Goal: Communication & Community: Share content

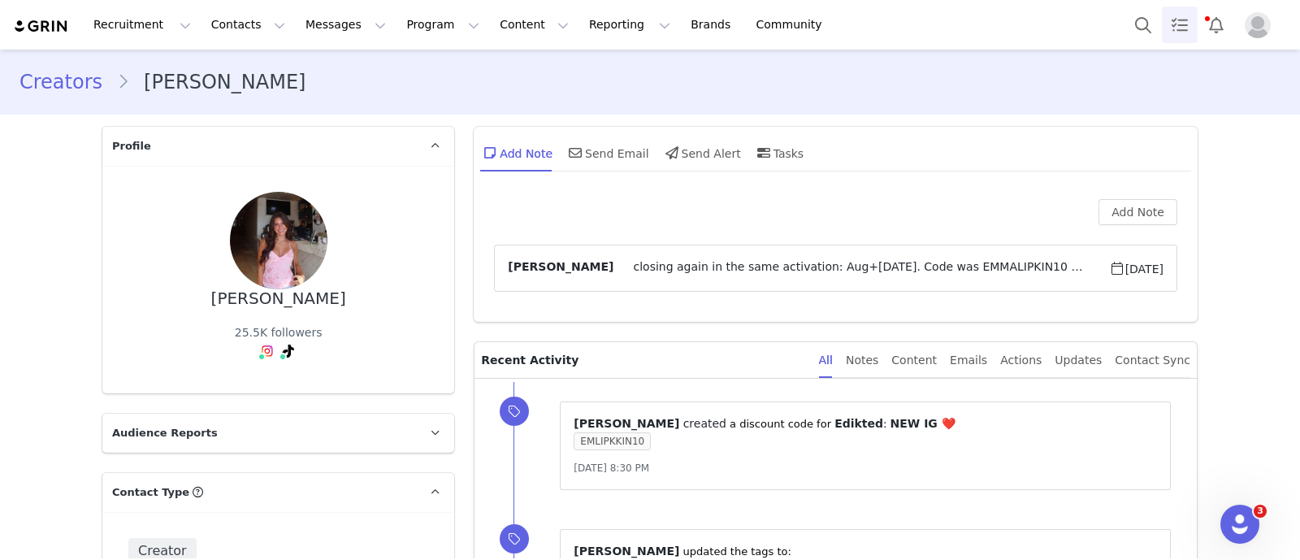
scroll to position [2919, 0]
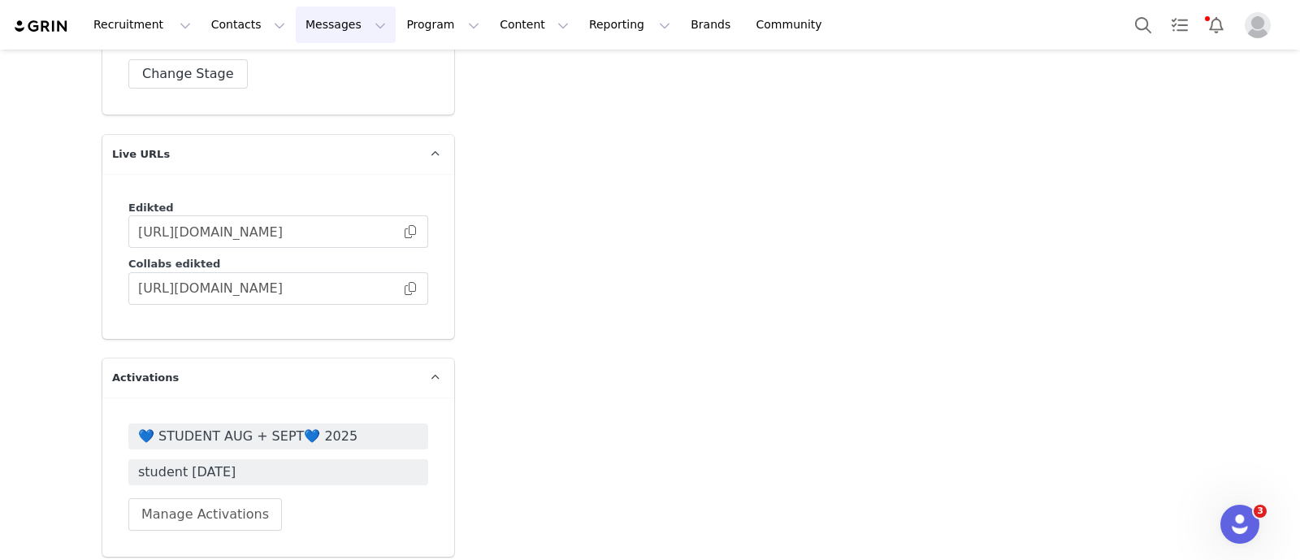
click at [309, 26] on button "Messages Messages" at bounding box center [346, 24] width 100 height 37
click at [323, 104] on div "Inbox" at bounding box center [333, 101] width 109 height 17
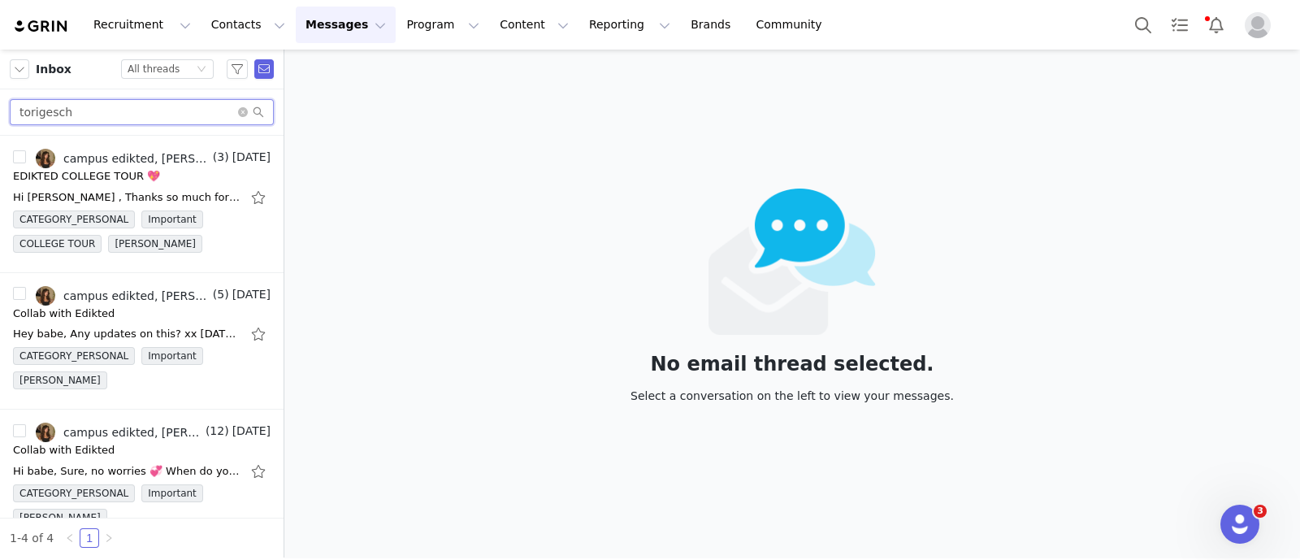
click at [121, 116] on input "torigesch" at bounding box center [142, 112] width 264 height 26
paste input "charlottejulia"
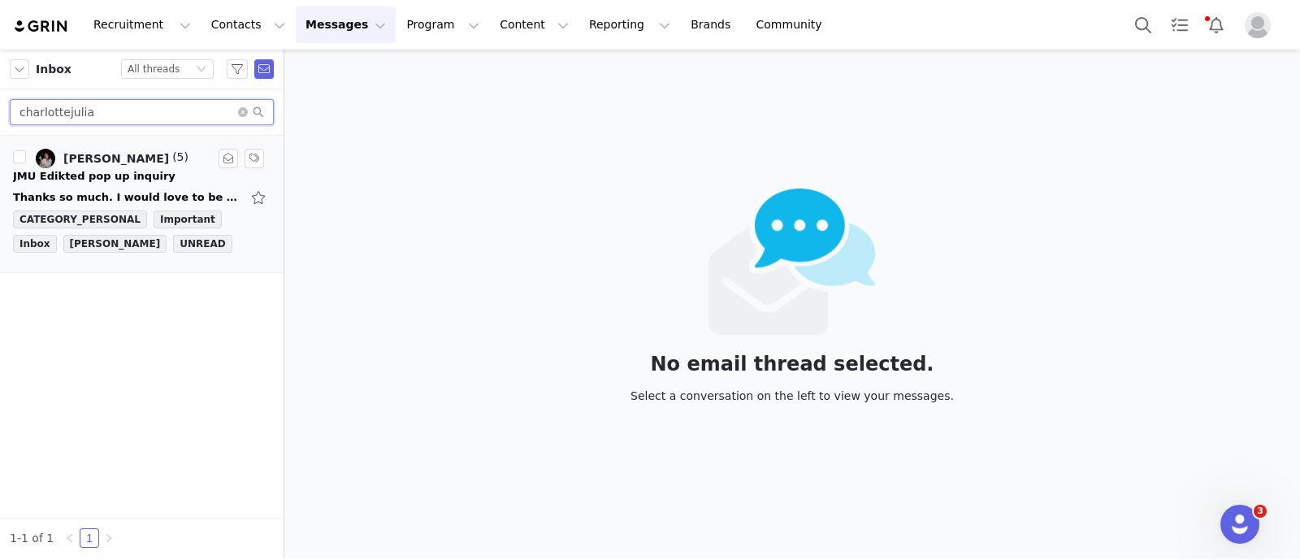
type input "charlottejulia"
click at [118, 171] on div "JMU Edikted pop up inquiry" at bounding box center [94, 176] width 162 height 16
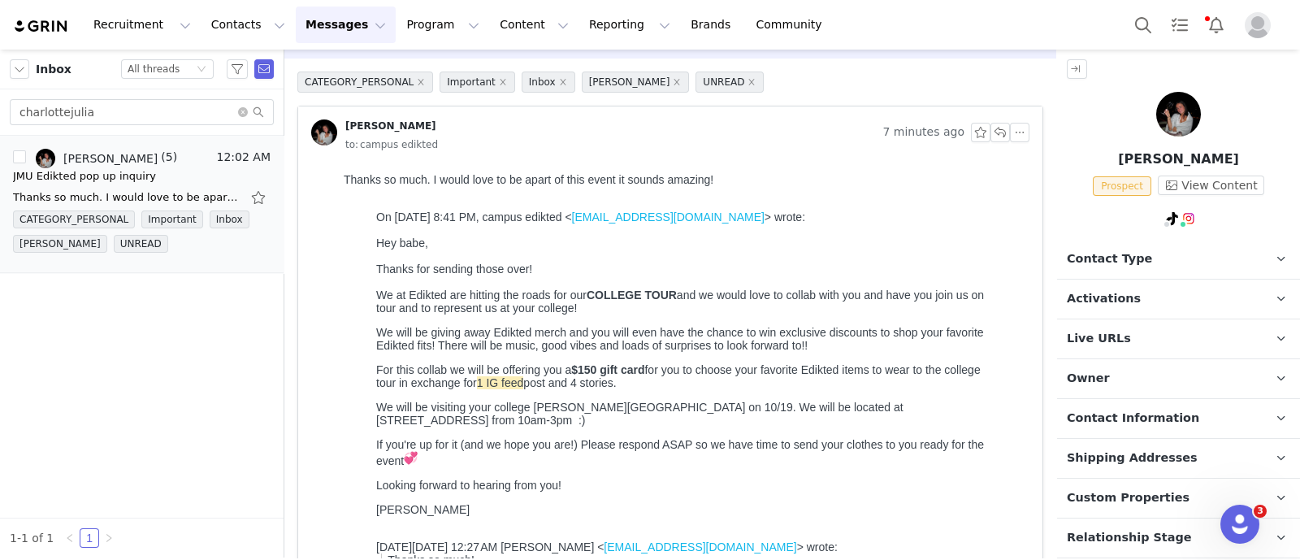
scroll to position [101, 0]
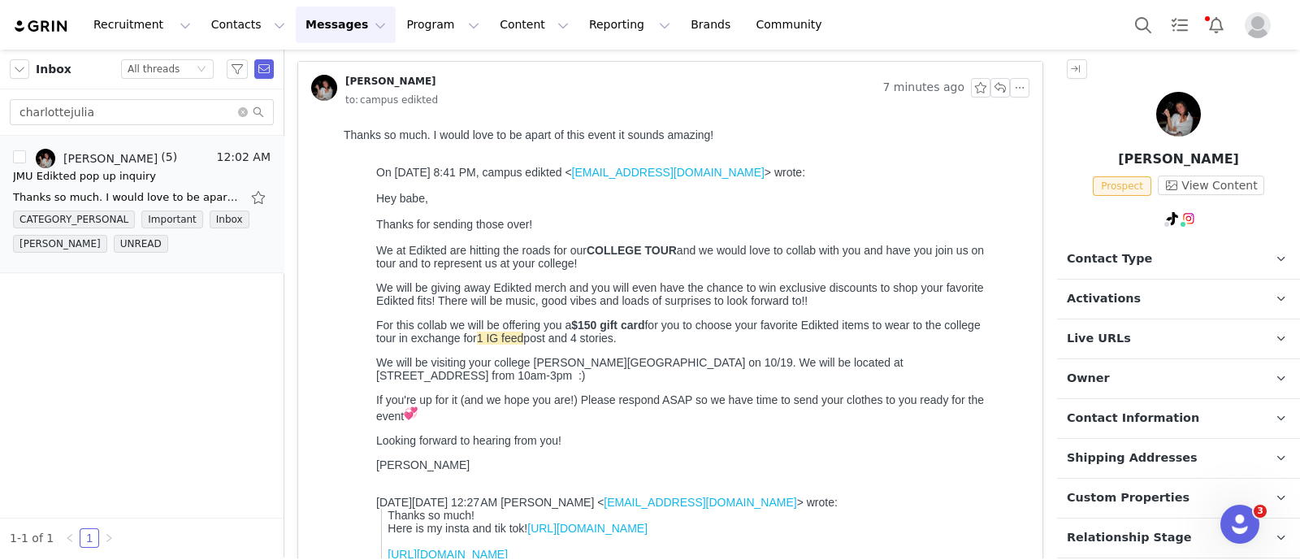
drag, startPoint x: 1139, startPoint y: 259, endPoint x: 1142, endPoint y: 275, distance: 16.6
click at [1139, 258] on p "Contact Type Contact type can be Creator, Prospect, Application, or Manager." at bounding box center [1159, 259] width 204 height 39
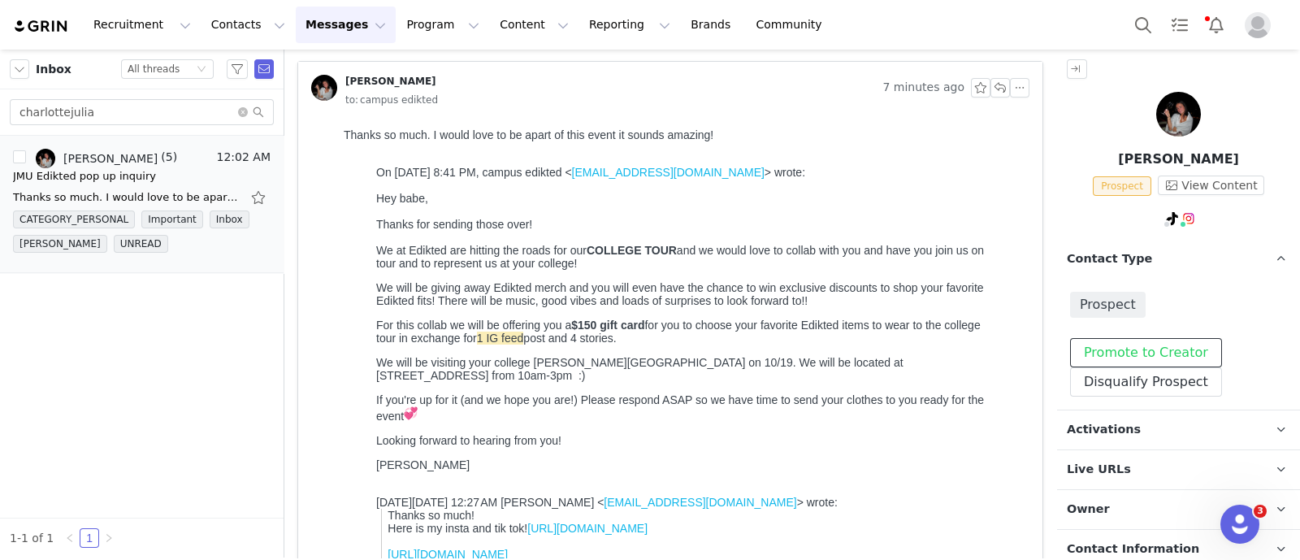
click at [1154, 351] on button "Promote to Creator" at bounding box center [1146, 352] width 152 height 29
click at [1153, 261] on p "Contact Type Contact type can be Creator, Prospect, Application, or Manager." at bounding box center [1159, 259] width 204 height 39
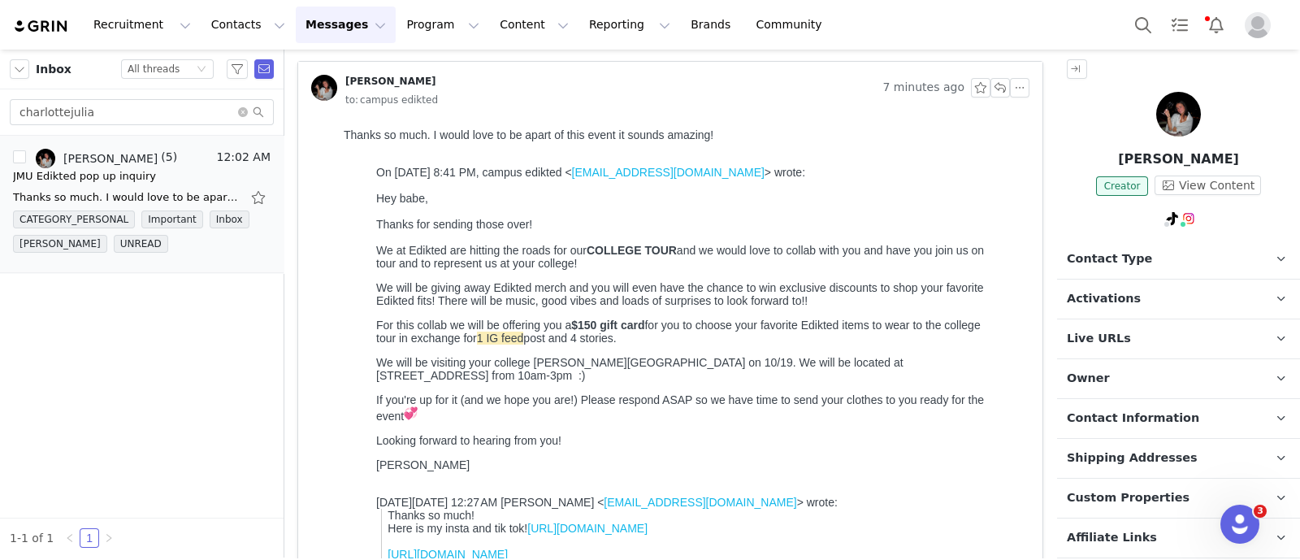
click at [1159, 297] on p "Activations" at bounding box center [1159, 298] width 204 height 39
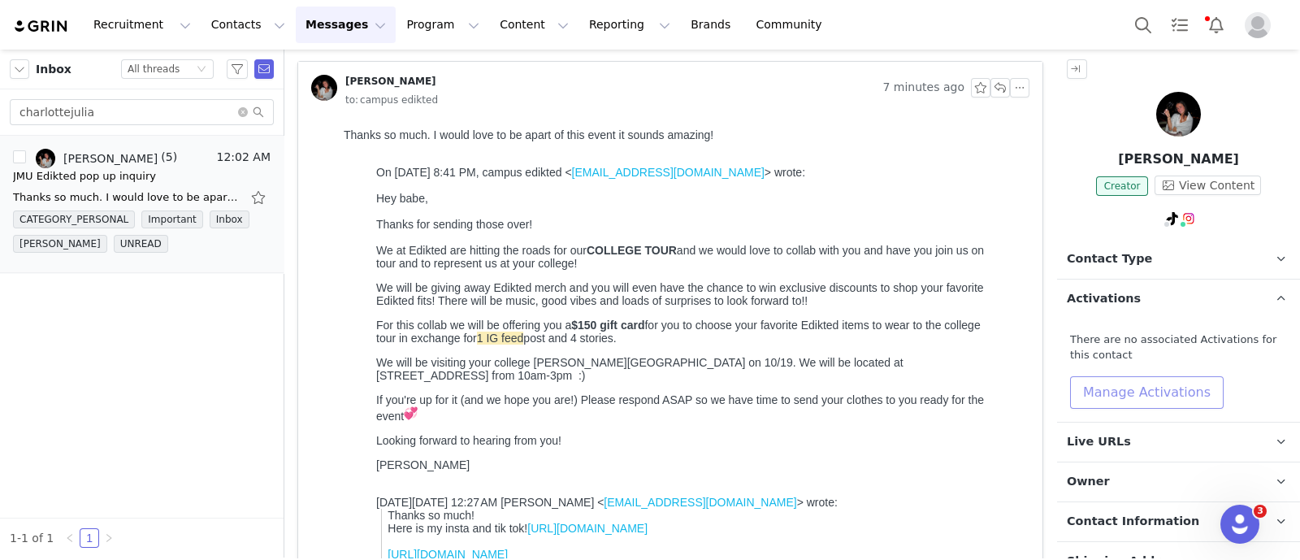
click at [1182, 399] on button "Manage Activations" at bounding box center [1147, 392] width 154 height 32
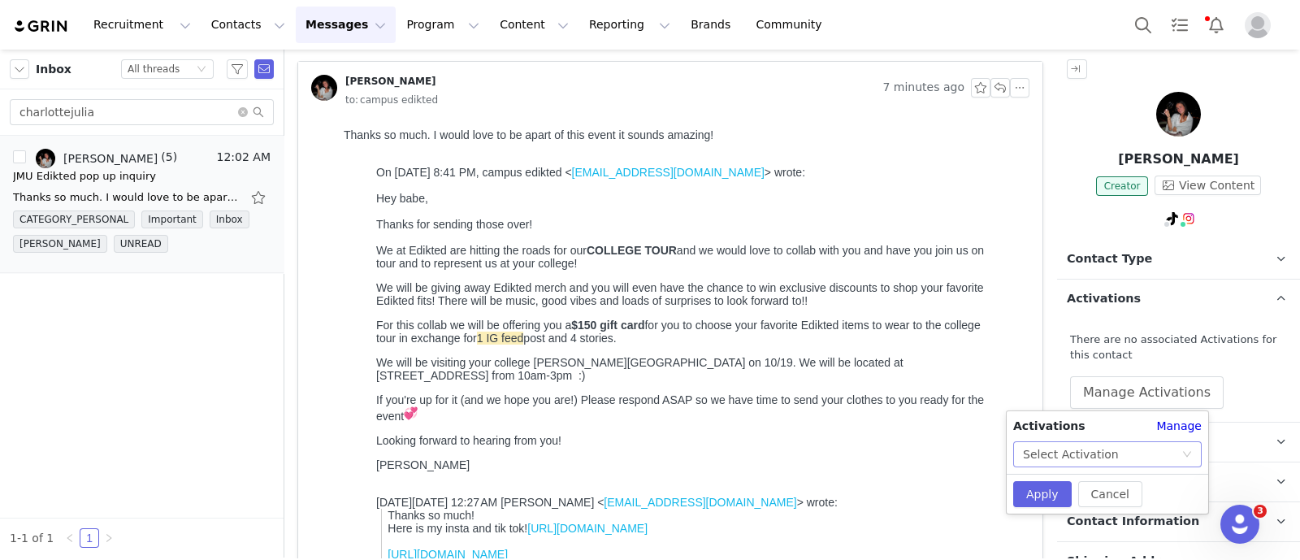
click at [1179, 457] on div "Select Activation" at bounding box center [1102, 454] width 158 height 24
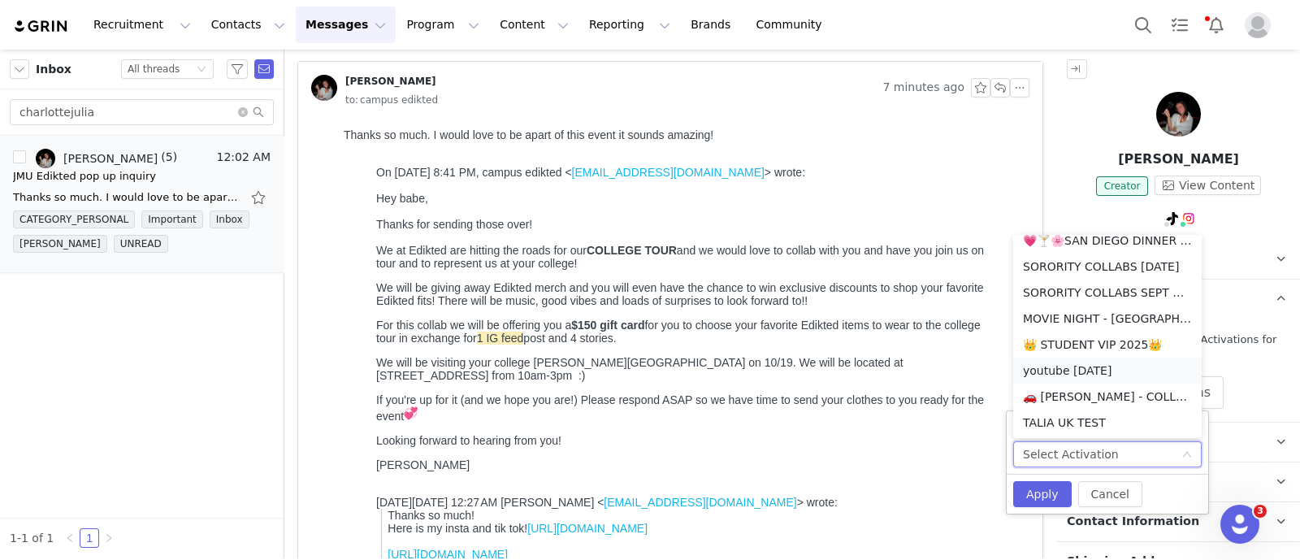
scroll to position [414, 0]
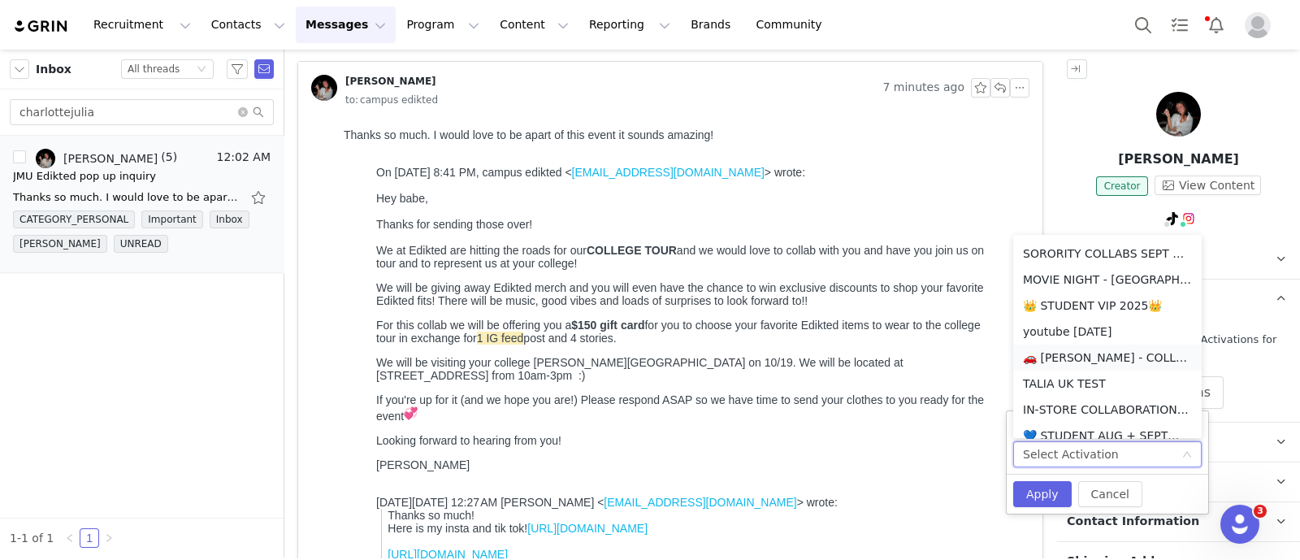
click at [1113, 358] on li "🚗 JAMES MADISON - COLLEGE TOUR 🚗" at bounding box center [1107, 357] width 188 height 26
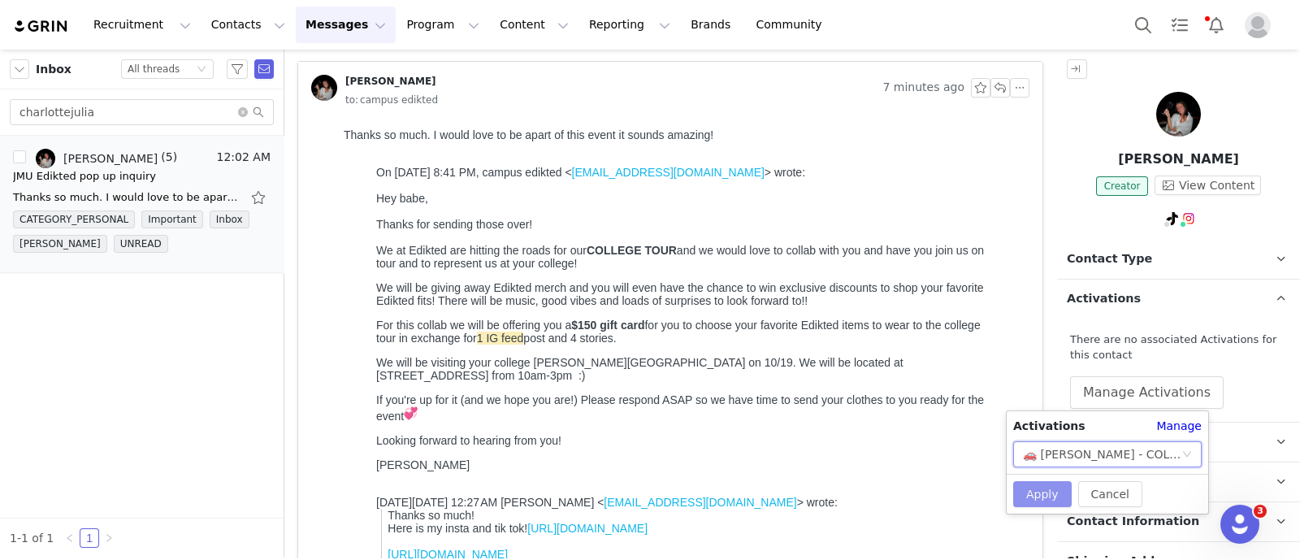
click at [1053, 491] on button "Apply" at bounding box center [1042, 494] width 58 height 26
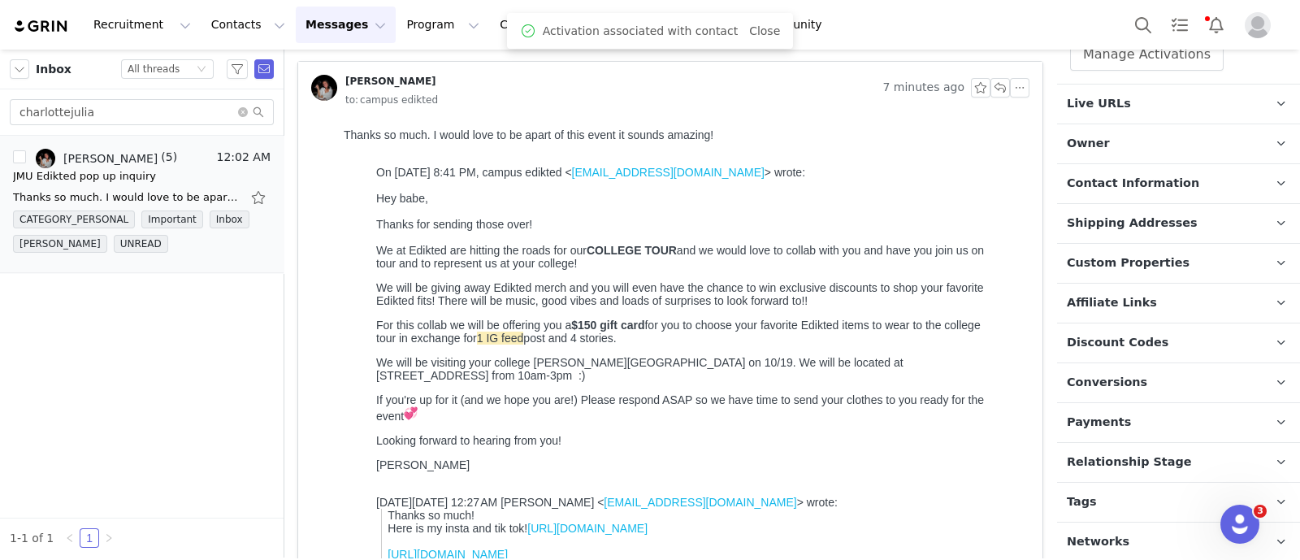
click at [1158, 461] on span "Relationship Stage" at bounding box center [1129, 462] width 125 height 18
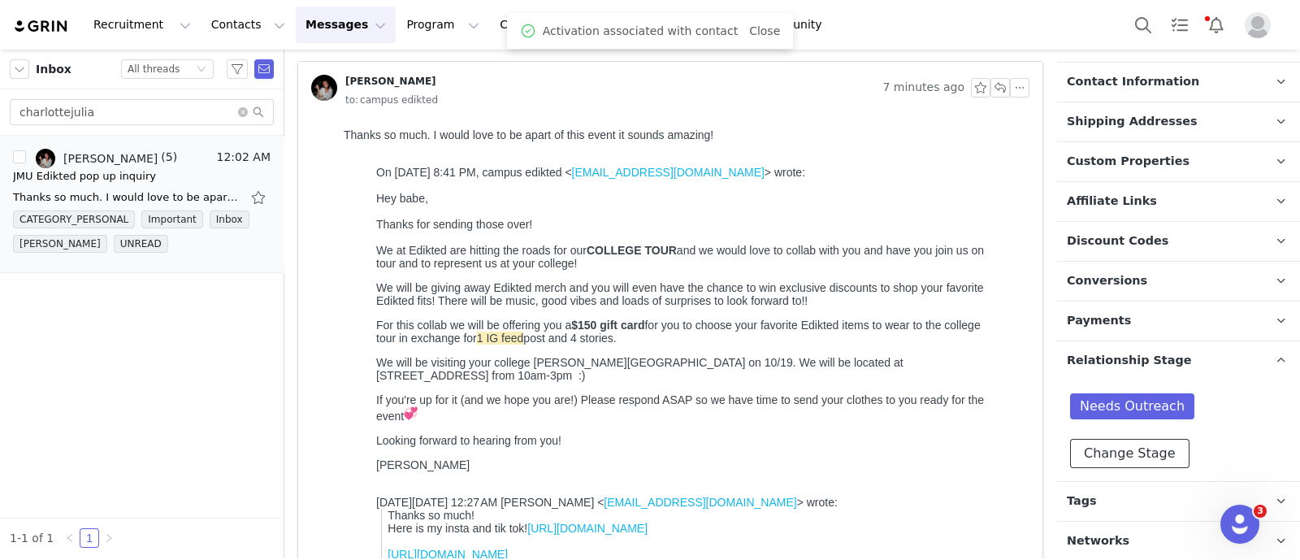
click at [1133, 440] on button "Change Stage" at bounding box center [1129, 453] width 119 height 29
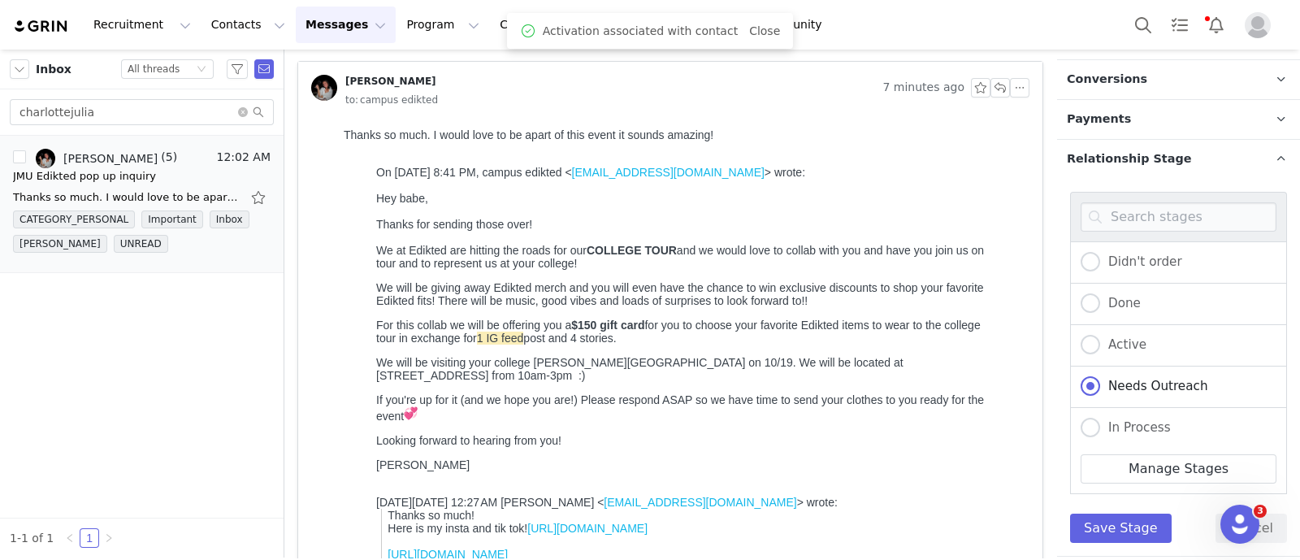
scroll to position [637, 0]
drag, startPoint x: 1123, startPoint y: 341, endPoint x: 1145, endPoint y: 420, distance: 81.8
click at [1123, 340] on span "Active" at bounding box center [1123, 343] width 46 height 15
click at [1100, 340] on input "Active" at bounding box center [1090, 343] width 19 height 21
radio input "true"
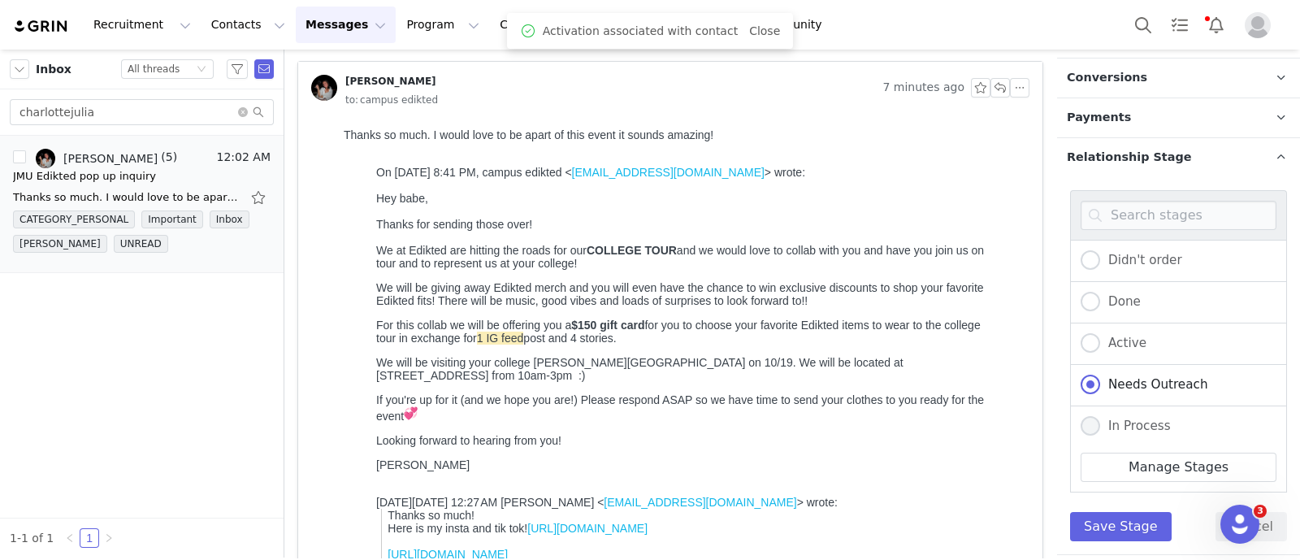
radio input "false"
click at [1137, 523] on button "Save Stage" at bounding box center [1121, 526] width 102 height 29
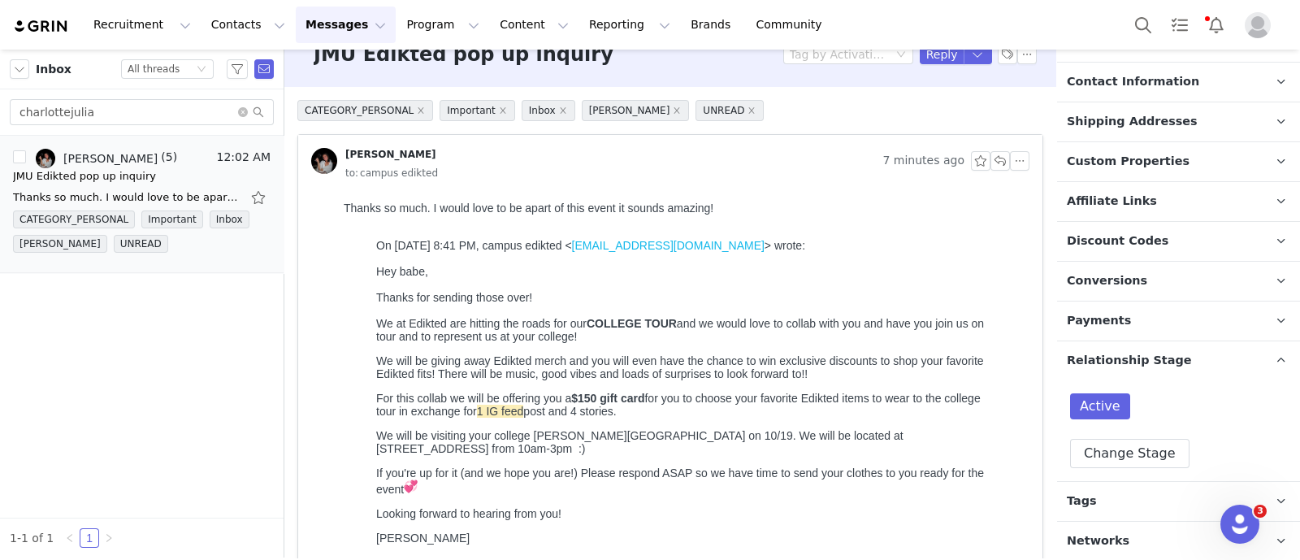
scroll to position [0, 0]
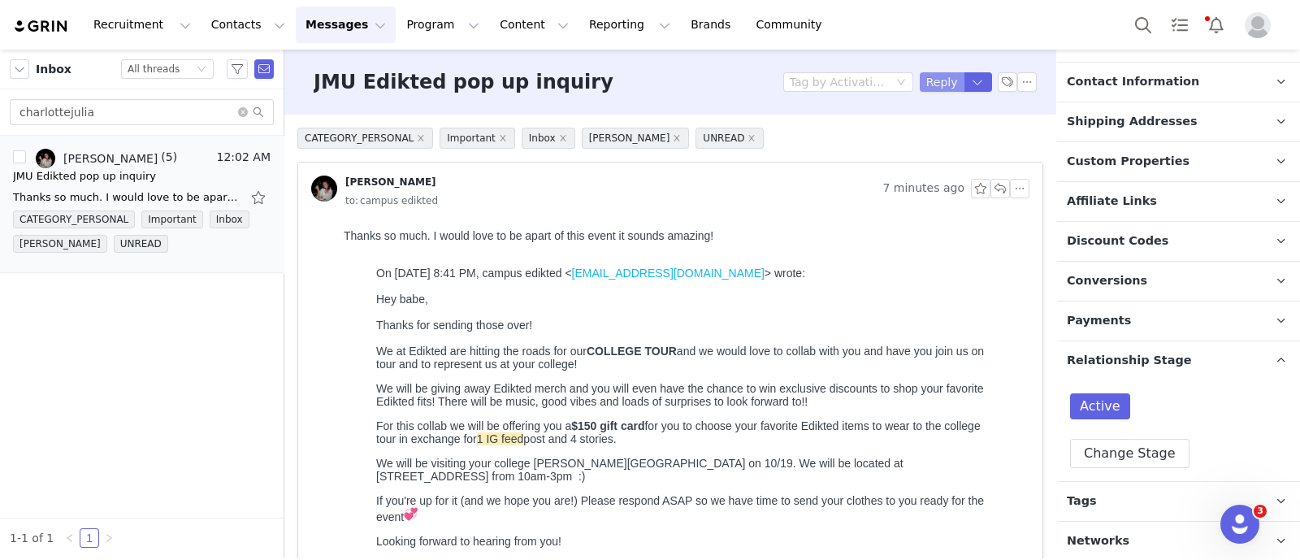
click at [928, 84] on button "Reply" at bounding box center [942, 81] width 45 height 19
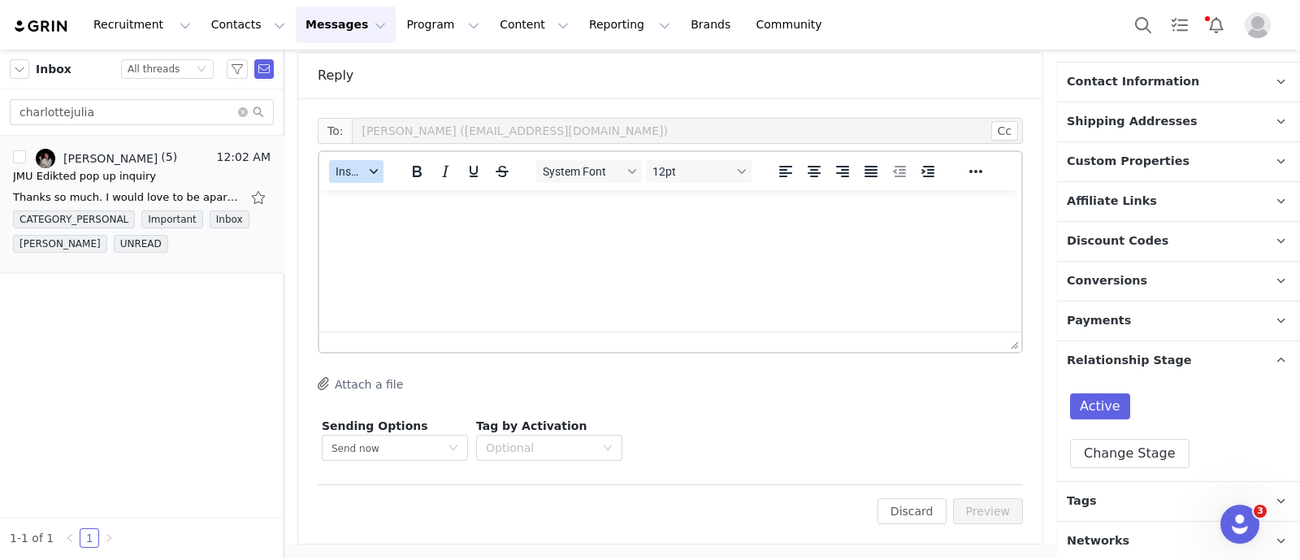
click at [351, 170] on span "Insert" at bounding box center [350, 171] width 28 height 13
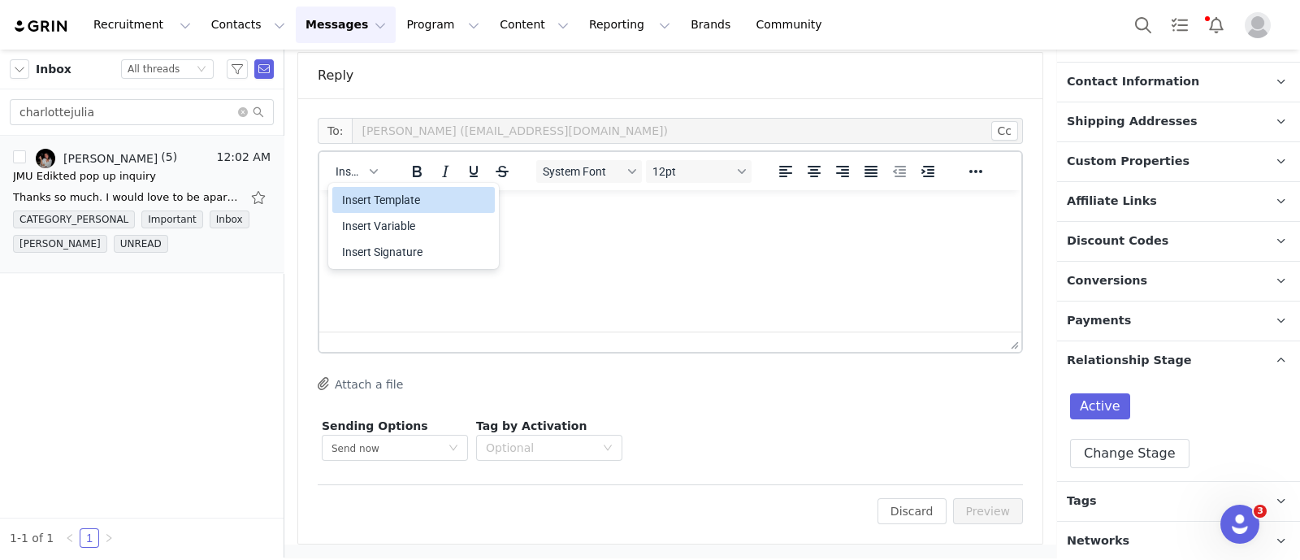
click at [390, 201] on div "Insert Template" at bounding box center [415, 199] width 146 height 19
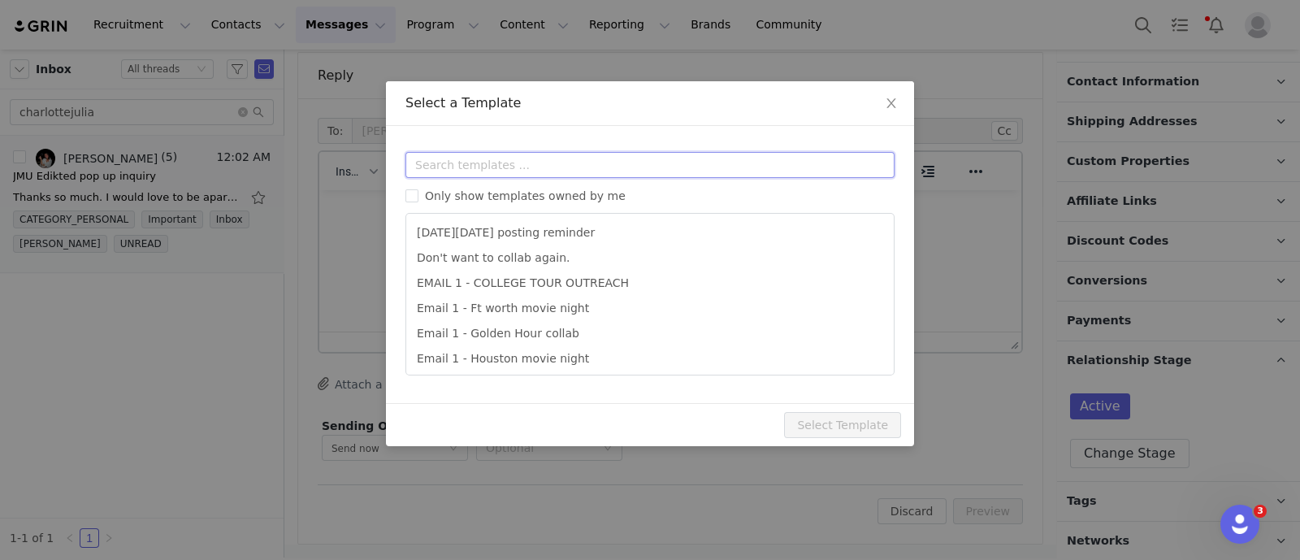
click at [492, 161] on input "text" at bounding box center [649, 165] width 489 height 26
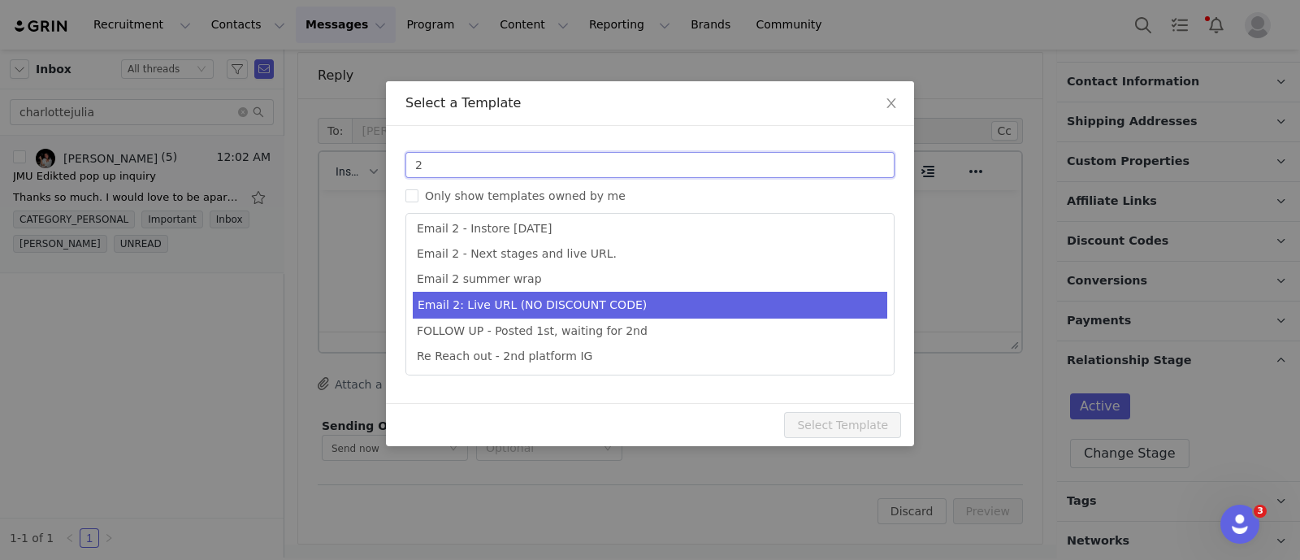
type input "2"
type input "Collab with Edikted"
click at [552, 302] on li "Email 2: Live URL (NO DISCOUNT CODE)" at bounding box center [650, 304] width 474 height 27
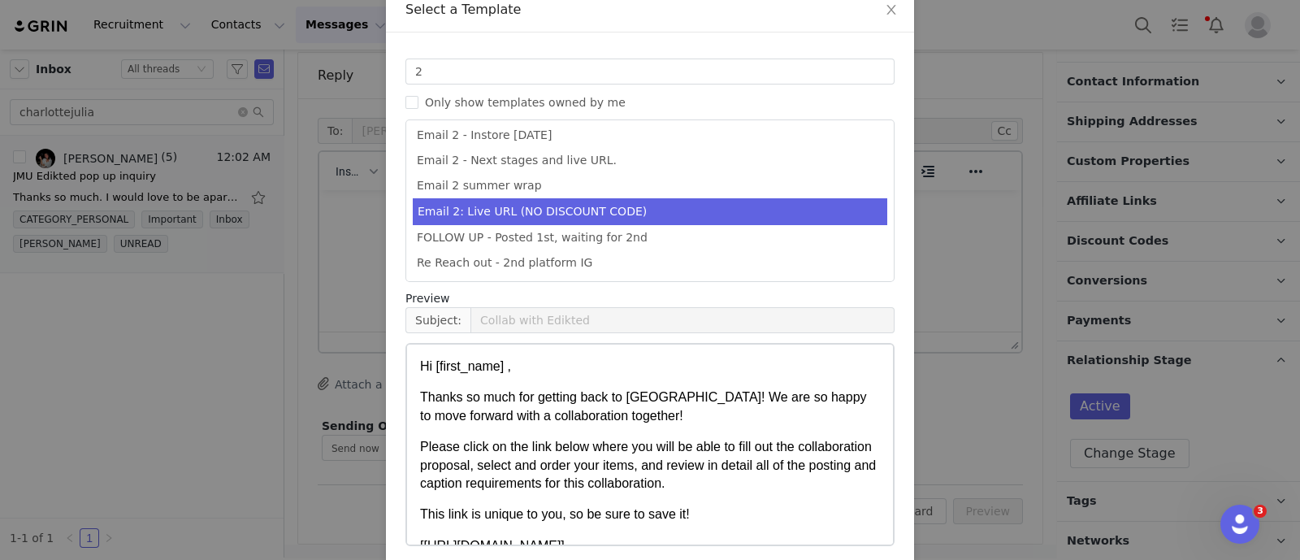
scroll to position [161, 0]
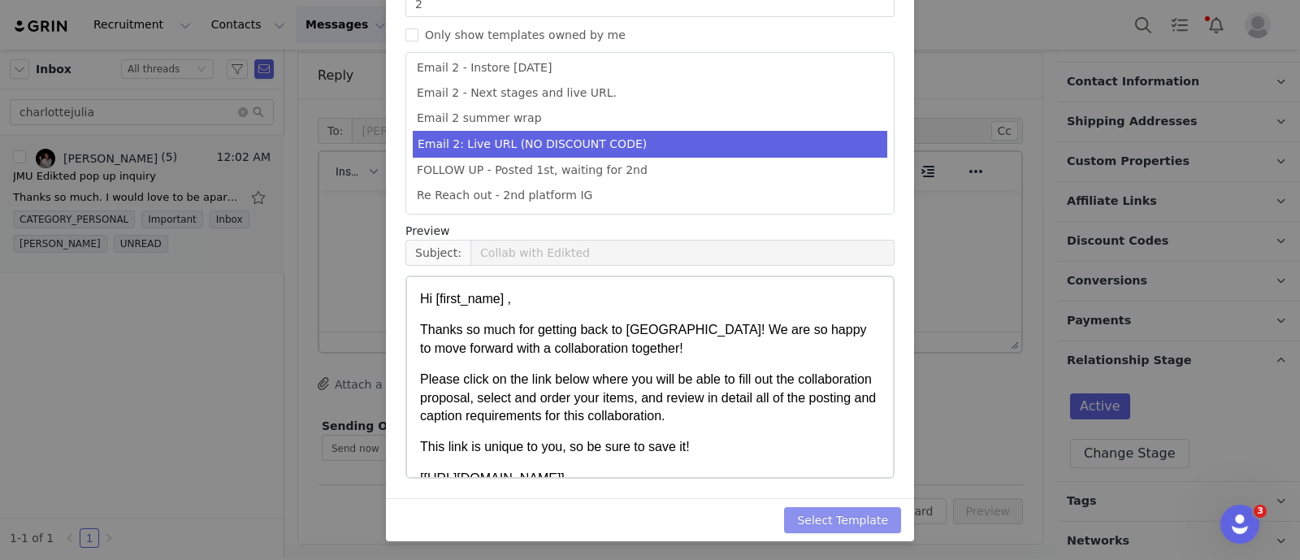
click at [877, 509] on button "Select Template" at bounding box center [842, 520] width 117 height 26
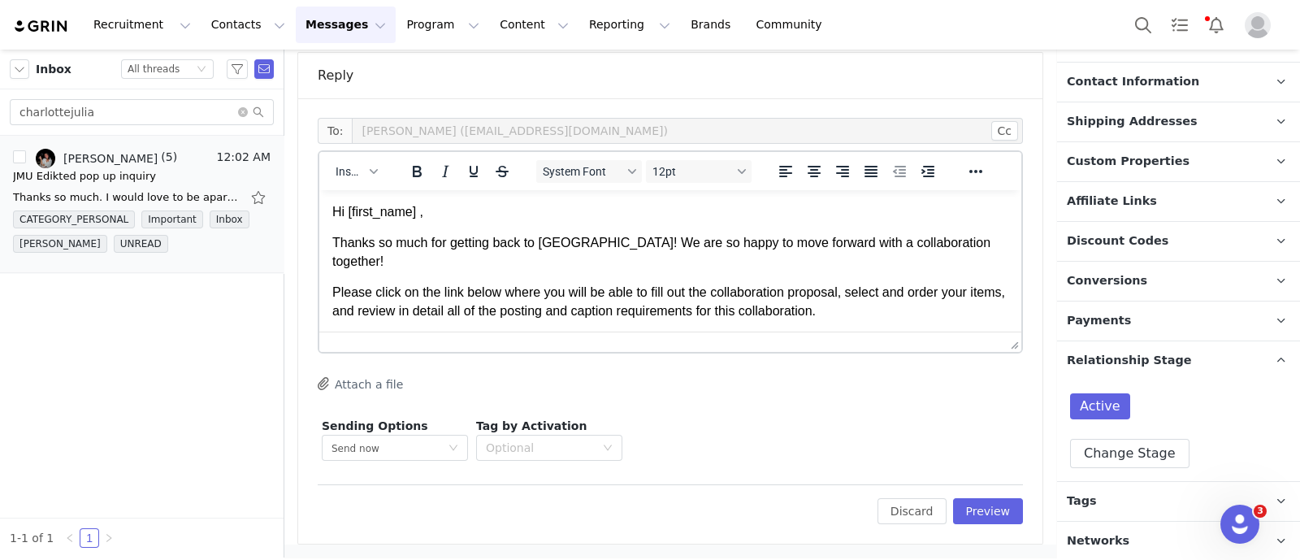
scroll to position [0, 0]
click at [995, 517] on button "Preview" at bounding box center [988, 511] width 71 height 26
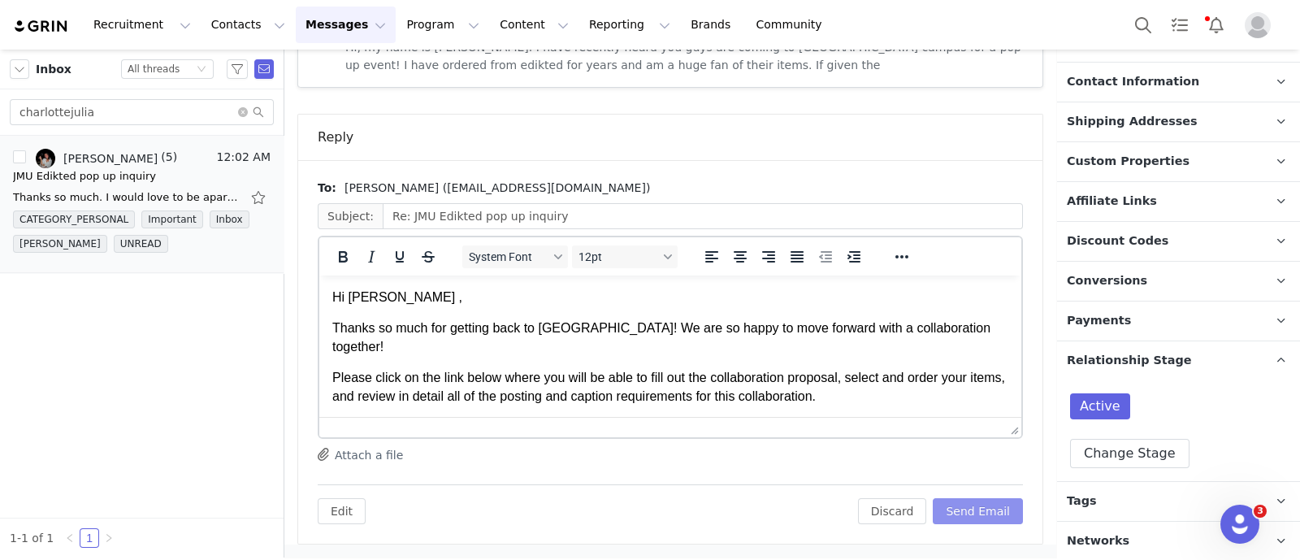
click at [968, 516] on button "Send Email" at bounding box center [978, 511] width 90 height 26
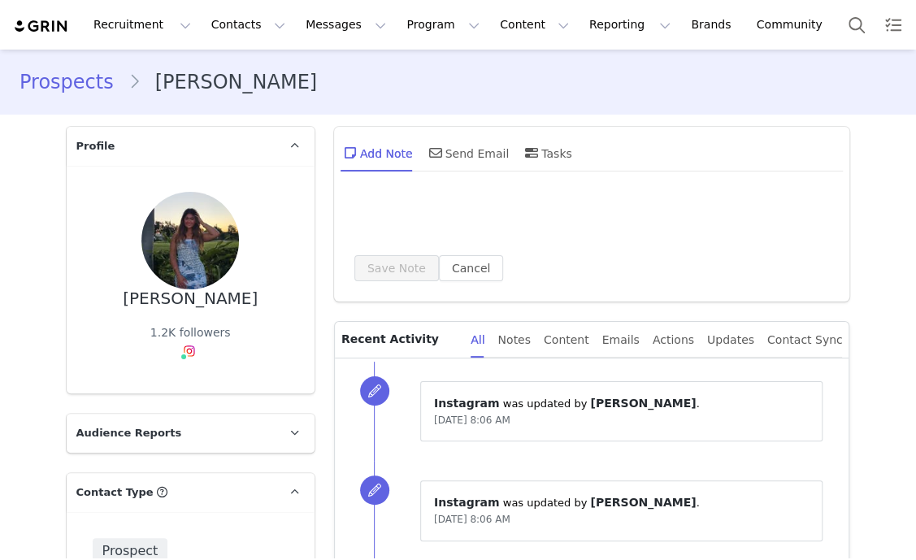
type input "+1 ([GEOGRAPHIC_DATA])"
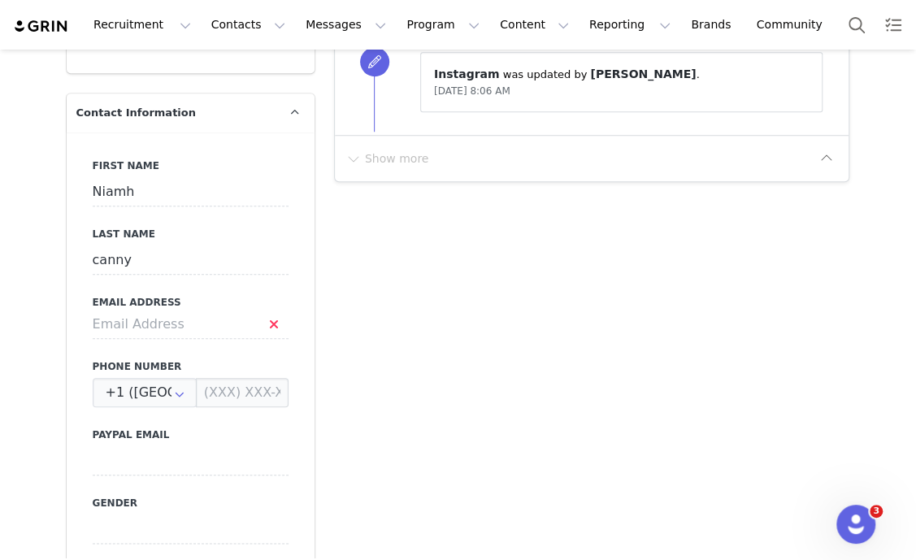
scroll to position [609, 0]
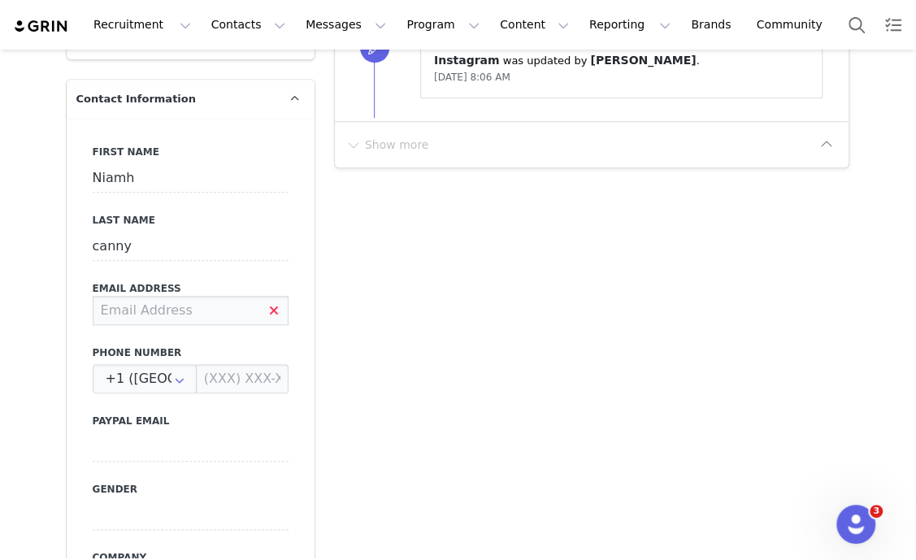
click at [168, 322] on input at bounding box center [191, 310] width 196 height 29
type input "niamhcanny19@gmail.com"
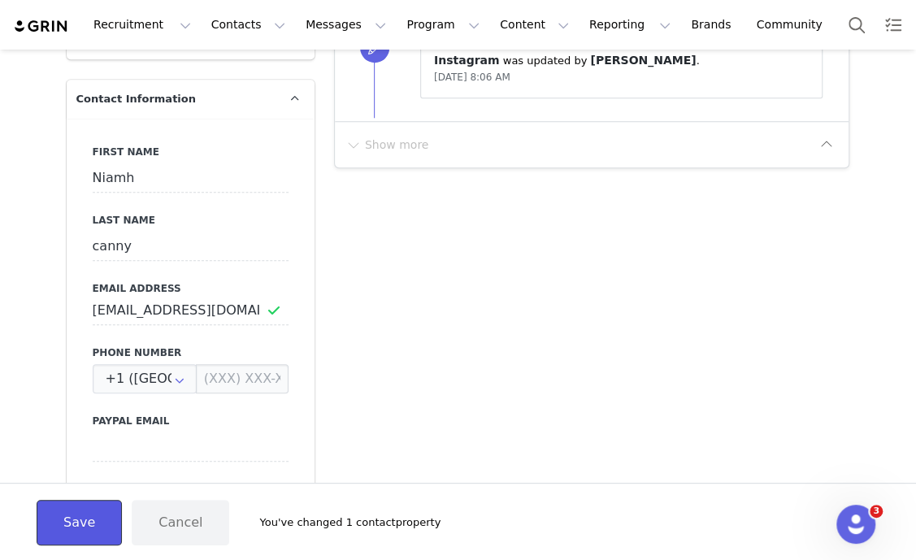
click at [63, 515] on button "Save" at bounding box center [79, 522] width 85 height 45
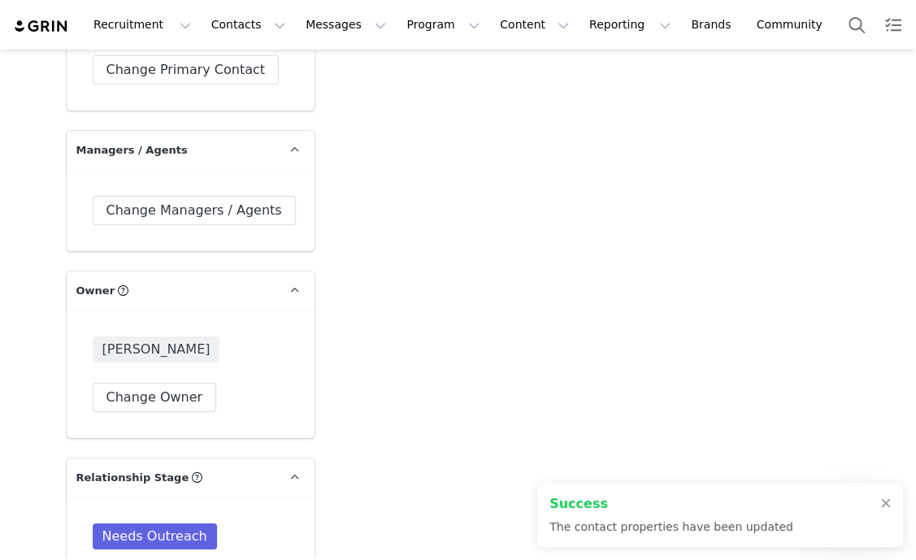
scroll to position [2538, 0]
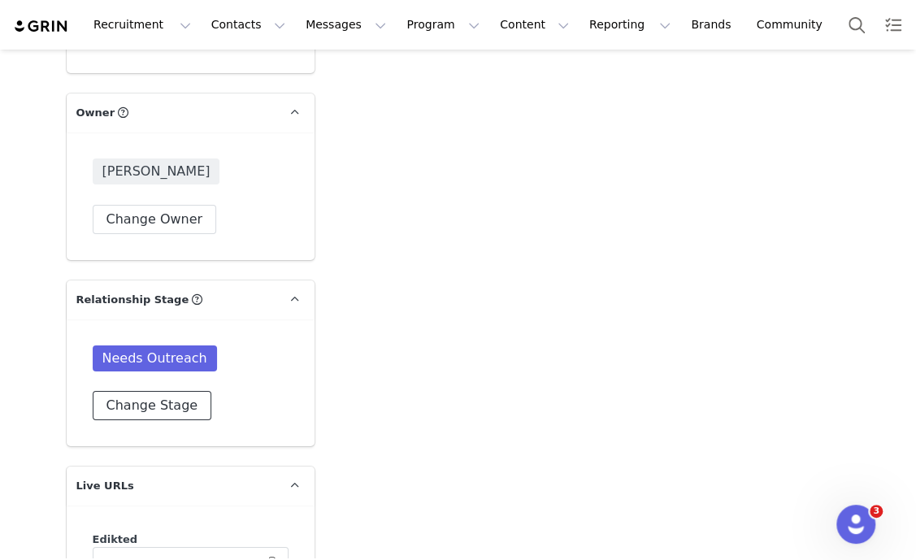
click at [158, 408] on button "Change Stage" at bounding box center [152, 405] width 119 height 29
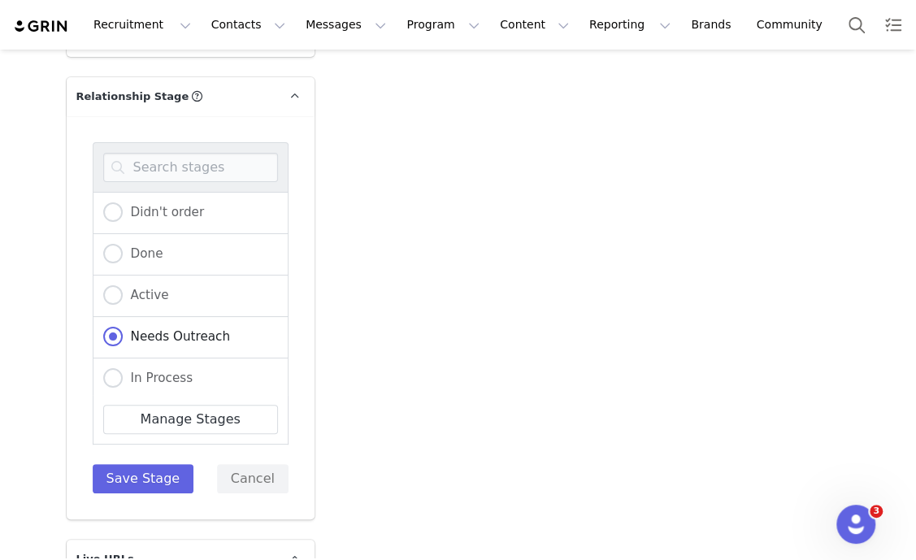
scroll to position [2741, 0]
click at [159, 373] on span "In Process" at bounding box center [158, 377] width 71 height 15
click at [123, 373] on input "In Process" at bounding box center [112, 378] width 19 height 21
radio input "true"
radio input "false"
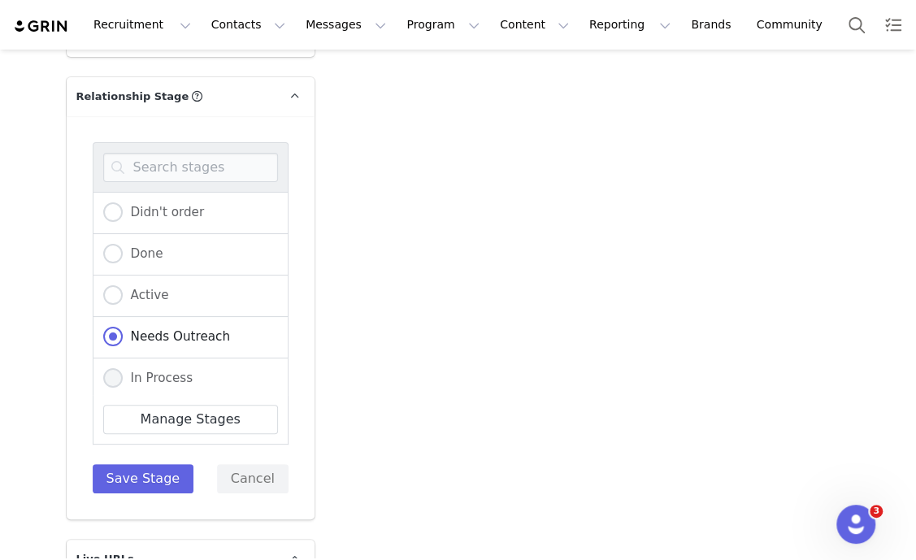
radio input "true"
drag, startPoint x: 136, startPoint y: 474, endPoint x: 153, endPoint y: 458, distance: 22.4
click at [136, 474] on button "Save Stage" at bounding box center [144, 478] width 102 height 29
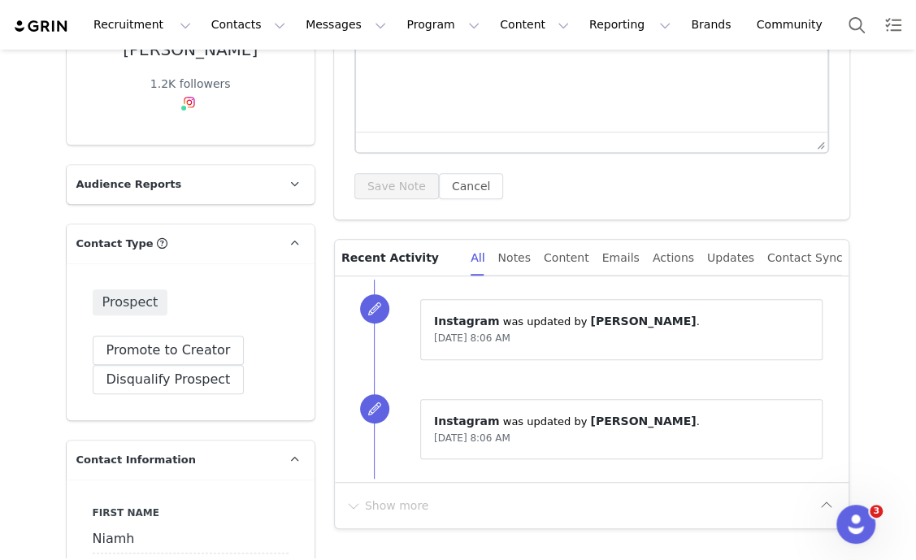
scroll to position [0, 0]
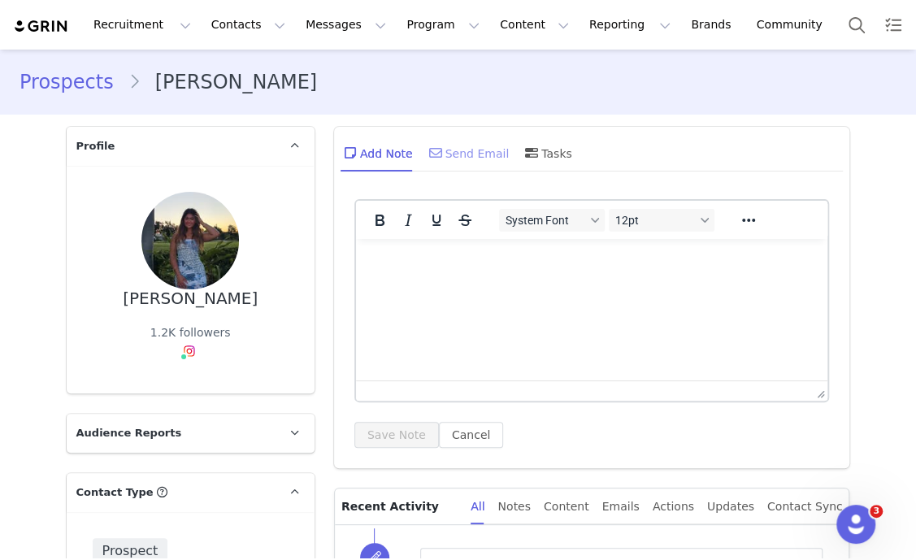
click at [467, 146] on div "Send Email" at bounding box center [468, 152] width 84 height 39
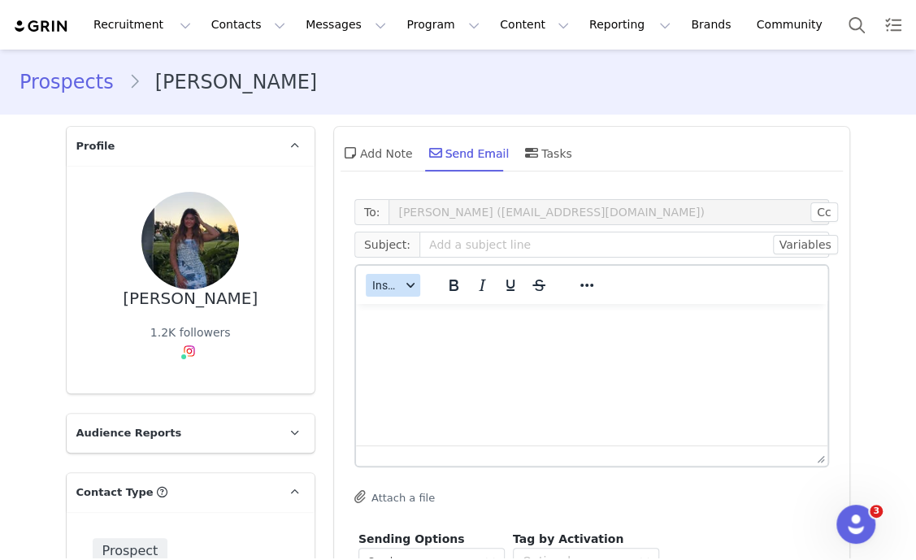
click at [392, 294] on button "Insert" at bounding box center [393, 285] width 54 height 23
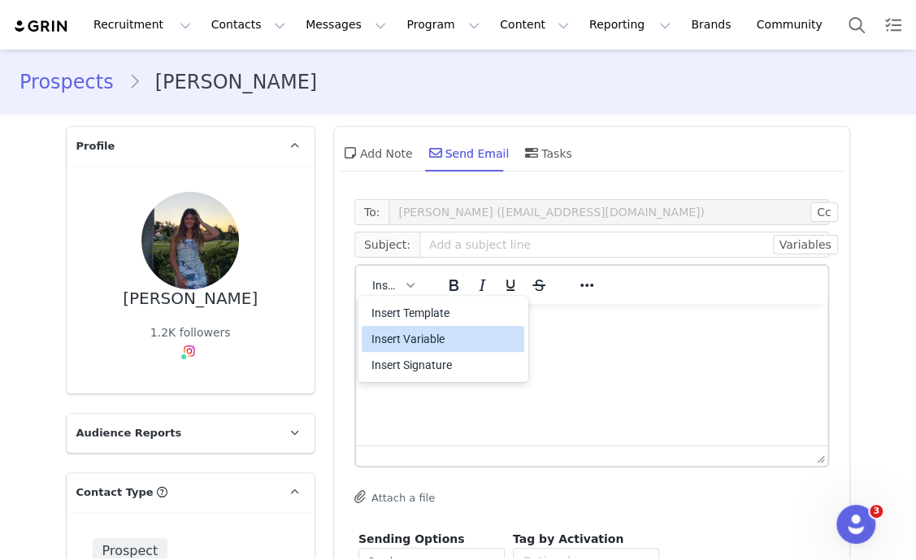
click at [418, 327] on div "Insert Variable" at bounding box center [443, 339] width 162 height 26
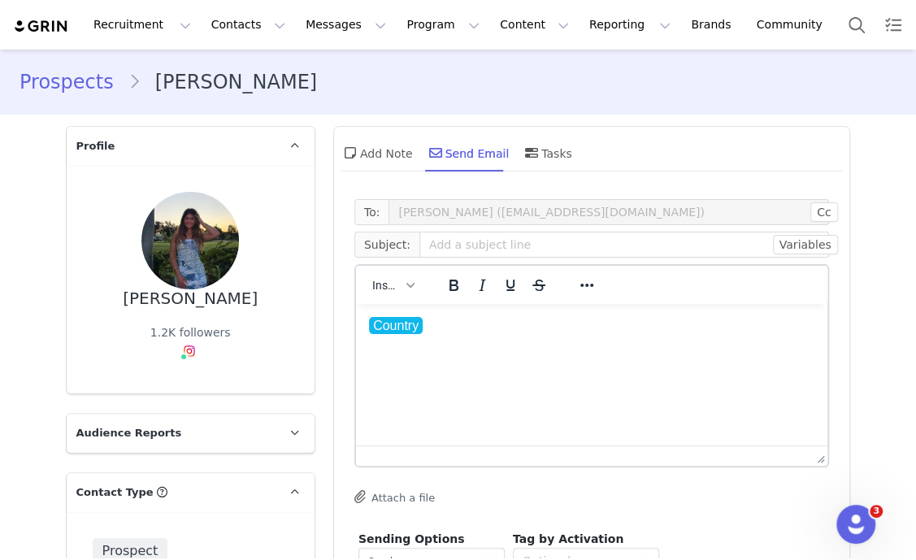
click at [427, 328] on p "Country" at bounding box center [591, 326] width 446 height 18
drag, startPoint x: 773, startPoint y: 631, endPoint x: 324, endPoint y: 335, distance: 538.3
click at [355, 335] on html "Country" at bounding box center [591, 326] width 472 height 44
click at [379, 284] on span "Insert" at bounding box center [386, 285] width 28 height 13
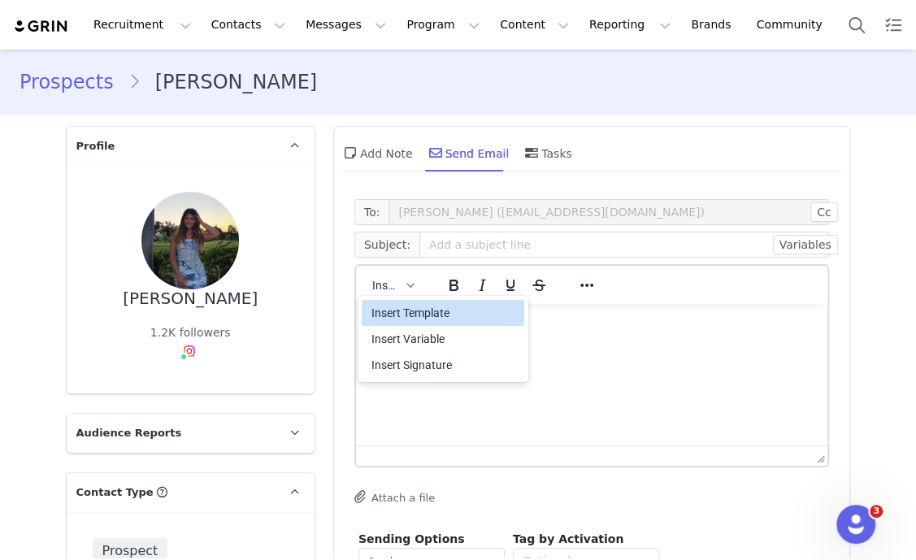
click at [387, 301] on div "Insert Template" at bounding box center [443, 313] width 162 height 26
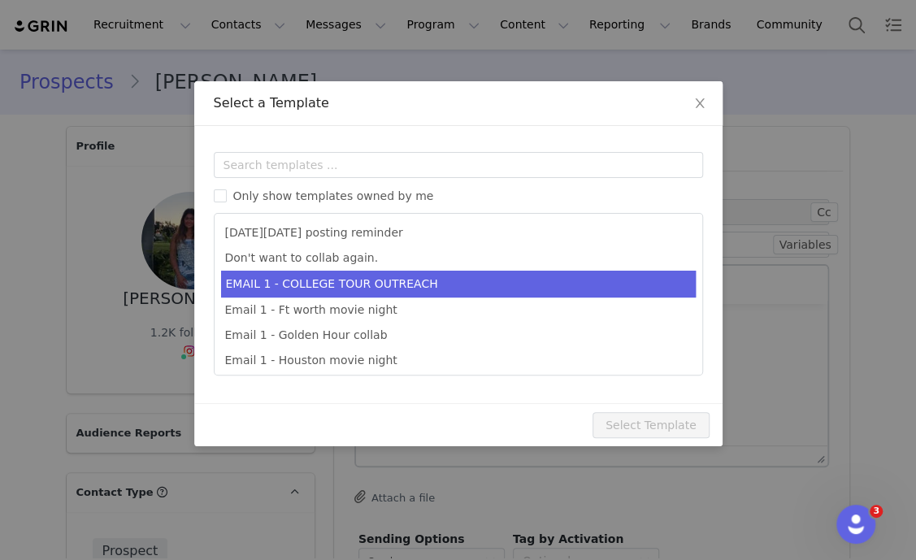
click at [376, 292] on li "EMAIL 1 - COLLEGE TOUR OUTREACH" at bounding box center [458, 284] width 474 height 27
type input "EDIKTED COLLEGE TOUR 💖"
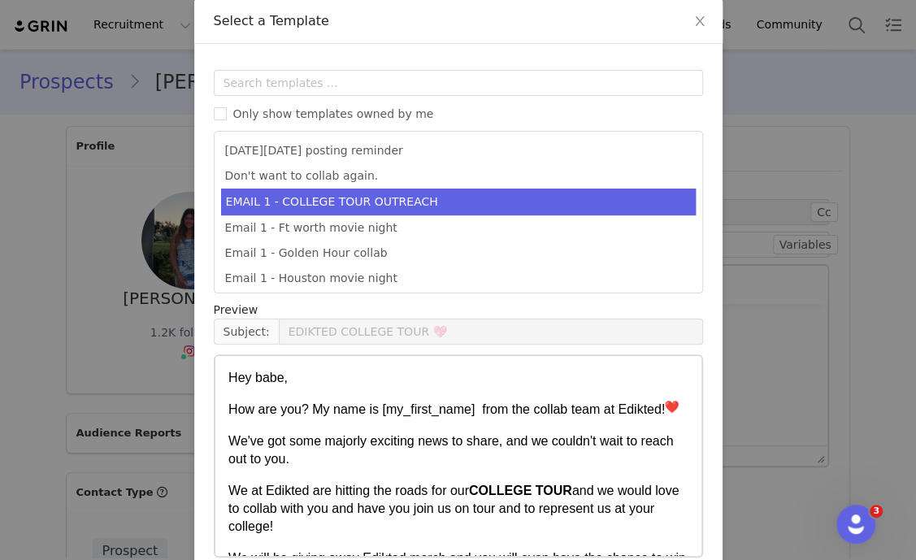
scroll to position [161, 0]
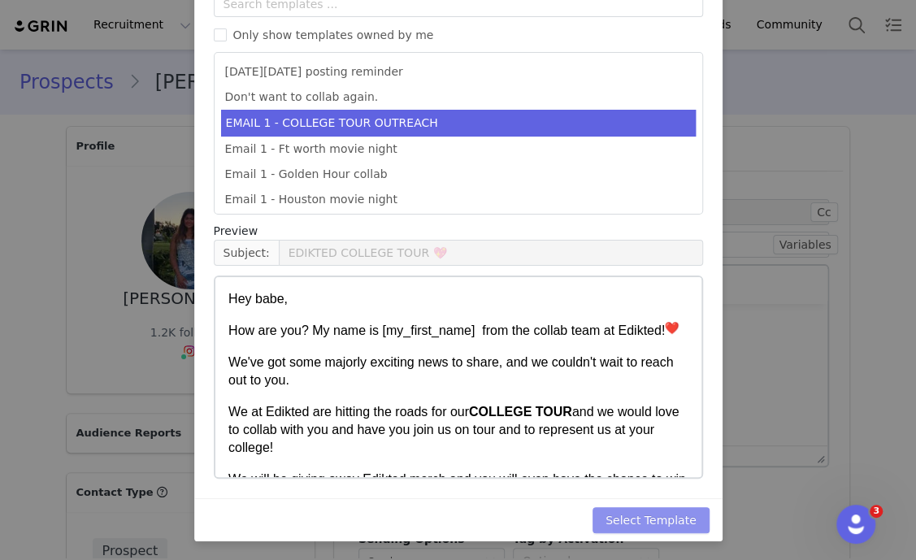
click at [666, 518] on button "Select Template" at bounding box center [650, 520] width 117 height 26
type input "EDIKTED COLLEGE TOUR 💖"
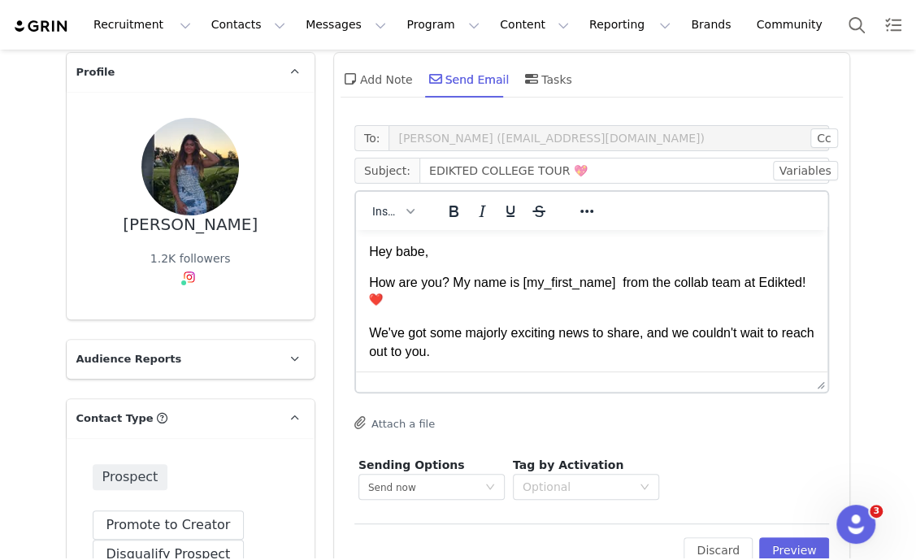
scroll to position [101, 0]
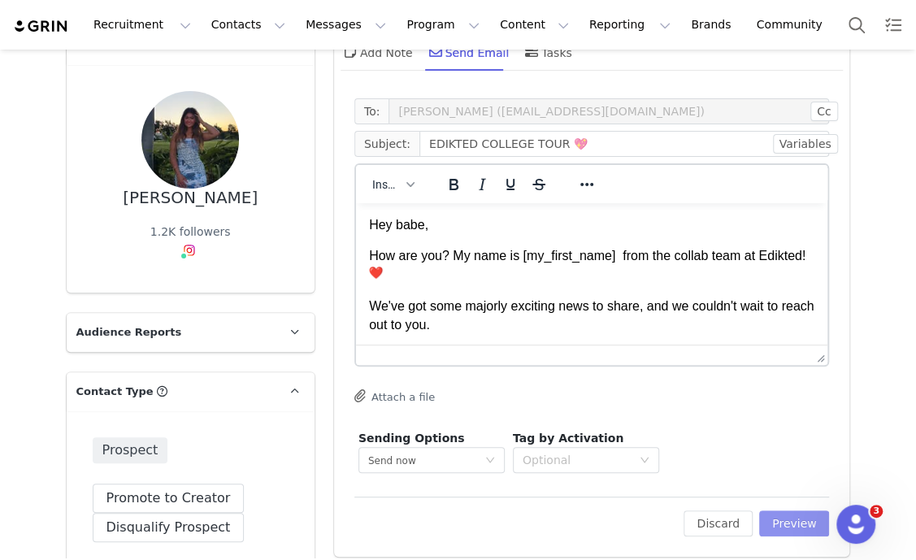
click at [799, 522] on button "Preview" at bounding box center [794, 523] width 71 height 26
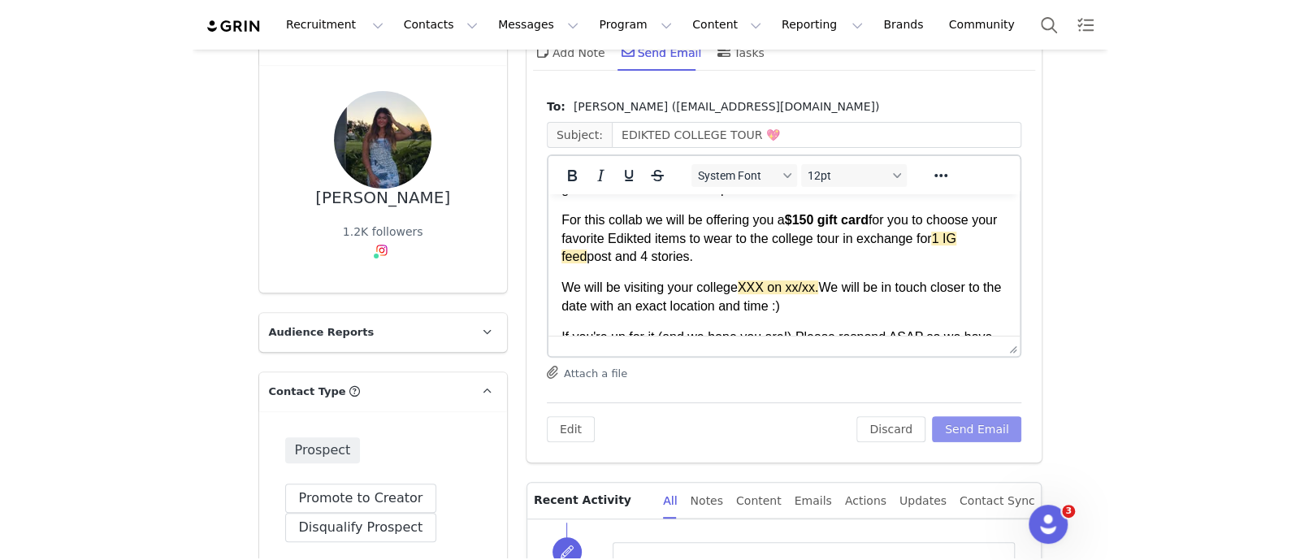
scroll to position [305, 0]
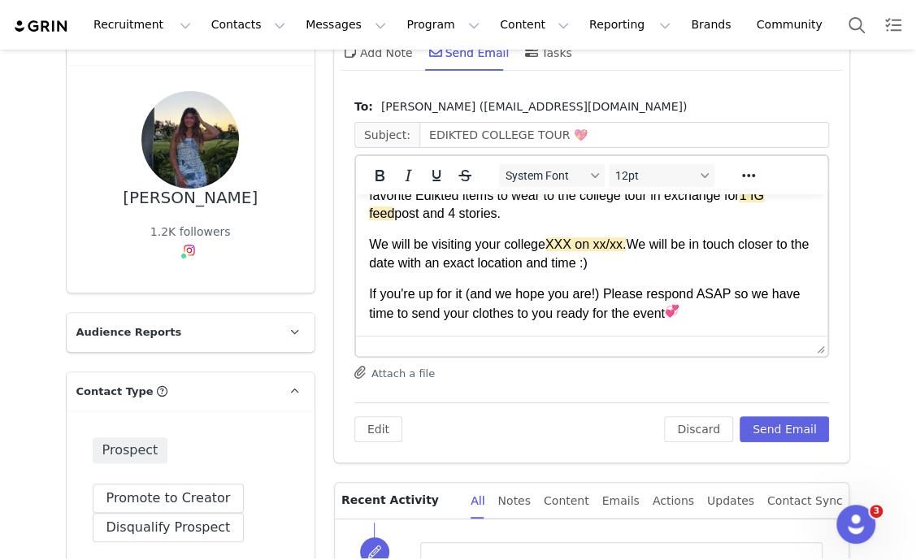
click at [483, 236] on p "We will be visiting your college XXX on xx/xx. We will be in touch closer to th…" at bounding box center [591, 254] width 446 height 37
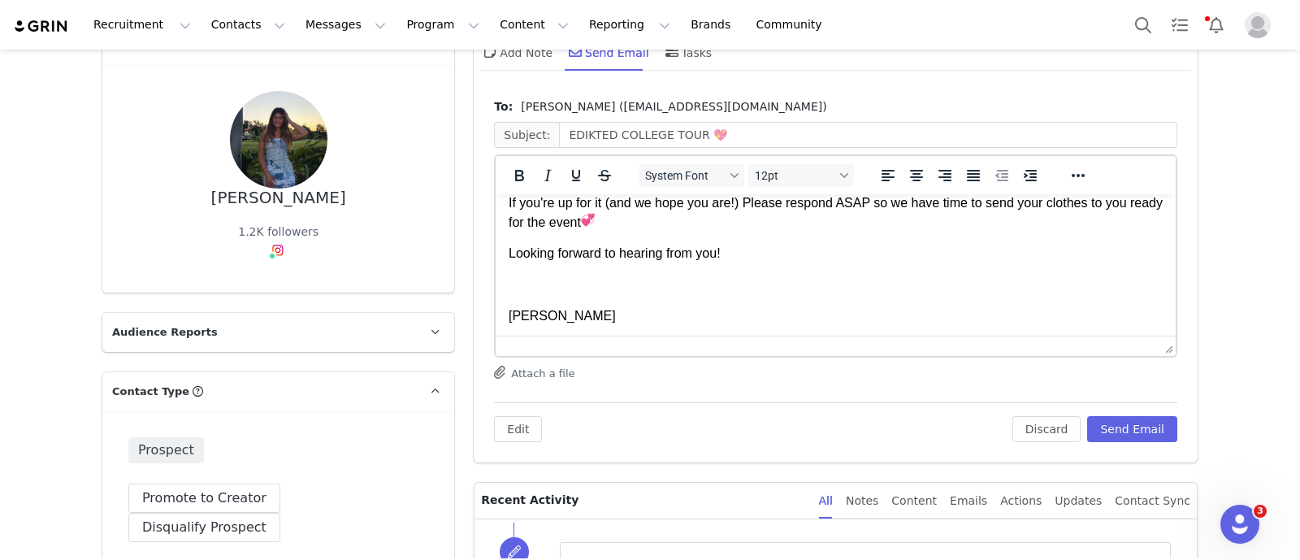
scroll to position [249, 0]
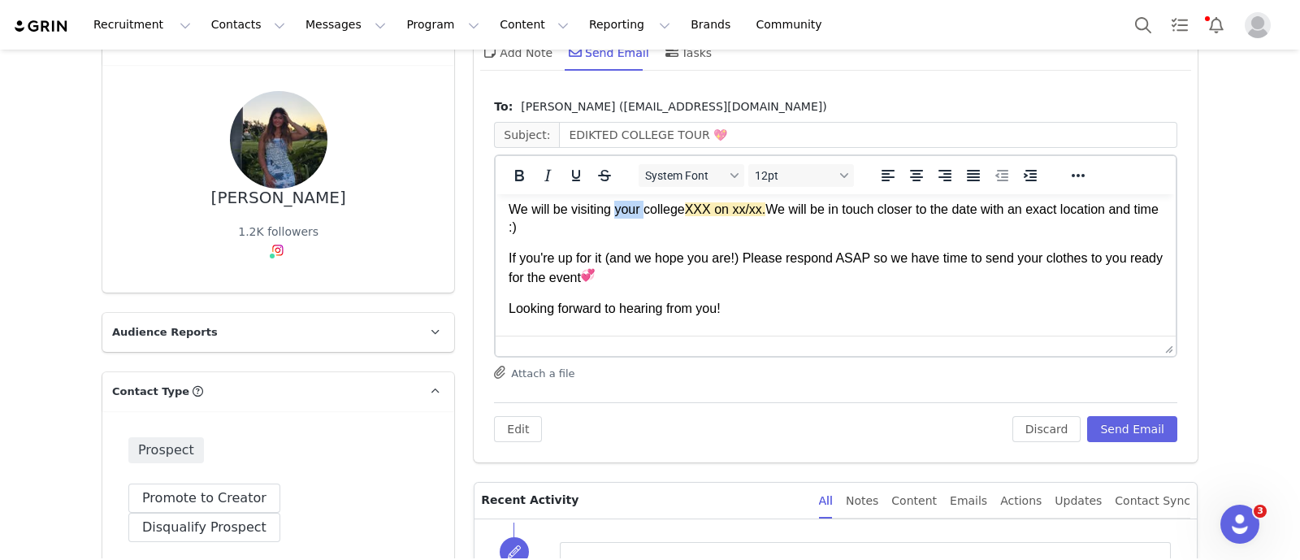
paste body "Rich Text Area. Press ALT-0 for help."
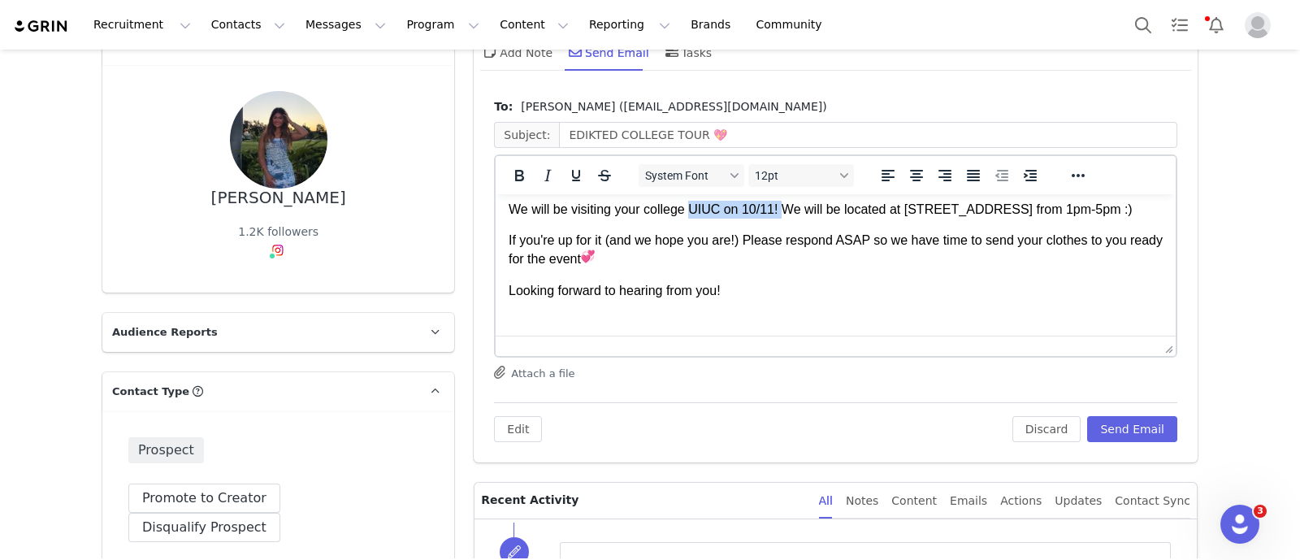
drag, startPoint x: 688, startPoint y: 210, endPoint x: 779, endPoint y: 208, distance: 91.0
click at [779, 208] on p "We will be visiting your college UIUC on 10/11! We will be located at 904 South…" at bounding box center [836, 210] width 654 height 18
click at [726, 212] on strong "UIUC on 10/11!" at bounding box center [731, 209] width 92 height 14
drag, startPoint x: 1066, startPoint y: 212, endPoint x: 1129, endPoint y: 216, distance: 63.5
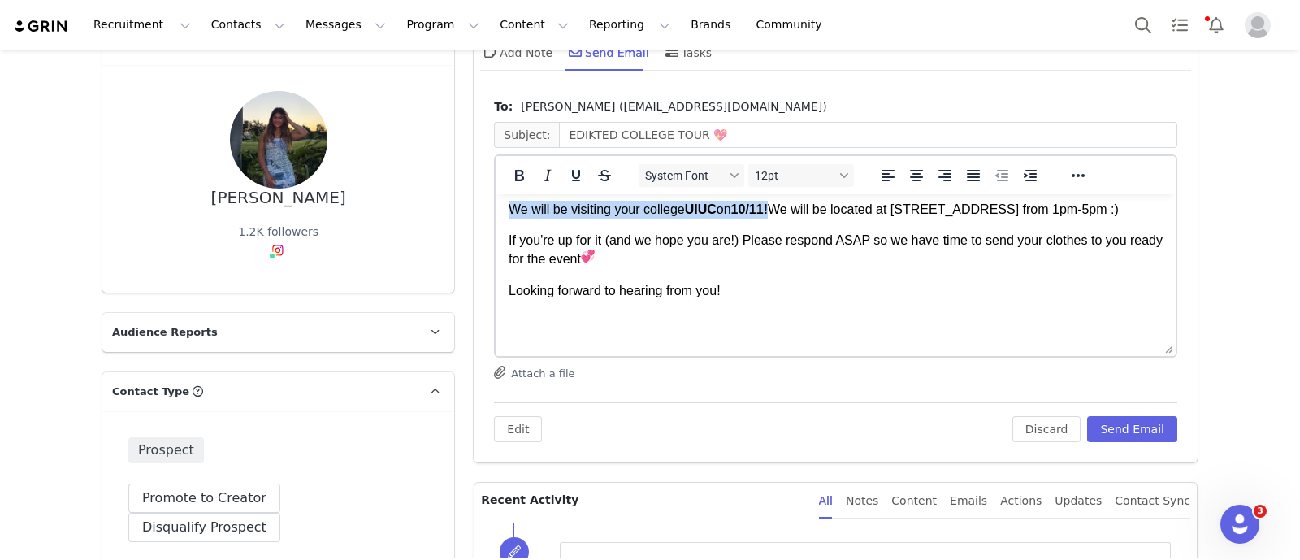
click at [915, 216] on p "We will be visiting your college UIUC on 10/11! We will be located at 904 South…" at bounding box center [836, 210] width 654 height 18
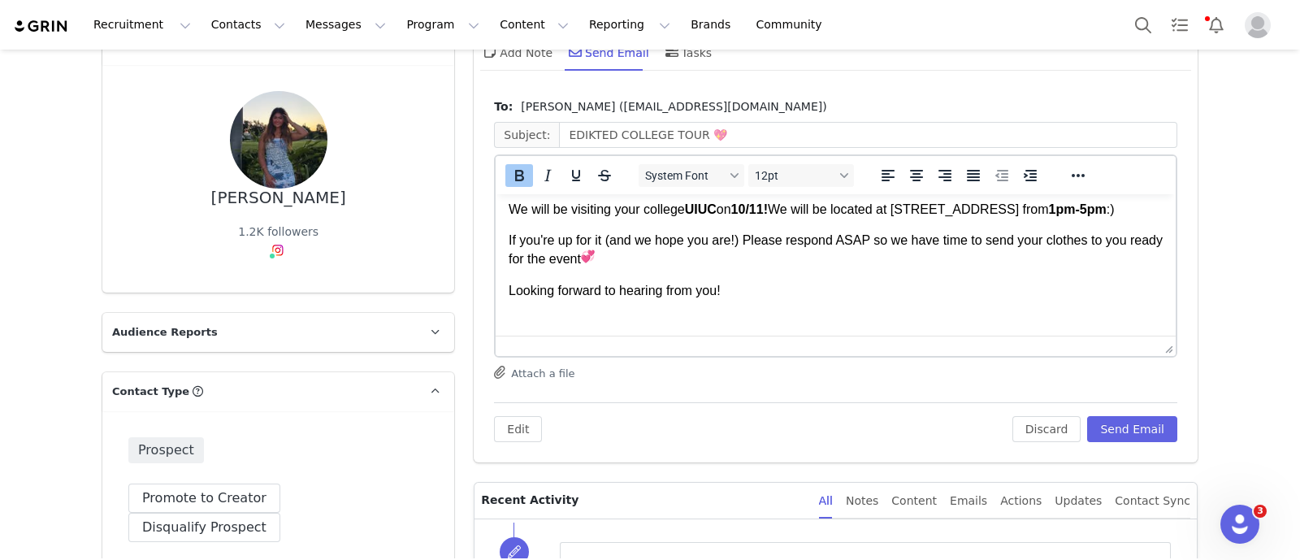
click at [902, 261] on p "If you're up for it (and we hope you are!) Please respond ASAP so we have time …" at bounding box center [836, 250] width 654 height 37
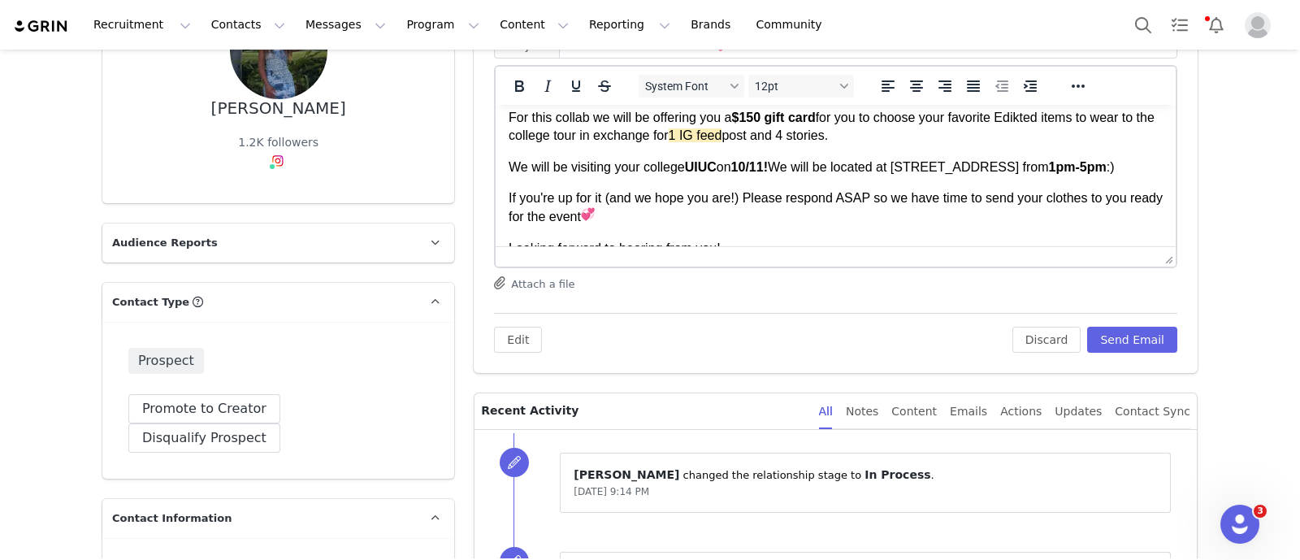
scroll to position [0, 0]
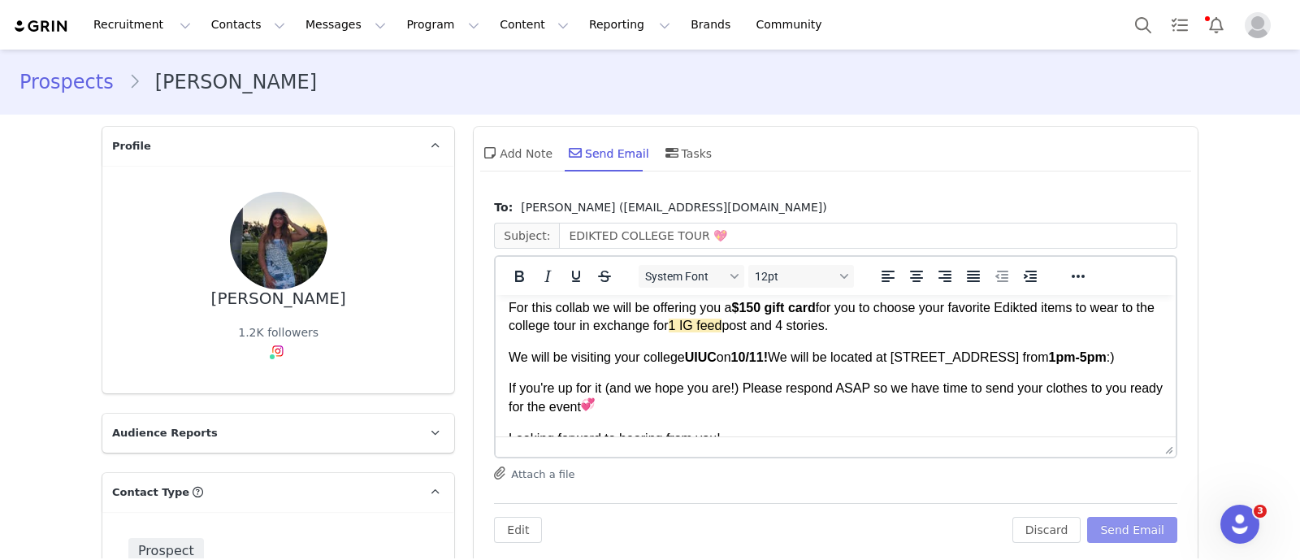
click at [915, 535] on button "Send Email" at bounding box center [1132, 530] width 90 height 26
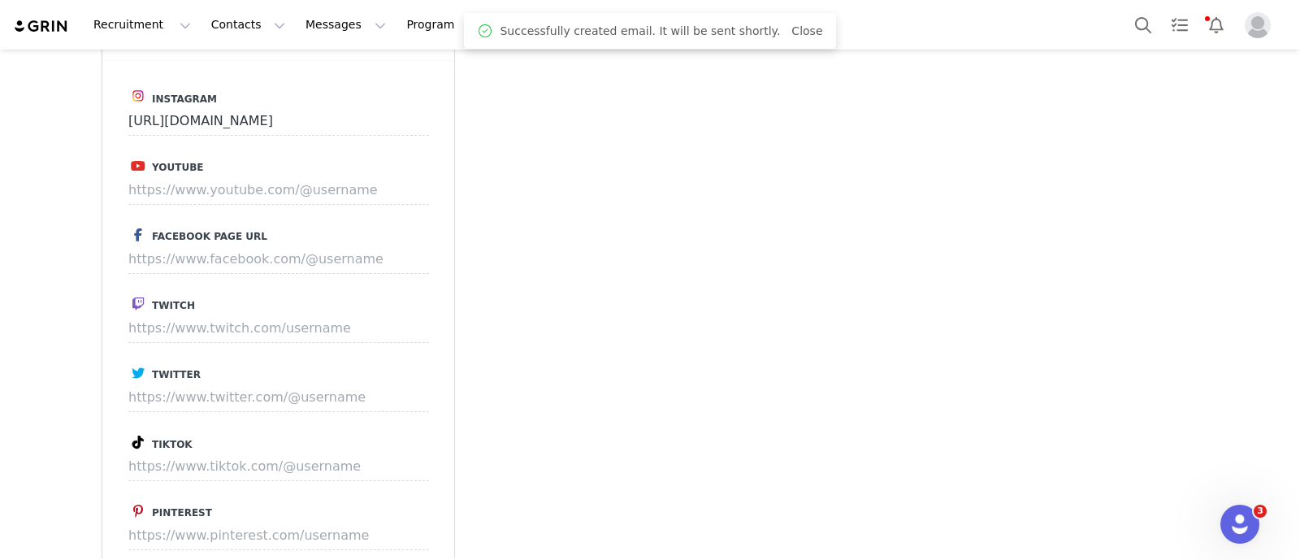
scroll to position [2234, 0]
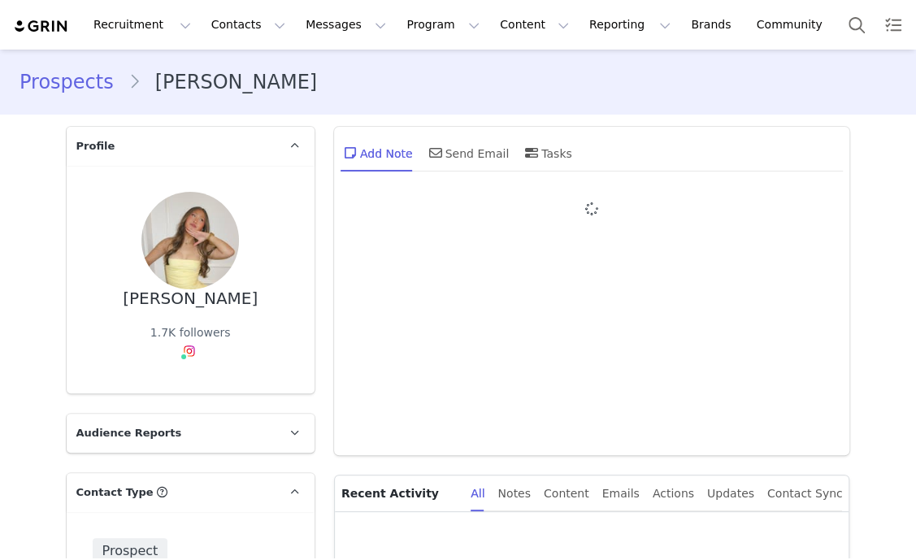
type input "+1 ([GEOGRAPHIC_DATA])"
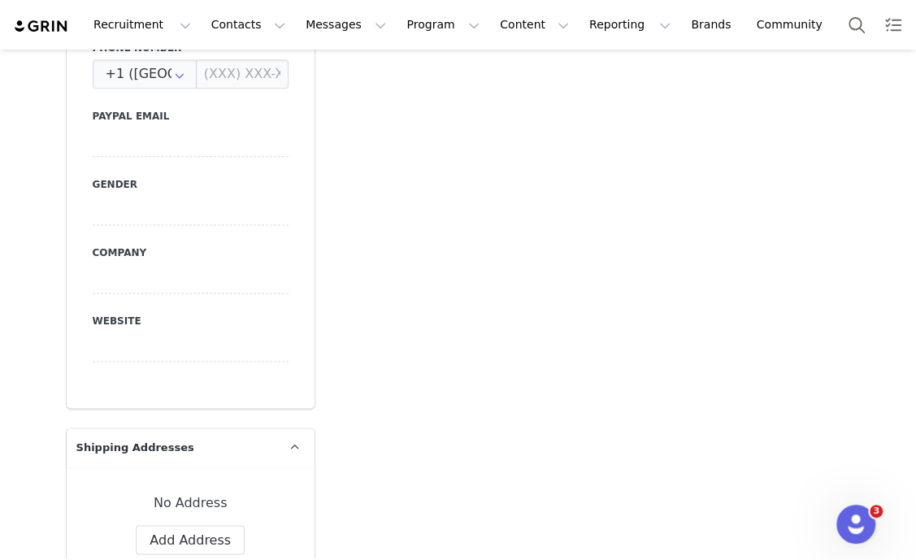
scroll to position [508, 0]
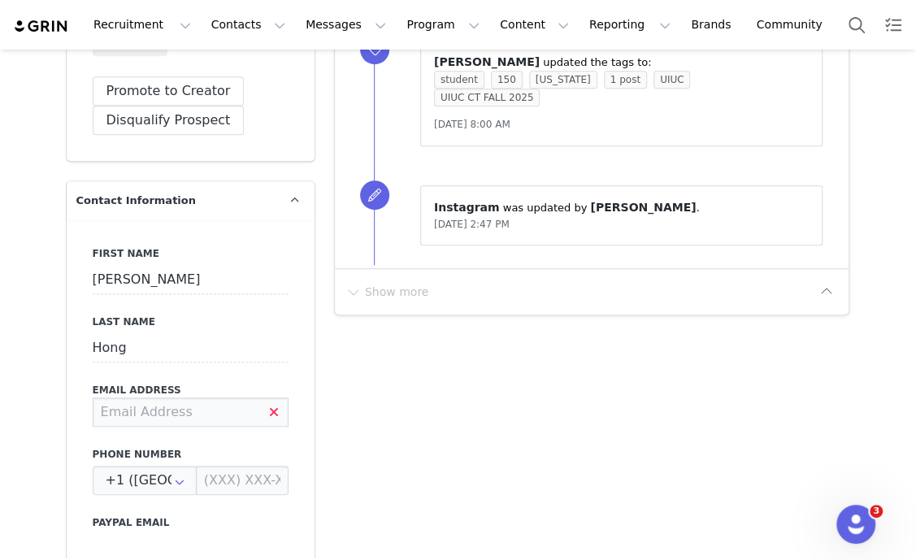
click at [151, 412] on input at bounding box center [191, 411] width 196 height 29
type input "danagracehong@gmail.com"
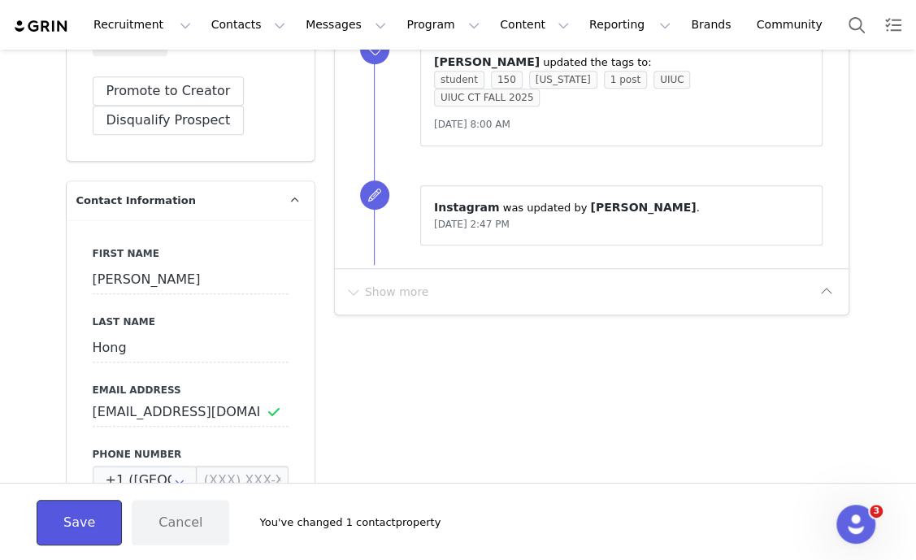
click at [76, 531] on button "Save" at bounding box center [79, 522] width 85 height 45
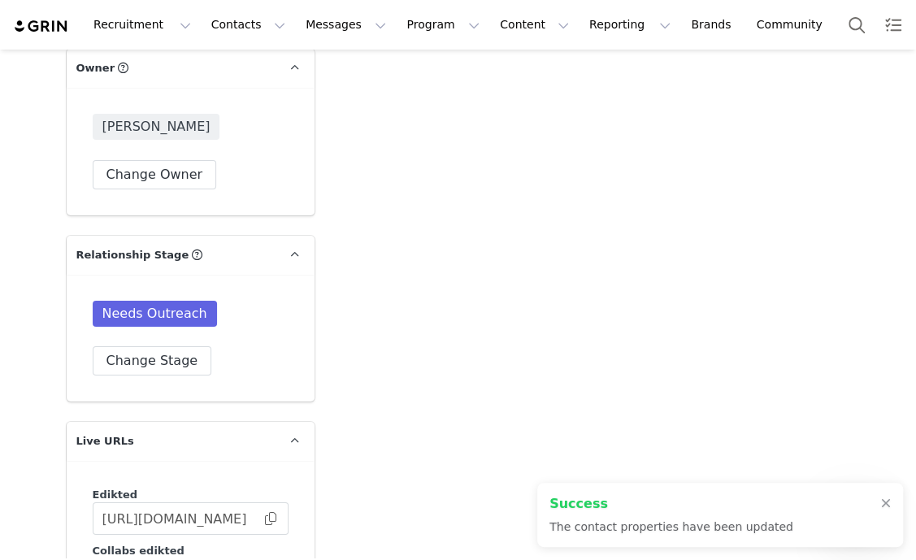
scroll to position [2640, 0]
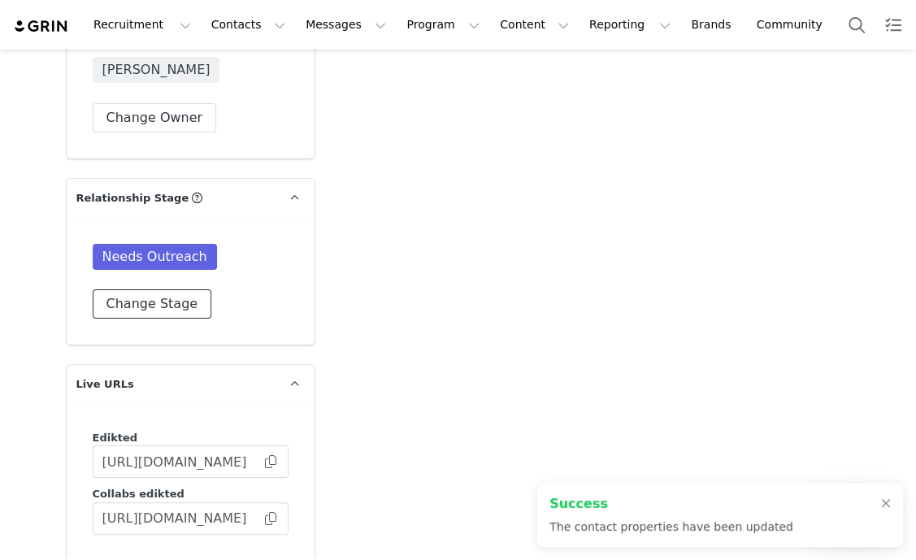
click at [171, 297] on button "Change Stage" at bounding box center [152, 303] width 119 height 29
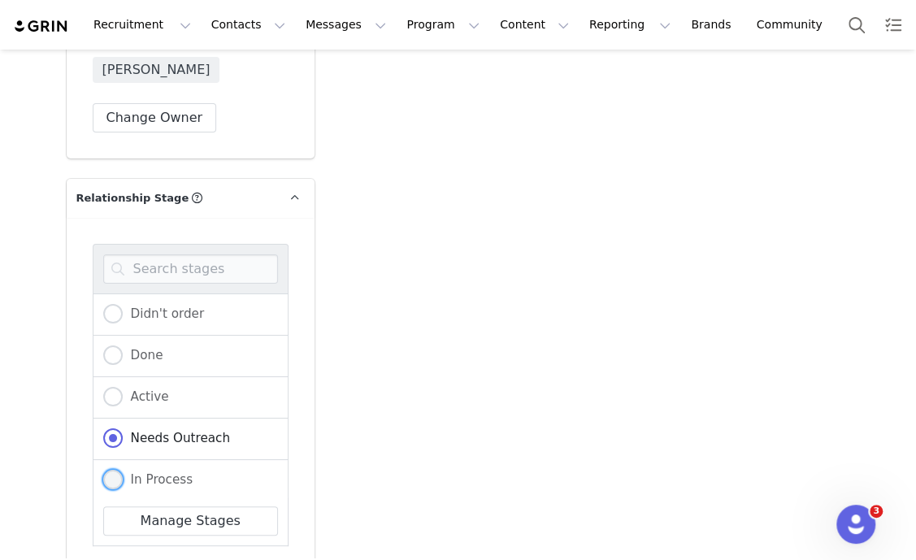
click at [162, 472] on span "In Process" at bounding box center [158, 479] width 71 height 15
click at [123, 470] on input "In Process" at bounding box center [112, 480] width 19 height 21
radio input "true"
radio input "false"
radio input "true"
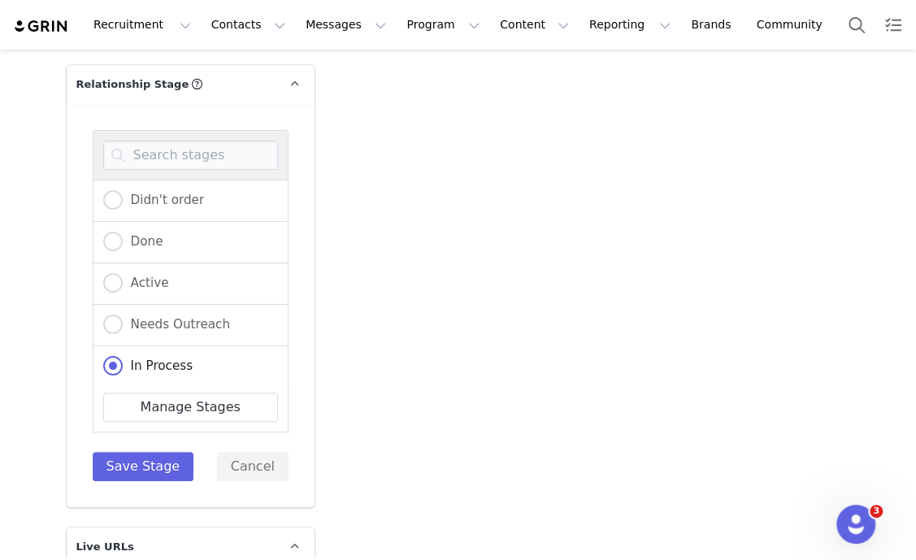
scroll to position [2843, 0]
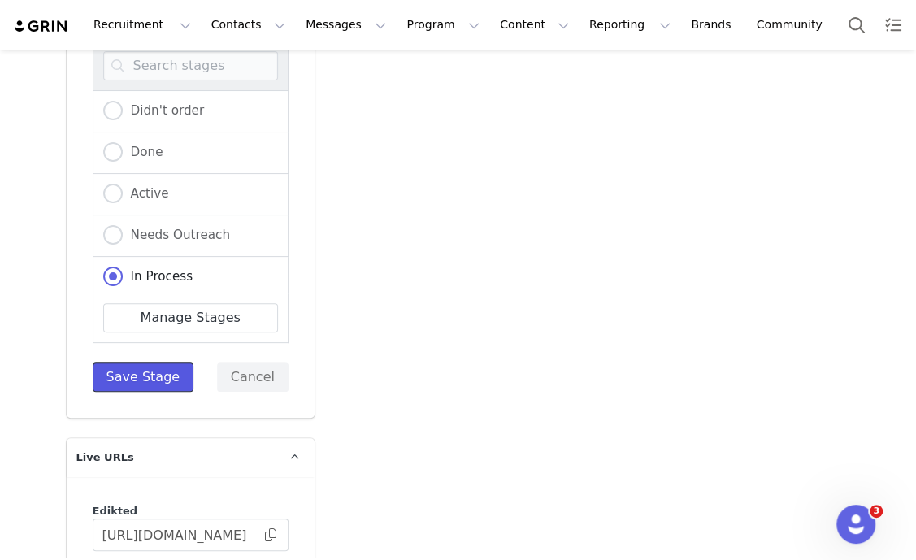
click at [141, 376] on button "Save Stage" at bounding box center [144, 376] width 102 height 29
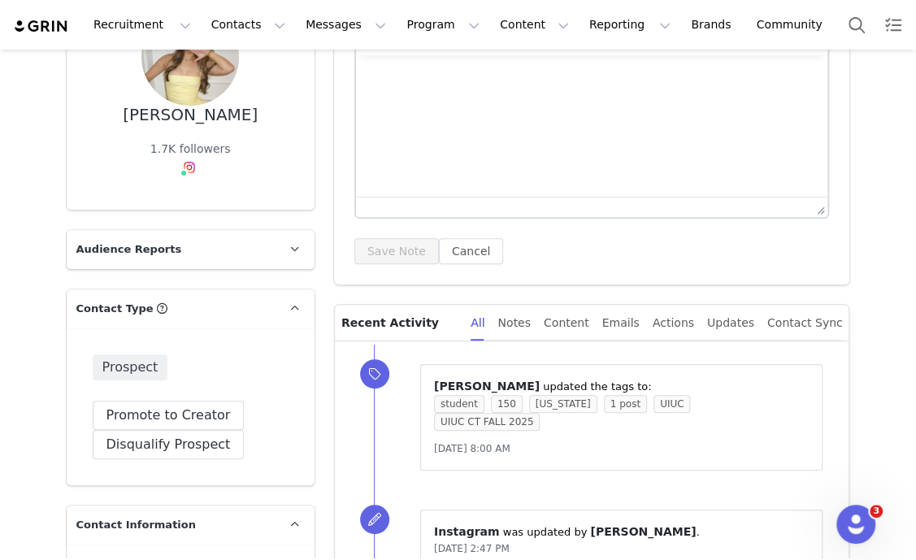
scroll to position [0, 0]
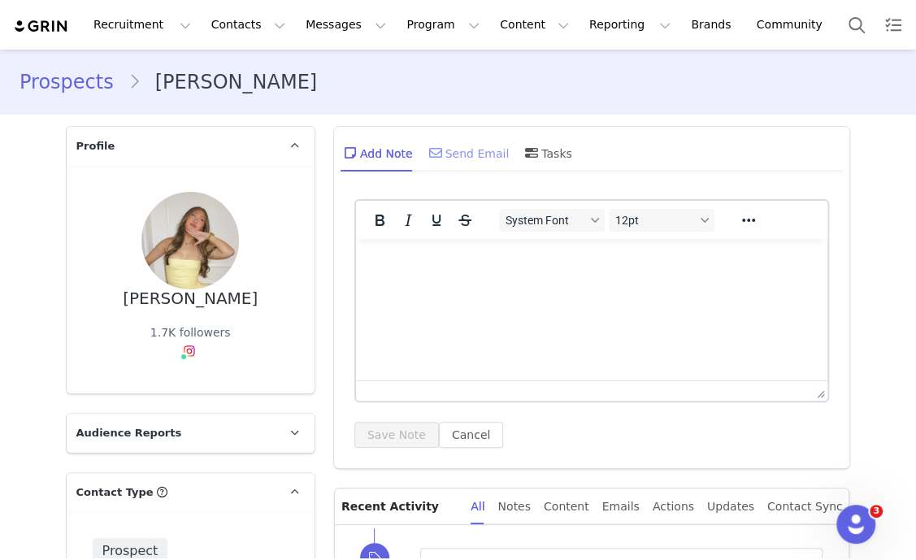
drag, startPoint x: 444, startPoint y: 177, endPoint x: 447, endPoint y: 154, distance: 22.9
click at [447, 173] on div "Add Note Send Email Tasks" at bounding box center [592, 159] width 516 height 64
click at [447, 154] on div "Send Email" at bounding box center [468, 152] width 84 height 39
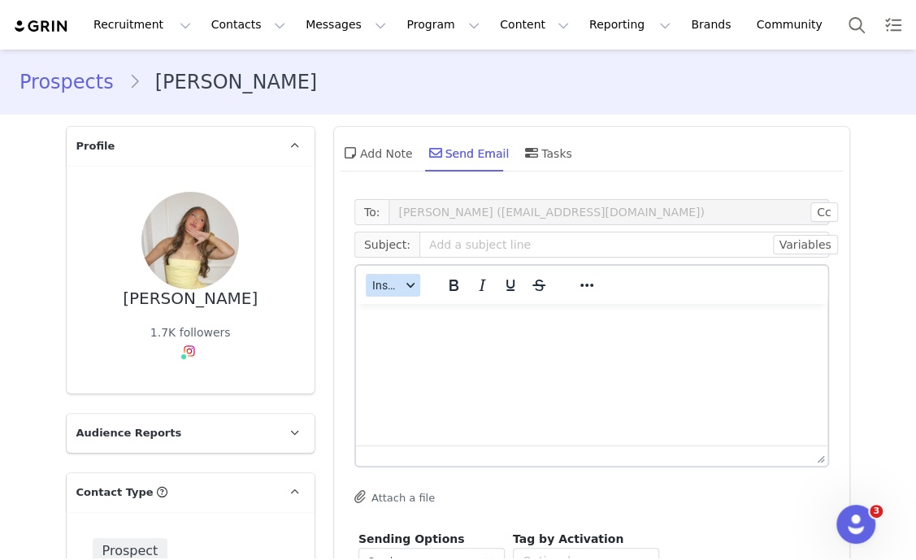
click at [404, 288] on div "button" at bounding box center [410, 285] width 13 height 8
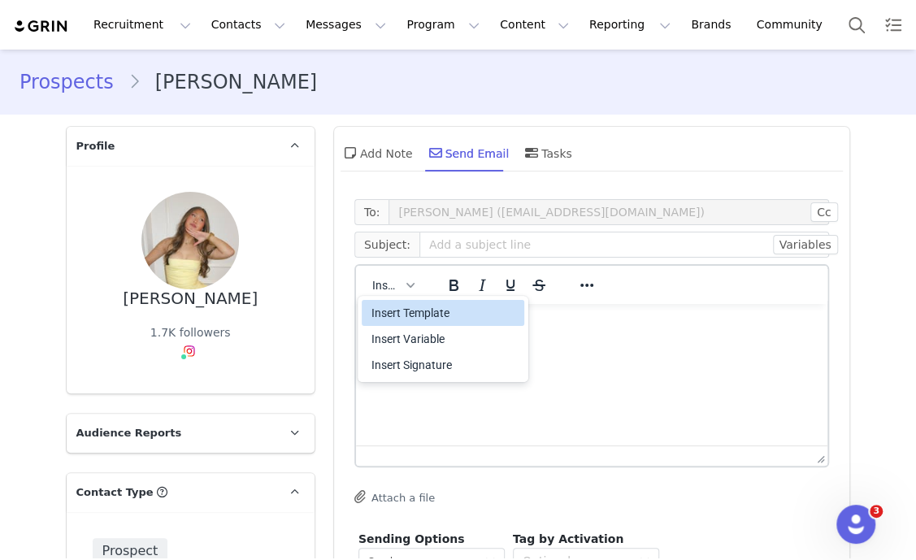
drag, startPoint x: 396, startPoint y: 290, endPoint x: 430, endPoint y: 310, distance: 39.0
click at [430, 310] on div "Insert Template" at bounding box center [444, 312] width 146 height 19
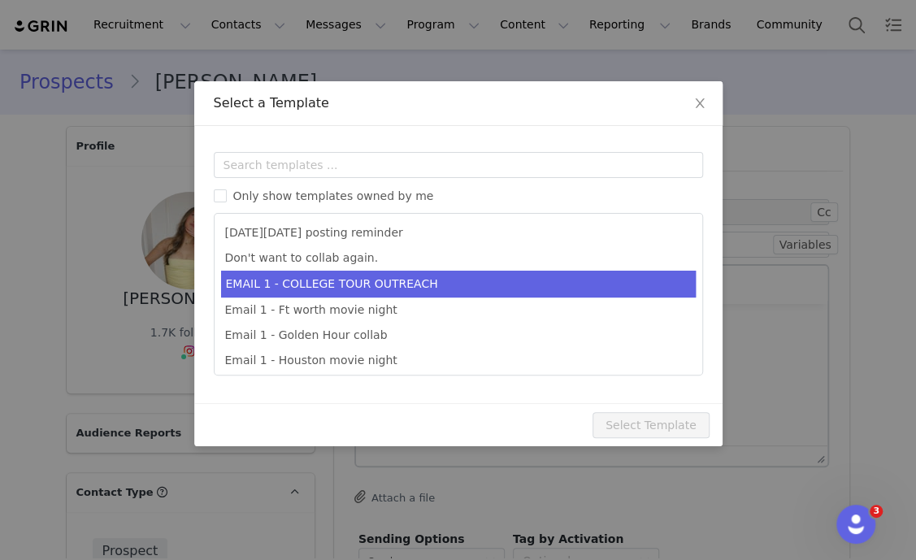
click at [448, 277] on li "EMAIL 1 - COLLEGE TOUR OUTREACH" at bounding box center [458, 284] width 474 height 27
type input "EDIKTED COLLEGE TOUR 💖"
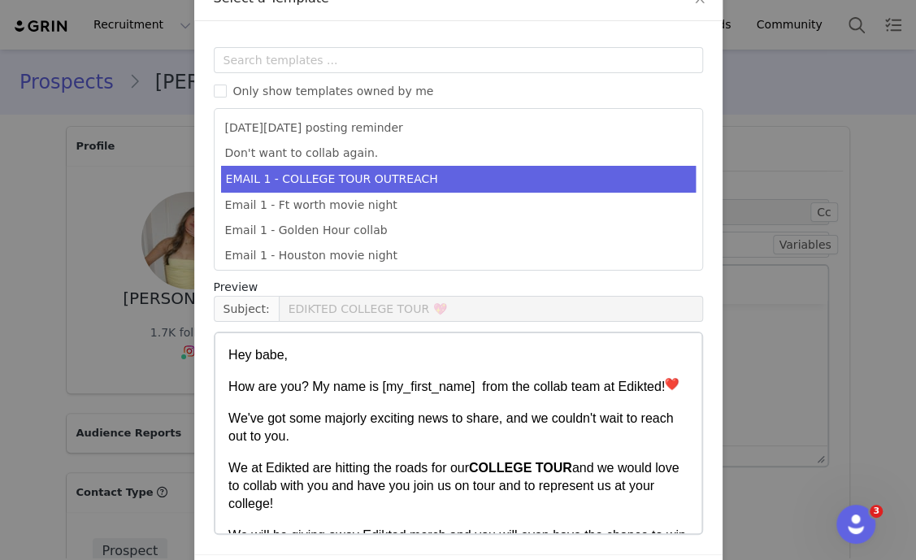
scroll to position [161, 0]
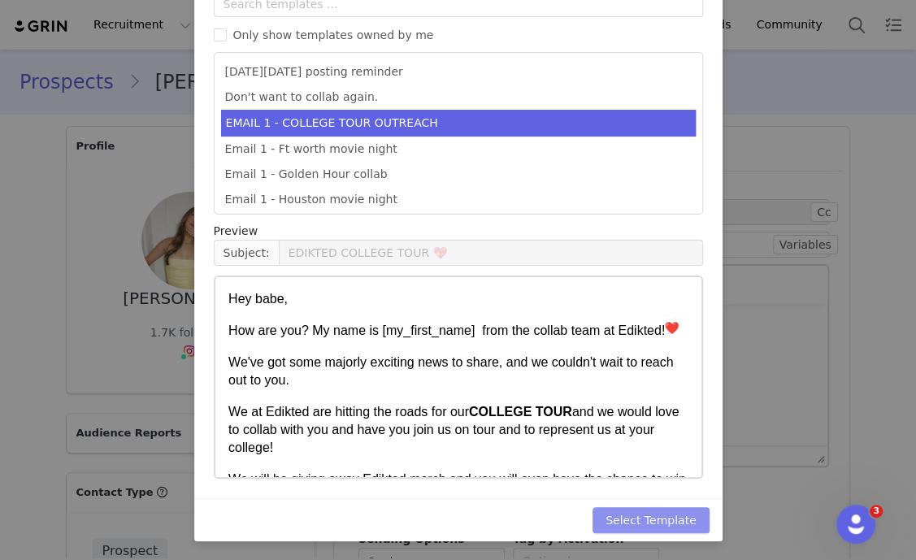
click at [666, 520] on button "Select Template" at bounding box center [650, 520] width 117 height 26
type input "EDIKTED COLLEGE TOUR 💖"
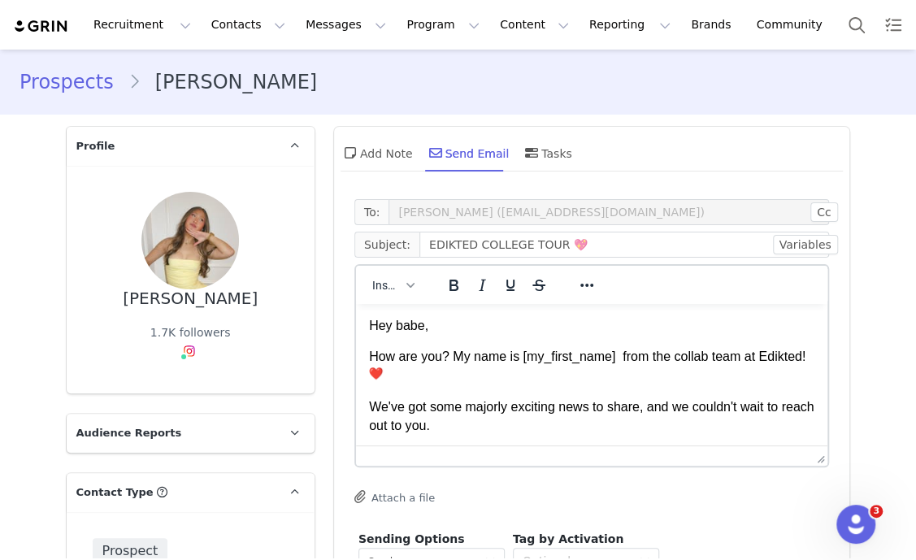
scroll to position [101, 0]
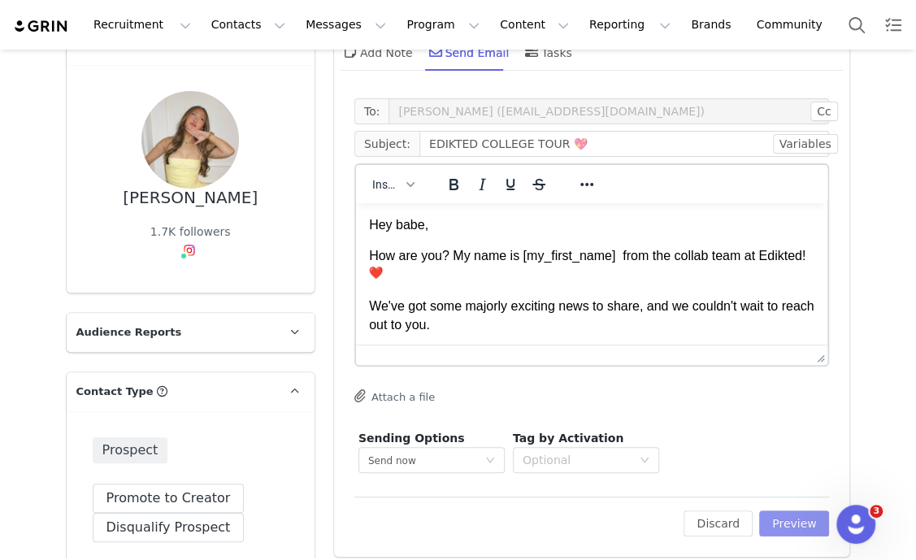
click at [796, 529] on button "Preview" at bounding box center [794, 523] width 71 height 26
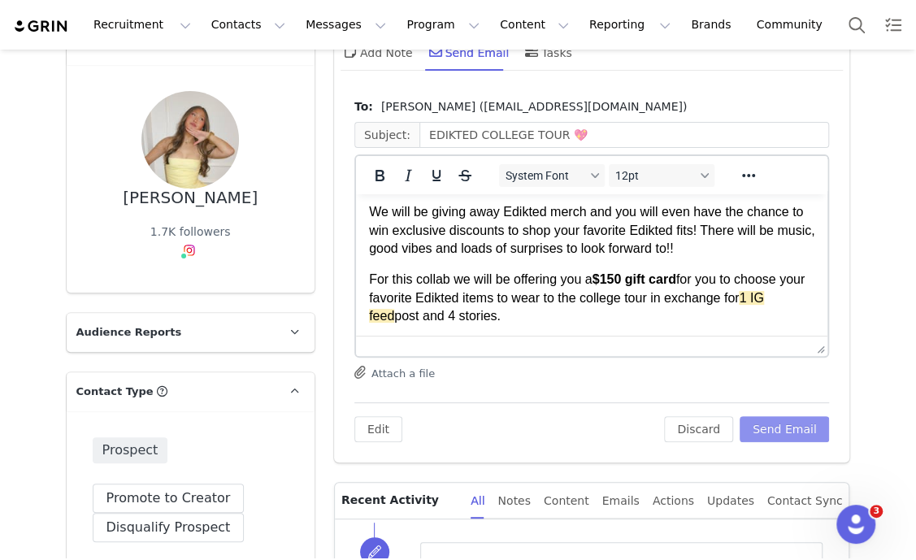
scroll to position [305, 0]
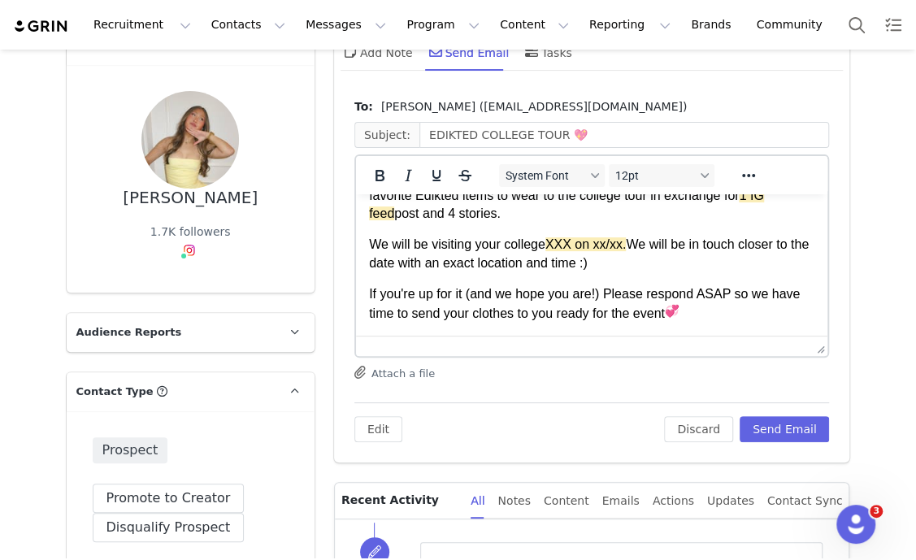
click at [481, 239] on p "We will be visiting your college XXX on xx/xx. We will be in touch closer to th…" at bounding box center [591, 254] width 446 height 37
paste body "Rich Text Area. Press ALT-0 for help."
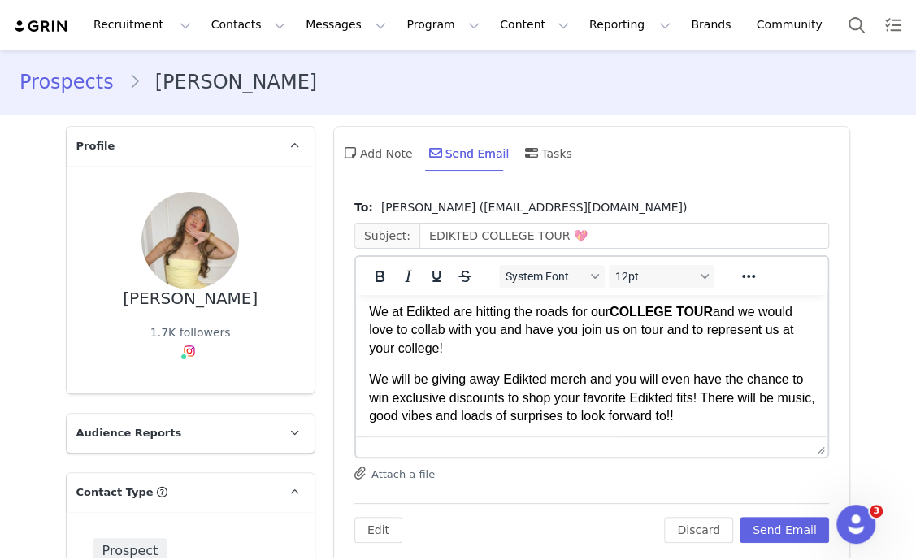
scroll to position [2, 0]
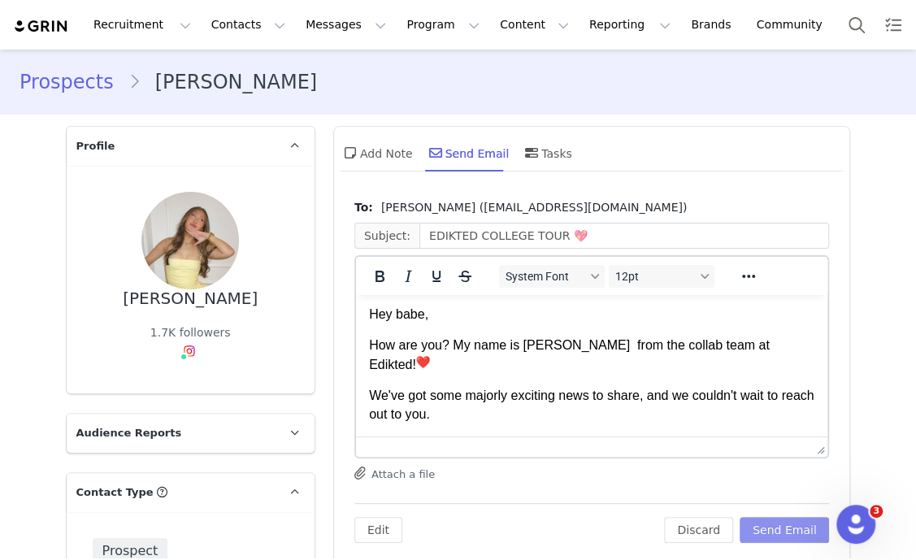
click at [774, 526] on button "Send Email" at bounding box center [784, 530] width 90 height 26
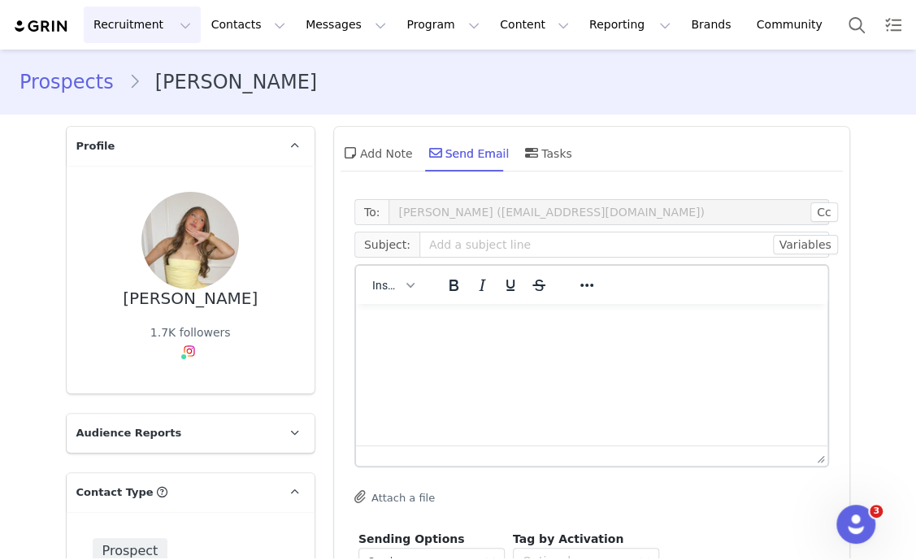
scroll to position [0, 0]
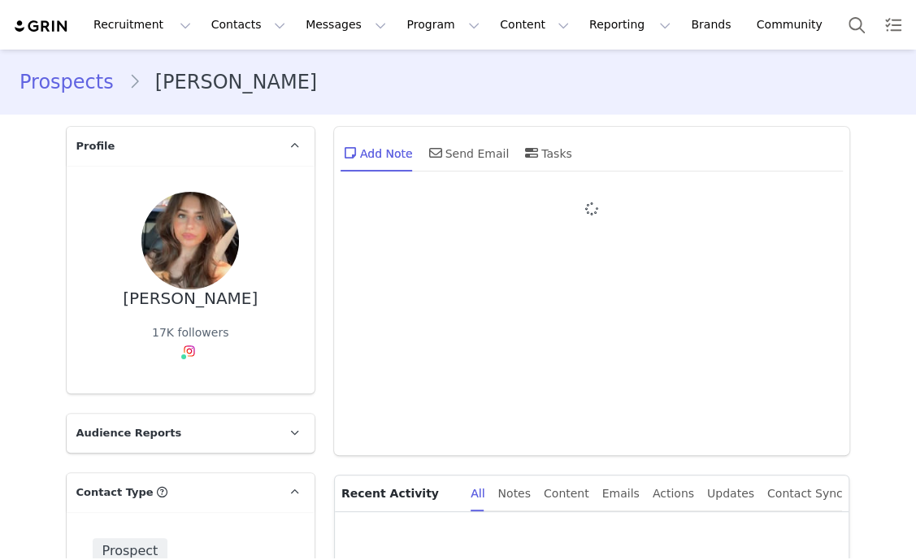
type input "+1 ([GEOGRAPHIC_DATA])"
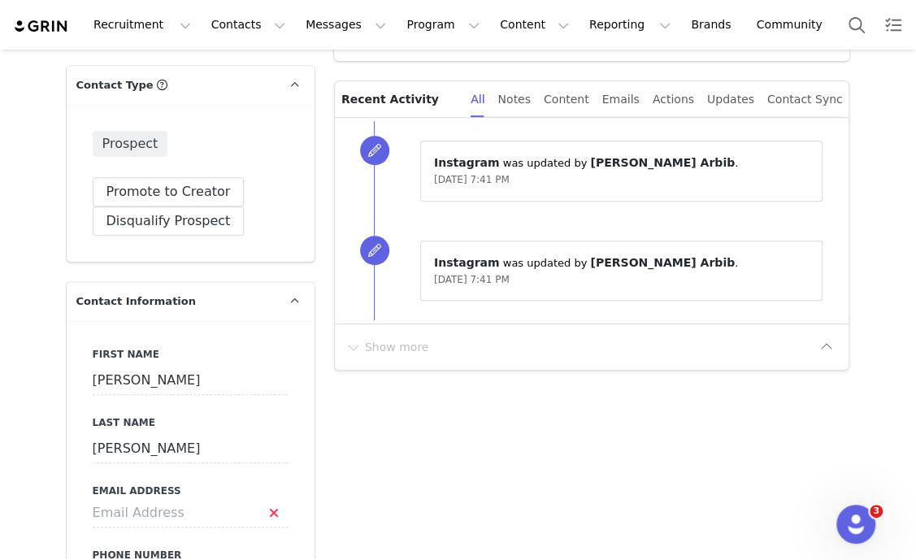
scroll to position [508, 0]
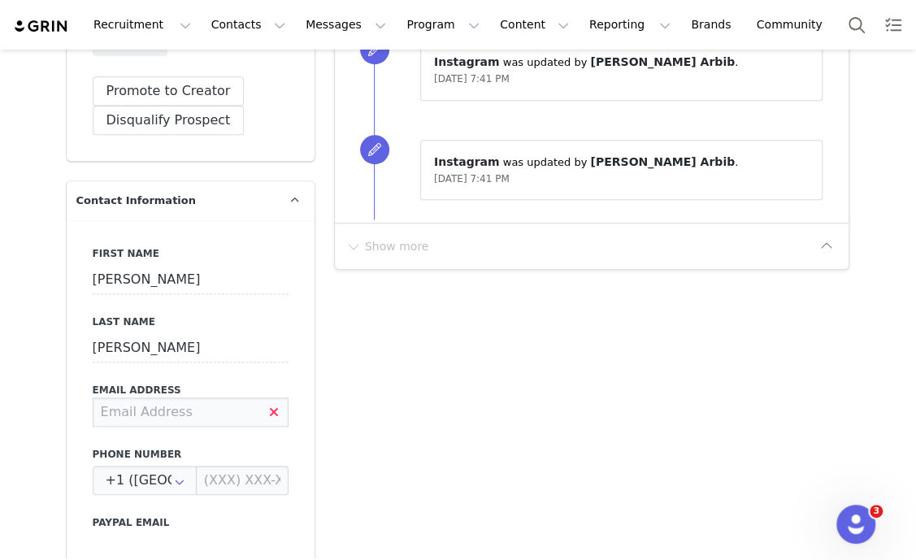
click at [155, 413] on input at bounding box center [191, 411] width 196 height 29
type input "juleswilkins11@gmail.com"
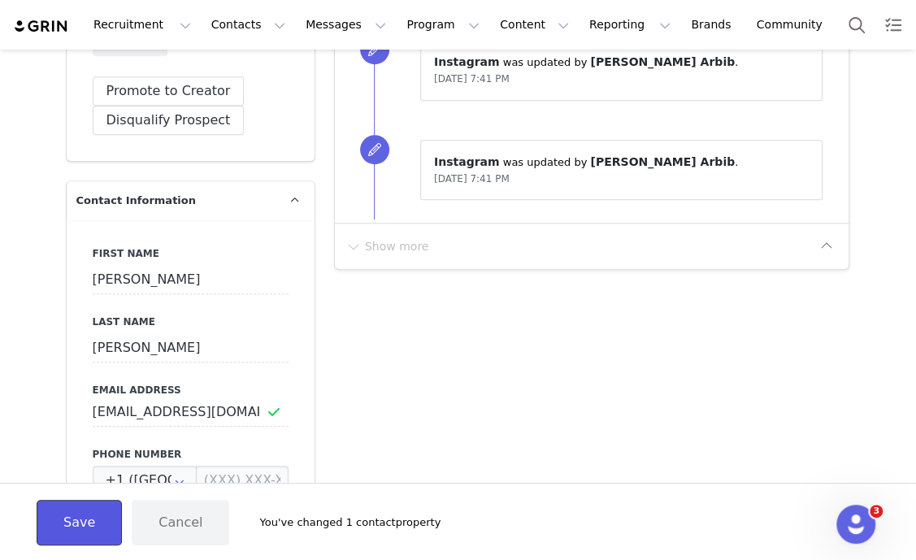
click at [53, 514] on button "Save" at bounding box center [79, 522] width 85 height 45
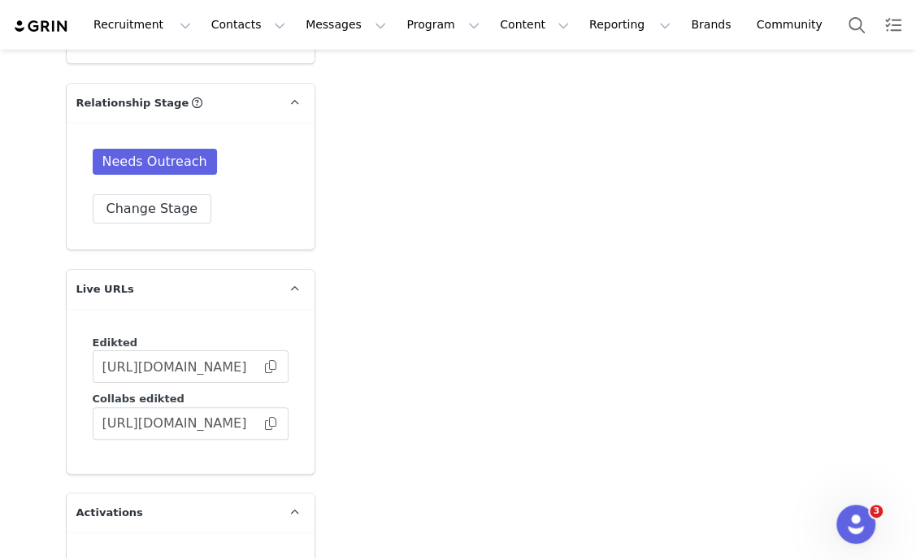
scroll to position [2741, 0]
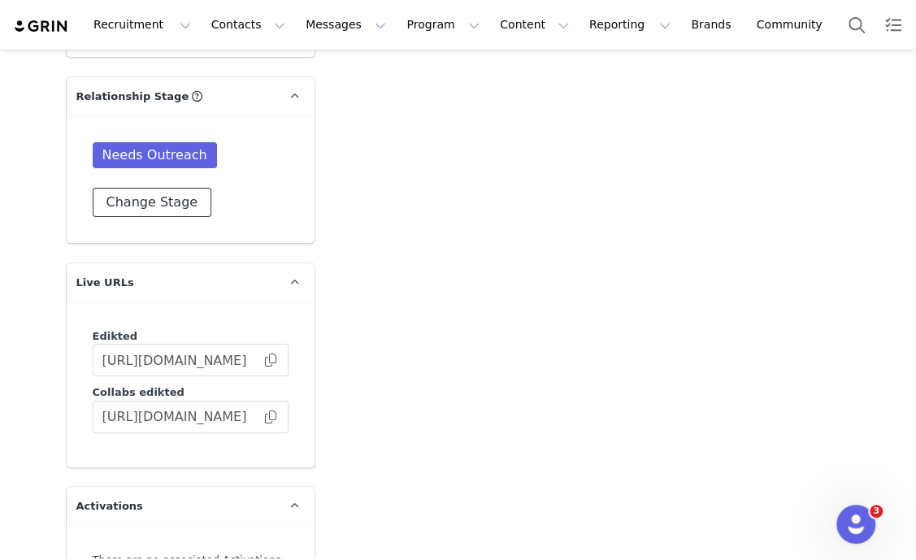
click at [150, 190] on button "Change Stage" at bounding box center [152, 202] width 119 height 29
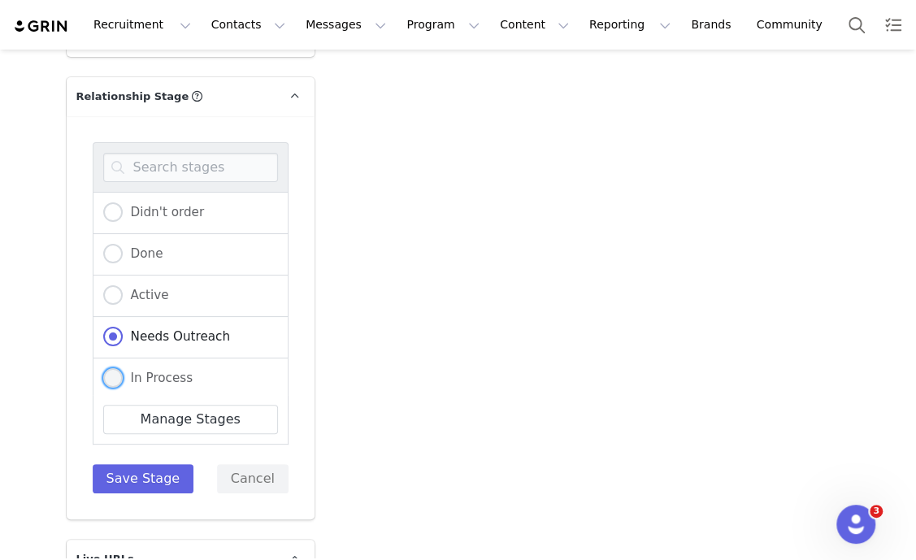
click at [169, 375] on span "In Process" at bounding box center [158, 377] width 71 height 15
click at [123, 375] on input "In Process" at bounding box center [112, 378] width 19 height 21
radio input "true"
radio input "false"
radio input "true"
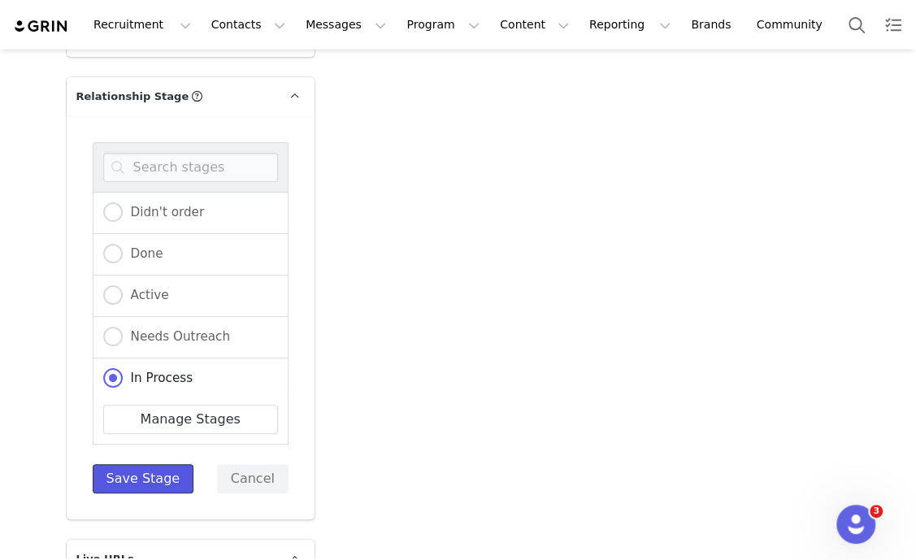
click at [149, 481] on button "Save Stage" at bounding box center [144, 478] width 102 height 29
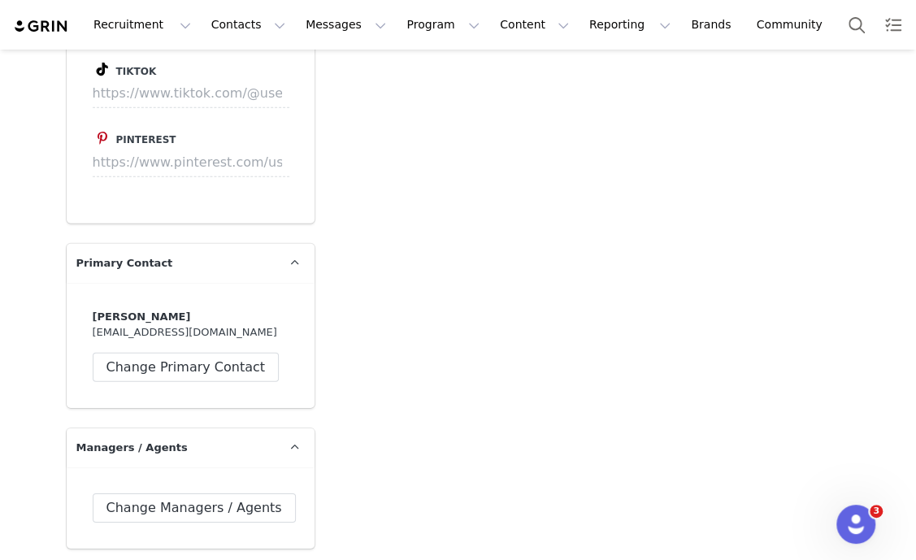
scroll to position [0, 0]
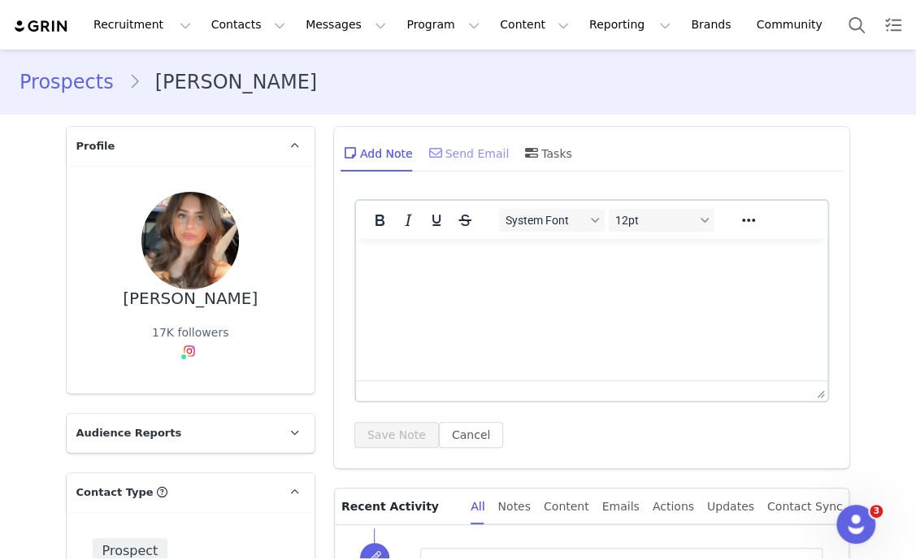
click at [469, 148] on div "Send Email" at bounding box center [468, 152] width 84 height 39
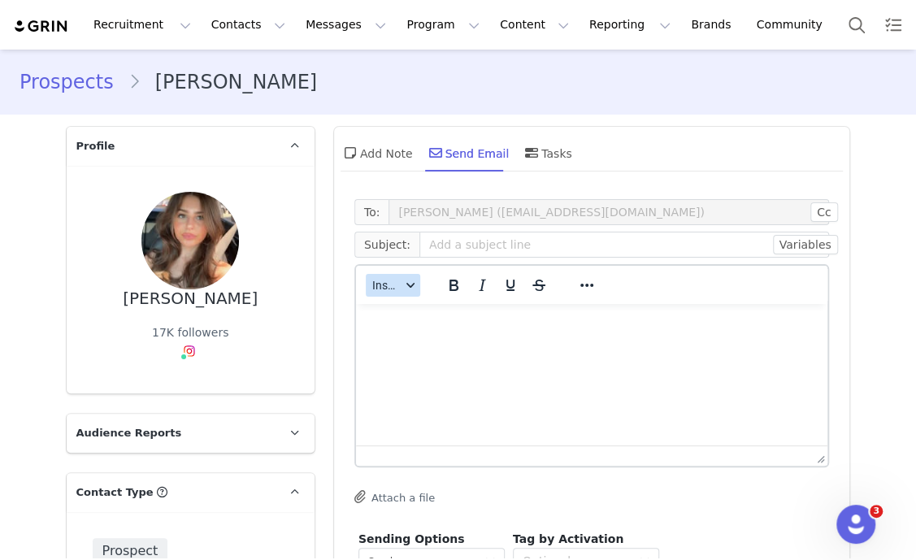
click at [386, 280] on span "Insert" at bounding box center [386, 285] width 28 height 13
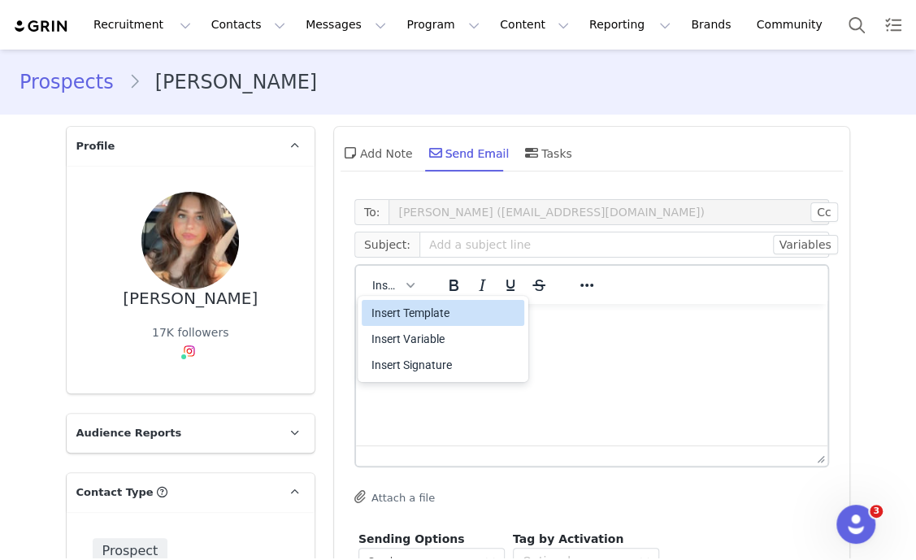
click at [435, 314] on div "Insert Template" at bounding box center [444, 312] width 146 height 19
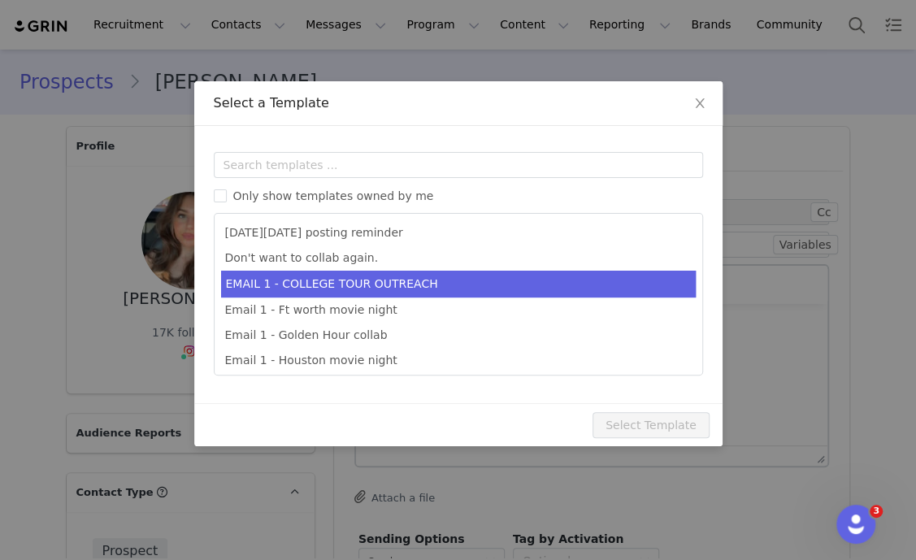
click at [426, 282] on li "EMAIL 1 - COLLEGE TOUR OUTREACH" at bounding box center [458, 284] width 474 height 27
type input "EDIKTED COLLEGE TOUR 💖"
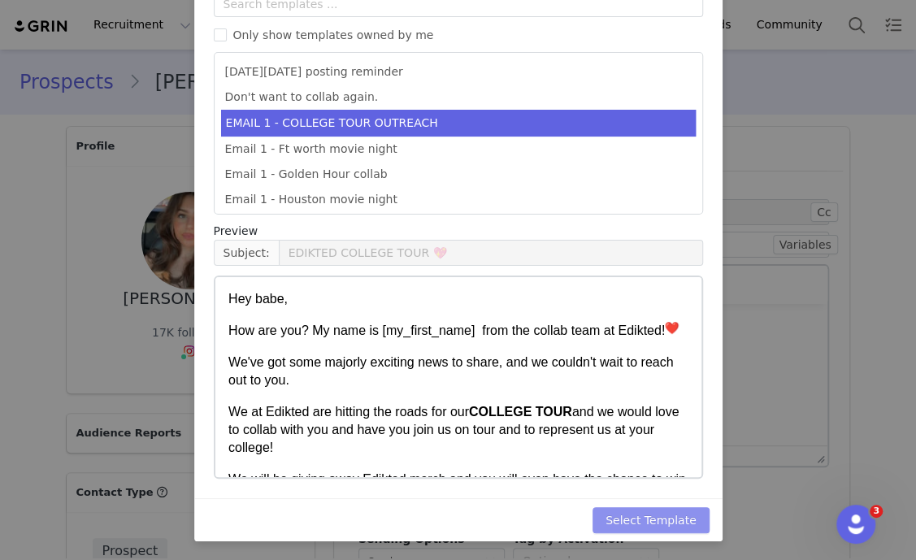
click at [675, 510] on button "Select Template" at bounding box center [650, 520] width 117 height 26
type input "EDIKTED COLLEGE TOUR 💖"
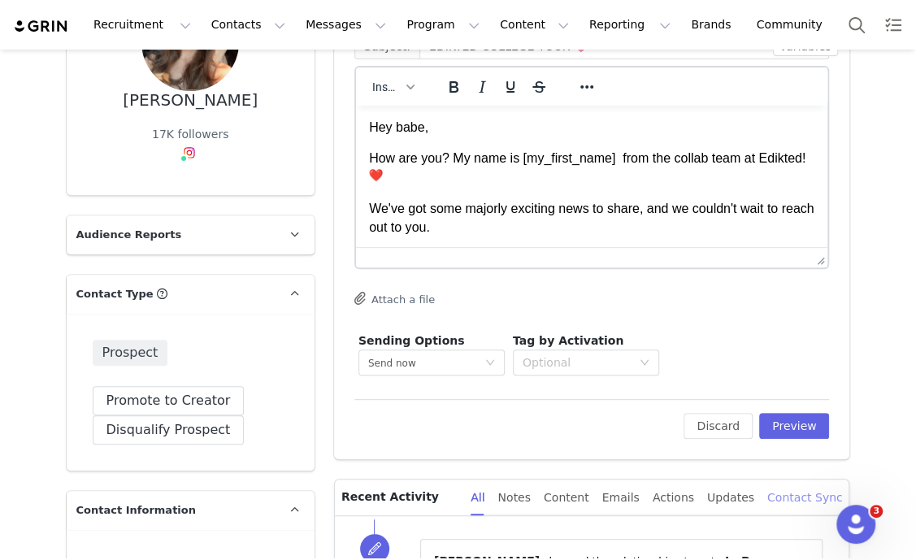
scroll to position [202, 0]
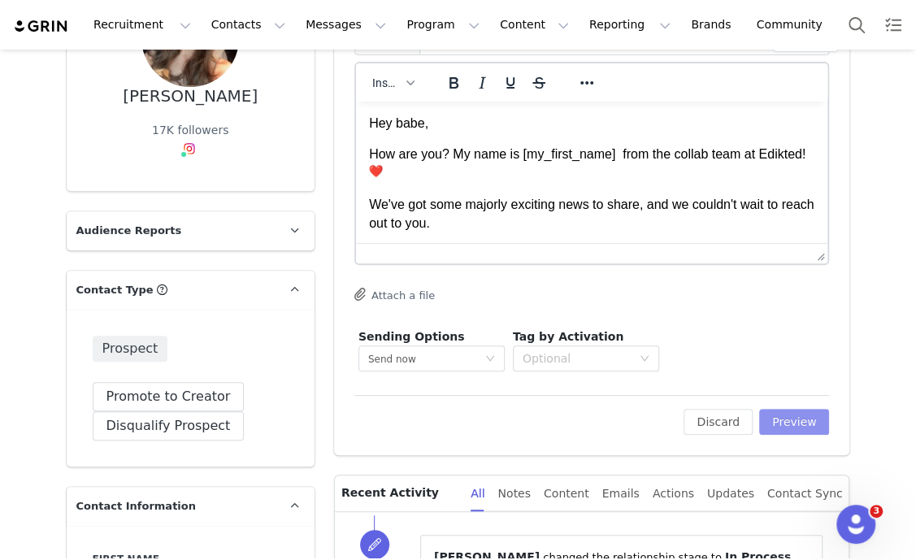
click at [789, 416] on button "Preview" at bounding box center [794, 422] width 71 height 26
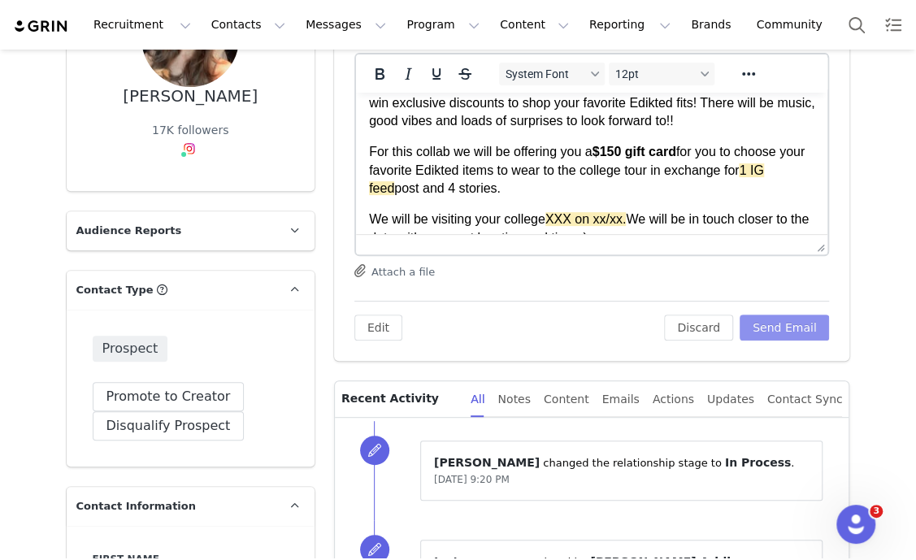
scroll to position [305, 0]
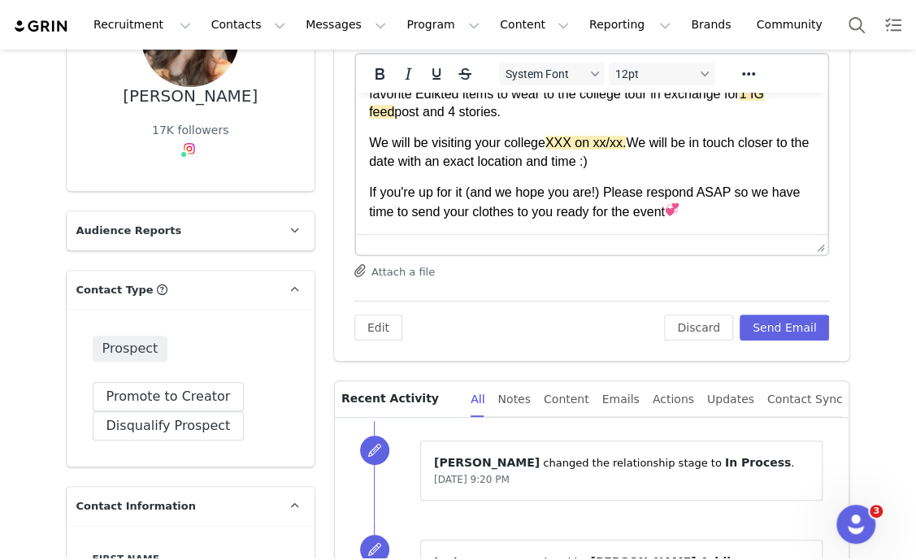
click at [508, 134] on p "We will be visiting your college XXX on xx/xx. We will be in touch closer to th…" at bounding box center [591, 152] width 446 height 37
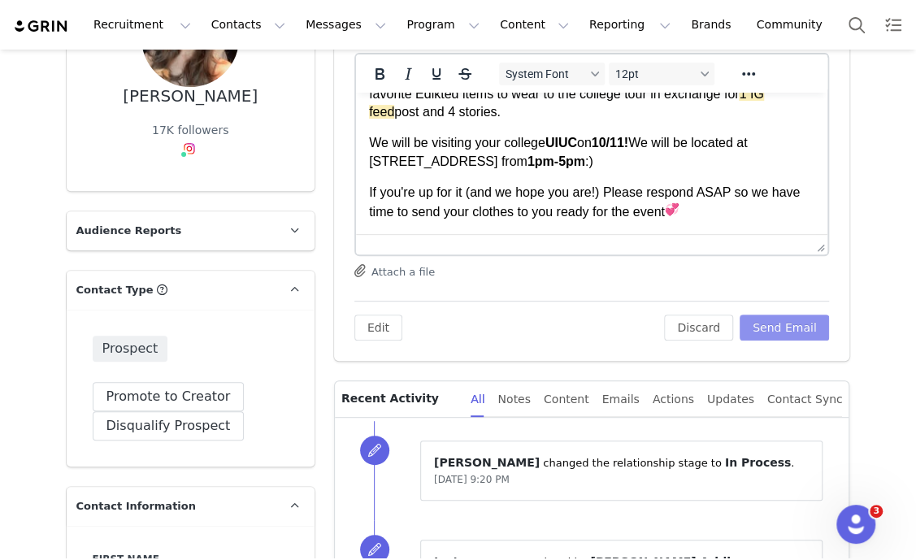
click at [765, 325] on button "Send Email" at bounding box center [784, 327] width 90 height 26
click at [765, 325] on div "Discard Send Email" at bounding box center [746, 327] width 165 height 26
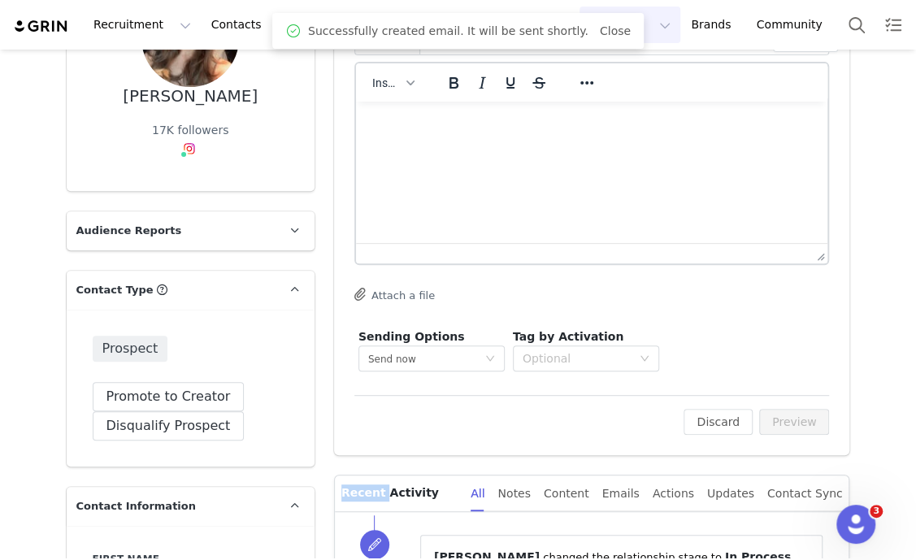
scroll to position [0, 0]
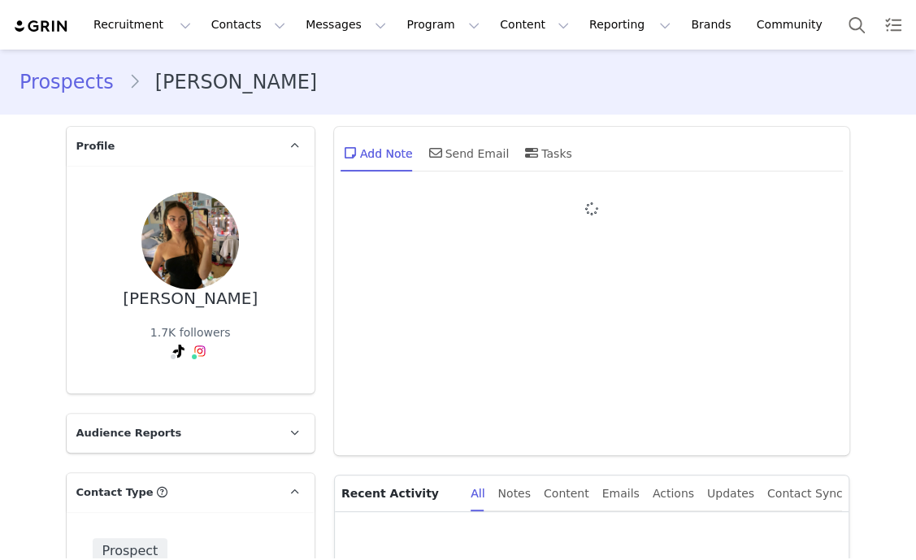
type input "+1 ([GEOGRAPHIC_DATA])"
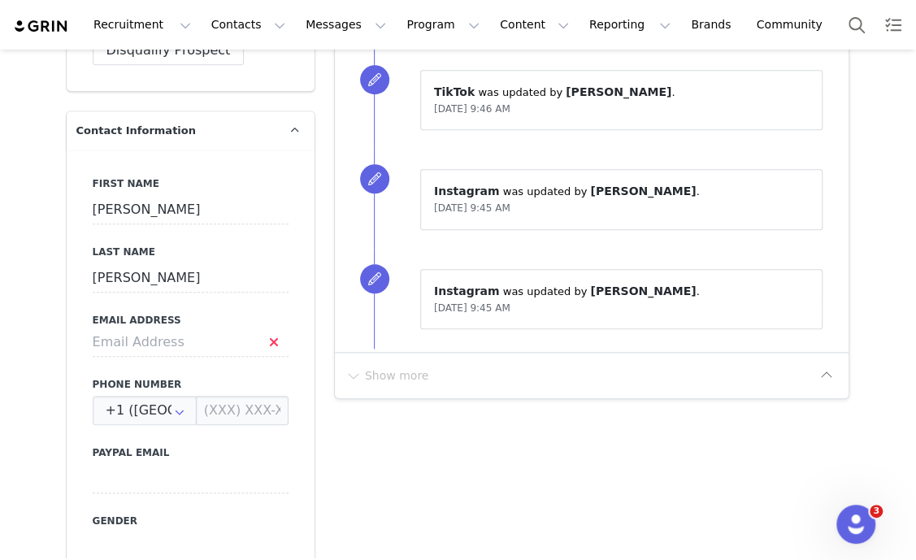
scroll to position [609, 0]
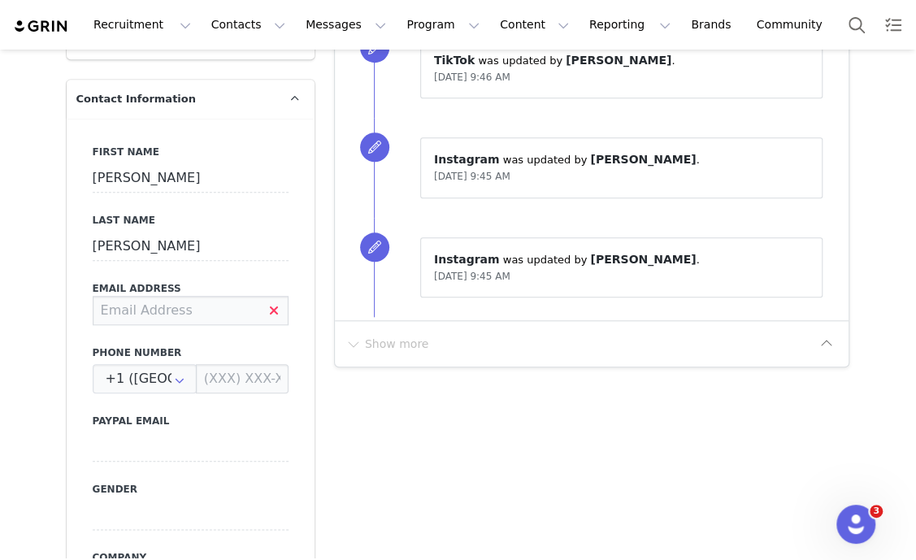
click at [179, 306] on input at bounding box center [191, 310] width 196 height 29
type input "ellamaceves@gmail.com"
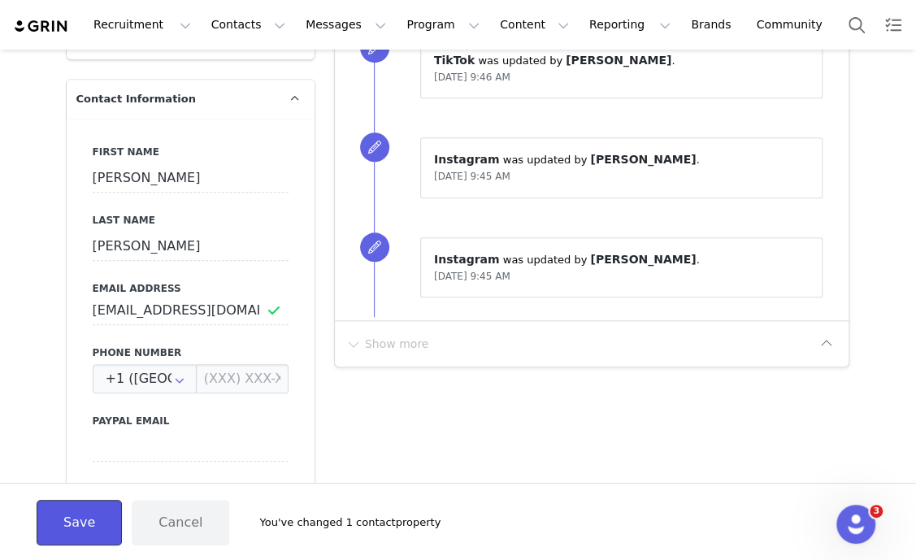
click at [73, 524] on button "Save" at bounding box center [79, 522] width 85 height 45
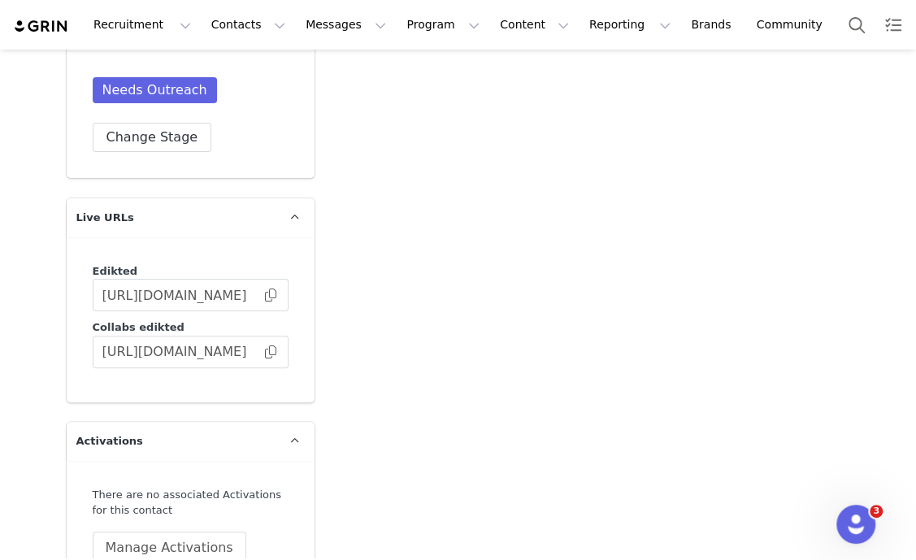
scroll to position [2660, 0]
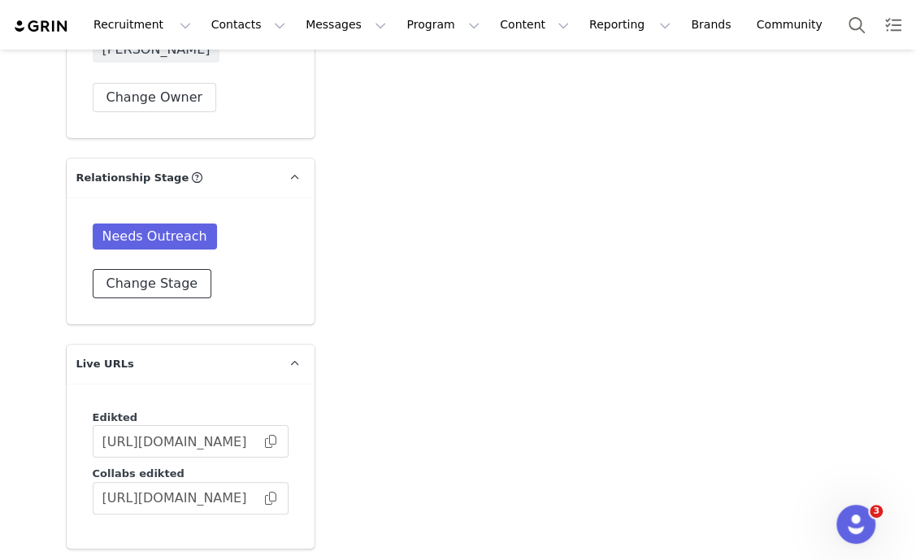
click at [123, 282] on button "Change Stage" at bounding box center [152, 283] width 119 height 29
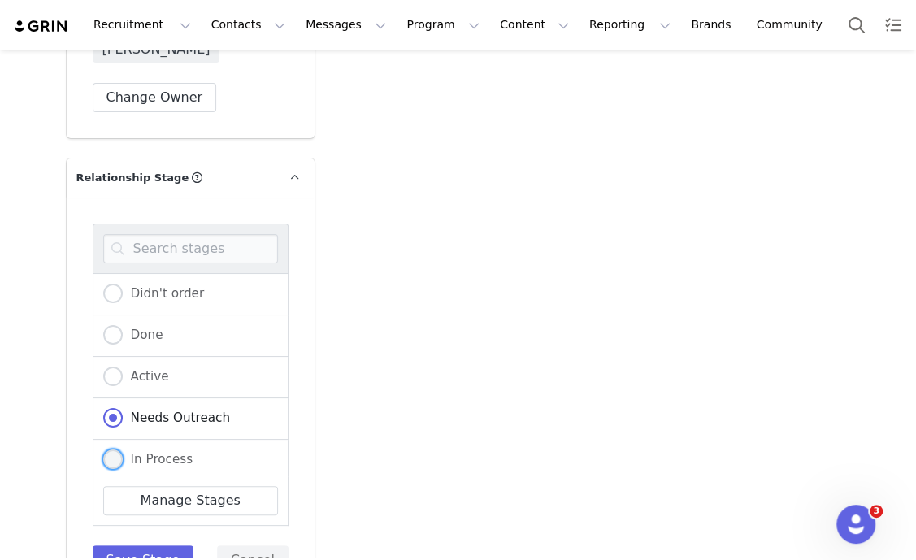
click at [145, 453] on span "In Process" at bounding box center [158, 459] width 71 height 15
click at [123, 453] on input "In Process" at bounding box center [112, 459] width 19 height 21
radio input "true"
radio input "false"
radio input "true"
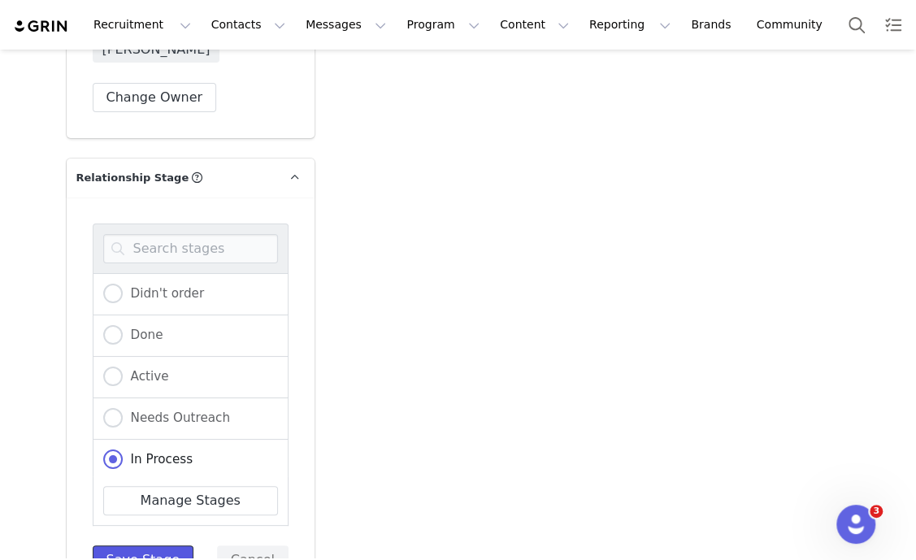
click at [126, 552] on button "Save Stage" at bounding box center [144, 559] width 102 height 29
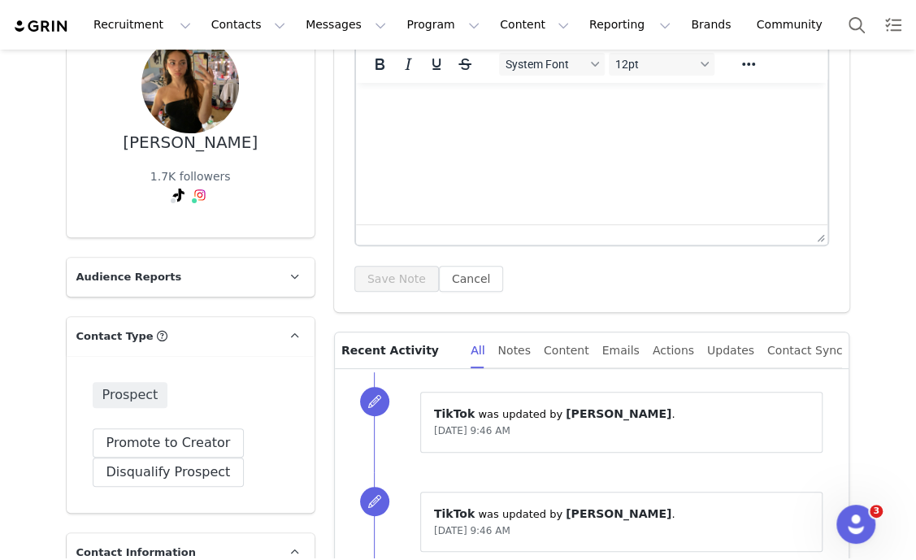
scroll to position [0, 0]
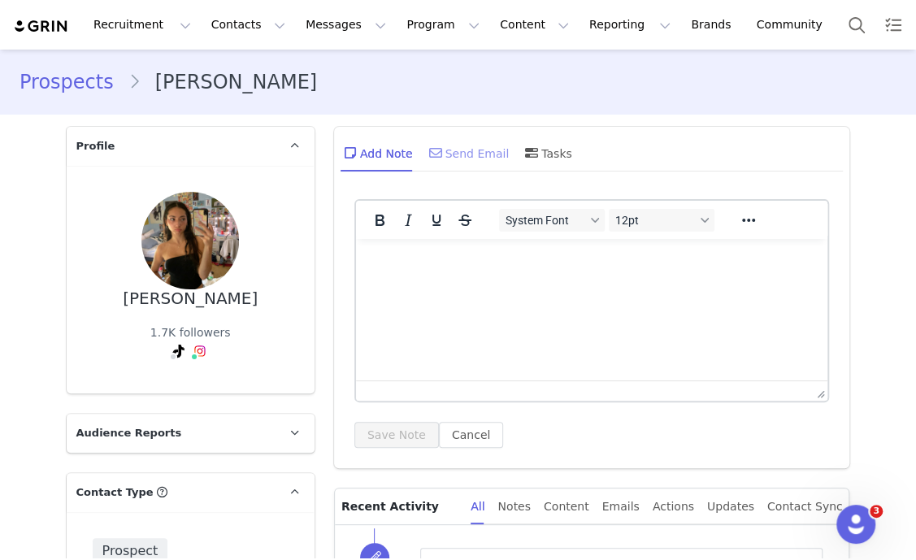
click at [475, 160] on div "Send Email" at bounding box center [468, 152] width 84 height 39
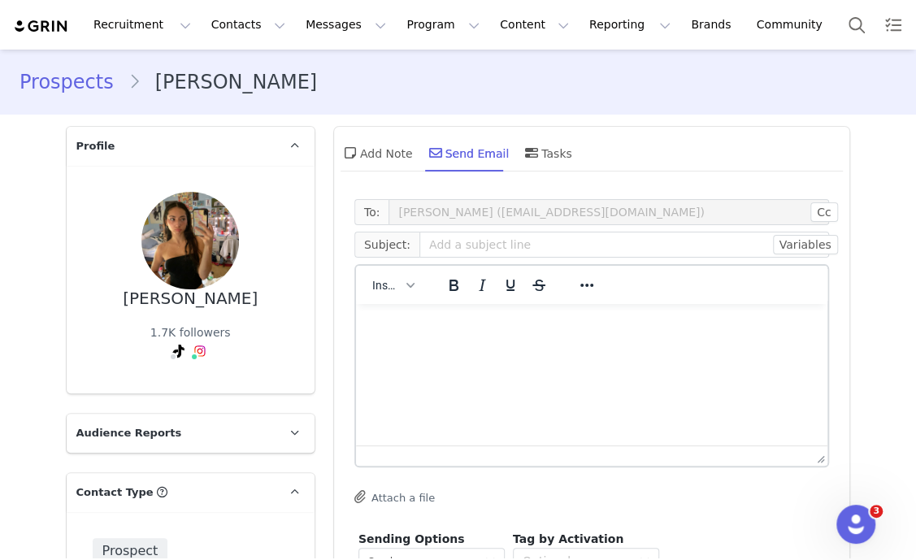
click at [375, 270] on div "Insert" at bounding box center [393, 285] width 75 height 32
click at [381, 287] on span "Insert" at bounding box center [386, 285] width 28 height 13
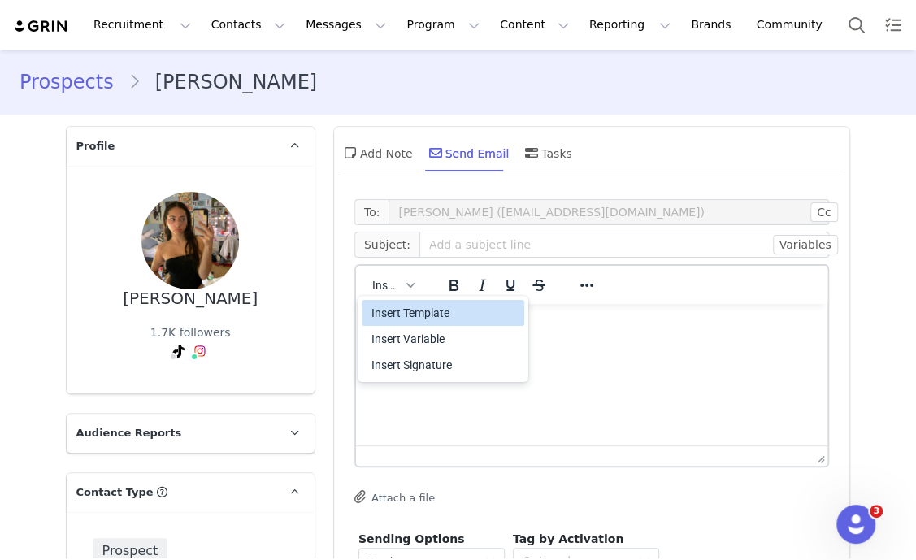
click at [402, 310] on div "Insert Template" at bounding box center [444, 312] width 146 height 19
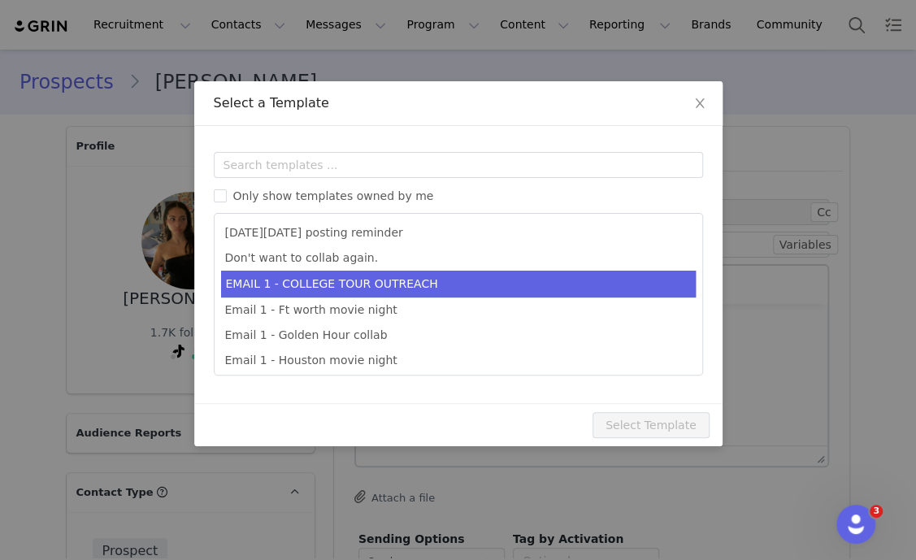
click at [431, 288] on li "EMAIL 1 - COLLEGE TOUR OUTREACH" at bounding box center [458, 284] width 474 height 27
type input "EDIKTED COLLEGE TOUR 💖"
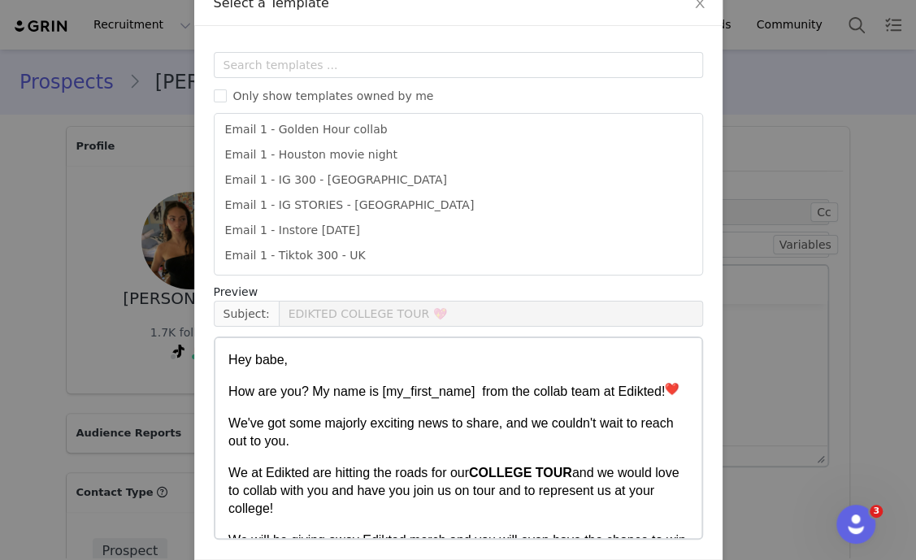
scroll to position [161, 0]
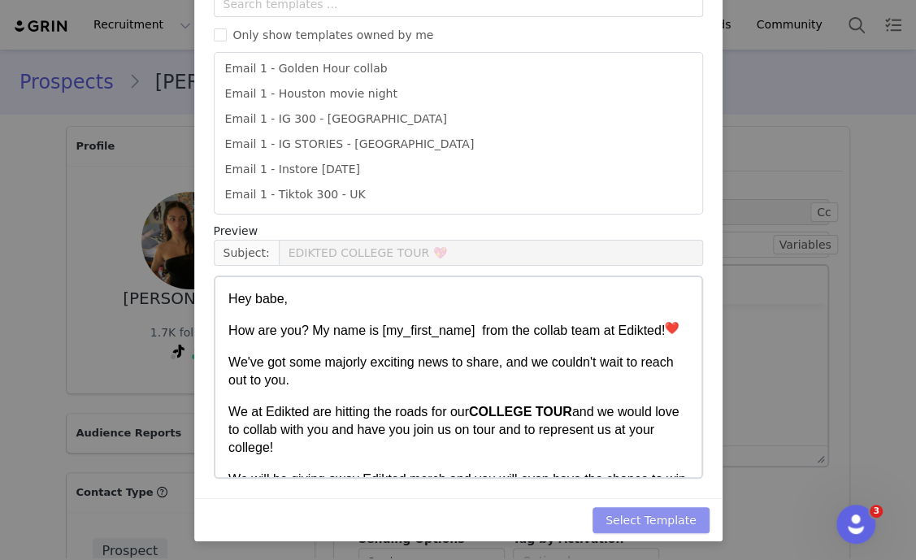
click at [666, 523] on button "Select Template" at bounding box center [650, 520] width 117 height 26
type input "EDIKTED COLLEGE TOUR 💖"
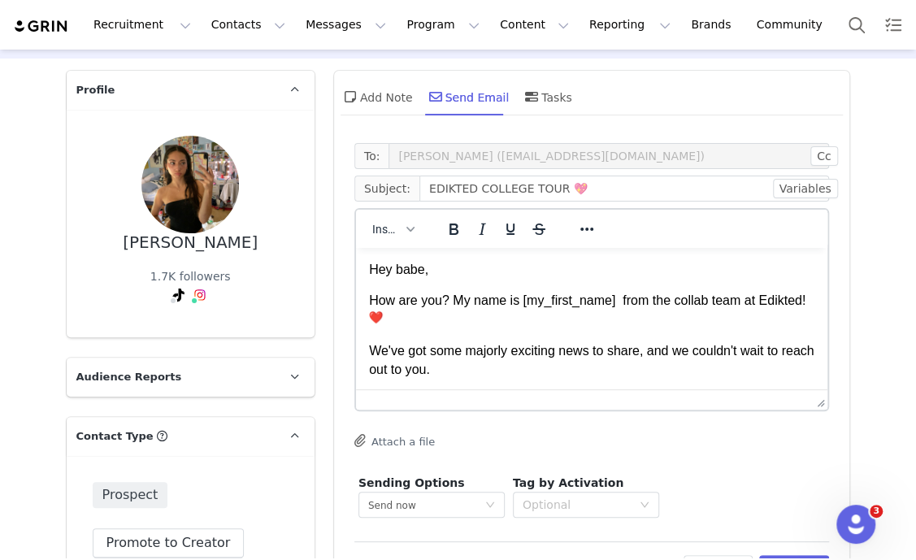
scroll to position [101, 0]
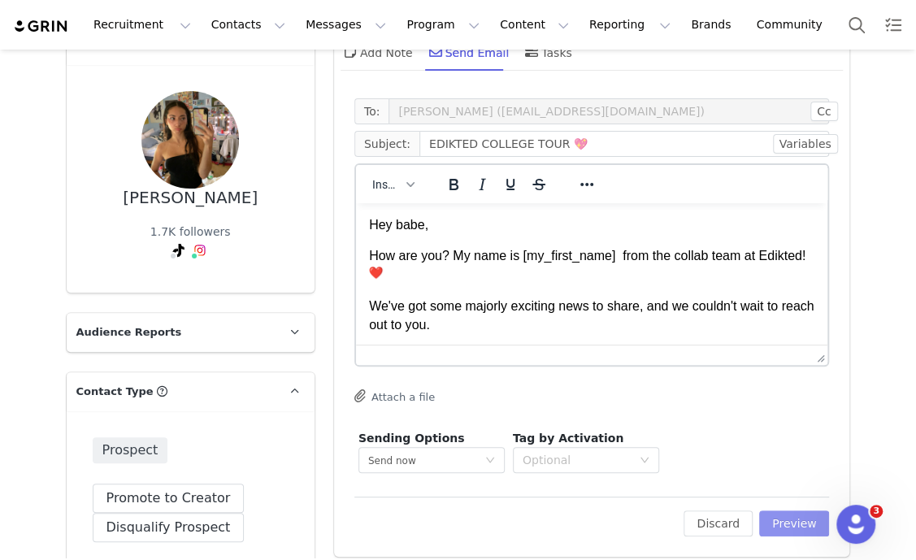
click at [785, 510] on button "Preview" at bounding box center [794, 523] width 71 height 26
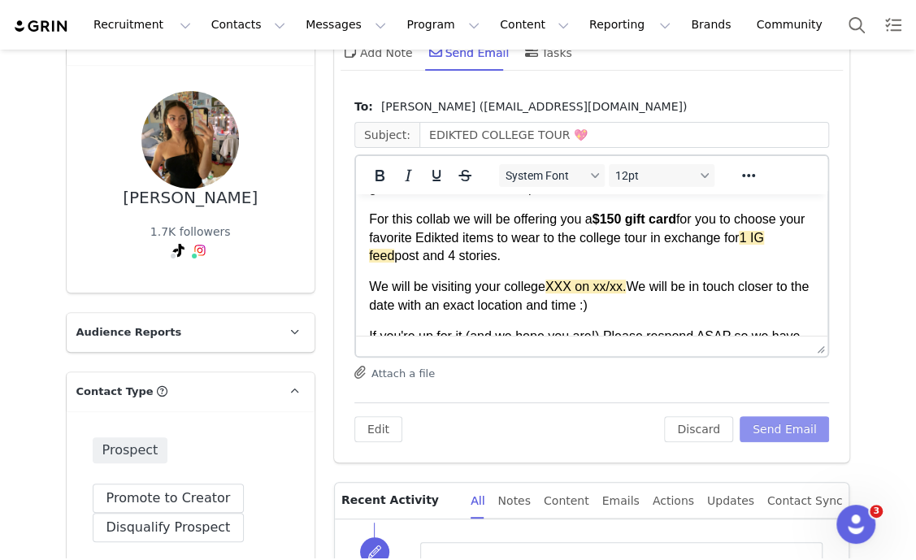
scroll to position [305, 0]
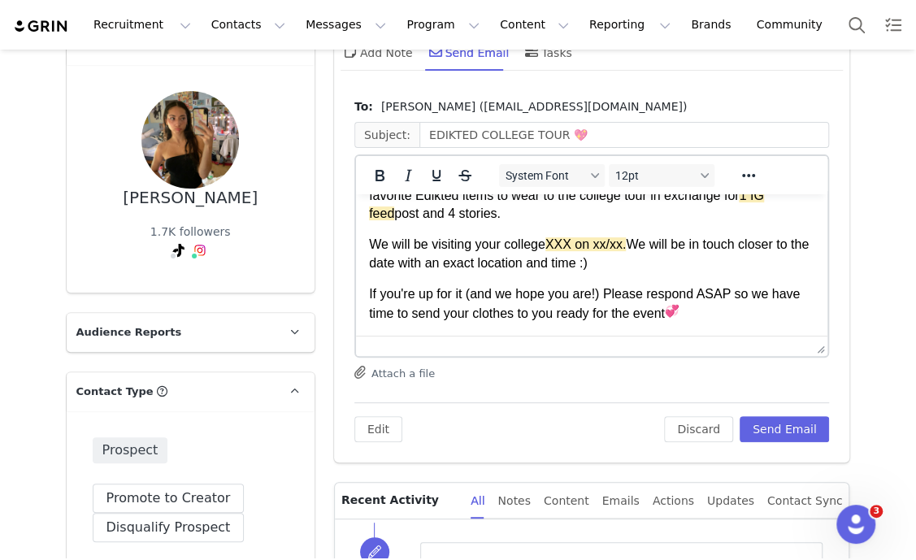
click at [522, 239] on p "We will be visiting your college XXX on xx/xx. We will be in touch closer to th…" at bounding box center [591, 254] width 446 height 37
click at [521, 239] on p "We will be visiting your college XXX on xx/xx. We will be in touch closer to th…" at bounding box center [591, 254] width 446 height 37
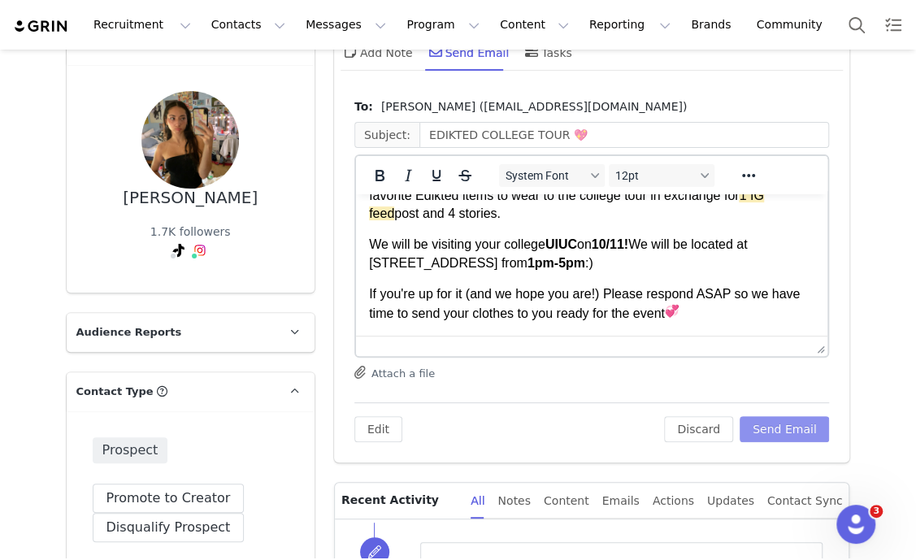
click at [782, 420] on button "Send Email" at bounding box center [784, 429] width 90 height 26
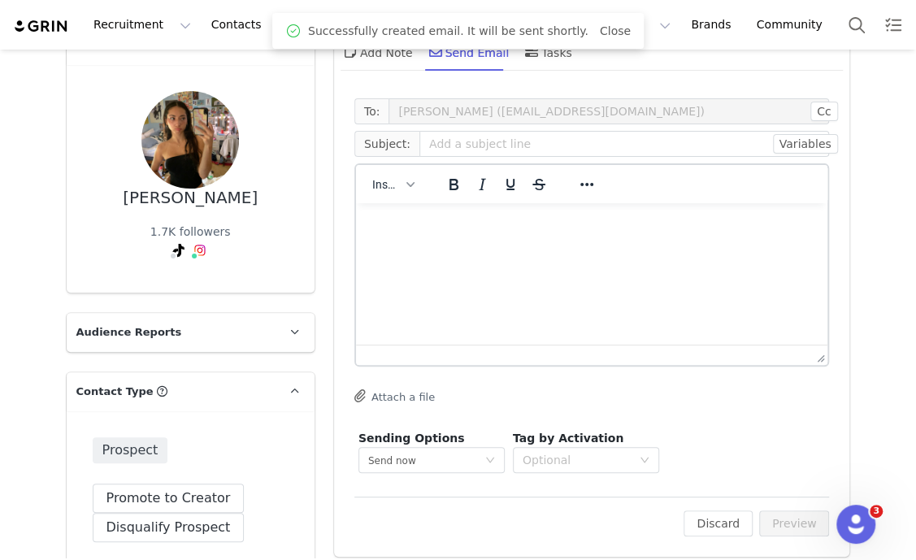
scroll to position [0, 0]
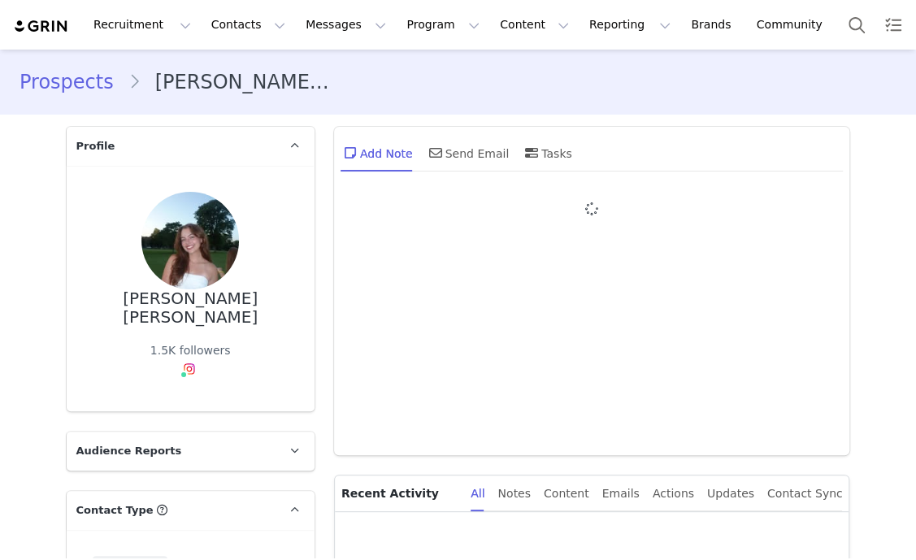
type input "+1 ([GEOGRAPHIC_DATA])"
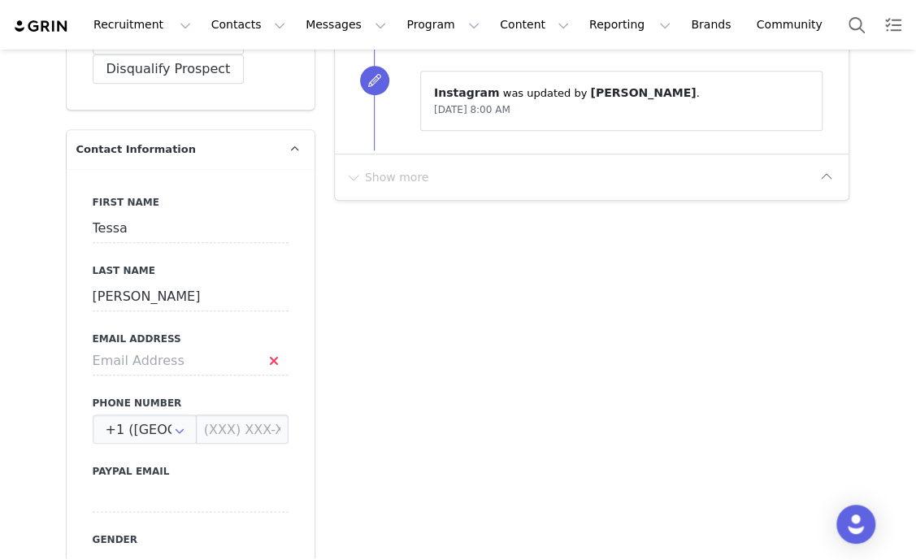
scroll to position [609, 0]
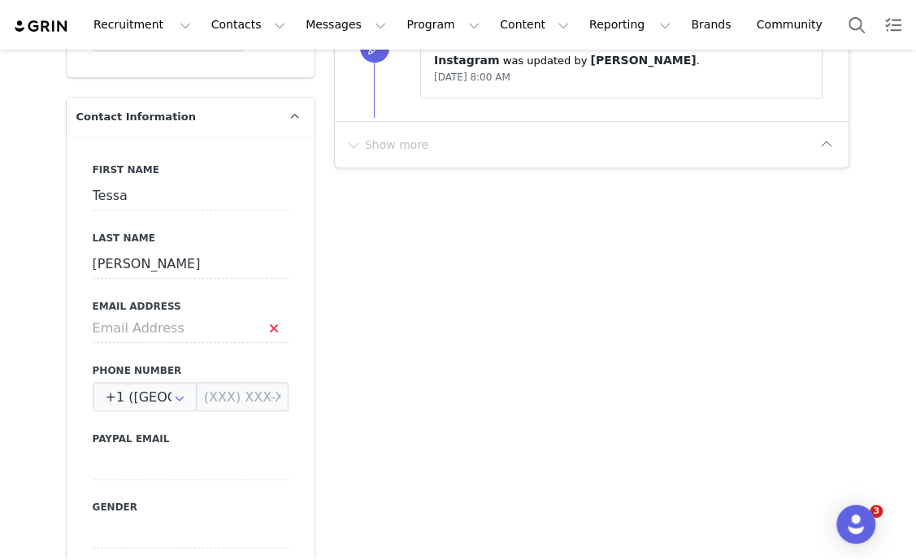
click at [188, 326] on div "First Name [PERSON_NAME] Last Name [PERSON_NAME] Email Address Phone Number +1 …" at bounding box center [191, 433] width 248 height 594
click at [190, 318] on input at bounding box center [191, 328] width 196 height 29
type input "tessawaldhoff@gmail.com"
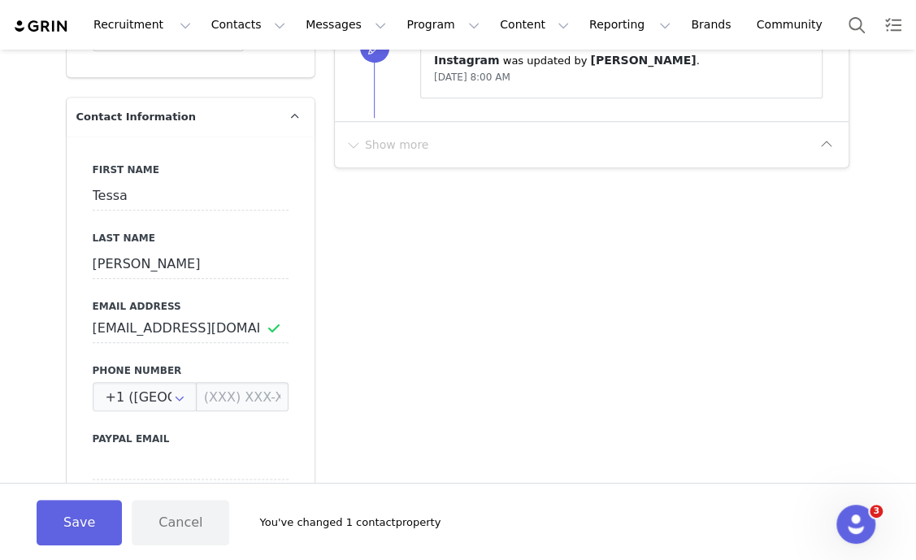
click at [84, 534] on button "Save" at bounding box center [79, 522] width 85 height 45
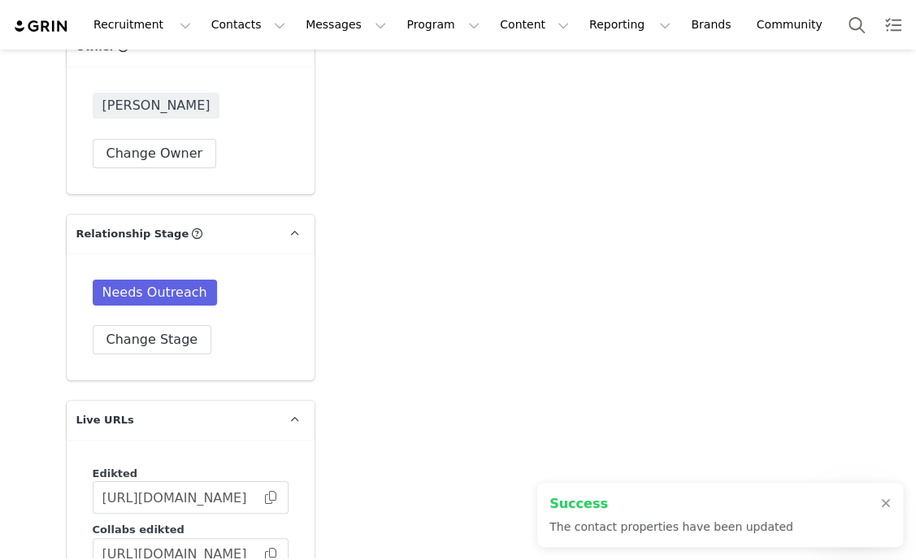
scroll to position [2640, 0]
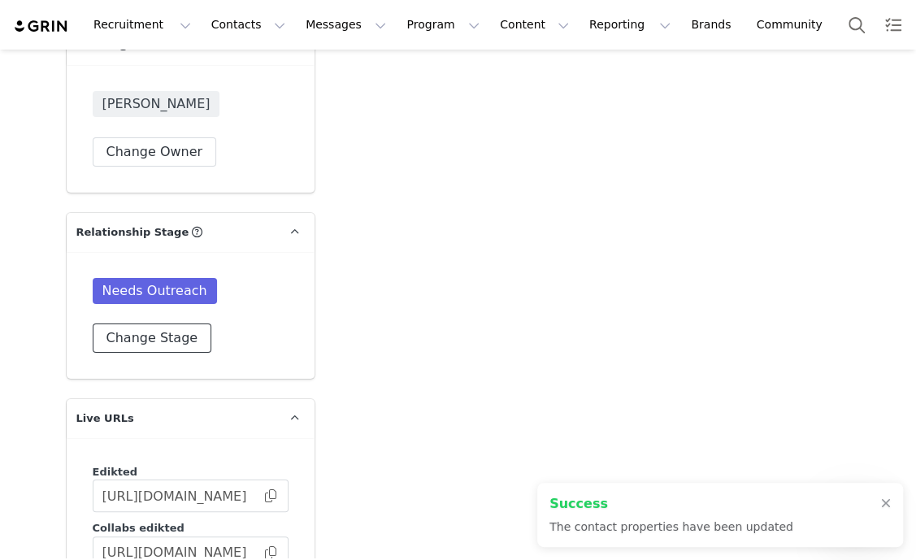
click at [154, 323] on button "Change Stage" at bounding box center [152, 337] width 119 height 29
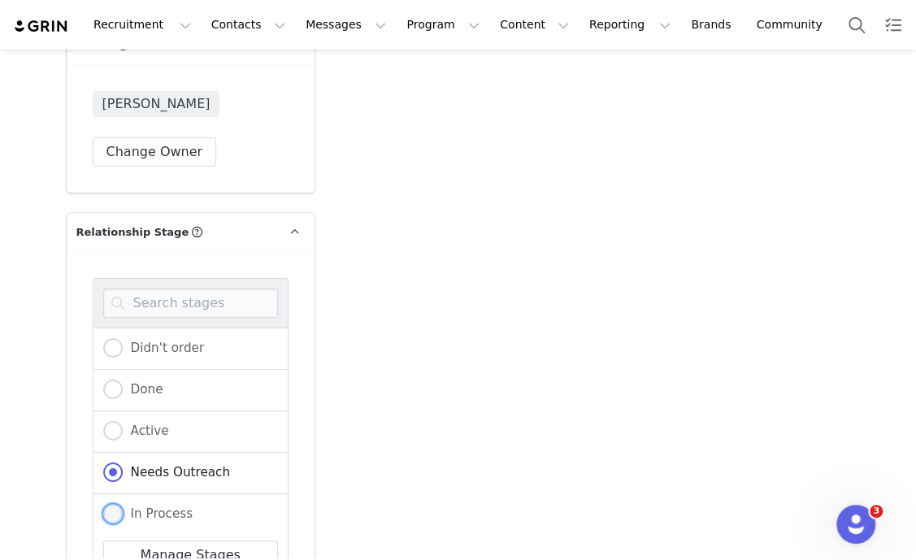
click at [168, 506] on span "In Process" at bounding box center [158, 513] width 71 height 15
click at [123, 504] on input "In Process" at bounding box center [112, 514] width 19 height 21
radio input "true"
radio input "false"
radio input "true"
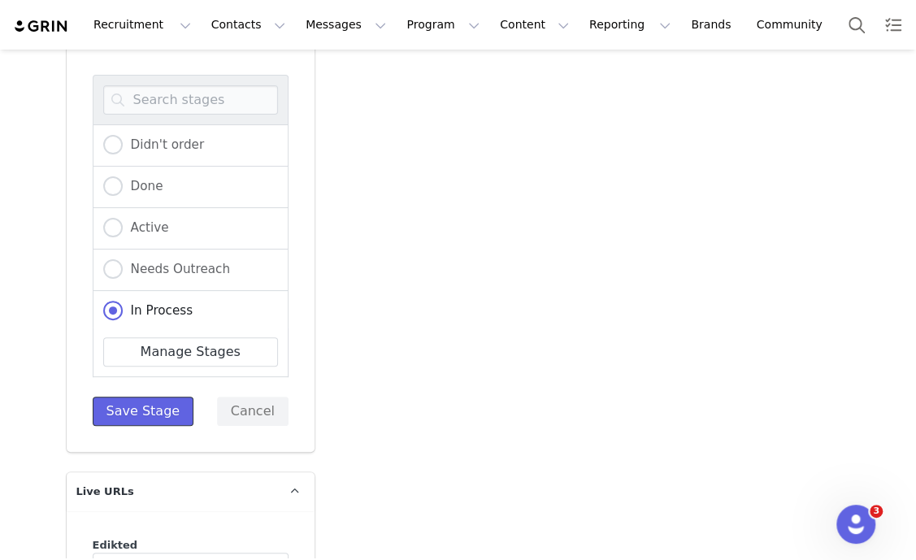
click at [161, 396] on button "Save Stage" at bounding box center [144, 410] width 102 height 29
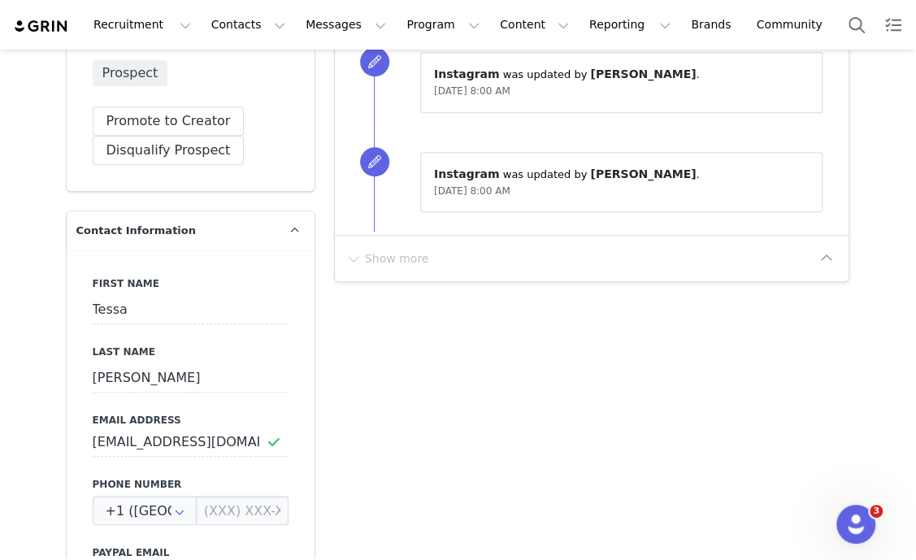
scroll to position [0, 0]
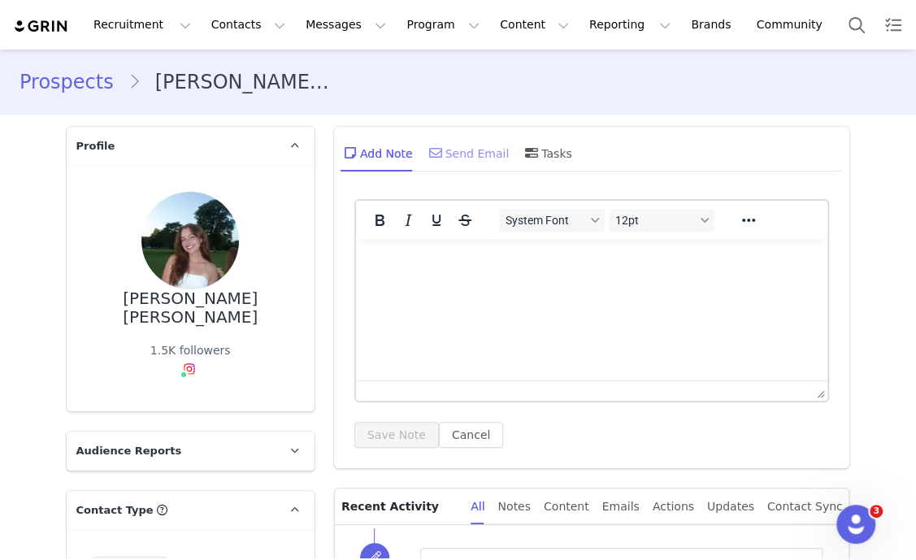
click at [485, 160] on div "Send Email" at bounding box center [468, 152] width 84 height 39
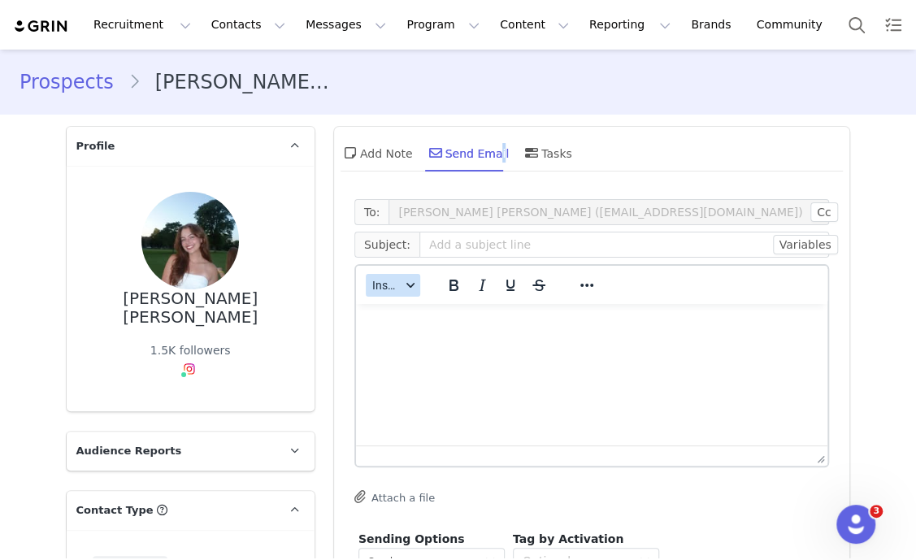
click at [376, 287] on span "Insert" at bounding box center [386, 285] width 28 height 13
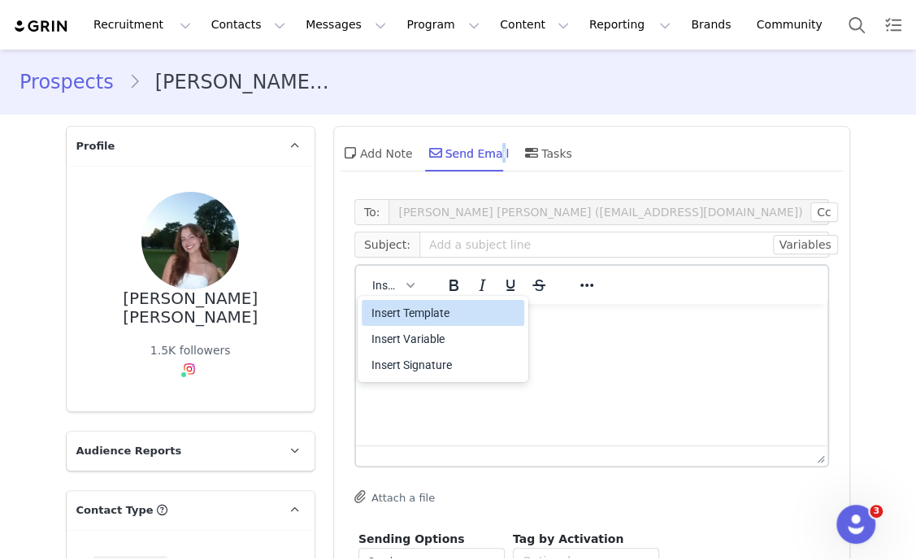
click at [408, 314] on div "Insert Template" at bounding box center [444, 312] width 146 height 19
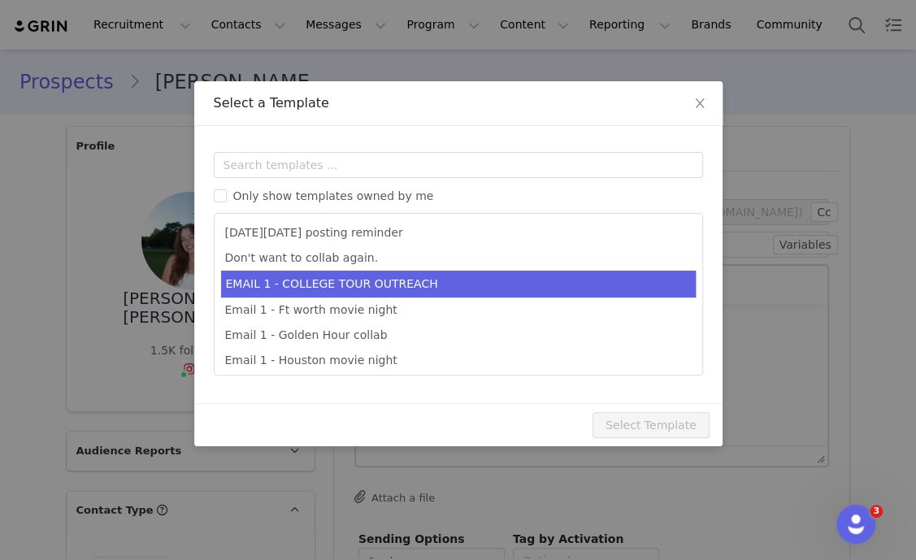
click at [401, 282] on li "EMAIL 1 - COLLEGE TOUR OUTREACH" at bounding box center [458, 284] width 474 height 27
type input "EDIKTED COLLEGE TOUR 💖"
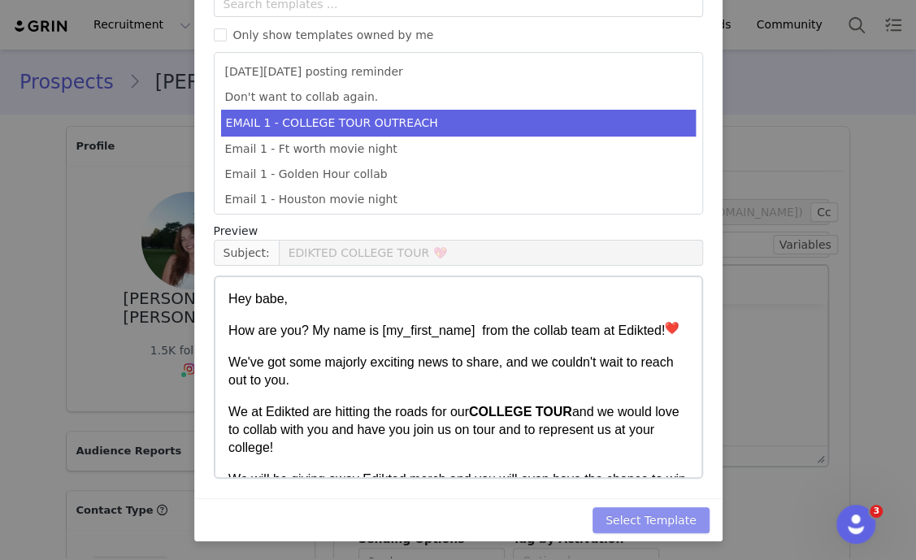
click at [664, 509] on button "Select Template" at bounding box center [650, 520] width 117 height 26
type input "EDIKTED COLLEGE TOUR 💖"
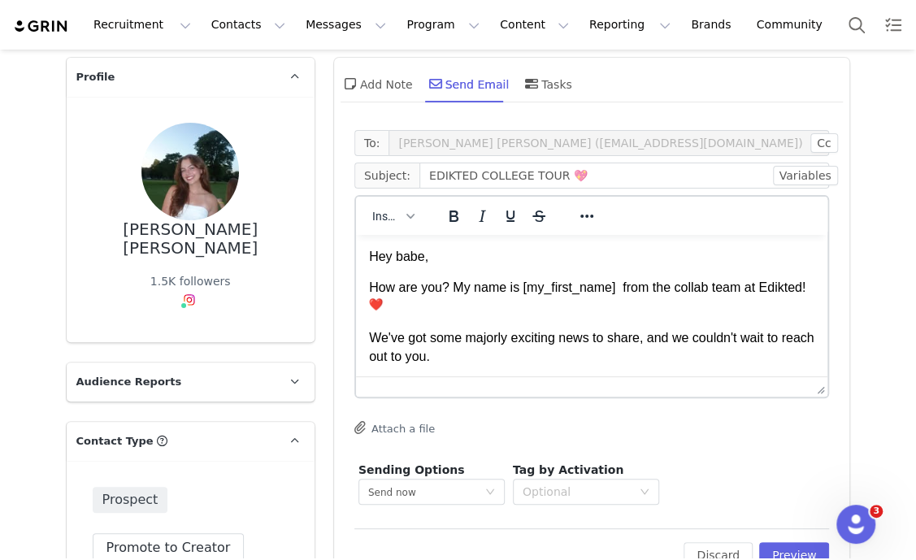
scroll to position [101, 0]
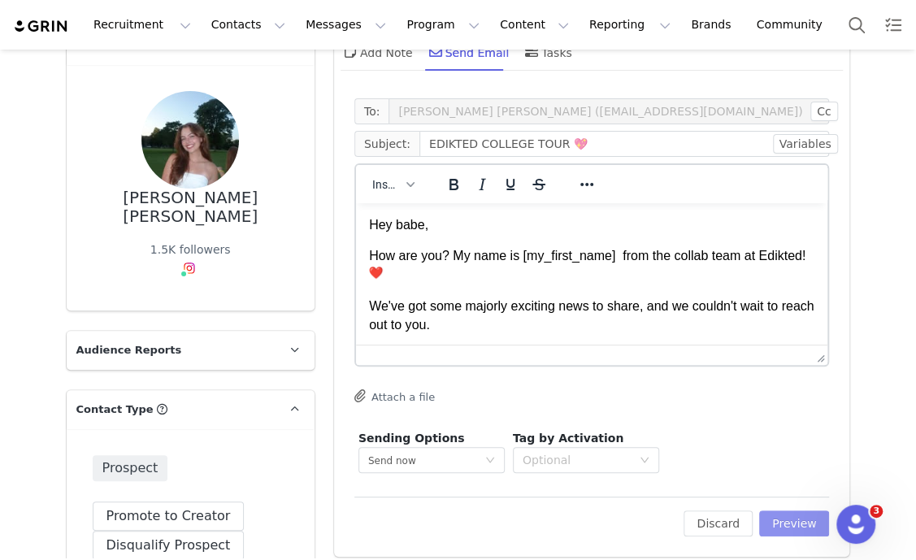
click at [799, 513] on button "Preview" at bounding box center [794, 523] width 71 height 26
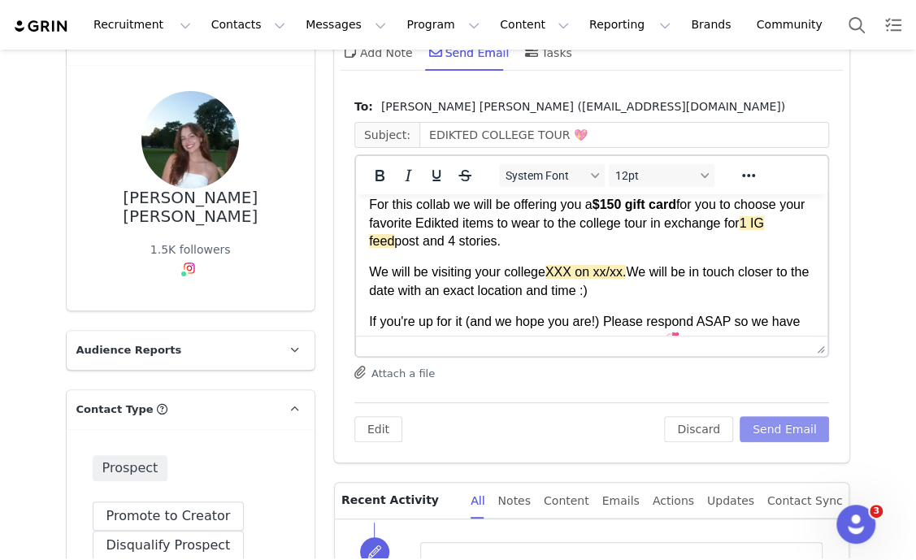
scroll to position [305, 0]
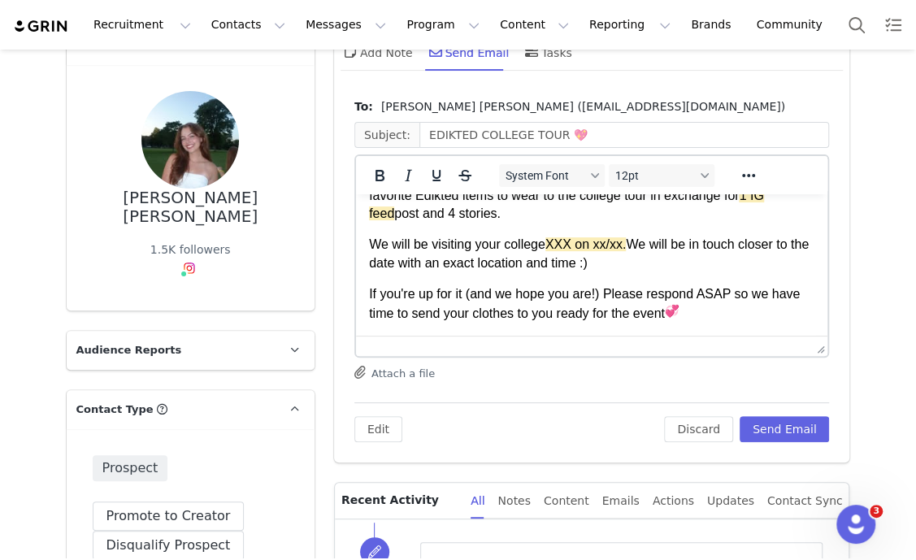
click at [547, 244] on p "We will be visiting your college XXX on xx/xx. We will be in touch closer to th…" at bounding box center [591, 254] width 446 height 37
click at [548, 244] on p "We will be visiting your college XXX on xx/xx. We will be in touch closer to th…" at bounding box center [591, 254] width 446 height 37
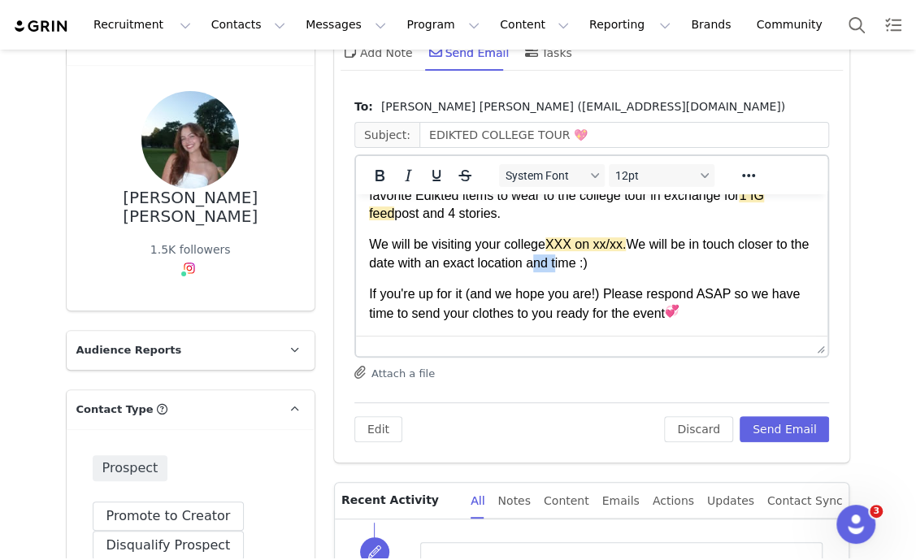
click at [548, 244] on p "We will be visiting your college XXX on xx/xx. We will be in touch closer to th…" at bounding box center [591, 254] width 446 height 37
paste body "Rich Text Area. Press ALT-0 for help."
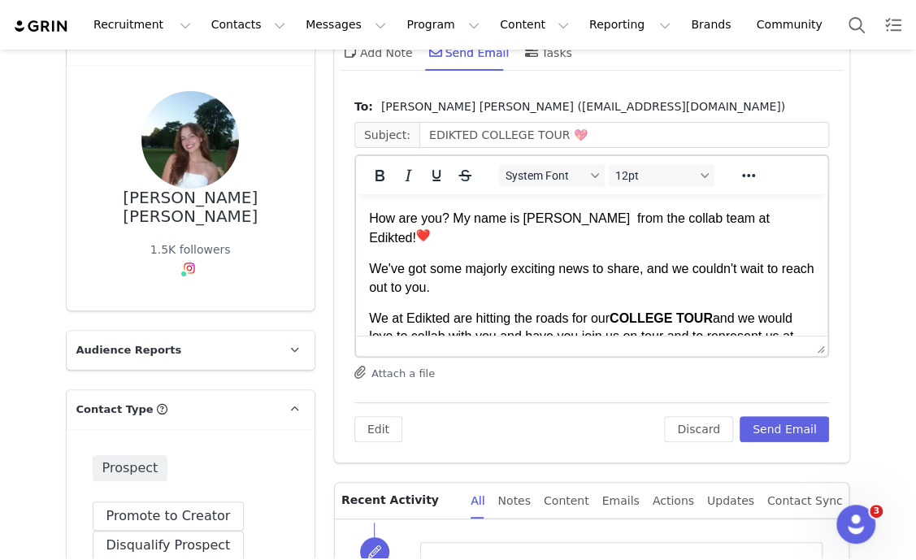
scroll to position [0, 0]
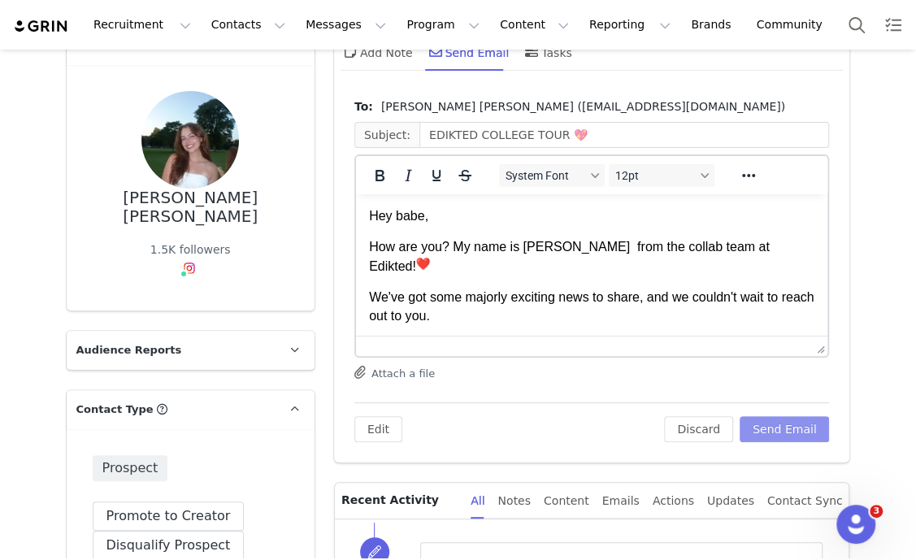
click at [772, 426] on button "Send Email" at bounding box center [784, 429] width 90 height 26
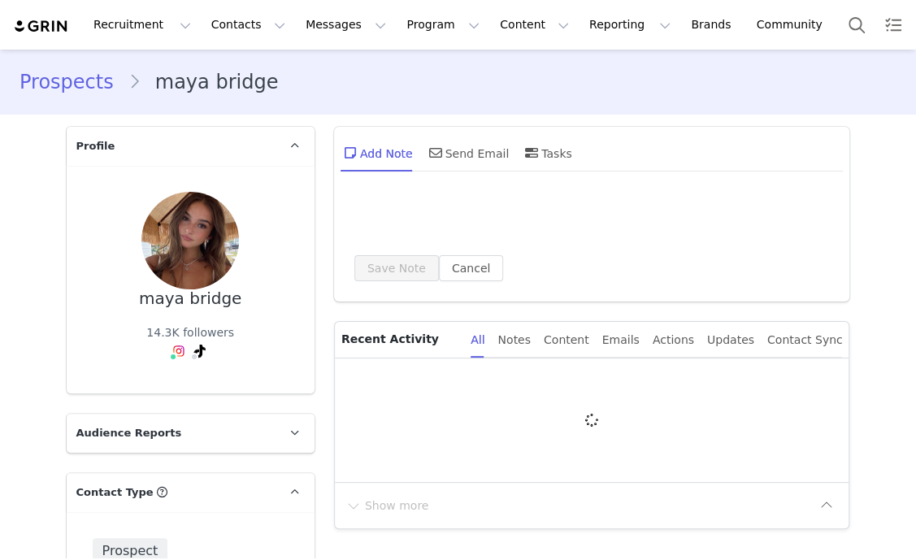
type input "+1 ([GEOGRAPHIC_DATA])"
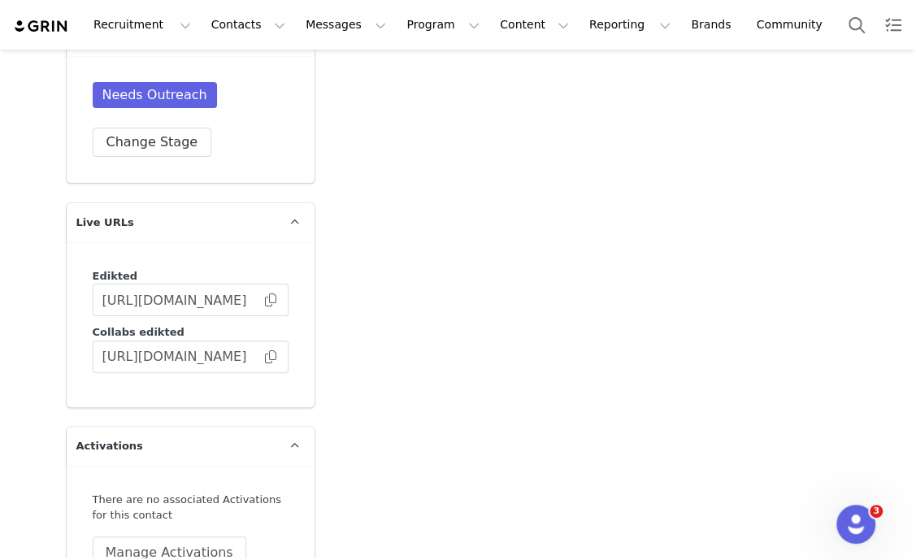
scroll to position [3034, 0]
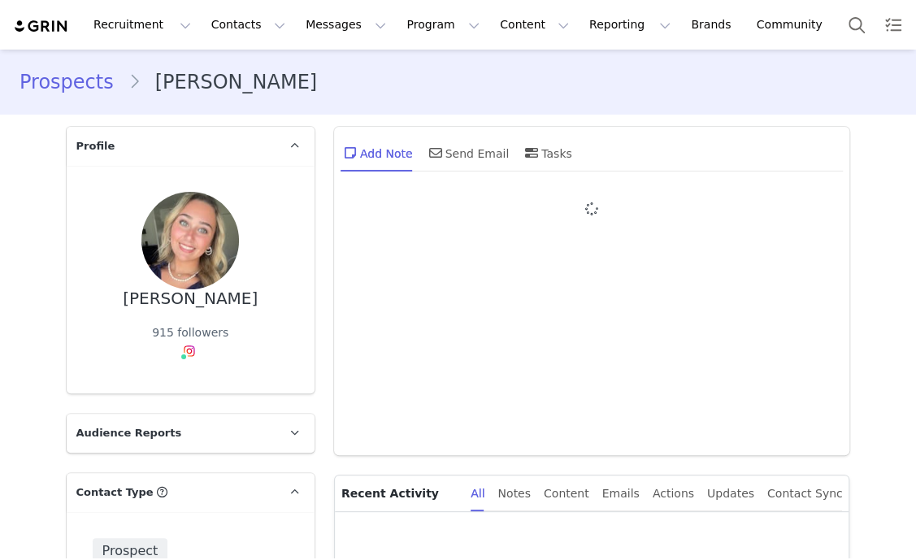
type input "+1 ([GEOGRAPHIC_DATA])"
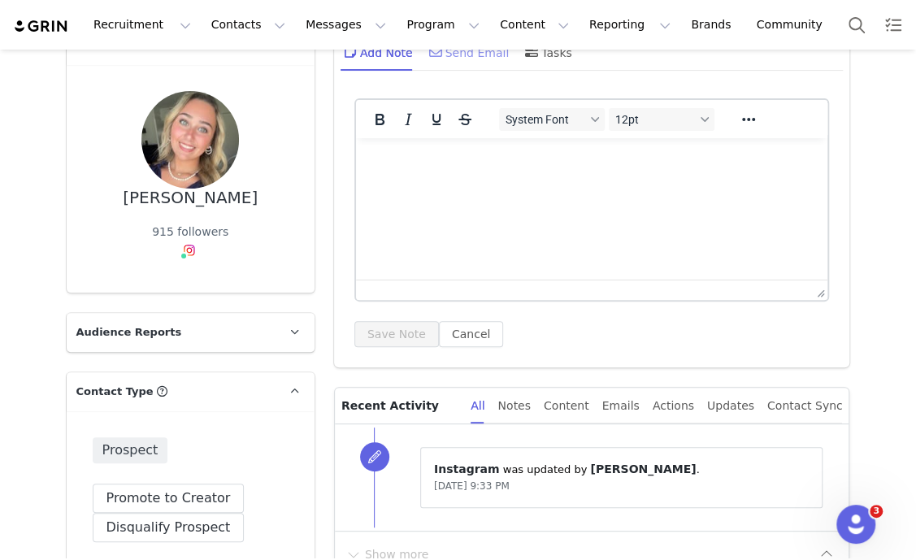
click at [460, 60] on div "Send Email" at bounding box center [468, 51] width 84 height 39
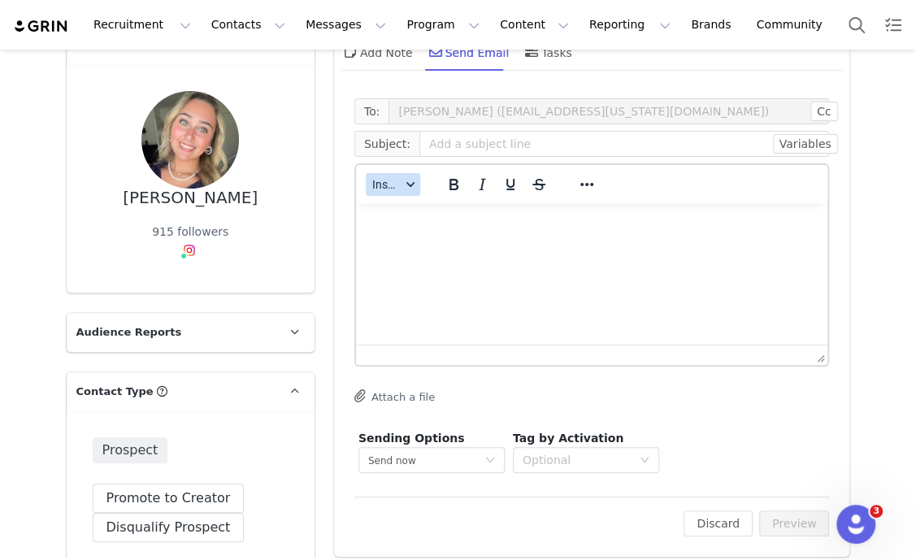
click at [392, 175] on button "Insert" at bounding box center [393, 184] width 54 height 23
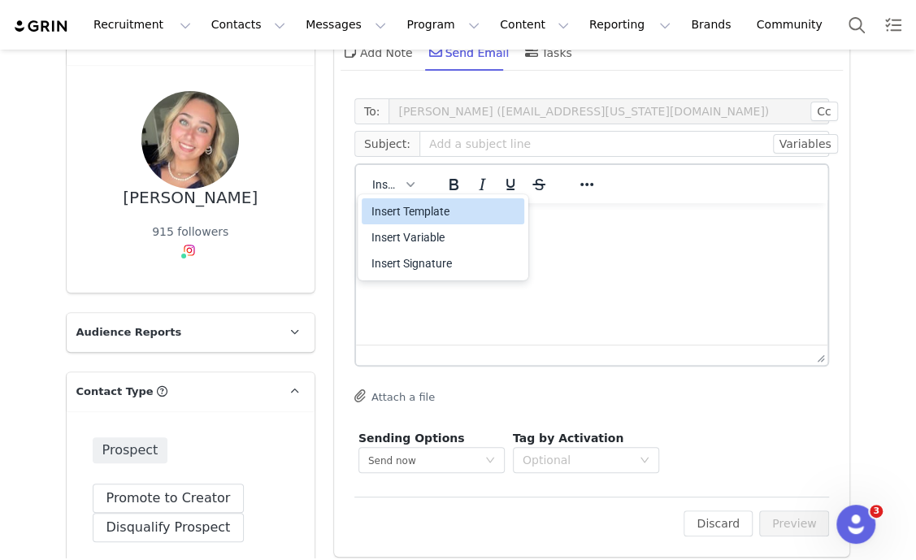
click at [433, 209] on div "Insert Template" at bounding box center [444, 210] width 146 height 19
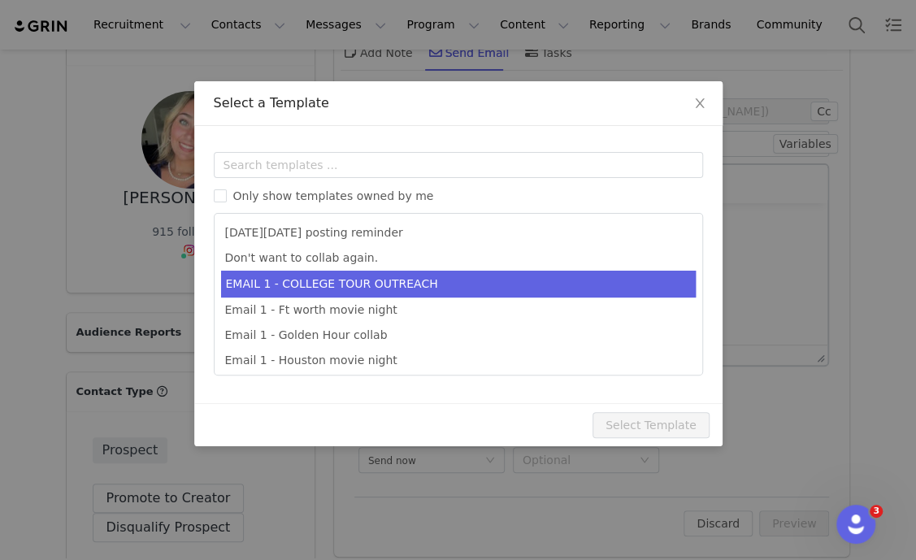
click at [457, 283] on li "EMAIL 1 - COLLEGE TOUR OUTREACH" at bounding box center [458, 284] width 474 height 27
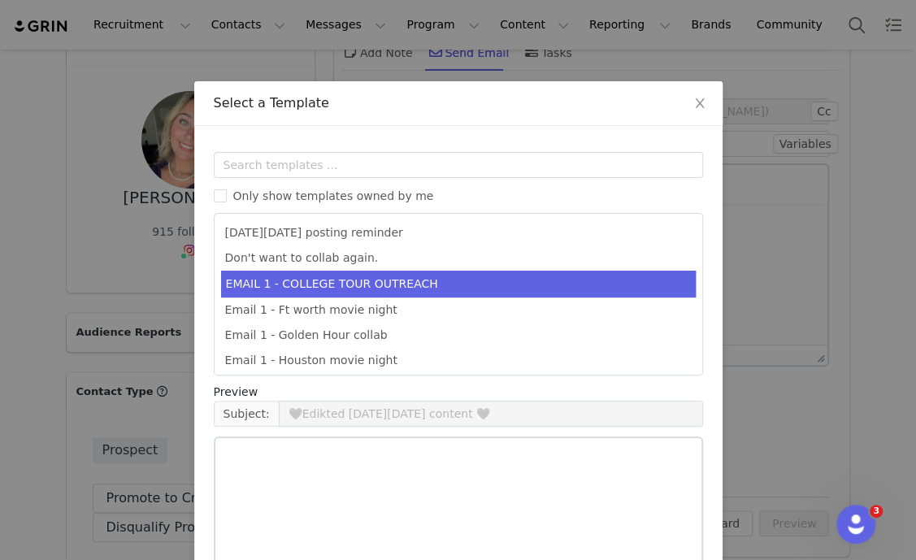
type input "EDIKTED COLLEGE TOUR 💖"
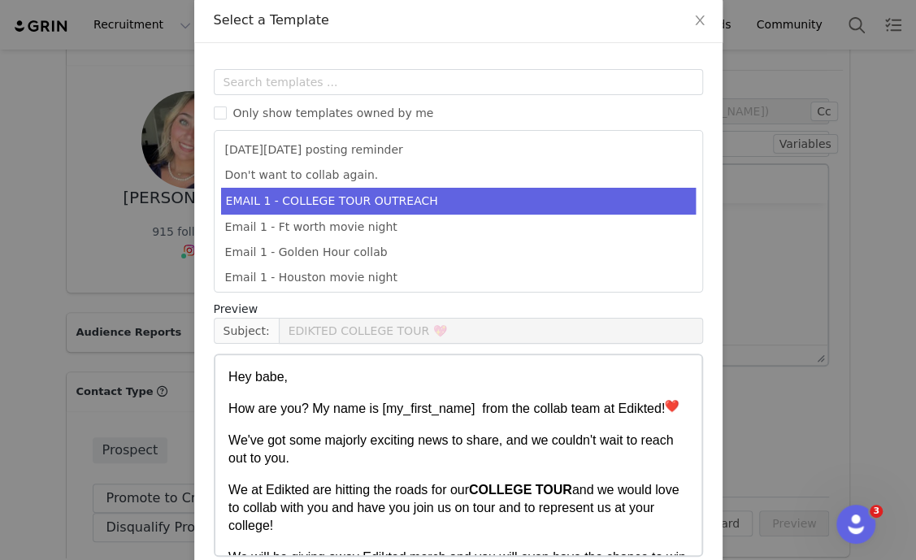
scroll to position [161, 0]
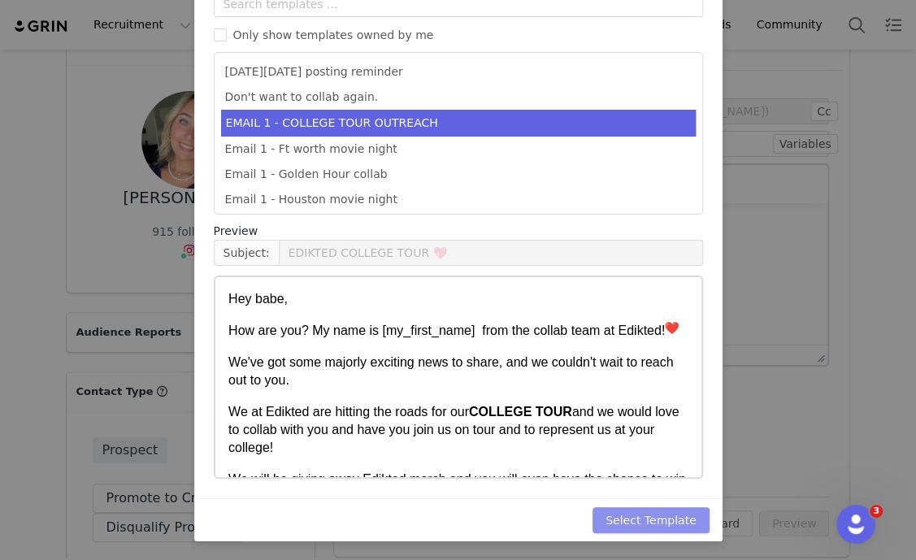
click at [672, 516] on button "Select Template" at bounding box center [650, 520] width 117 height 26
type input "EDIKTED COLLEGE TOUR 💖"
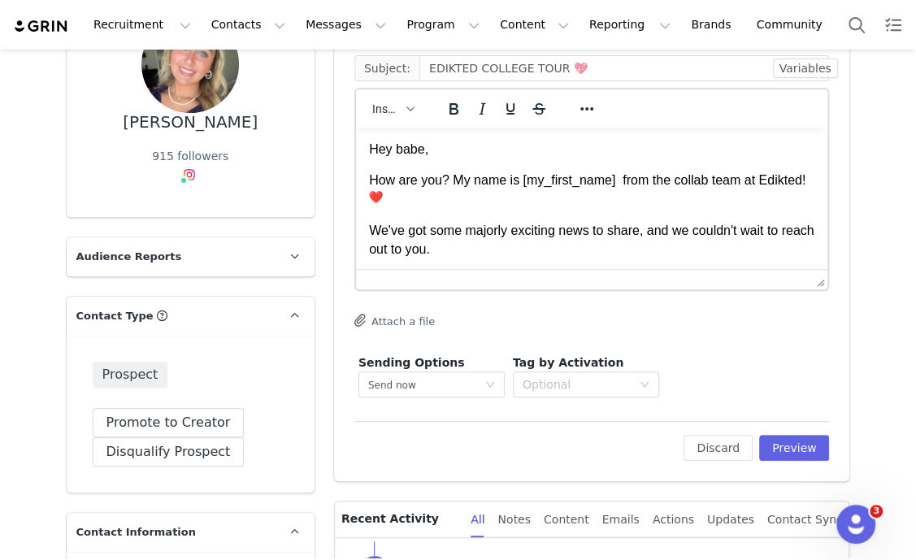
scroll to position [202, 0]
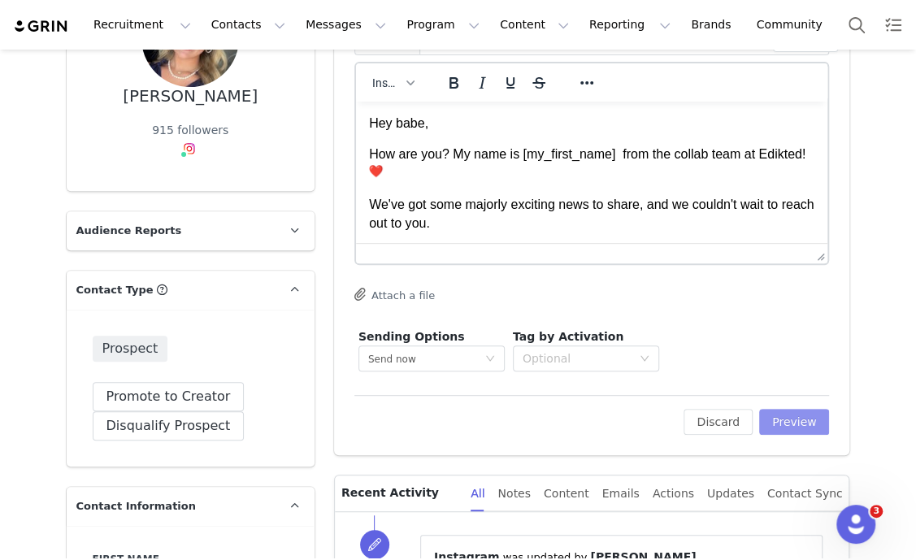
drag, startPoint x: 798, startPoint y: 426, endPoint x: 790, endPoint y: 418, distance: 11.5
click at [799, 425] on button "Preview" at bounding box center [794, 422] width 71 height 26
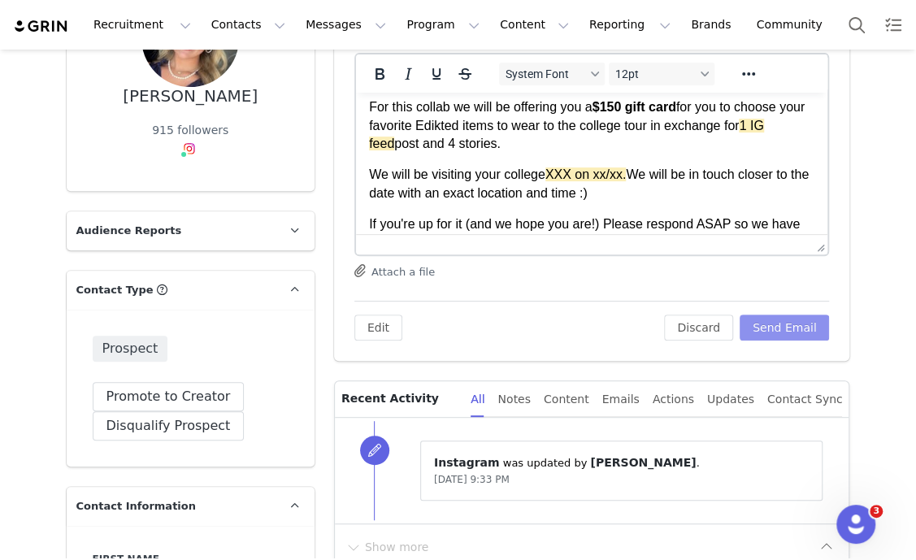
scroll to position [305, 0]
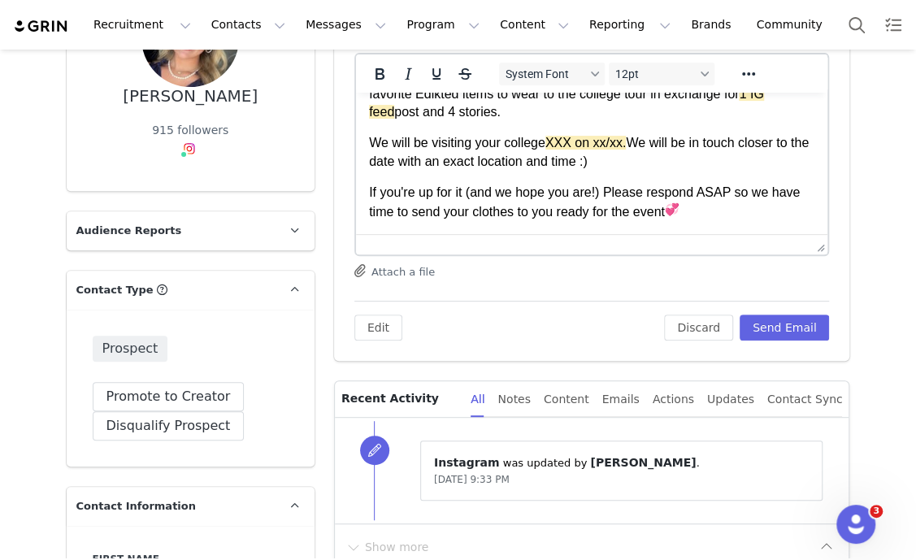
click at [593, 136] on span "XXX on xx/xx." at bounding box center [584, 143] width 81 height 14
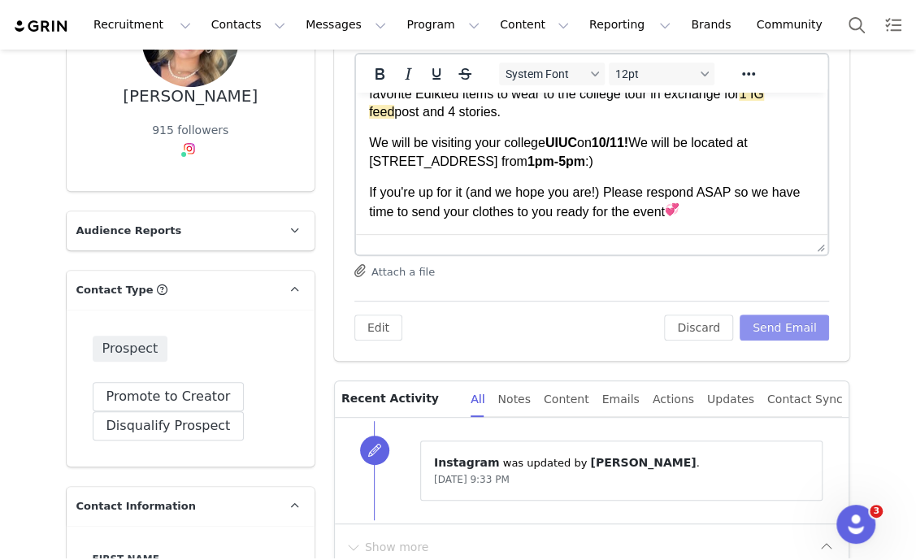
click at [788, 323] on button "Send Email" at bounding box center [784, 327] width 90 height 26
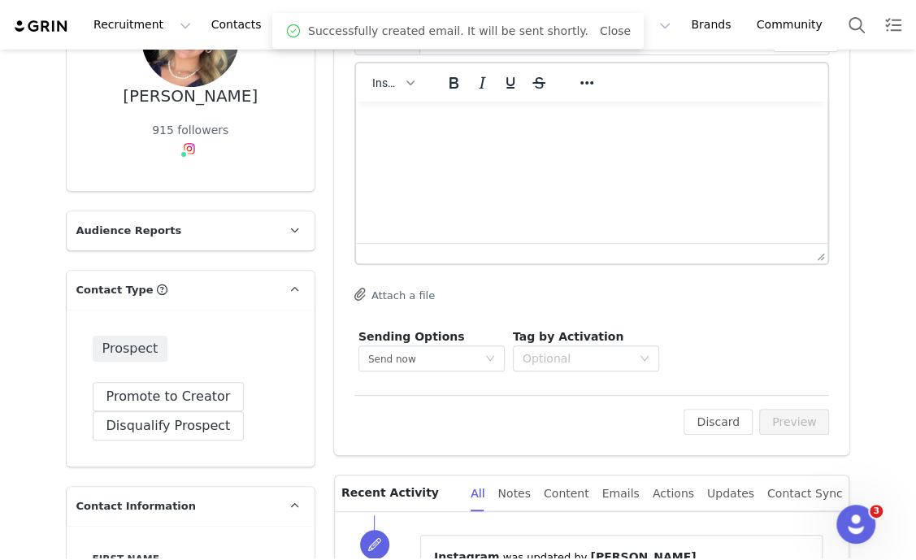
scroll to position [0, 0]
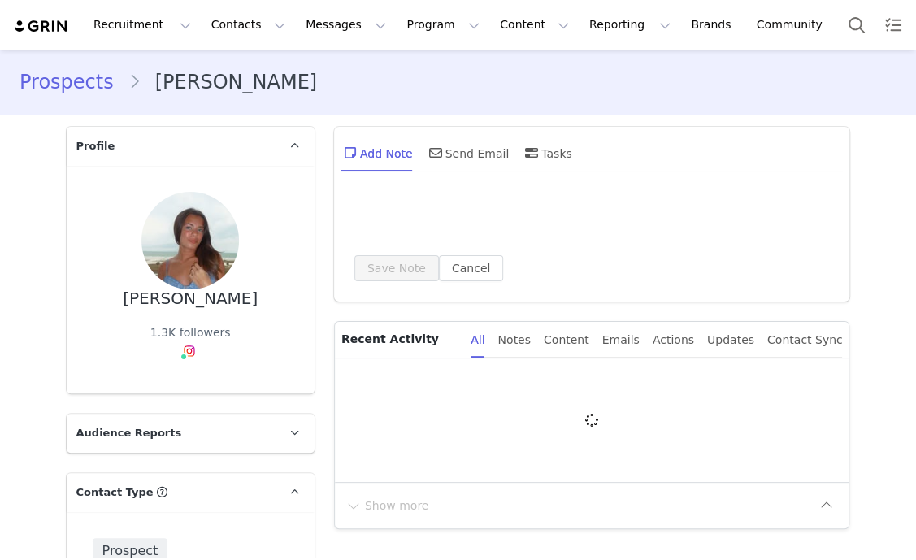
type input "+1 ([GEOGRAPHIC_DATA])"
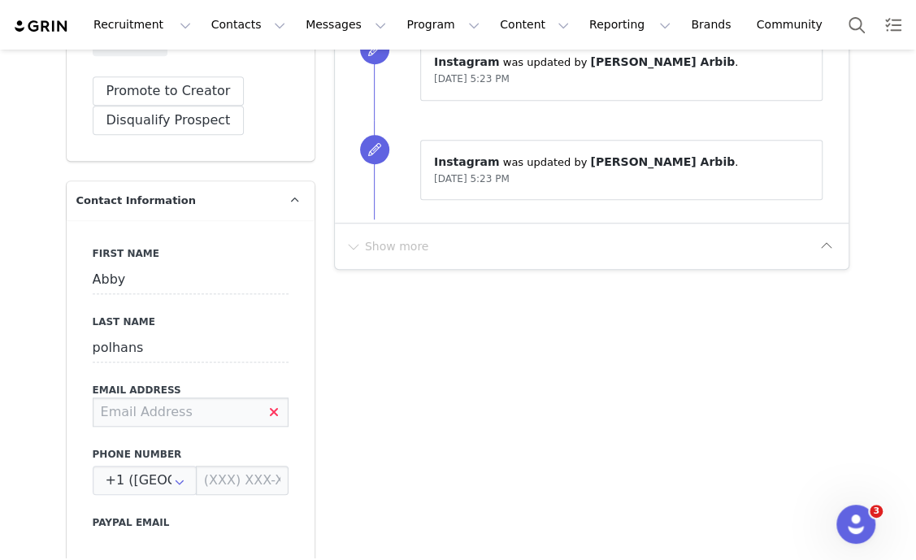
click at [146, 409] on input at bounding box center [191, 411] width 196 height 29
type input "[EMAIL_ADDRESS][DOMAIN_NAME]"
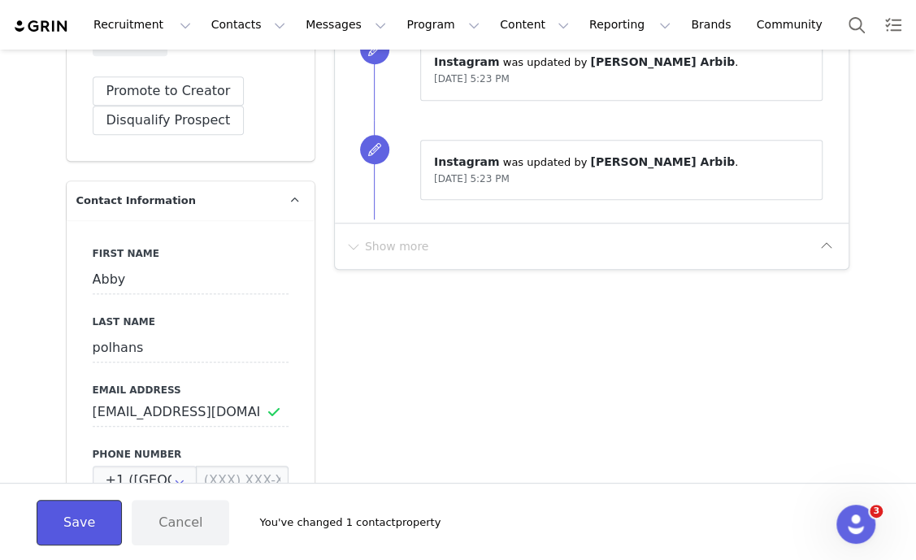
click at [88, 518] on button "Save" at bounding box center [79, 522] width 85 height 45
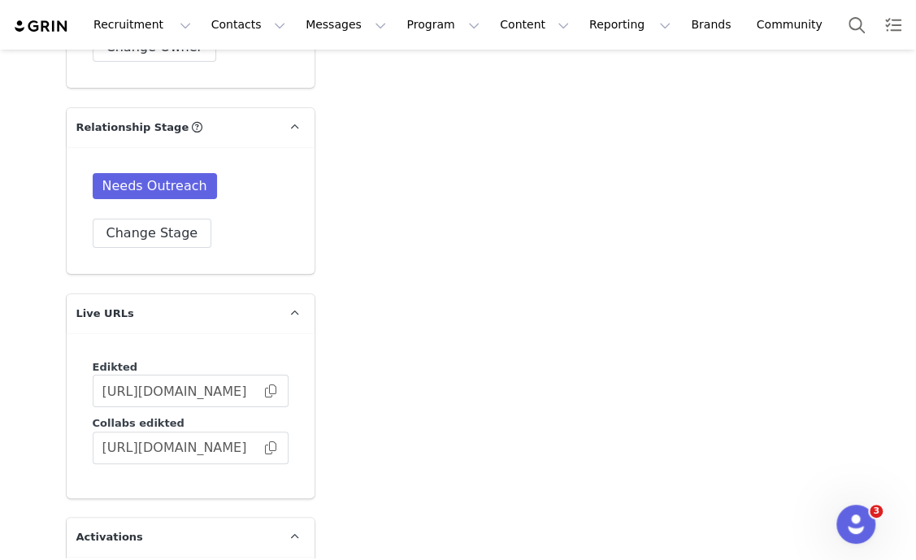
scroll to position [2741, 0]
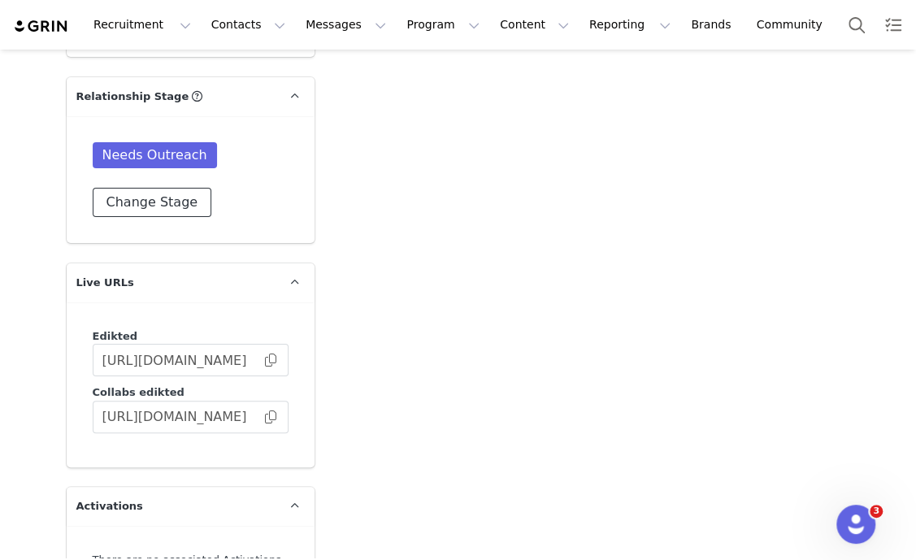
click at [171, 203] on button "Change Stage" at bounding box center [152, 202] width 119 height 29
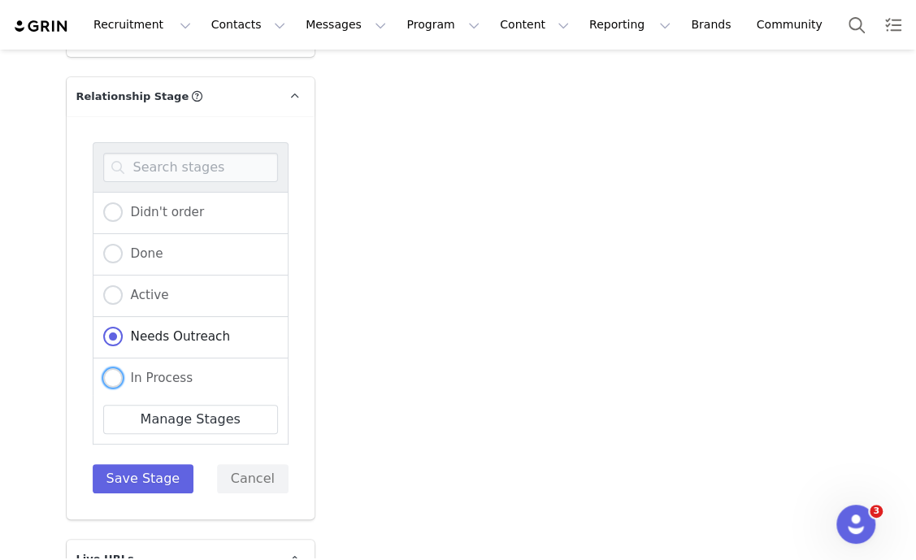
drag, startPoint x: 163, startPoint y: 379, endPoint x: 163, endPoint y: 390, distance: 11.4
click at [163, 379] on label "In Process" at bounding box center [148, 378] width 90 height 21
click at [123, 379] on input "In Process" at bounding box center [112, 378] width 19 height 21
radio input "true"
radio input "false"
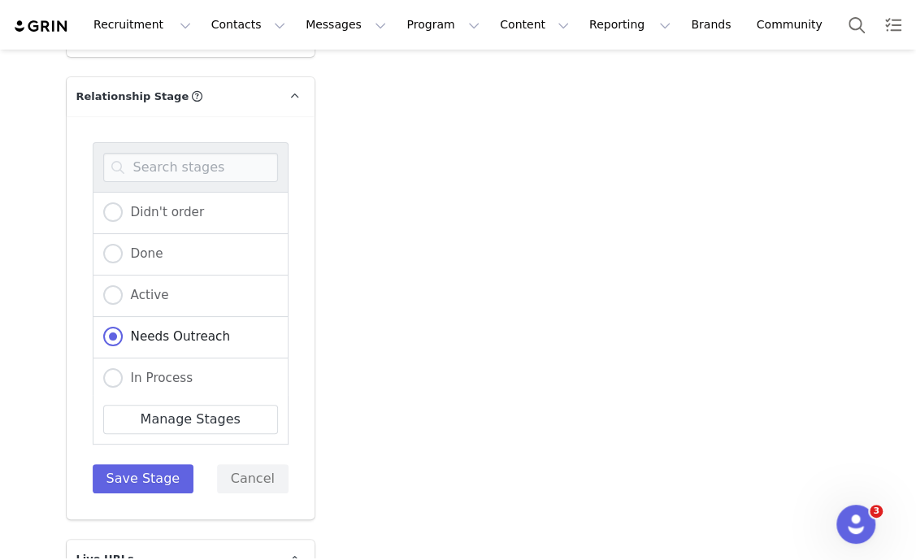
radio input "true"
click at [141, 470] on button "Save Stage" at bounding box center [144, 478] width 102 height 29
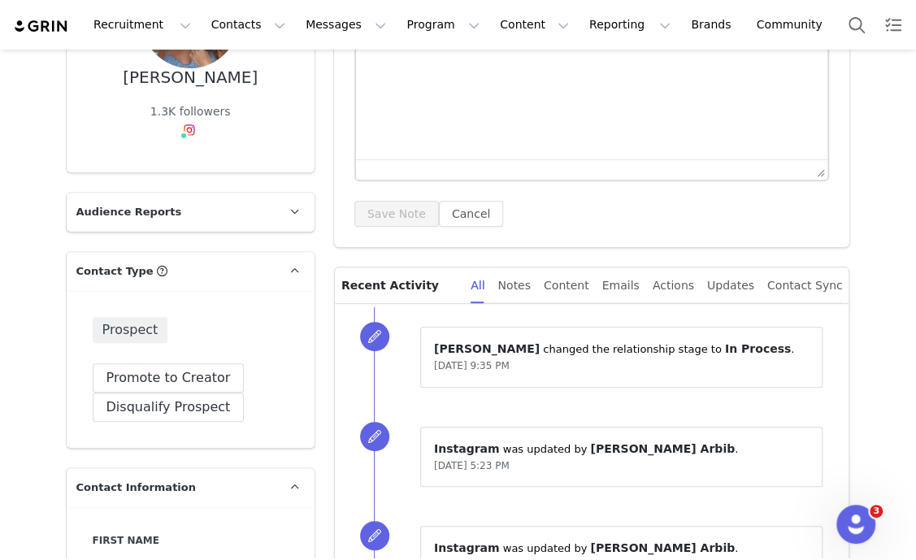
scroll to position [0, 0]
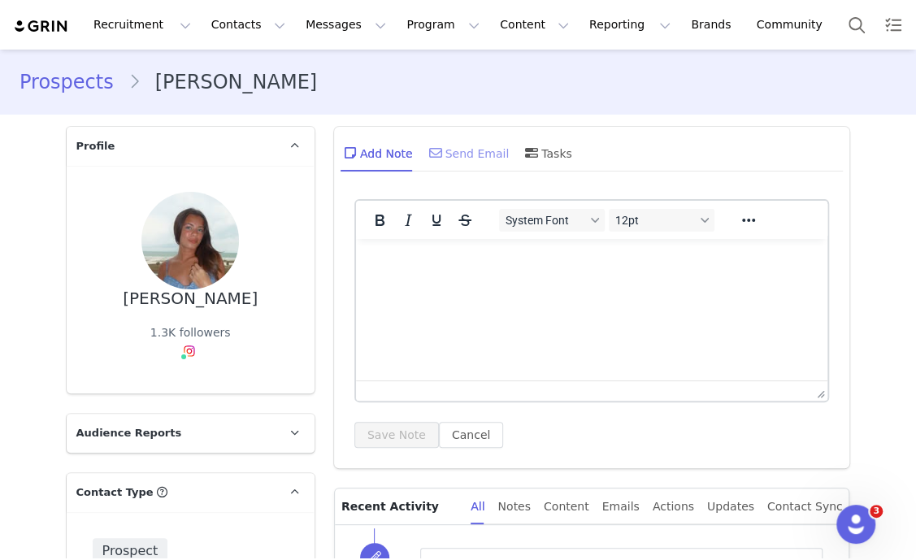
click at [461, 143] on div "Send Email" at bounding box center [468, 152] width 84 height 39
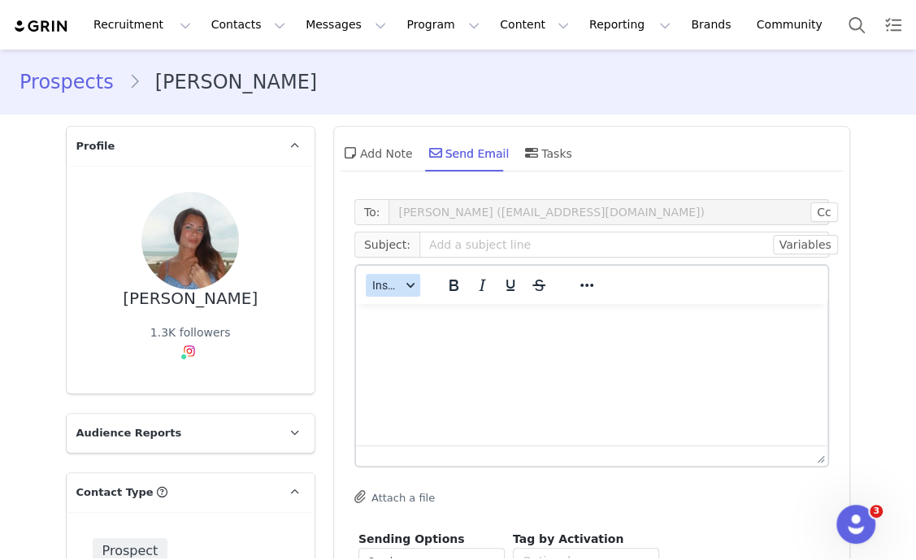
click at [389, 284] on span "Insert" at bounding box center [386, 285] width 28 height 13
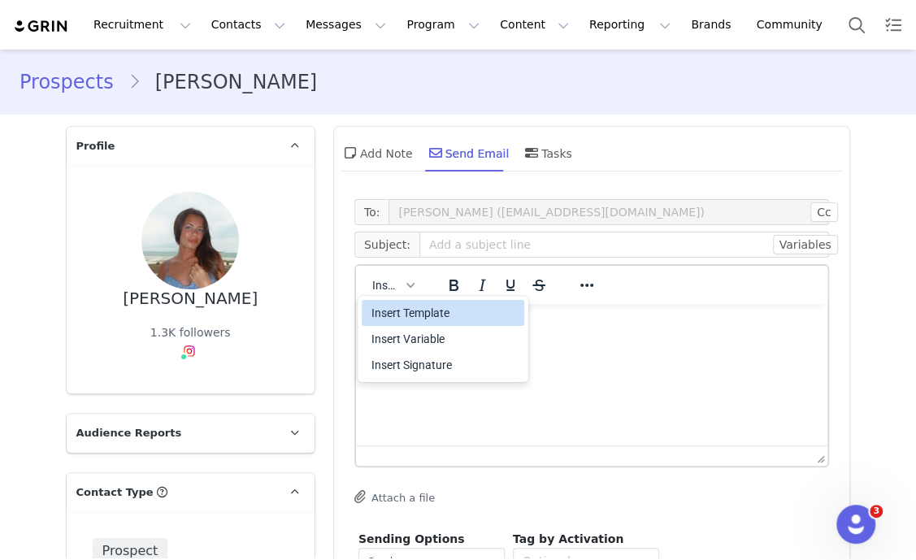
click at [418, 314] on div "Insert Template" at bounding box center [444, 312] width 146 height 19
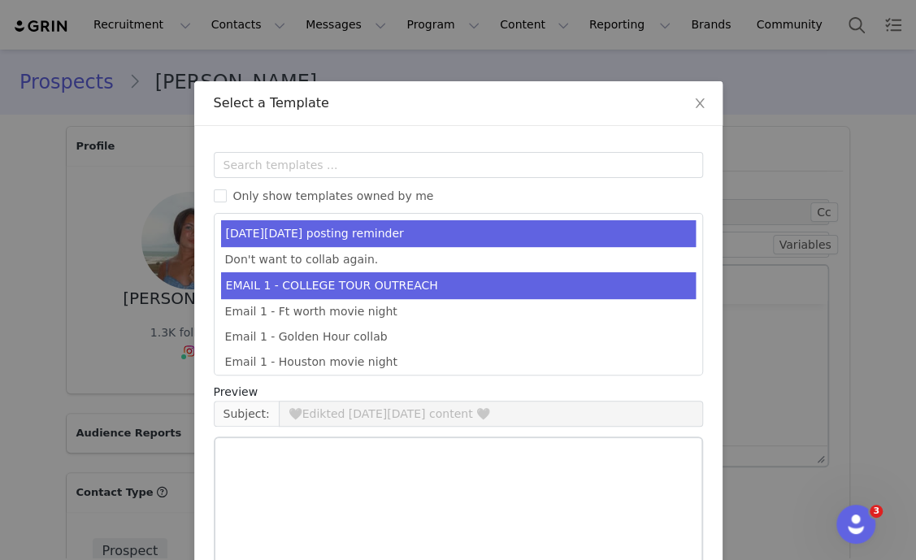
click at [395, 288] on li "EMAIL 1 - COLLEGE TOUR OUTREACH" at bounding box center [458, 285] width 474 height 27
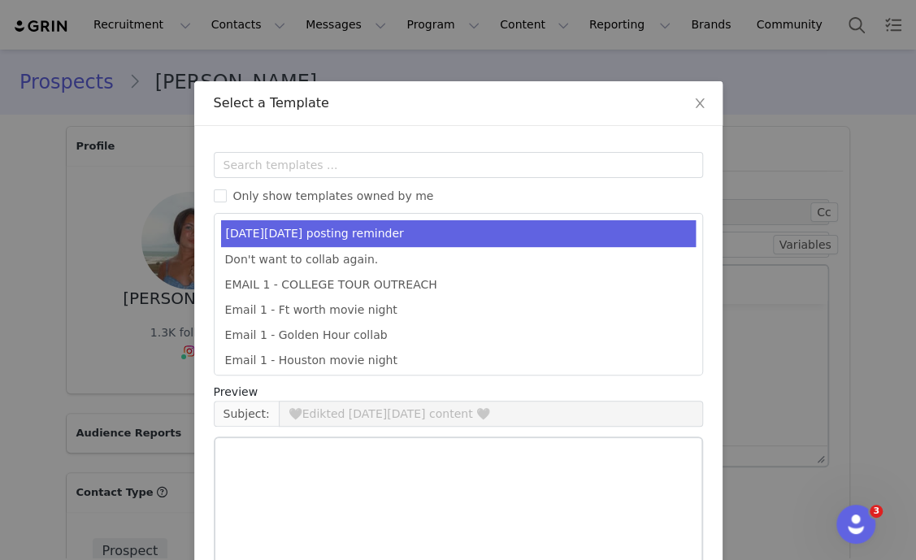
type input "EDIKTED COLLEGE TOUR 💖"
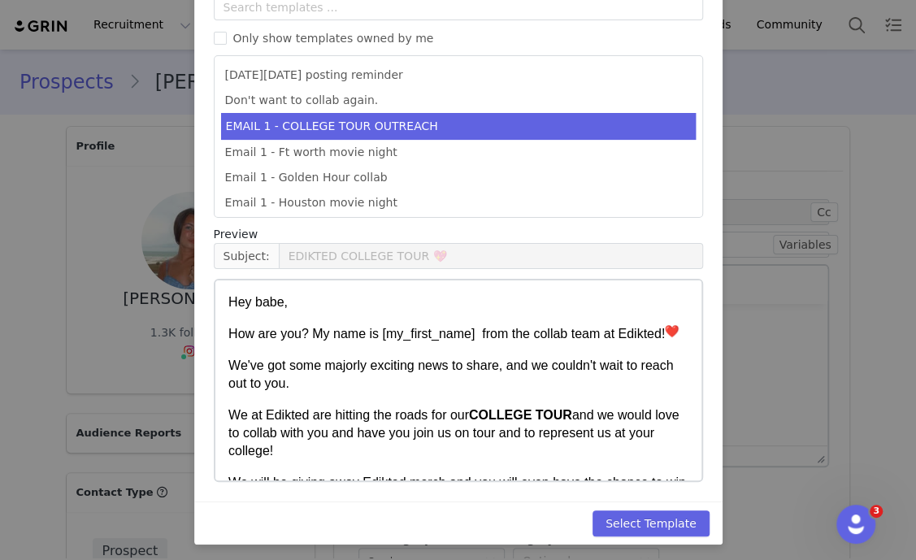
scroll to position [161, 0]
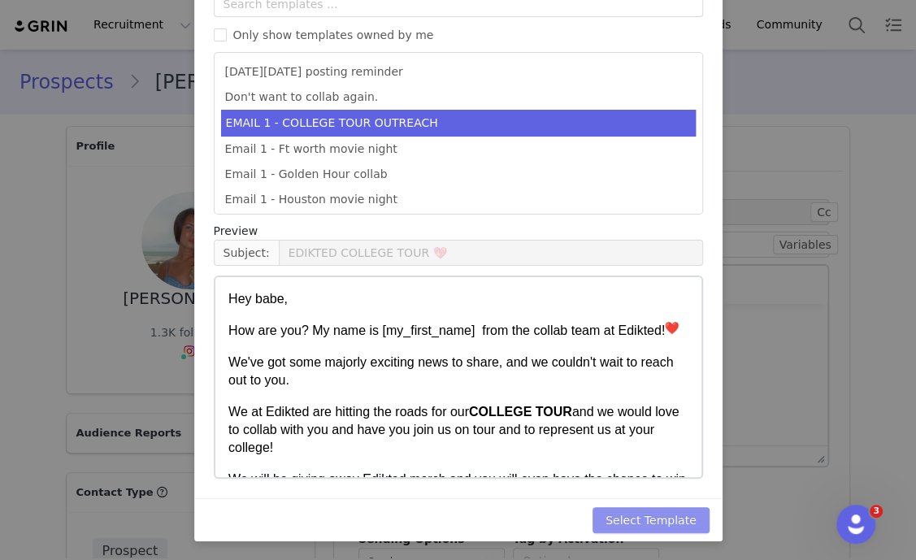
click at [669, 527] on button "Select Template" at bounding box center [650, 520] width 117 height 26
type input "EDIKTED COLLEGE TOUR 💖"
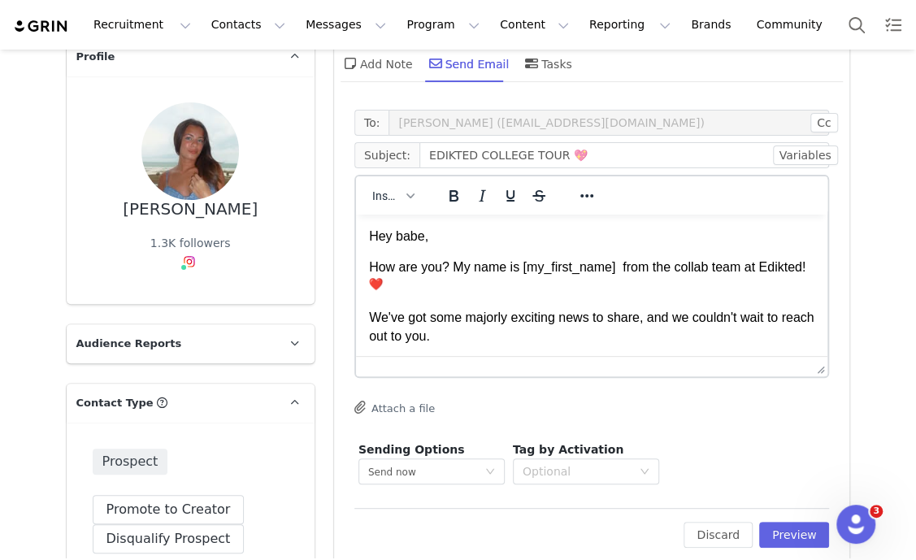
scroll to position [202, 0]
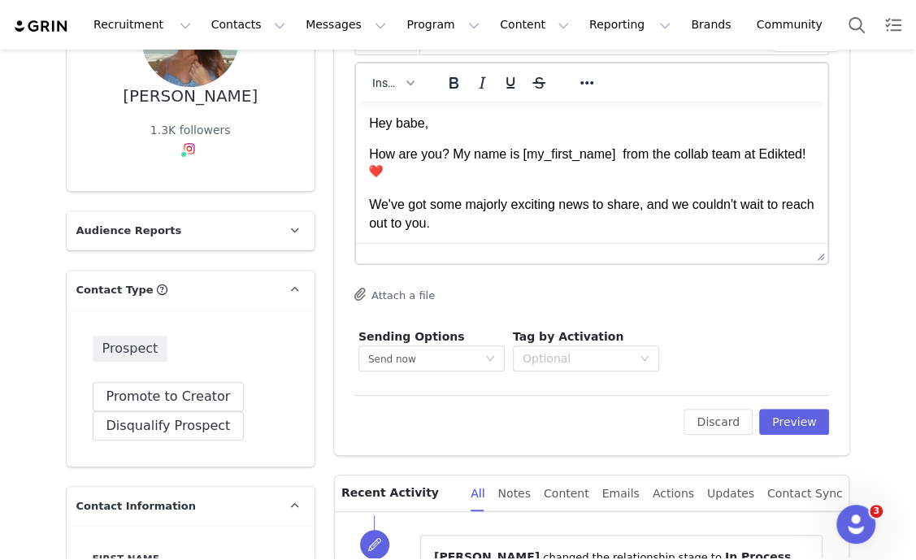
click at [793, 397] on div "Edit Discard Preview" at bounding box center [591, 415] width 475 height 40
click at [790, 411] on button "Preview" at bounding box center [794, 422] width 71 height 26
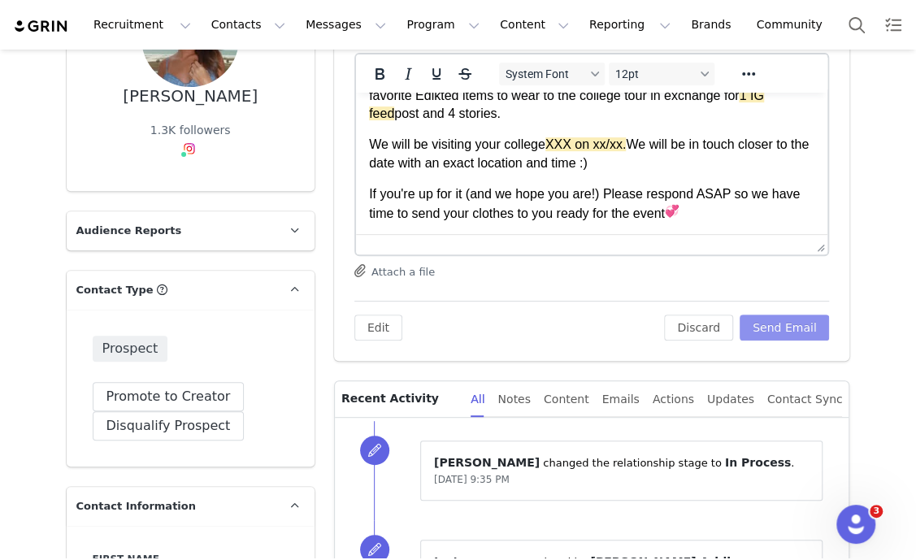
scroll to position [305, 0]
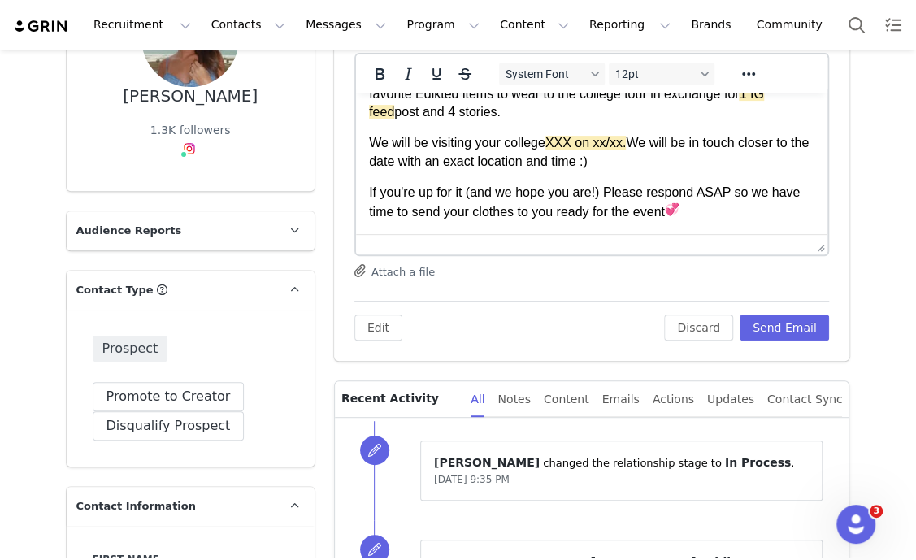
click at [537, 142] on p "We will be visiting your college XXX on xx/xx. We will be in touch closer to th…" at bounding box center [591, 152] width 446 height 37
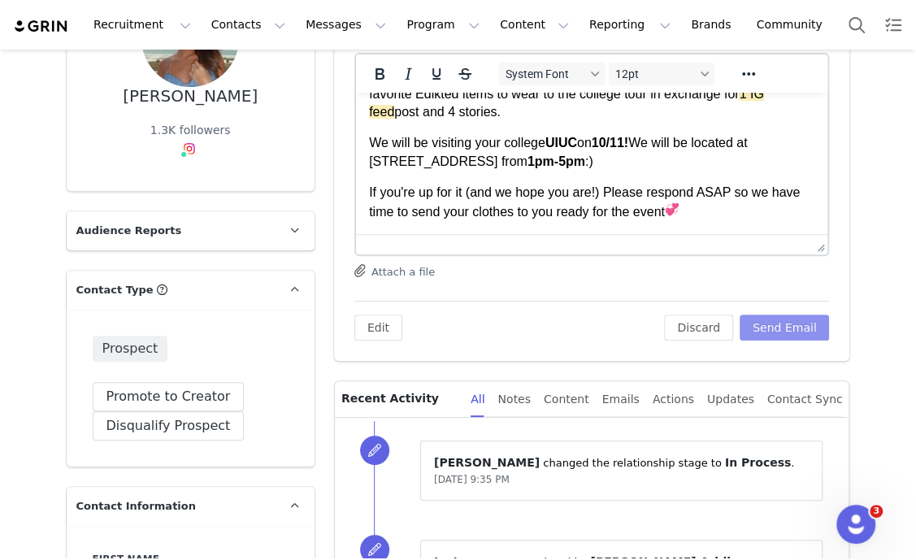
click at [788, 330] on button "Send Email" at bounding box center [784, 327] width 90 height 26
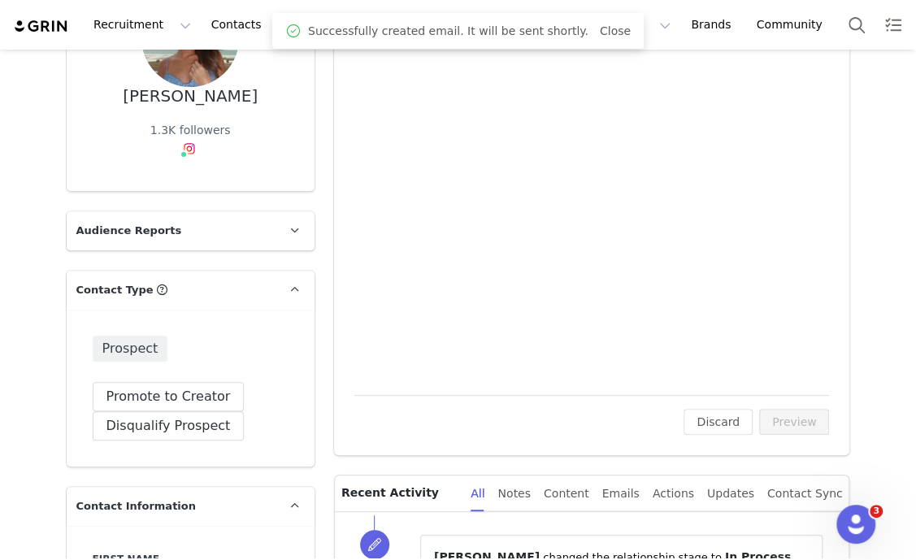
scroll to position [0, 0]
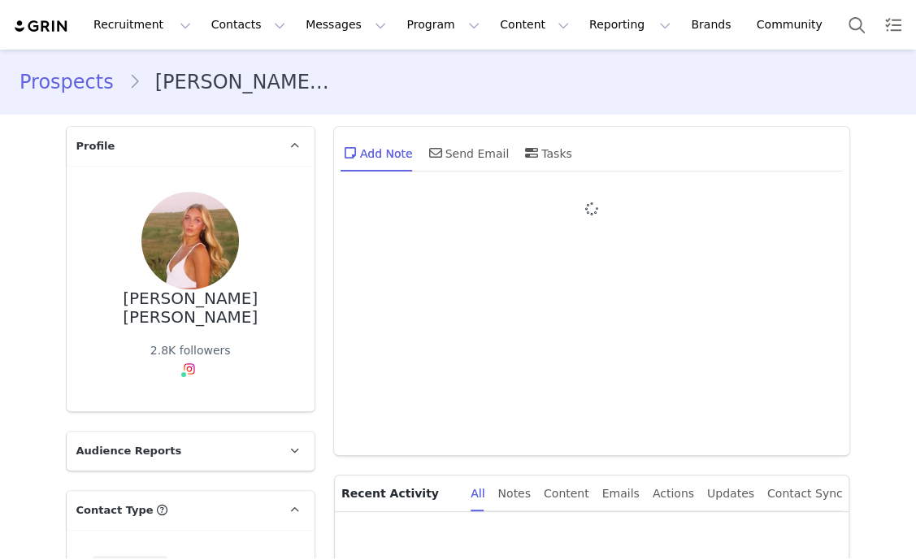
type input "+1 ([GEOGRAPHIC_DATA])"
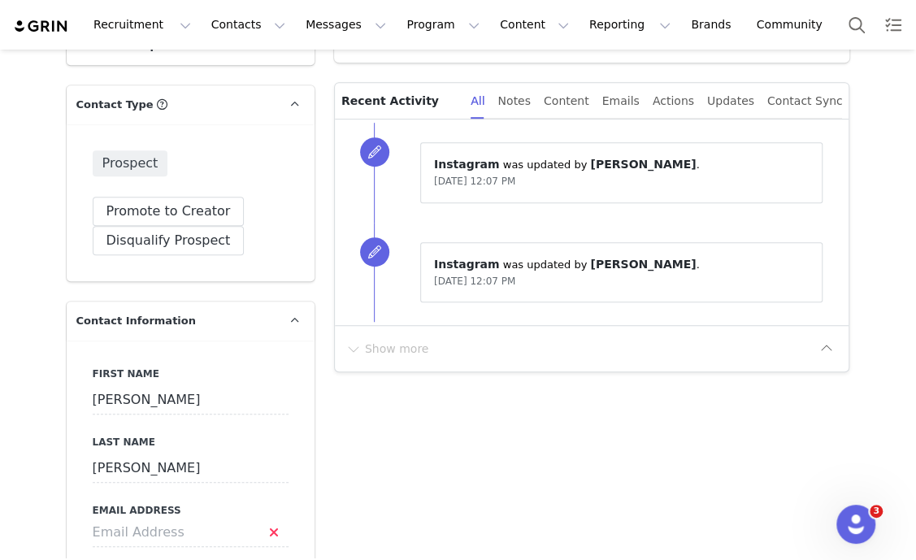
scroll to position [732, 0]
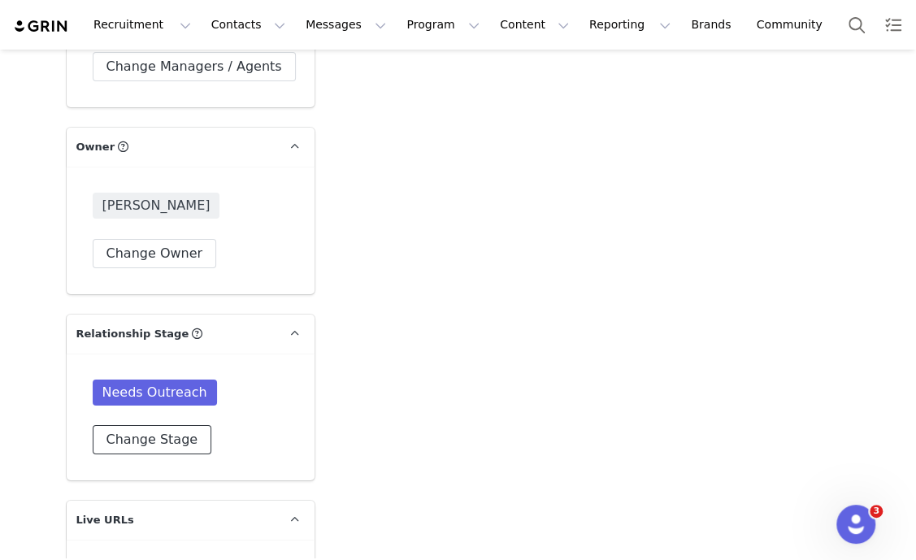
click at [177, 425] on button "Change Stage" at bounding box center [152, 439] width 119 height 29
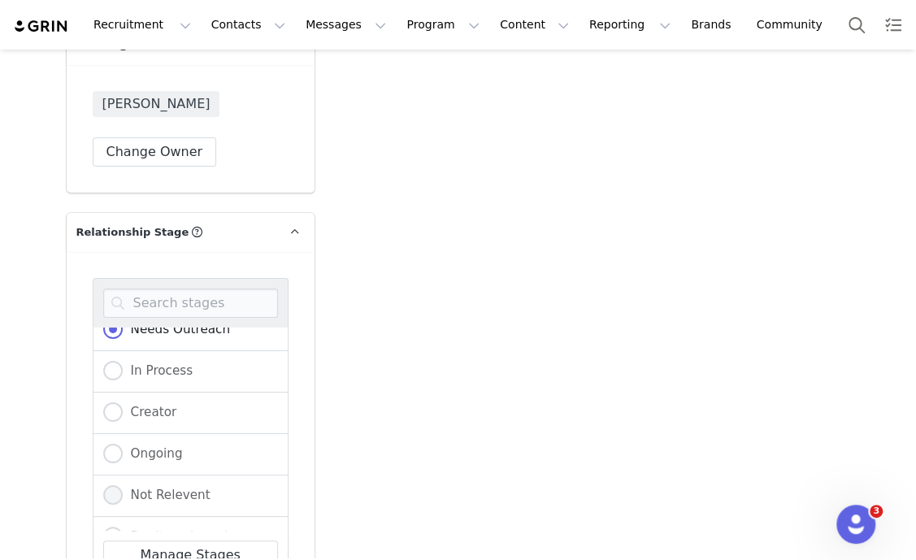
scroll to position [165, 0]
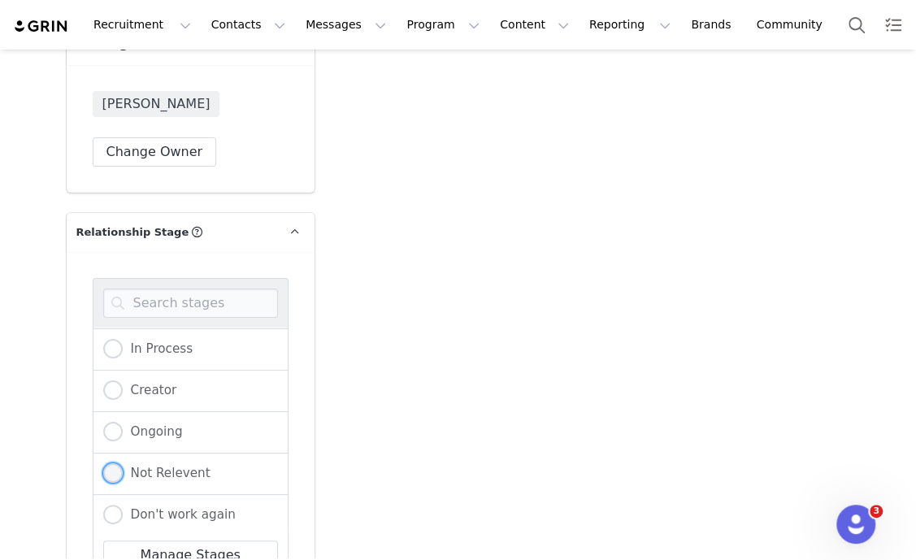
click at [158, 466] on span "Not Relevent" at bounding box center [167, 473] width 88 height 15
click at [123, 463] on input "Not Relevent" at bounding box center [112, 473] width 19 height 21
radio input "true"
radio input "false"
radio input "true"
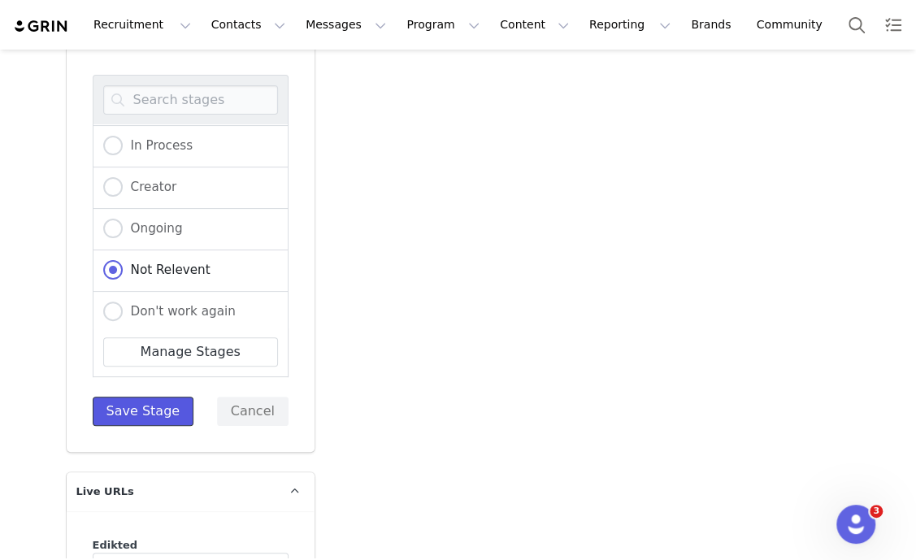
click at [136, 396] on button "Save Stage" at bounding box center [144, 410] width 102 height 29
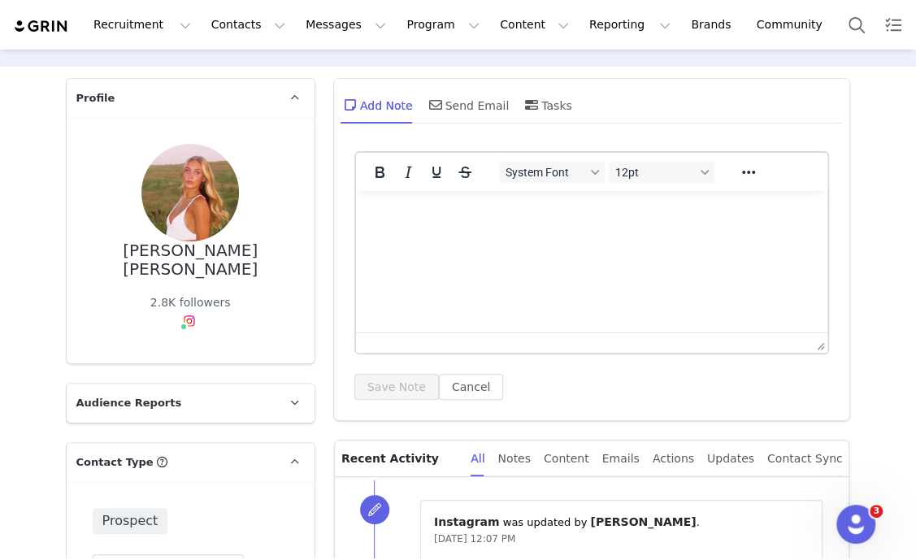
scroll to position [0, 0]
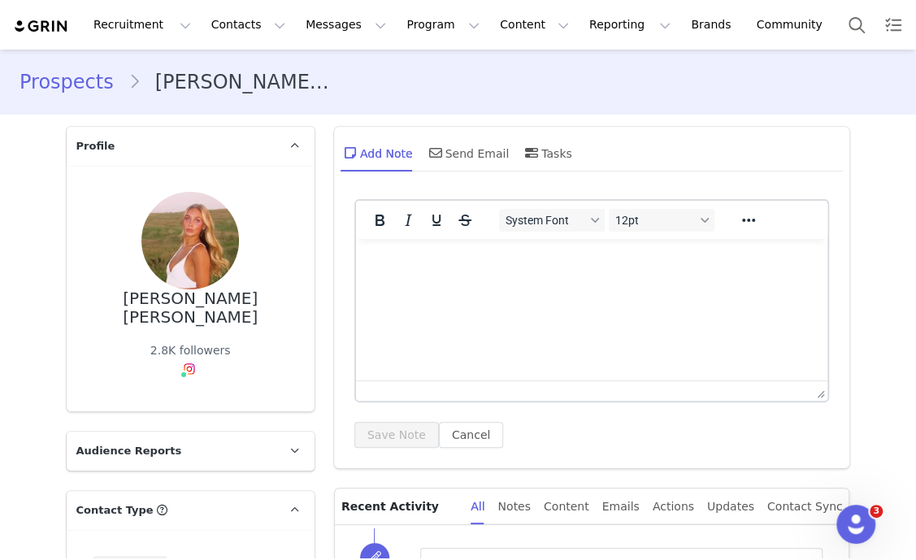
click at [524, 283] on html at bounding box center [591, 261] width 472 height 44
click at [404, 441] on button "Save Note" at bounding box center [396, 435] width 84 height 26
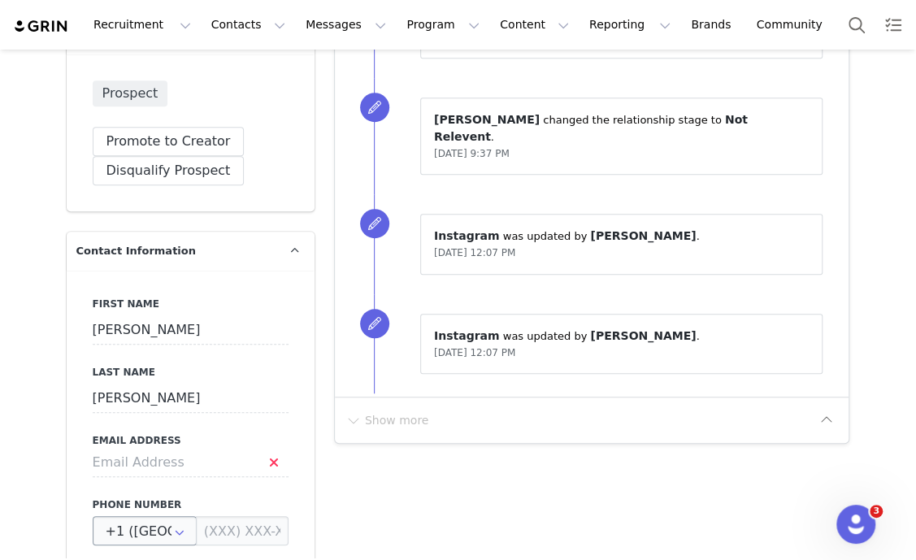
scroll to position [508, 0]
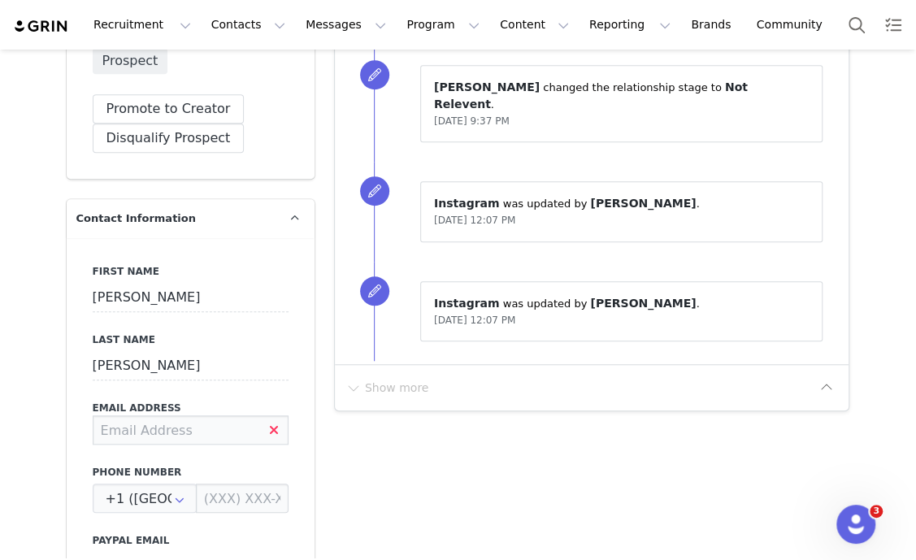
click at [139, 420] on input at bounding box center [191, 429] width 196 height 29
type input "sophiacarlstrom01@gmail.com"
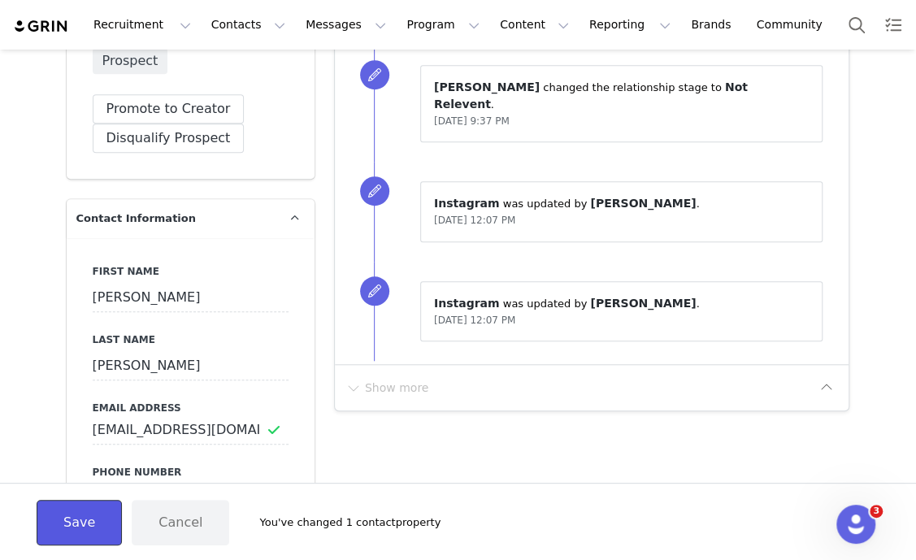
click at [77, 526] on button "Save" at bounding box center [79, 522] width 85 height 45
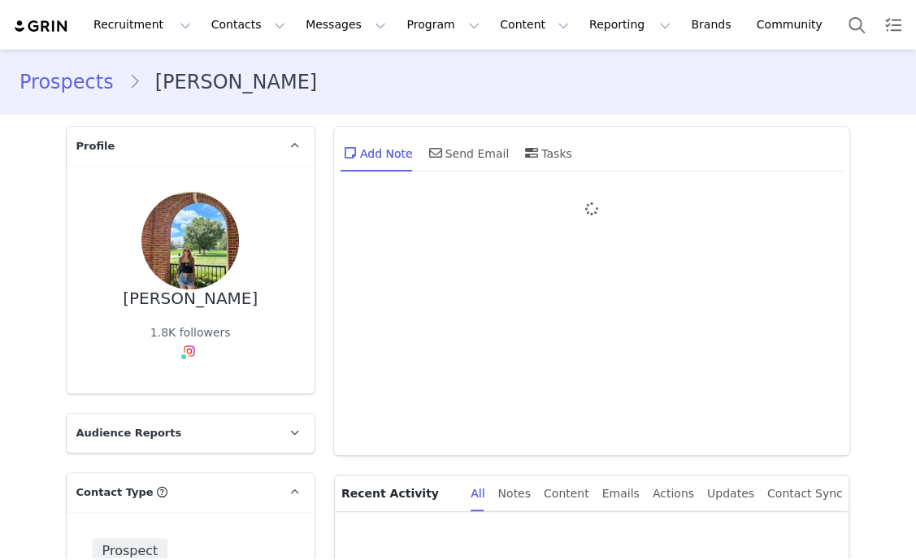
type input "+1 ([GEOGRAPHIC_DATA])"
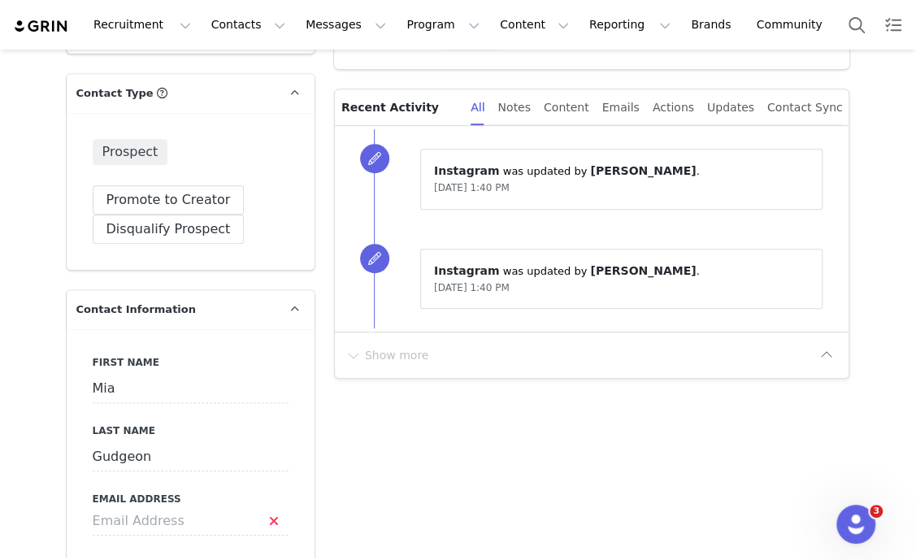
scroll to position [405, 0]
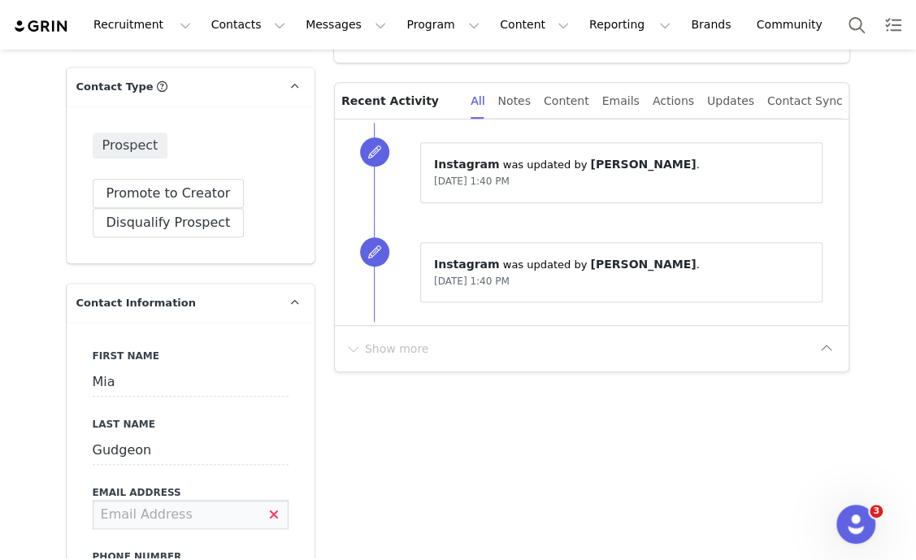
click at [175, 505] on input at bounding box center [191, 514] width 196 height 29
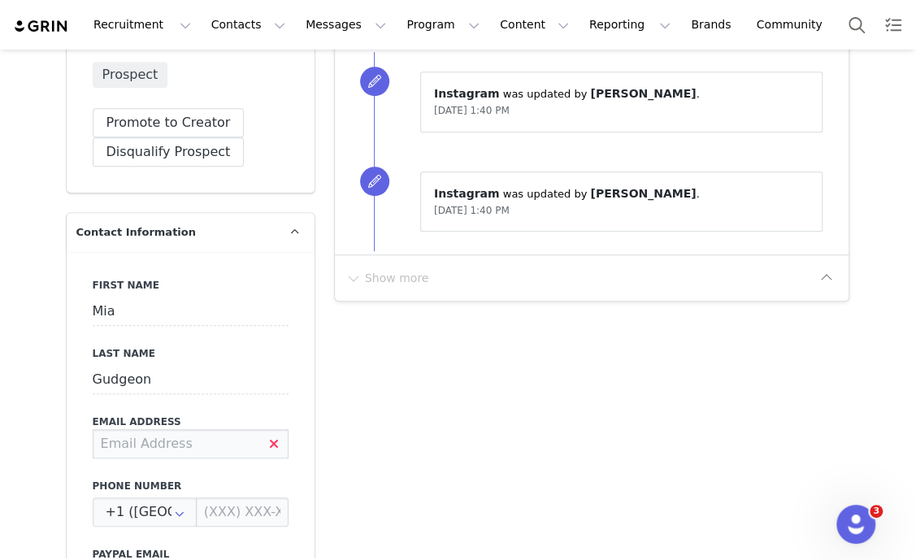
scroll to position [508, 0]
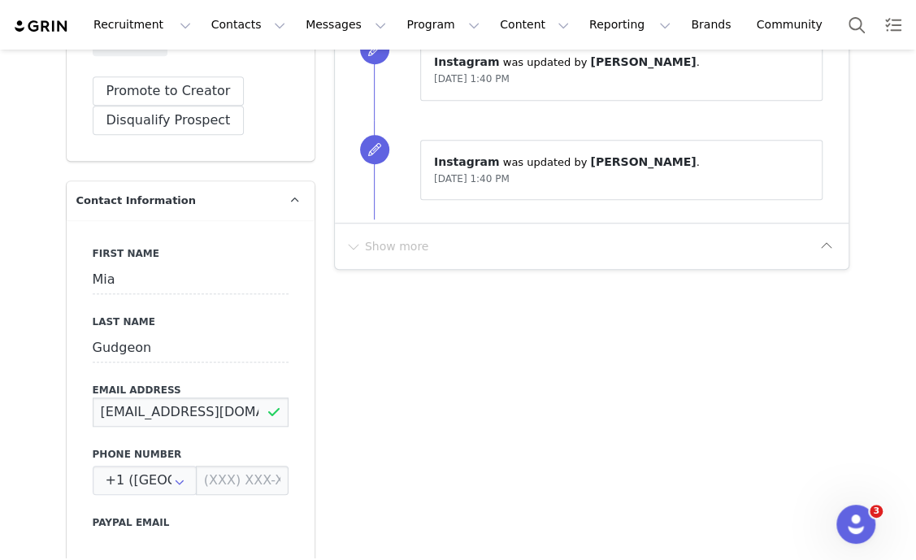
type input "miagudgeon@gmail.com"
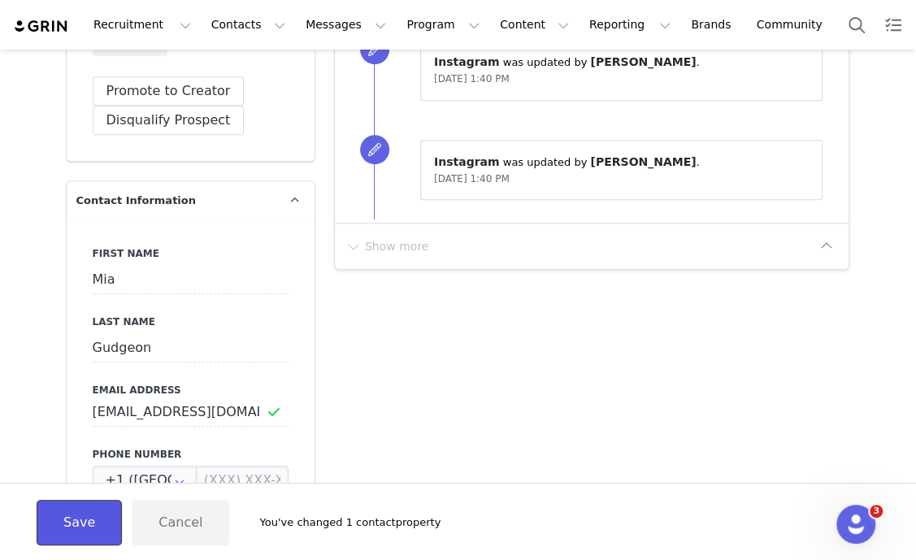
click at [79, 516] on button "Save" at bounding box center [79, 522] width 85 height 45
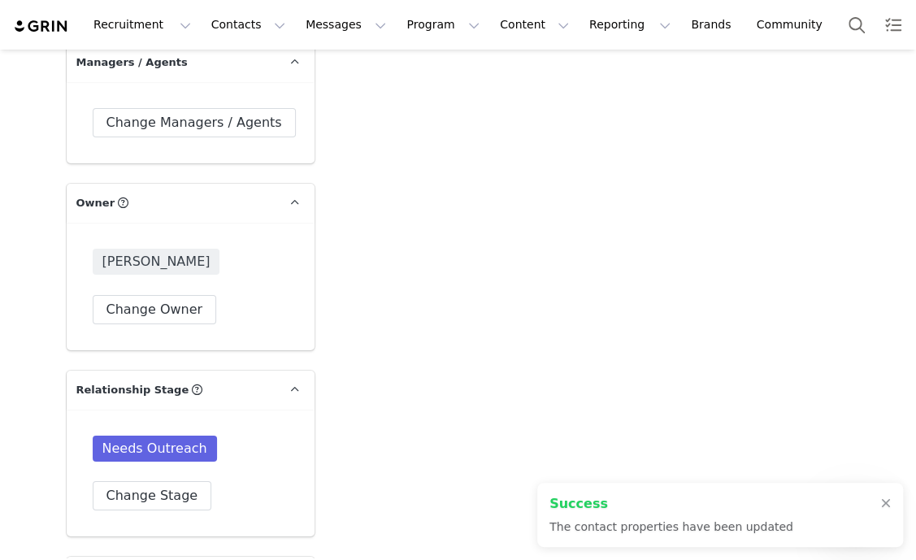
scroll to position [2538, 0]
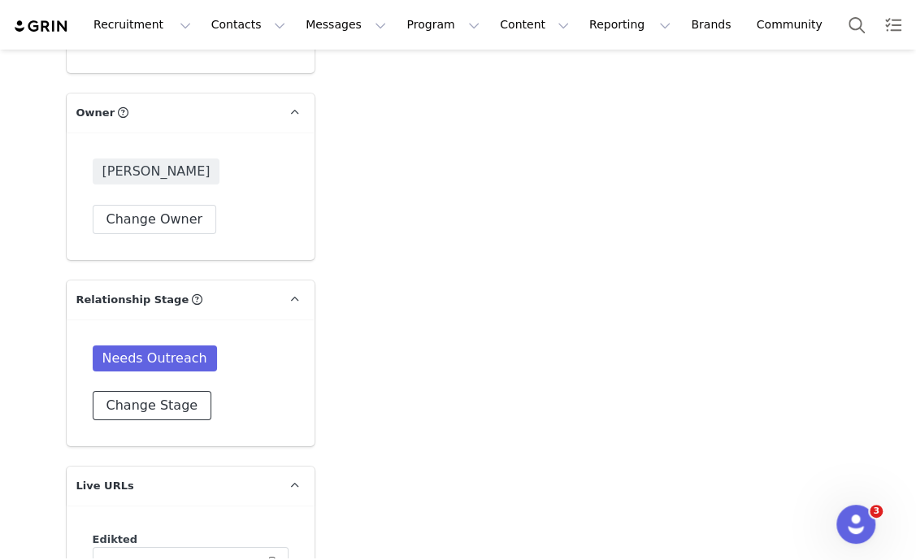
click at [158, 399] on button "Change Stage" at bounding box center [152, 405] width 119 height 29
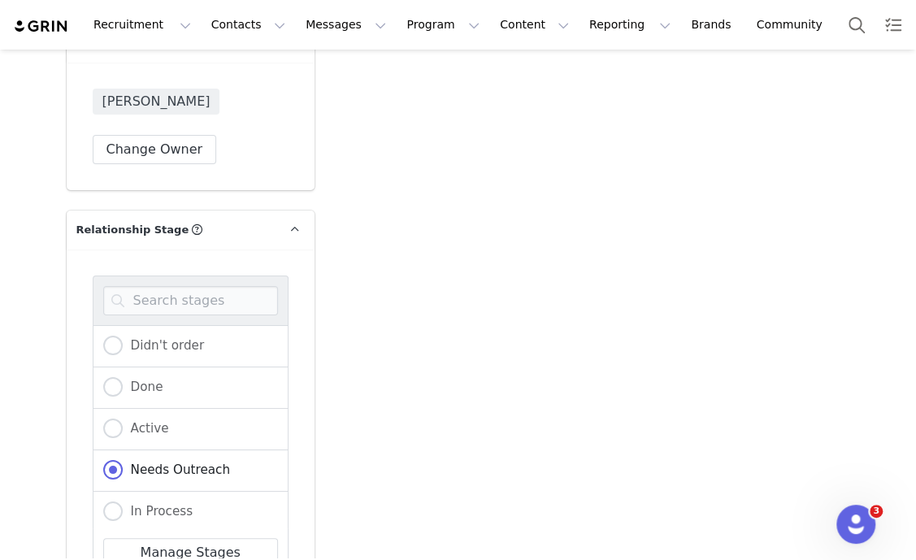
scroll to position [2640, 0]
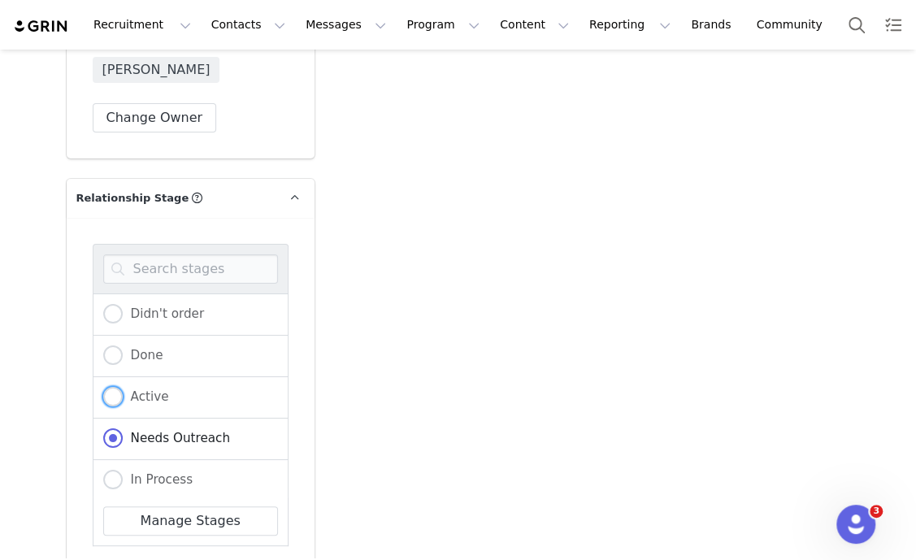
click at [153, 392] on span "Active" at bounding box center [146, 396] width 46 height 15
click at [123, 392] on input "Active" at bounding box center [112, 397] width 19 height 21
radio input "true"
radio input "false"
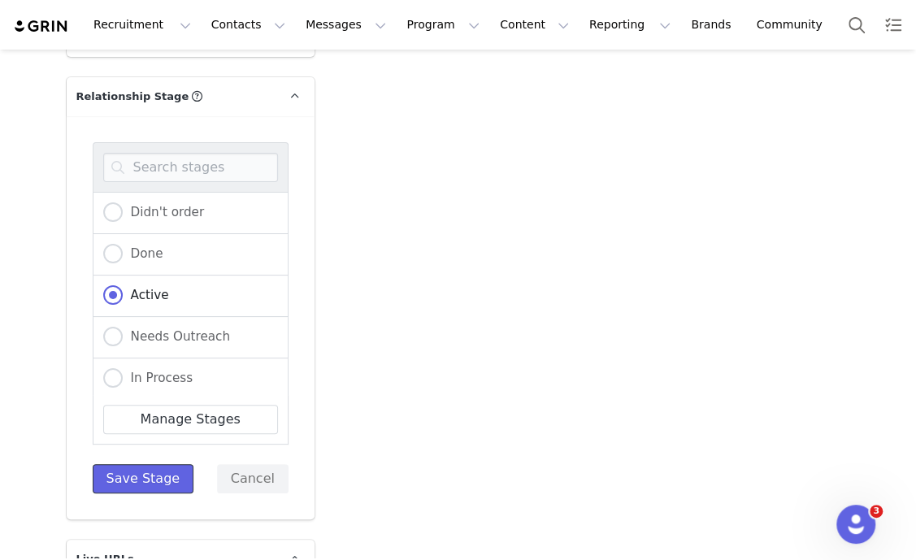
click at [134, 473] on button "Save Stage" at bounding box center [144, 478] width 102 height 29
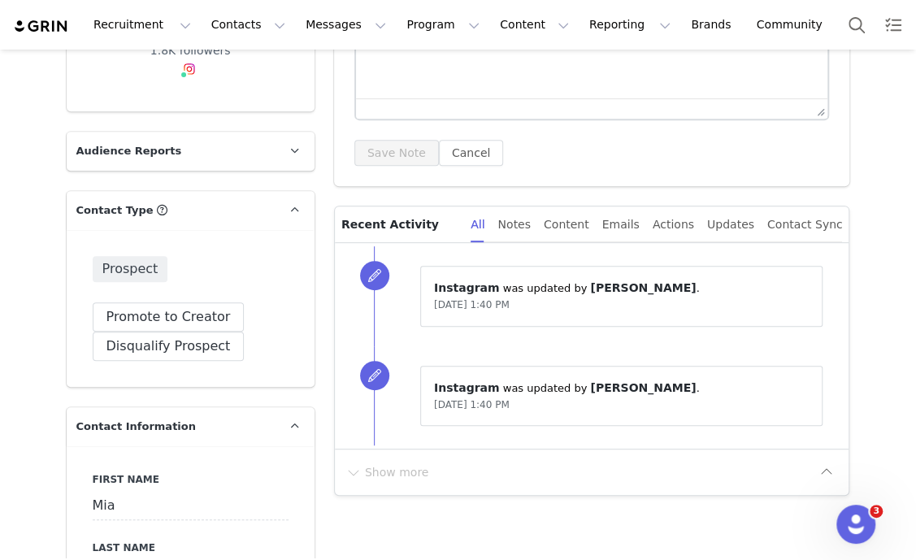
scroll to position [0, 0]
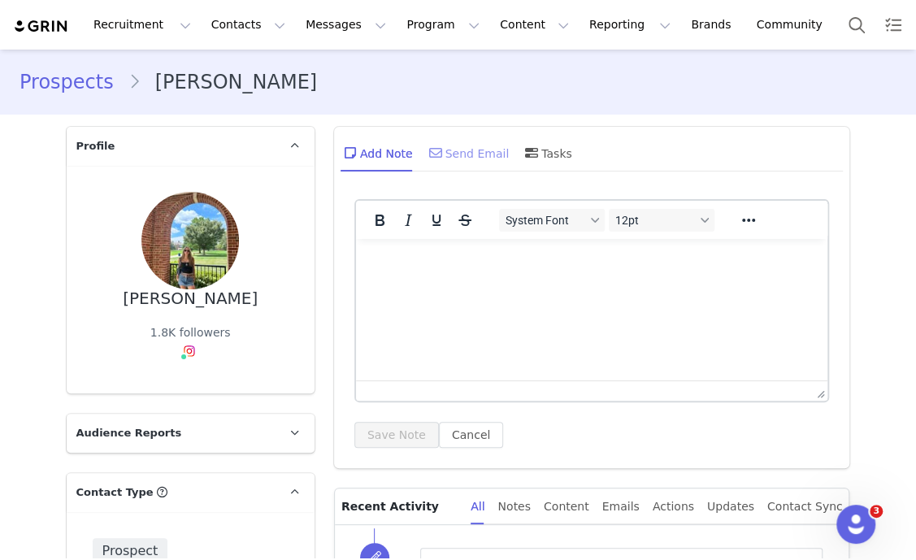
click at [435, 160] on span at bounding box center [435, 152] width 19 height 19
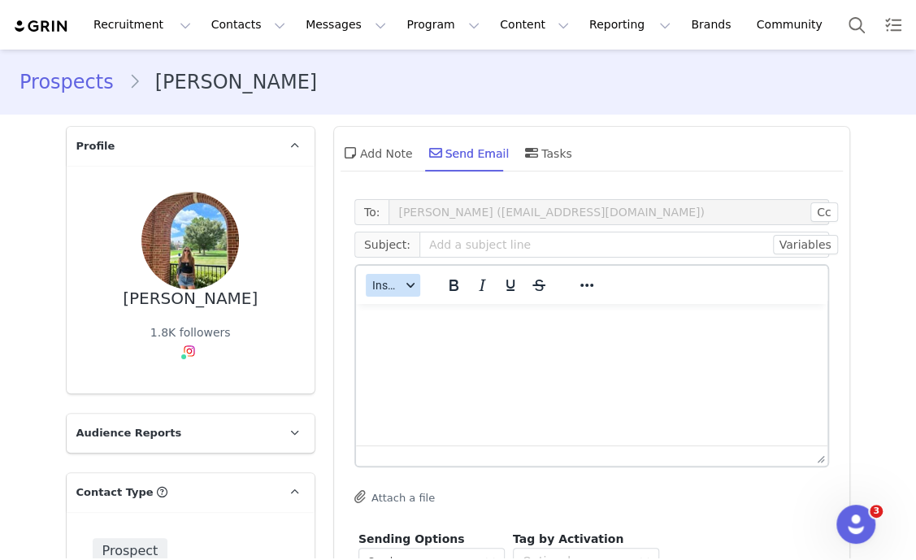
click at [383, 282] on span "Insert" at bounding box center [386, 285] width 28 height 13
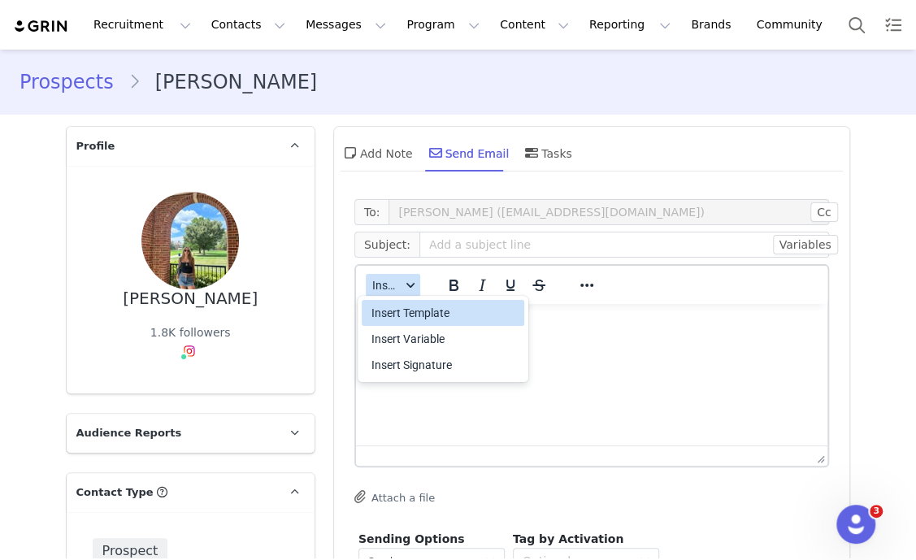
click at [414, 316] on div "Insert Template" at bounding box center [444, 312] width 146 height 19
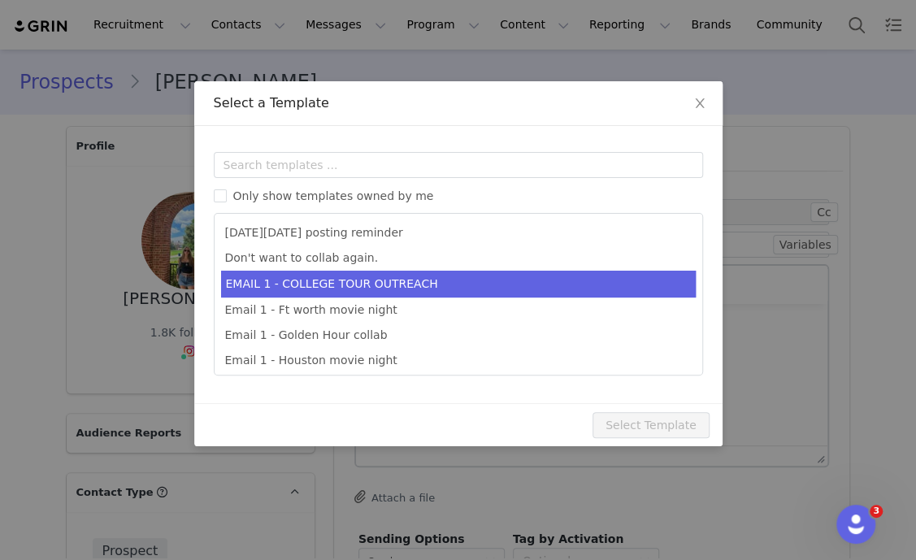
click at [402, 280] on li "EMAIL 1 - COLLEGE TOUR OUTREACH" at bounding box center [458, 284] width 474 height 27
type input "EDIKTED COLLEGE TOUR 💖"
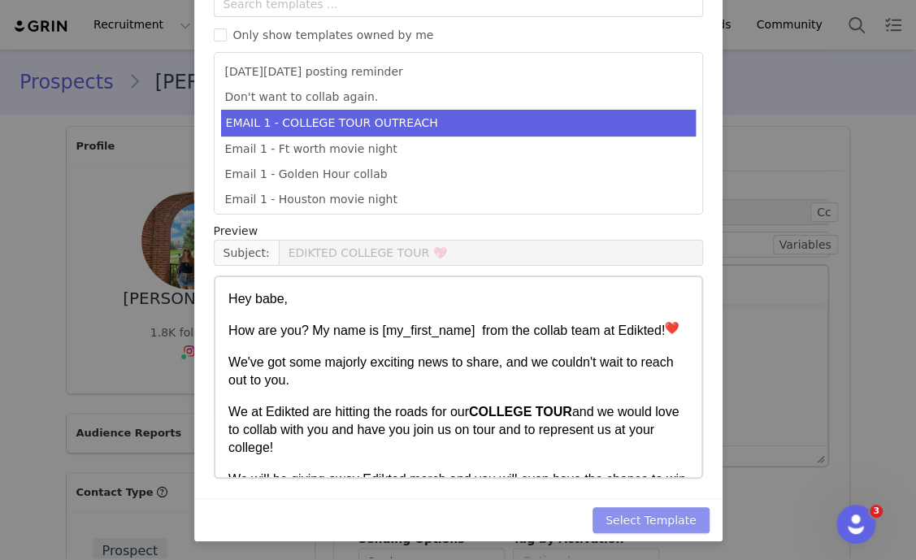
click at [650, 522] on button "Select Template" at bounding box center [650, 520] width 117 height 26
type input "EDIKTED COLLEGE TOUR 💖"
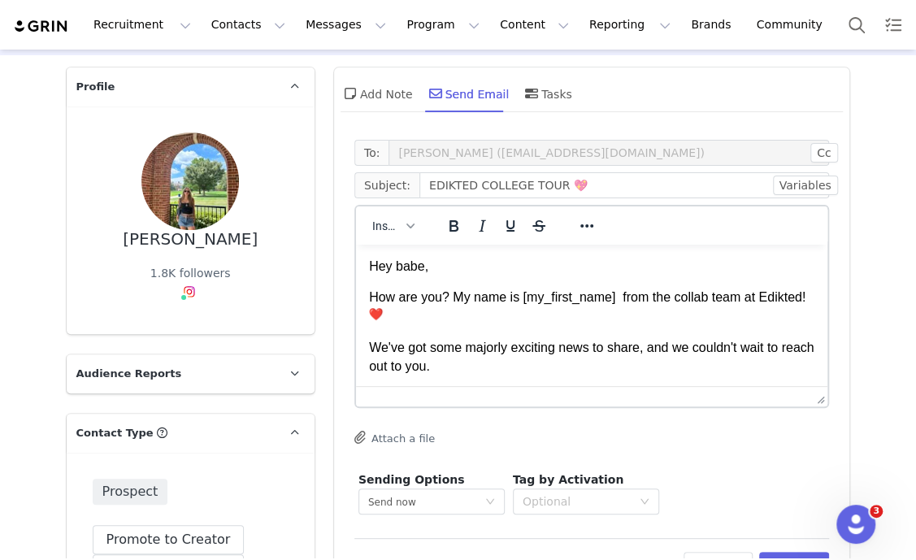
scroll to position [101, 0]
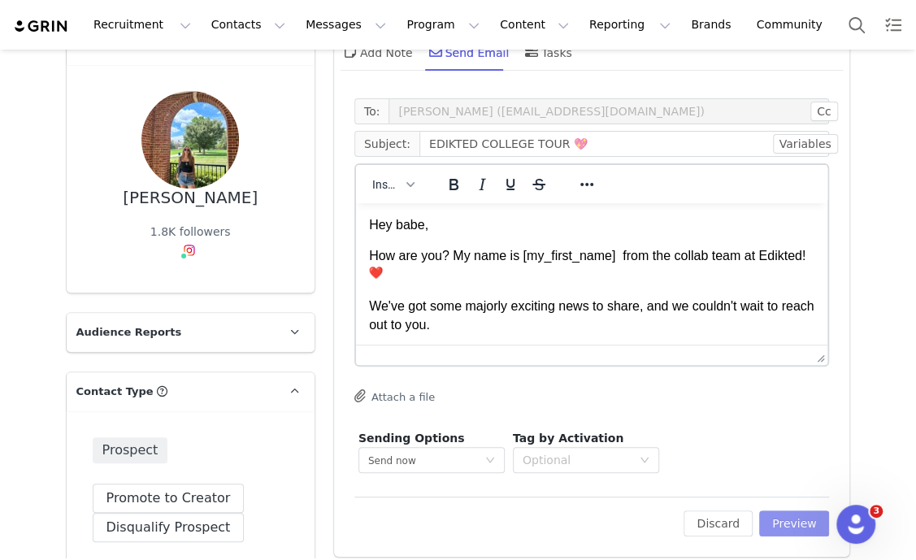
click at [775, 517] on button "Preview" at bounding box center [794, 523] width 71 height 26
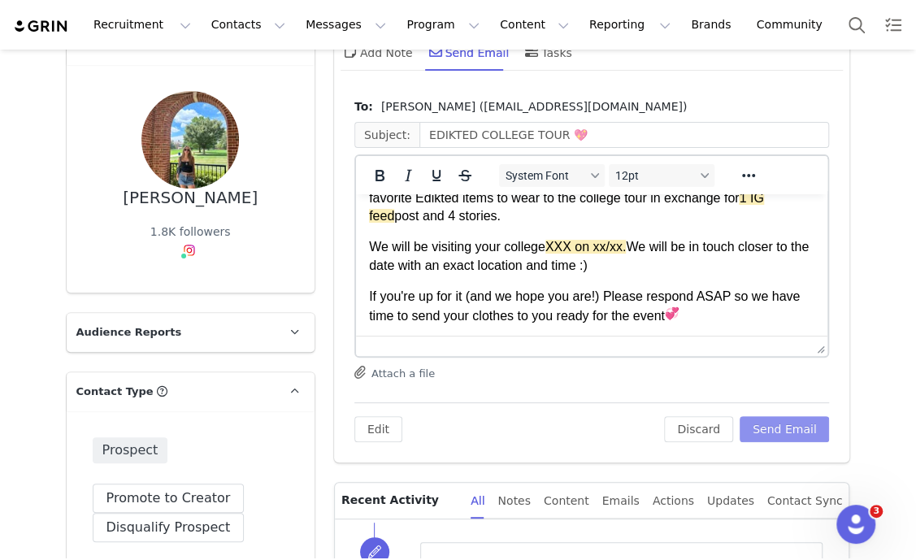
scroll to position [305, 0]
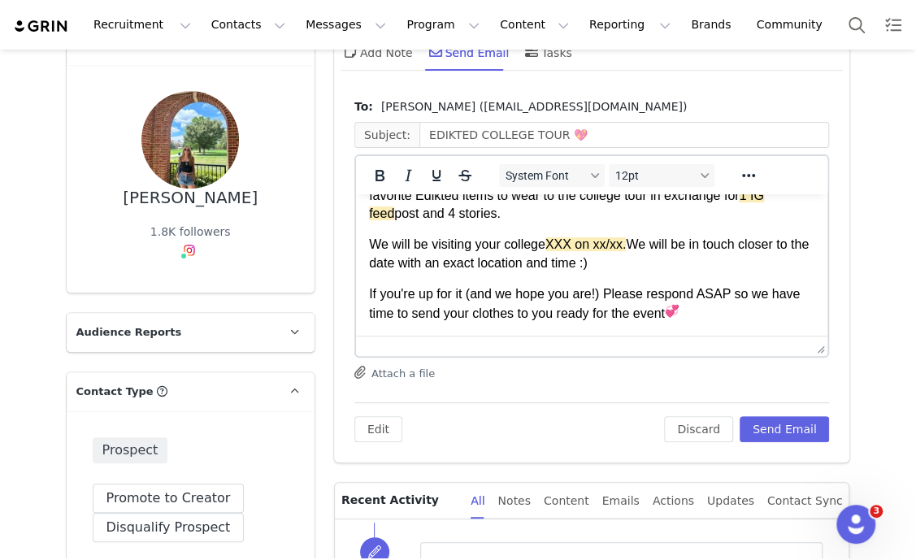
click at [497, 236] on p "We will be visiting your college XXX on xx/xx. We will be in touch closer to th…" at bounding box center [591, 254] width 446 height 37
paste body "Rich Text Area. Press ALT-0 for help."
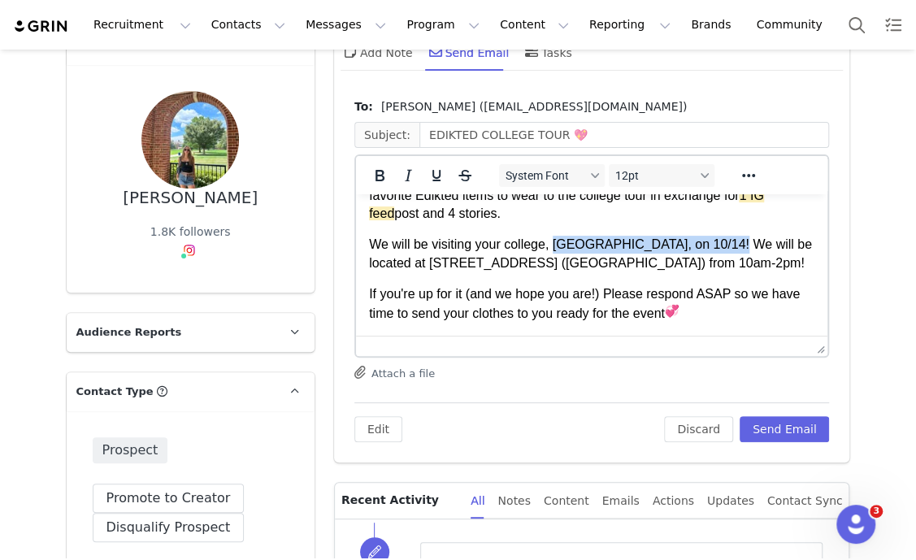
drag, startPoint x: 552, startPoint y: 227, endPoint x: 715, endPoint y: 226, distance: 162.5
click at [715, 236] on p "We will be visiting your college, Miami University, on 10/14! We will be locate…" at bounding box center [591, 254] width 446 height 37
drag, startPoint x: 716, startPoint y: 244, endPoint x: 792, endPoint y: 249, distance: 76.5
click at [792, 249] on p "We will be visiting your college, Miami University, on 10/14! We will be locate…" at bounding box center [591, 254] width 446 height 37
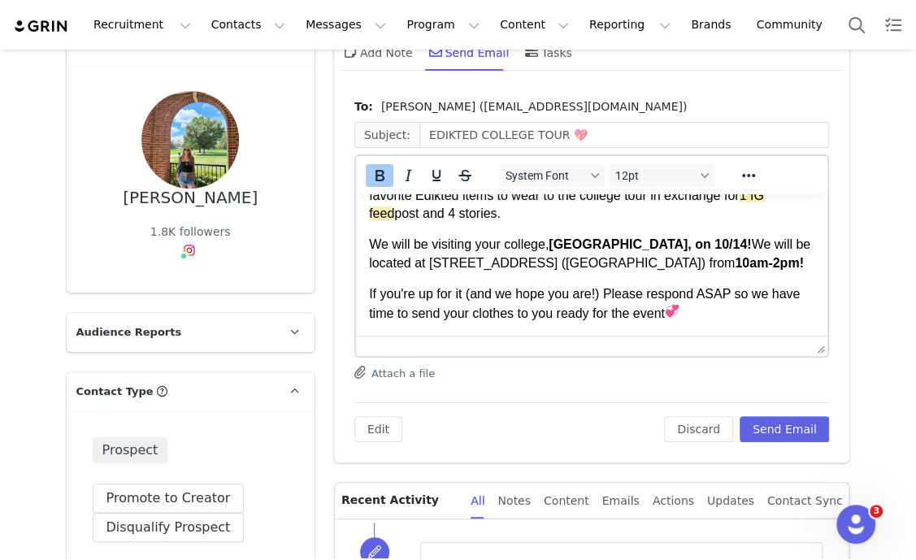
click at [752, 288] on p "If you're up for it (and we hope you are!) Please respond ASAP so we have time …" at bounding box center [591, 303] width 446 height 37
click at [795, 418] on button "Send Email" at bounding box center [784, 429] width 90 height 26
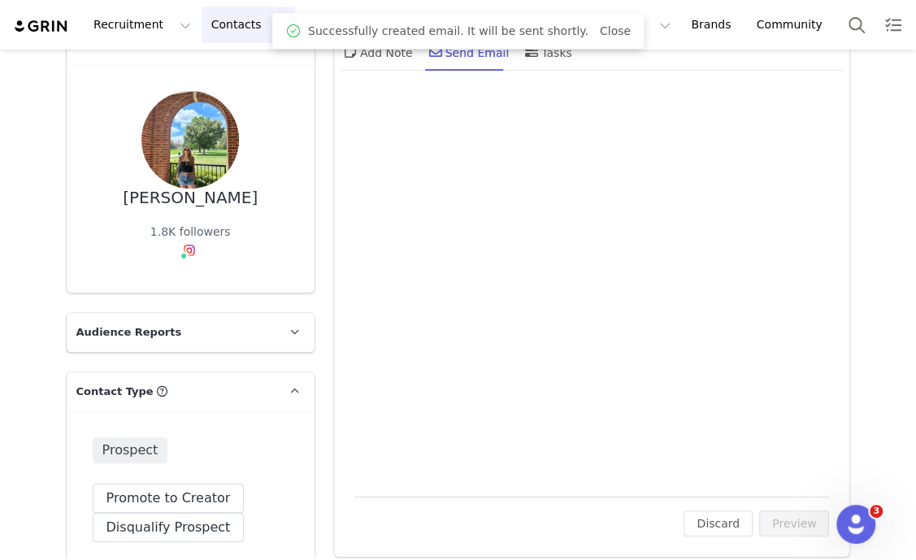
scroll to position [0, 0]
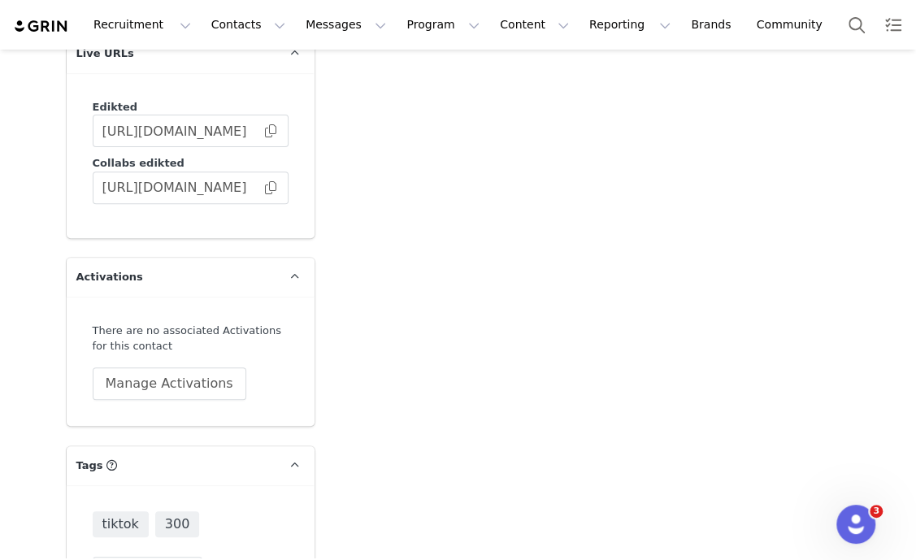
scroll to position [3034, 0]
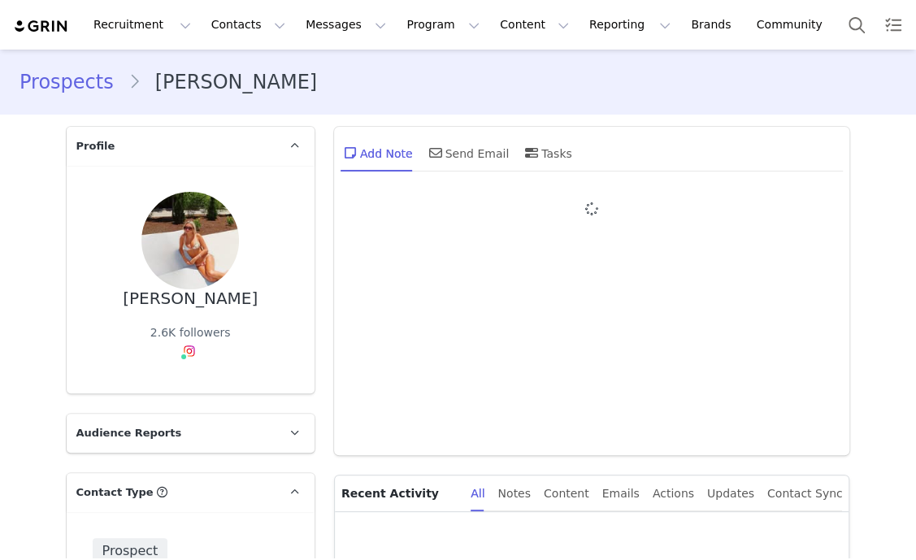
type input "+1 ([GEOGRAPHIC_DATA])"
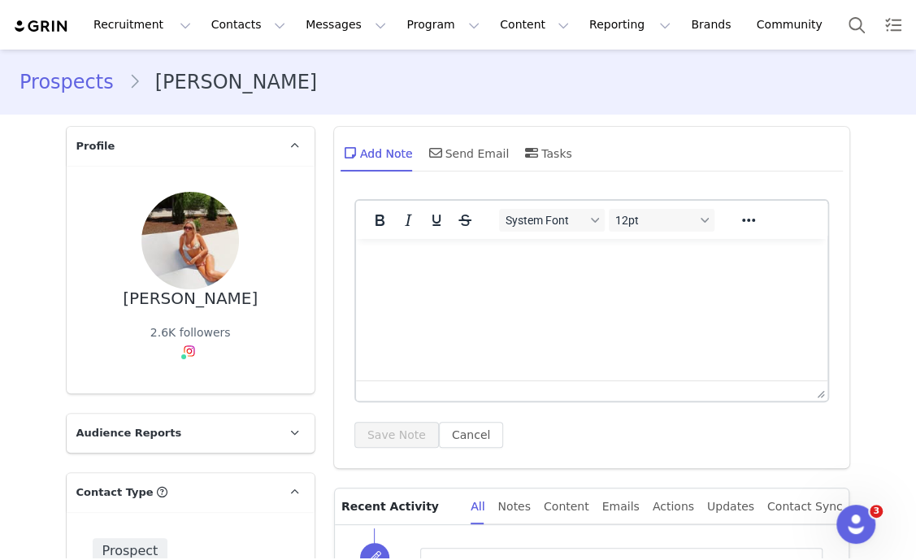
scroll to position [405, 0]
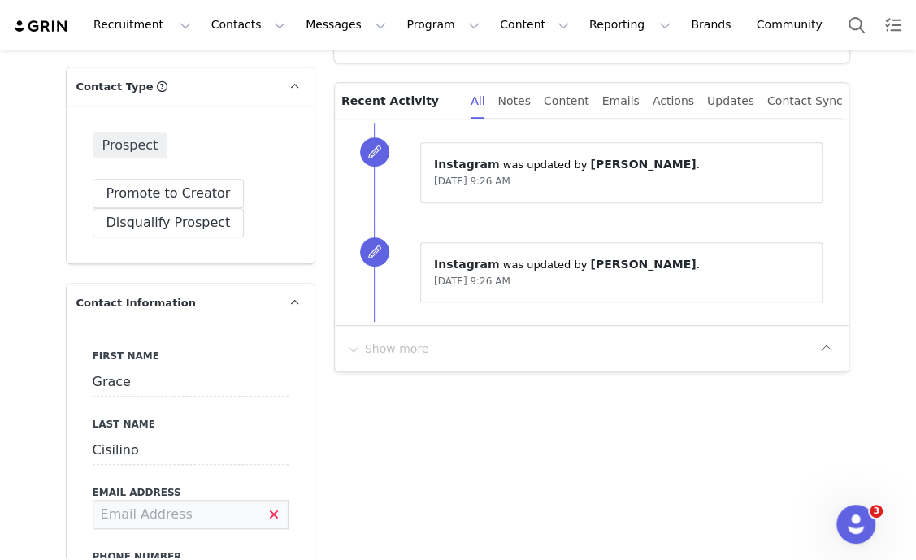
click at [126, 509] on input at bounding box center [191, 514] width 196 height 29
type input "gracecis@icloud.com"
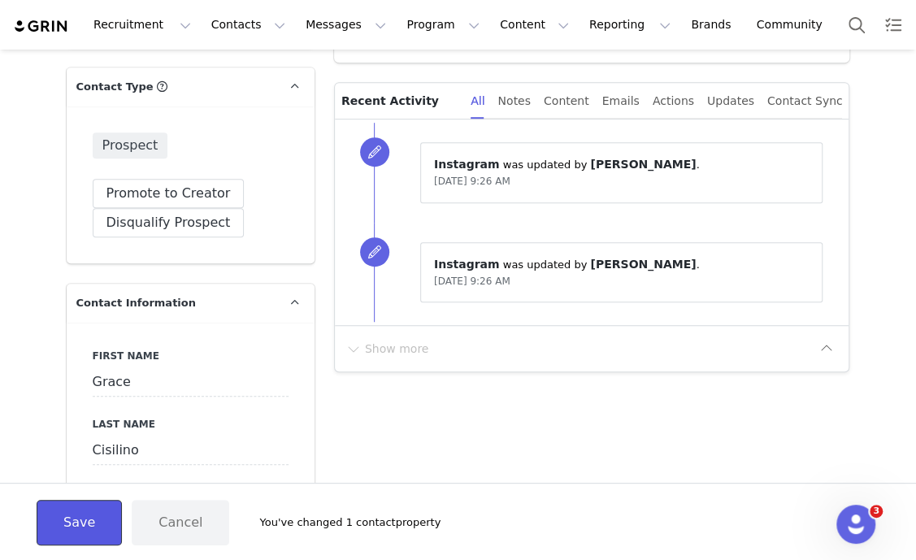
click at [77, 522] on button "Save" at bounding box center [79, 522] width 85 height 45
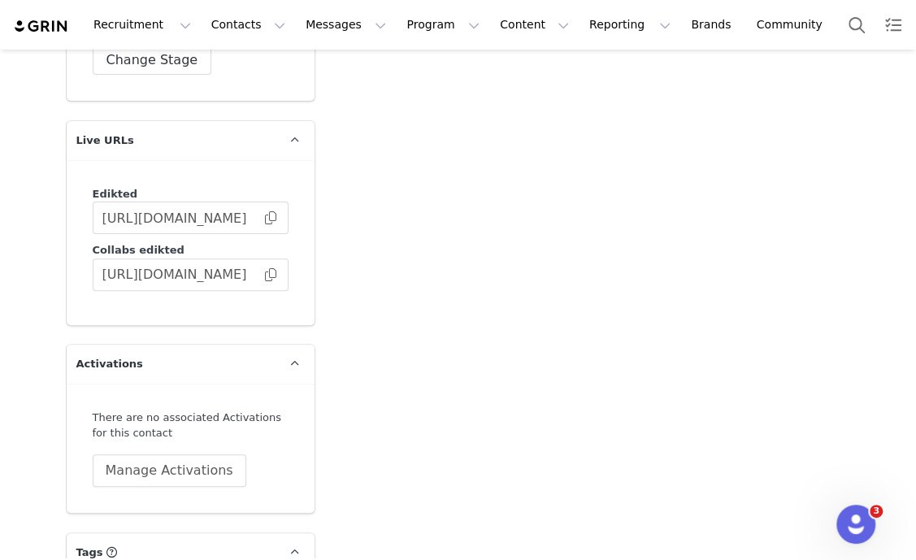
scroll to position [2660, 0]
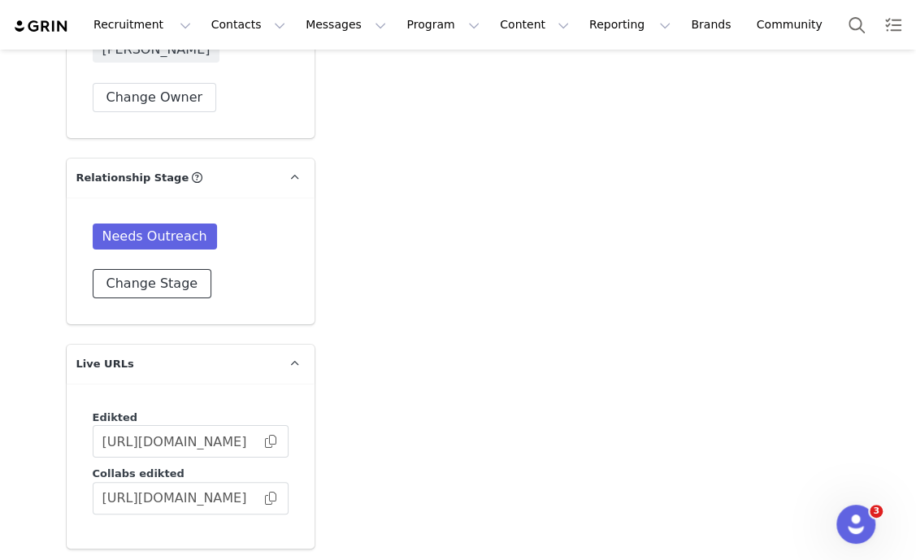
click at [169, 283] on button "Change Stage" at bounding box center [152, 283] width 119 height 29
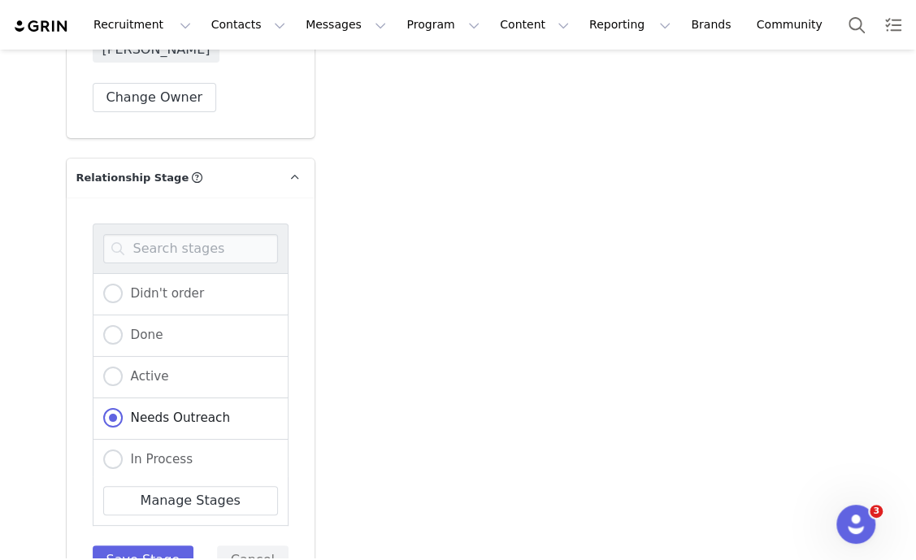
click at [158, 440] on div "In Process" at bounding box center [191, 460] width 196 height 41
drag, startPoint x: 159, startPoint y: 450, endPoint x: 160, endPoint y: 479, distance: 28.4
click at [161, 452] on span "In Process" at bounding box center [158, 459] width 71 height 15
click at [123, 450] on input "In Process" at bounding box center [112, 459] width 19 height 21
radio input "true"
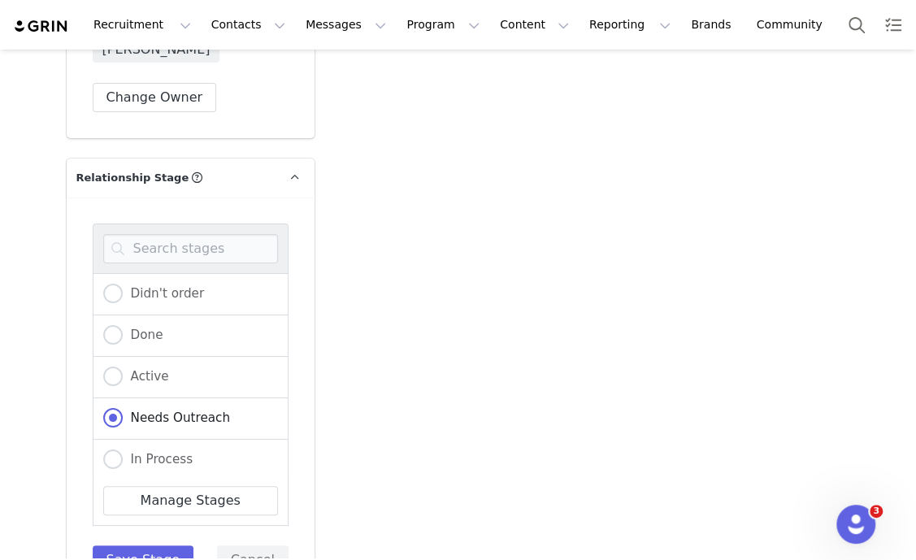
radio input "false"
radio input "true"
drag, startPoint x: 134, startPoint y: 548, endPoint x: 151, endPoint y: 522, distance: 31.1
click at [134, 548] on button "Save Stage" at bounding box center [144, 559] width 102 height 29
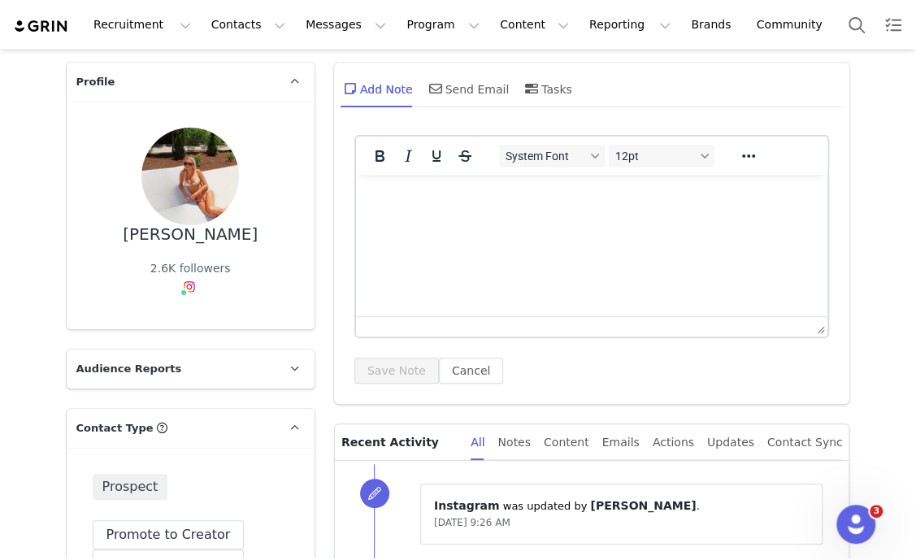
scroll to position [0, 0]
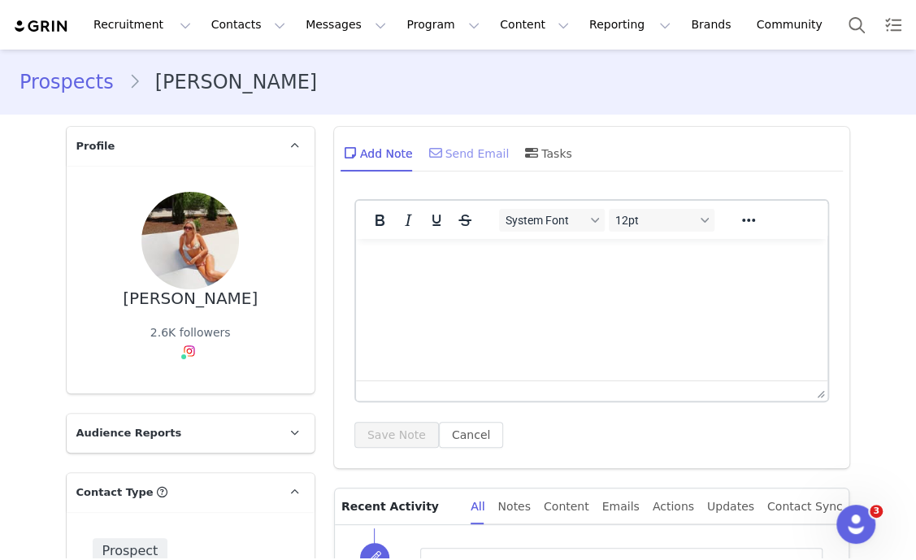
click at [441, 156] on div "Send Email" at bounding box center [468, 152] width 84 height 39
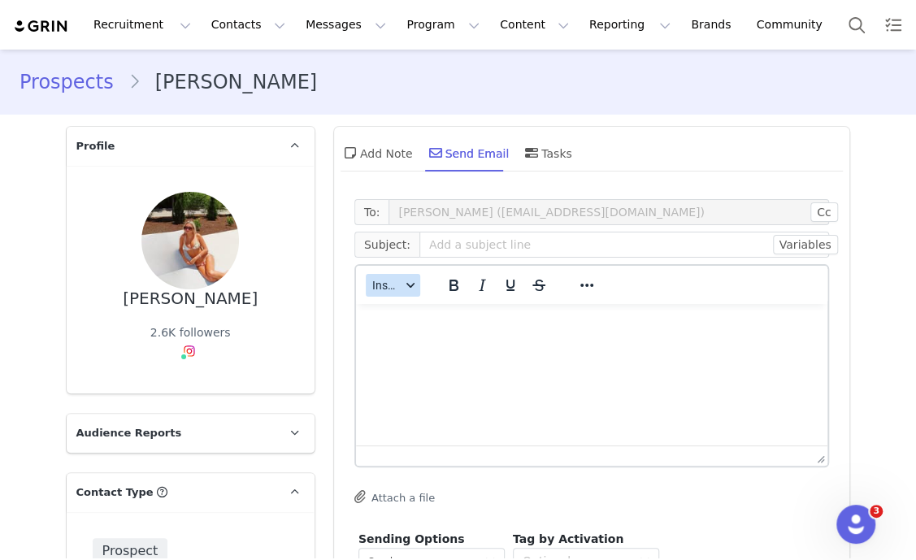
click at [379, 286] on span "Insert" at bounding box center [386, 285] width 28 height 13
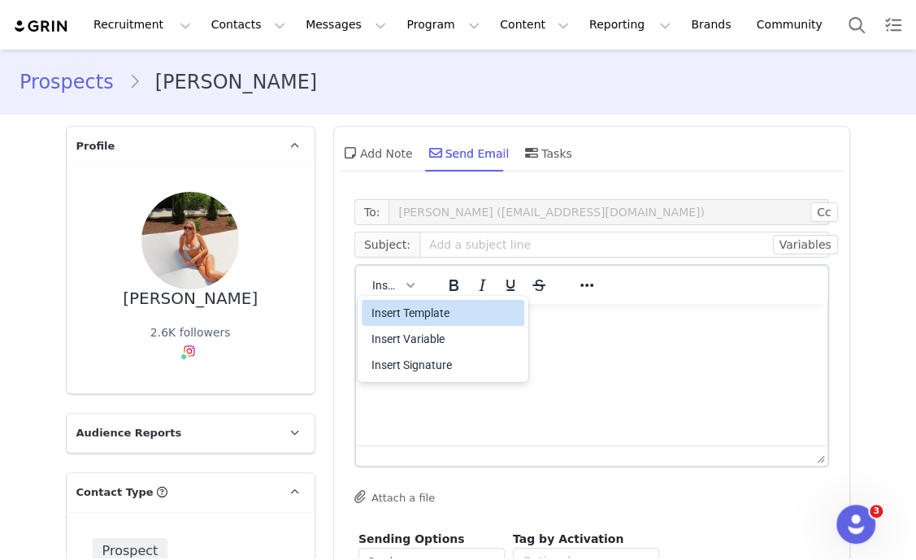
click at [418, 309] on div "Insert Template" at bounding box center [444, 312] width 146 height 19
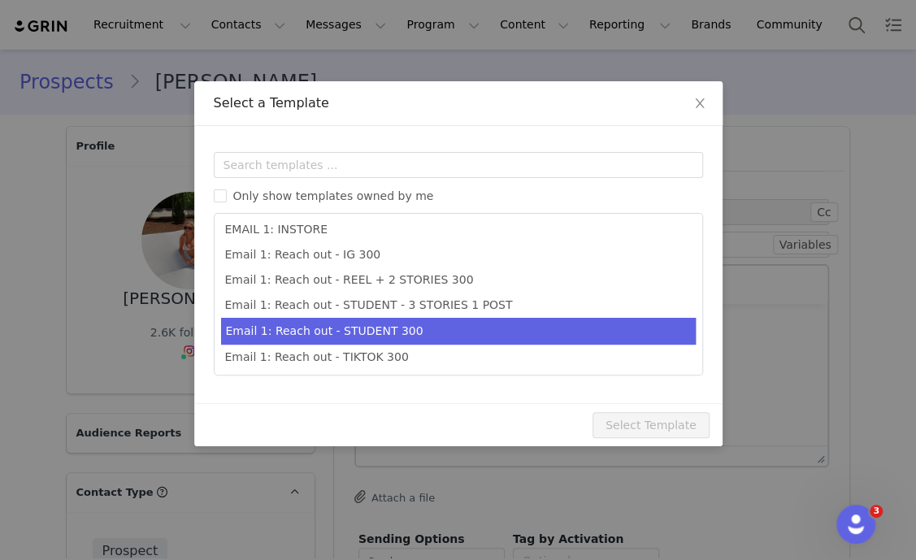
click at [422, 331] on li "Email 1: Reach out - STUDENT 300" at bounding box center [458, 331] width 474 height 27
type input "Collab with Edikted"
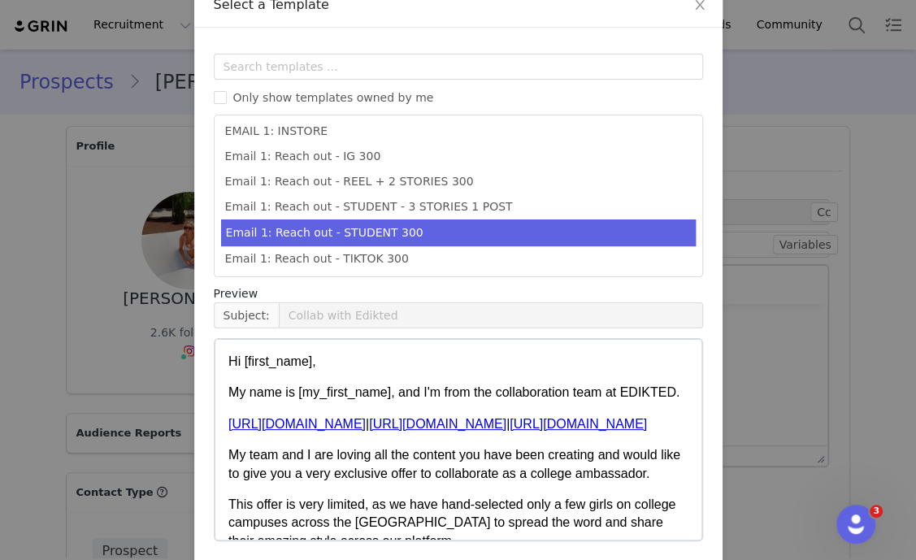
scroll to position [161, 0]
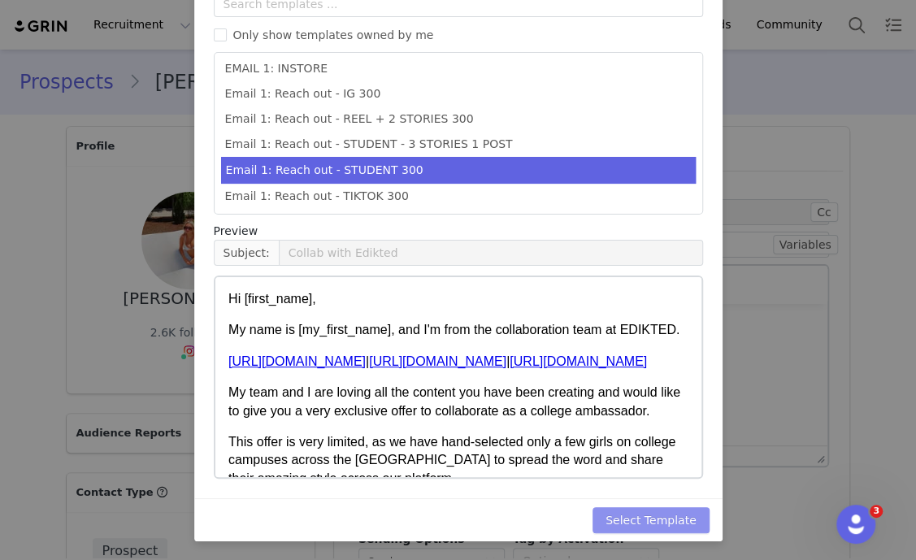
click at [662, 522] on button "Select Template" at bounding box center [650, 520] width 117 height 26
type input "Collab with Edikted"
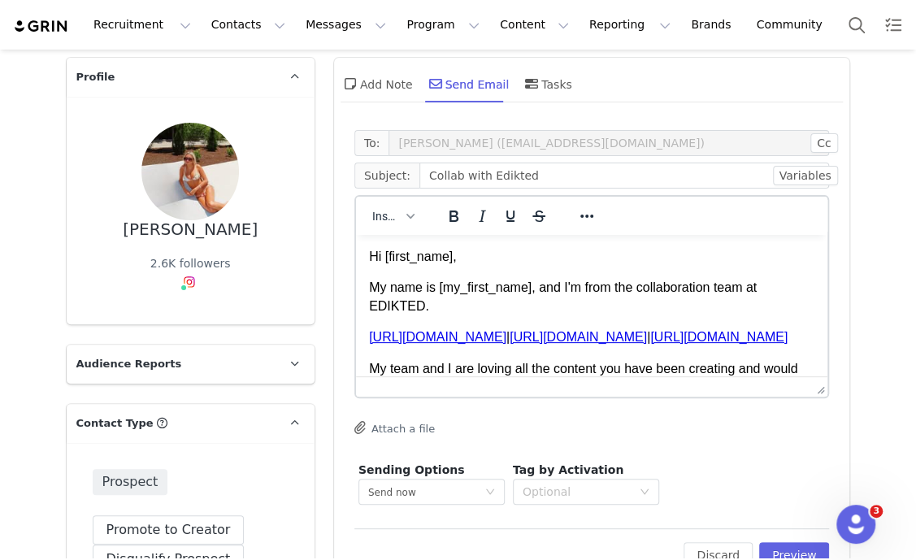
scroll to position [101, 0]
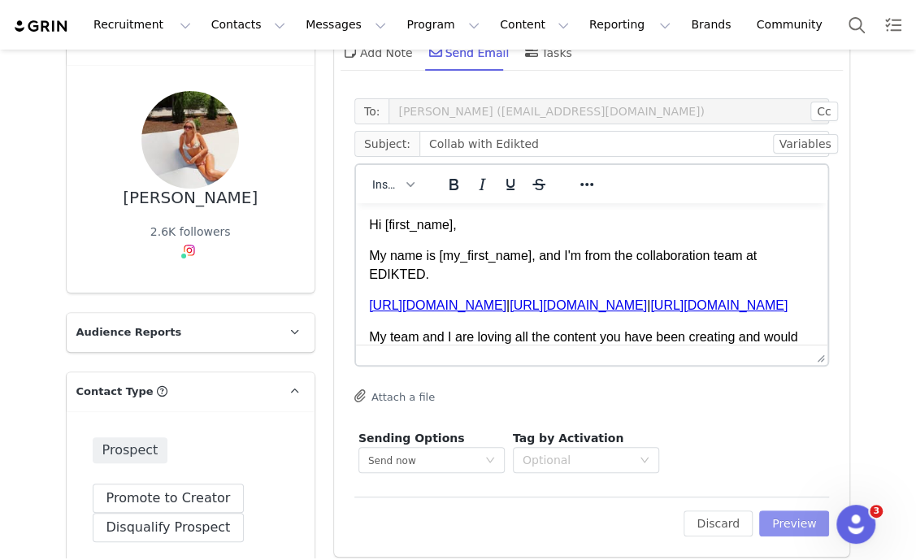
click at [799, 514] on button "Preview" at bounding box center [794, 523] width 71 height 26
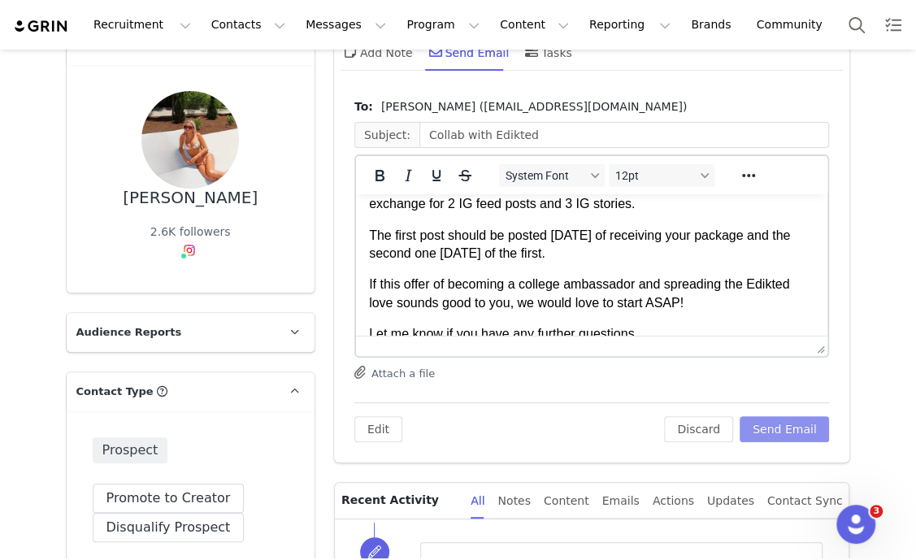
scroll to position [202, 0]
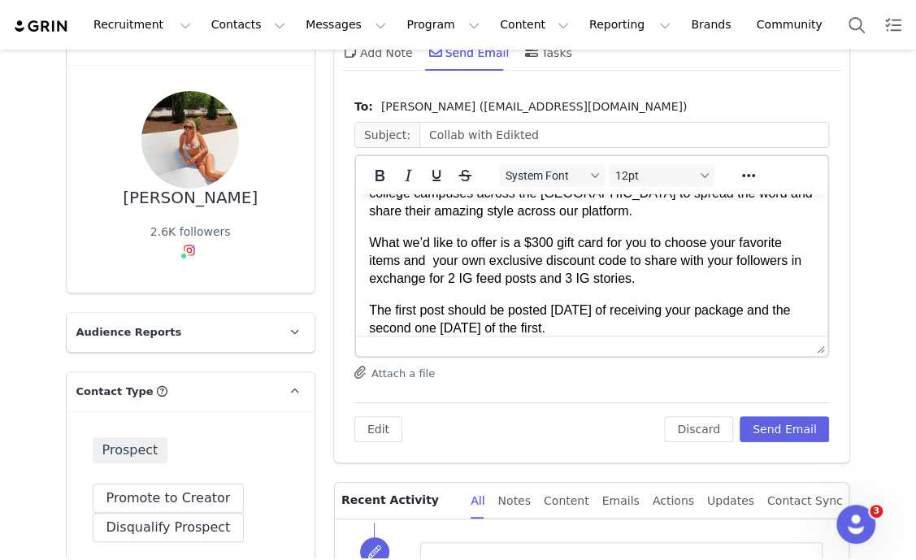
click at [535, 261] on p "What we’d like to offer is a $300 gift card for you to choose your favorite ite…" at bounding box center [591, 261] width 446 height 54
click at [804, 434] on button "Send Email" at bounding box center [784, 429] width 90 height 26
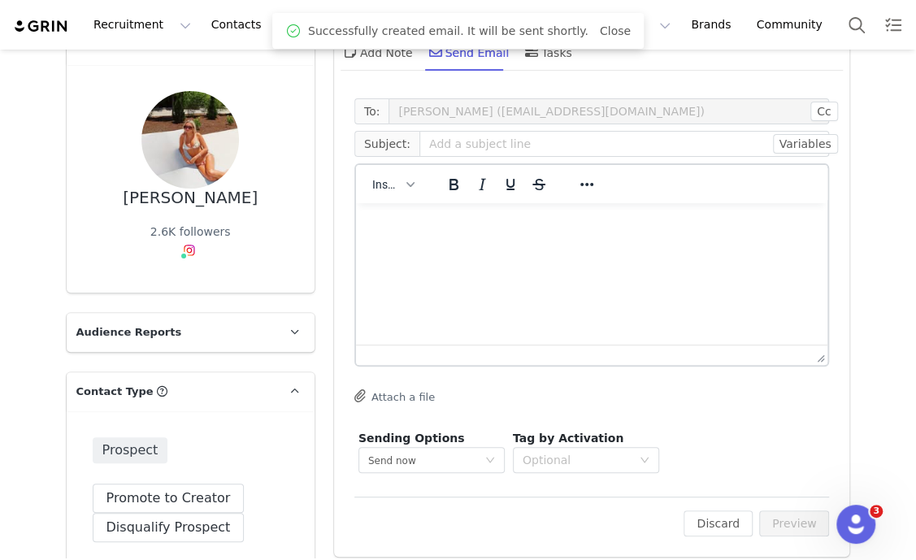
scroll to position [0, 0]
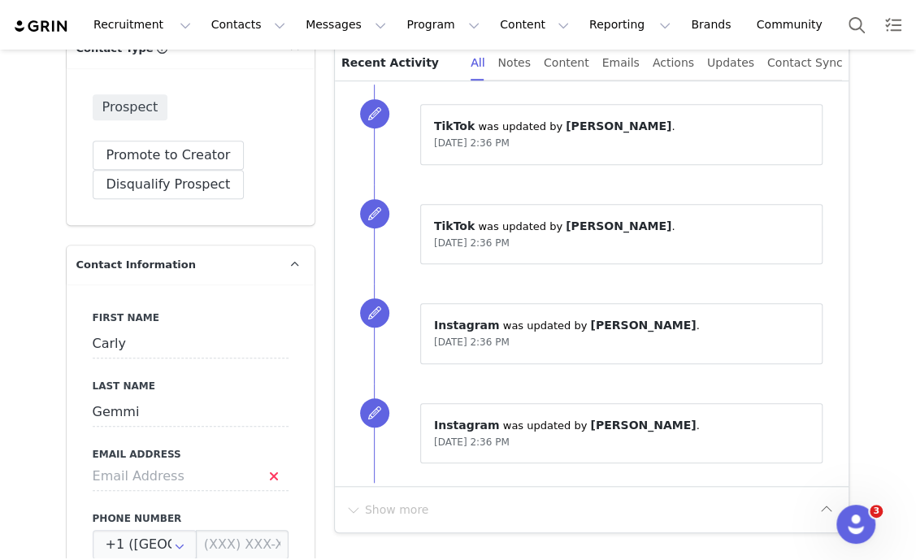
scroll to position [528, 0]
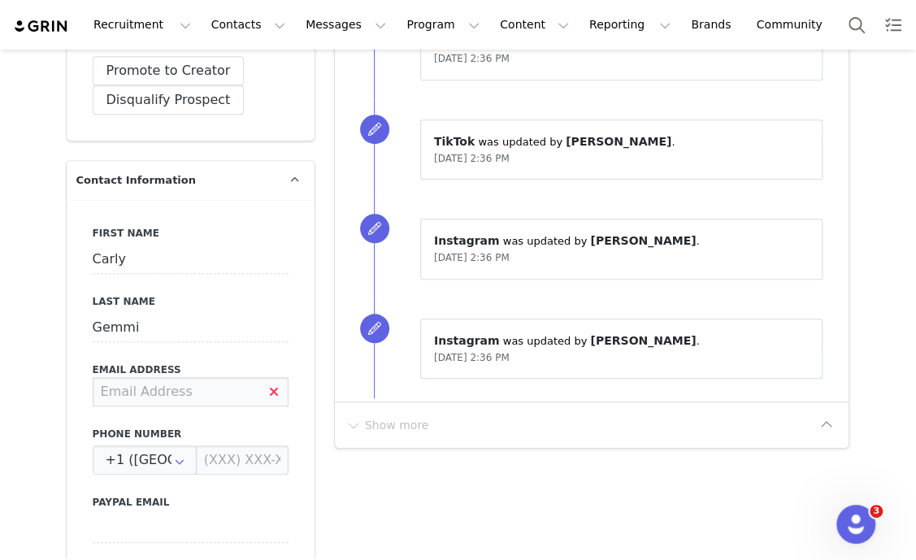
click at [187, 393] on input at bounding box center [191, 391] width 196 height 29
type input "[EMAIL_ADDRESS][DOMAIN_NAME]"
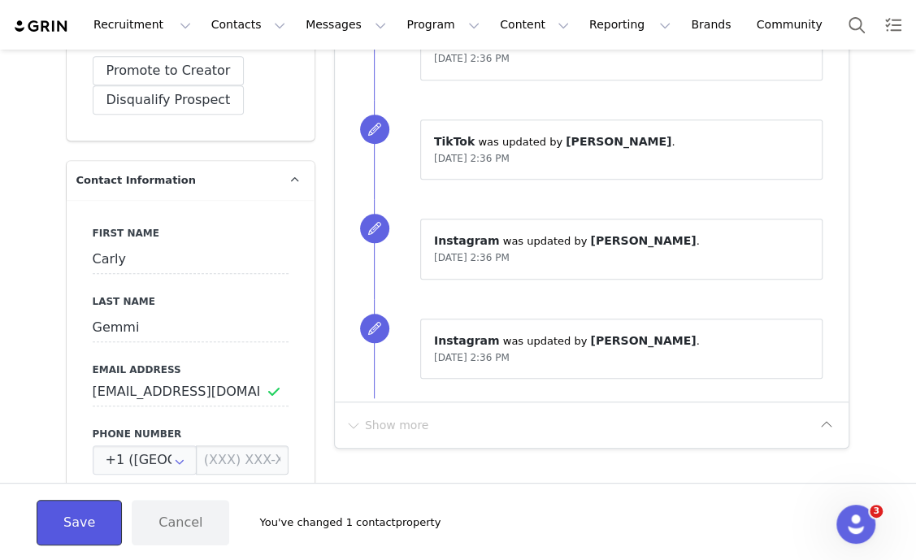
click at [73, 528] on button "Save" at bounding box center [79, 522] width 85 height 45
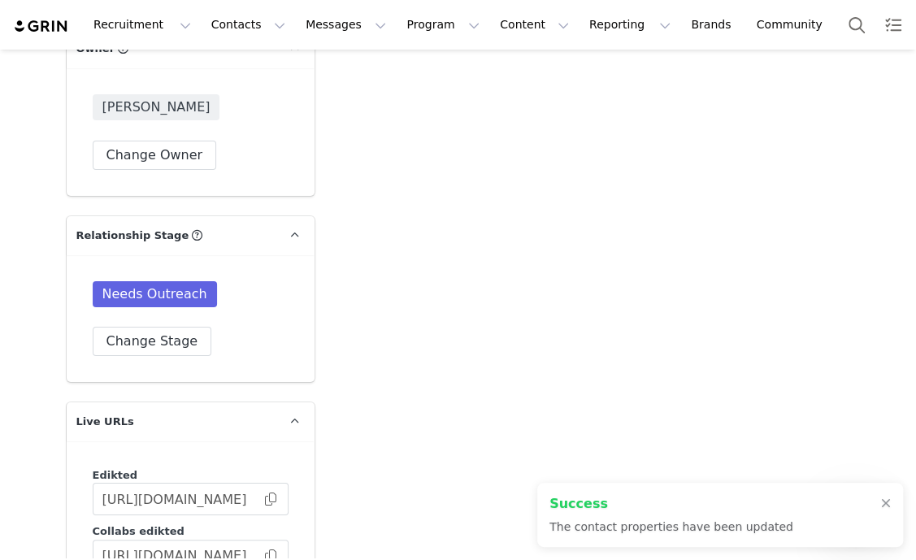
scroll to position [2761, 0]
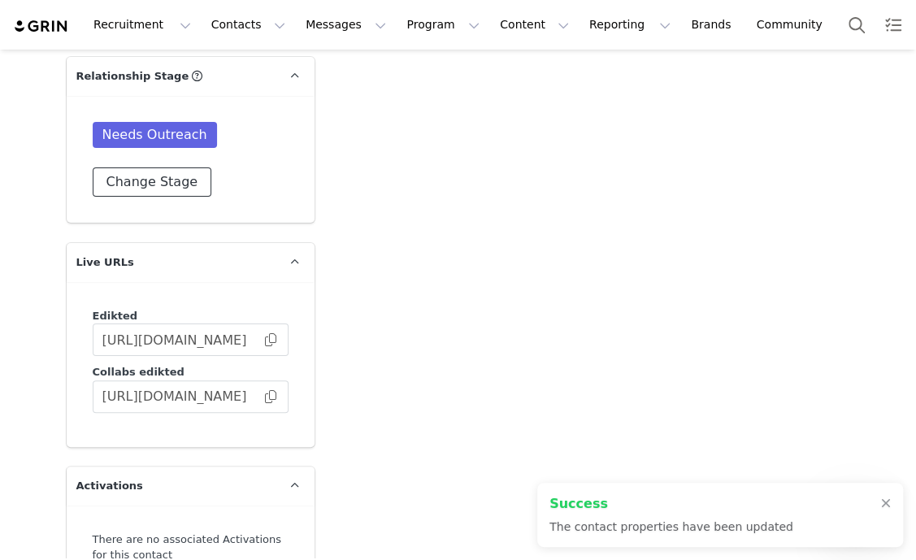
click at [134, 175] on button "Change Stage" at bounding box center [152, 181] width 119 height 29
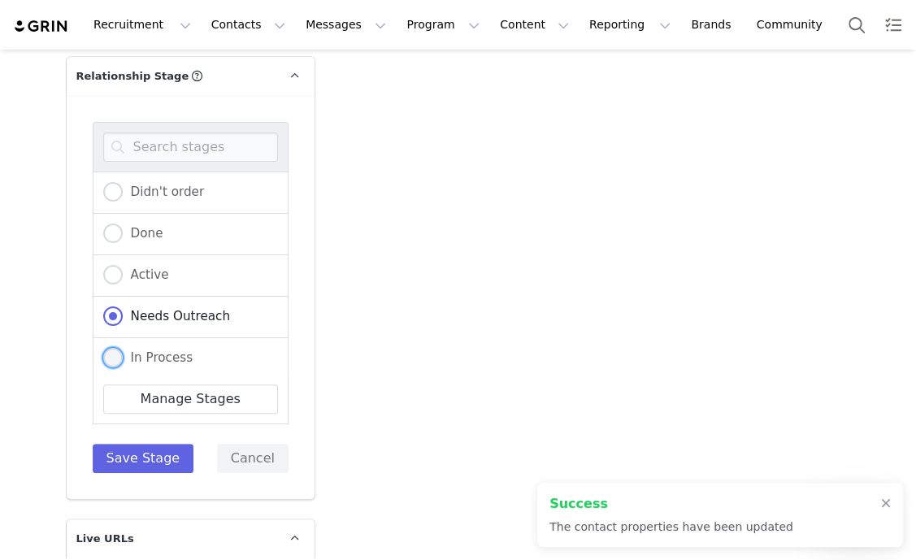
click at [150, 350] on span "In Process" at bounding box center [158, 357] width 71 height 15
click at [123, 348] on input "In Process" at bounding box center [112, 358] width 19 height 21
radio input "true"
radio input "false"
radio input "true"
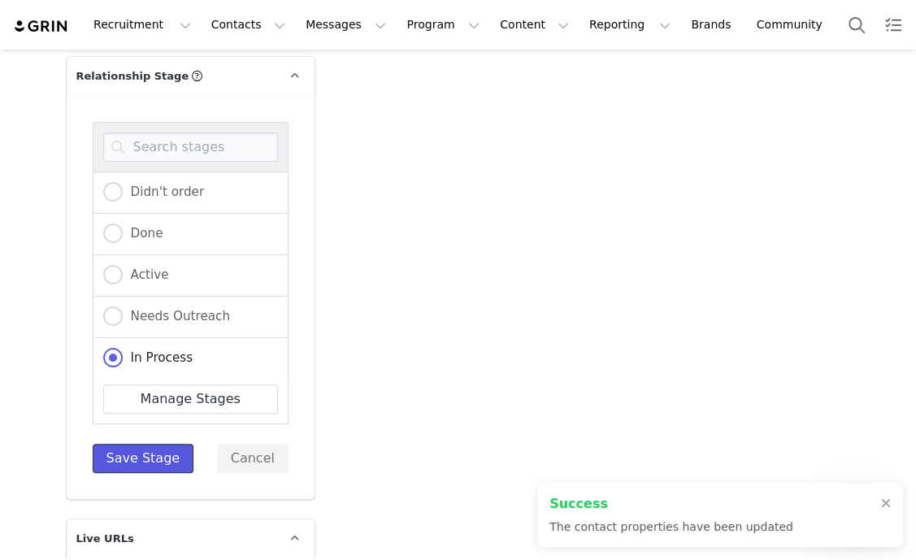
click at [120, 459] on button "Save Stage" at bounding box center [144, 458] width 102 height 29
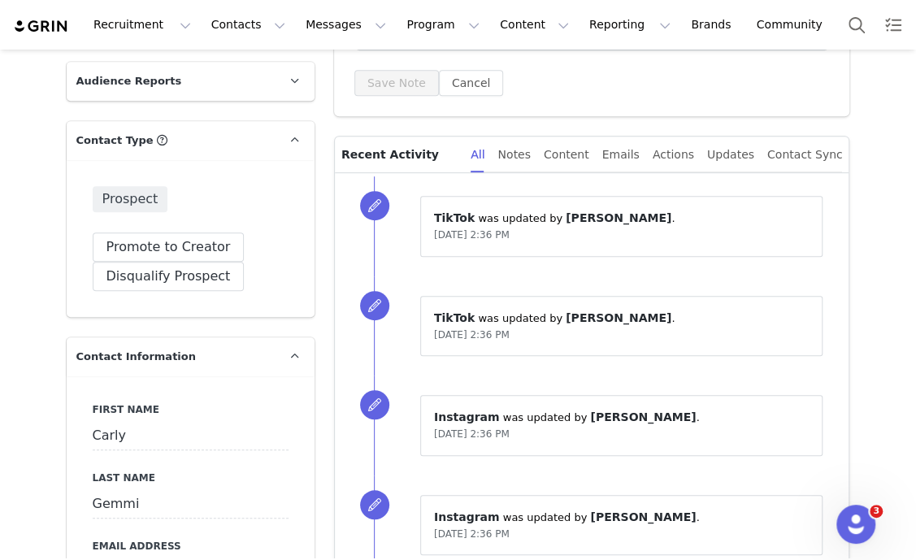
scroll to position [0, 0]
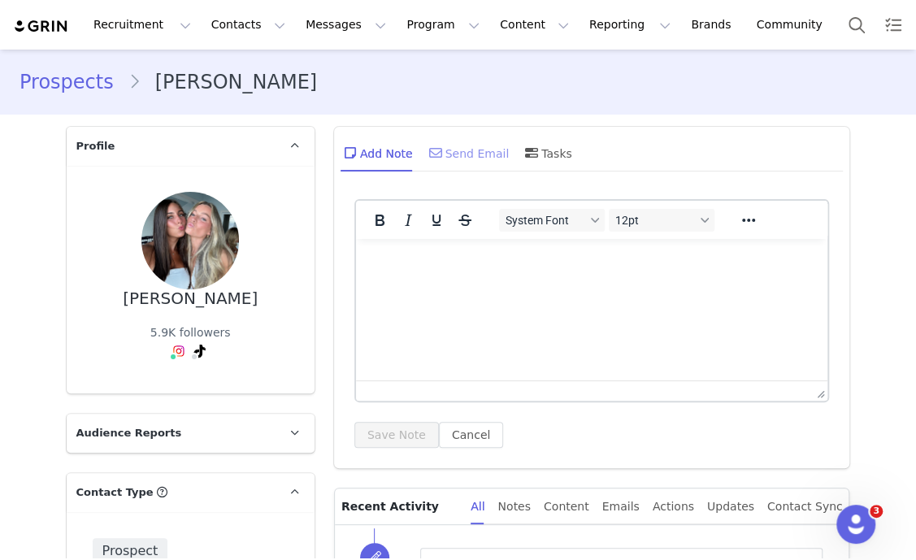
click at [456, 149] on div "Send Email" at bounding box center [468, 152] width 84 height 39
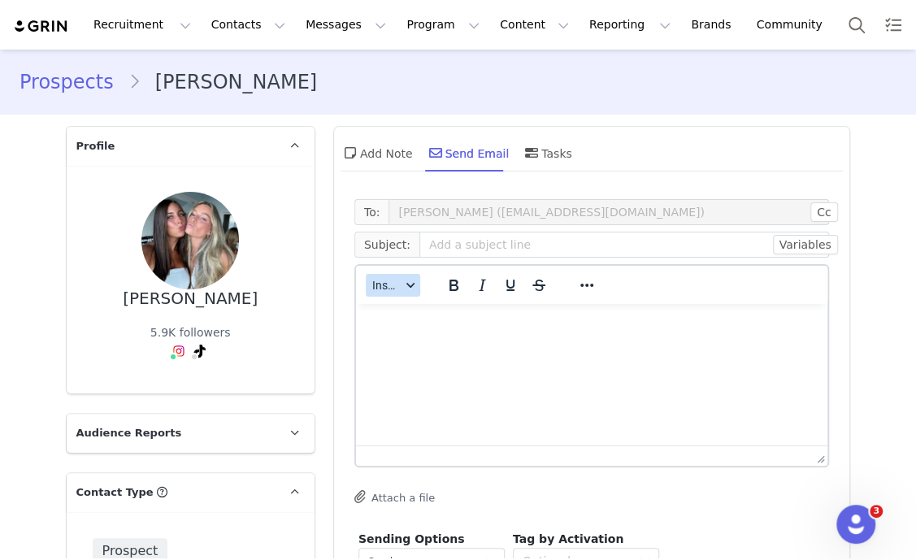
click at [386, 279] on span "Insert" at bounding box center [386, 285] width 28 height 13
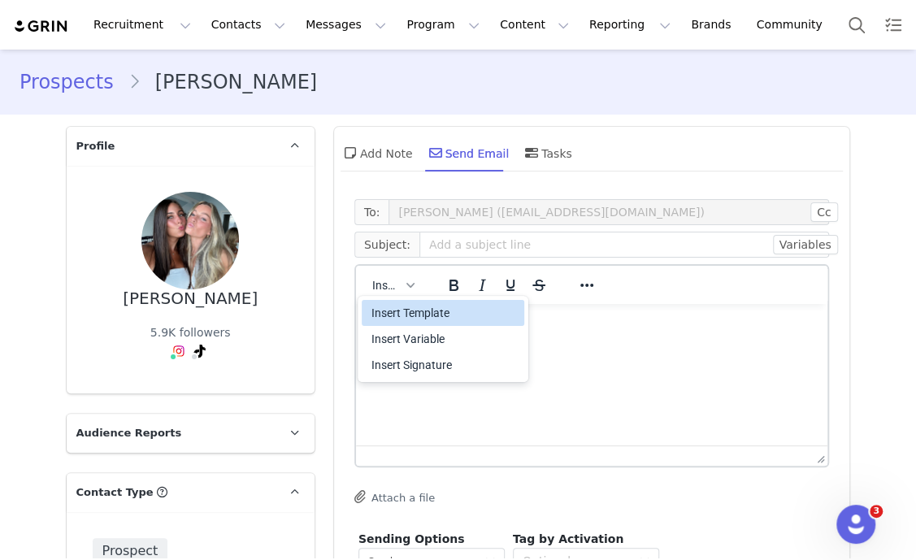
click at [393, 311] on div "Insert Template" at bounding box center [444, 312] width 146 height 19
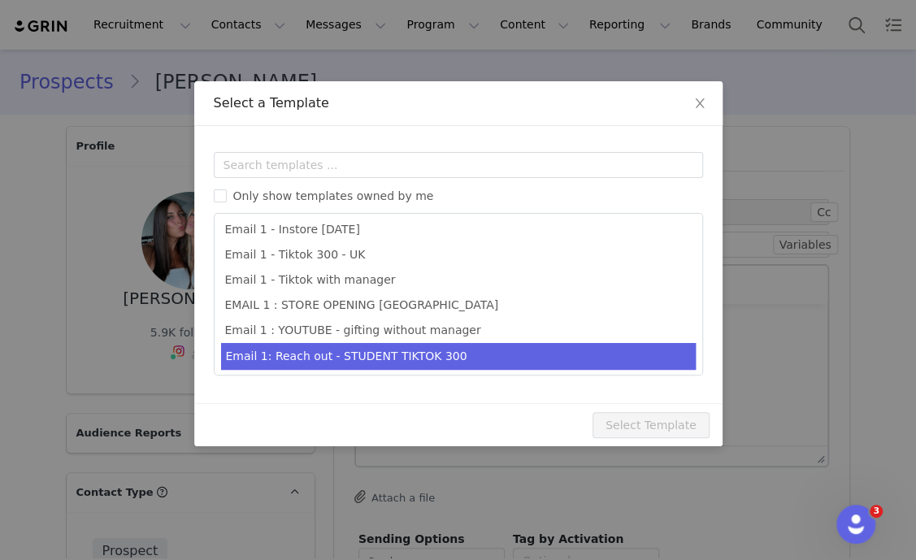
click at [448, 360] on li "Email 1: Reach out - STUDENT TIKTOK 300" at bounding box center [458, 356] width 474 height 27
type input "Collab with Edikted"
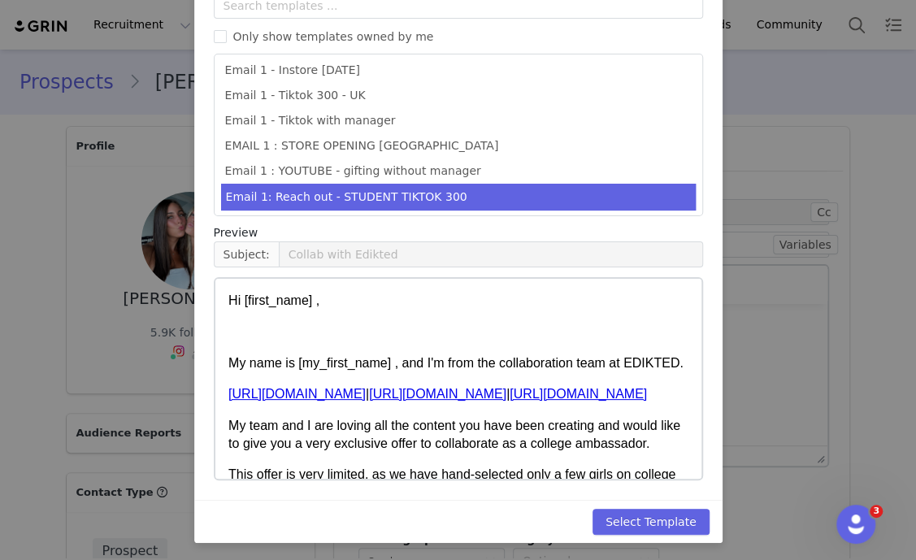
scroll to position [161, 0]
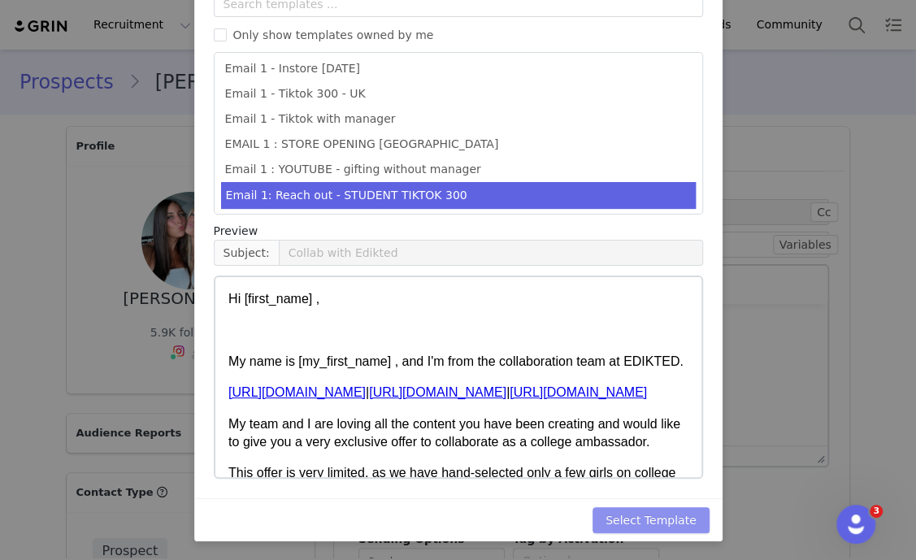
click at [678, 508] on button "Select Template" at bounding box center [650, 520] width 117 height 26
type input "Collab with Edikted"
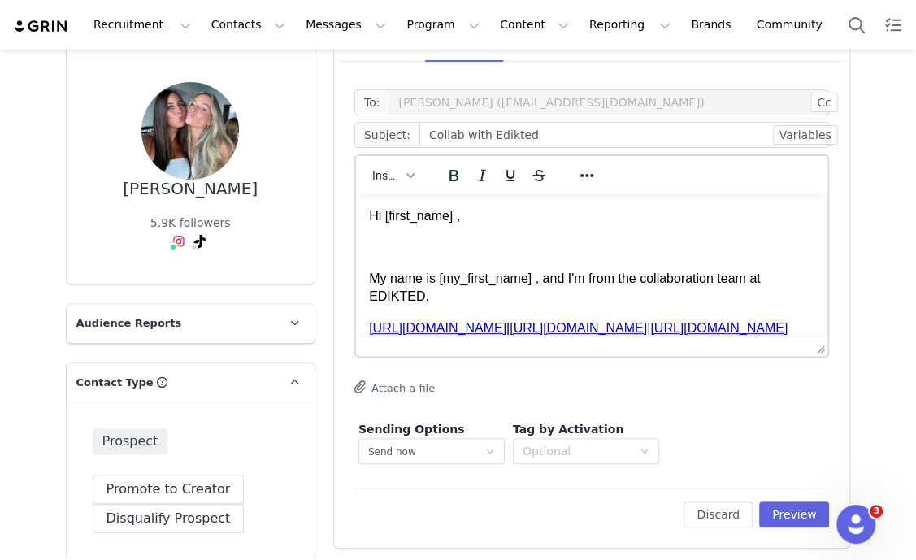
scroll to position [202, 0]
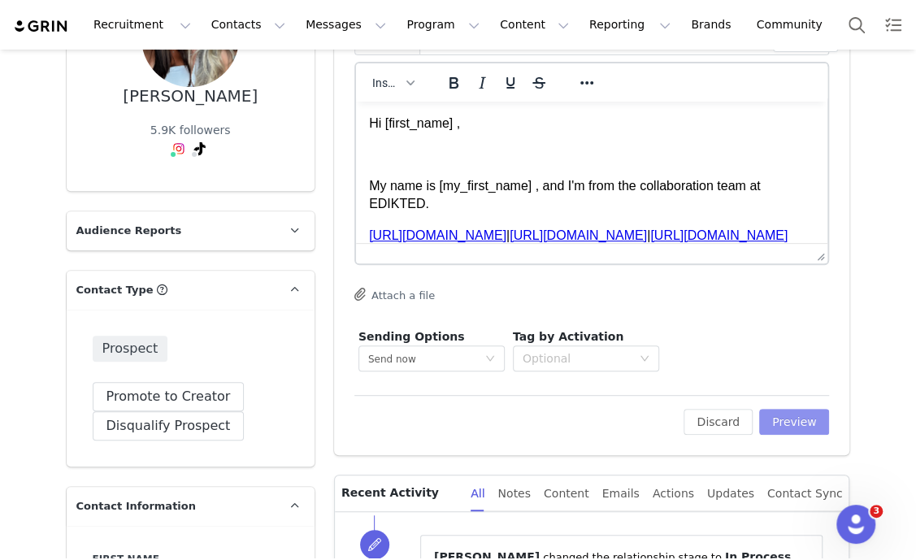
click at [773, 422] on button "Preview" at bounding box center [794, 422] width 71 height 26
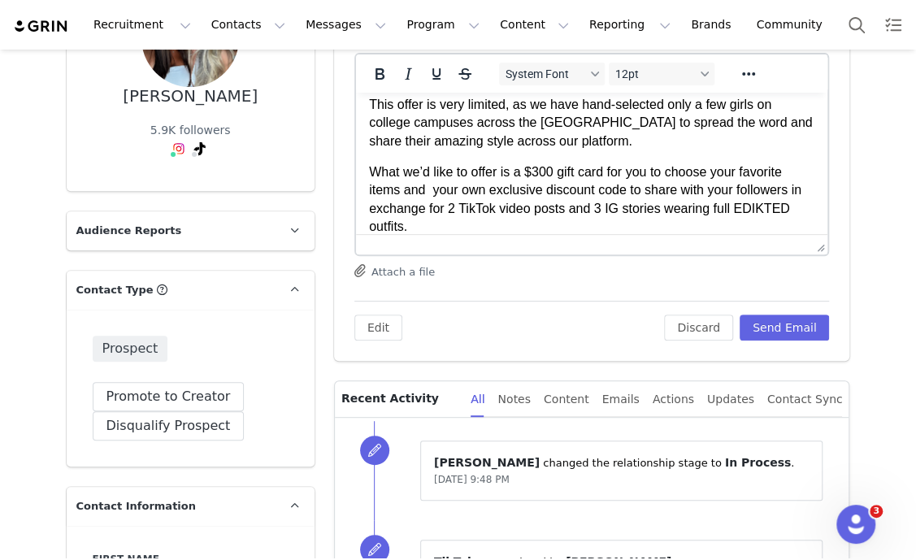
click at [539, 192] on p "What we’d like to offer is a $300 gift card for you to choose your favorite ite…" at bounding box center [591, 199] width 446 height 73
click at [777, 327] on button "Send Email" at bounding box center [784, 327] width 90 height 26
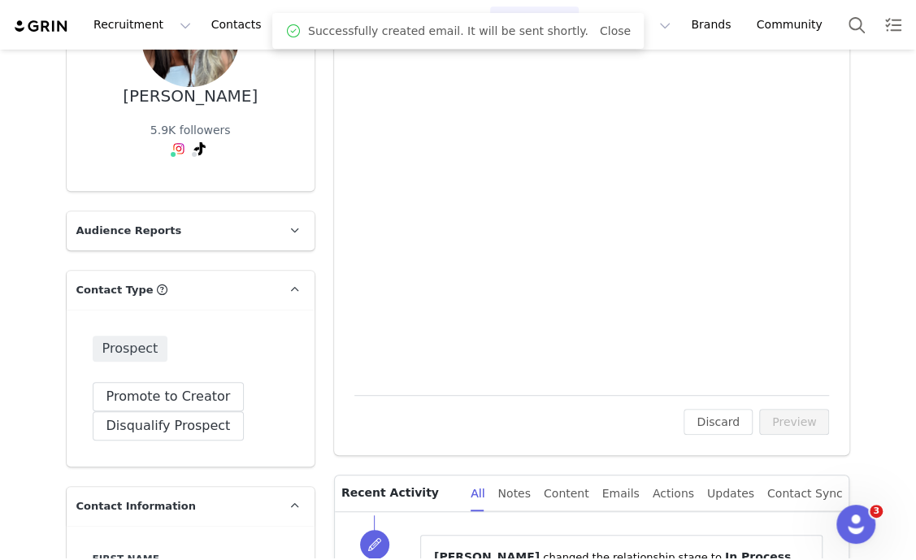
scroll to position [0, 0]
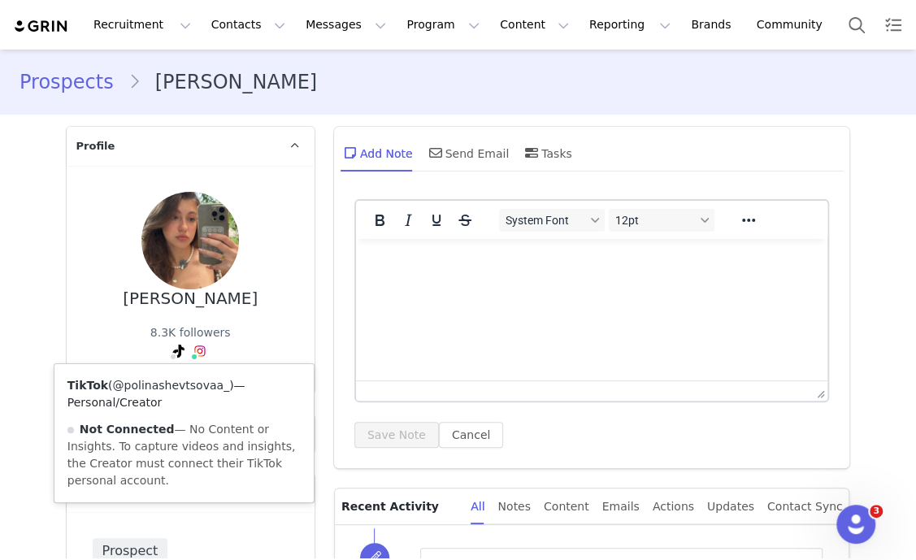
click at [157, 384] on link "@polinashevtsovaa_" at bounding box center [171, 385] width 117 height 13
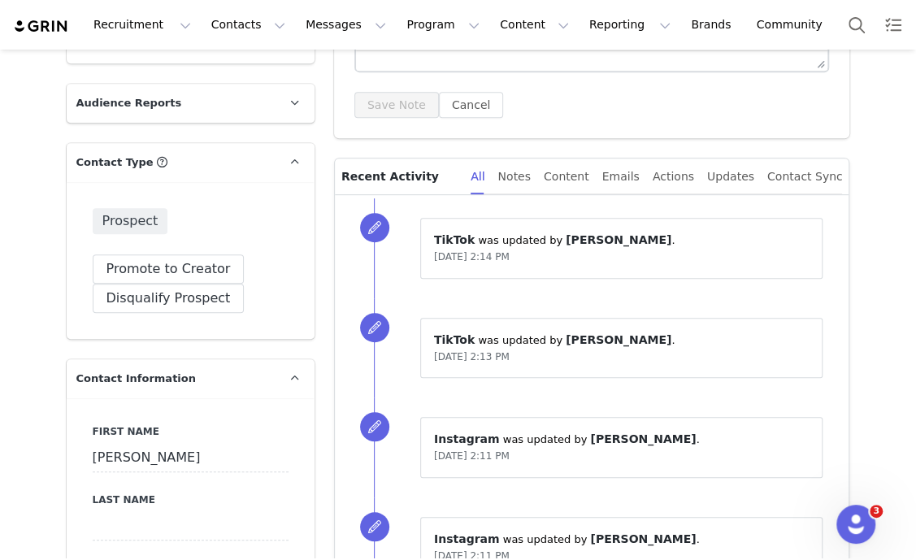
scroll to position [405, 0]
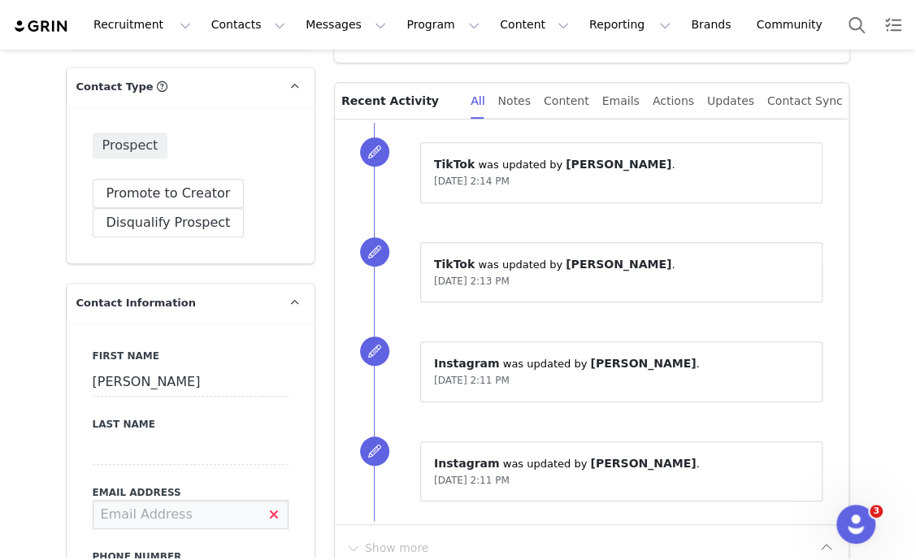
click at [160, 518] on input at bounding box center [191, 514] width 196 height 29
click at [398, 275] on div "⁨ TikTok ⁩ was updated by ⁨ [PERSON_NAME] ⁩. [DATE] 2:13 PM" at bounding box center [611, 273] width 475 height 100
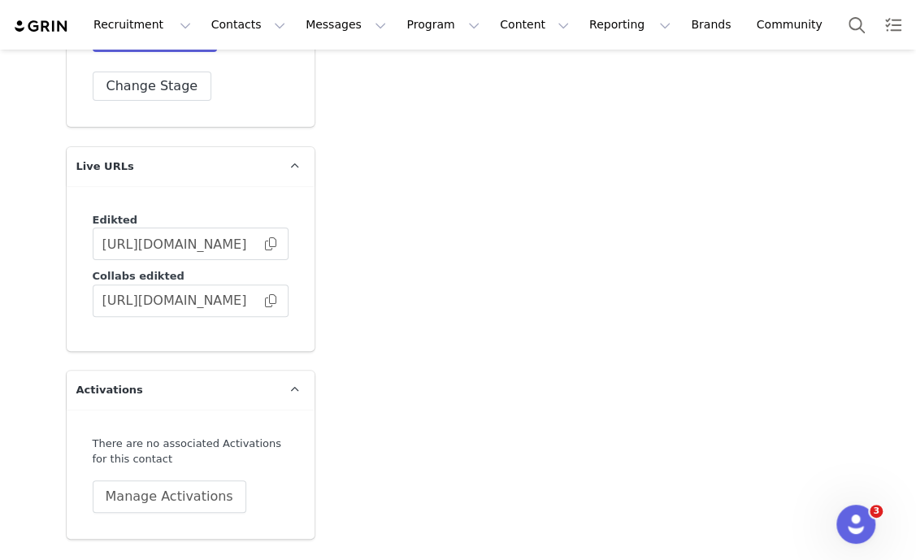
scroll to position [3034, 0]
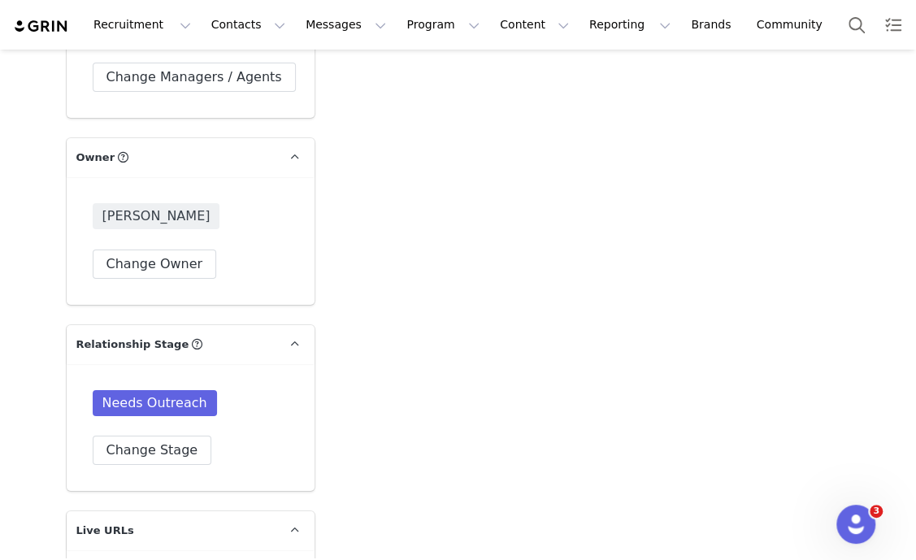
scroll to position [2324, 0]
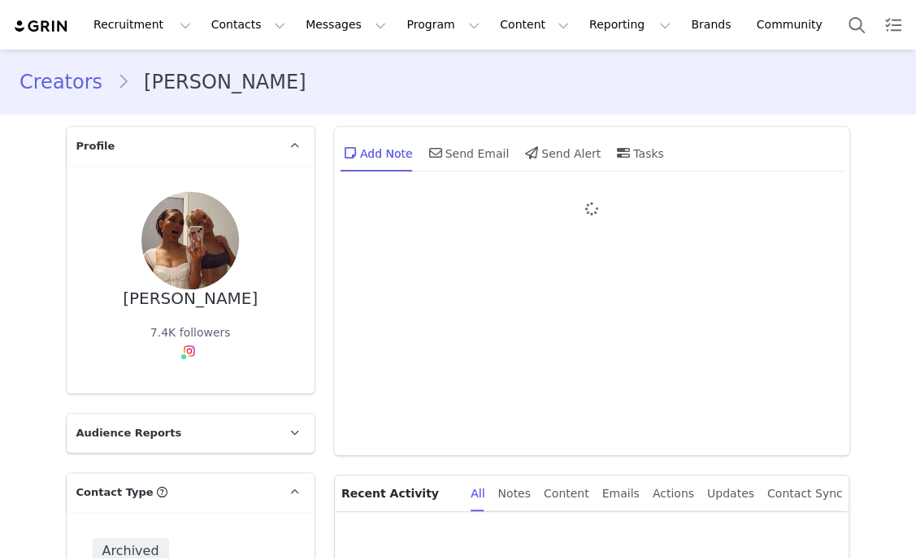
type input "+1 ([GEOGRAPHIC_DATA])"
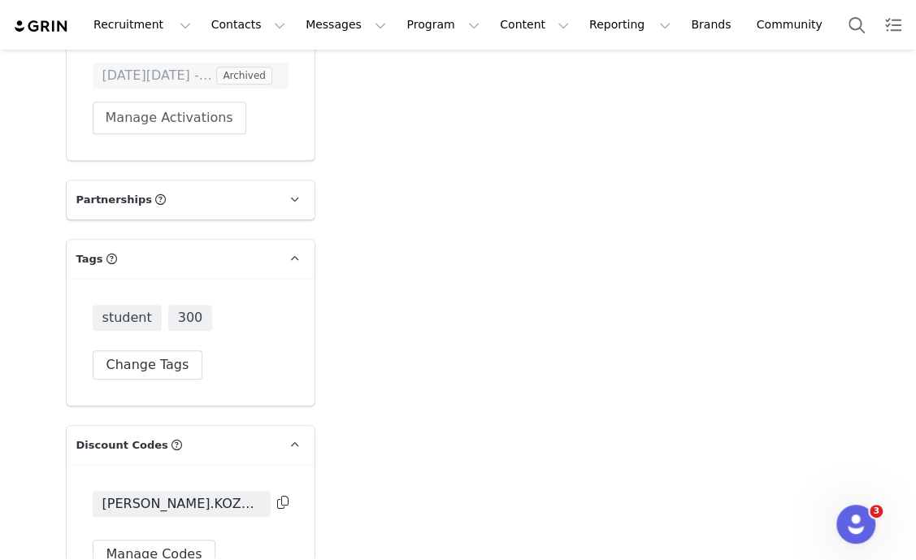
scroll to position [3273, 0]
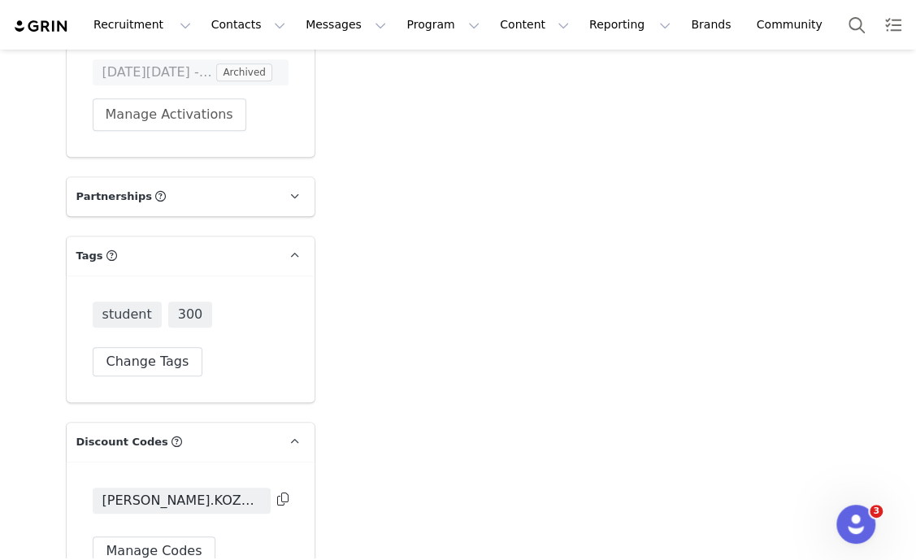
click at [277, 493] on icon at bounding box center [282, 498] width 11 height 13
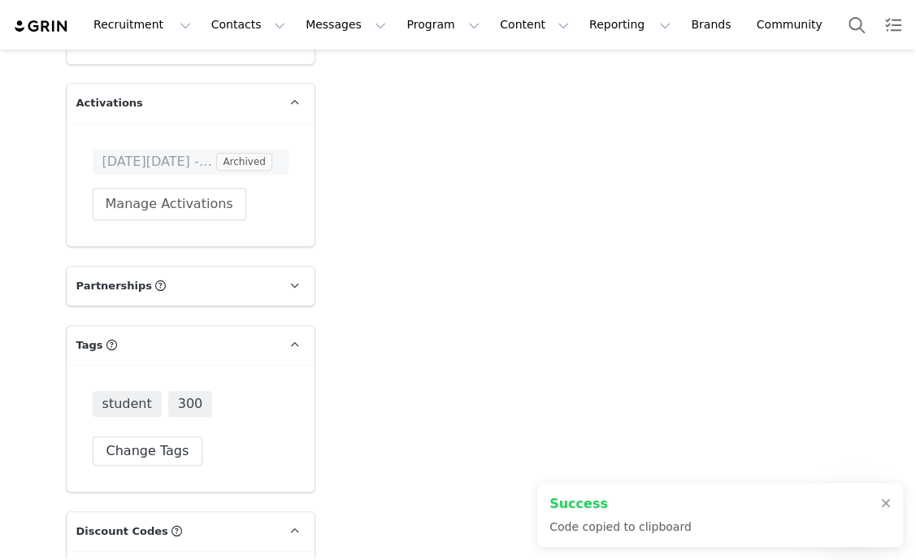
scroll to position [3070, 0]
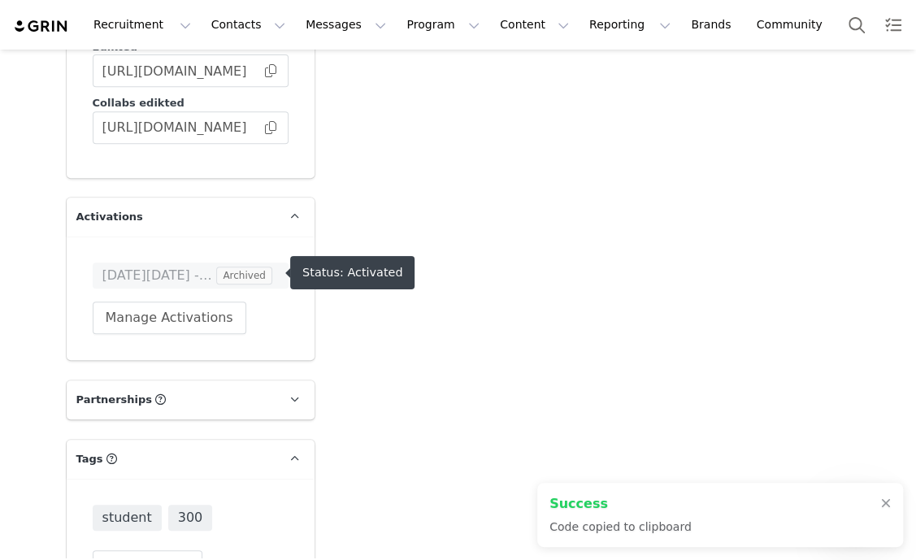
click at [227, 276] on span "Archived" at bounding box center [244, 275] width 56 height 18
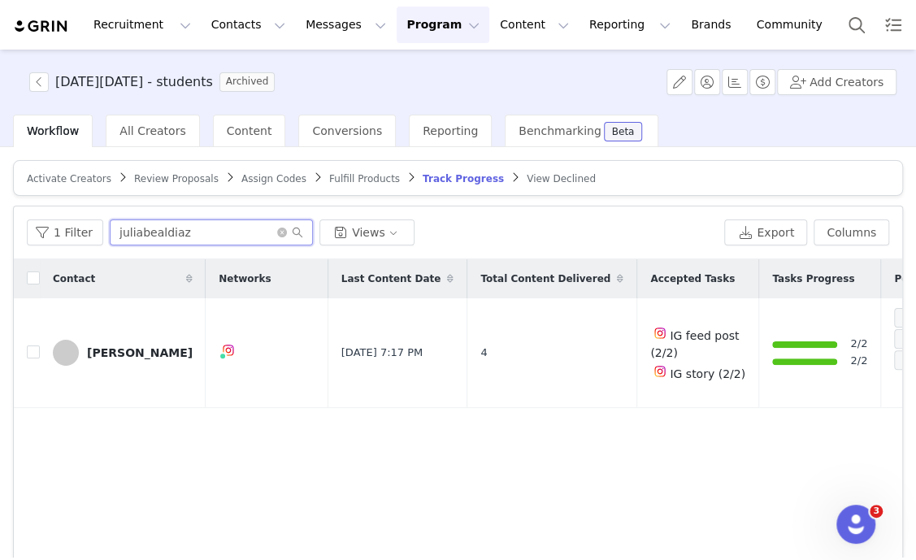
click at [232, 237] on input "juliabealdiaz" at bounding box center [211, 232] width 203 height 26
paste input "[PERSON_NAME].KOZAR10"
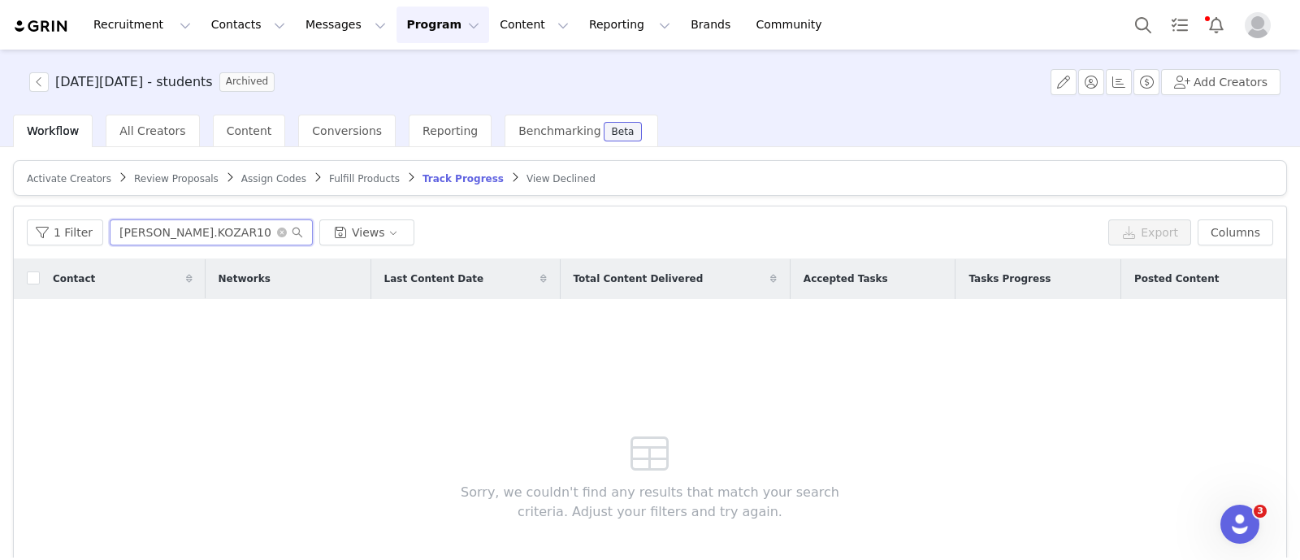
click at [203, 235] on input "[PERSON_NAME].KOZAR10" at bounding box center [211, 232] width 203 height 26
type input "sarah koza"
drag, startPoint x: 80, startPoint y: 235, endPoint x: 81, endPoint y: 246, distance: 11.5
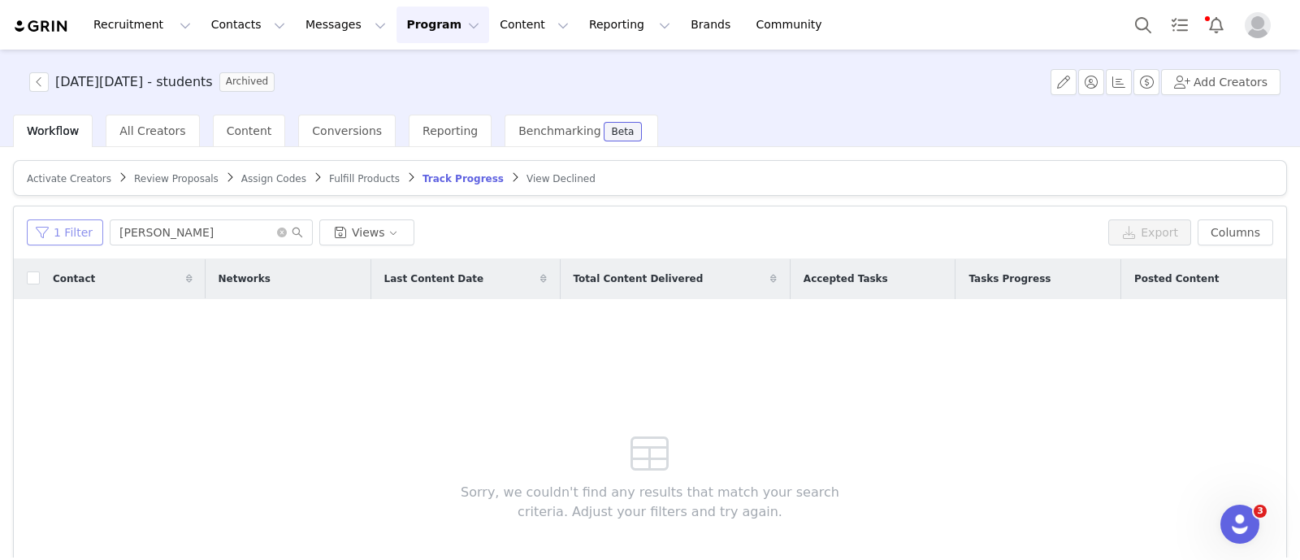
click at [80, 233] on button "1 Filter" at bounding box center [65, 232] width 76 height 26
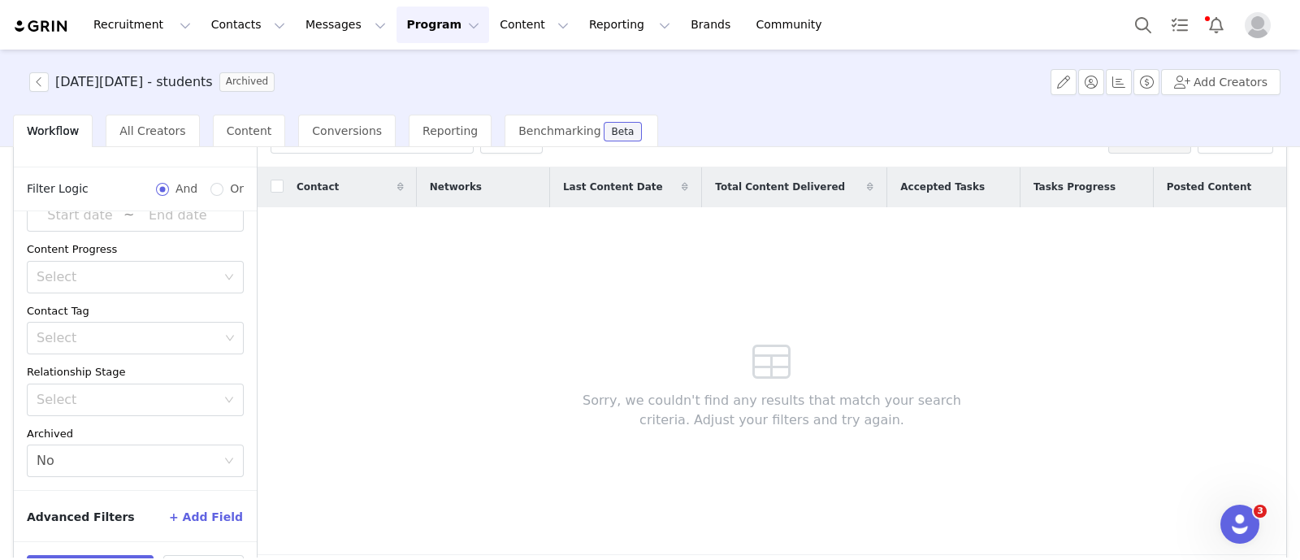
scroll to position [147, 0]
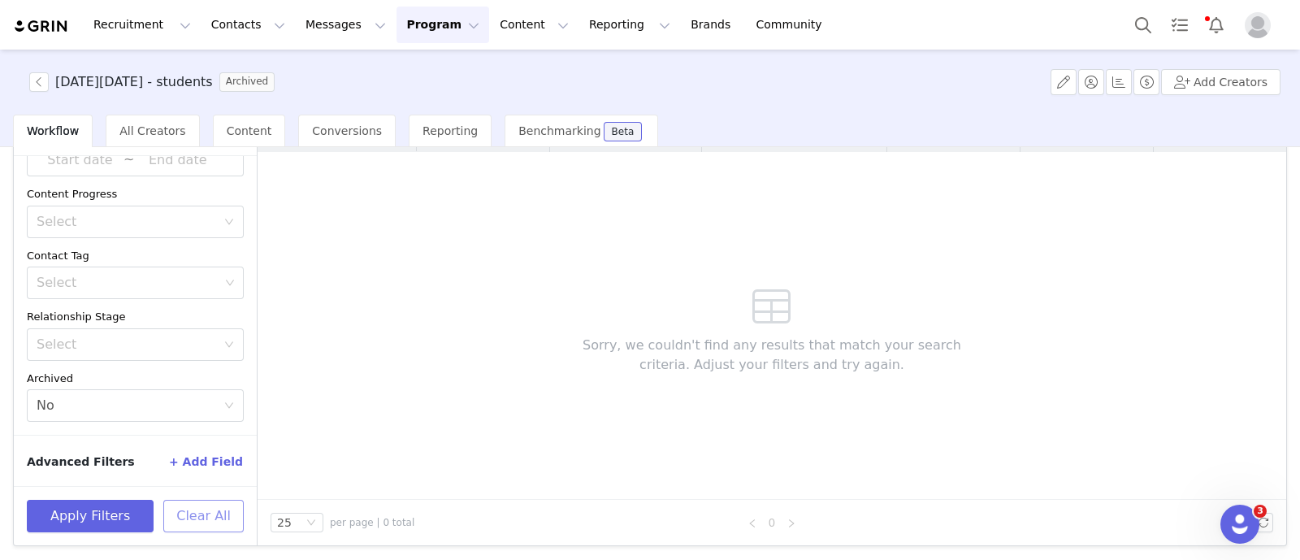
click at [206, 516] on button "Clear All" at bounding box center [203, 516] width 80 height 32
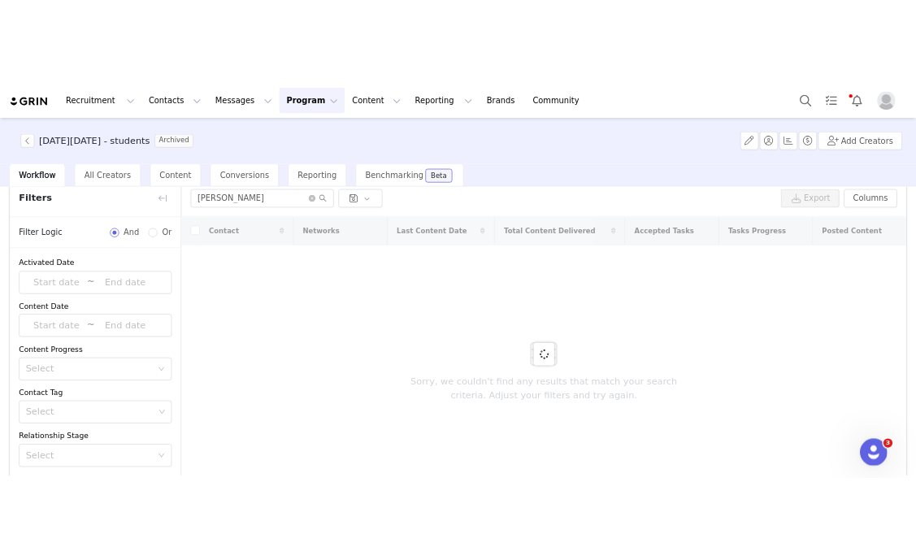
scroll to position [0, 0]
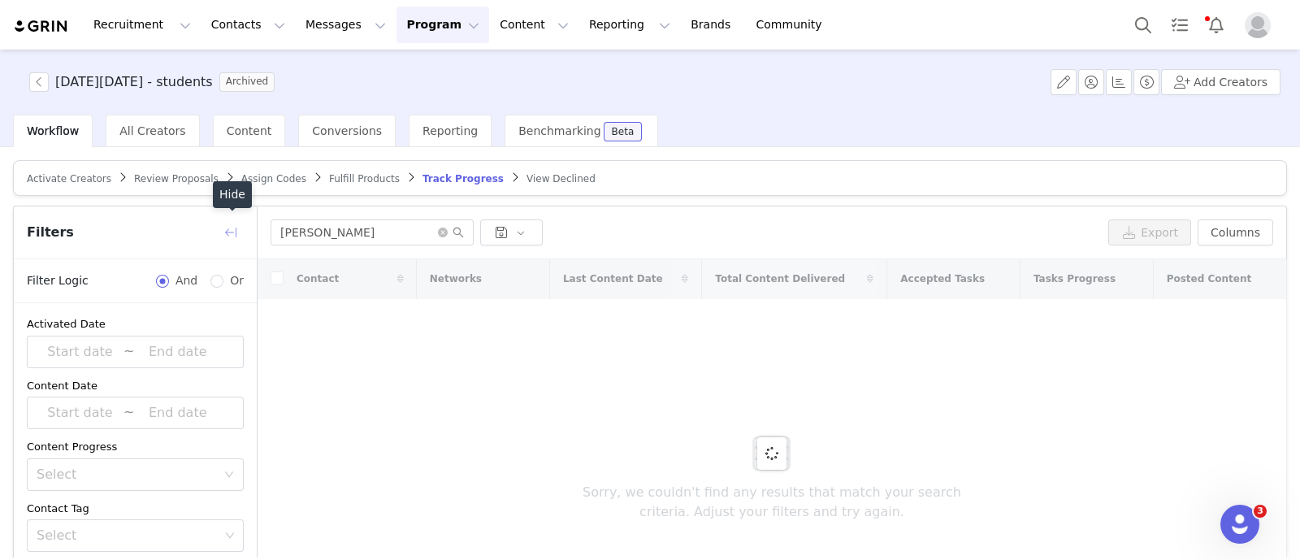
click at [227, 232] on button "button" at bounding box center [231, 232] width 26 height 26
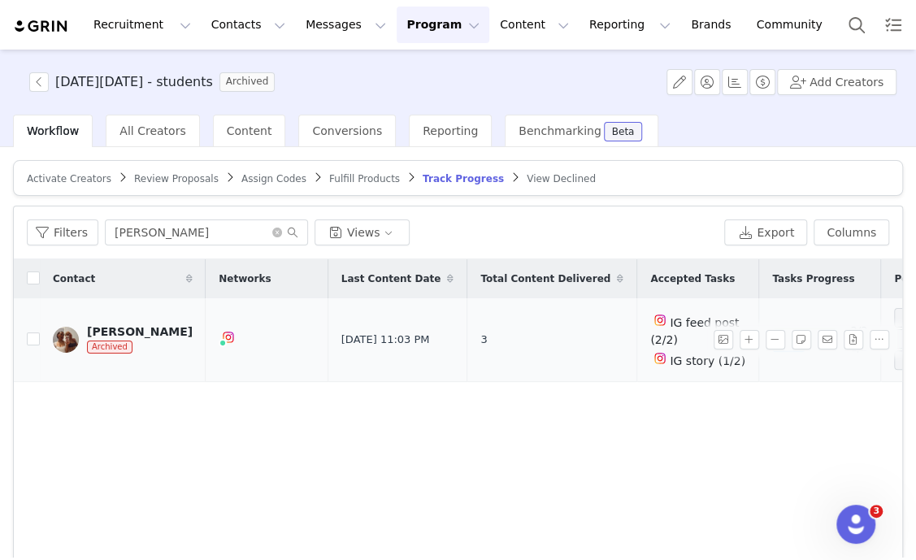
click at [136, 335] on div "[PERSON_NAME]" at bounding box center [140, 331] width 106 height 13
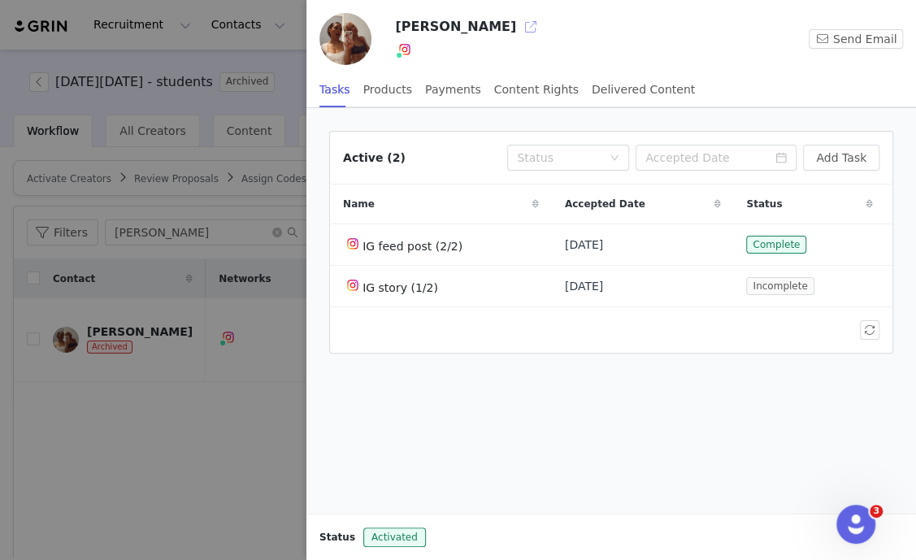
click at [518, 30] on button "button" at bounding box center [531, 27] width 26 height 26
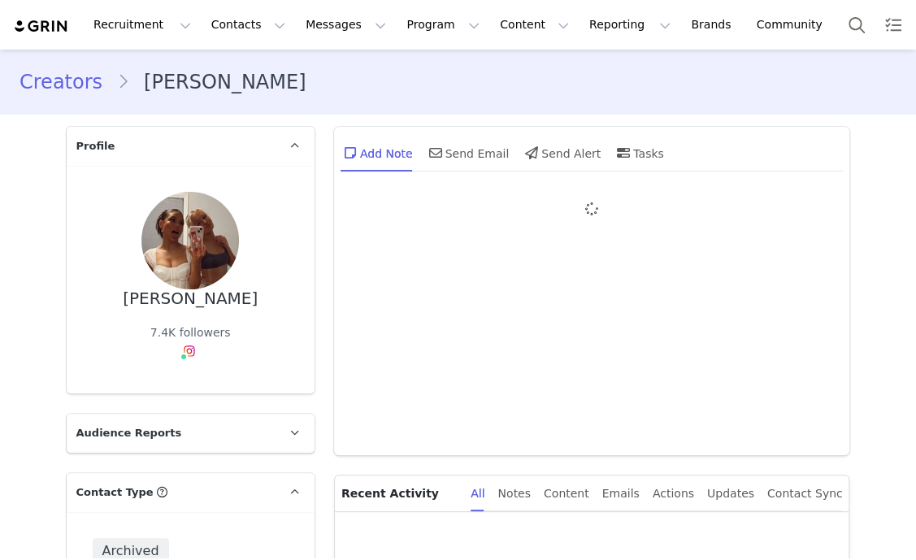
type input "+1 ([GEOGRAPHIC_DATA])"
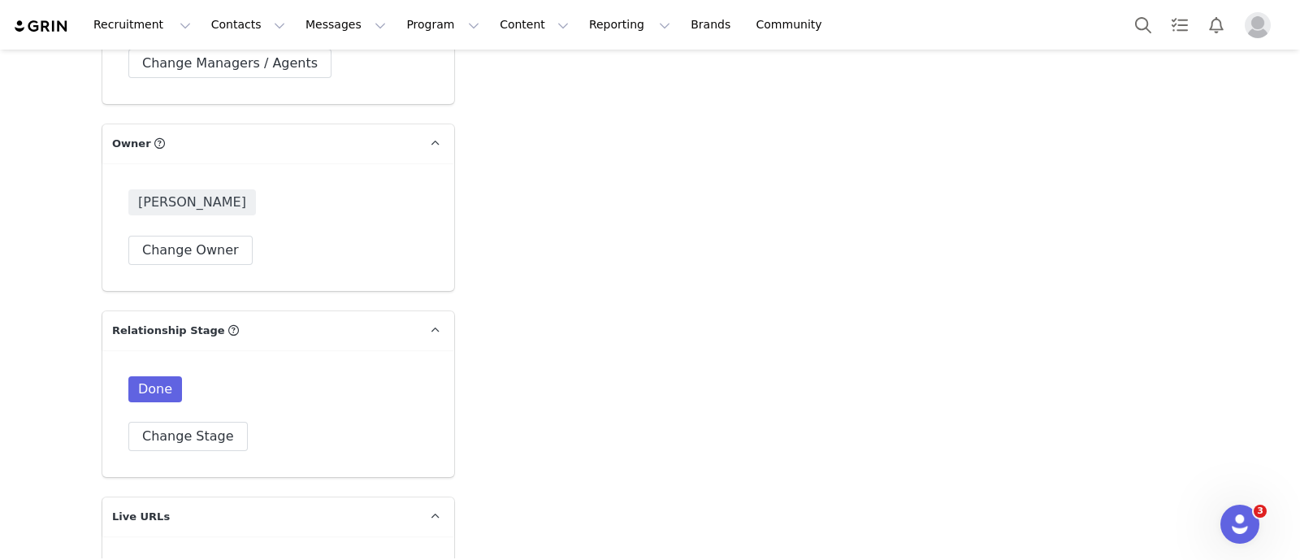
scroll to position [2538, 0]
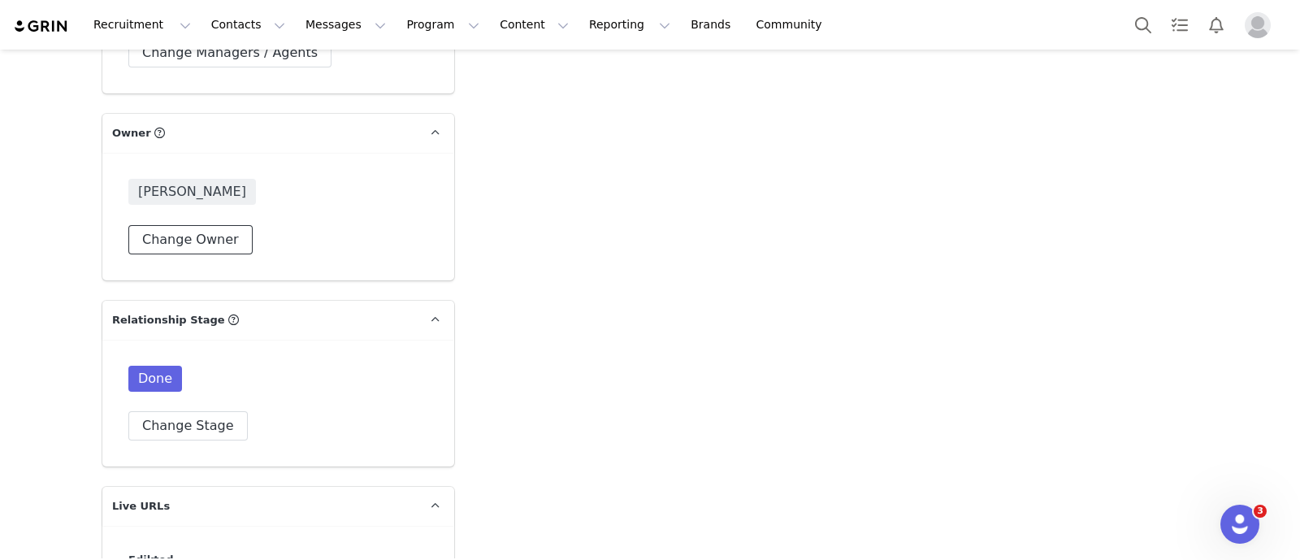
click at [215, 245] on button "Change Owner" at bounding box center [190, 239] width 124 height 29
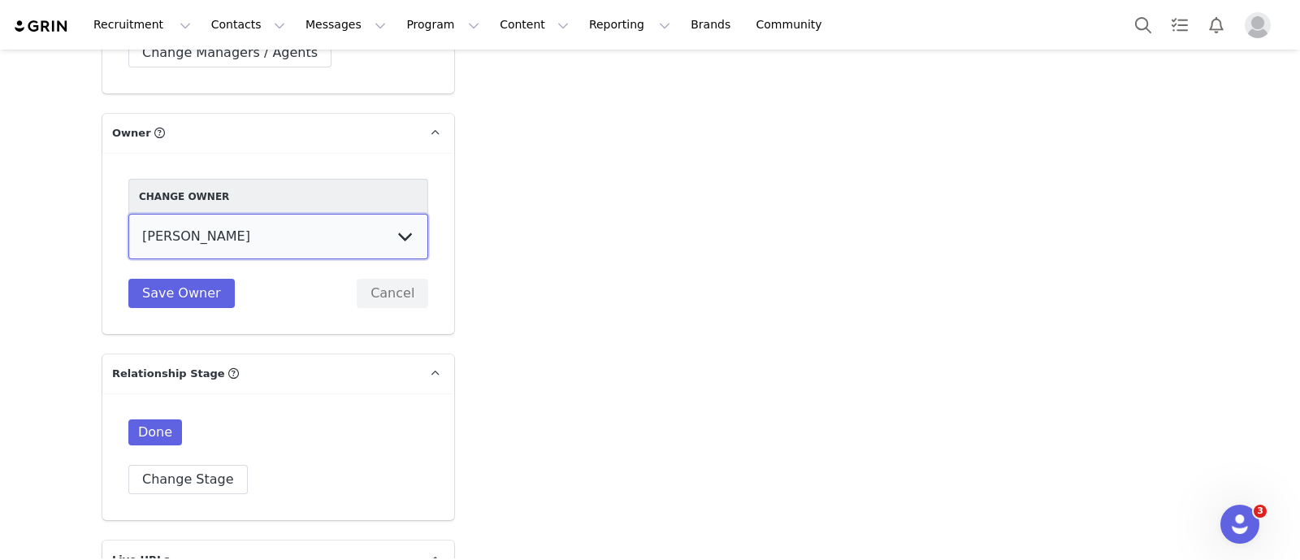
click at [390, 226] on select "[PERSON_NAME] [PERSON_NAME] [PERSON_NAME] [PERSON_NAME] [DEMOGRAPHIC_DATA] [PER…" at bounding box center [278, 236] width 300 height 45
select select "e4e65541-3095-4628-a0ef-e3a7f39c88bc"
click at [128, 214] on select "[PERSON_NAME] [PERSON_NAME] [PERSON_NAME] [PERSON_NAME] [DEMOGRAPHIC_DATA] [PER…" at bounding box center [278, 236] width 300 height 45
click at [186, 302] on button "Save Owner" at bounding box center [181, 293] width 106 height 29
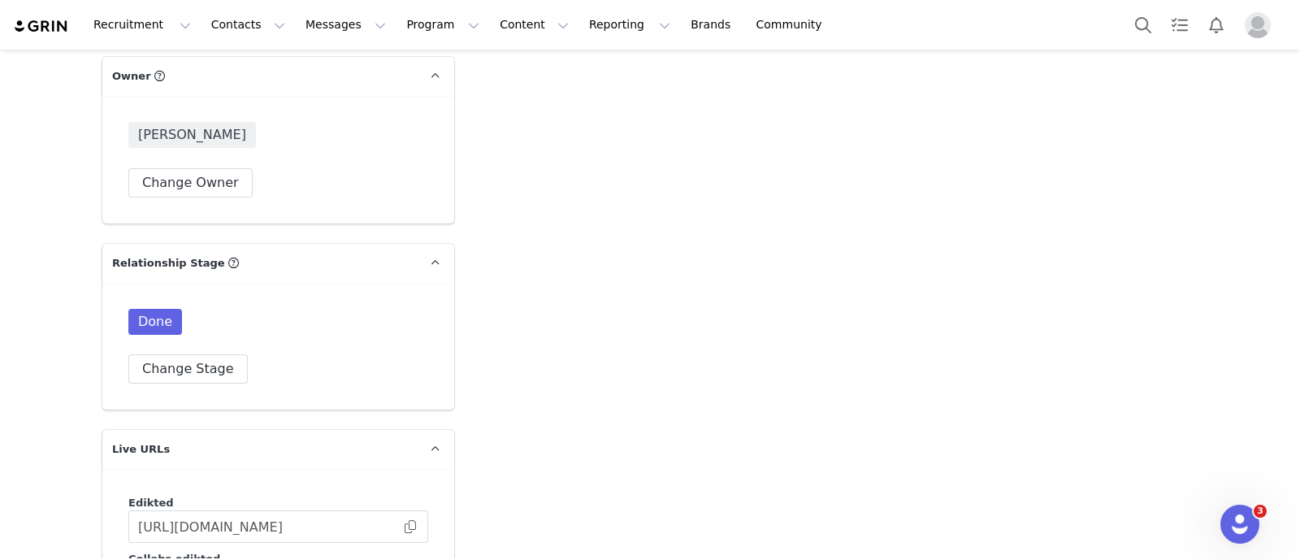
scroll to position [2640, 0]
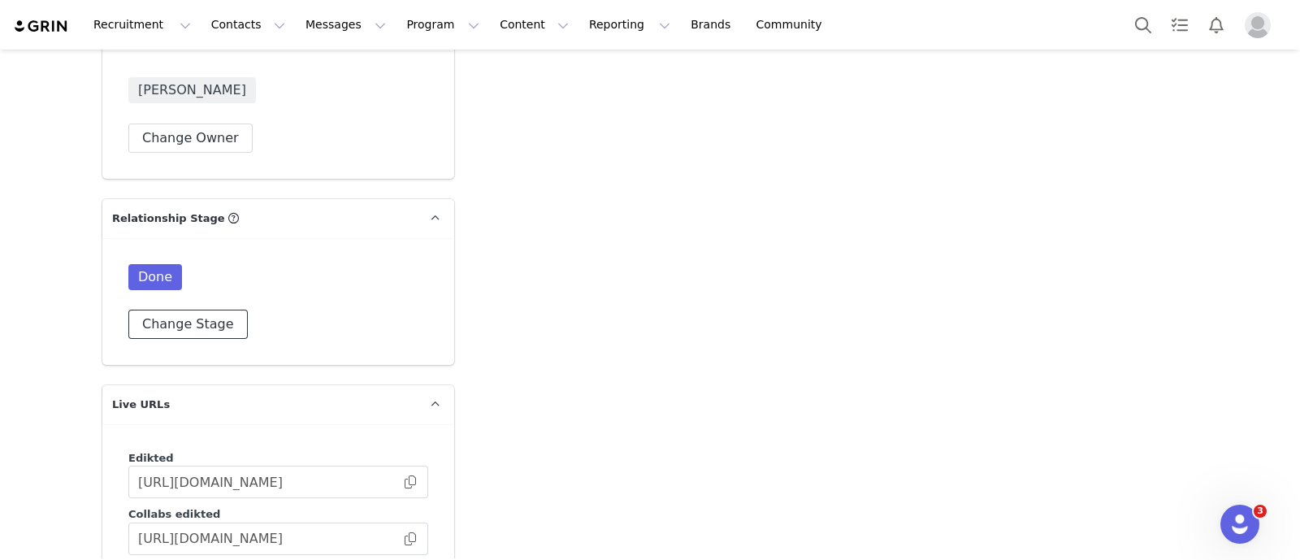
click at [200, 320] on button "Change Stage" at bounding box center [187, 324] width 119 height 29
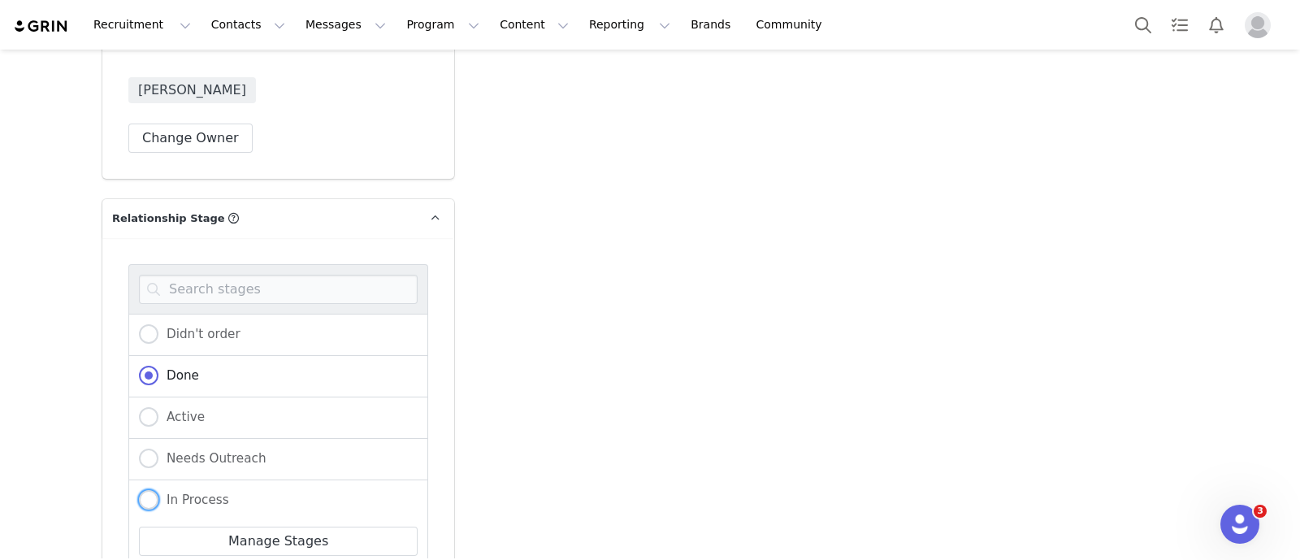
click at [189, 492] on span "In Process" at bounding box center [193, 499] width 71 height 15
click at [158, 491] on input "In Process" at bounding box center [148, 500] width 19 height 21
radio input "true"
radio input "false"
radio input "true"
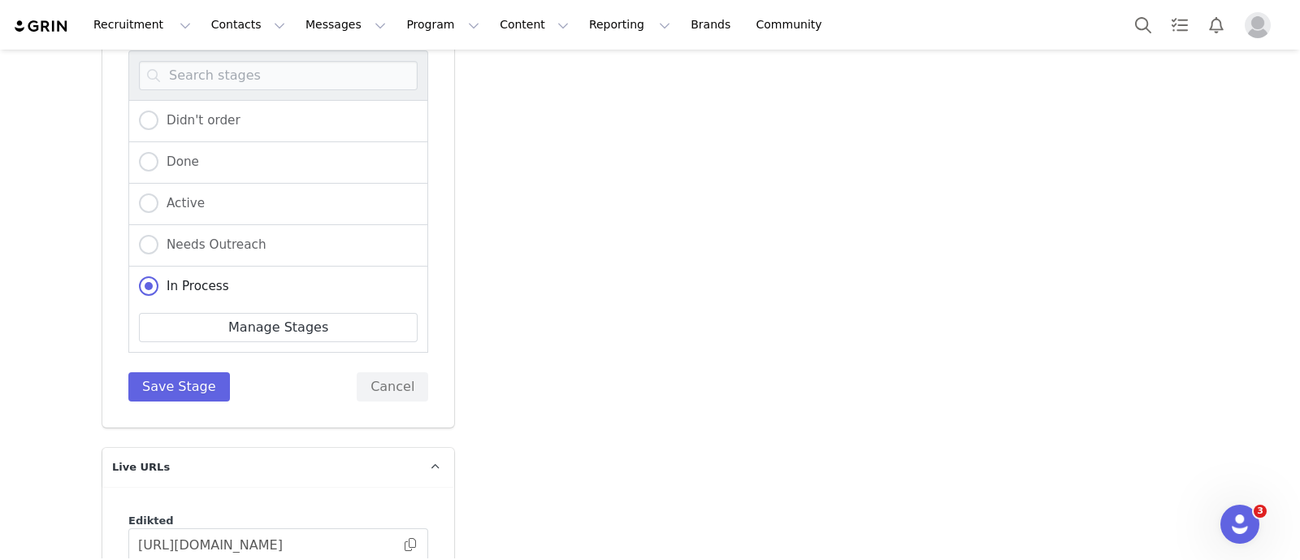
scroll to position [2944, 0]
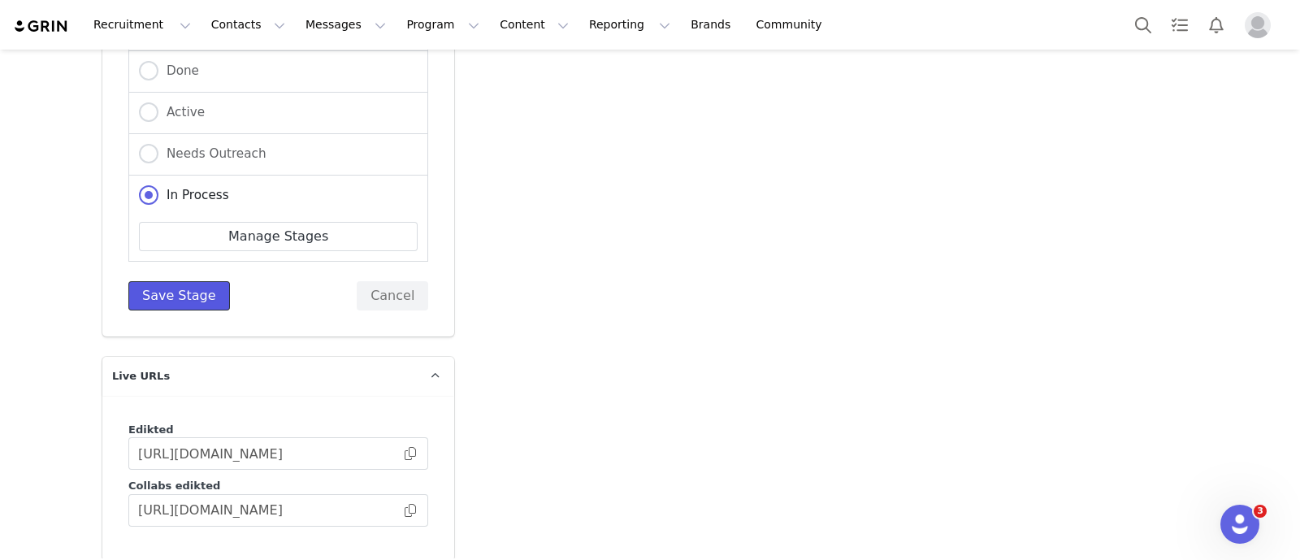
click at [176, 289] on button "Save Stage" at bounding box center [179, 295] width 102 height 29
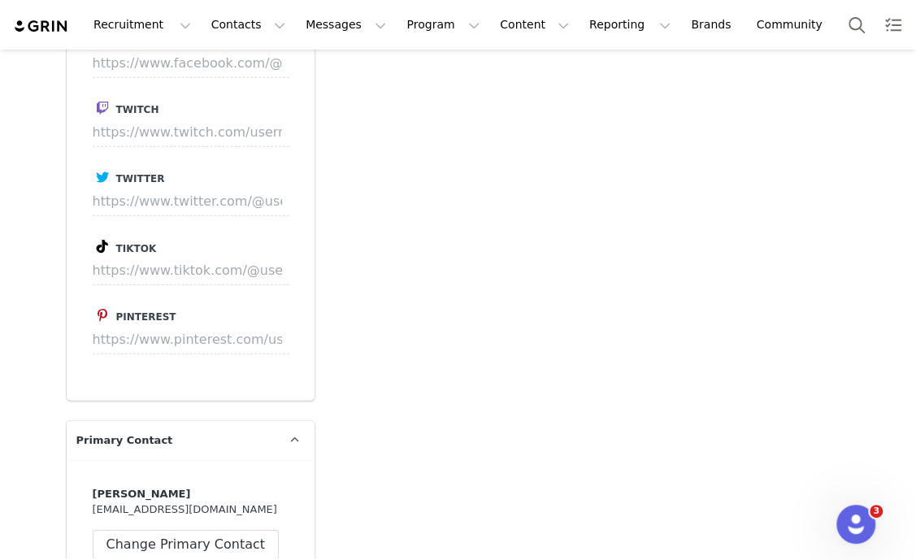
scroll to position [1828, 0]
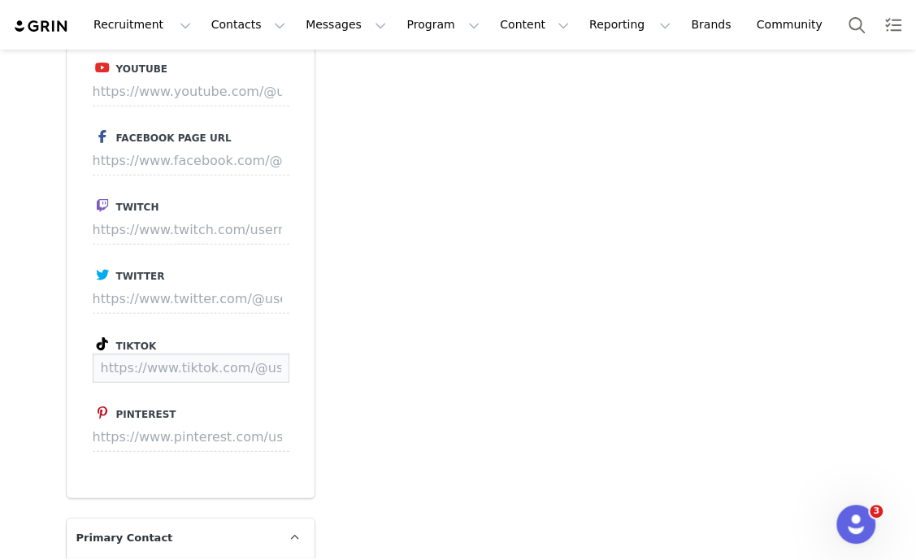
click at [167, 355] on input at bounding box center [191, 367] width 197 height 29
paste input "https://www.tiktok.com/@thisisnottsarahh"
type input "https://www.tiktok.com/@thisisnottsarahh"
click at [232, 363] on button "Save" at bounding box center [258, 367] width 59 height 29
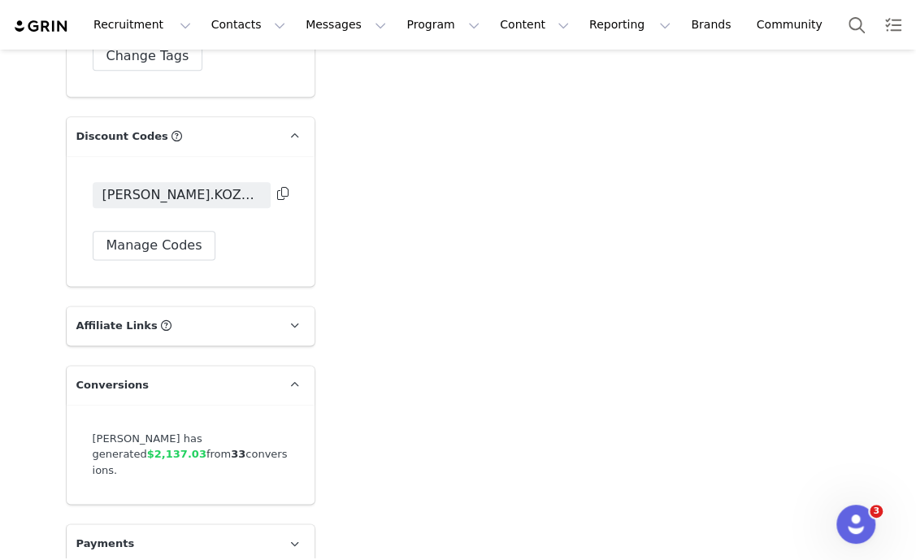
scroll to position [3273, 0]
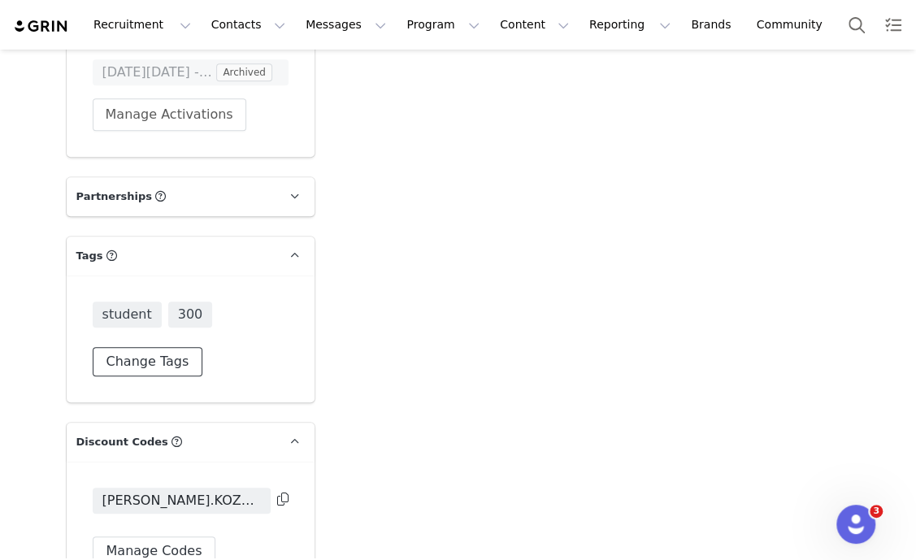
click at [164, 366] on button "Change Tags" at bounding box center [148, 361] width 110 height 29
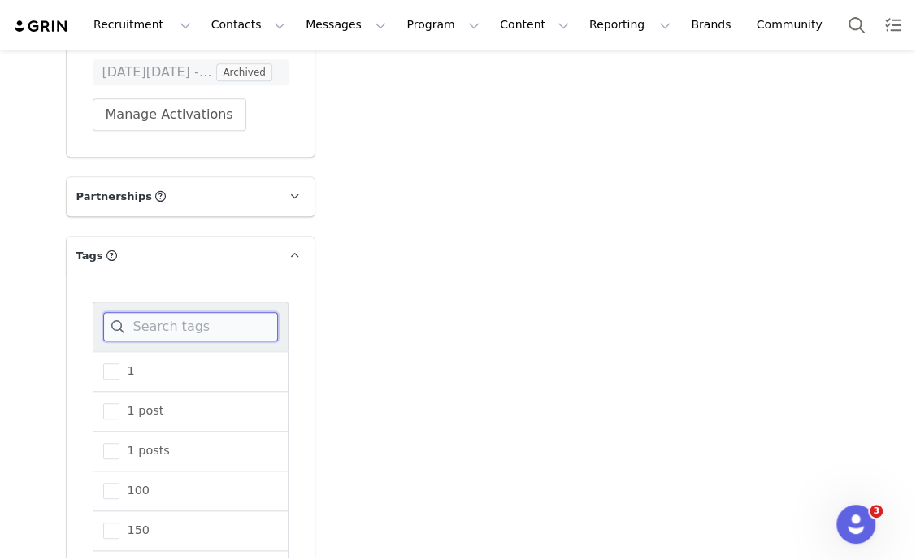
click at [188, 325] on input at bounding box center [190, 326] width 175 height 29
click at [214, 319] on input "st" at bounding box center [190, 326] width 175 height 29
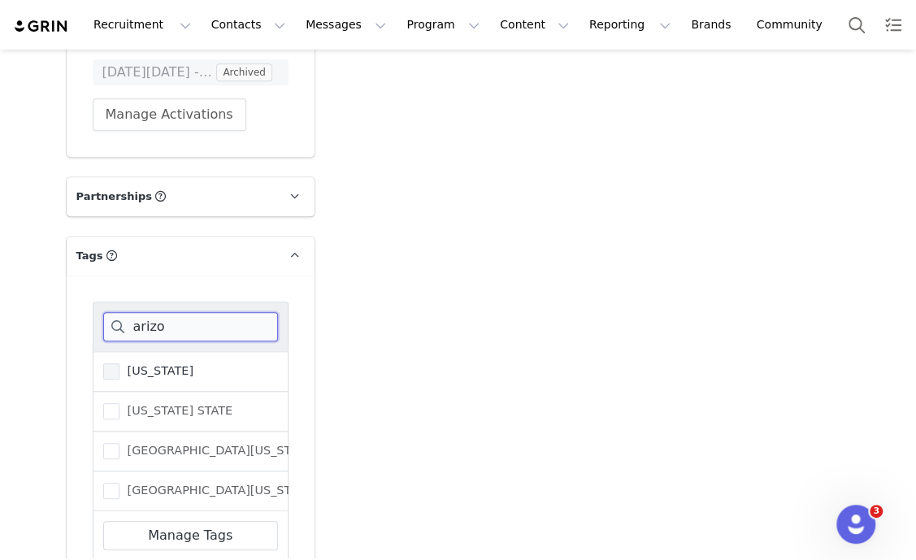
type input "arizo"
click at [145, 373] on span "Arizona" at bounding box center [156, 370] width 75 height 15
click at [119, 363] on input "Arizona" at bounding box center [119, 363] width 0 height 0
click at [182, 483] on span "University of Arizona" at bounding box center [217, 490] width 197 height 15
click at [119, 483] on input "University of Arizona" at bounding box center [119, 483] width 0 height 0
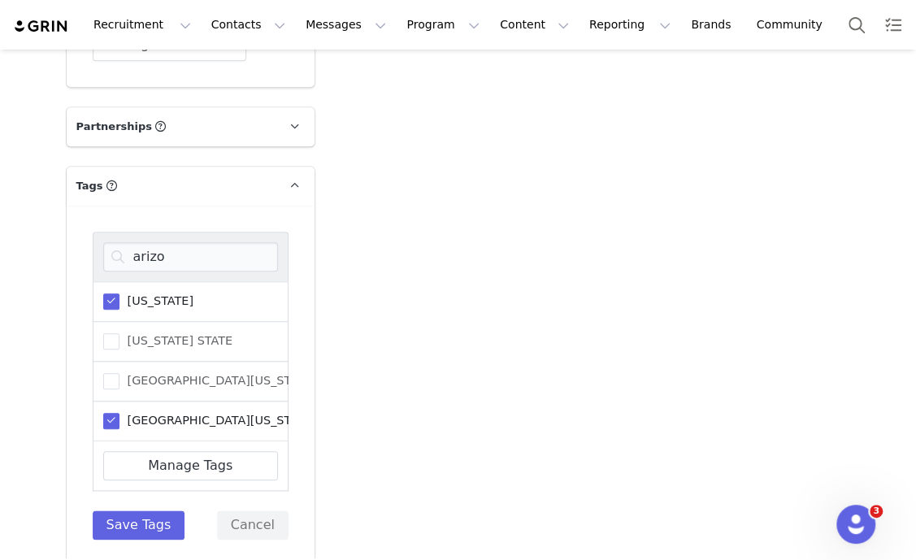
scroll to position [3376, 0]
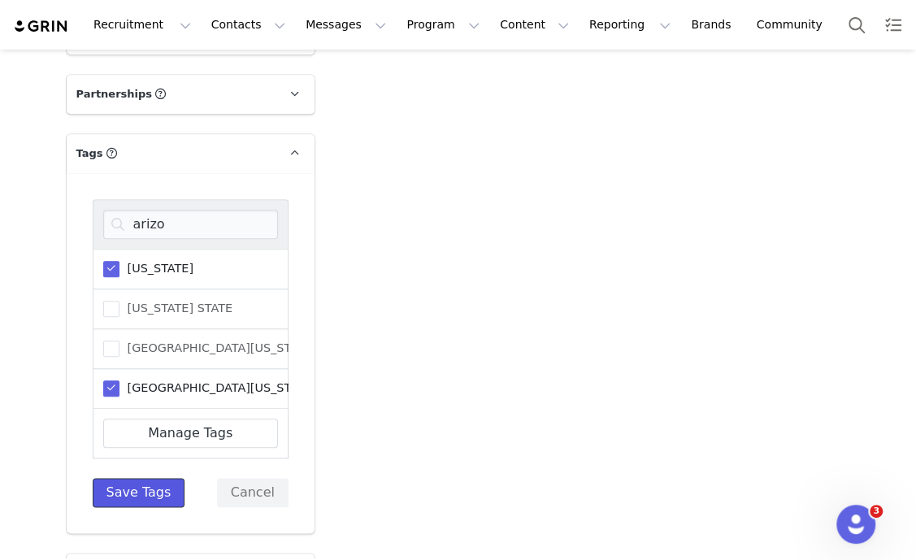
click at [138, 481] on button "Save Tags" at bounding box center [139, 492] width 93 height 29
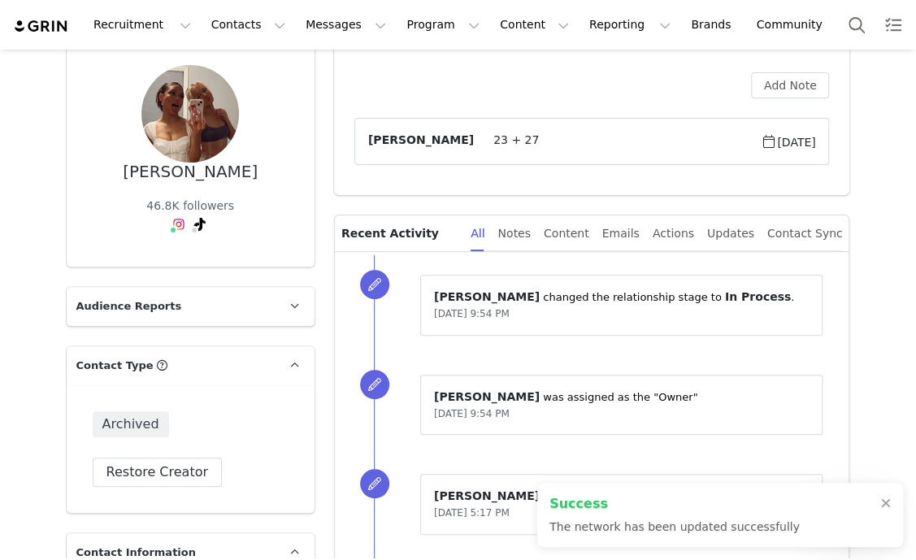
scroll to position [0, 0]
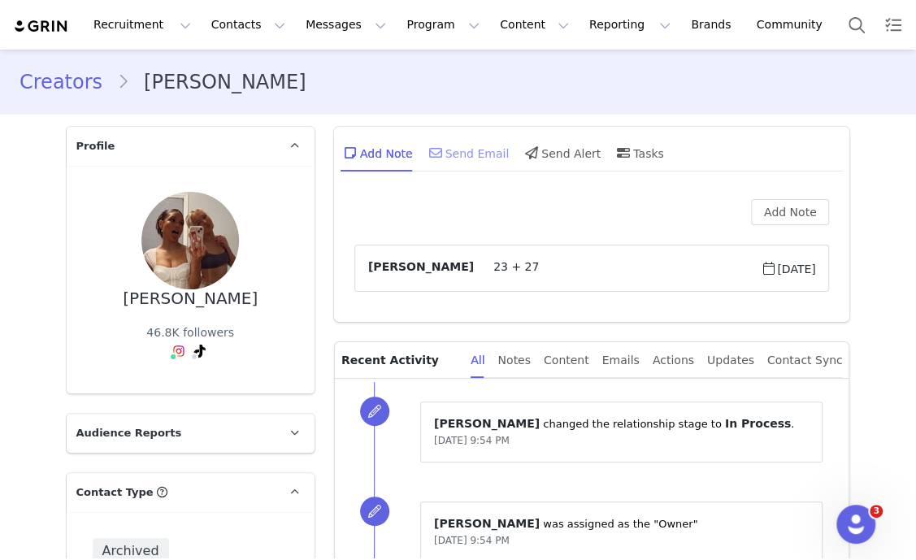
click at [458, 146] on div "Send Email" at bounding box center [468, 152] width 84 height 39
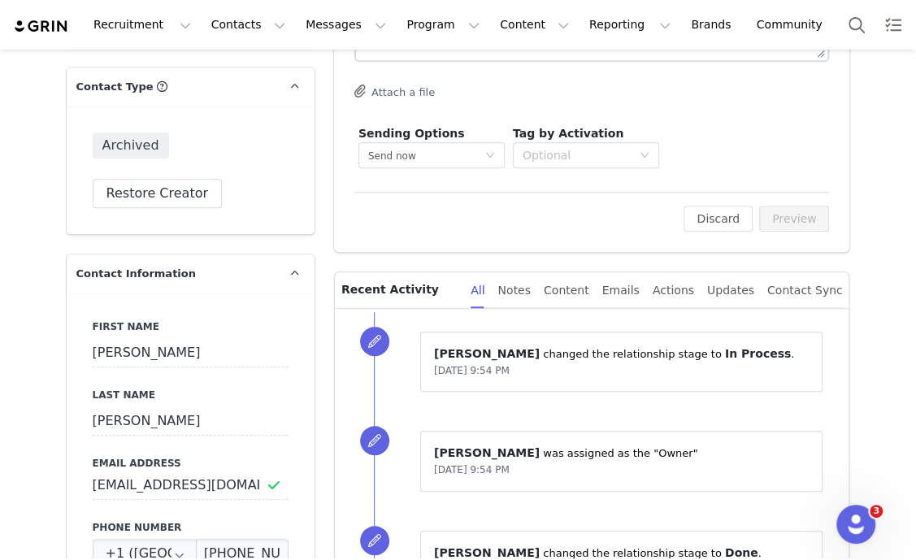
scroll to position [202, 0]
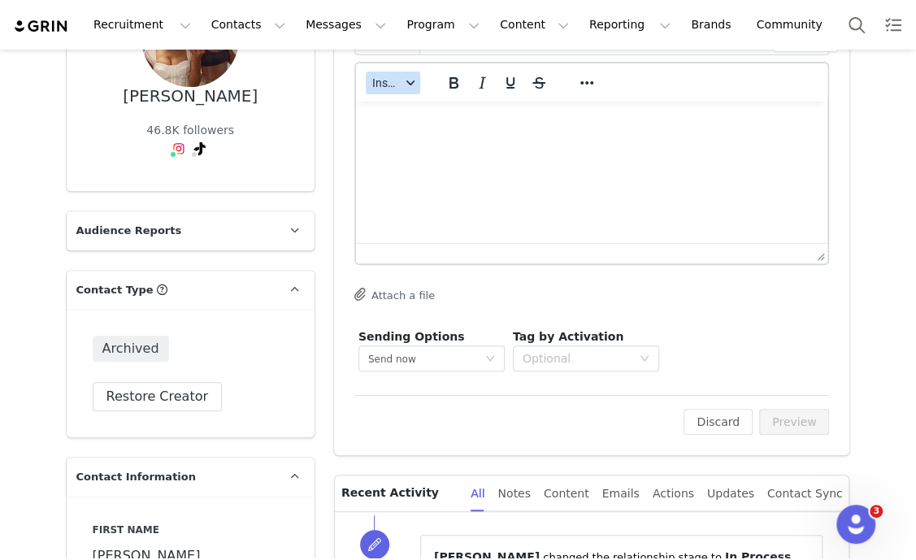
click at [375, 71] on button "Insert" at bounding box center [393, 82] width 54 height 23
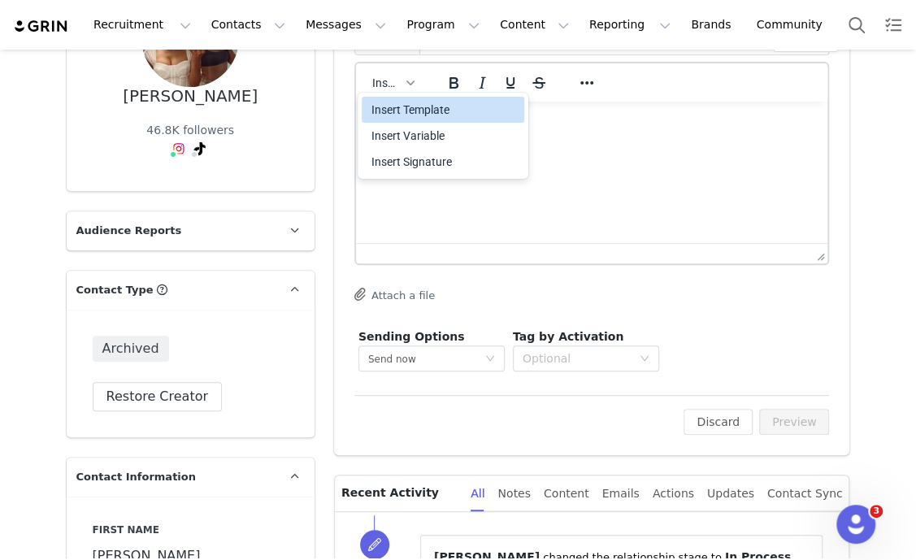
click at [445, 116] on div "Insert Template" at bounding box center [444, 109] width 146 height 19
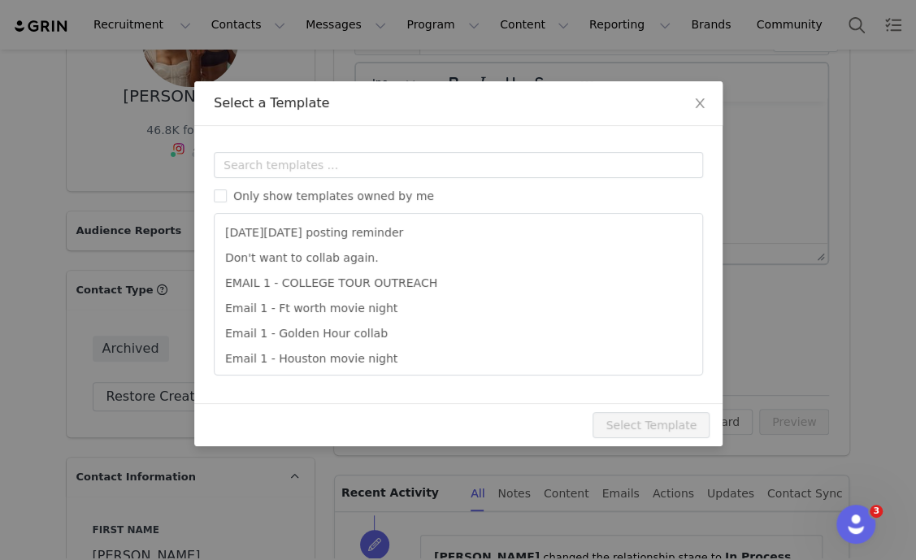
scroll to position [0, 0]
click at [348, 164] on input "text" at bounding box center [458, 165] width 489 height 26
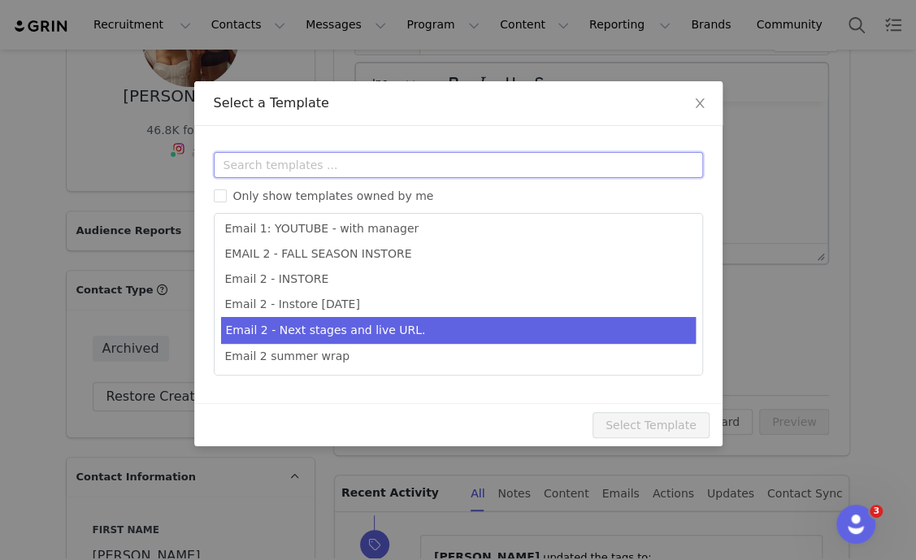
scroll to position [507, 0]
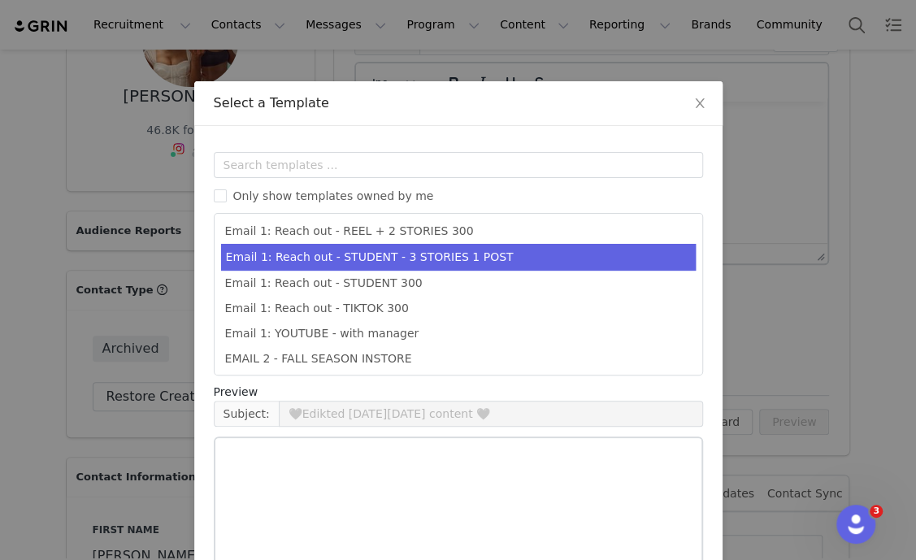
click at [466, 265] on li "Email 1: Reach out - STUDENT - 3 STORIES 1 POST" at bounding box center [458, 257] width 474 height 27
type input "Collab with Edikted"
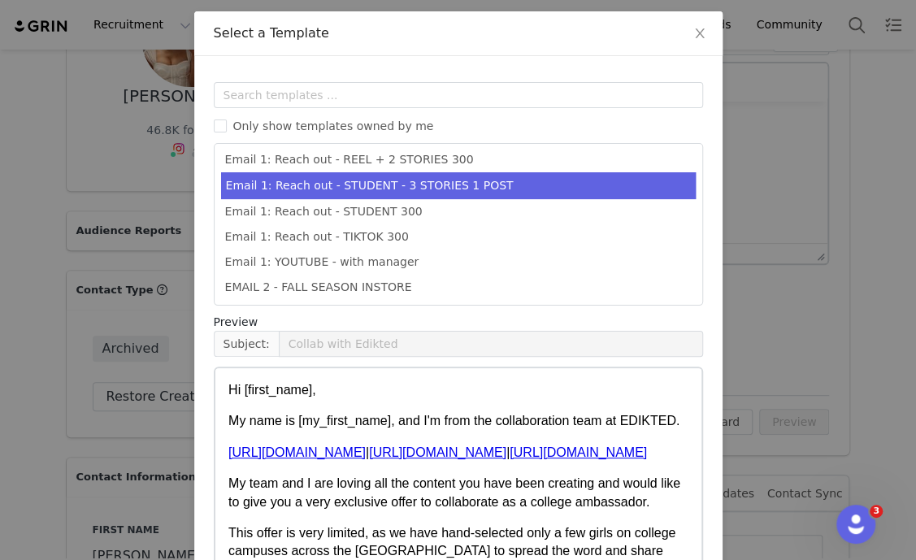
scroll to position [161, 0]
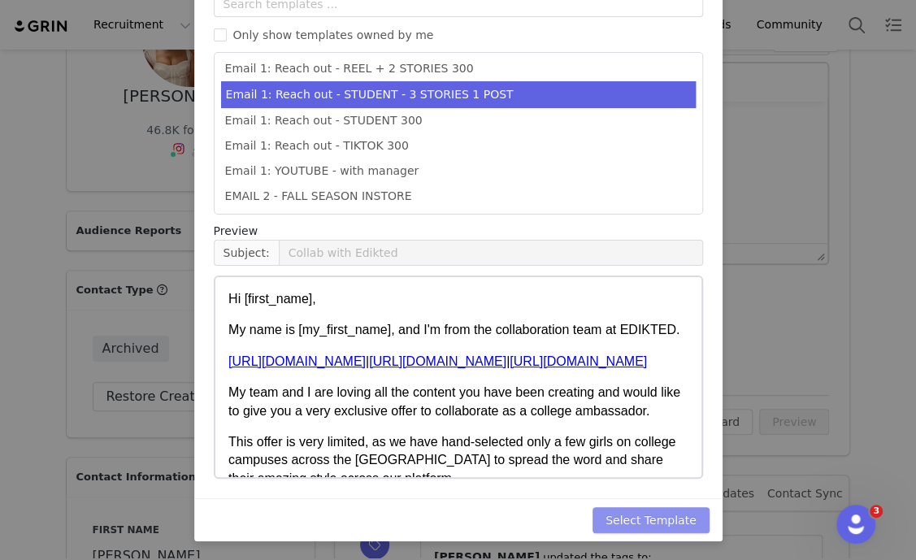
click at [637, 522] on button "Select Template" at bounding box center [650, 520] width 117 height 26
type input "Collab with Edikted"
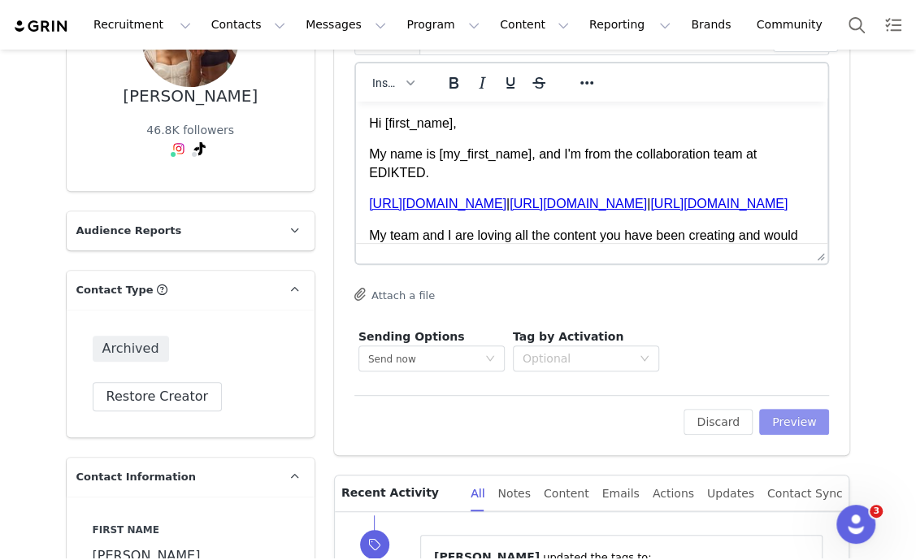
scroll to position [0, 0]
click at [805, 411] on button "Preview" at bounding box center [794, 422] width 71 height 26
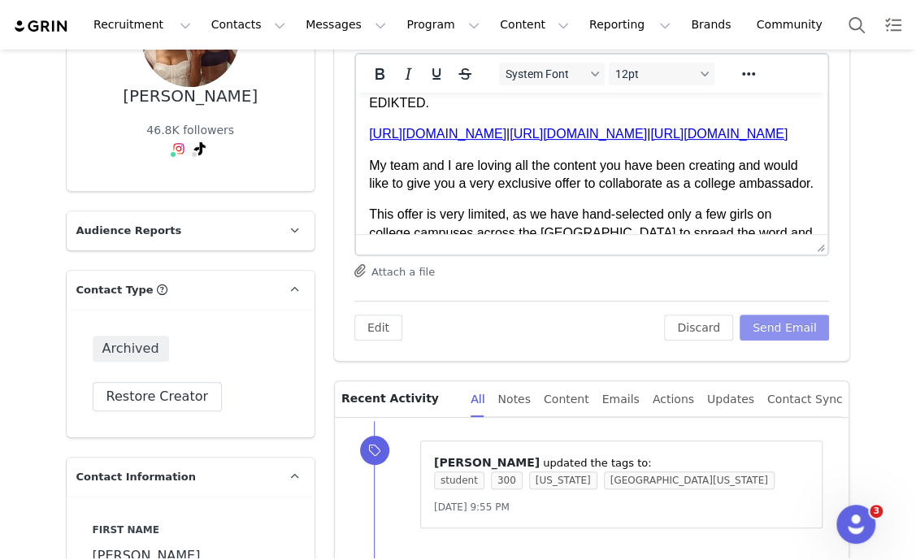
scroll to position [101, 0]
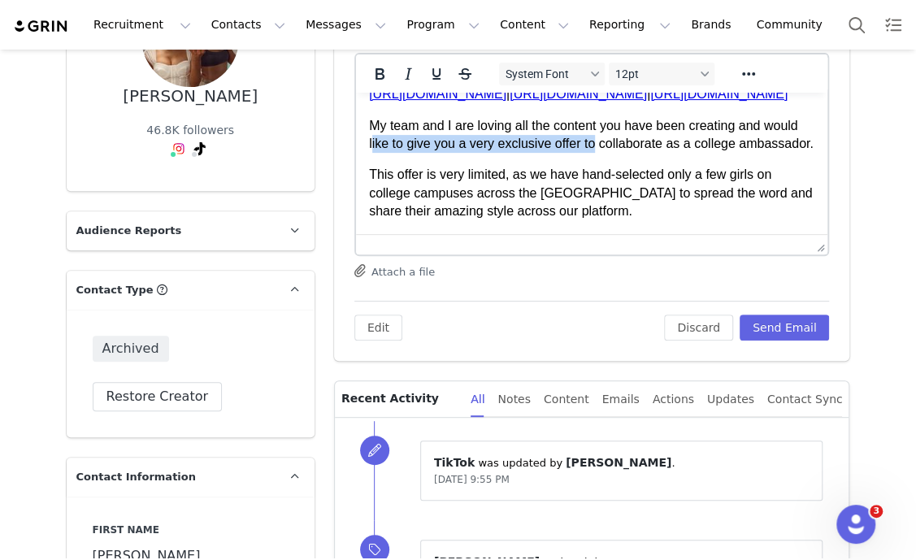
drag, startPoint x: 370, startPoint y: 145, endPoint x: 591, endPoint y: 149, distance: 221.0
click at [591, 149] on p "My team and I are loving all the content you have been creating and would like …" at bounding box center [591, 135] width 446 height 37
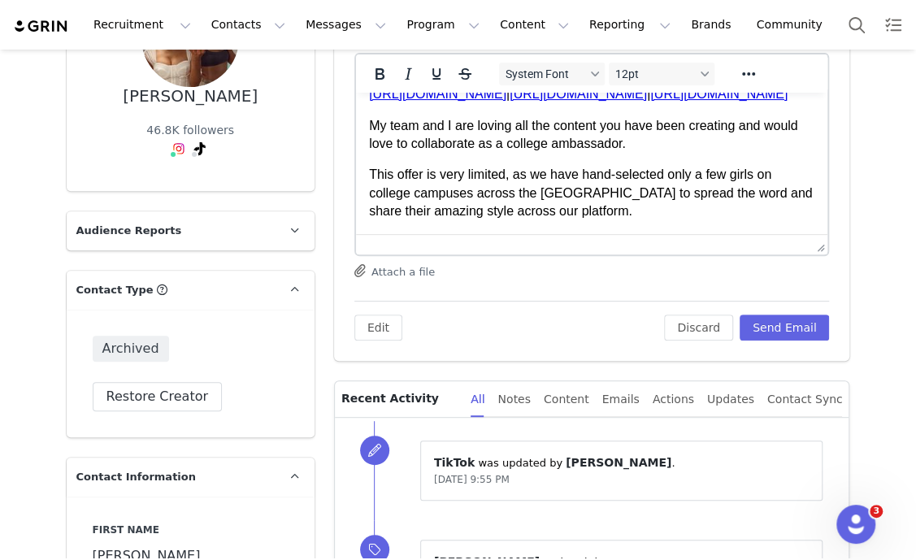
click at [475, 147] on p "My team and I are loving all the content you have been creating and would love …" at bounding box center [591, 135] width 446 height 37
click at [730, 146] on p "My team and I are loving all the content you have been creating and would love …" at bounding box center [591, 135] width 446 height 37
click at [626, 188] on p "This offer is very limited, as we have hand-selected only a few girls on colleg…" at bounding box center [591, 193] width 446 height 54
click at [624, 188] on p "This offer is very limited, as we have hand-selected only a few girls on colleg…" at bounding box center [591, 193] width 446 height 54
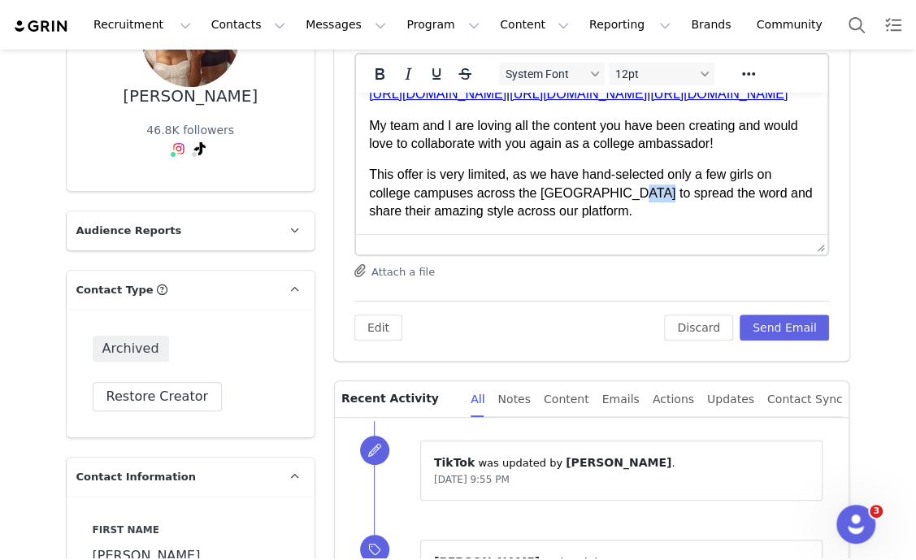
click at [624, 188] on p "This offer is very limited, as we have hand-selected only a few girls on colleg…" at bounding box center [591, 193] width 446 height 54
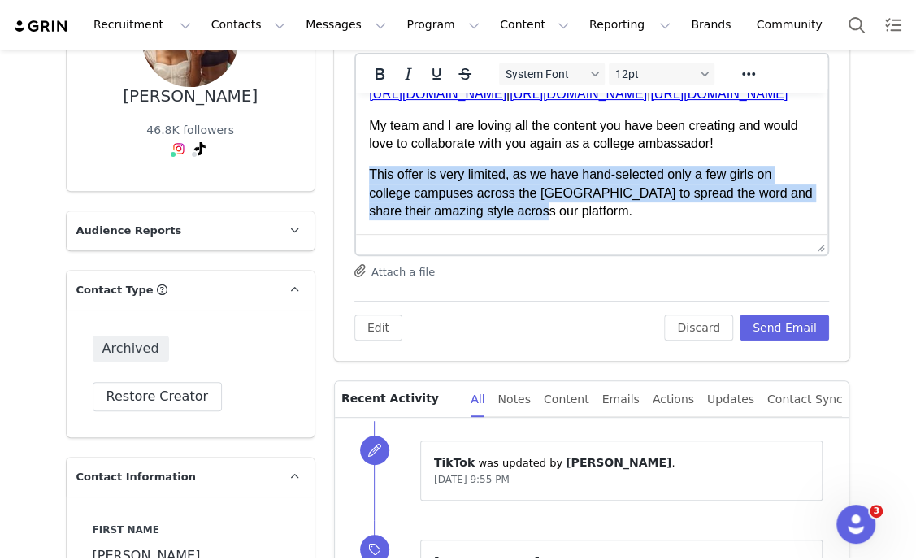
click at [624, 188] on p "This offer is very limited, as we have hand-selected only a few girls on colleg…" at bounding box center [591, 193] width 446 height 54
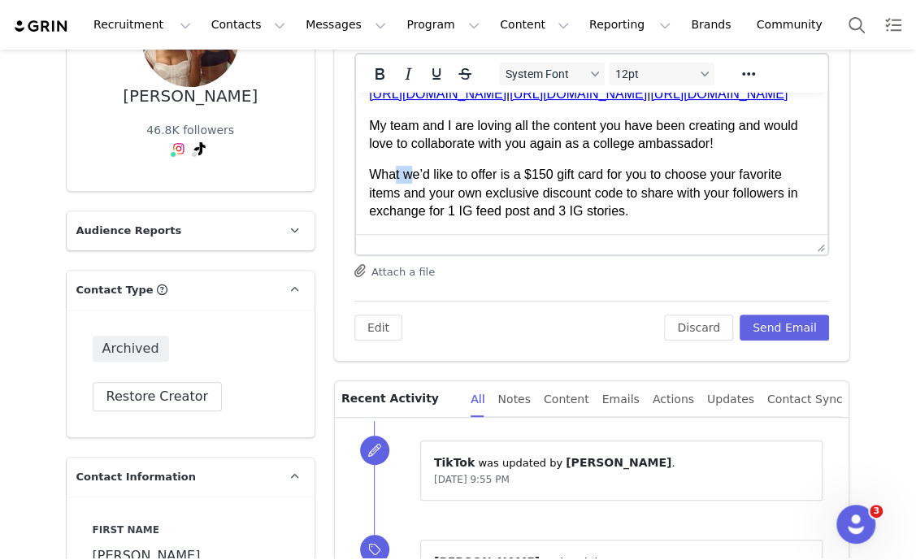
drag, startPoint x: 409, startPoint y: 172, endPoint x: 393, endPoint y: 178, distance: 17.2
click at [393, 178] on p "What we’d like to offer is a $150 gift card for you to choose your favorite ite…" at bounding box center [591, 193] width 446 height 54
click at [444, 176] on p "What we’d like to offer is a $150 gift card for you to choose your favorite ite…" at bounding box center [591, 193] width 446 height 54
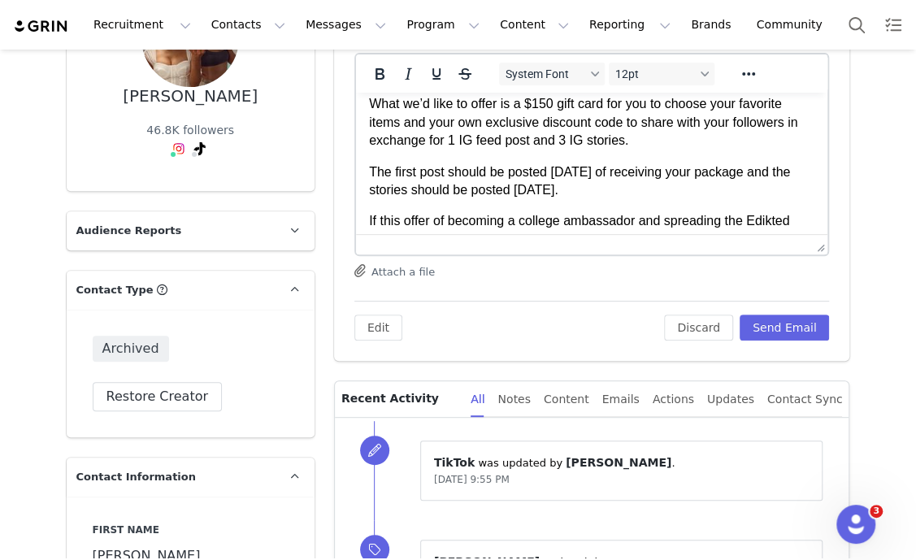
scroll to position [202, 0]
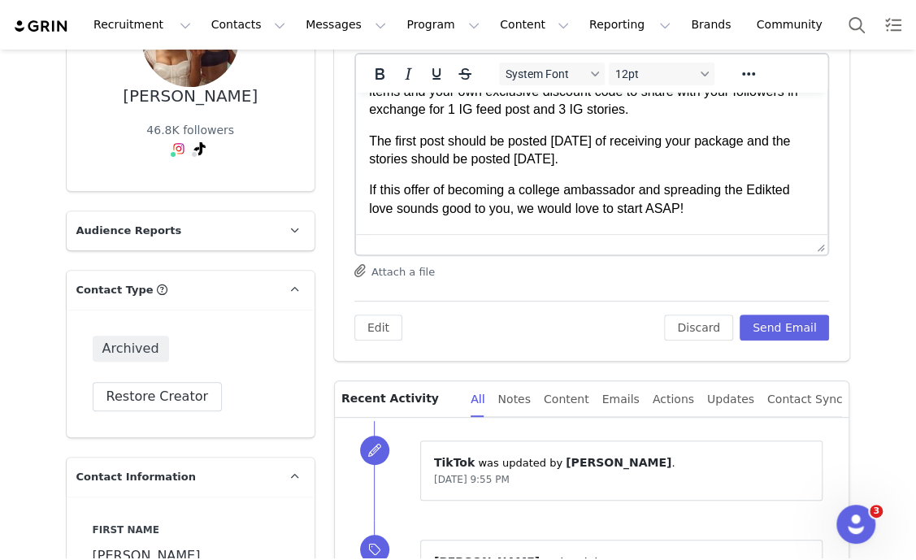
click at [545, 145] on p "The first post should be posted within 5 days of receiving your package and the…" at bounding box center [591, 150] width 446 height 37
click at [546, 145] on p "The first post should be posted within 5 days of receiving your package and the…" at bounding box center [591, 150] width 446 height 37
click at [547, 145] on p "The first post should be posted within 5 days of receiving your package and the…" at bounding box center [591, 150] width 446 height 37
click at [630, 195] on p "If this offer of becoming a college ambassador and spreading the Edikted love s…" at bounding box center [591, 199] width 446 height 37
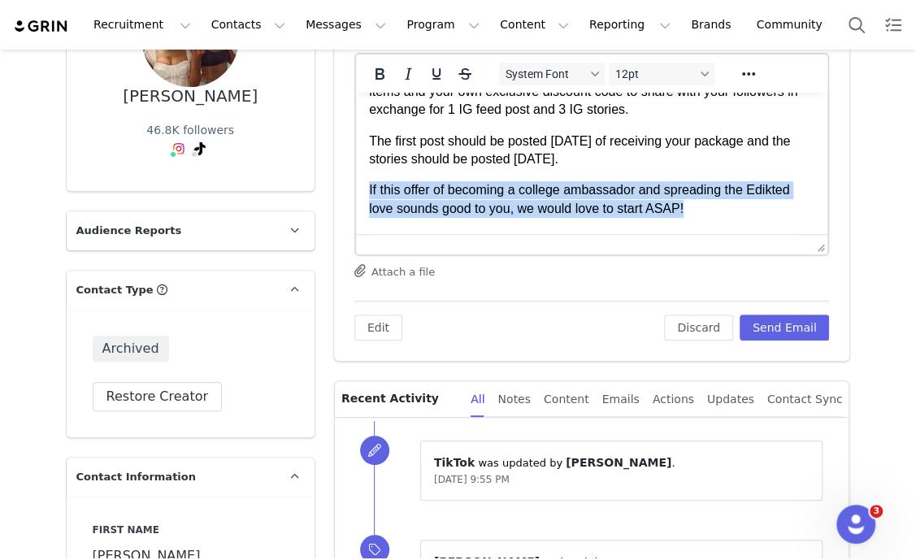
click at [630, 195] on p "If this offer of becoming a college ambassador and spreading the Edikted love s…" at bounding box center [591, 199] width 446 height 37
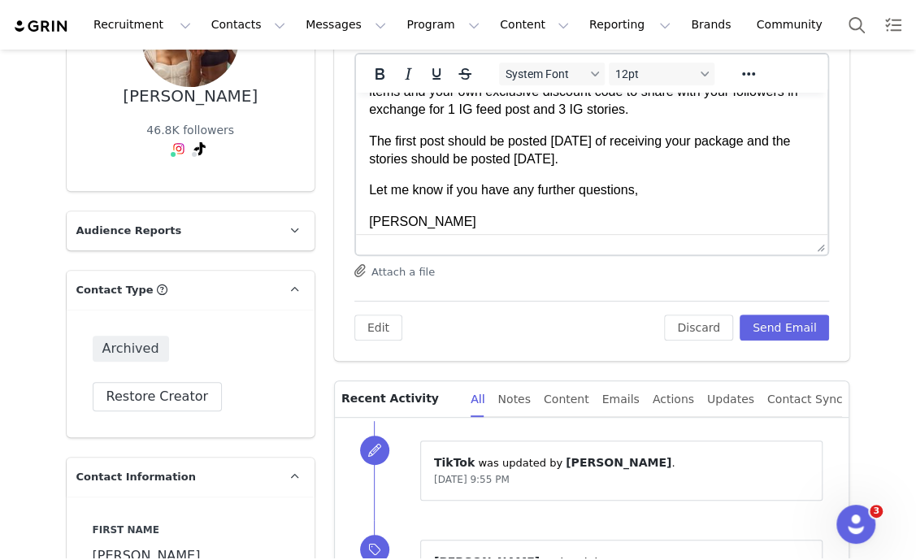
click at [643, 190] on p "Let me know if you have any further questions," at bounding box center [591, 190] width 446 height 18
click at [452, 188] on p "Let me know if you have any further questions," at bounding box center [591, 190] width 446 height 18
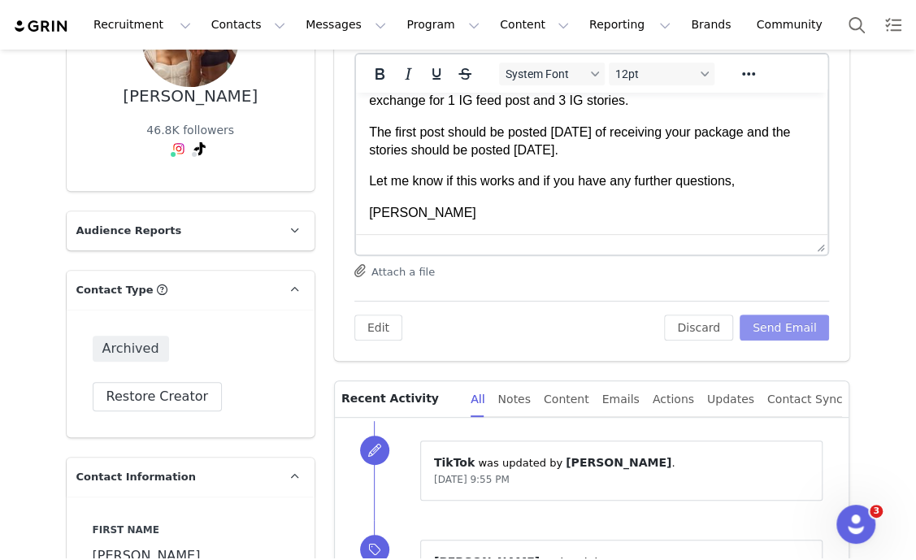
click at [774, 316] on button "Send Email" at bounding box center [784, 327] width 90 height 26
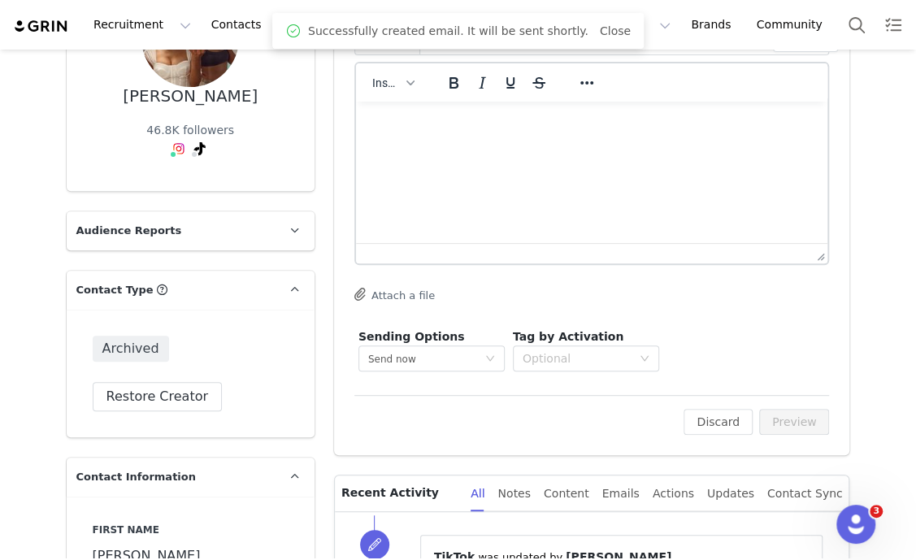
scroll to position [0, 0]
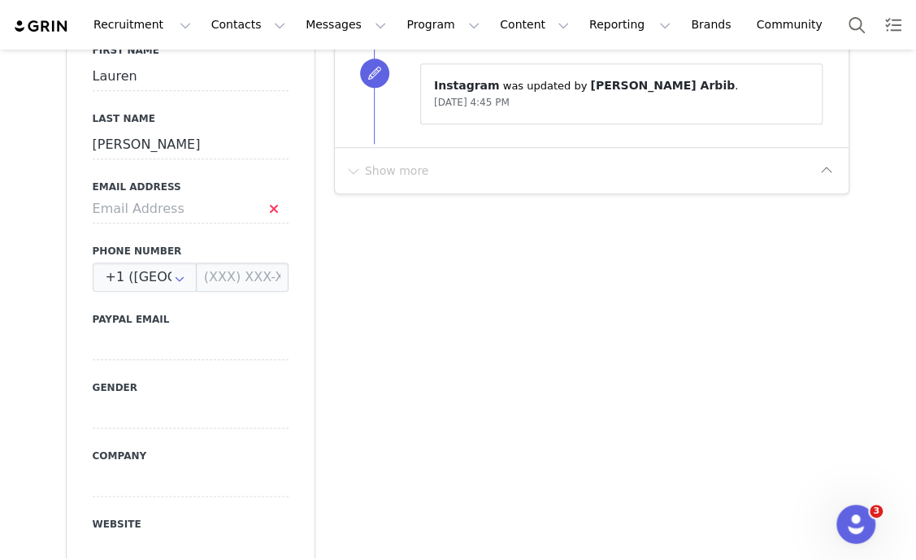
scroll to position [710, 0]
click at [154, 221] on input at bounding box center [191, 209] width 196 height 29
type input "laurenrachel8720@gmail.com"
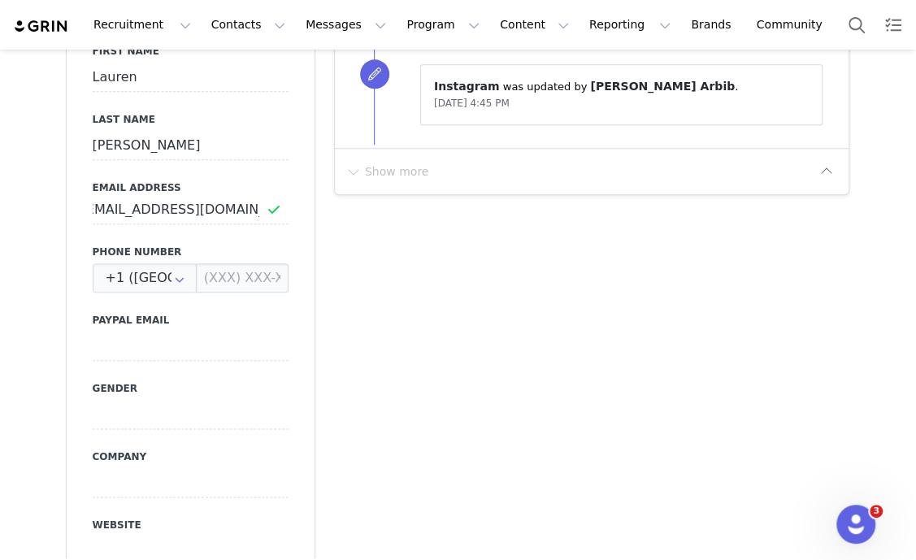
scroll to position [0, 0]
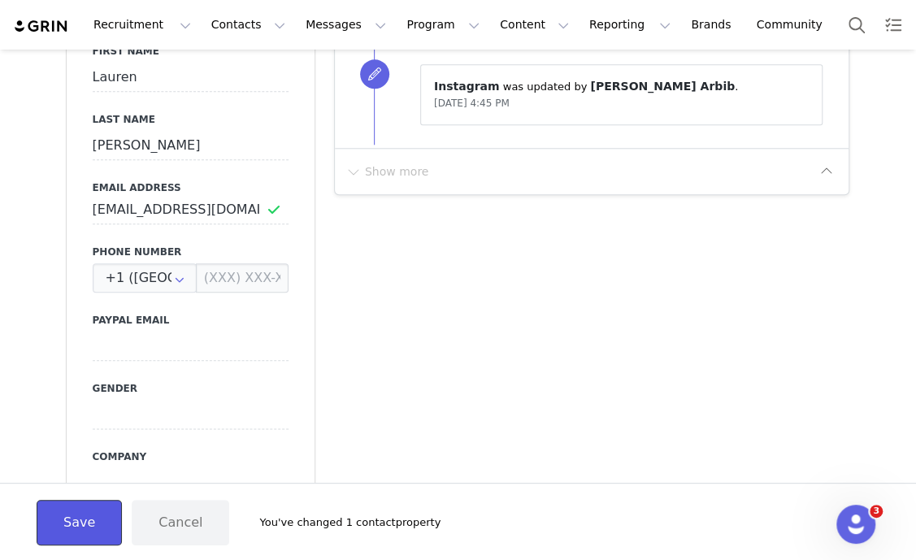
click at [78, 522] on button "Save" at bounding box center [79, 522] width 85 height 45
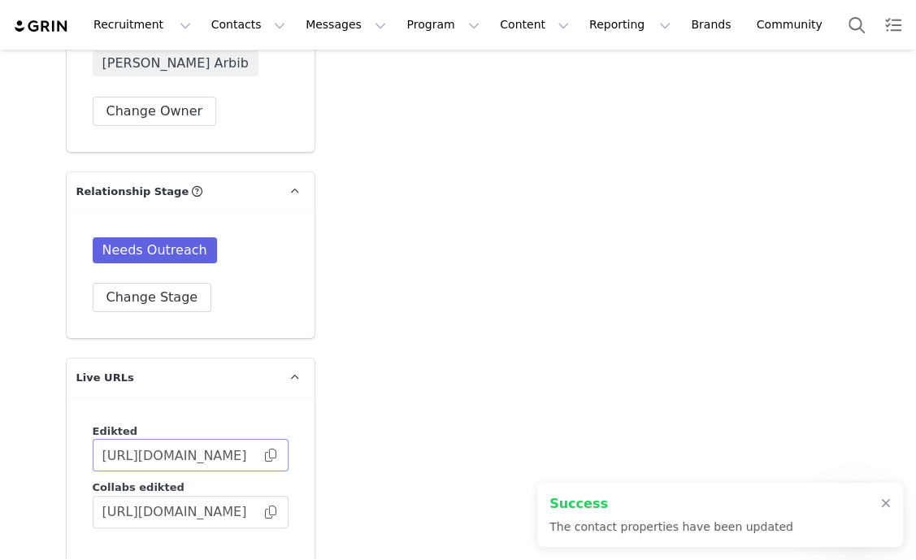
scroll to position [2843, 0]
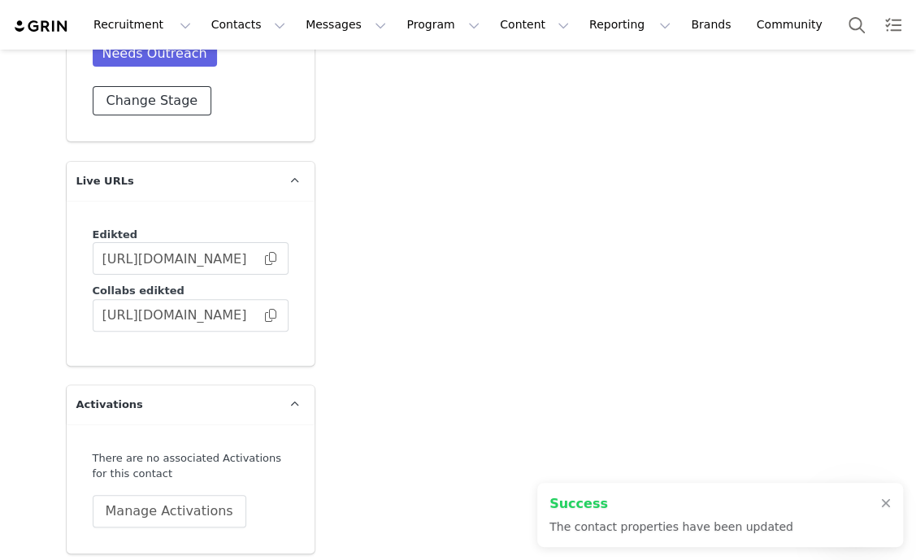
click at [132, 91] on button "Change Stage" at bounding box center [152, 100] width 119 height 29
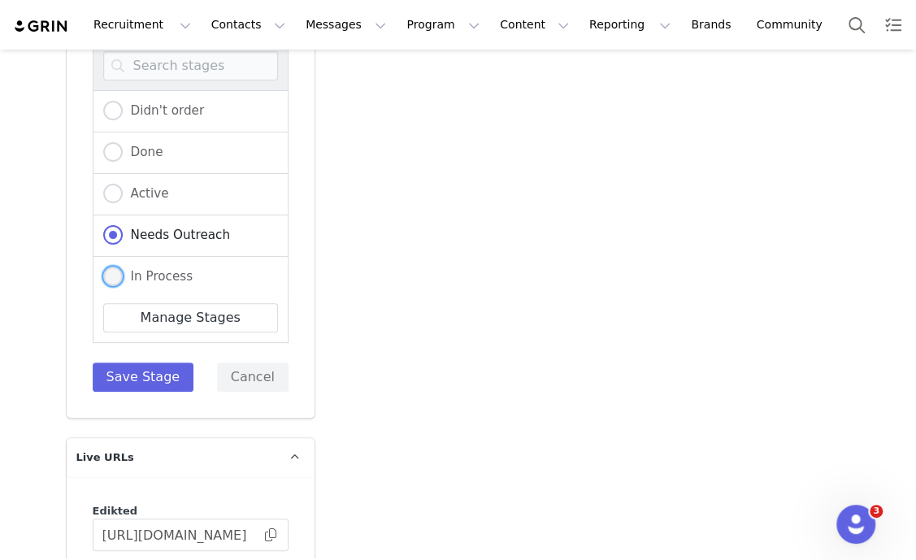
click at [151, 276] on span "In Process" at bounding box center [158, 276] width 71 height 15
click at [123, 276] on input "In Process" at bounding box center [112, 276] width 19 height 21
radio input "true"
radio input "false"
radio input "true"
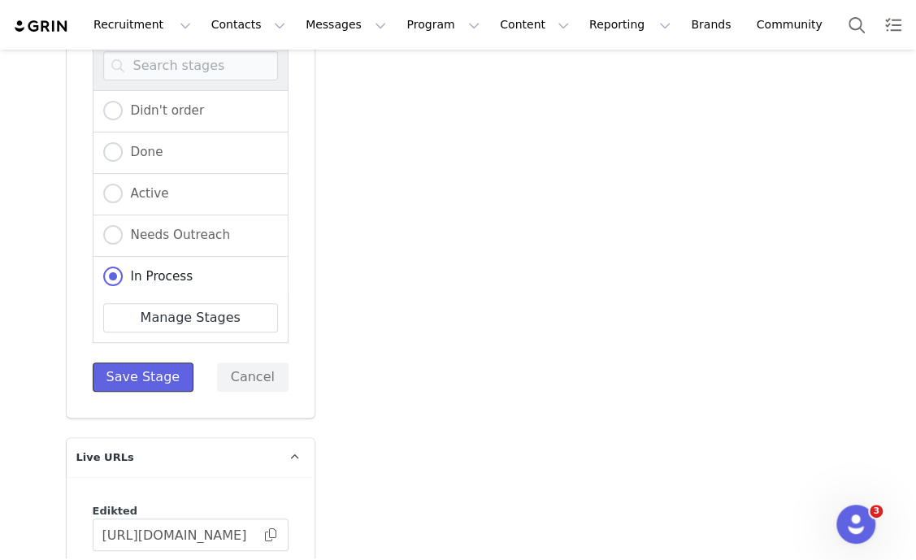
click at [129, 370] on button "Save Stage" at bounding box center [144, 376] width 102 height 29
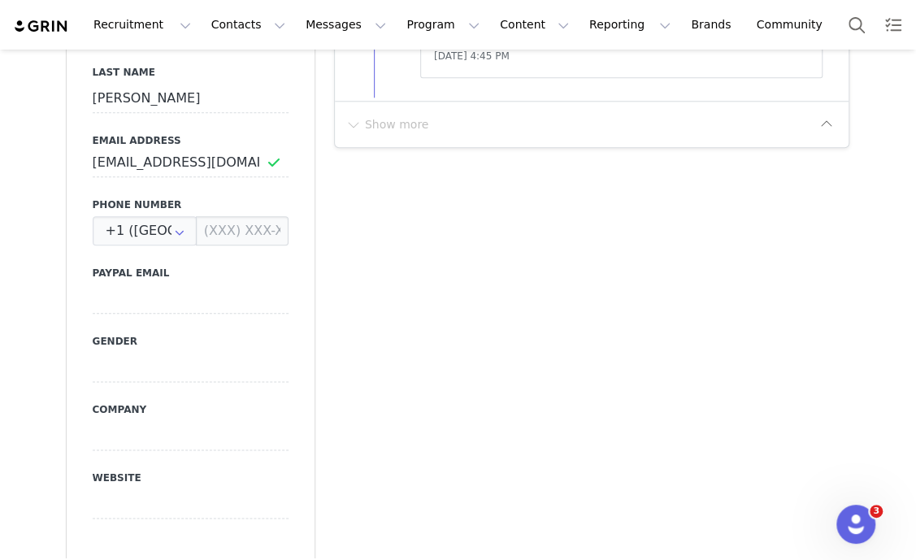
scroll to position [0, 0]
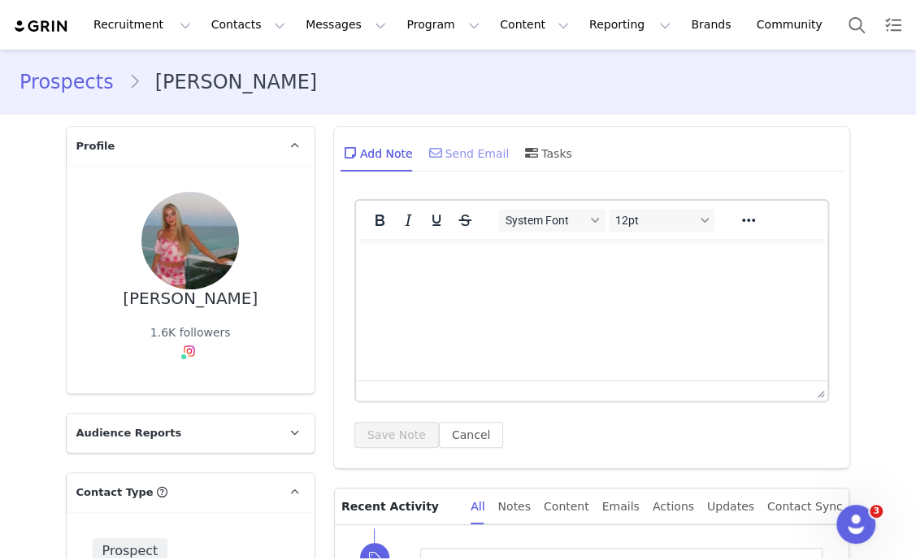
click at [437, 156] on div "Send Email" at bounding box center [468, 152] width 84 height 39
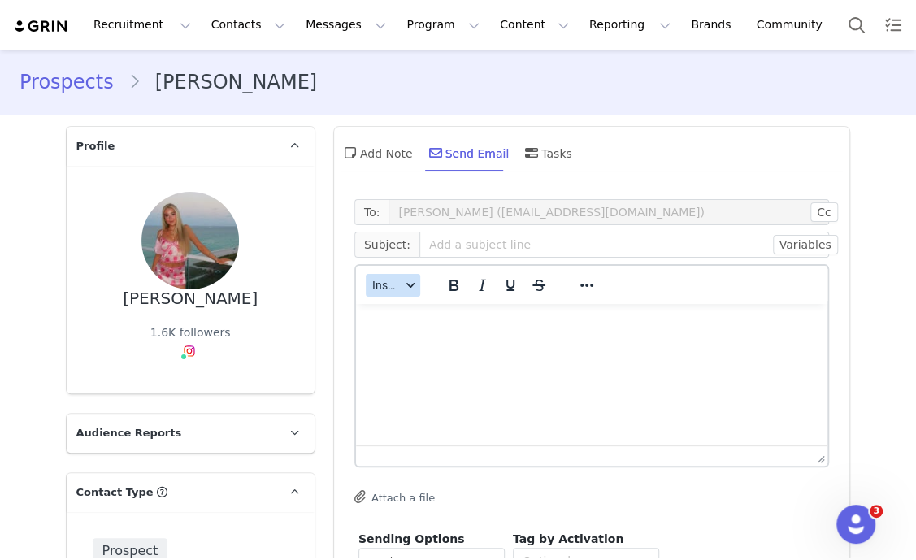
click at [381, 291] on span "Insert" at bounding box center [386, 285] width 28 height 13
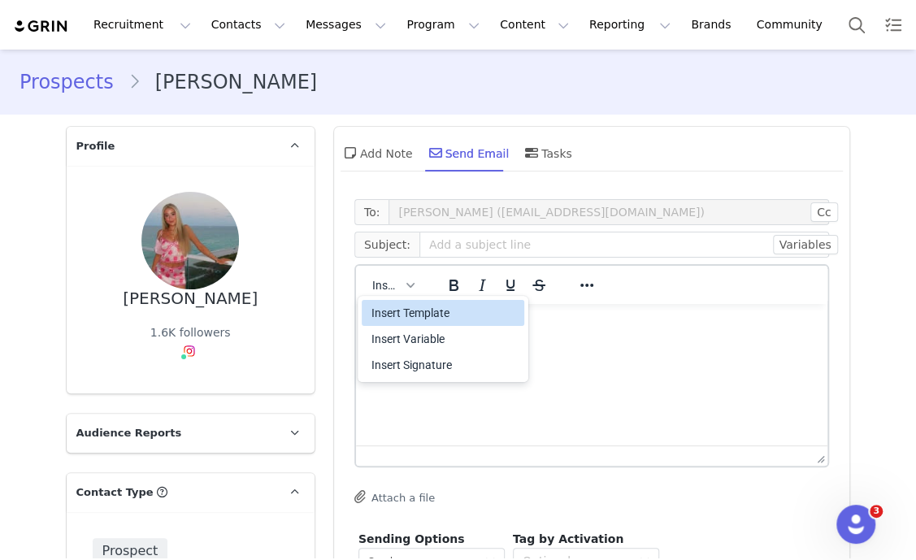
click at [420, 306] on div "Insert Template" at bounding box center [444, 312] width 146 height 19
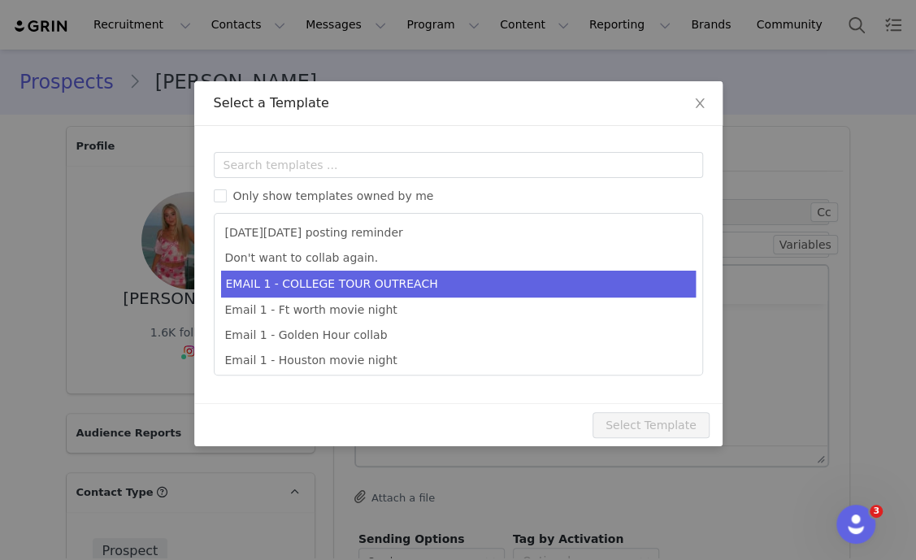
click at [430, 278] on li "EMAIL 1 - COLLEGE TOUR OUTREACH" at bounding box center [458, 284] width 474 height 27
type input "EDIKTED COLLEGE TOUR 💖"
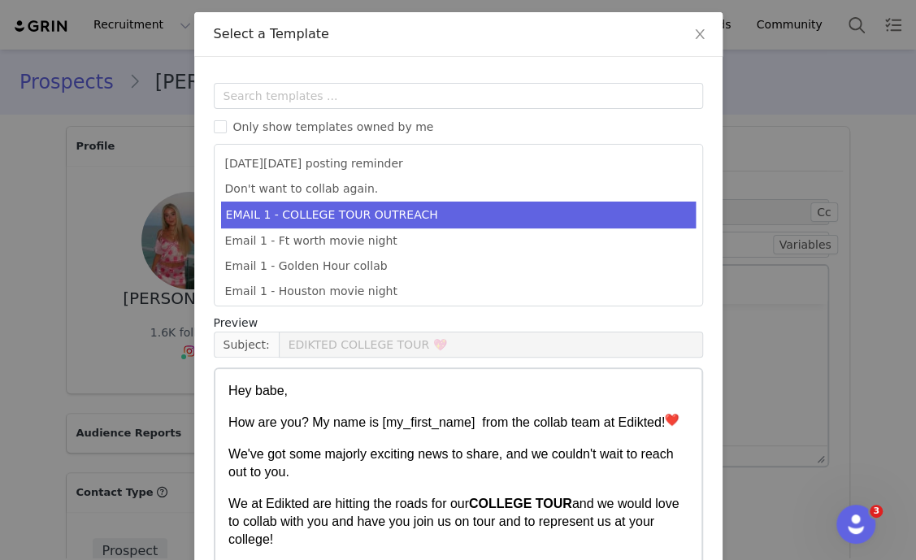
scroll to position [161, 0]
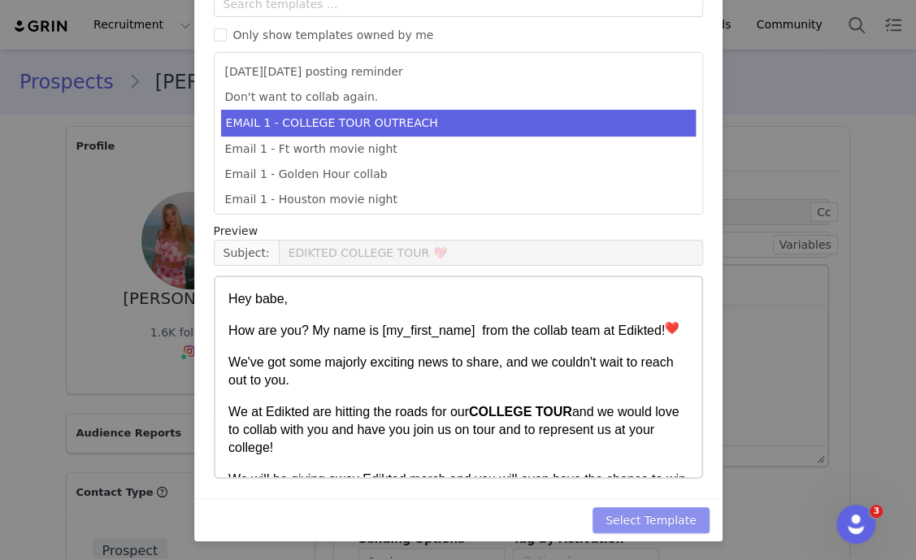
click at [682, 516] on button "Select Template" at bounding box center [650, 520] width 117 height 26
type input "EDIKTED COLLEGE TOUR 💖"
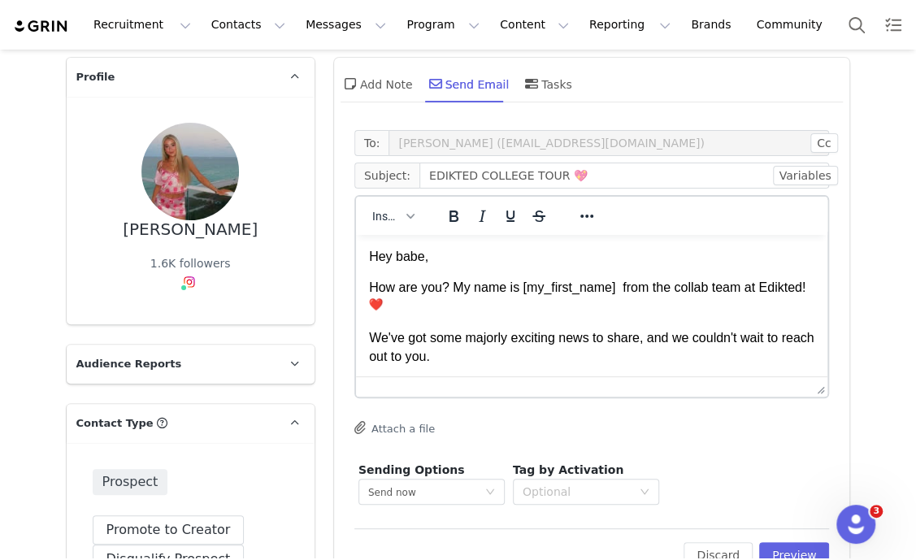
scroll to position [101, 0]
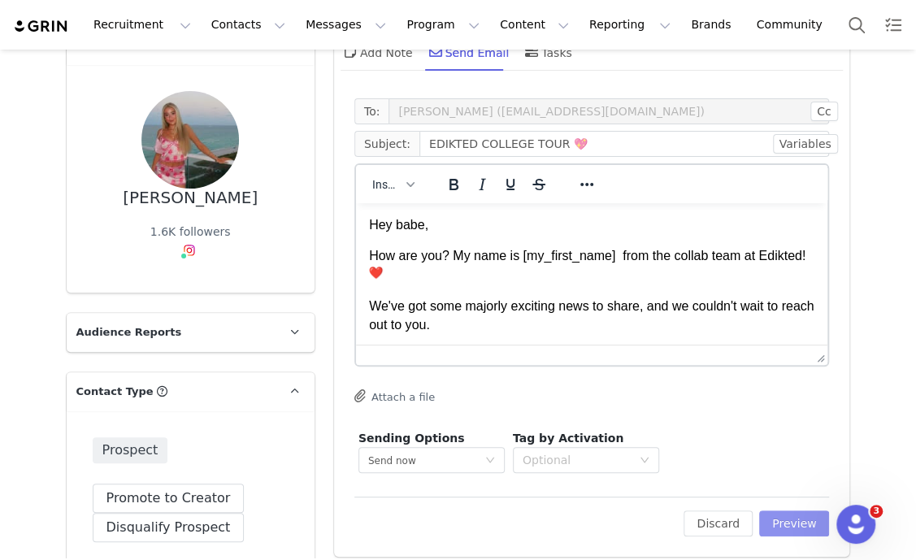
click at [791, 528] on button "Preview" at bounding box center [794, 523] width 71 height 26
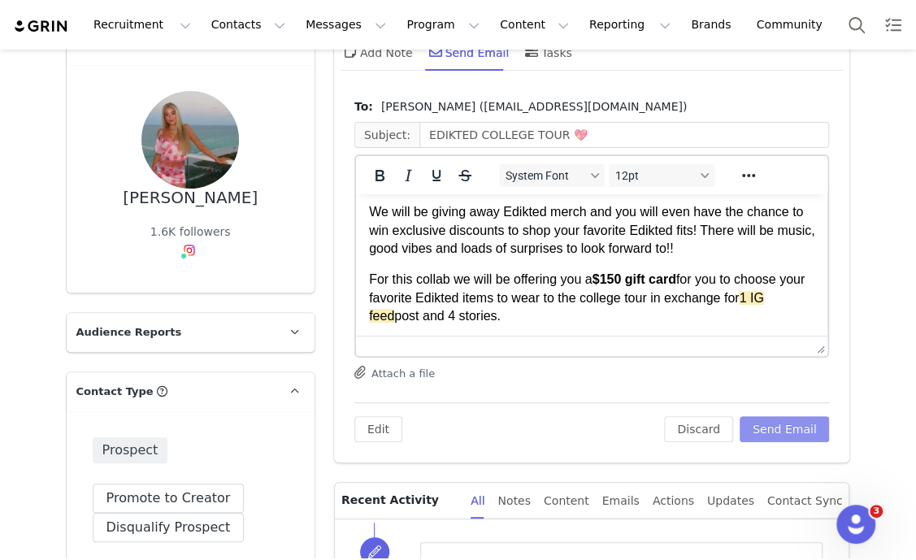
scroll to position [305, 0]
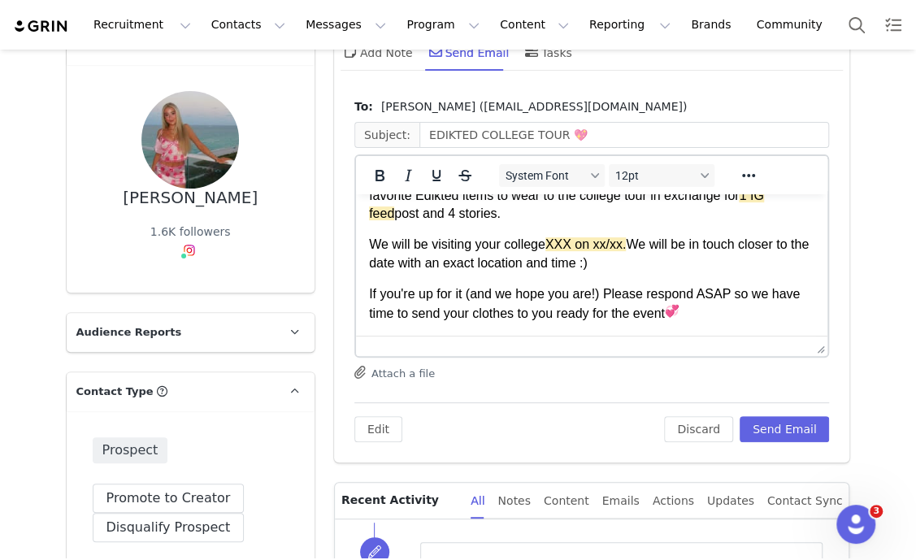
click at [512, 241] on p "We will be visiting your college XXX on xx/xx. We will be in touch closer to th…" at bounding box center [591, 254] width 446 height 37
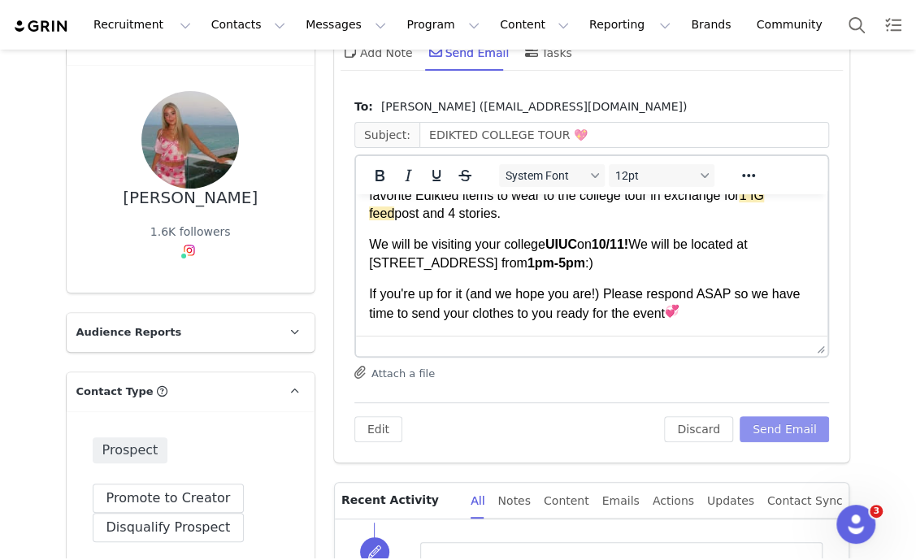
click at [776, 419] on button "Send Email" at bounding box center [784, 429] width 90 height 26
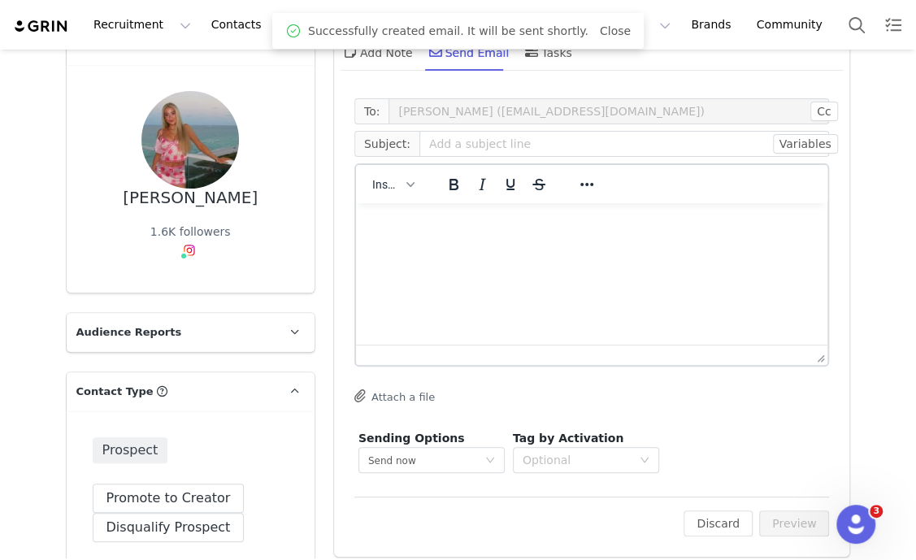
scroll to position [0, 0]
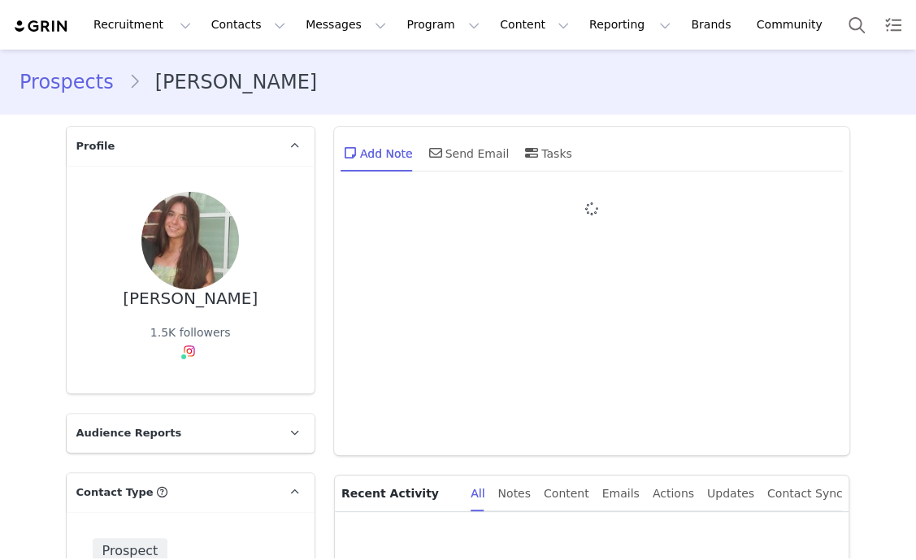
type input "+1 ([GEOGRAPHIC_DATA])"
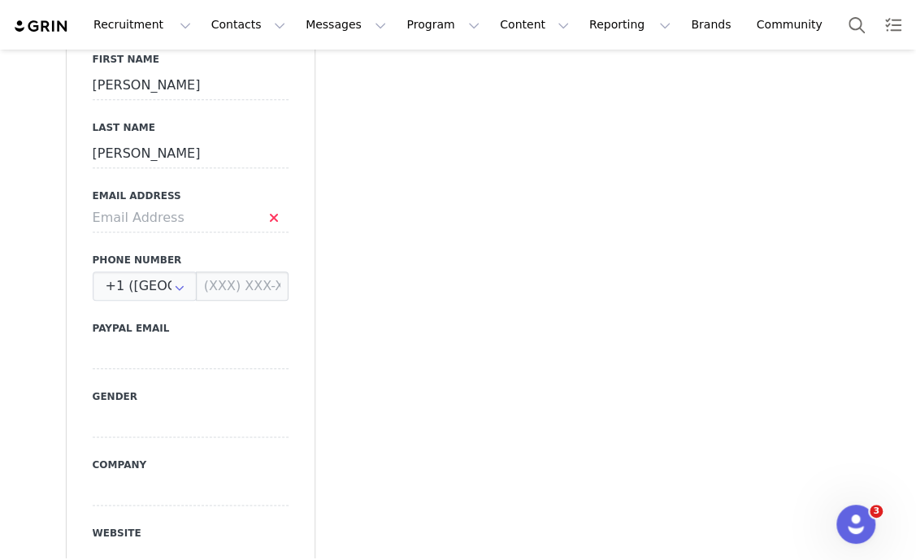
scroll to position [710, 0]
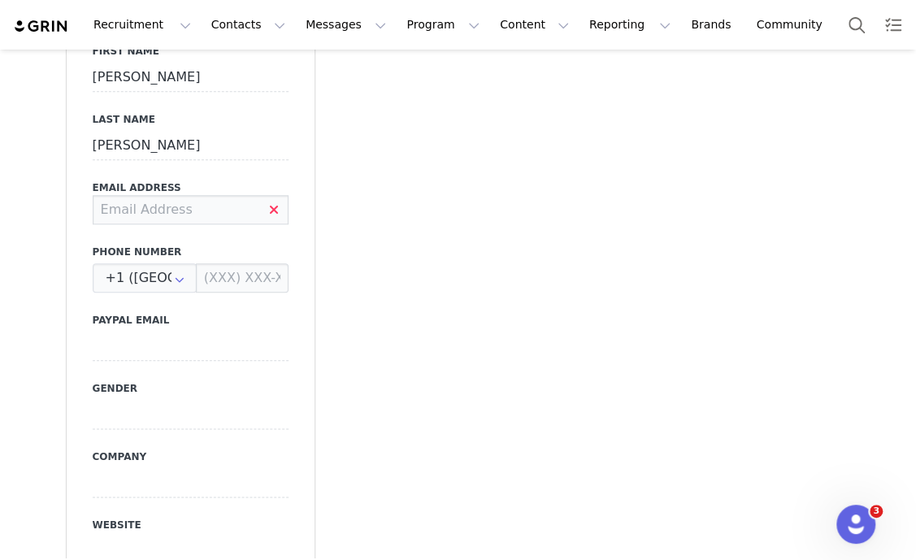
click at [161, 195] on input at bounding box center [191, 209] width 196 height 29
type input "[EMAIL_ADDRESS][DOMAIN_NAME]"
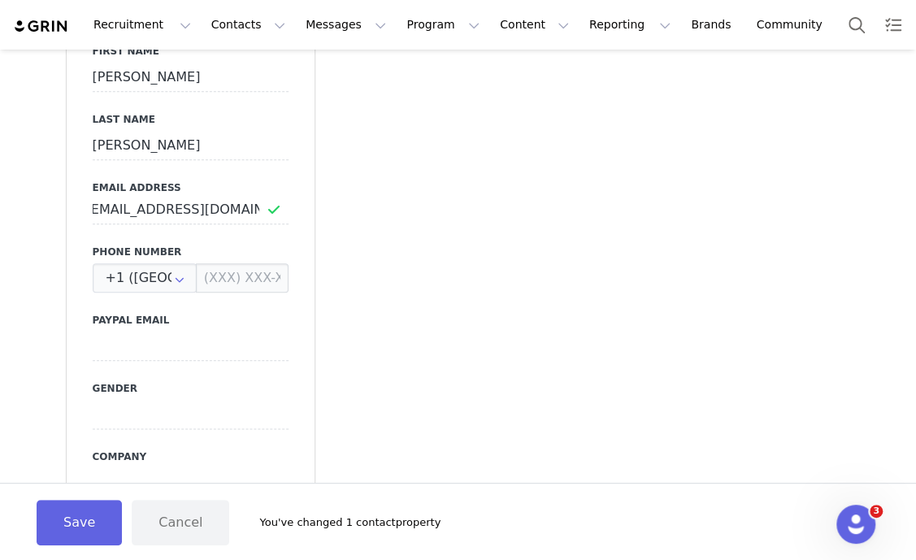
click at [51, 522] on button "Save" at bounding box center [79, 522] width 85 height 45
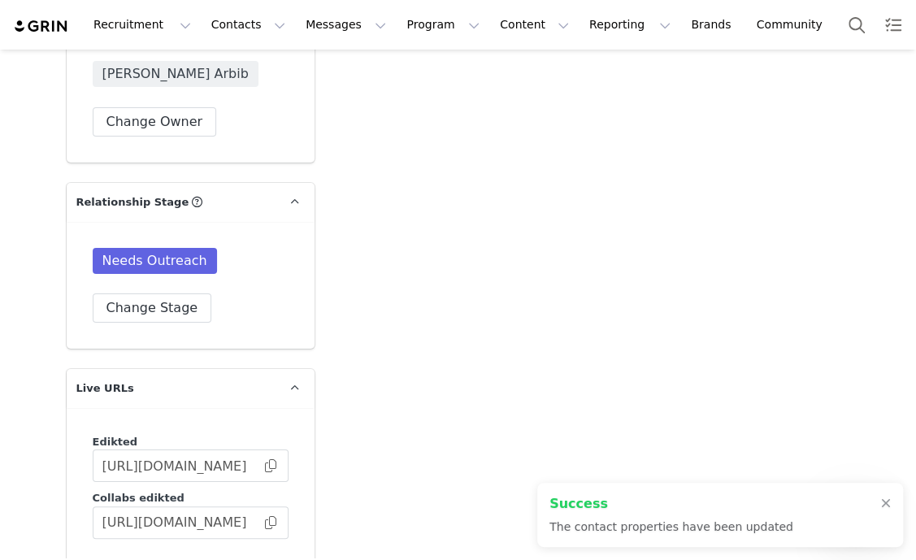
scroll to position [2640, 0]
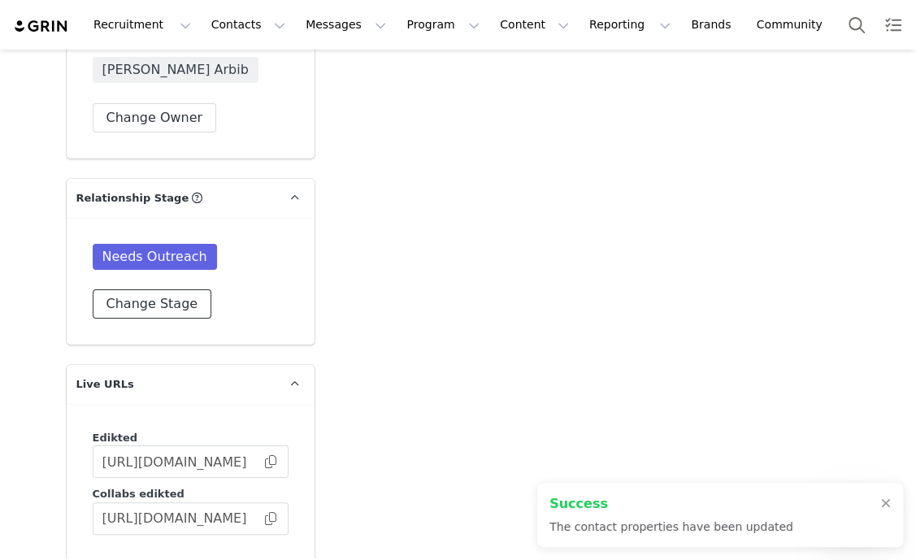
click at [150, 310] on button "Change Stage" at bounding box center [152, 303] width 119 height 29
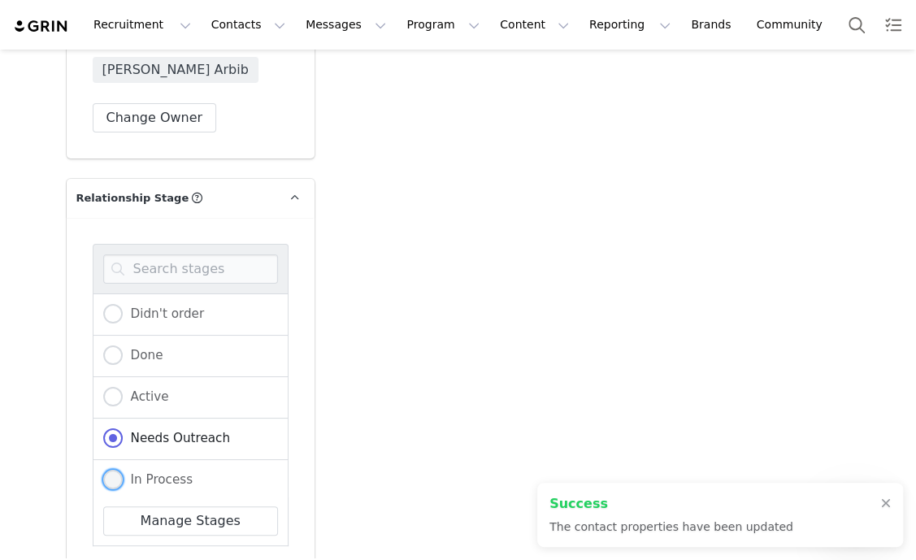
click at [158, 472] on span "In Process" at bounding box center [158, 479] width 71 height 15
click at [123, 471] on input "In Process" at bounding box center [112, 480] width 19 height 21
radio input "true"
radio input "false"
radio input "true"
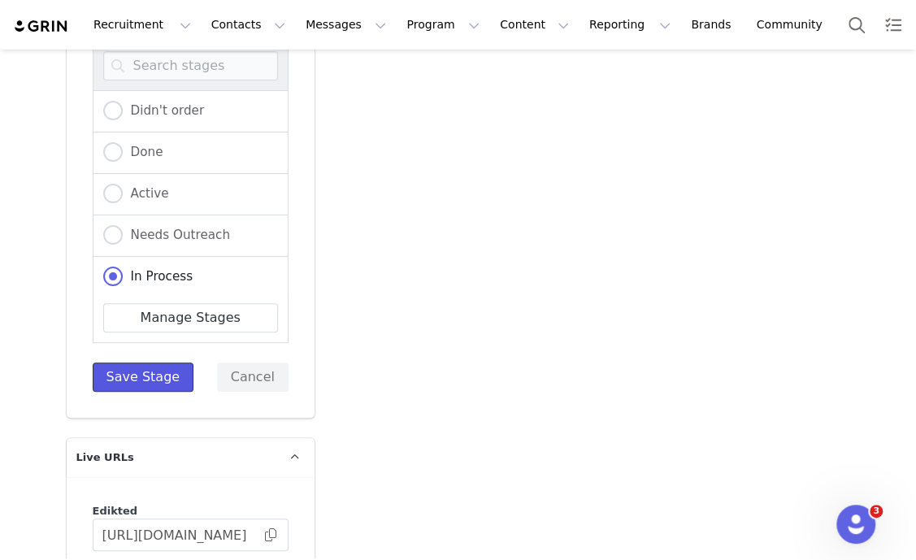
click at [149, 379] on button "Save Stage" at bounding box center [144, 376] width 102 height 29
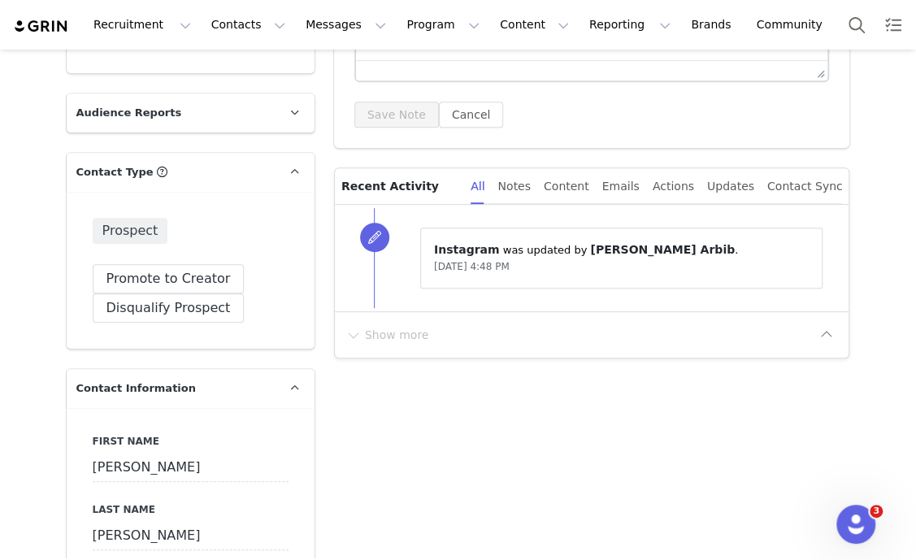
scroll to position [0, 0]
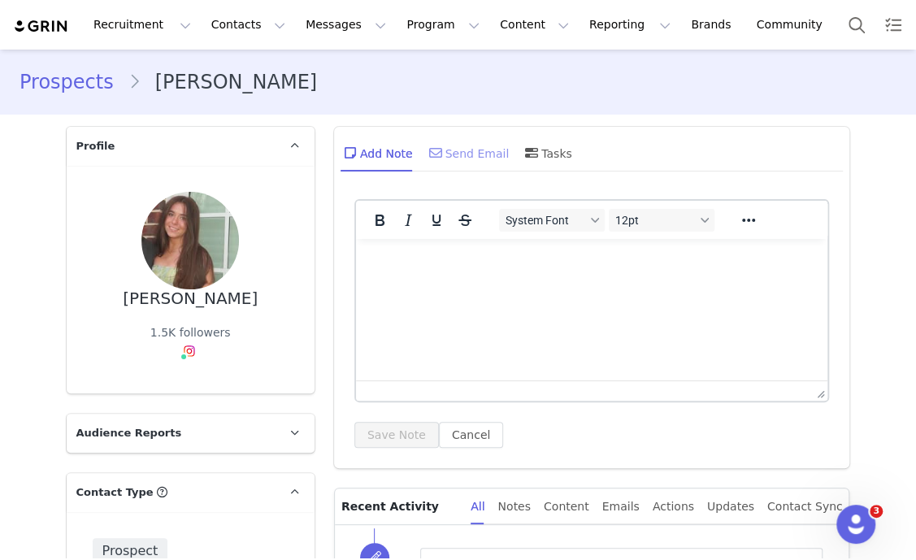
click at [476, 152] on div "Send Email" at bounding box center [468, 152] width 84 height 39
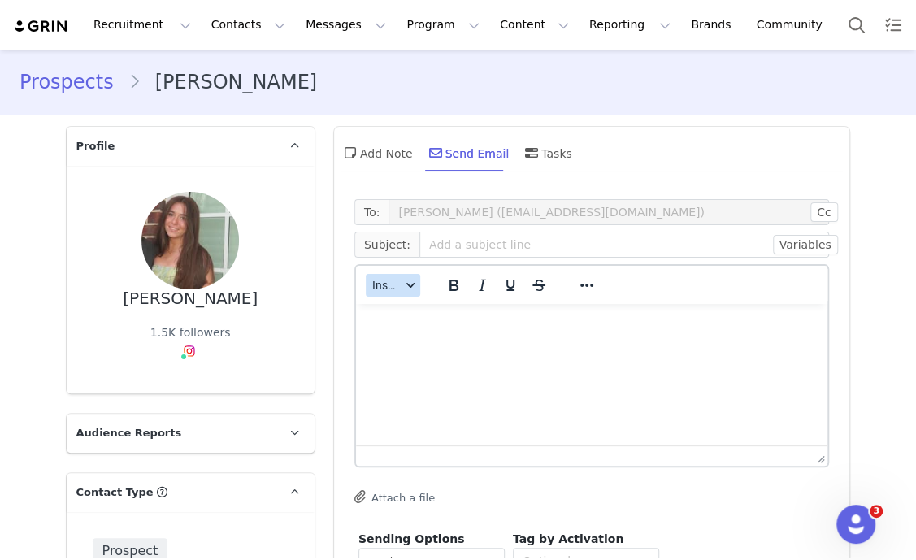
click at [392, 281] on button "Insert" at bounding box center [393, 285] width 54 height 23
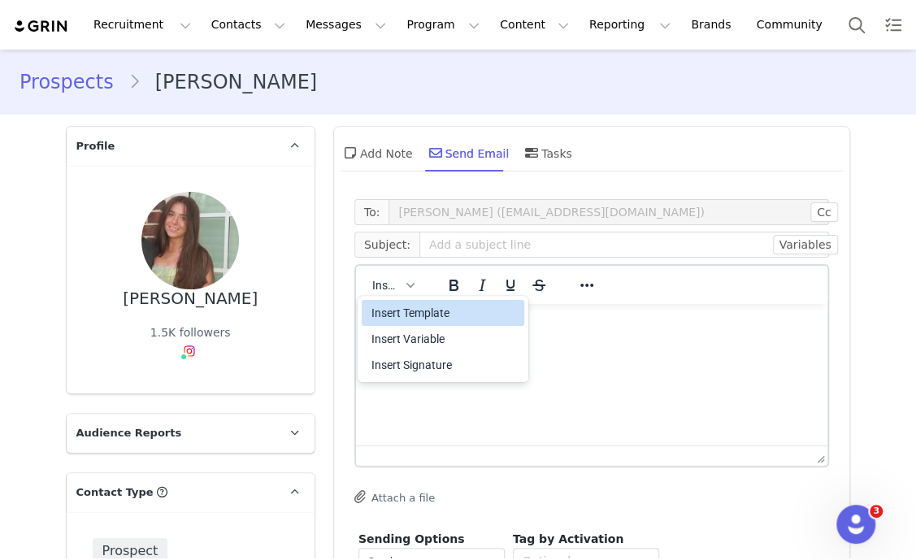
click at [447, 310] on div "Insert Template" at bounding box center [444, 312] width 146 height 19
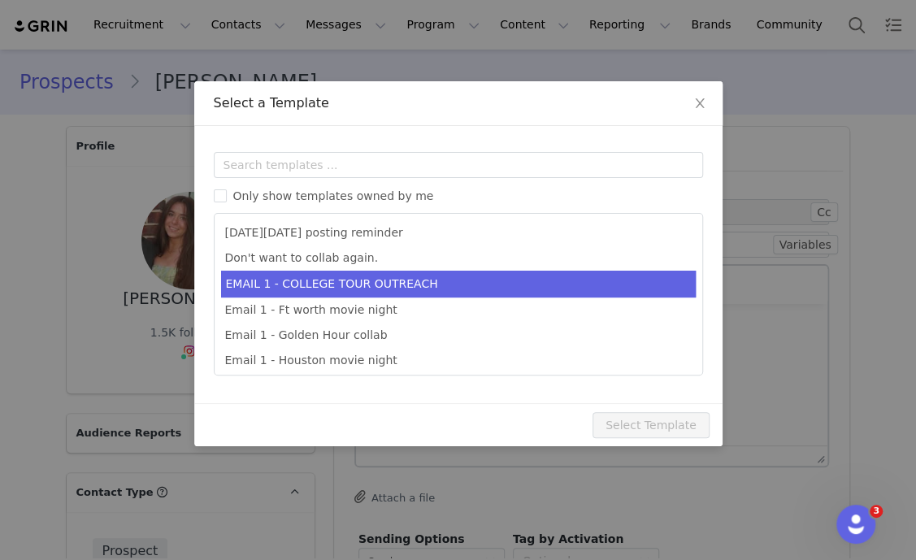
click at [458, 288] on li "EMAIL 1 - COLLEGE TOUR OUTREACH" at bounding box center [458, 284] width 474 height 27
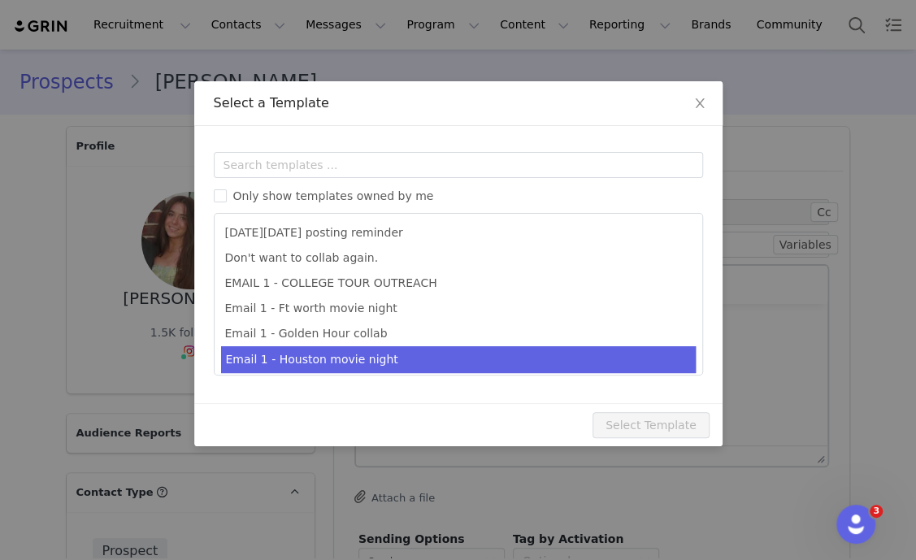
type input "EDIKTED COLLEGE TOUR 💖"
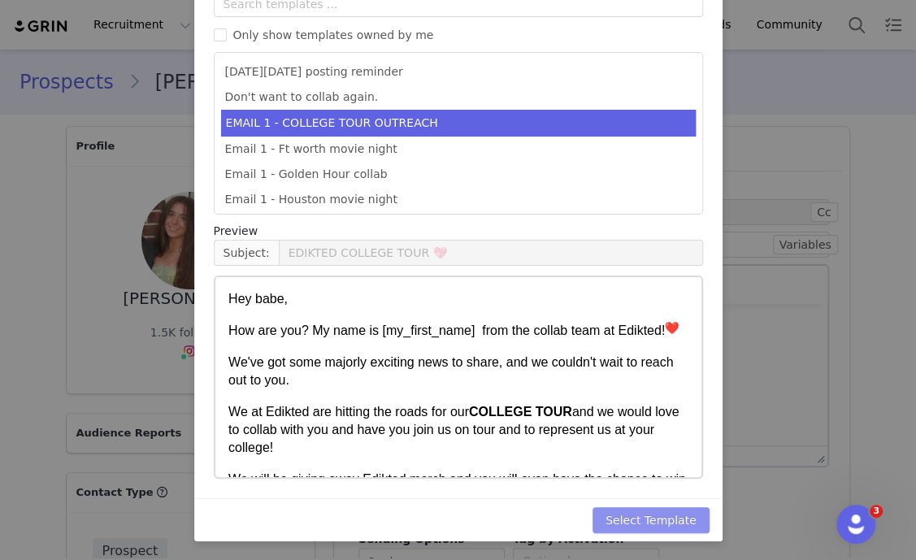
click at [648, 518] on button "Select Template" at bounding box center [650, 520] width 117 height 26
type input "EDIKTED COLLEGE TOUR 💖"
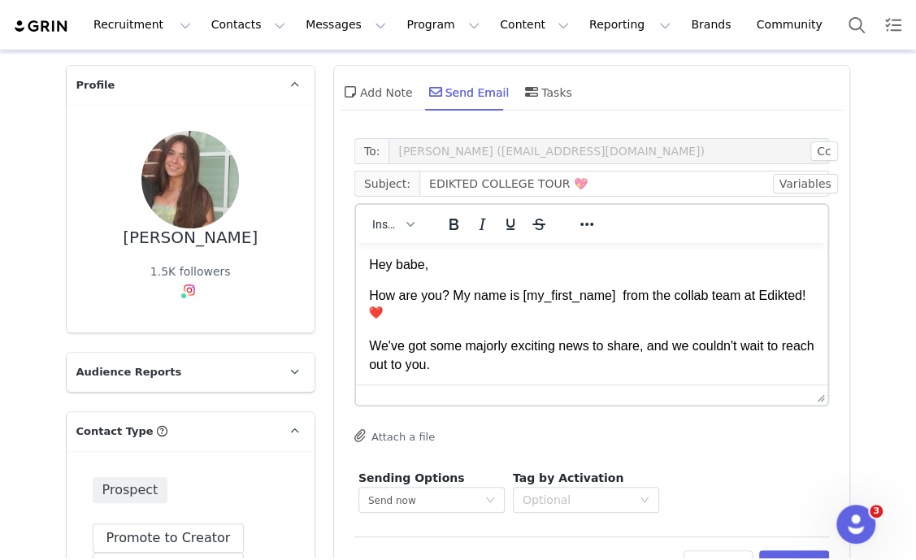
scroll to position [101, 0]
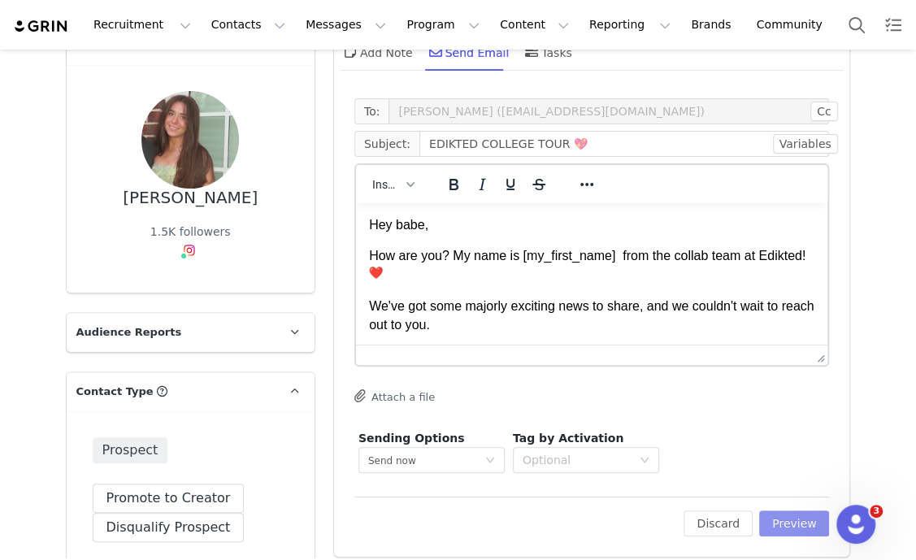
click at [778, 511] on button "Preview" at bounding box center [794, 523] width 71 height 26
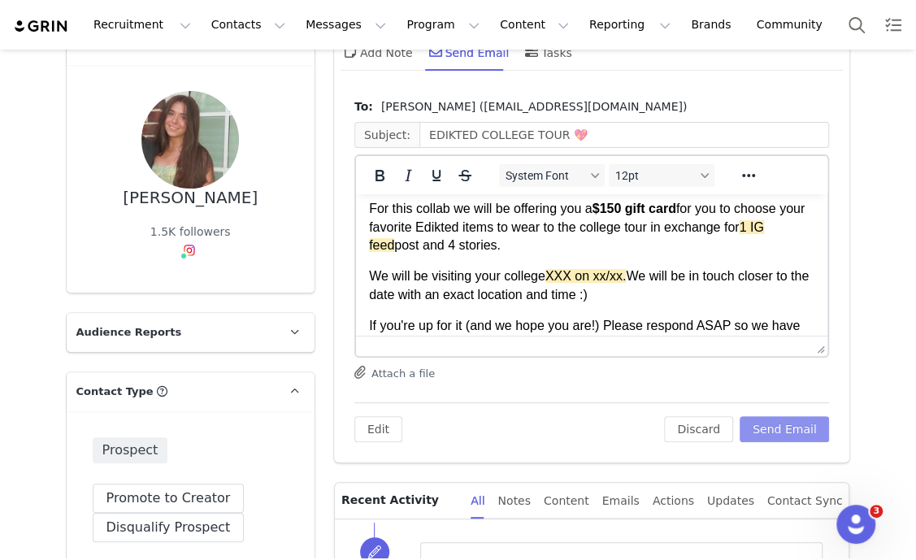
scroll to position [305, 0]
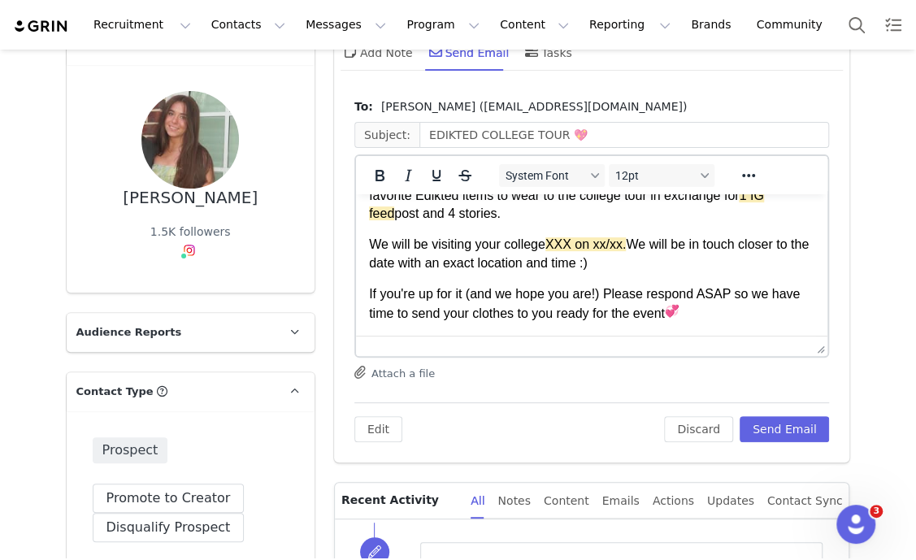
click at [574, 236] on p "We will be visiting your college XXX on xx/xx. We will be in touch closer to th…" at bounding box center [591, 254] width 446 height 37
paste body "Rich Text Area. Press ALT-0 for help."
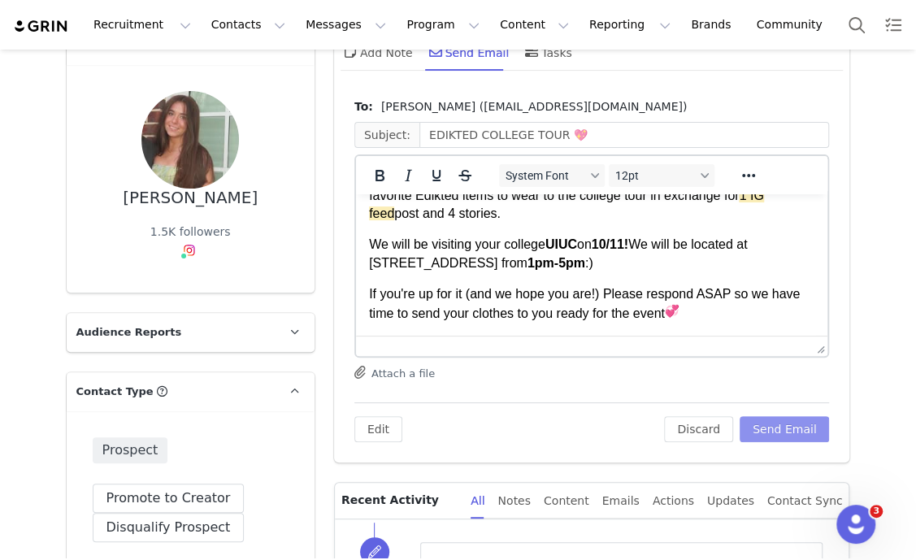
click at [800, 429] on button "Send Email" at bounding box center [784, 429] width 90 height 26
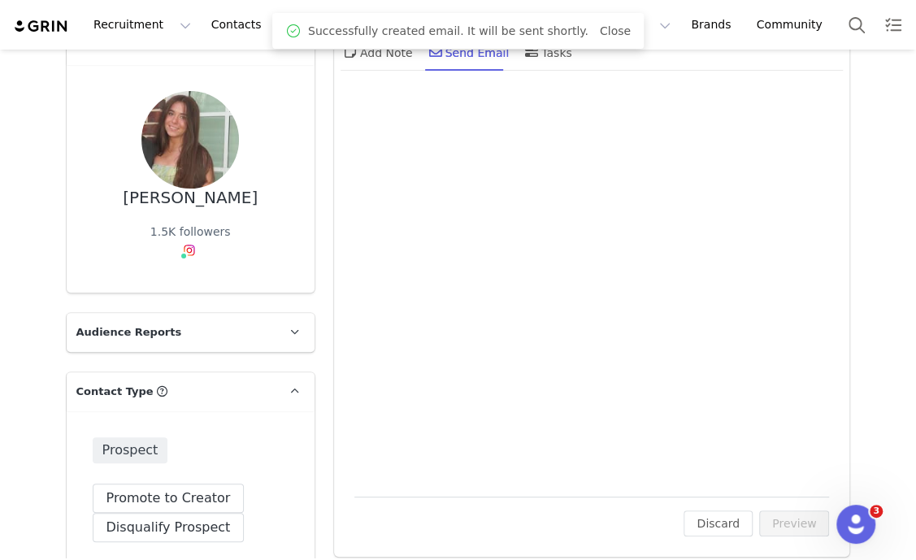
scroll to position [0, 0]
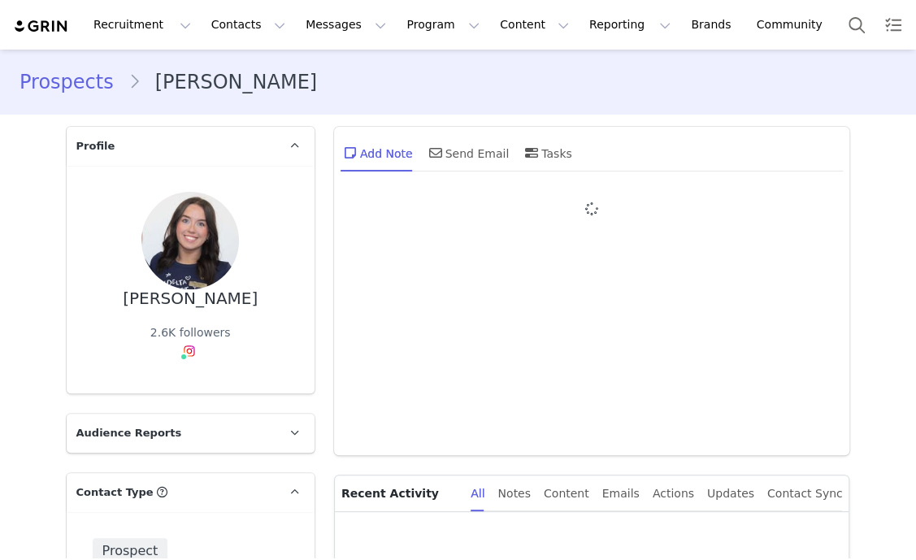
type input "+1 ([GEOGRAPHIC_DATA])"
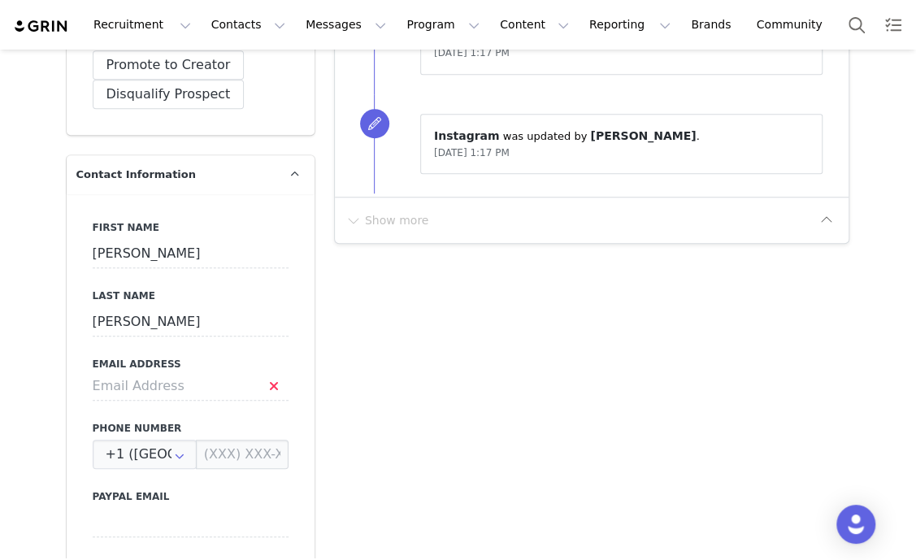
scroll to position [710, 0]
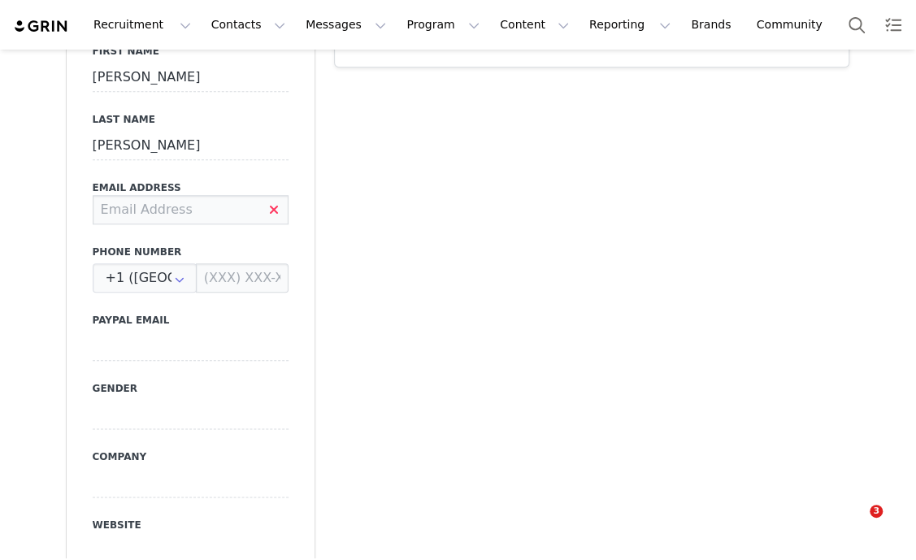
click at [166, 214] on input at bounding box center [191, 209] width 196 height 29
type input "[EMAIL_ADDRESS][DOMAIN_NAME]"
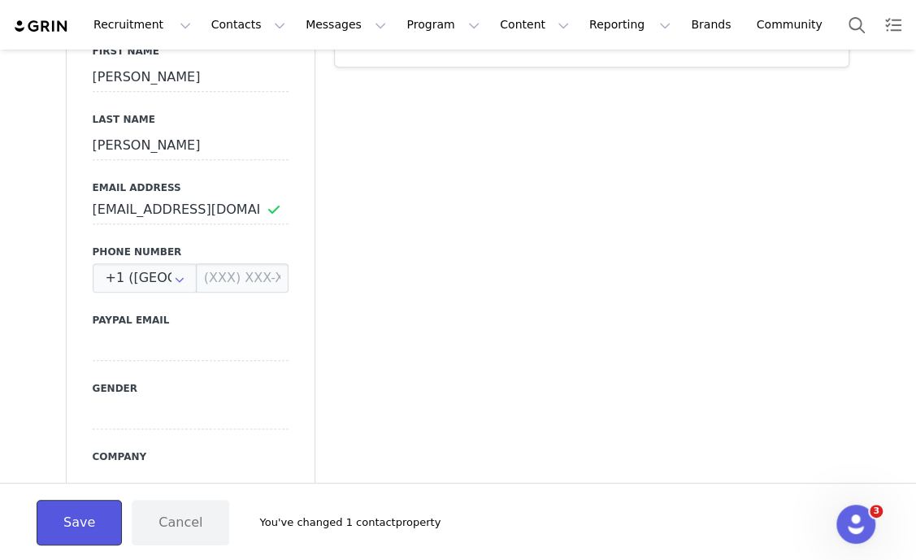
click at [66, 535] on button "Save" at bounding box center [79, 522] width 85 height 45
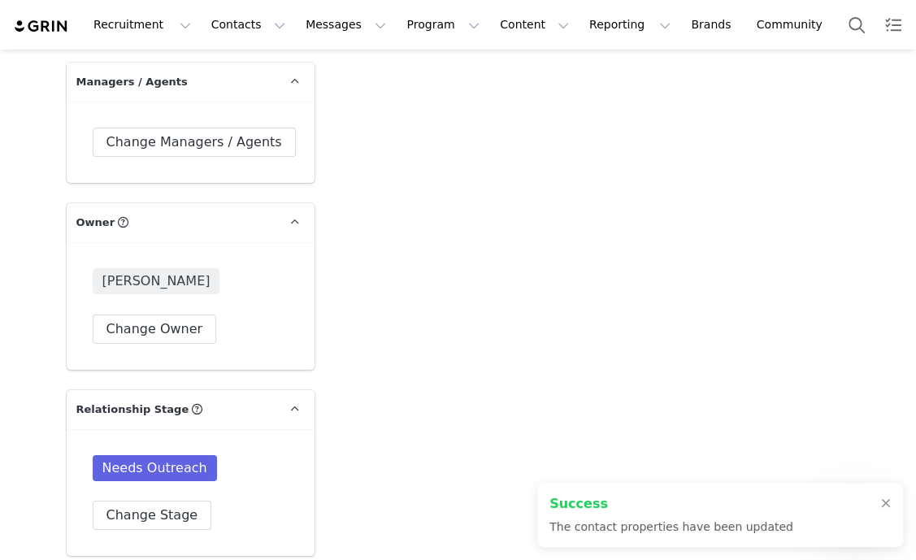
scroll to position [2437, 0]
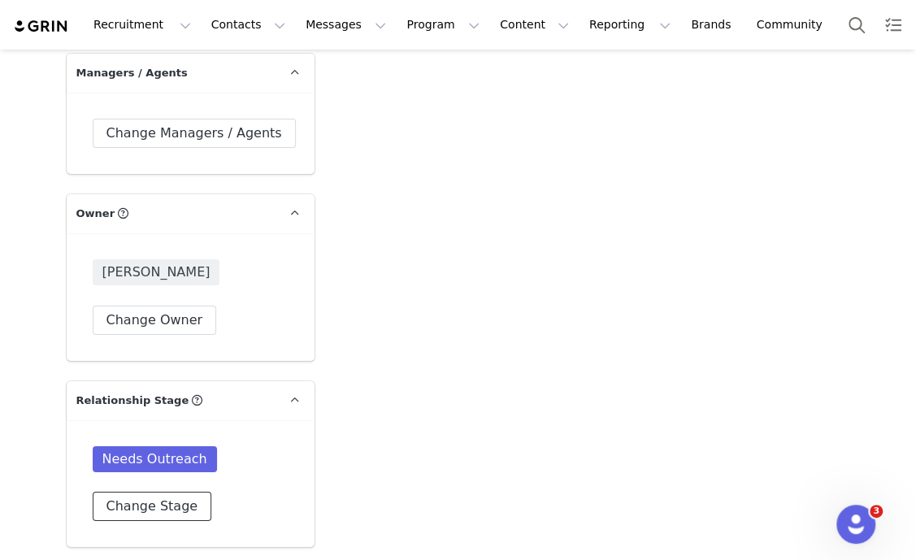
click at [164, 504] on button "Change Stage" at bounding box center [152, 506] width 119 height 29
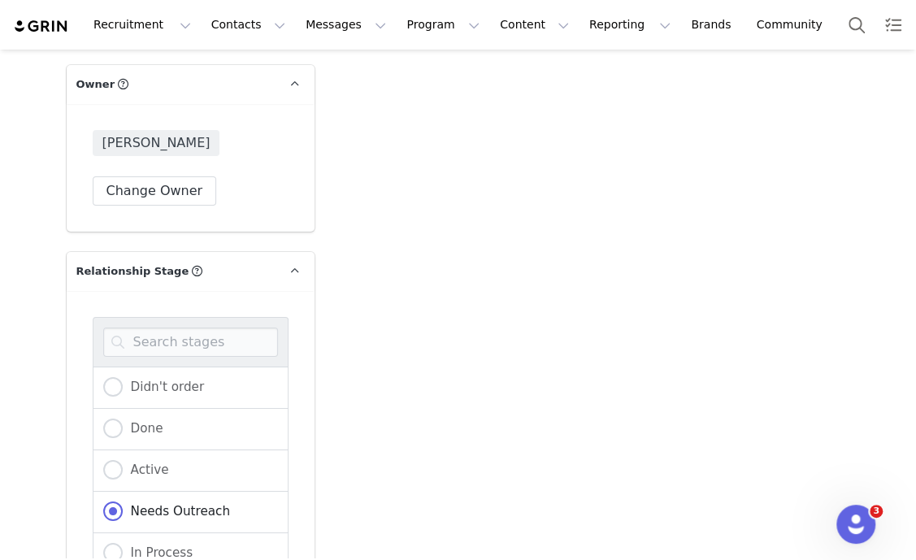
scroll to position [2640, 0]
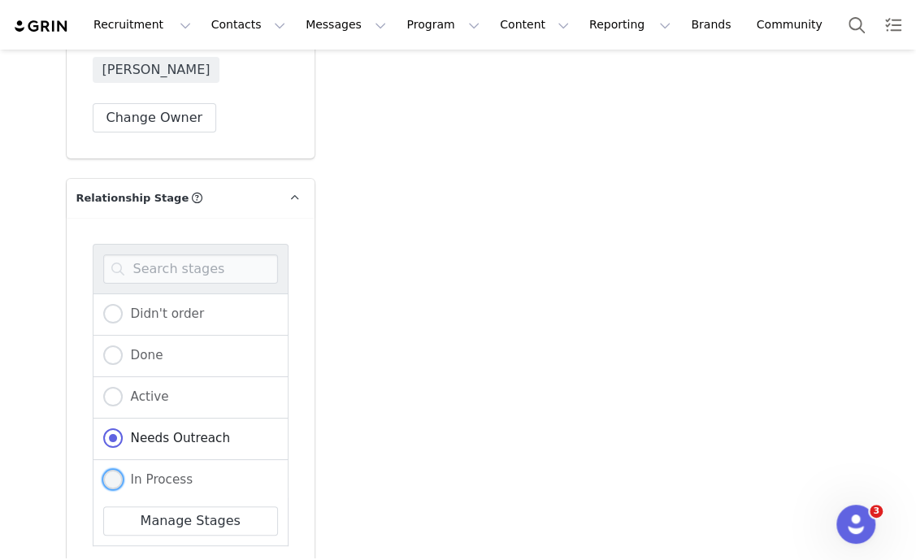
click at [143, 472] on span "In Process" at bounding box center [158, 479] width 71 height 15
click at [123, 470] on input "In Process" at bounding box center [112, 480] width 19 height 21
radio input "true"
radio input "false"
radio input "true"
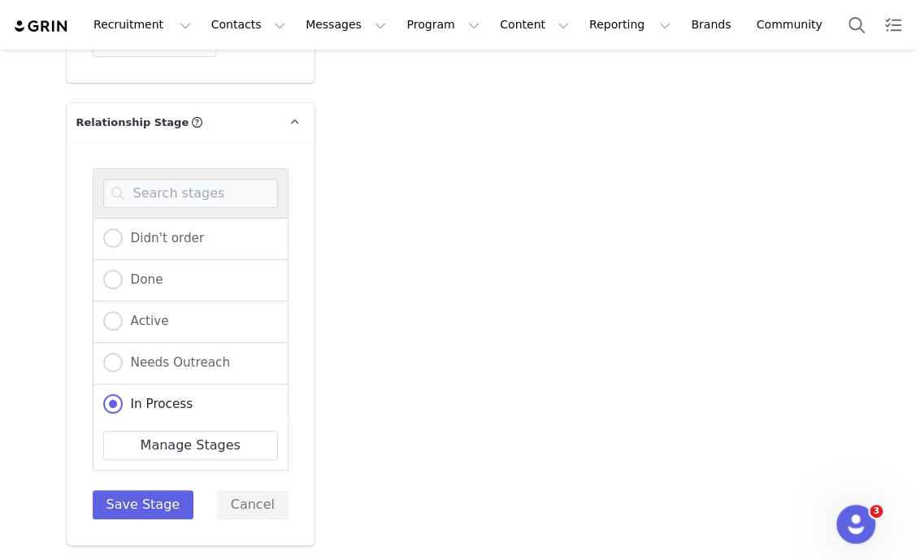
scroll to position [2843, 0]
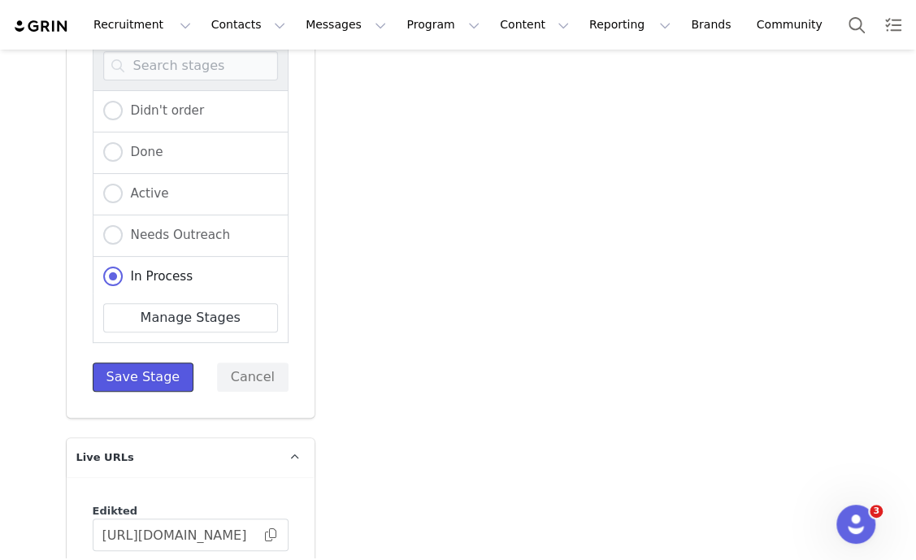
click at [145, 383] on button "Save Stage" at bounding box center [144, 376] width 102 height 29
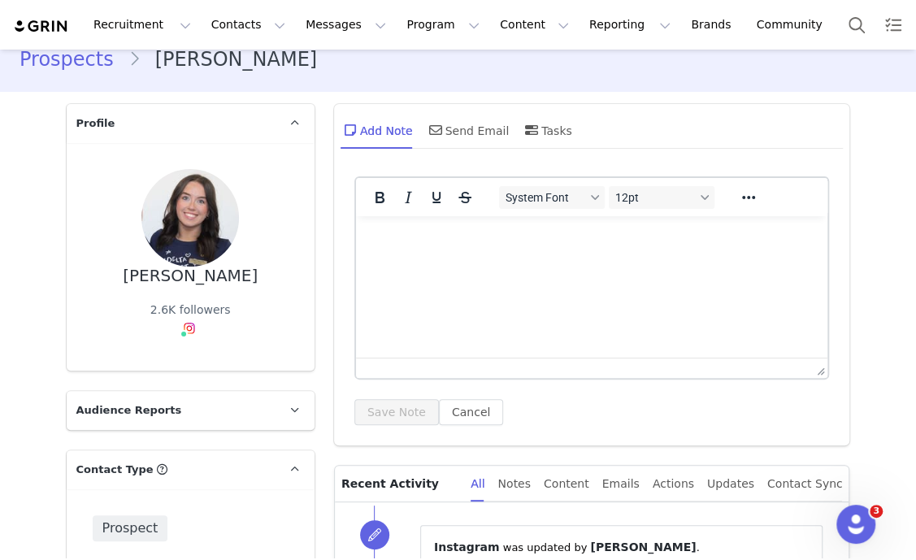
scroll to position [0, 0]
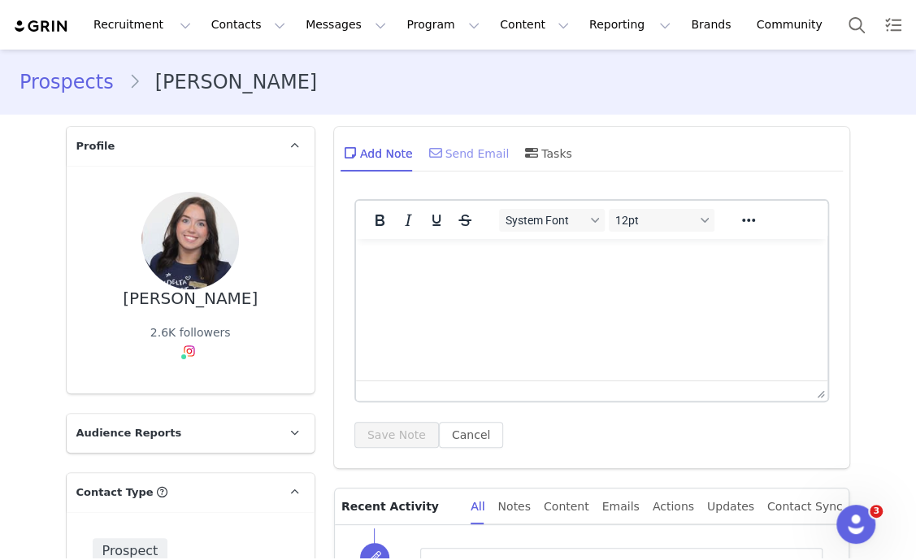
click at [478, 154] on div "Send Email" at bounding box center [468, 152] width 84 height 39
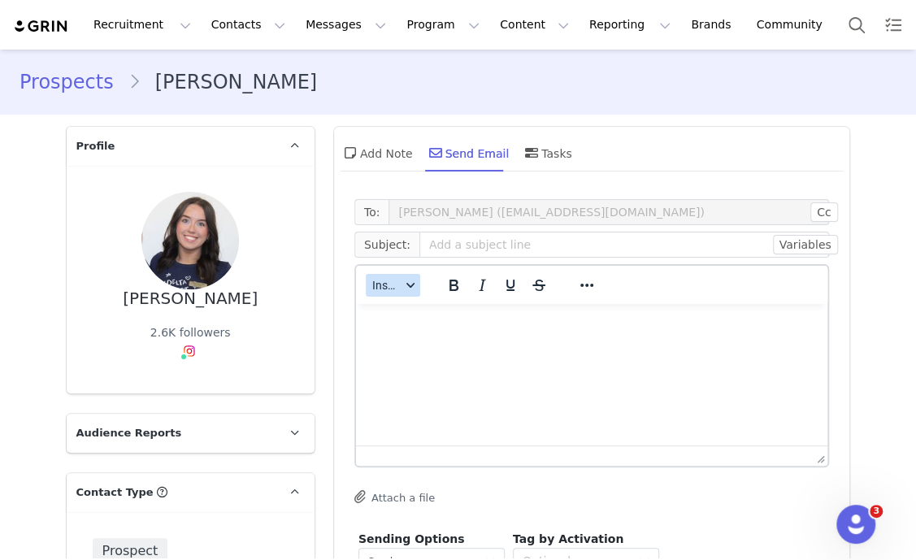
click at [394, 289] on button "Insert" at bounding box center [393, 285] width 54 height 23
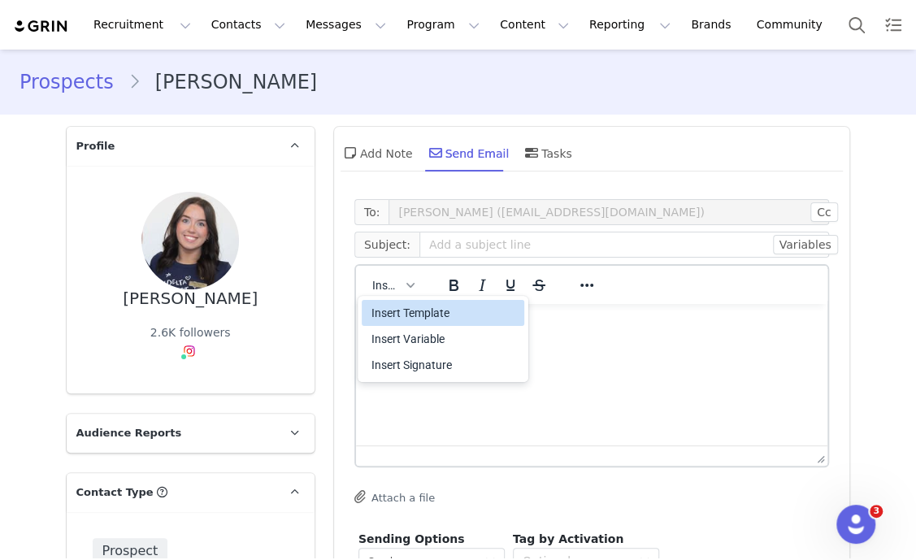
click at [430, 314] on div "Insert Template" at bounding box center [444, 312] width 146 height 19
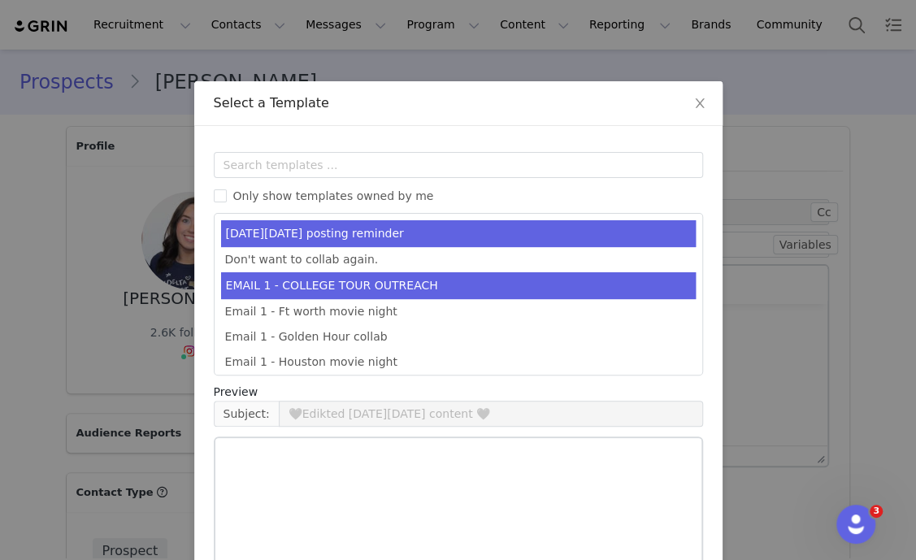
click at [488, 282] on li "EMAIL 1 - COLLEGE TOUR OUTREACH" at bounding box center [458, 285] width 474 height 27
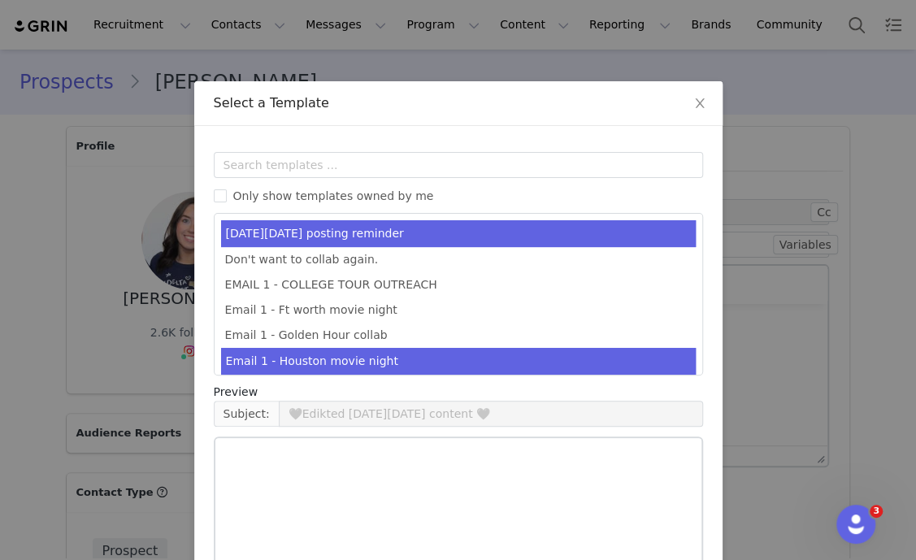
type input "EDIKTED COLLEGE TOUR 💖"
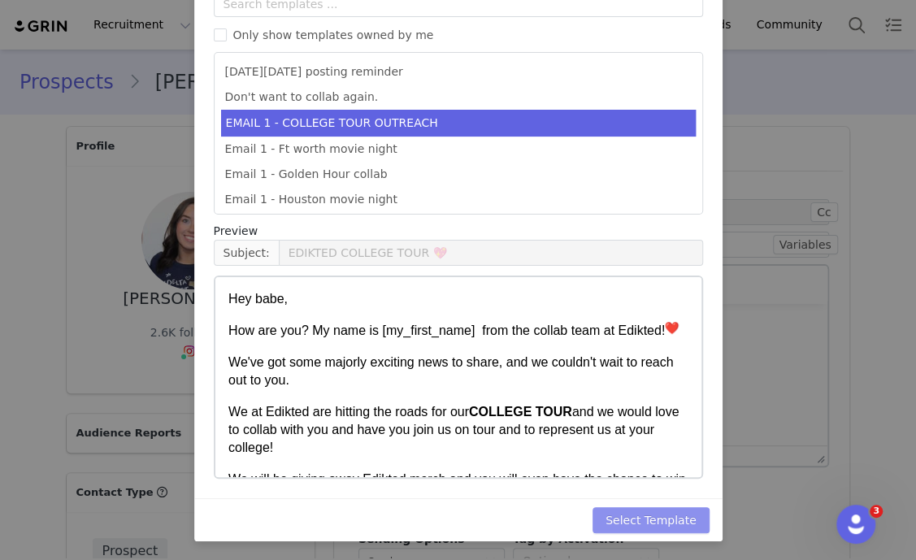
click at [669, 518] on button "Select Template" at bounding box center [650, 520] width 117 height 26
type input "EDIKTED COLLEGE TOUR 💖"
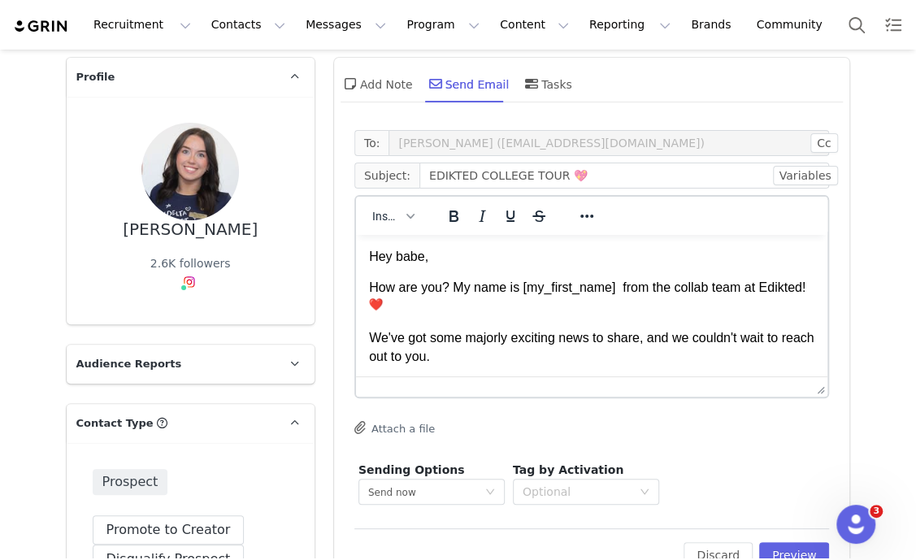
scroll to position [101, 0]
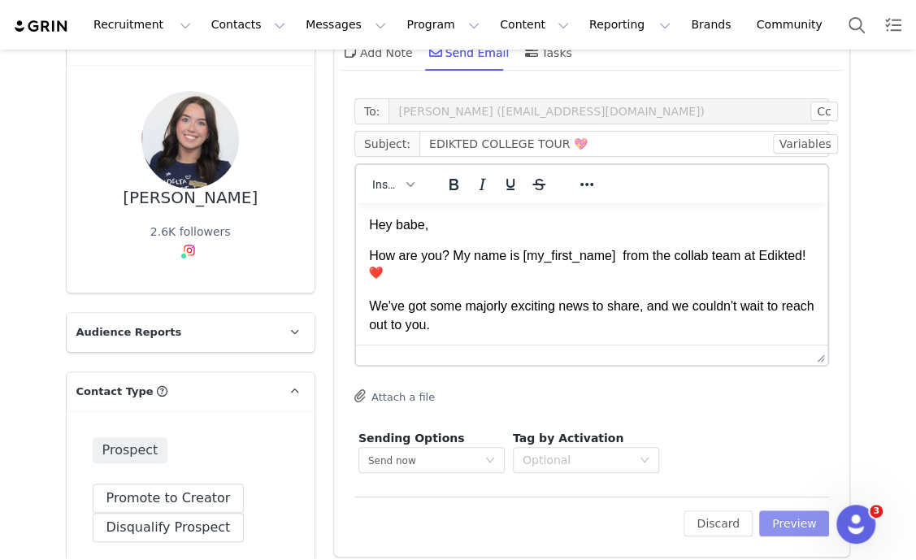
click at [785, 516] on button "Preview" at bounding box center [794, 523] width 71 height 26
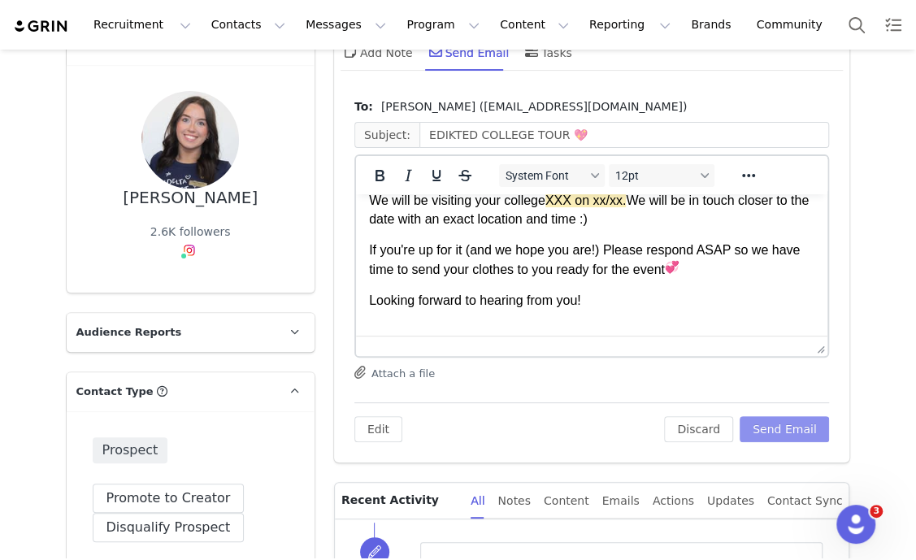
scroll to position [305, 0]
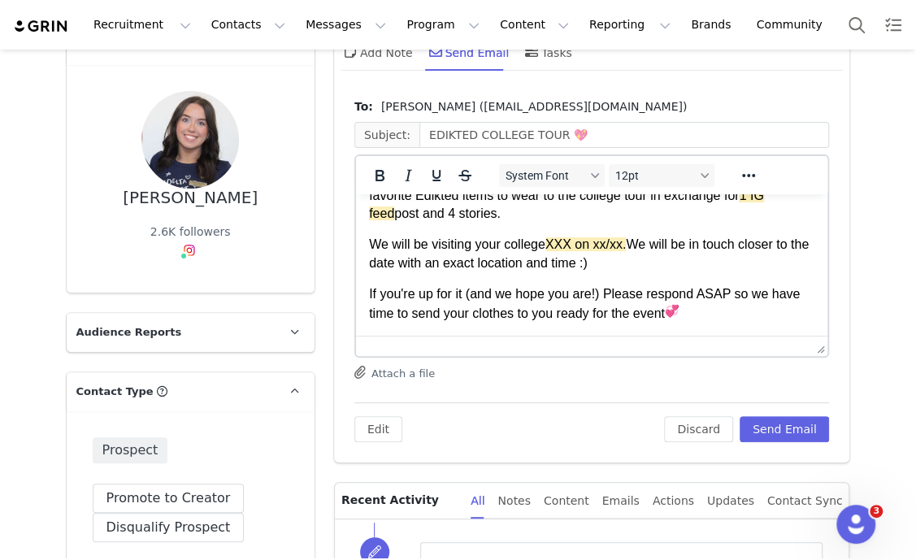
click at [520, 241] on p "We will be visiting your college XXX on xx/xx. We will be in touch closer to th…" at bounding box center [591, 254] width 446 height 37
paste body "Rich Text Area. Press ALT-0 for help."
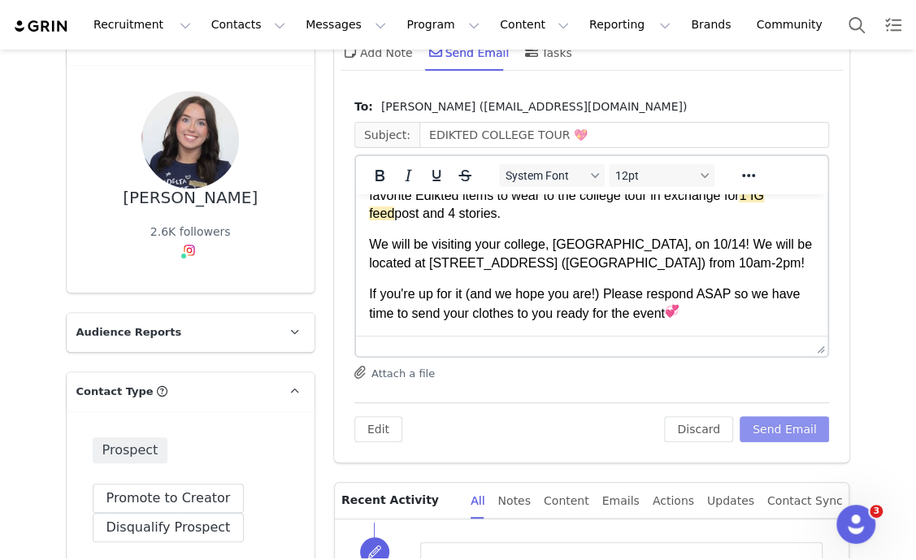
click at [788, 422] on button "Send Email" at bounding box center [784, 429] width 90 height 26
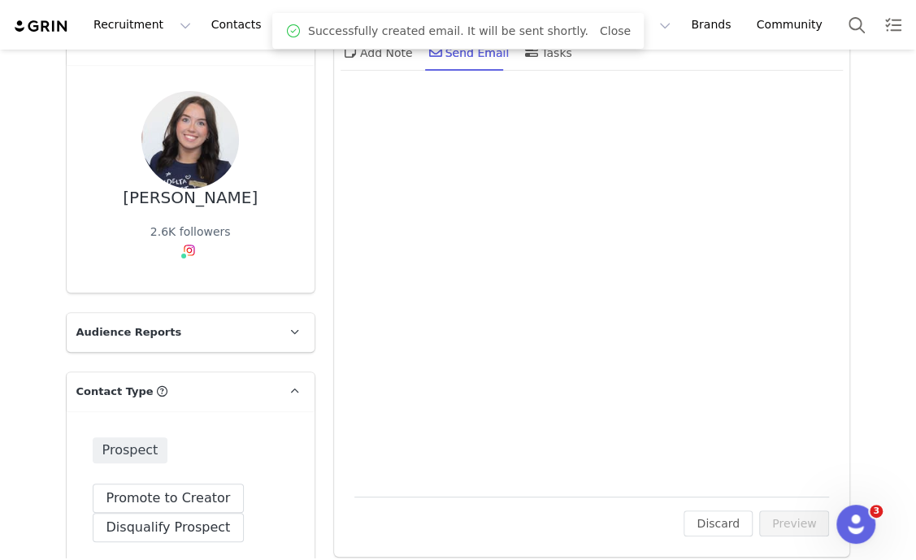
scroll to position [0, 0]
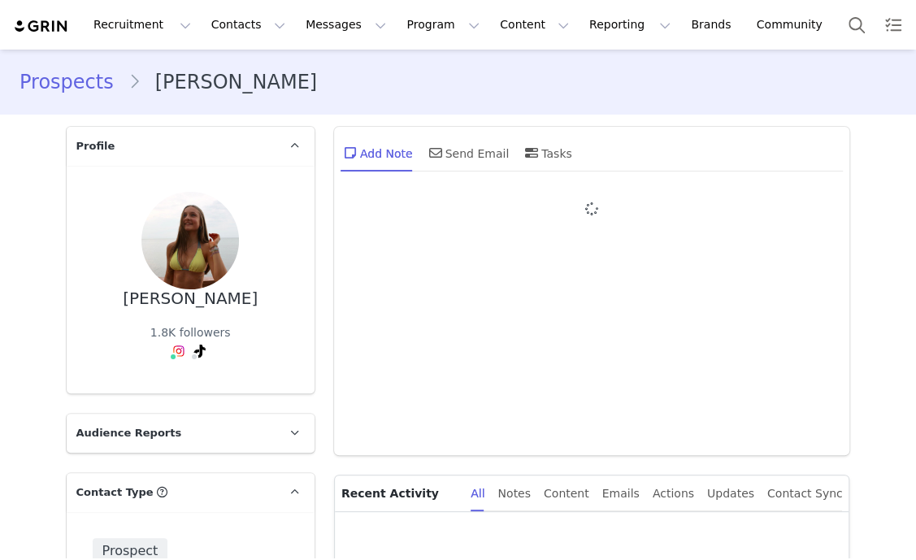
type input "+1 ([GEOGRAPHIC_DATA])"
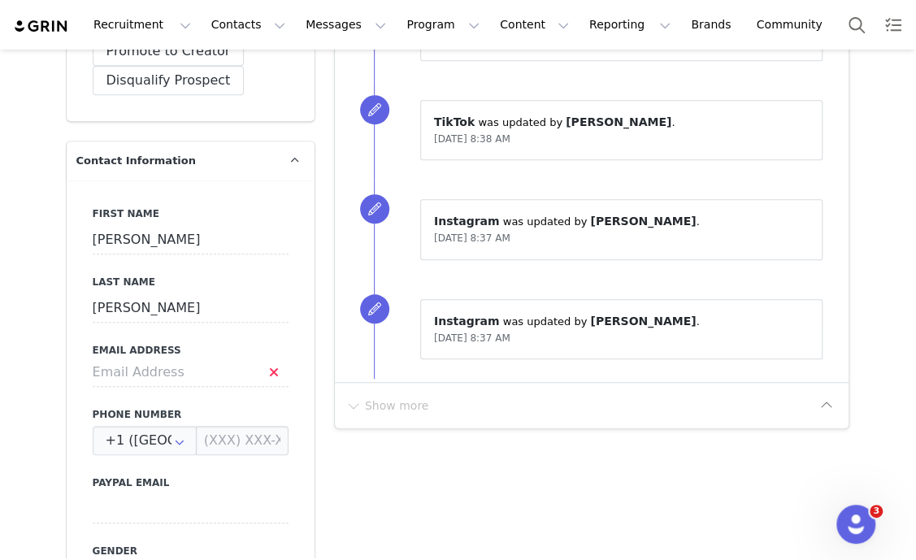
scroll to position [609, 0]
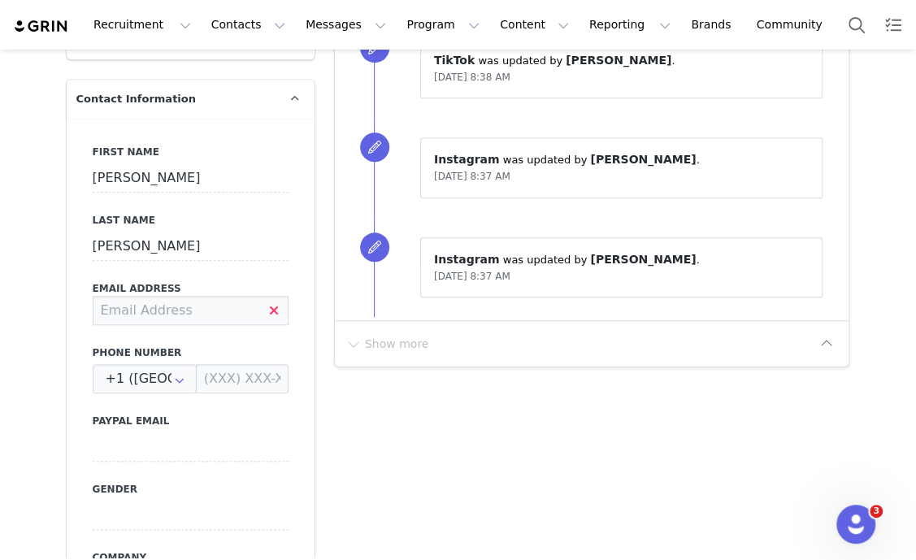
click at [201, 309] on input at bounding box center [191, 310] width 196 height 29
type input "[EMAIL_ADDRESS][DOMAIN_NAME]"
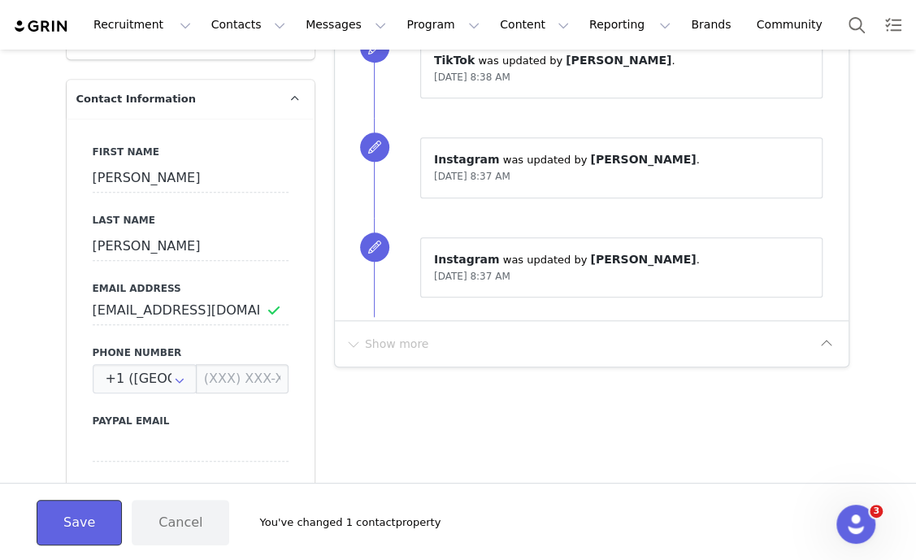
click at [75, 516] on button "Save" at bounding box center [79, 522] width 85 height 45
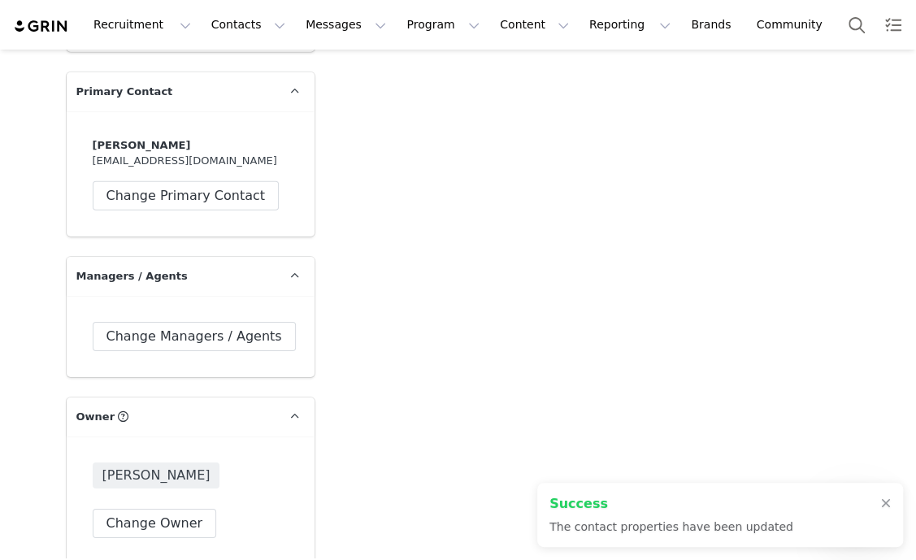
scroll to position [2640, 0]
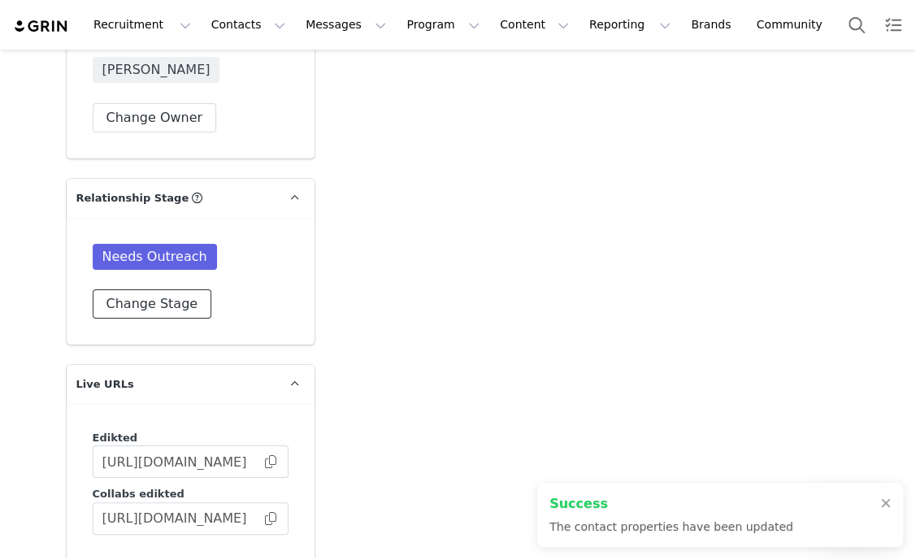
click at [140, 304] on button "Change Stage" at bounding box center [152, 303] width 119 height 29
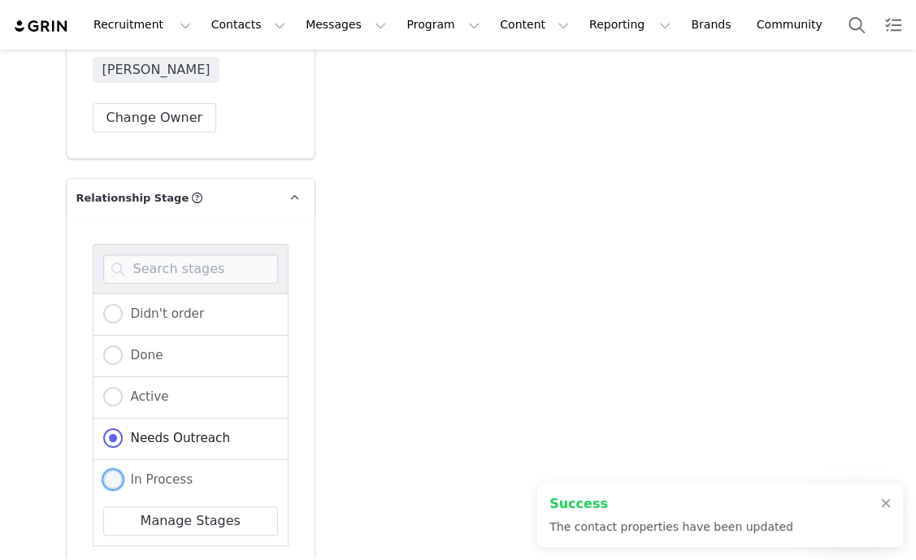
click at [158, 472] on span "In Process" at bounding box center [158, 479] width 71 height 15
click at [123, 470] on input "In Process" at bounding box center [112, 480] width 19 height 21
radio input "true"
radio input "false"
radio input "true"
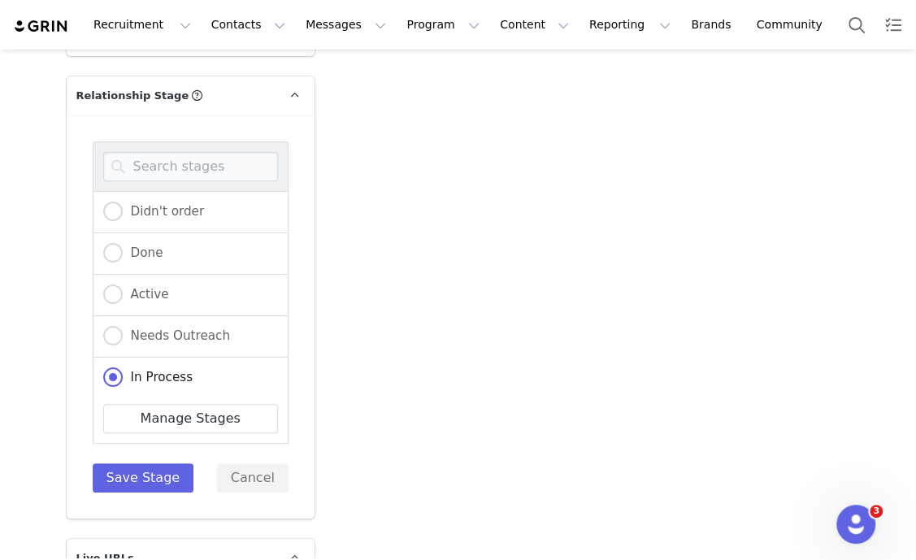
scroll to position [2843, 0]
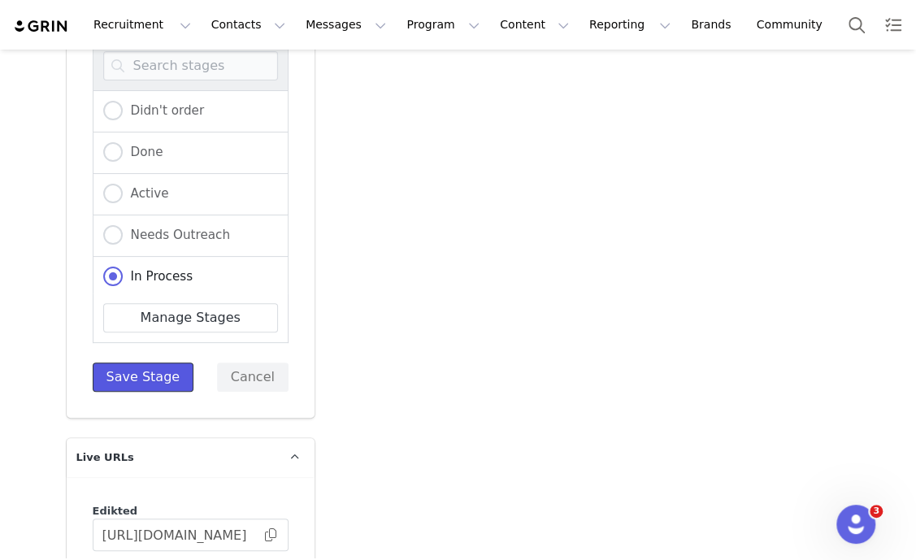
click at [143, 367] on button "Save Stage" at bounding box center [144, 376] width 102 height 29
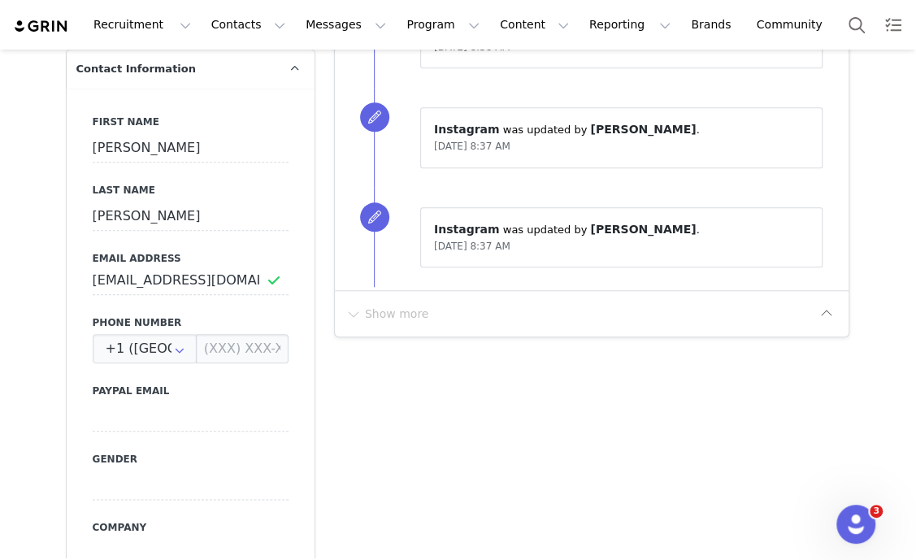
scroll to position [0, 0]
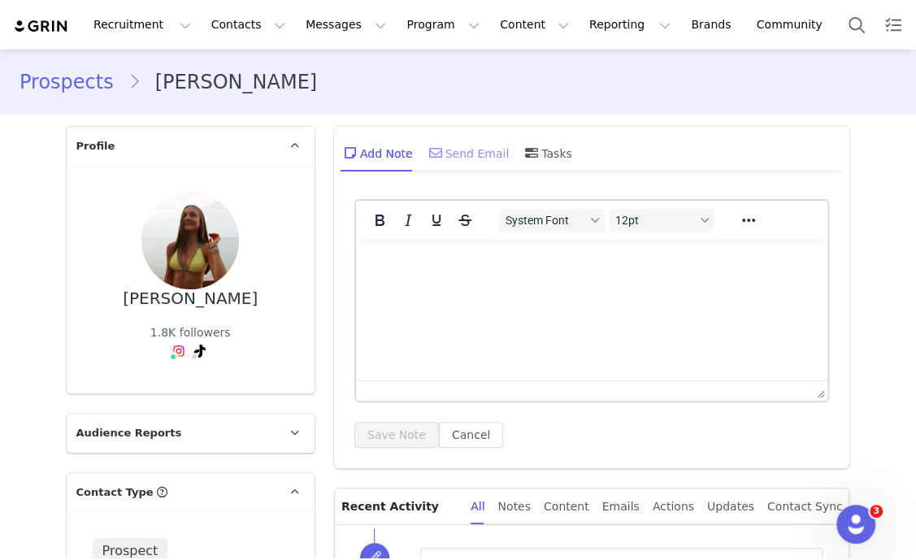
click at [437, 137] on div "Send Email" at bounding box center [468, 152] width 84 height 39
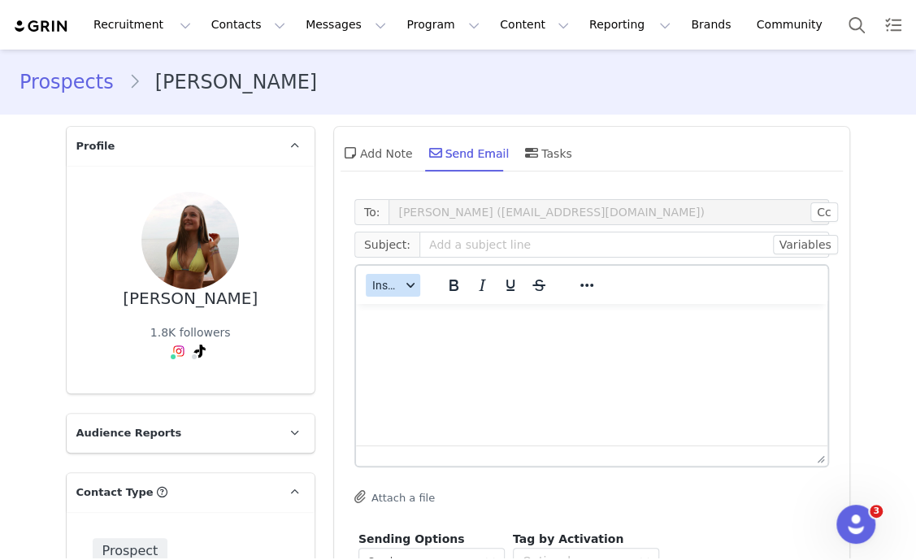
click at [386, 288] on span "Insert" at bounding box center [386, 285] width 28 height 13
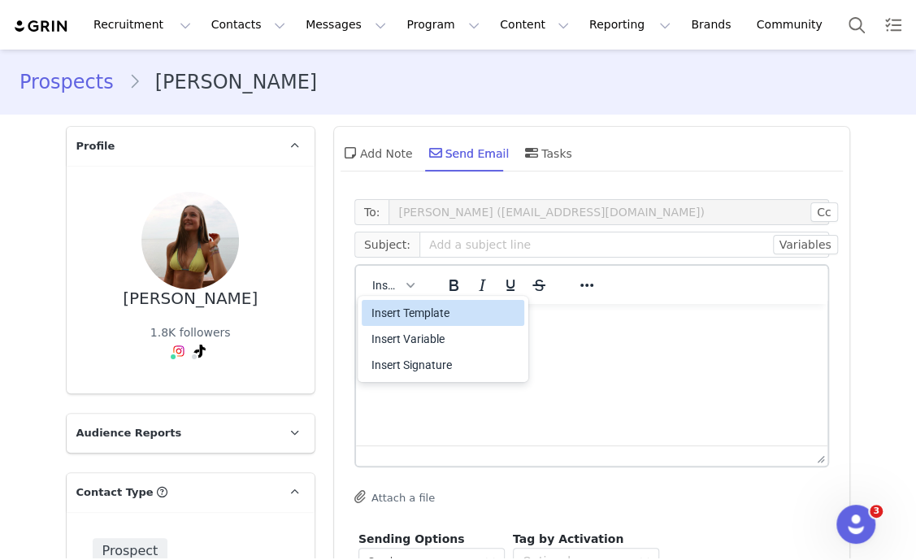
click at [422, 309] on div "Insert Template" at bounding box center [444, 312] width 146 height 19
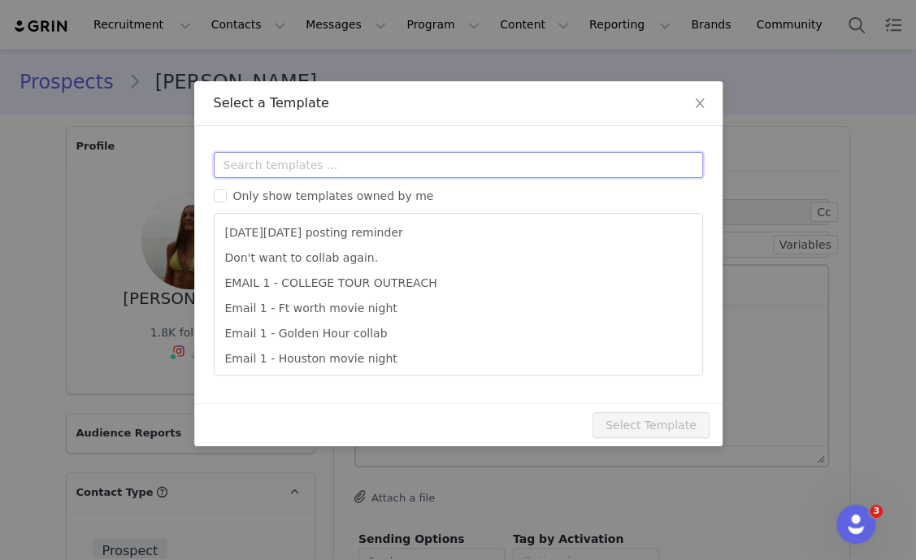
click at [383, 173] on input "text" at bounding box center [458, 165] width 489 height 26
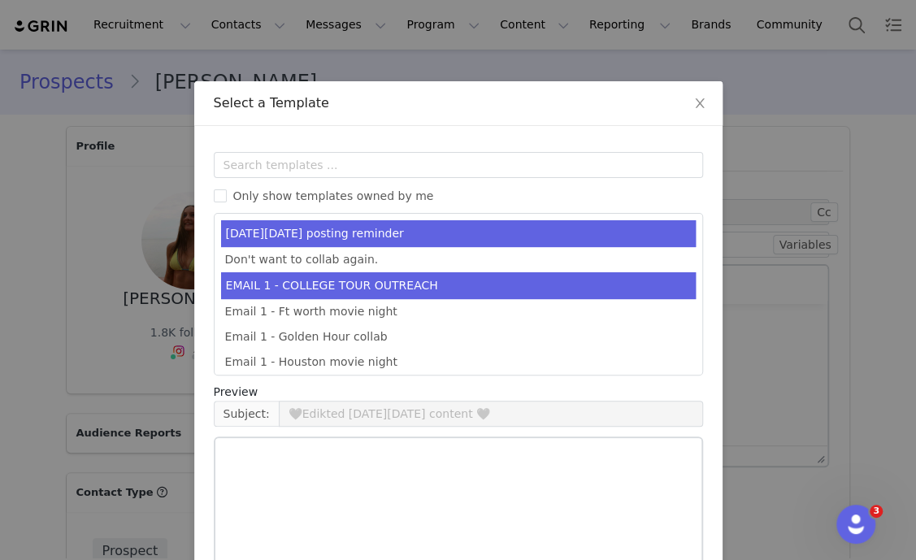
click at [385, 280] on li "EMAIL 1 - COLLEGE TOUR OUTREACH" at bounding box center [458, 285] width 474 height 27
type input "EDIKTED COLLEGE TOUR 💖"
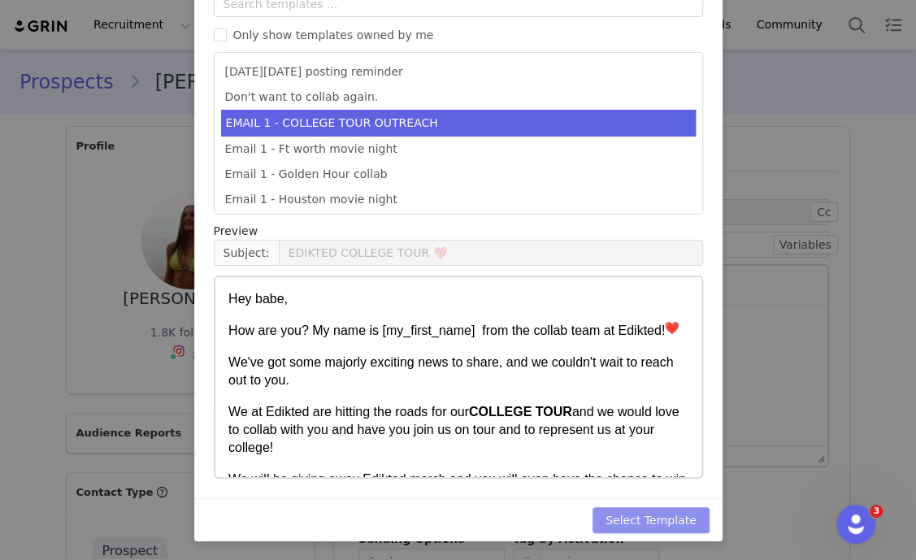
click at [669, 521] on button "Select Template" at bounding box center [650, 520] width 117 height 26
type input "EDIKTED COLLEGE TOUR 💖"
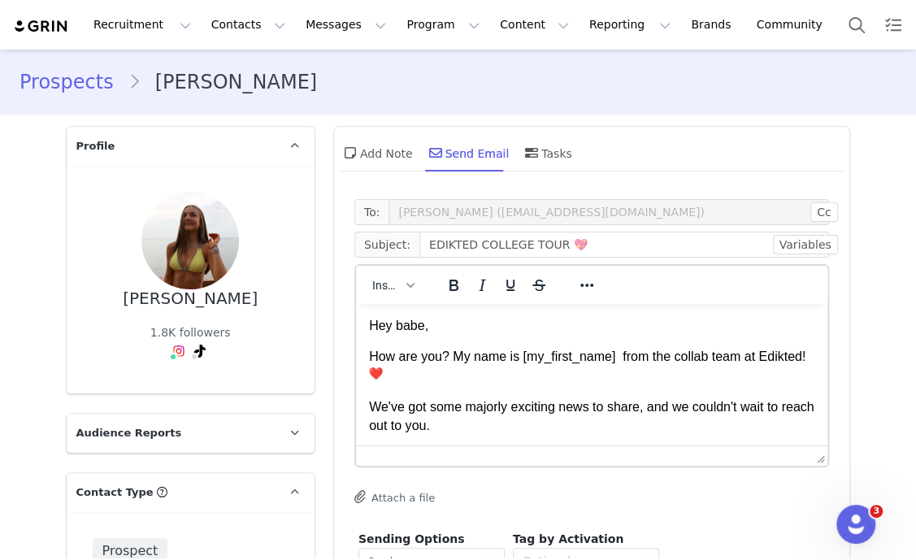
scroll to position [101, 0]
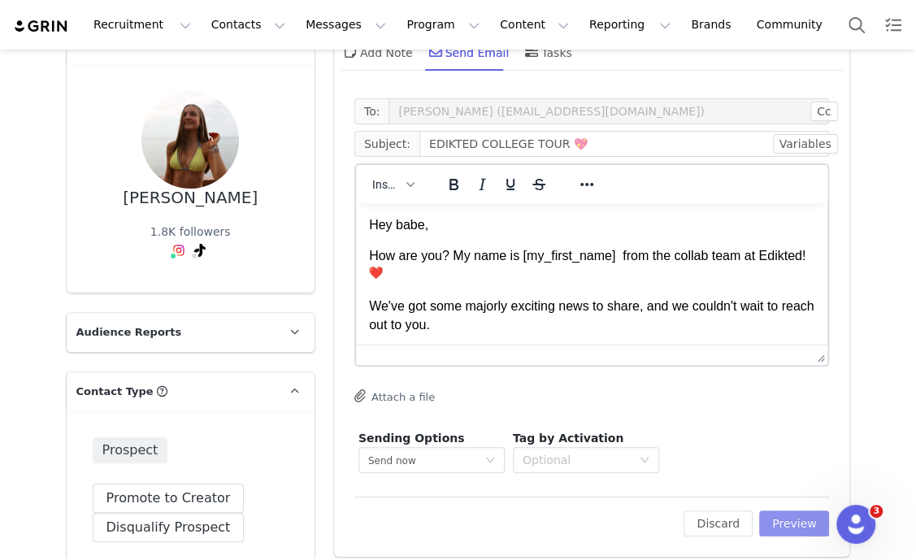
click at [779, 520] on button "Preview" at bounding box center [794, 523] width 71 height 26
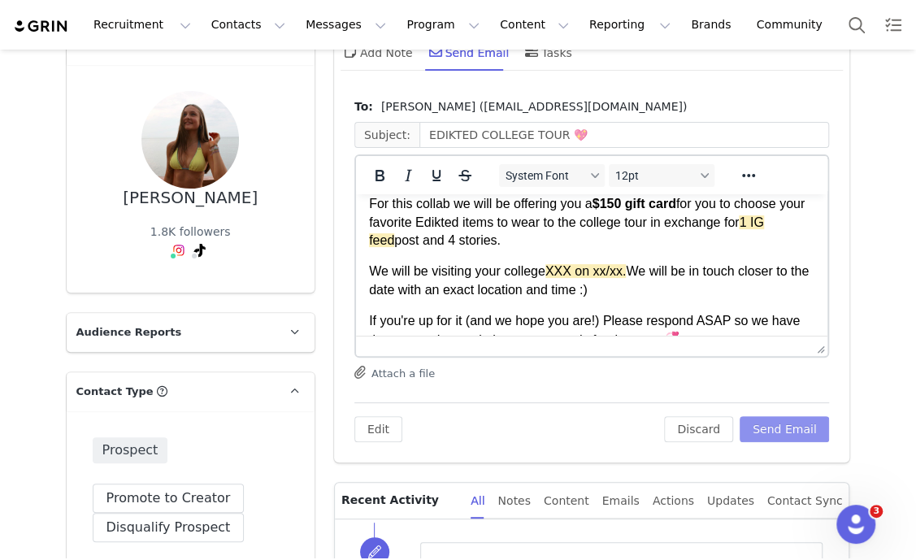
scroll to position [305, 0]
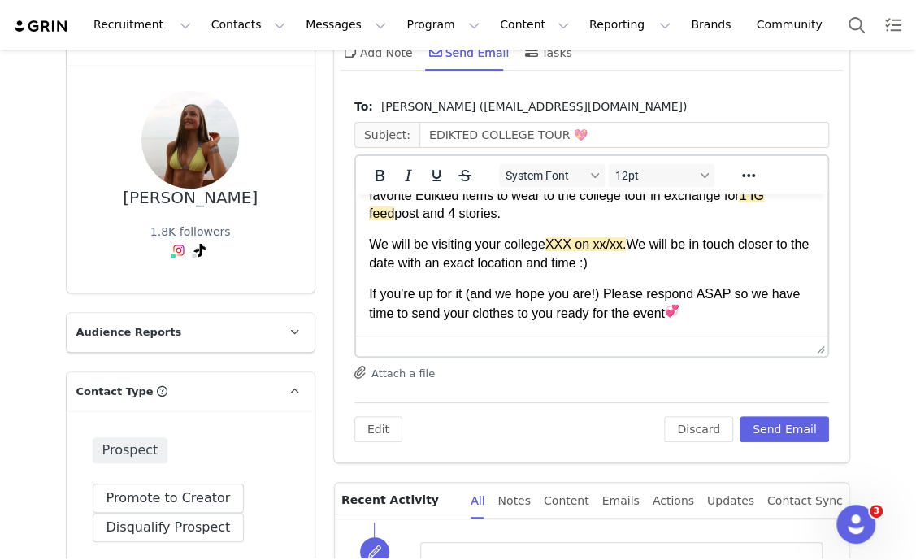
click at [544, 236] on p "We will be visiting your college XXX on xx/xx. We will be in touch closer to th…" at bounding box center [591, 254] width 446 height 37
paste body "Rich Text Area. Press ALT-0 for help."
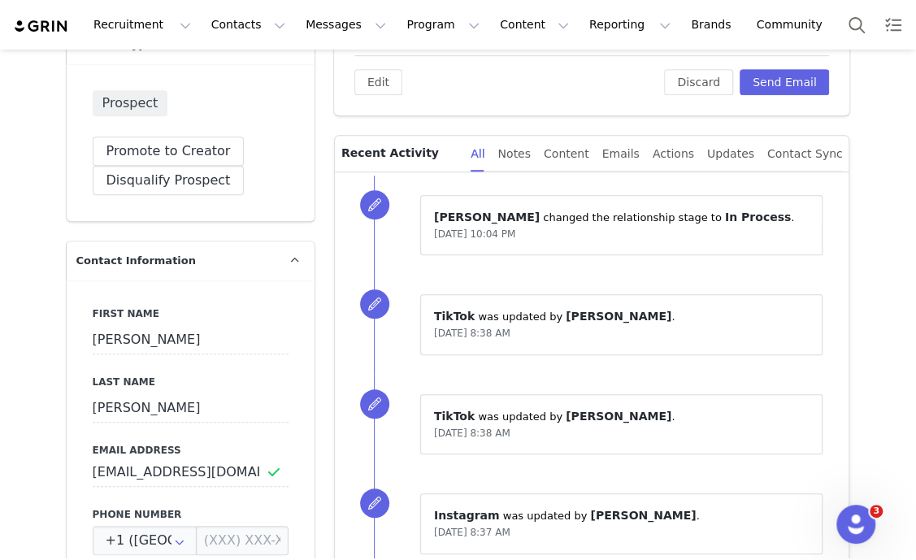
scroll to position [0, 0]
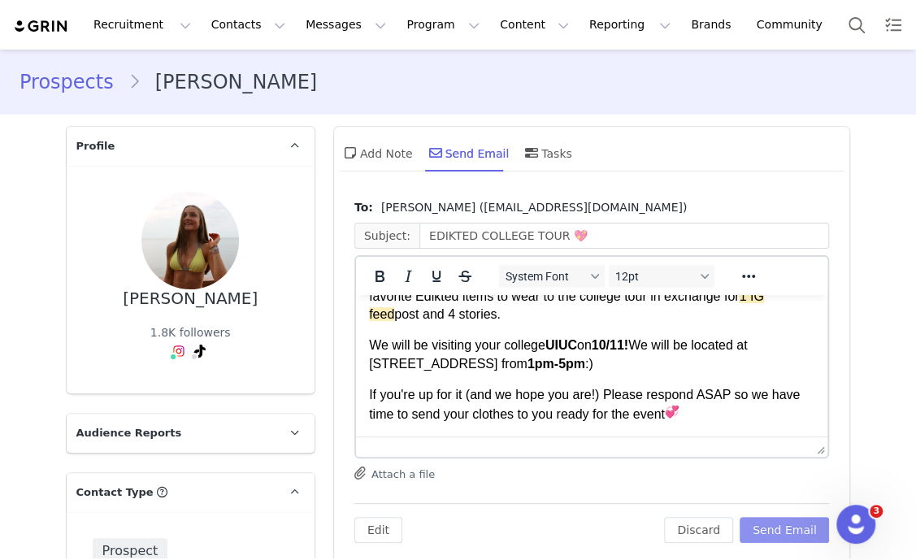
click at [768, 525] on button "Send Email" at bounding box center [784, 530] width 90 height 26
click at [768, 525] on div "Discard Send Email" at bounding box center [746, 530] width 165 height 26
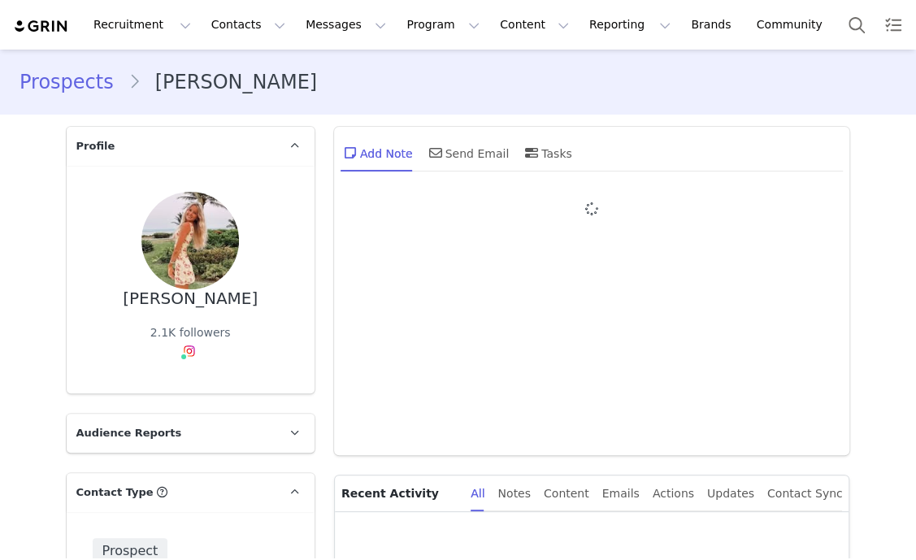
type input "+1 ([GEOGRAPHIC_DATA])"
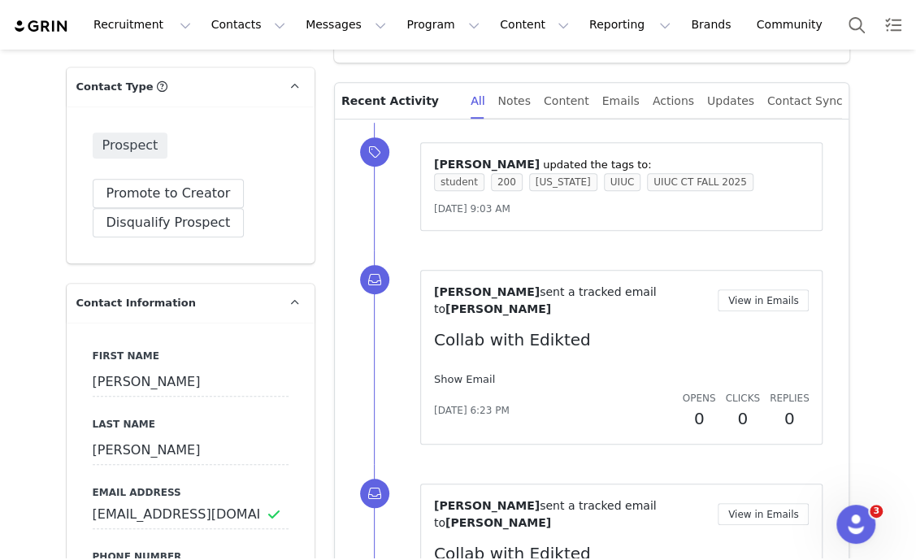
click at [450, 373] on link "Show Email" at bounding box center [464, 379] width 61 height 12
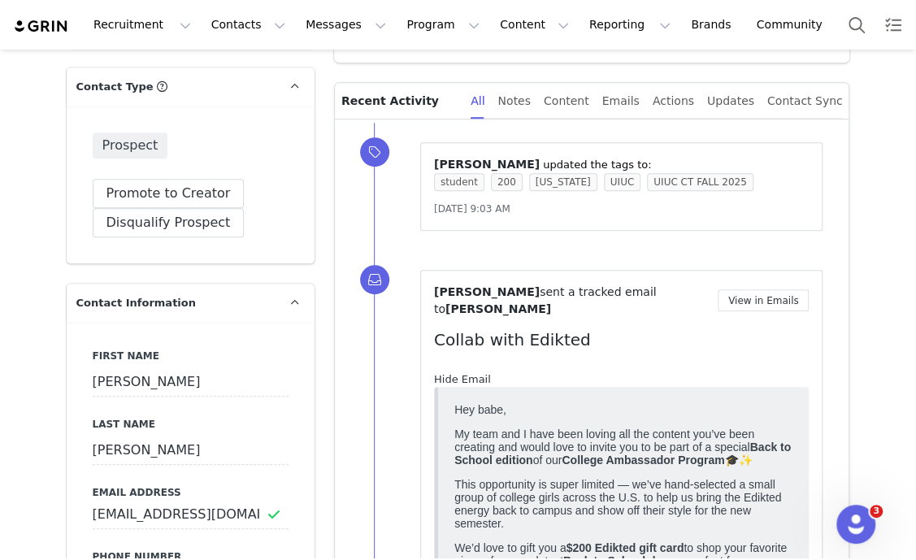
click at [450, 373] on link "Hide Email" at bounding box center [462, 379] width 57 height 12
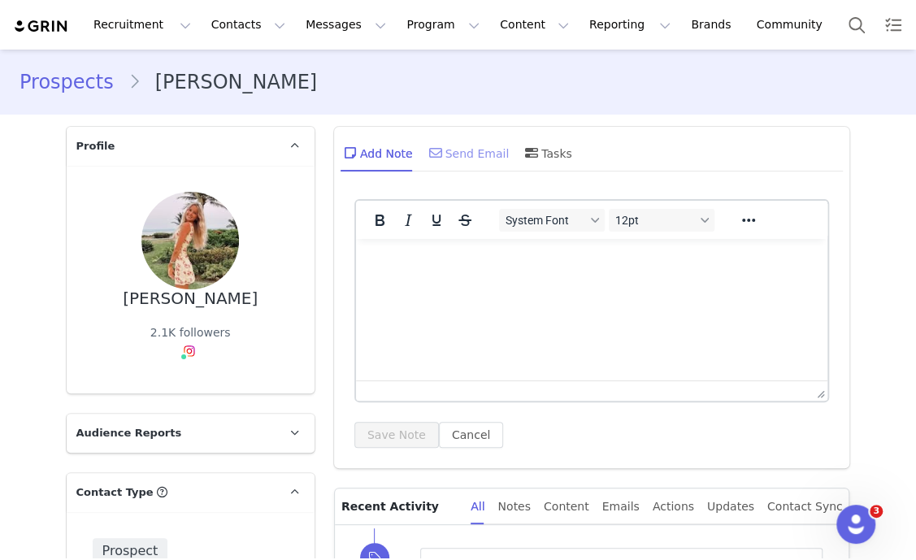
click at [475, 152] on div "Send Email" at bounding box center [468, 152] width 84 height 39
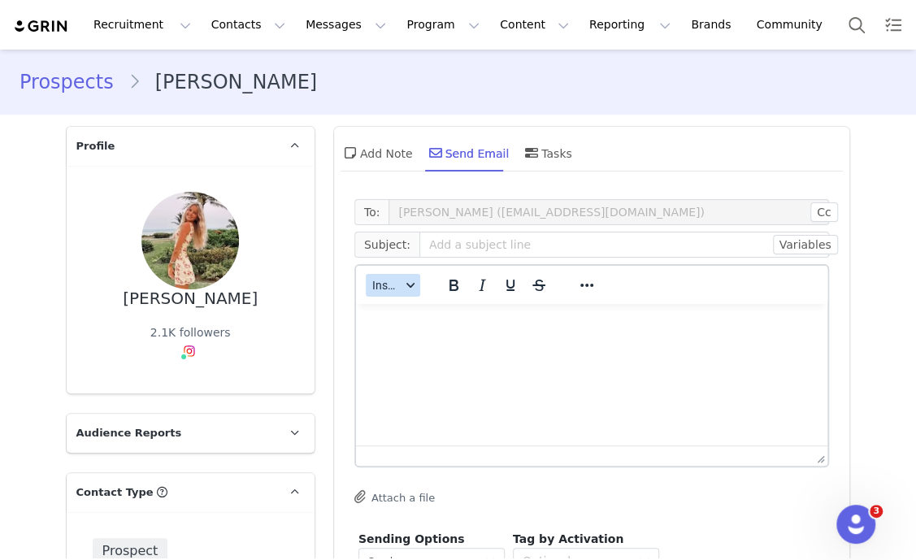
click at [387, 279] on span "Insert" at bounding box center [386, 285] width 28 height 13
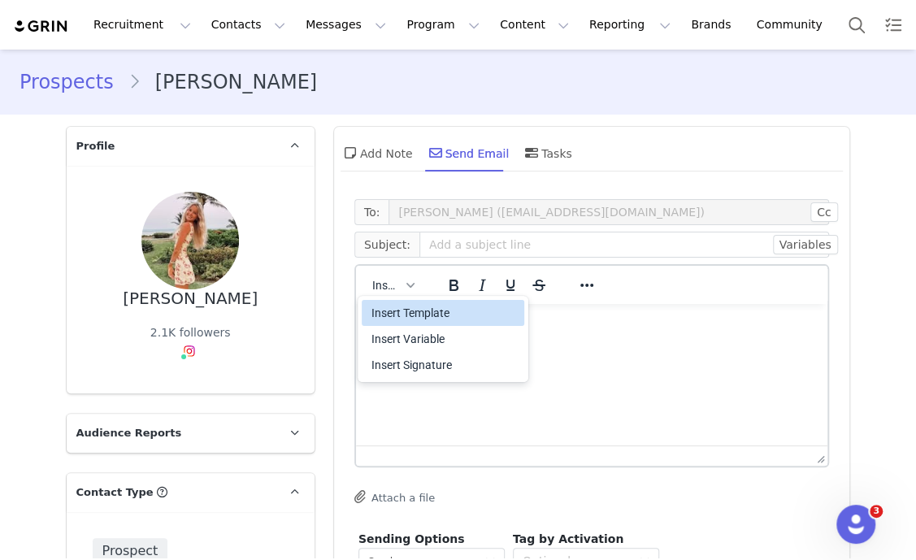
click at [412, 312] on div "Insert Template" at bounding box center [444, 312] width 146 height 19
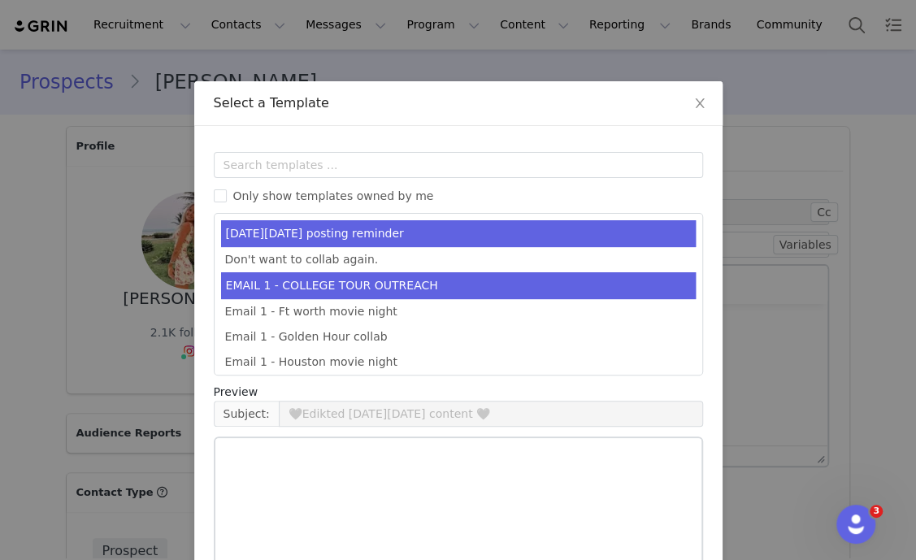
click at [414, 294] on li "EMAIL 1 - COLLEGE TOUR OUTREACH" at bounding box center [458, 285] width 474 height 27
type input "EDIKTED COLLEGE TOUR 💖"
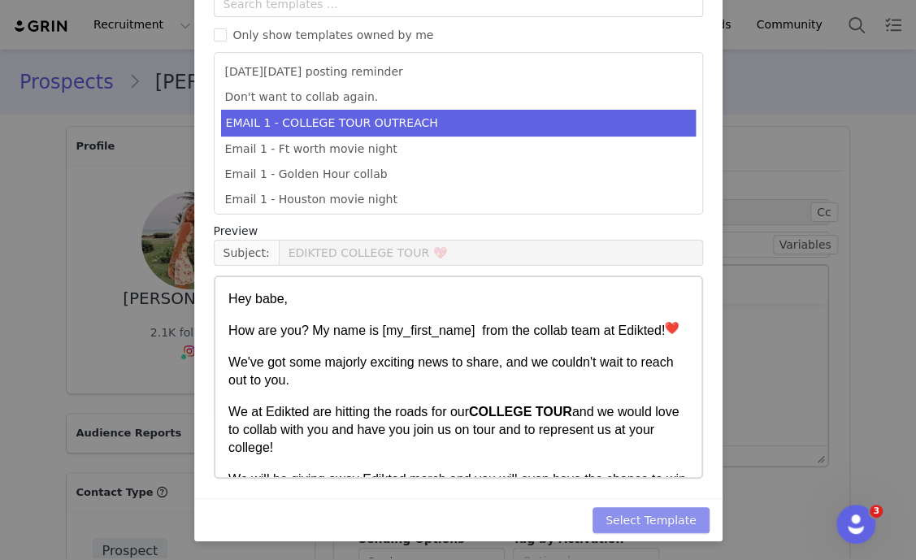
click at [674, 512] on button "Select Template" at bounding box center [650, 520] width 117 height 26
type input "EDIKTED COLLEGE TOUR 💖"
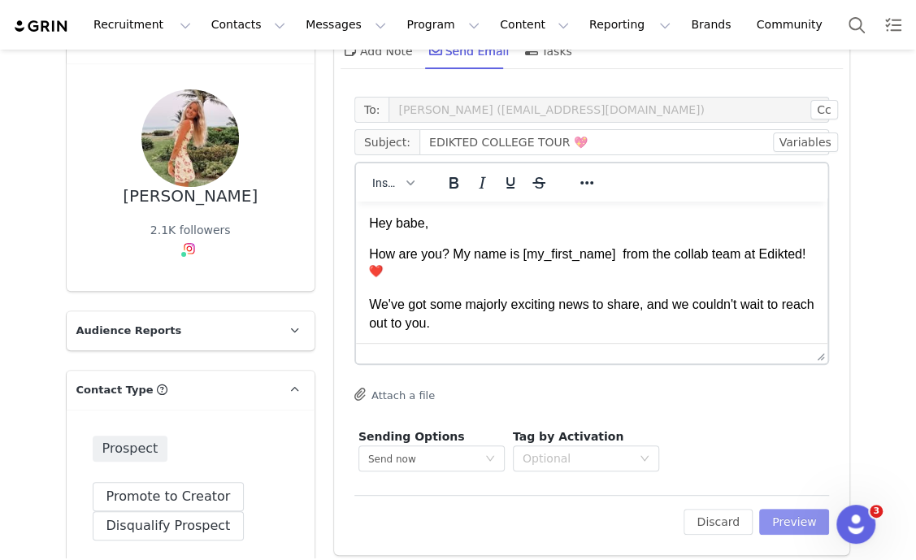
scroll to position [202, 0]
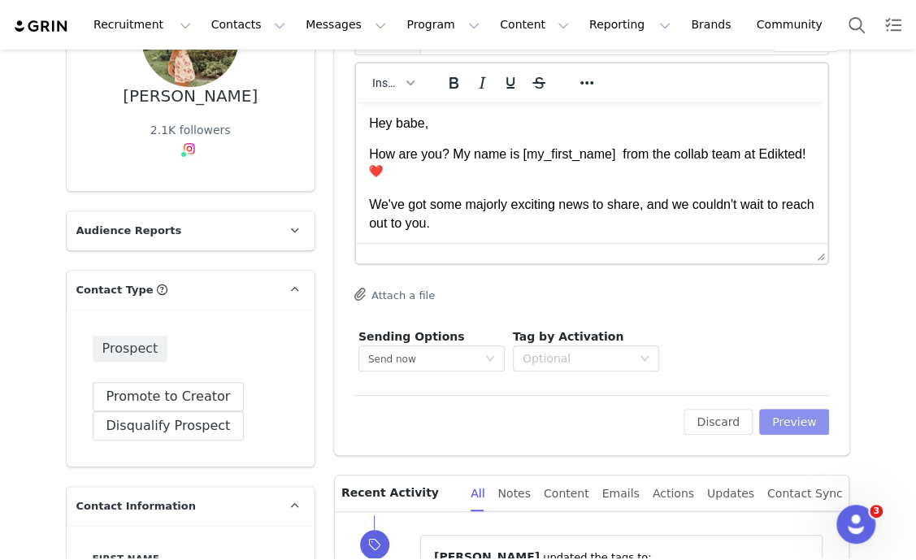
click at [791, 430] on button "Preview" at bounding box center [794, 422] width 71 height 26
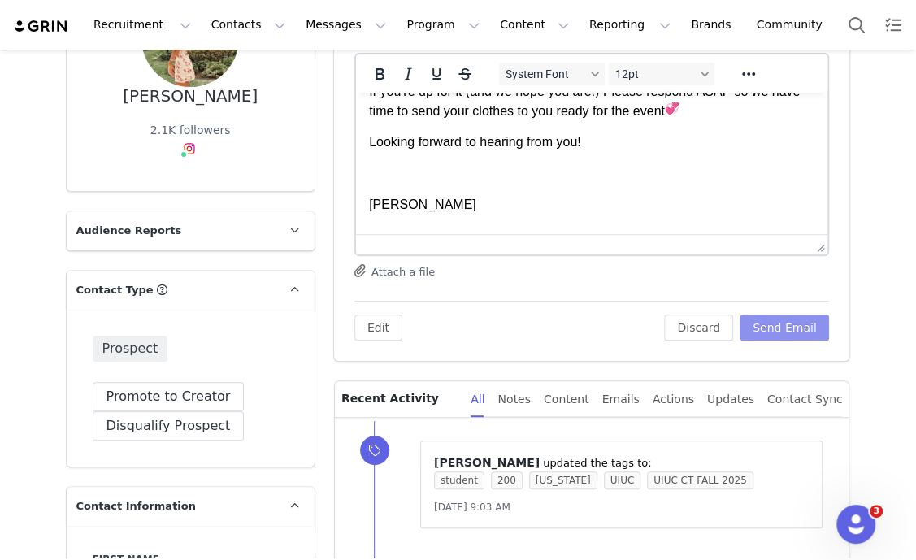
scroll to position [305, 0]
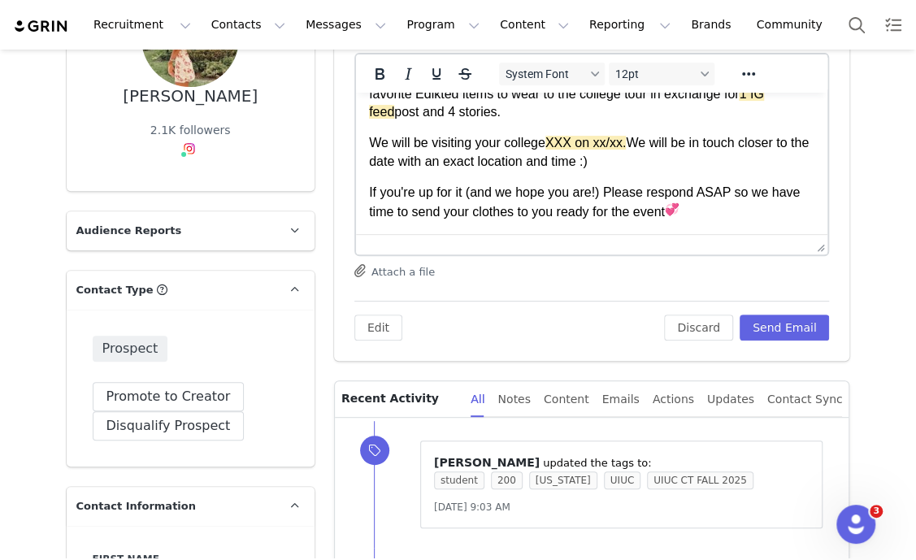
click at [563, 136] on span "XXX on xx/xx." at bounding box center [584, 143] width 81 height 14
paste body "Rich Text Area. Press ALT-0 for help."
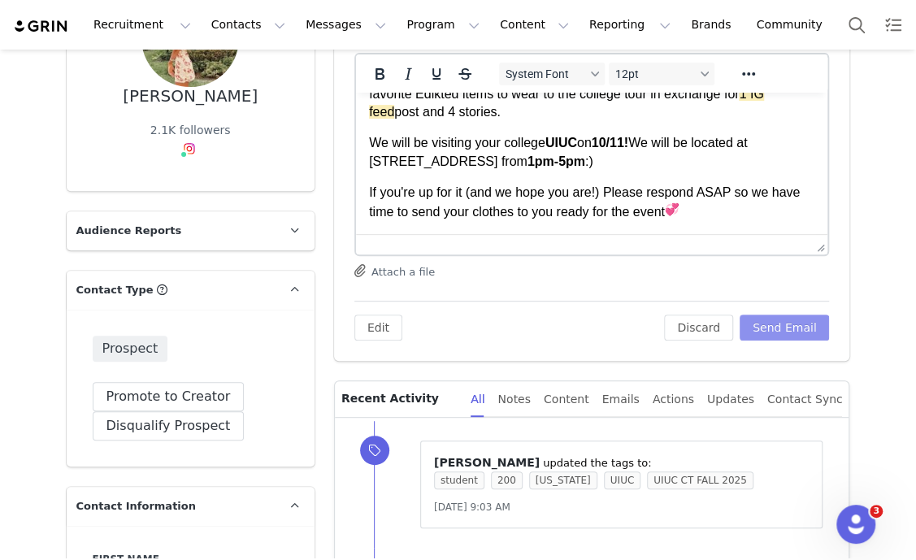
click at [771, 327] on button "Send Email" at bounding box center [784, 327] width 90 height 26
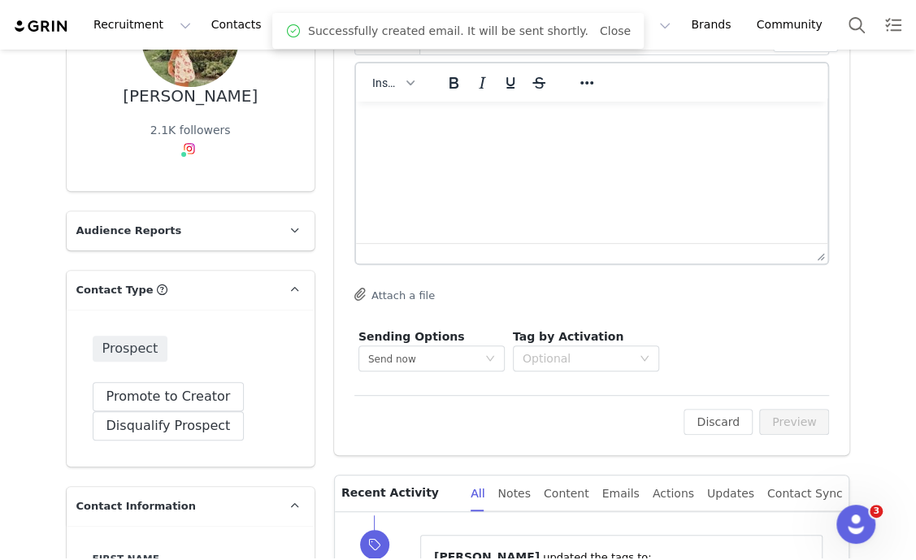
scroll to position [0, 0]
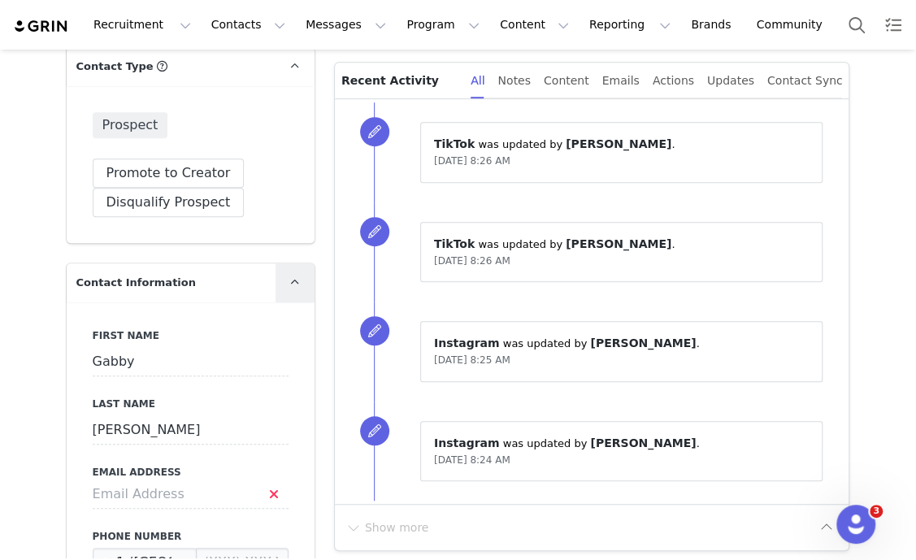
scroll to position [508, 0]
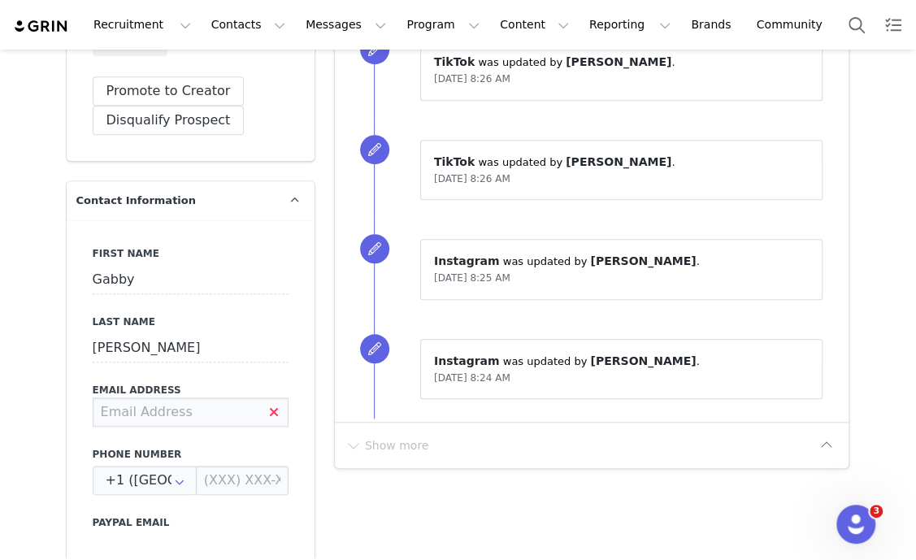
click at [134, 409] on input at bounding box center [191, 411] width 196 height 29
type input "[EMAIL_ADDRESS][DOMAIN_NAME]"
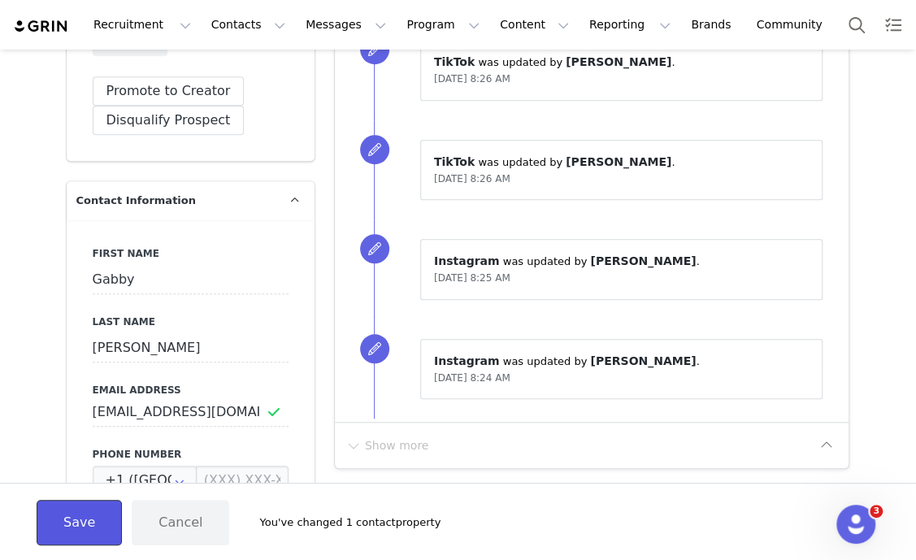
click at [57, 523] on button "Save" at bounding box center [79, 522] width 85 height 45
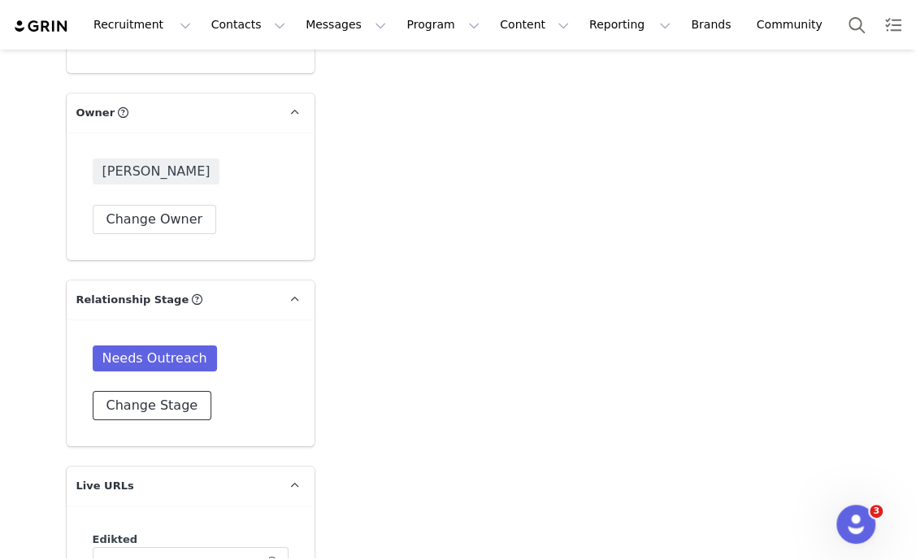
click at [154, 405] on button "Change Stage" at bounding box center [152, 405] width 119 height 29
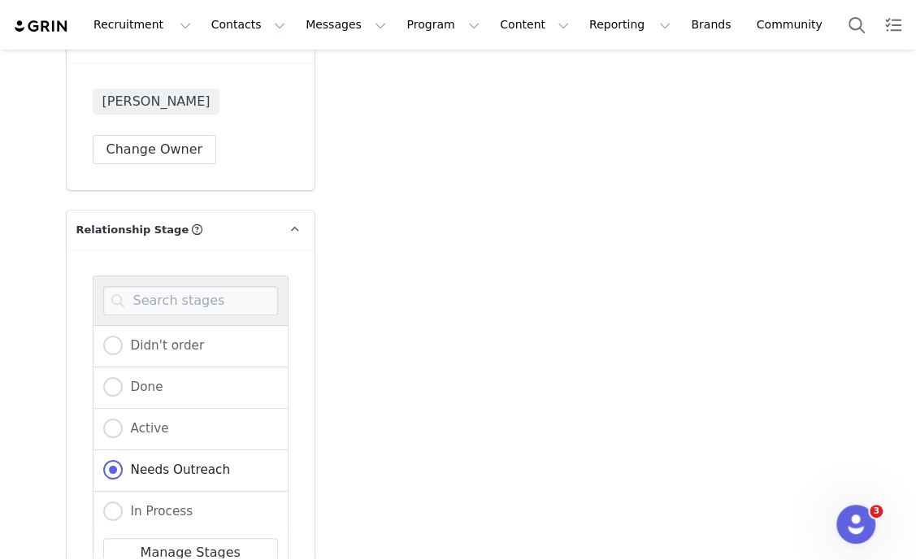
scroll to position [2640, 0]
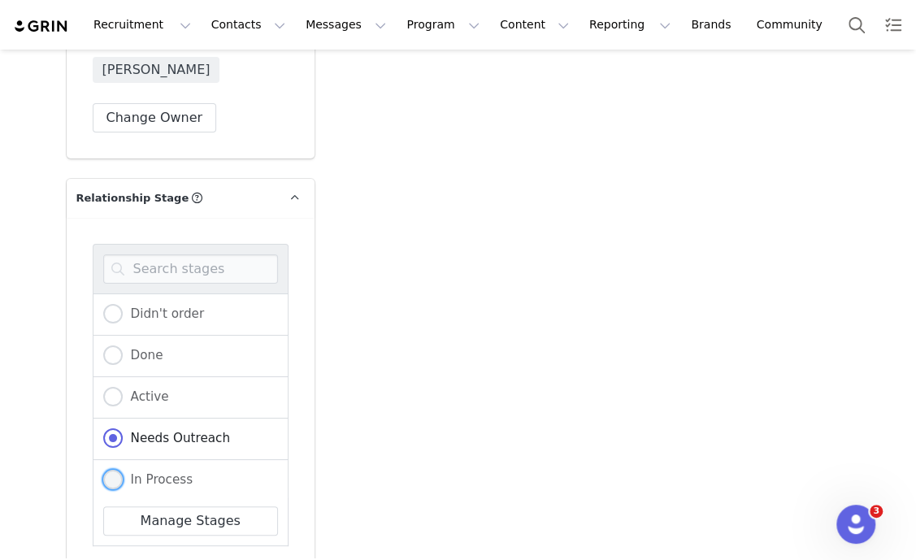
click at [178, 475] on span "In Process" at bounding box center [158, 479] width 71 height 15
click at [123, 475] on input "In Process" at bounding box center [112, 480] width 19 height 21
radio input "true"
radio input "false"
radio input "true"
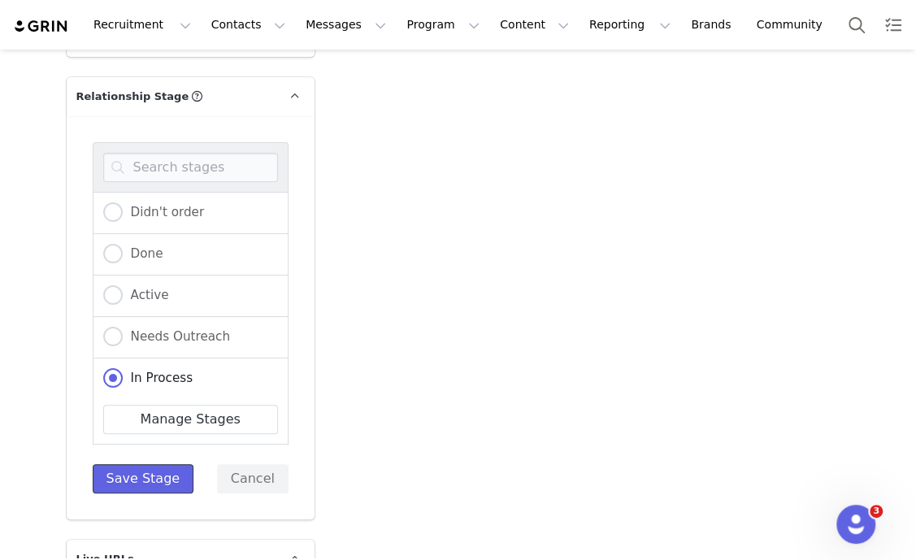
click at [145, 469] on button "Save Stage" at bounding box center [144, 478] width 102 height 29
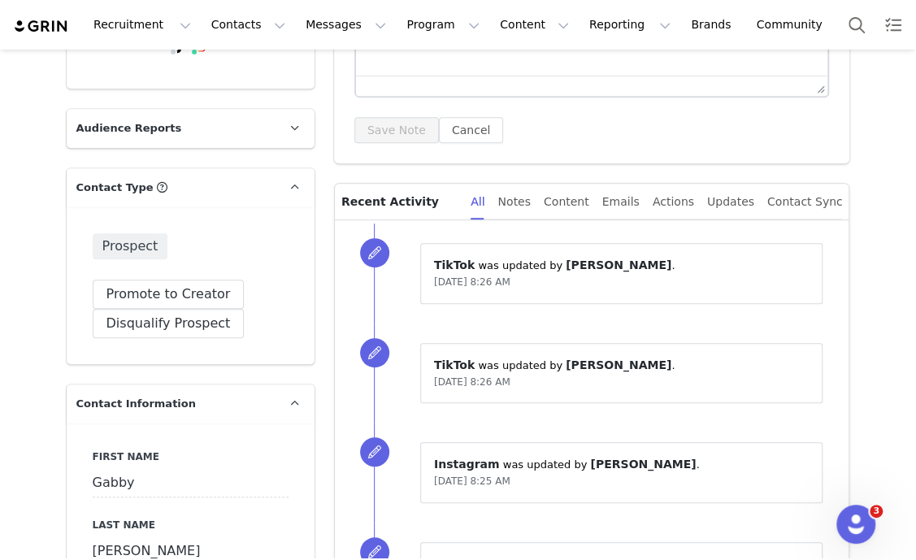
scroll to position [0, 0]
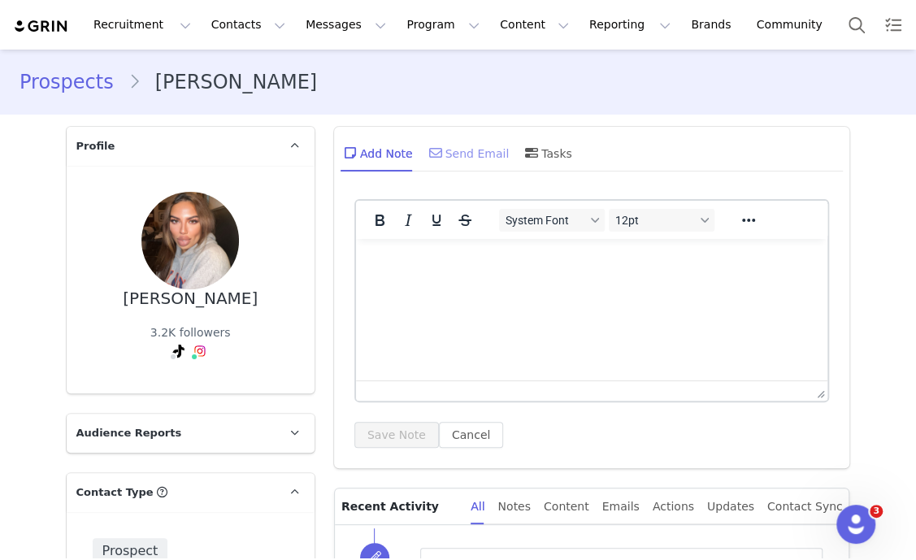
click at [468, 149] on div "Send Email" at bounding box center [468, 152] width 84 height 39
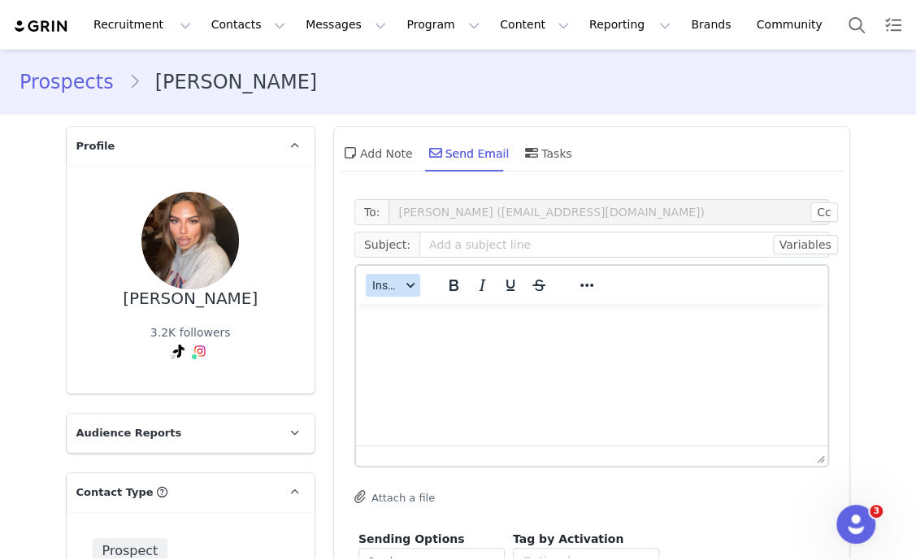
click at [390, 295] on button "Insert" at bounding box center [393, 285] width 54 height 23
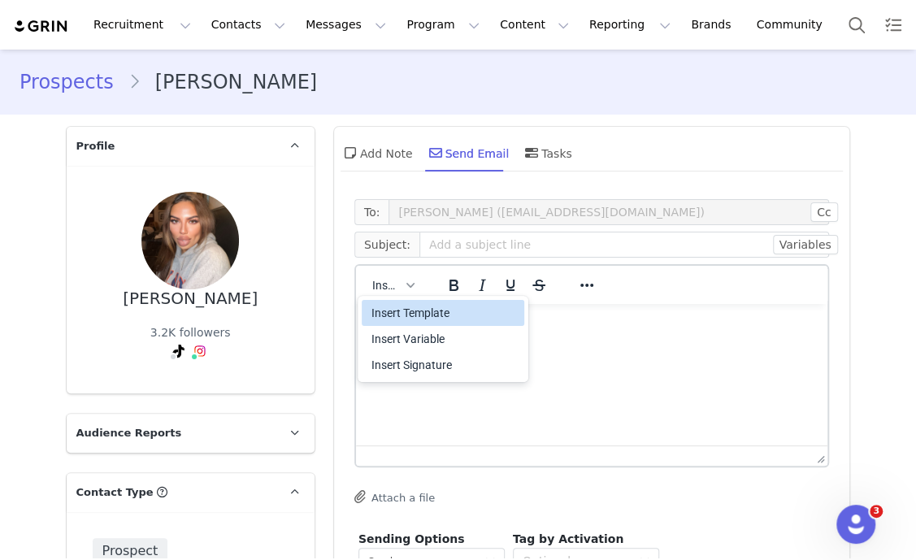
click at [409, 316] on div "Insert Template" at bounding box center [444, 312] width 146 height 19
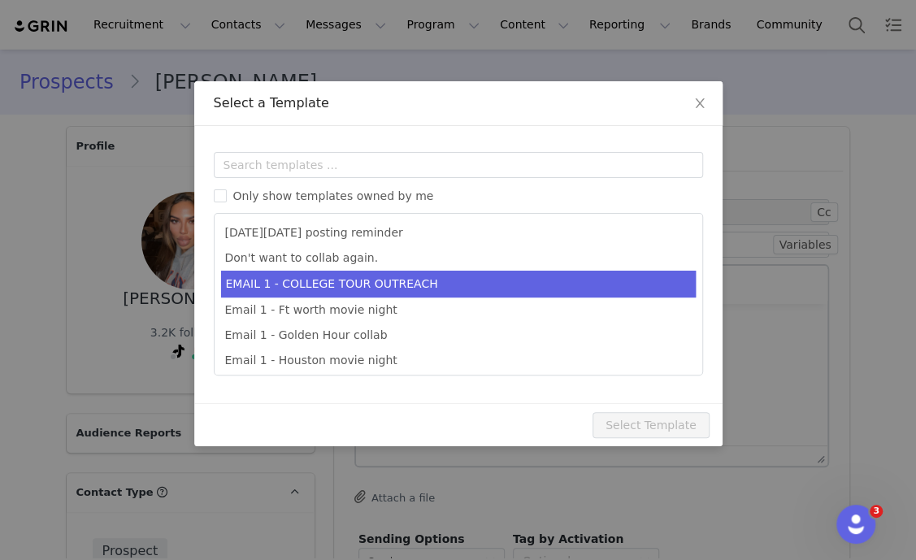
click at [441, 288] on li "EMAIL 1 - COLLEGE TOUR OUTREACH" at bounding box center [458, 284] width 474 height 27
type input "EDIKTED COLLEGE TOUR 💖"
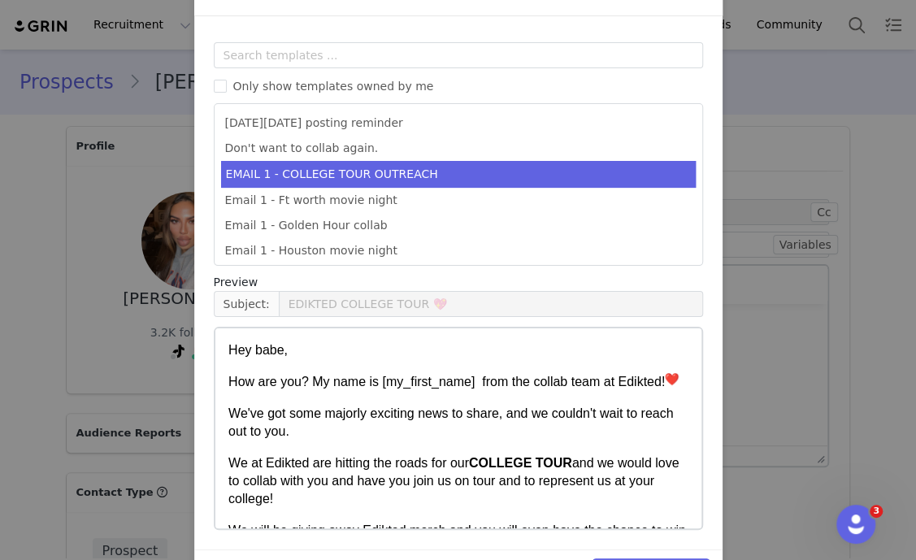
scroll to position [161, 0]
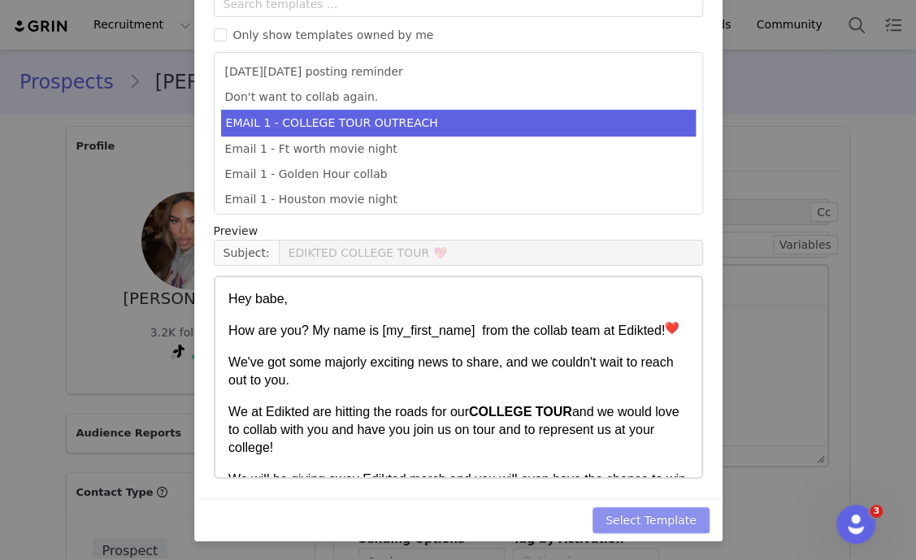
click at [673, 526] on button "Select Template" at bounding box center [650, 520] width 117 height 26
type input "EDIKTED COLLEGE TOUR 💖"
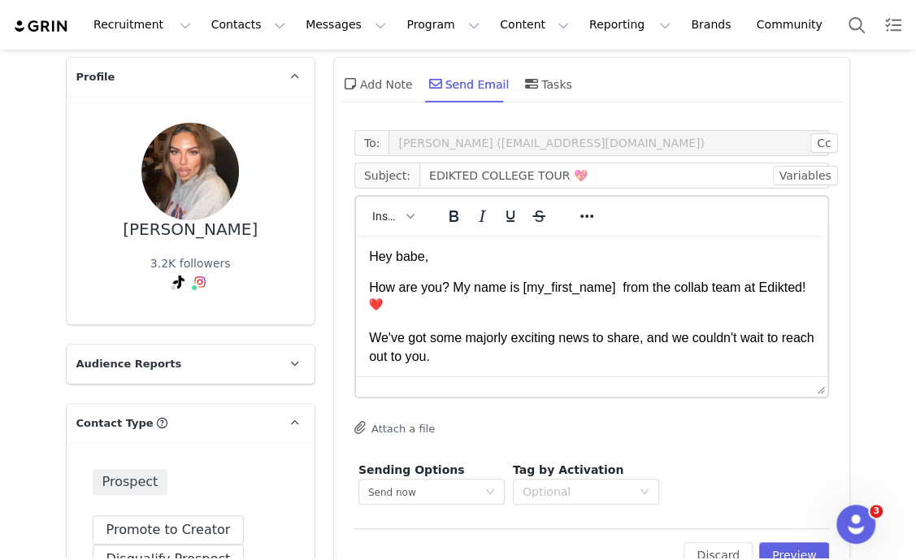
scroll to position [101, 0]
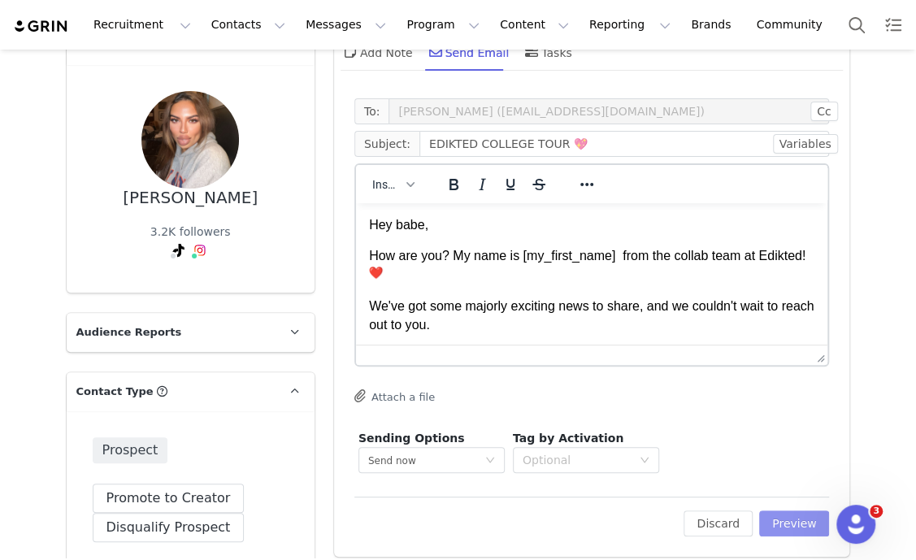
click at [783, 514] on button "Preview" at bounding box center [794, 523] width 71 height 26
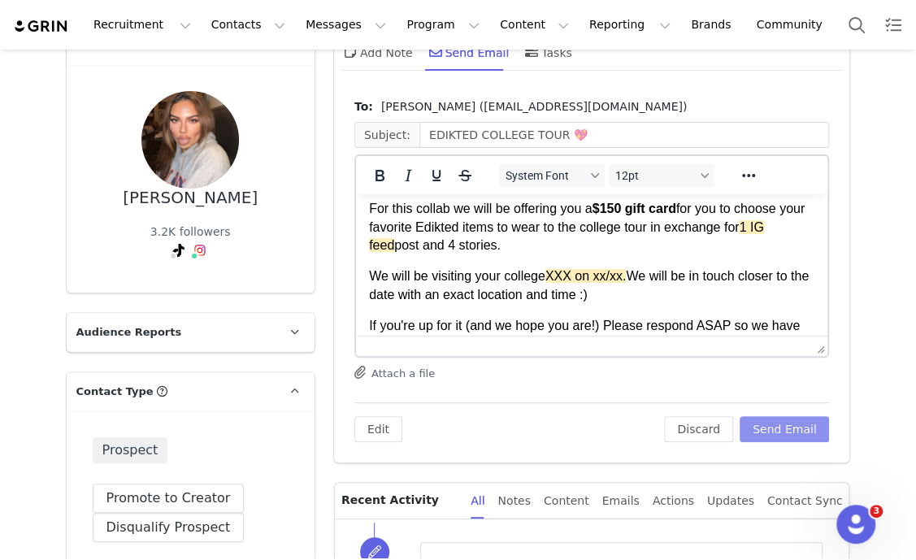
scroll to position [305, 0]
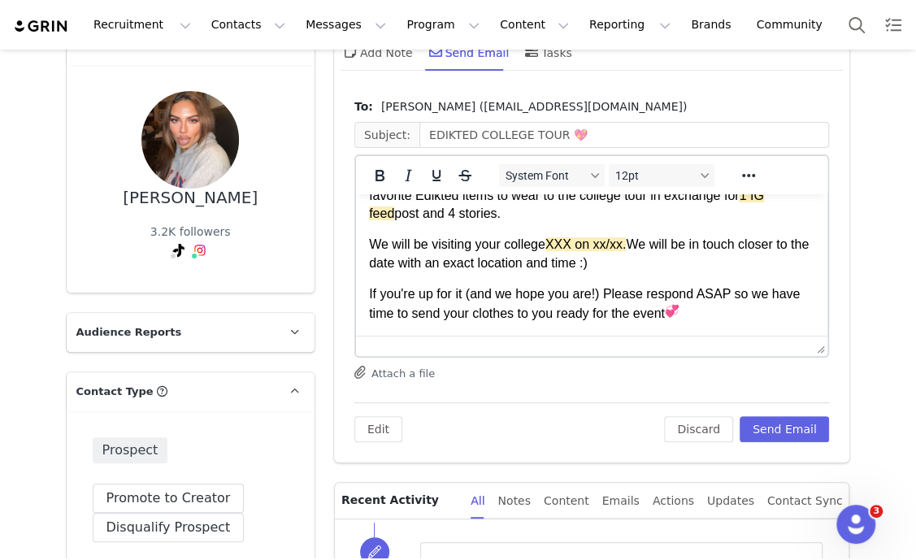
click at [515, 236] on p "We will be visiting your college XXX on xx/xx. We will be in touch closer to th…" at bounding box center [591, 254] width 446 height 37
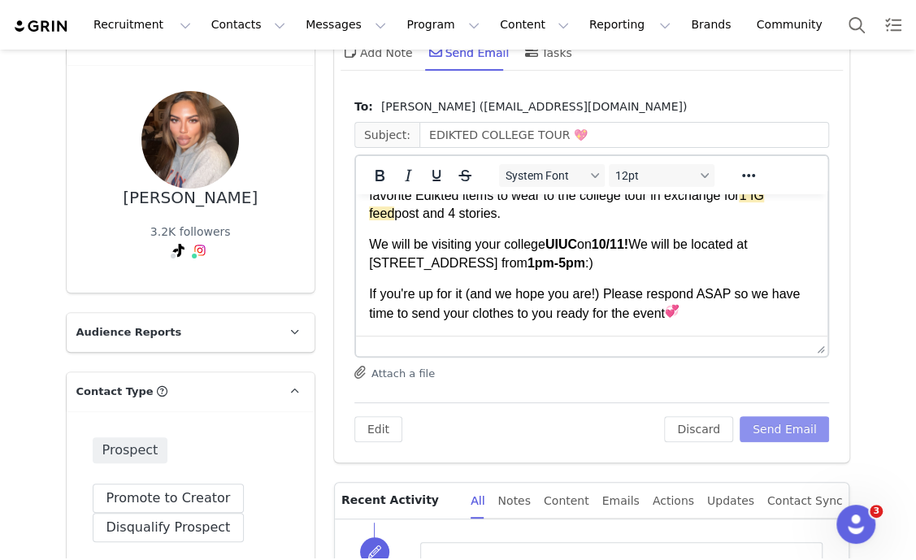
click at [782, 419] on button "Send Email" at bounding box center [784, 429] width 90 height 26
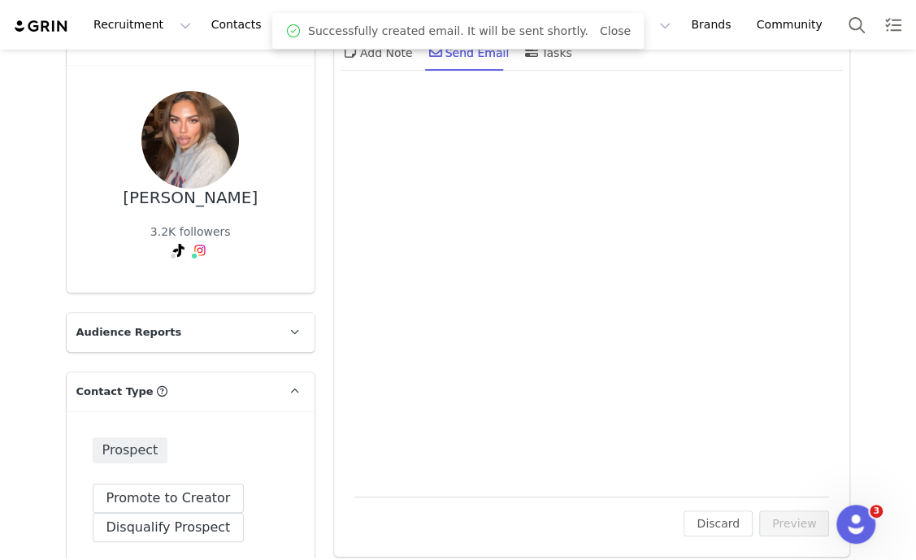
scroll to position [0, 0]
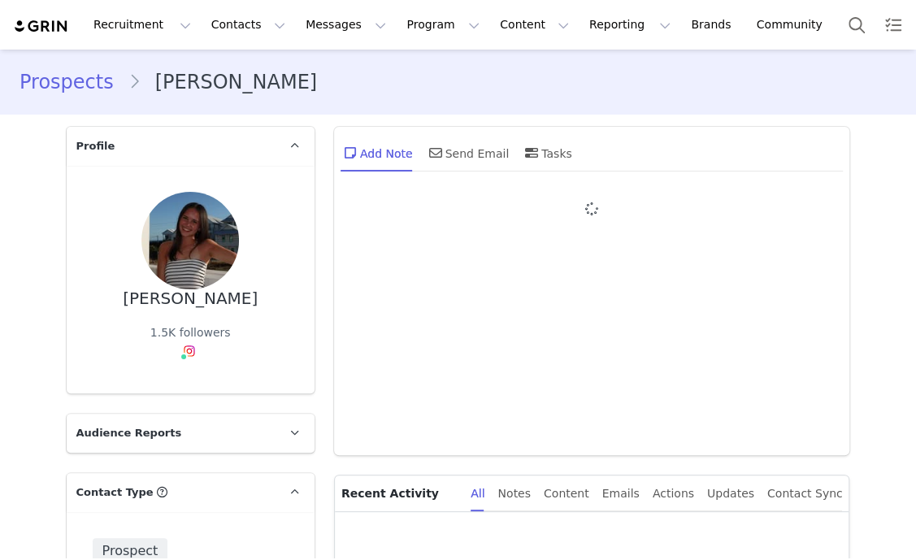
type input "+1 ([GEOGRAPHIC_DATA])"
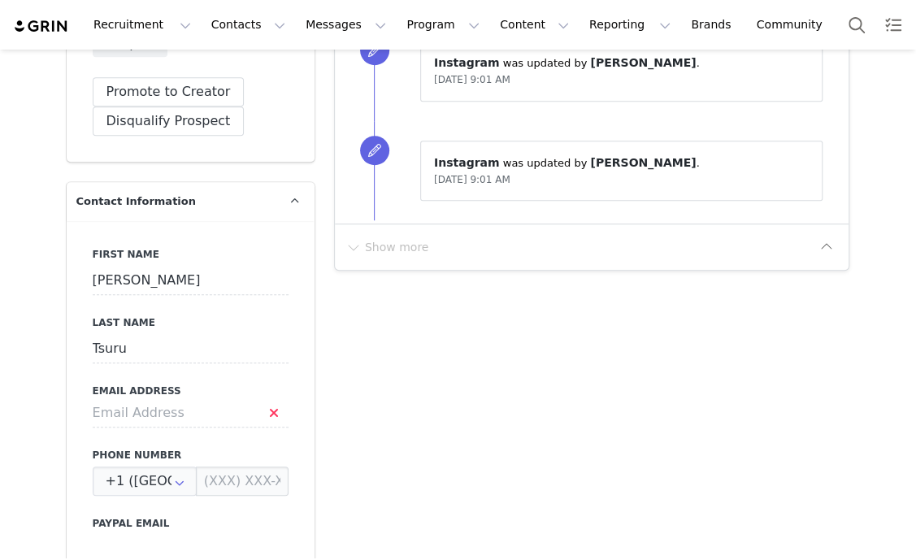
scroll to position [508, 0]
click at [158, 415] on input at bounding box center [191, 411] width 196 height 29
paste input "[EMAIL_ADDRESS][DOMAIN_NAME]"
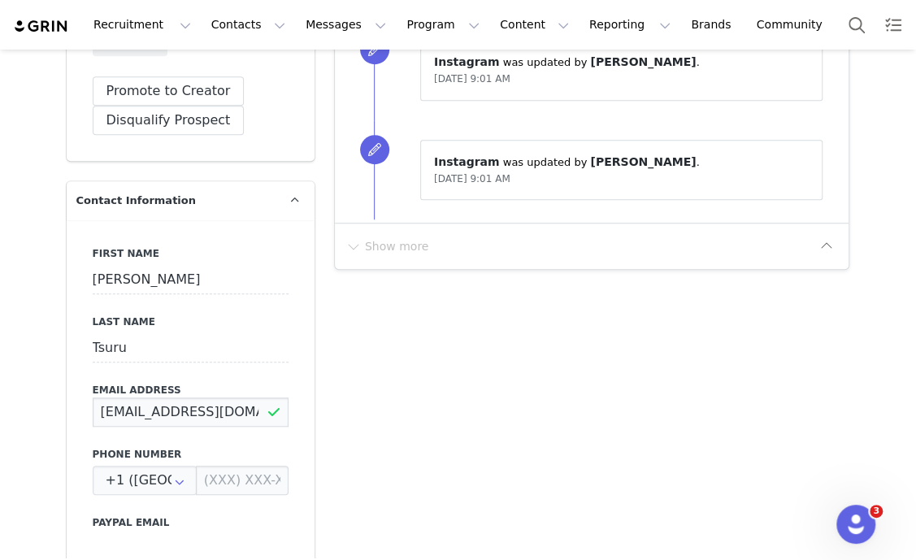
scroll to position [0, 0]
type input "[EMAIL_ADDRESS][DOMAIN_NAME]"
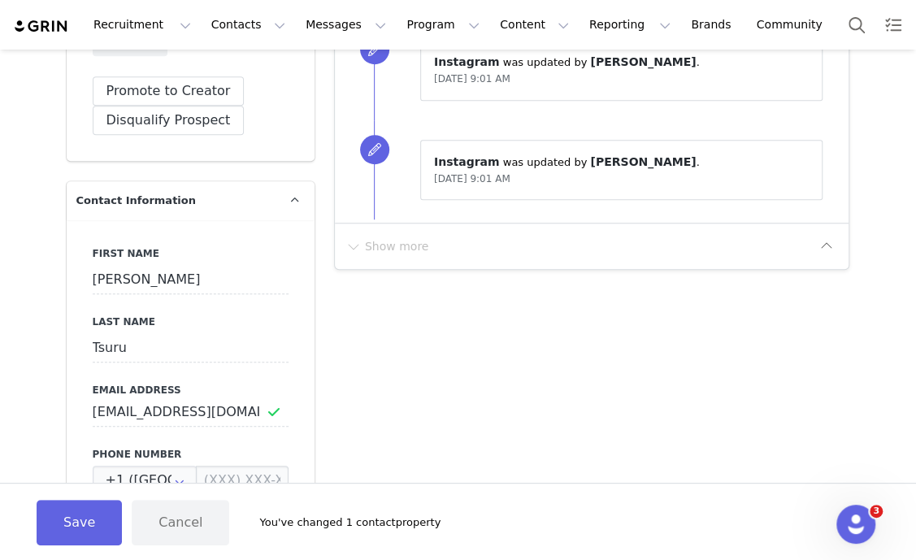
click at [83, 516] on button "Save" at bounding box center [79, 522] width 85 height 45
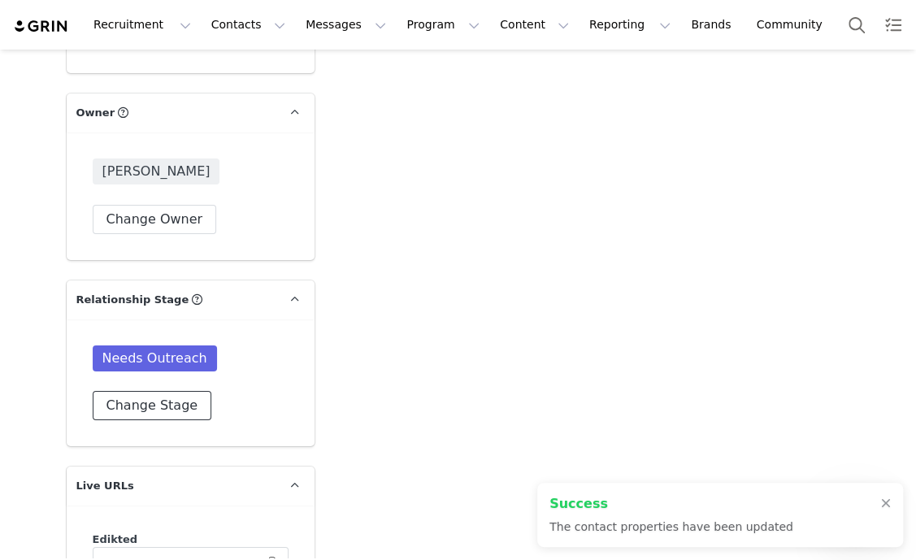
click at [147, 412] on button "Change Stage" at bounding box center [152, 405] width 119 height 29
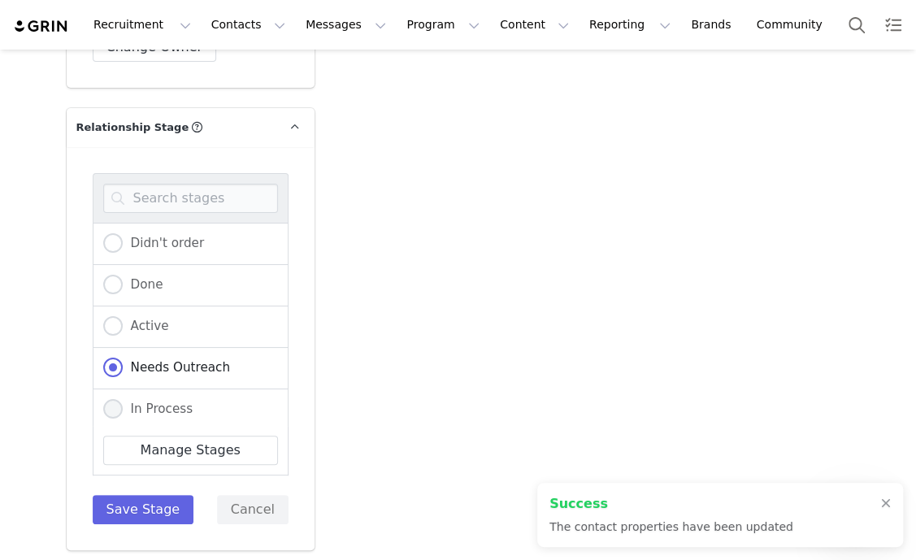
scroll to position [2741, 0]
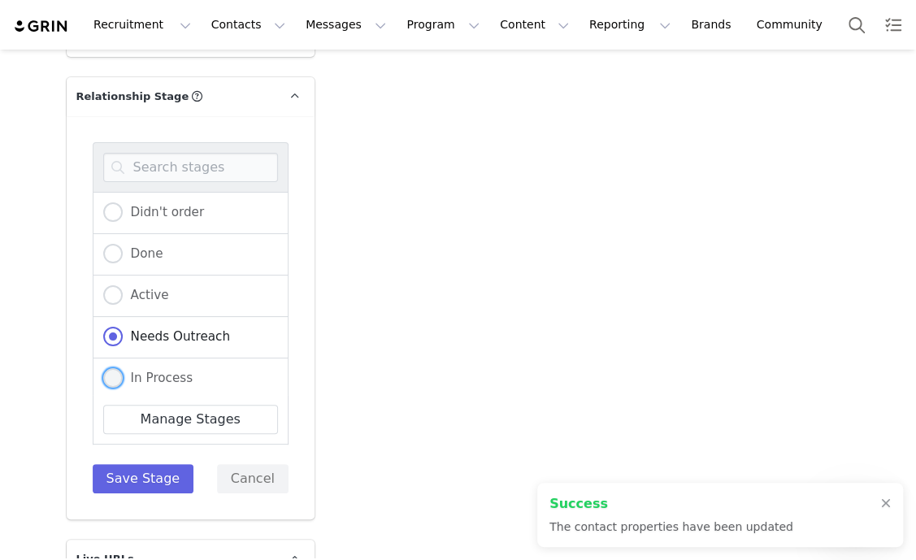
click at [166, 383] on label "In Process" at bounding box center [148, 378] width 90 height 21
click at [123, 383] on input "In Process" at bounding box center [112, 378] width 19 height 21
radio input "true"
radio input "false"
radio input "true"
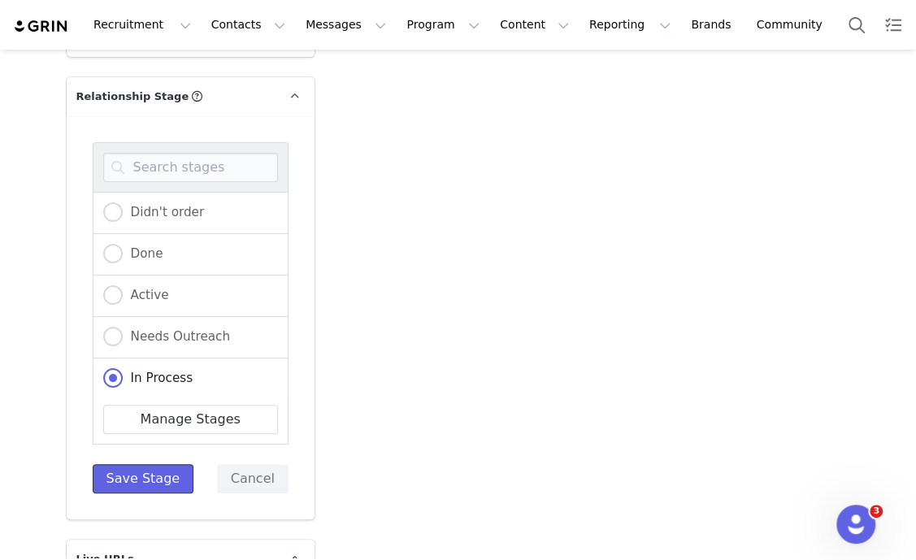
drag, startPoint x: 143, startPoint y: 467, endPoint x: 411, endPoint y: 349, distance: 293.2
click at [145, 467] on button "Save Stage" at bounding box center [144, 478] width 102 height 29
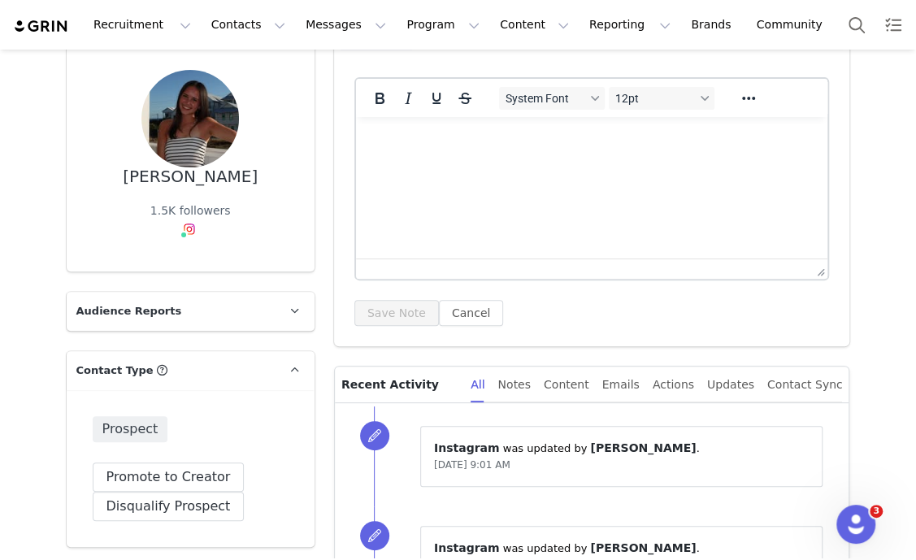
scroll to position [0, 0]
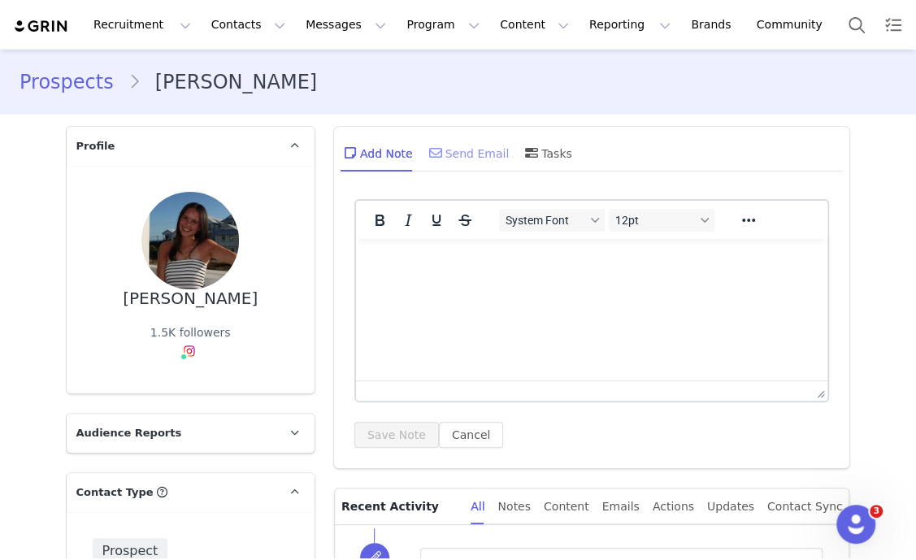
click at [454, 158] on div "Send Email" at bounding box center [468, 152] width 84 height 39
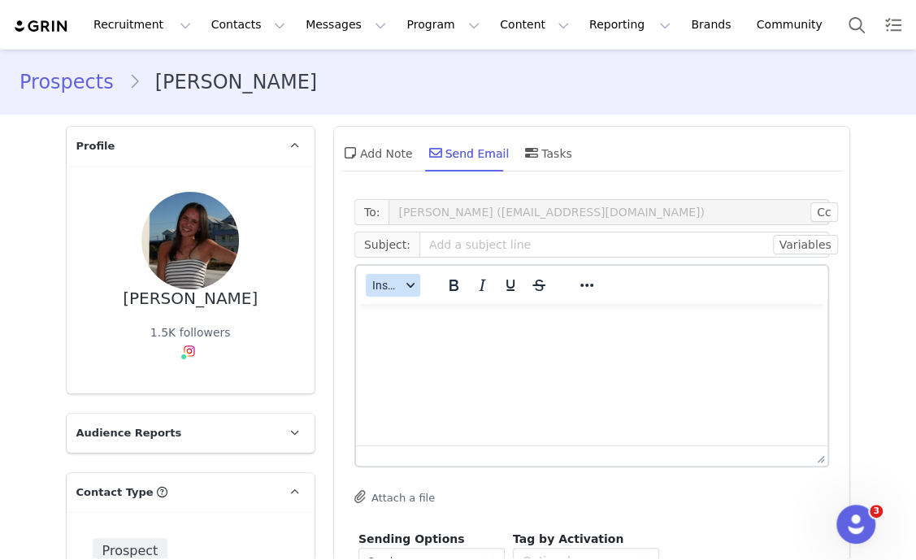
click at [395, 291] on button "Insert" at bounding box center [393, 285] width 54 height 23
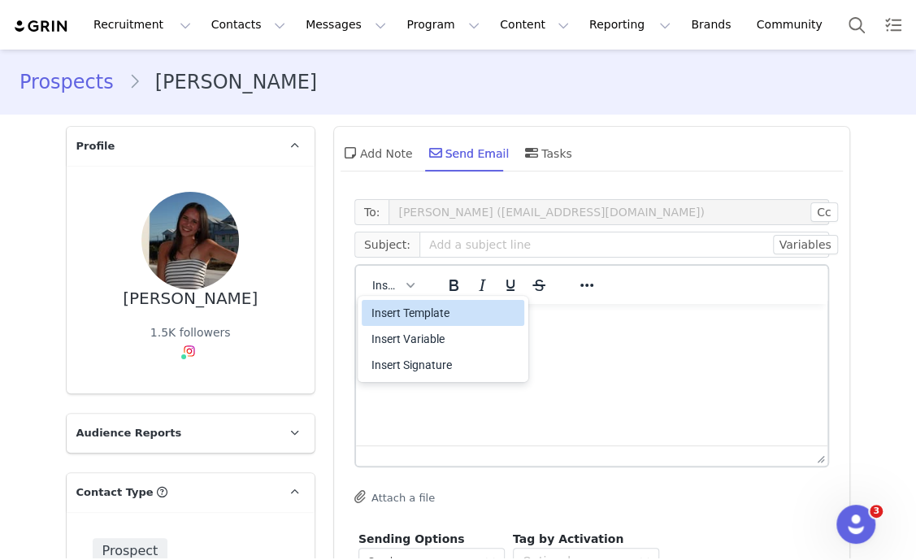
click at [414, 307] on div "Insert Template" at bounding box center [444, 312] width 146 height 19
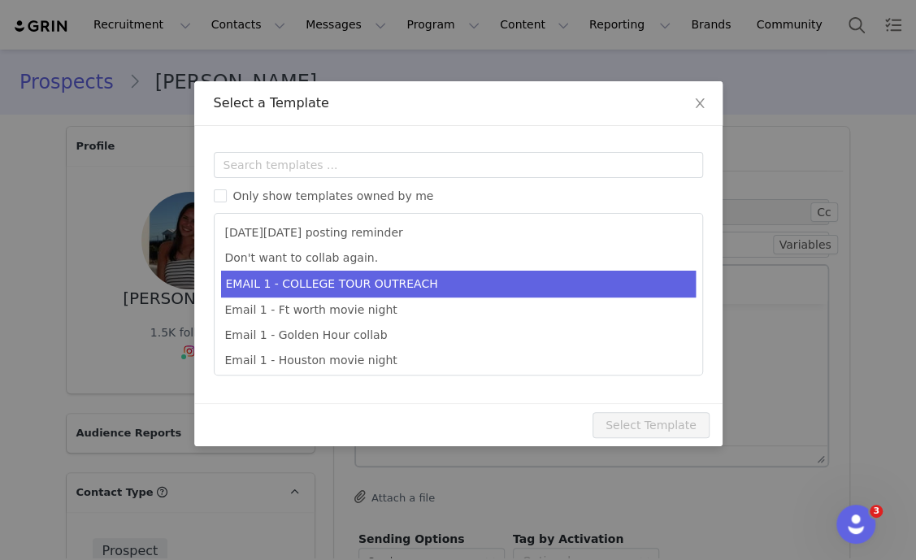
click at [435, 273] on li "EMAIL 1 - COLLEGE TOUR OUTREACH" at bounding box center [458, 284] width 474 height 27
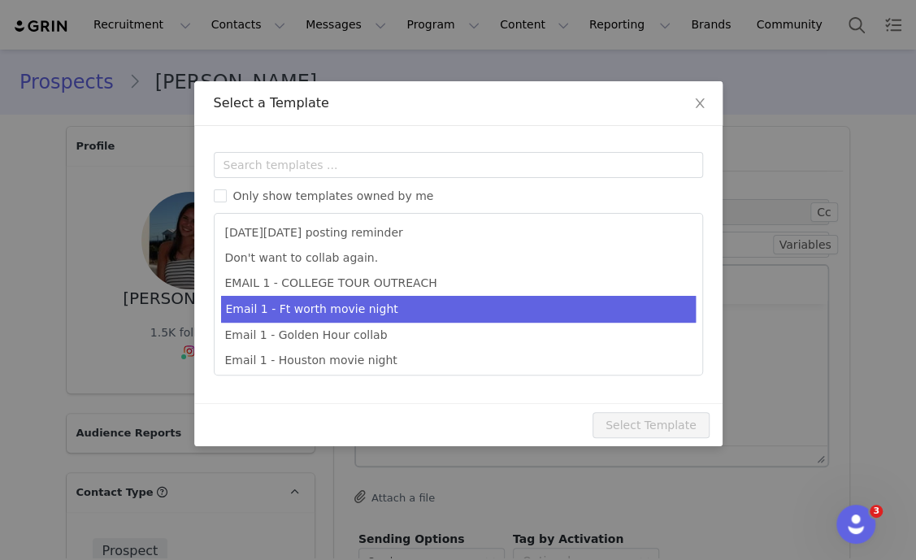
type input "EDIKTED COLLEGE TOUR 💖"
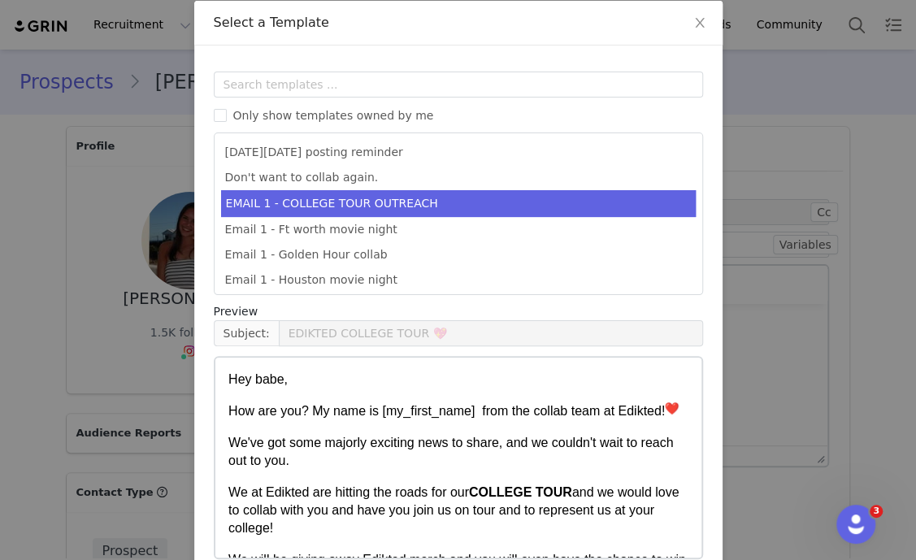
scroll to position [161, 0]
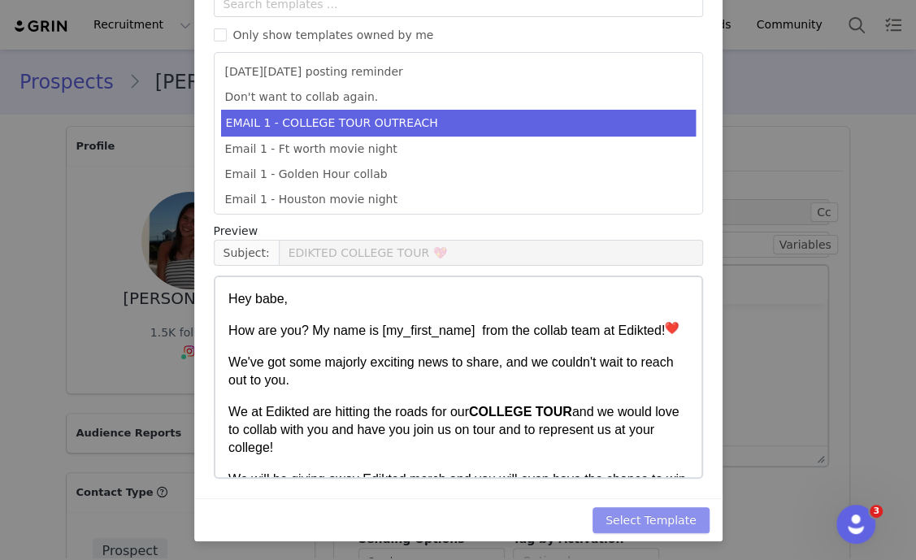
click at [677, 514] on button "Select Template" at bounding box center [650, 520] width 117 height 26
type input "EDIKTED COLLEGE TOUR 💖"
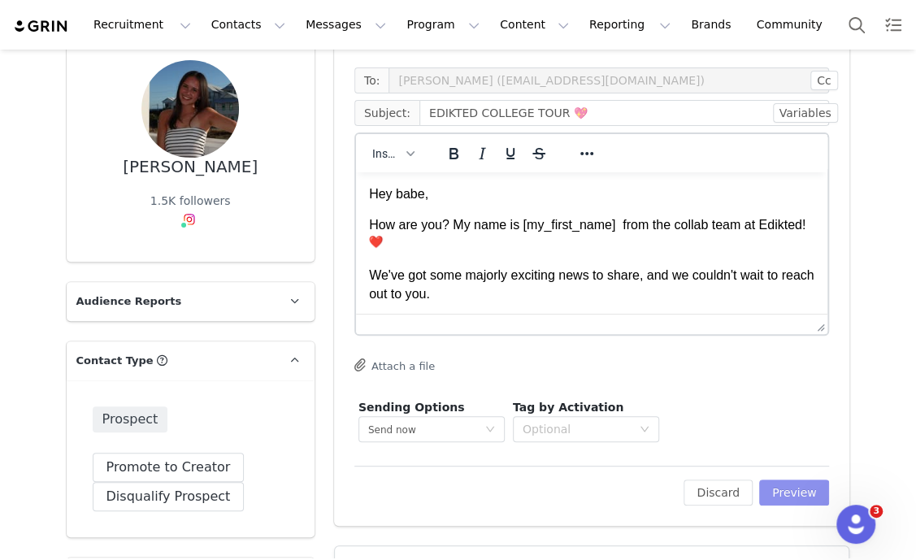
scroll to position [202, 0]
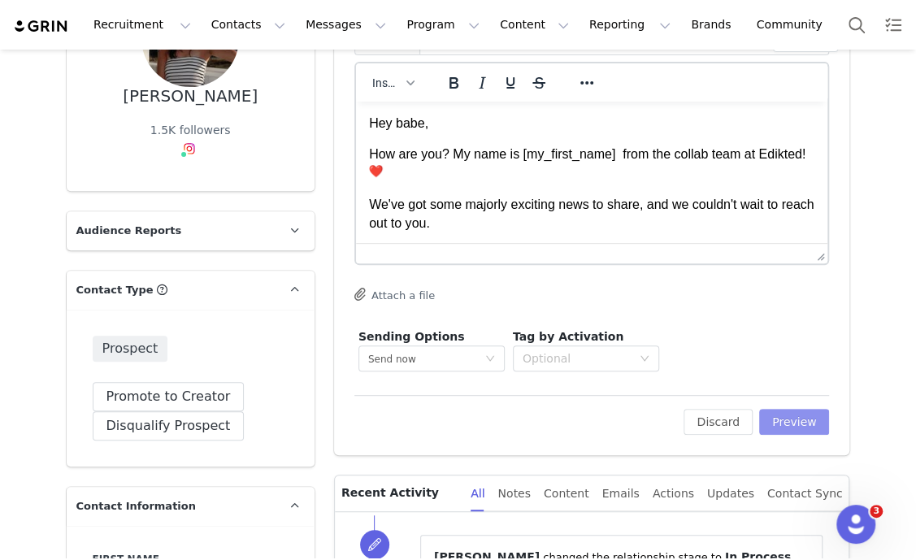
click at [803, 409] on button "Preview" at bounding box center [794, 422] width 71 height 26
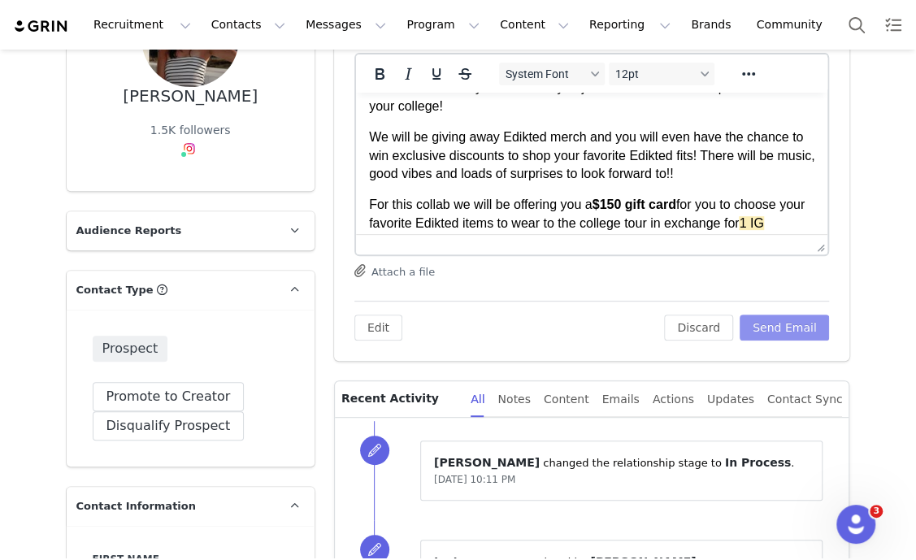
scroll to position [305, 0]
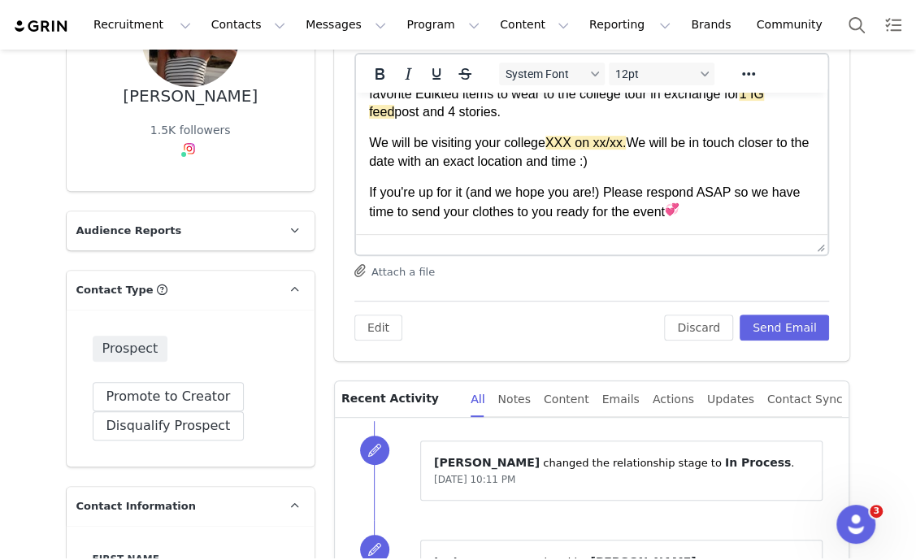
click at [587, 136] on span "XXX on xx/xx." at bounding box center [584, 143] width 81 height 14
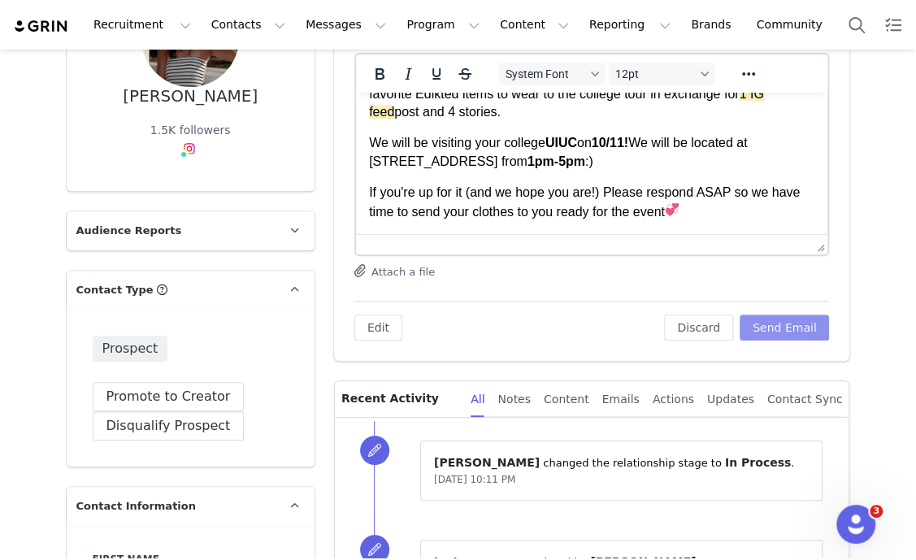
click at [797, 335] on button "Send Email" at bounding box center [784, 327] width 90 height 26
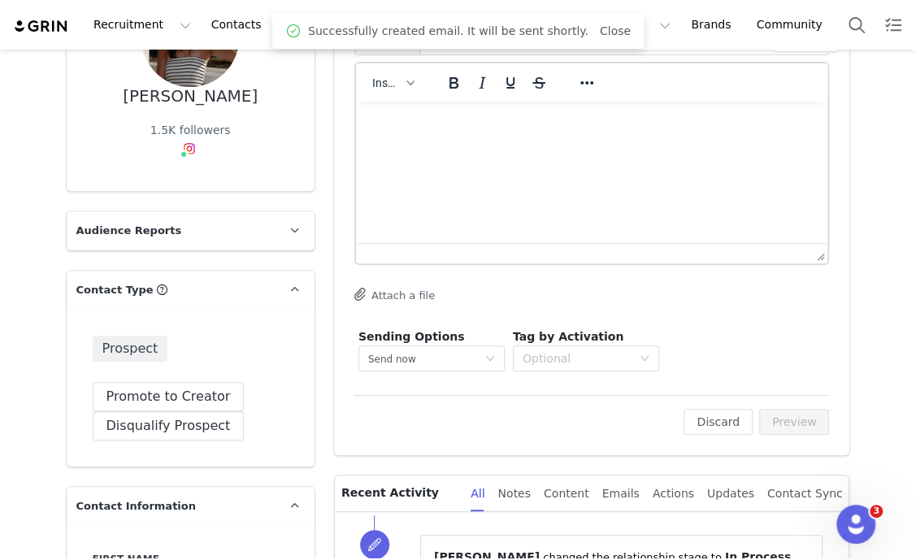
scroll to position [0, 0]
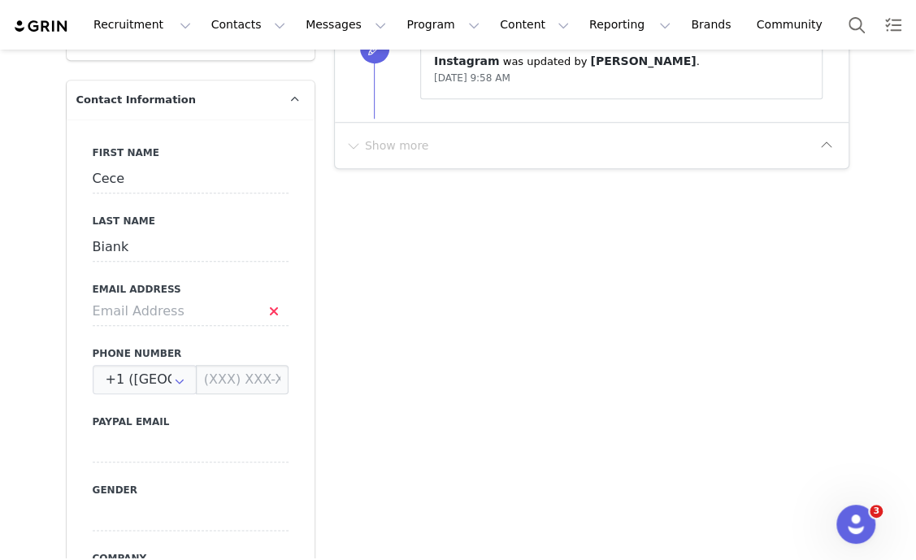
scroll to position [609, 0]
click at [199, 314] on input at bounding box center [191, 310] width 196 height 29
type input "[EMAIL_ADDRESS][DOMAIN_NAME]"
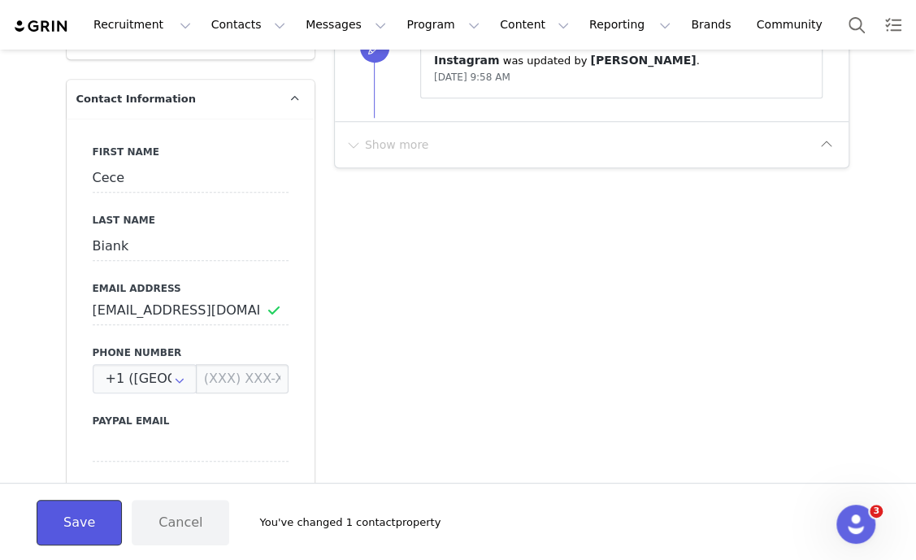
click at [71, 519] on button "Save" at bounding box center [79, 522] width 85 height 45
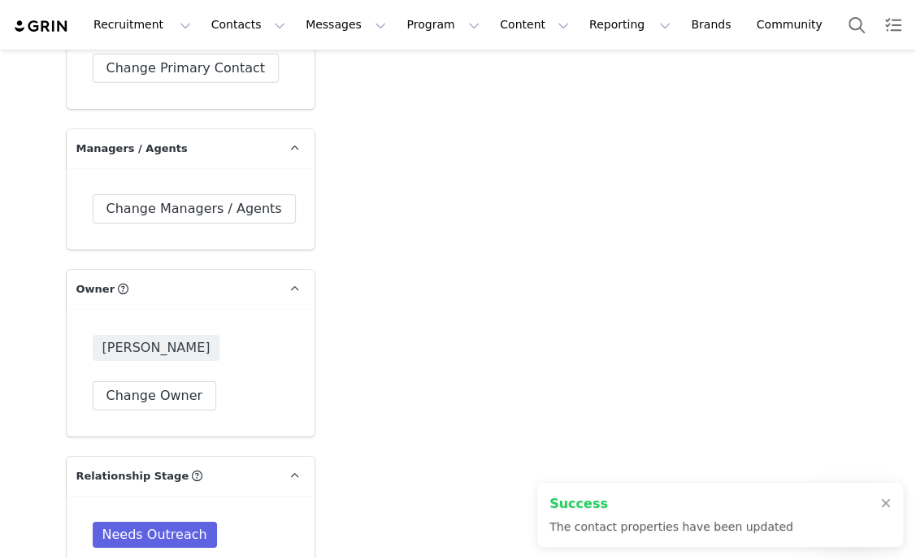
scroll to position [2640, 0]
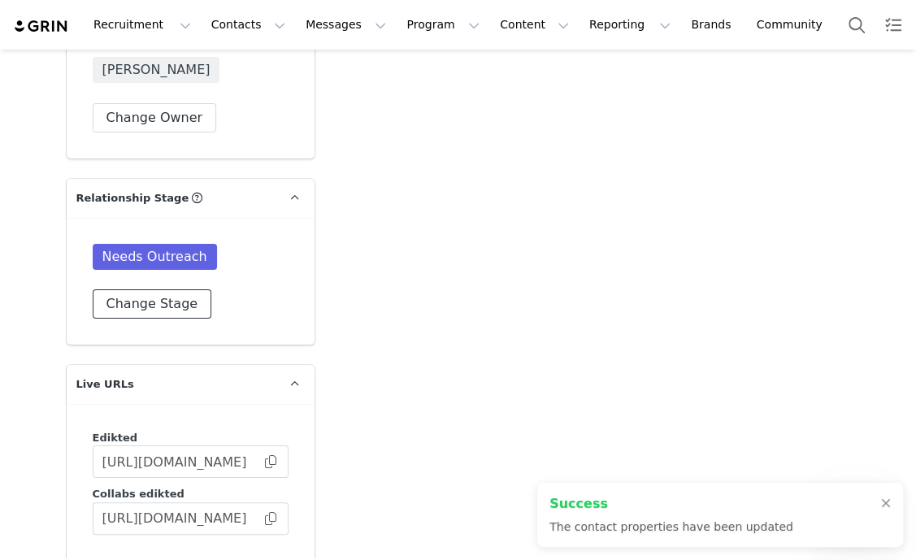
click at [154, 312] on button "Change Stage" at bounding box center [152, 303] width 119 height 29
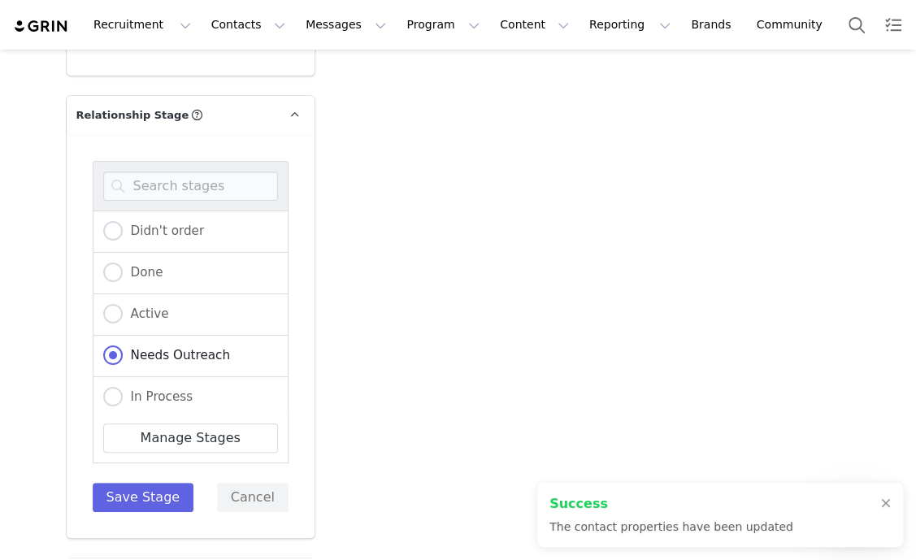
scroll to position [2741, 0]
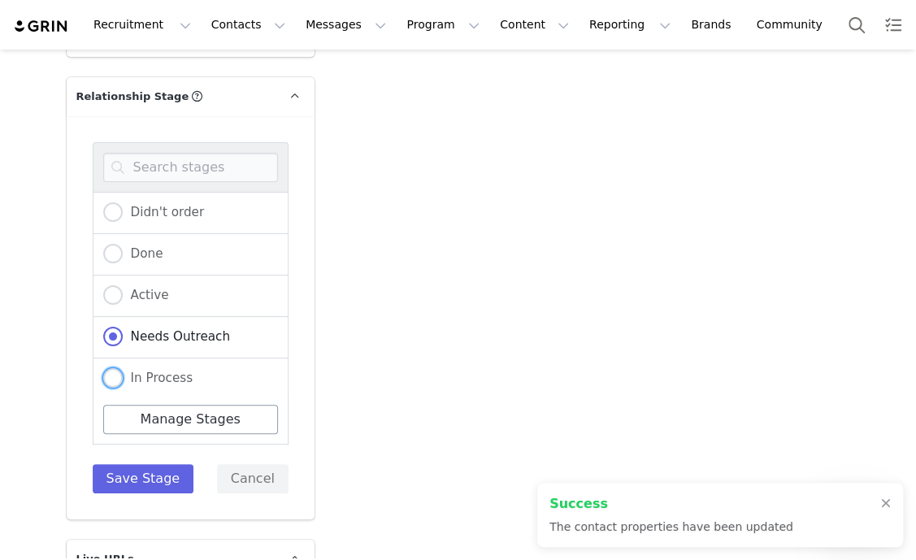
drag, startPoint x: 145, startPoint y: 369, endPoint x: 132, endPoint y: 404, distance: 37.3
click at [145, 370] on span "In Process" at bounding box center [158, 377] width 71 height 15
click at [123, 369] on input "In Process" at bounding box center [112, 378] width 19 height 21
radio input "true"
radio input "false"
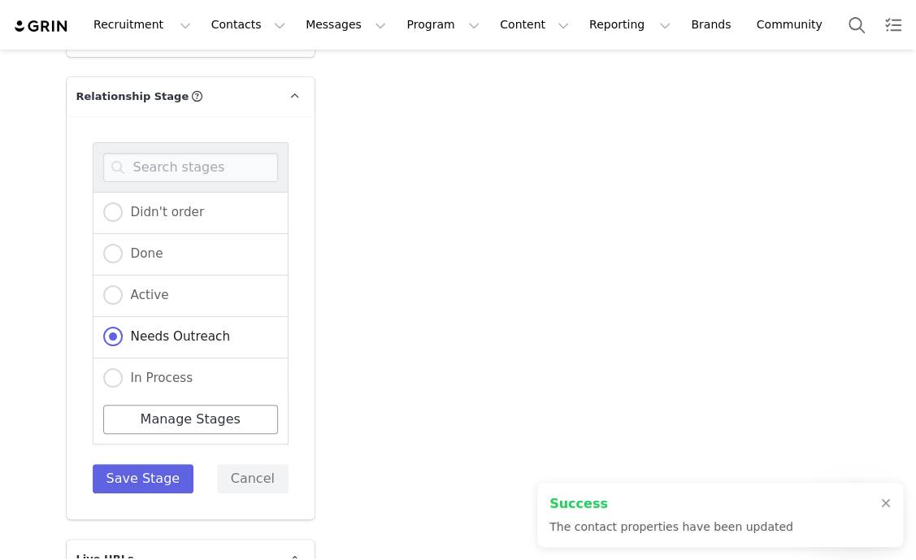
radio input "true"
drag, startPoint x: 128, startPoint y: 466, endPoint x: 314, endPoint y: 403, distance: 197.1
click at [128, 466] on button "Save Stage" at bounding box center [144, 478] width 102 height 29
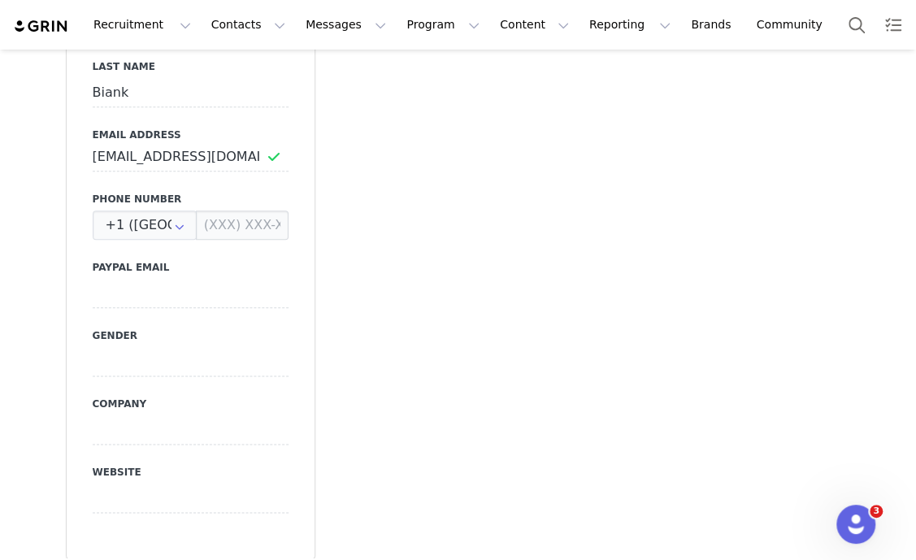
scroll to position [0, 0]
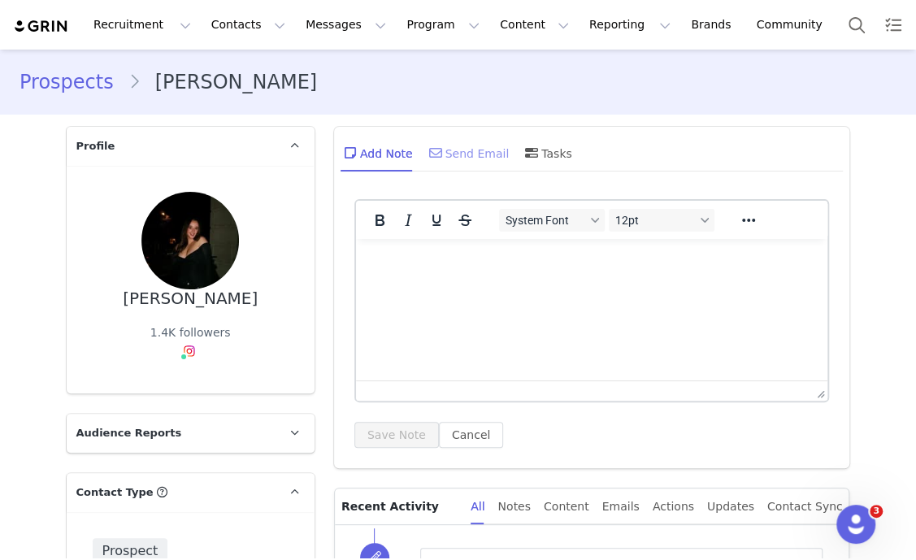
click at [459, 152] on div "Send Email" at bounding box center [468, 152] width 84 height 39
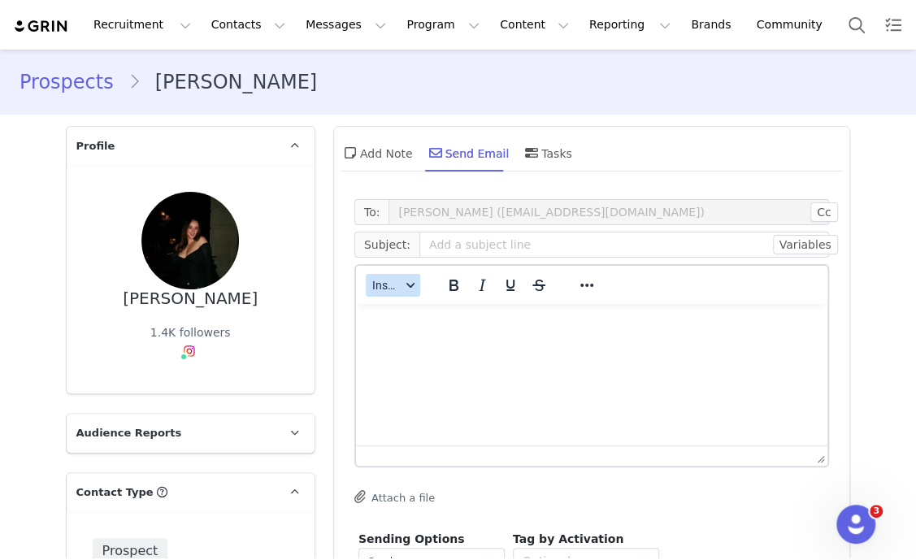
click at [390, 293] on button "Insert" at bounding box center [393, 285] width 54 height 23
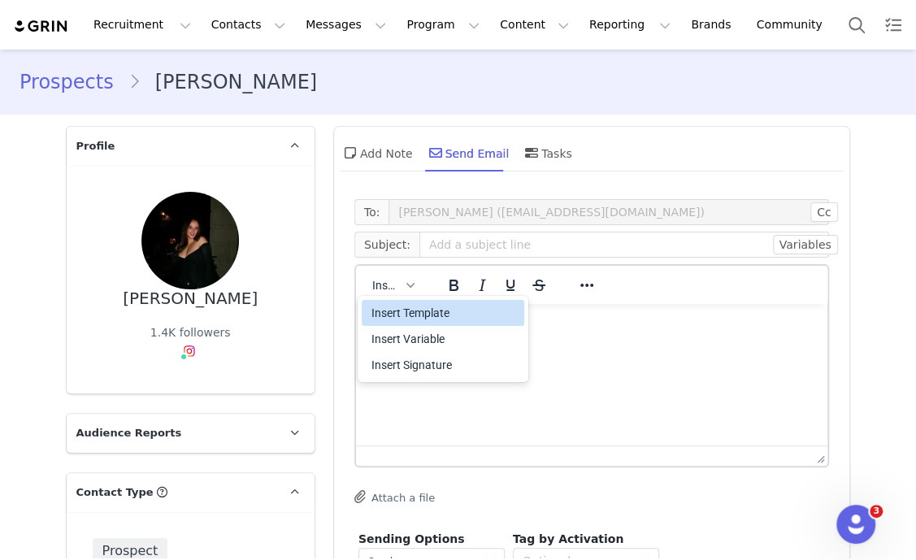
click at [435, 316] on div "Insert Template" at bounding box center [444, 312] width 146 height 19
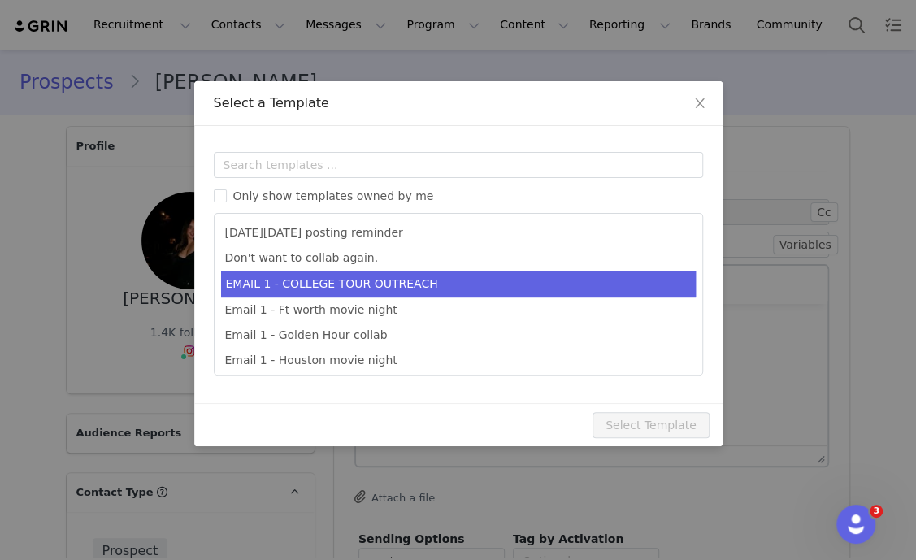
click at [396, 288] on li "EMAIL 1 - COLLEGE TOUR OUTREACH" at bounding box center [458, 284] width 474 height 27
type input "EDIKTED COLLEGE TOUR 💖"
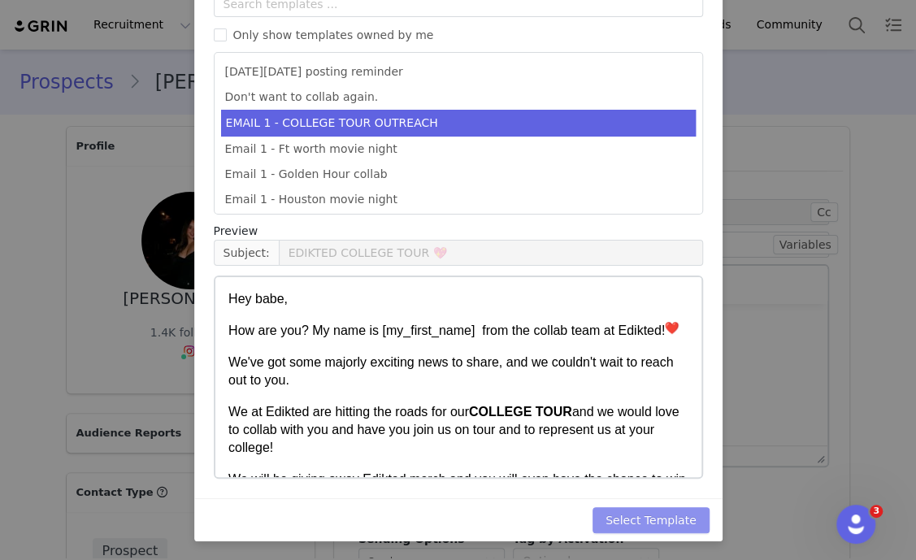
drag, startPoint x: 669, startPoint y: 510, endPoint x: 707, endPoint y: 486, distance: 44.6
click at [670, 509] on button "Select Template" at bounding box center [650, 520] width 117 height 26
type input "EDIKTED COLLEGE TOUR 💖"
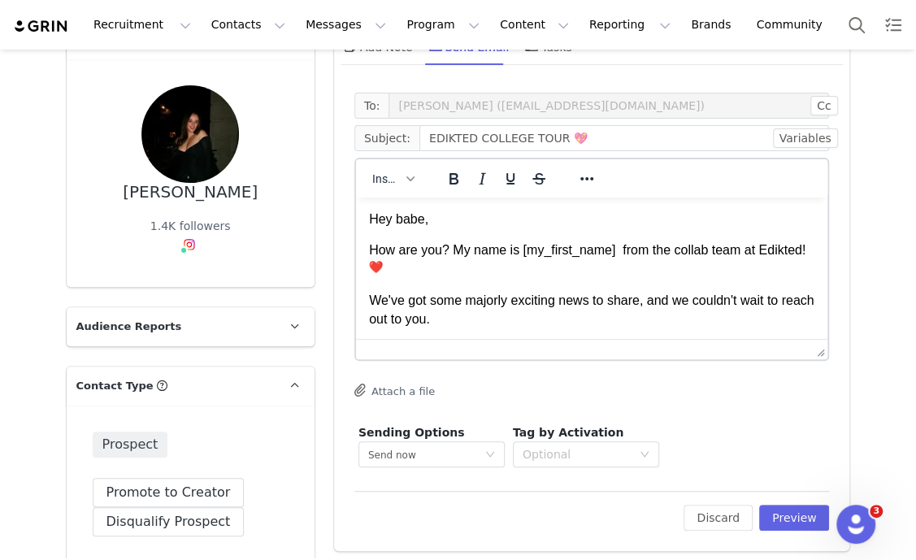
scroll to position [305, 0]
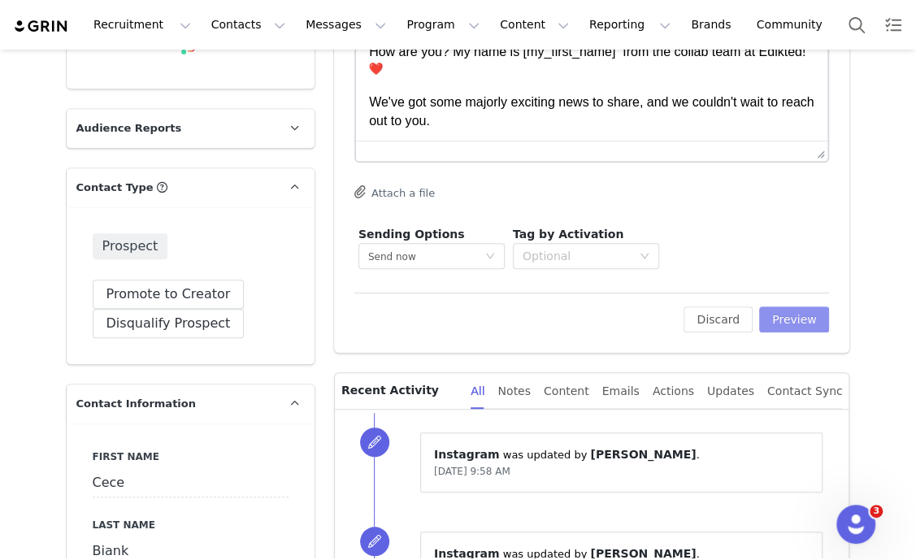
click at [792, 326] on button "Preview" at bounding box center [794, 319] width 71 height 26
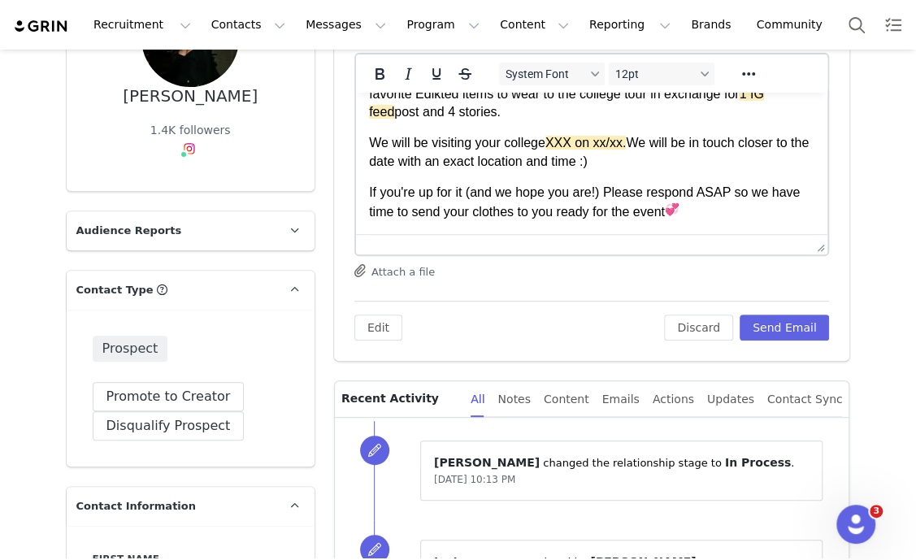
click at [587, 136] on span "XXX on xx/xx." at bounding box center [584, 143] width 81 height 14
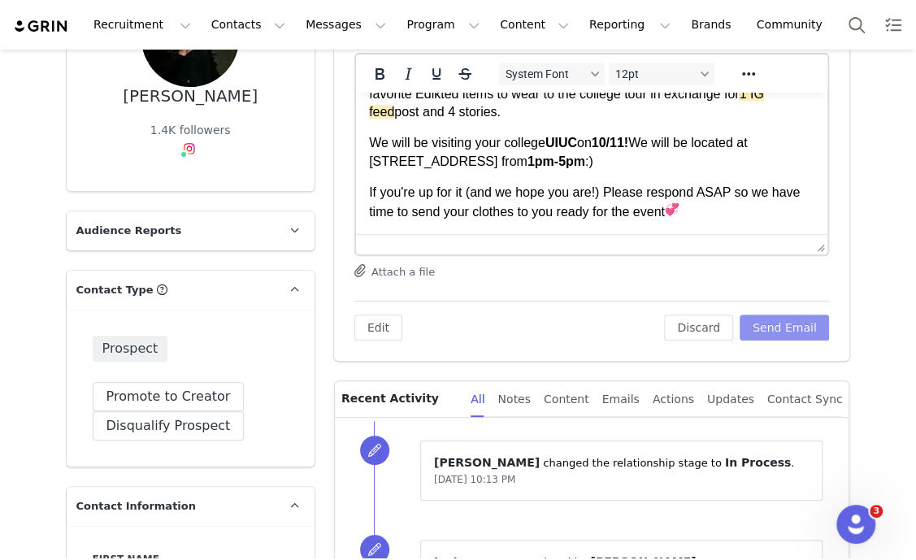
click at [788, 323] on button "Send Email" at bounding box center [784, 327] width 90 height 26
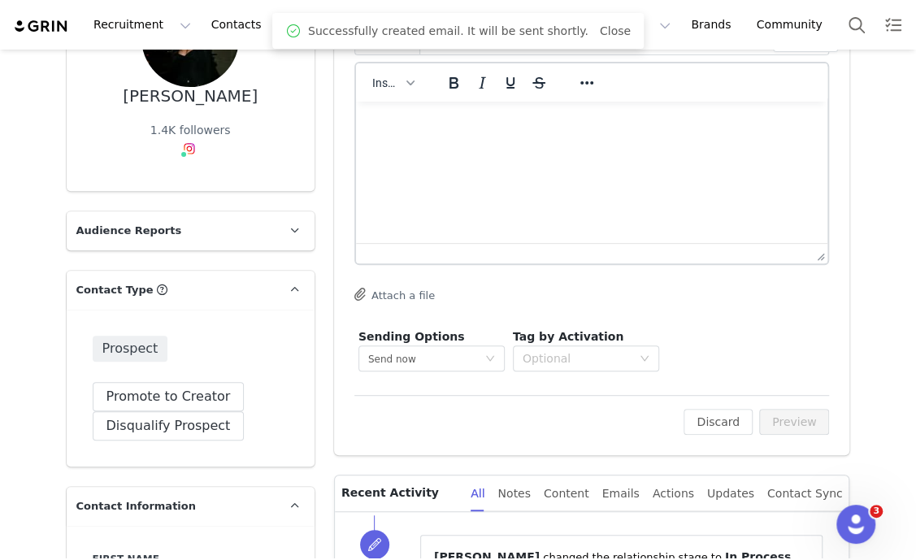
scroll to position [0, 0]
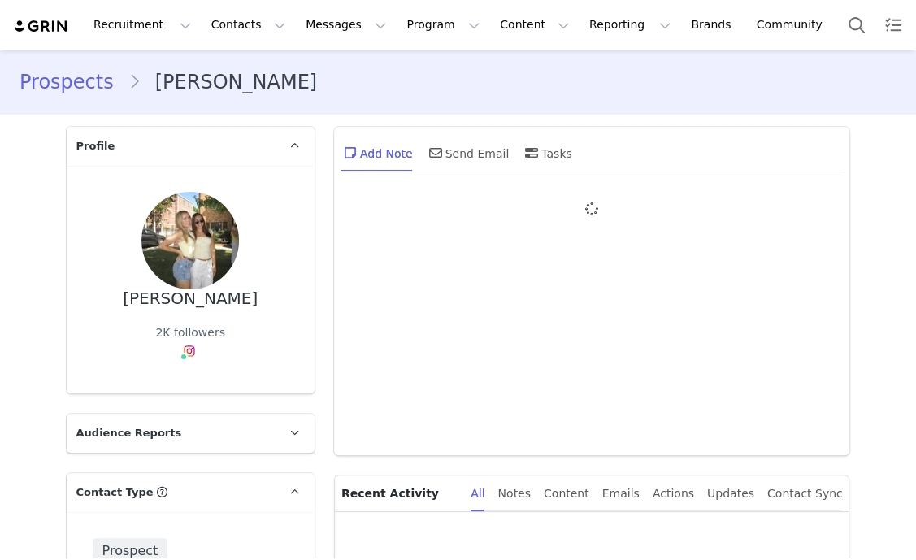
type input "+1 ([GEOGRAPHIC_DATA])"
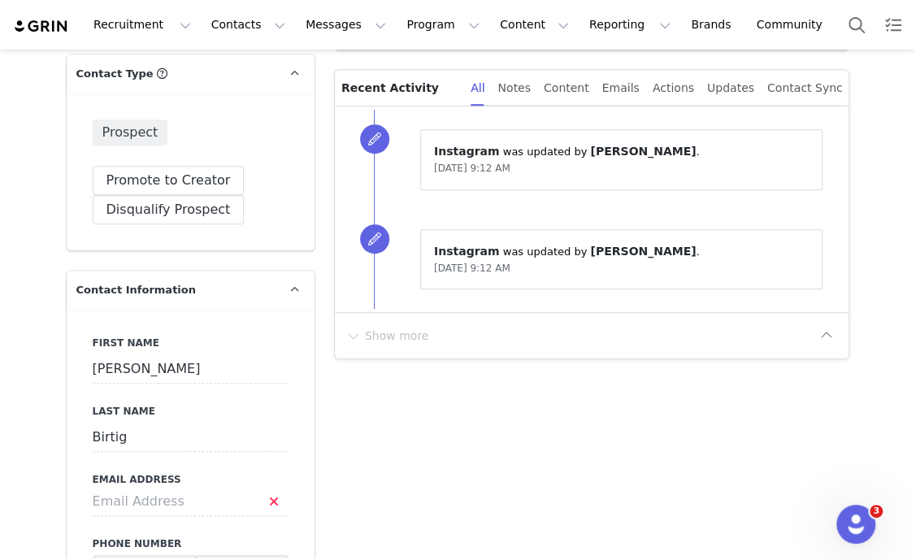
scroll to position [508, 0]
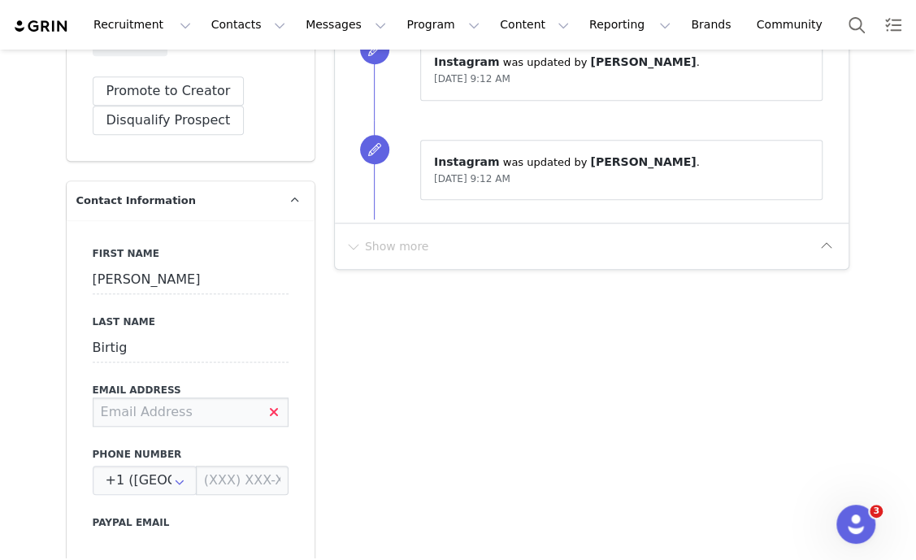
click at [179, 412] on input at bounding box center [191, 411] width 196 height 29
type input "a"
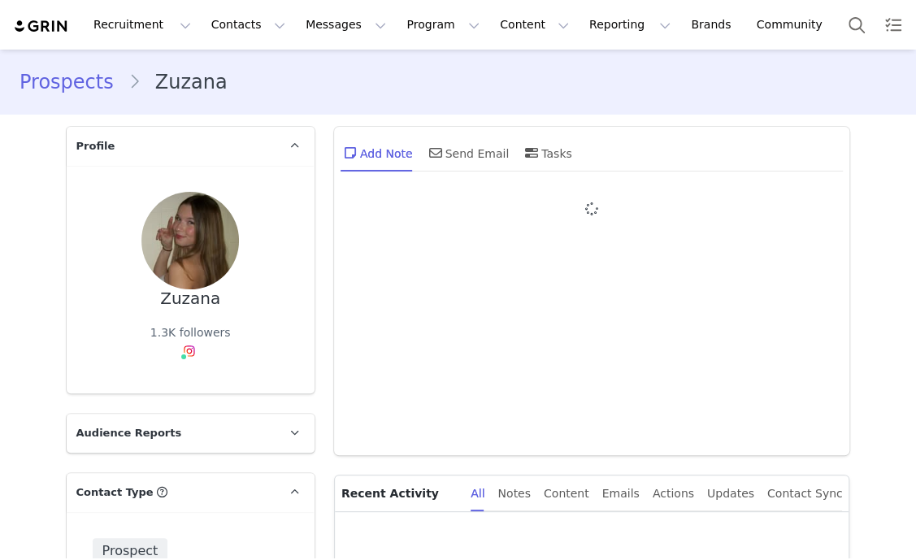
type input "+1 ([GEOGRAPHIC_DATA])"
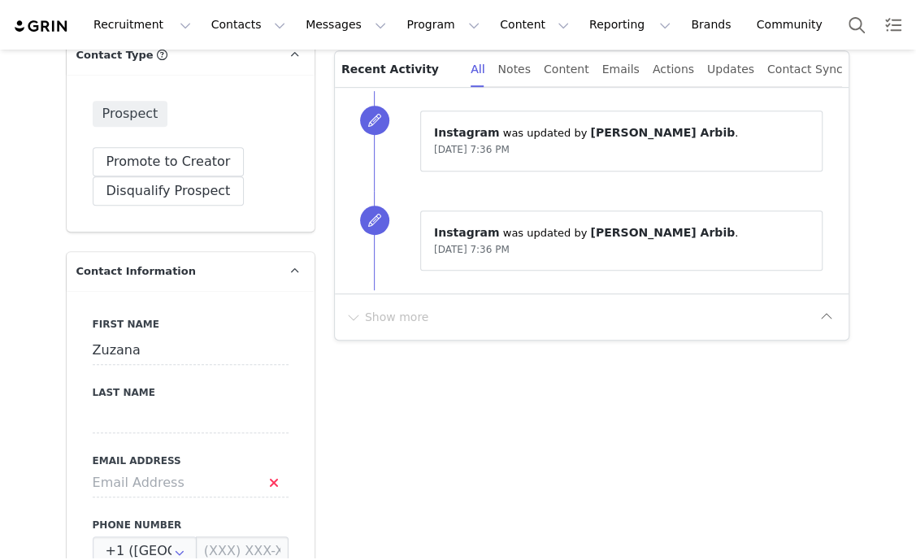
scroll to position [609, 0]
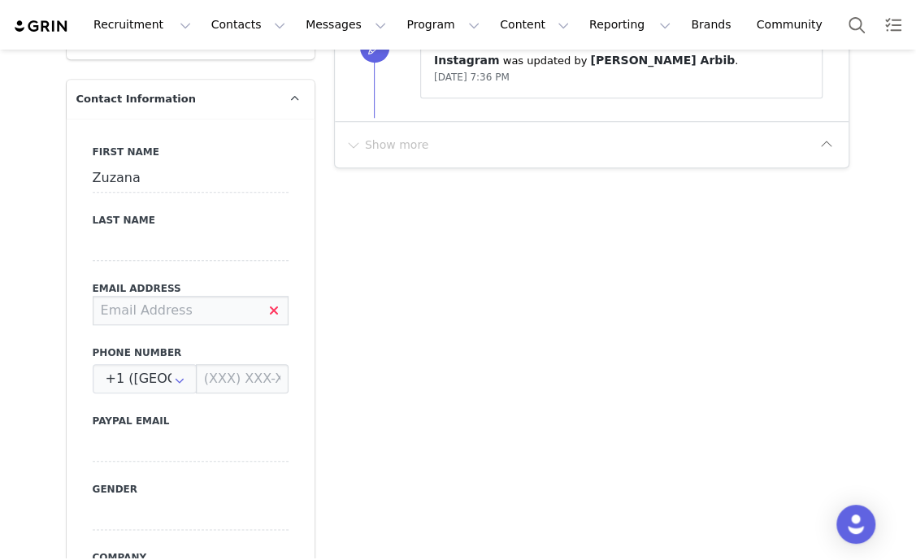
click at [195, 317] on input at bounding box center [191, 310] width 196 height 29
type input "[EMAIL_ADDRESS][DOMAIN_NAME]"
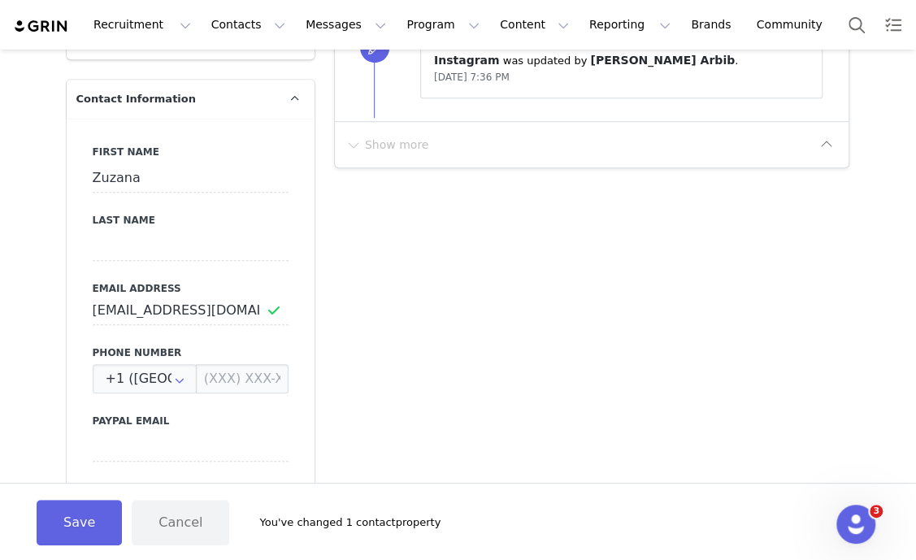
click at [61, 526] on button "Save" at bounding box center [79, 522] width 85 height 45
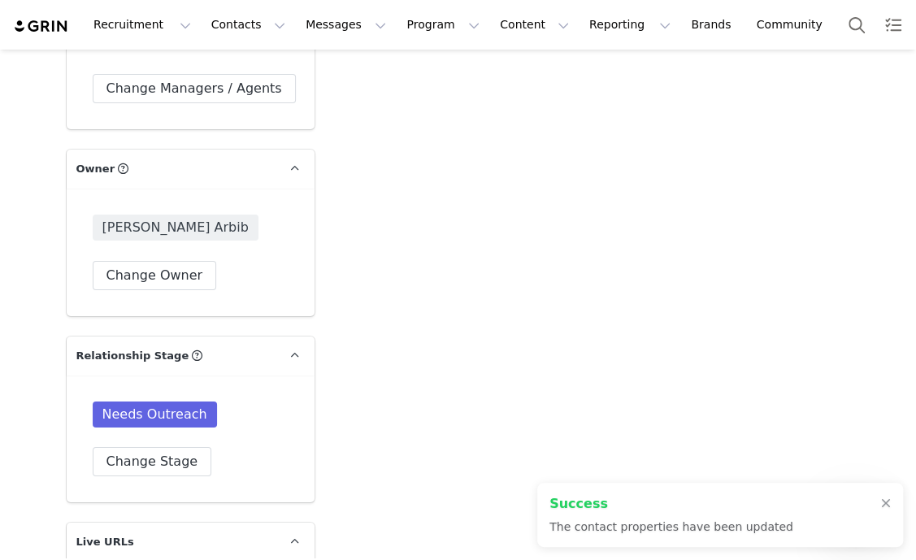
scroll to position [2640, 0]
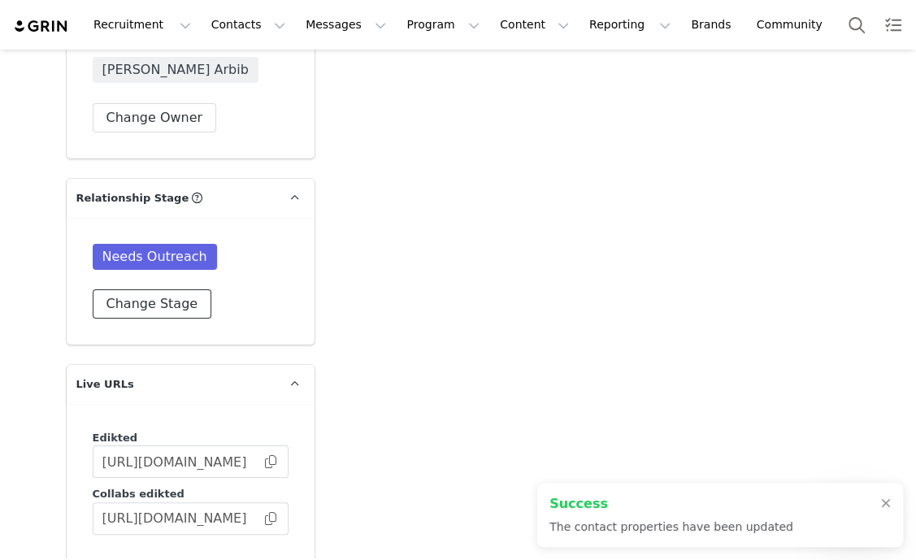
click at [163, 303] on button "Change Stage" at bounding box center [152, 303] width 119 height 29
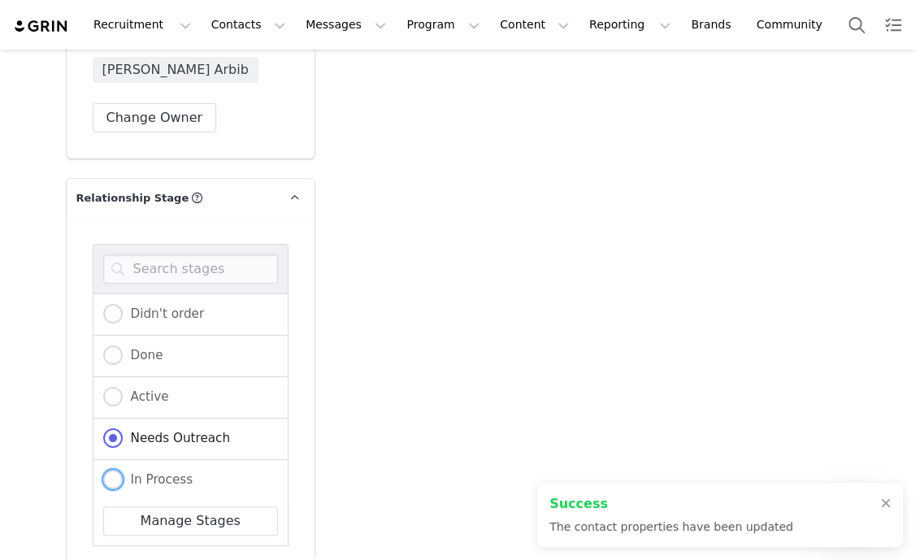
drag, startPoint x: 167, startPoint y: 477, endPoint x: 504, endPoint y: 336, distance: 365.6
click at [167, 476] on span "In Process" at bounding box center [158, 479] width 71 height 15
click at [123, 476] on input "In Process" at bounding box center [112, 480] width 19 height 21
radio input "true"
radio input "false"
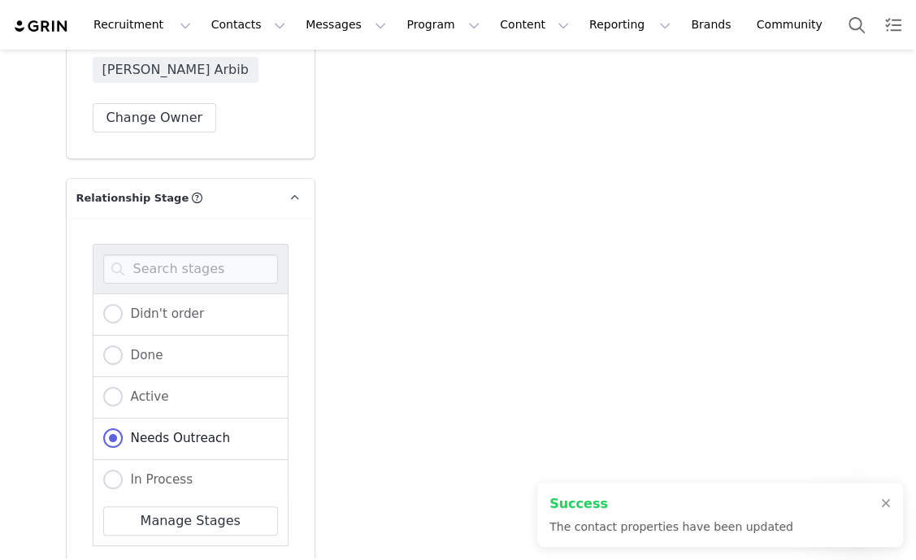
radio input "true"
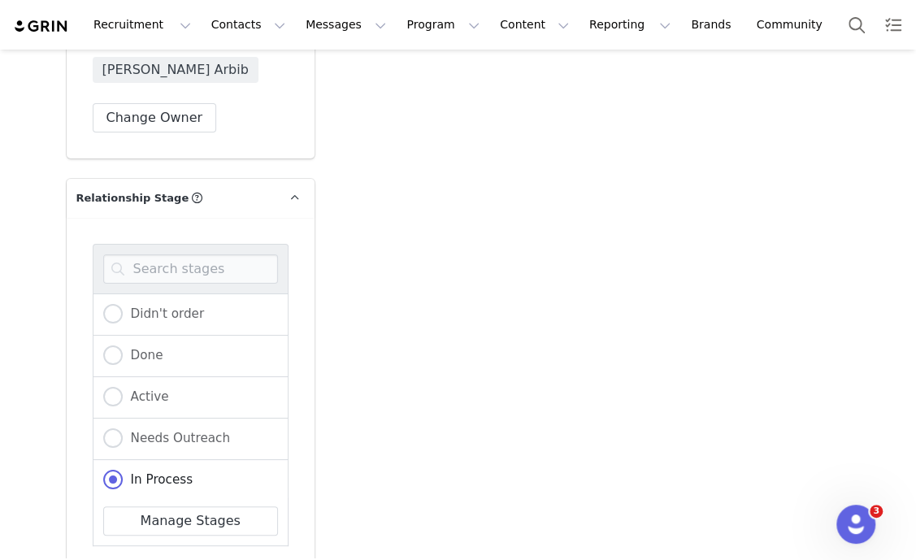
scroll to position [2944, 0]
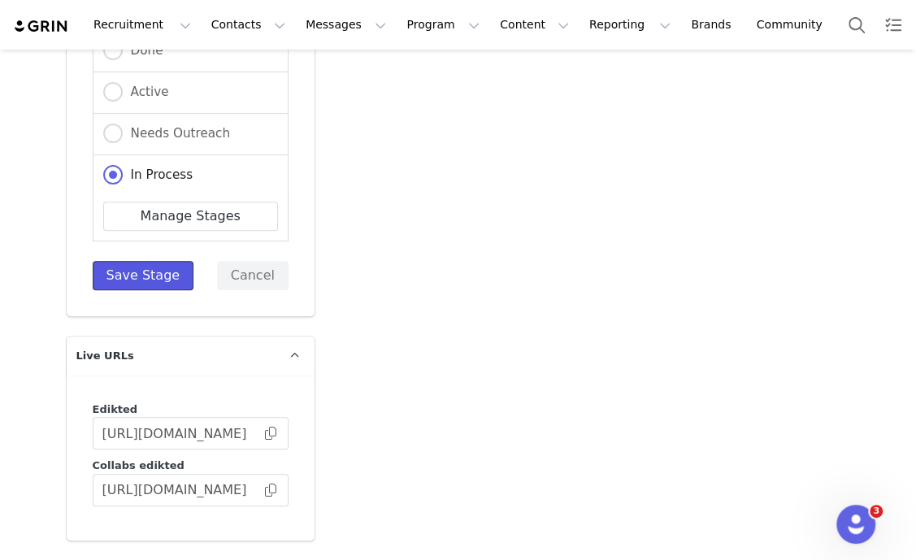
click at [143, 267] on button "Save Stage" at bounding box center [144, 275] width 102 height 29
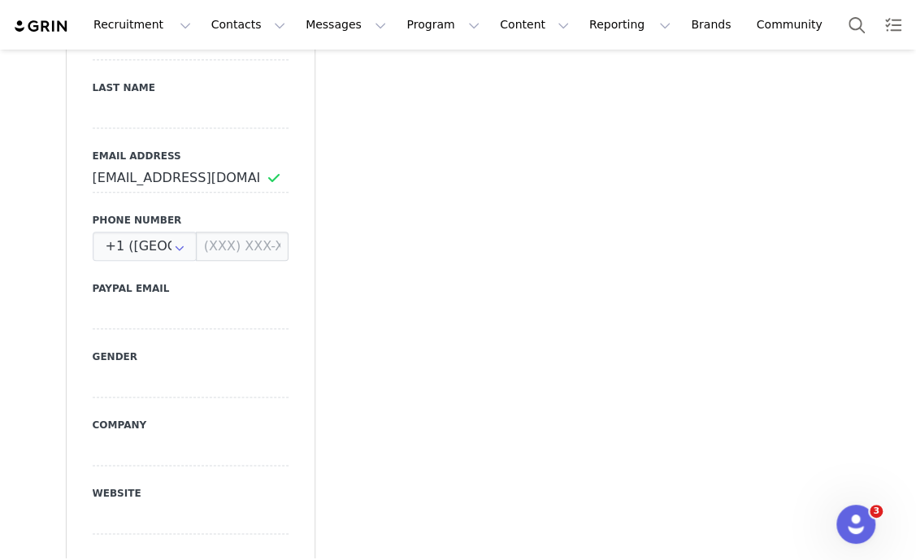
scroll to position [0, 0]
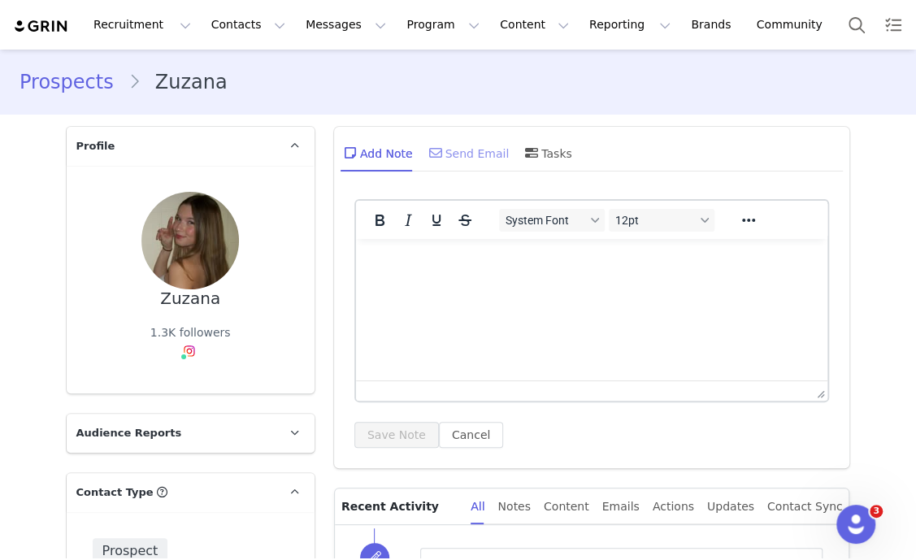
click at [480, 141] on div "Send Email" at bounding box center [468, 152] width 84 height 39
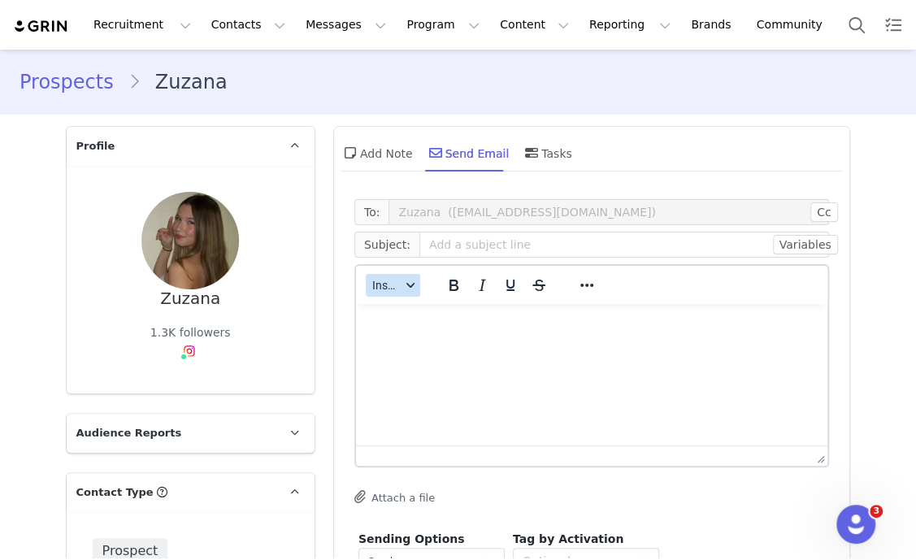
click at [404, 285] on div "button" at bounding box center [410, 285] width 13 height 8
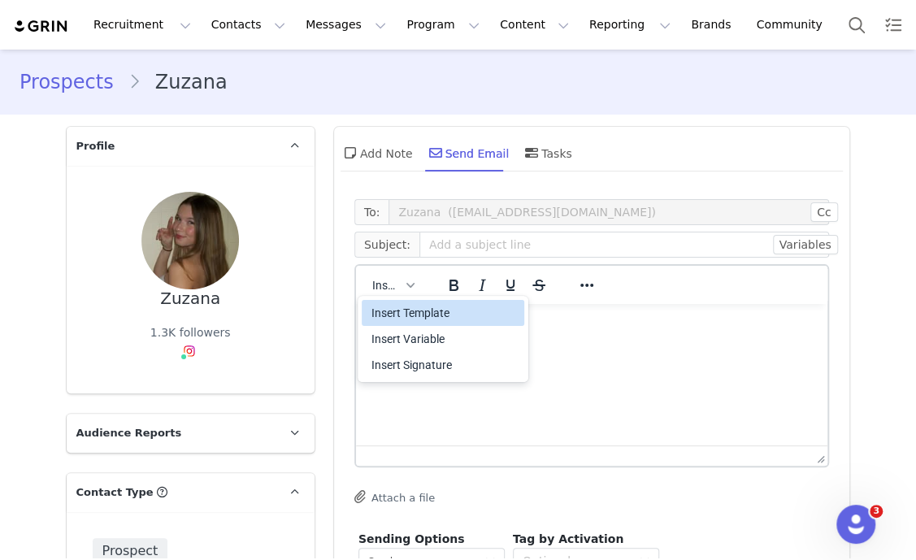
click at [426, 312] on div "Insert Template" at bounding box center [444, 312] width 146 height 19
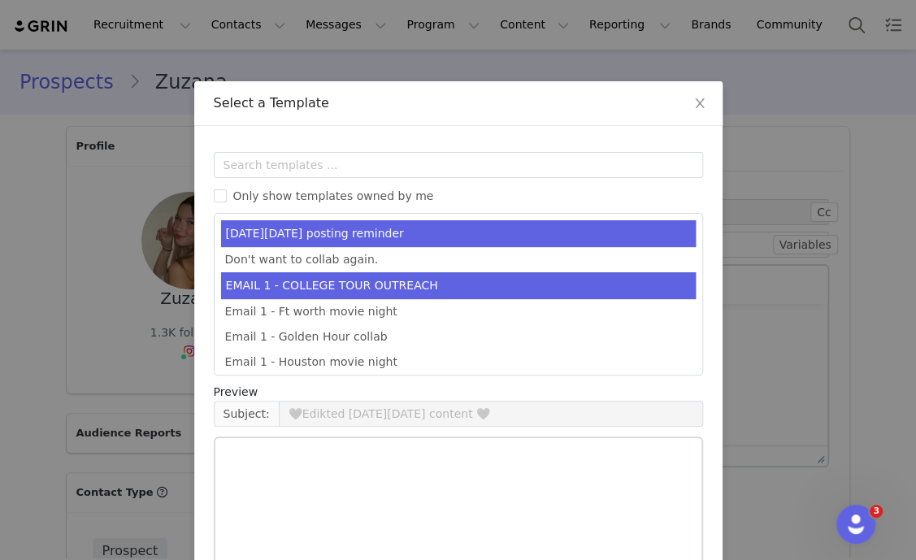
click at [445, 290] on li "EMAIL 1 - COLLEGE TOUR OUTREACH" at bounding box center [458, 285] width 474 height 27
type input "EDIKTED COLLEGE TOUR 💖"
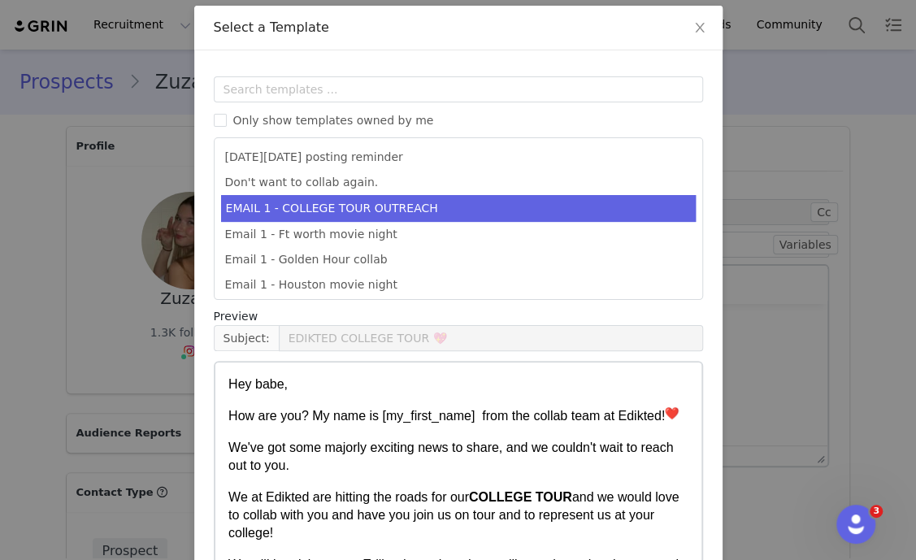
scroll to position [161, 0]
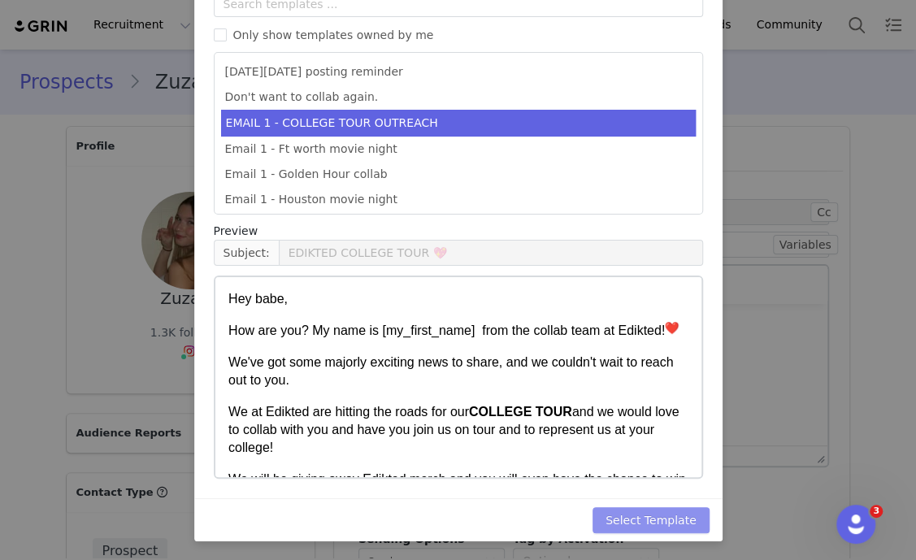
drag, startPoint x: 665, startPoint y: 506, endPoint x: 672, endPoint y: 498, distance: 10.9
click at [664, 508] on button "Select Template" at bounding box center [650, 520] width 117 height 26
type input "EDIKTED COLLEGE TOUR 💖"
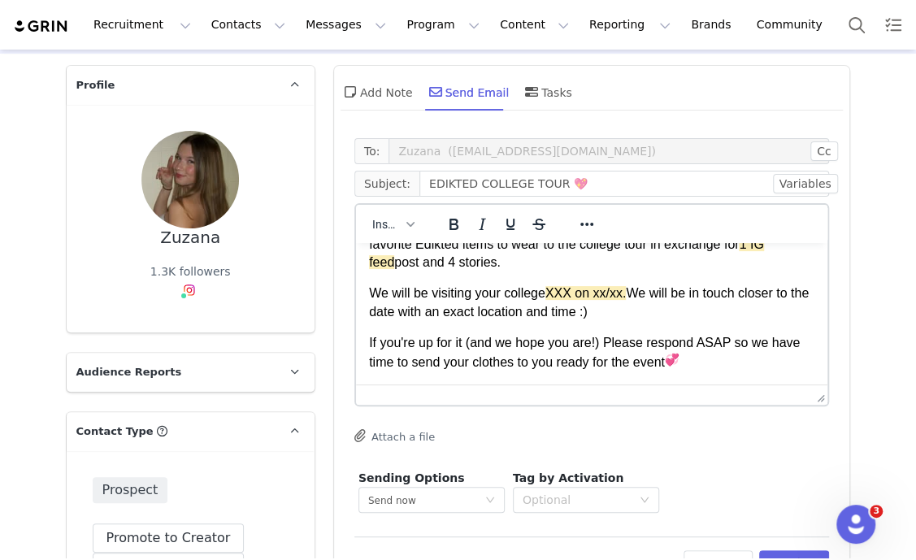
scroll to position [202, 0]
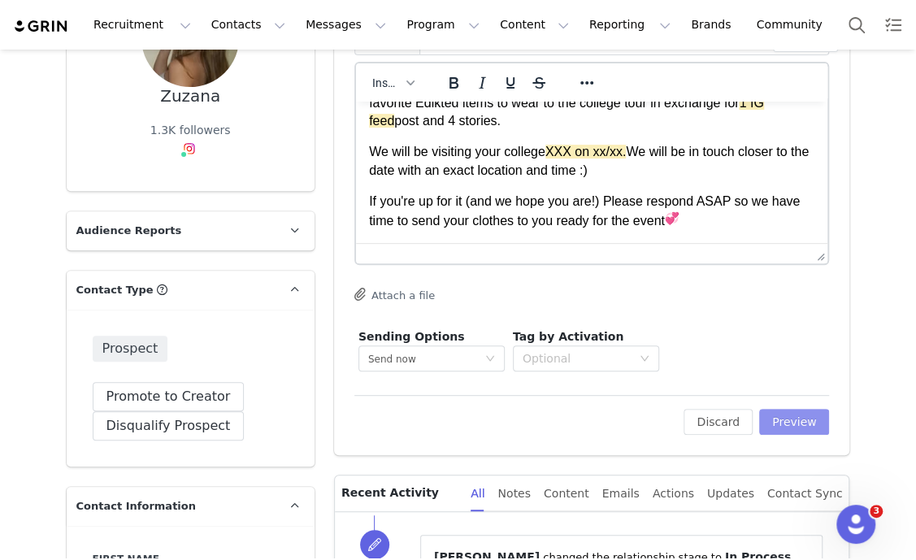
click at [784, 427] on button "Preview" at bounding box center [794, 422] width 71 height 26
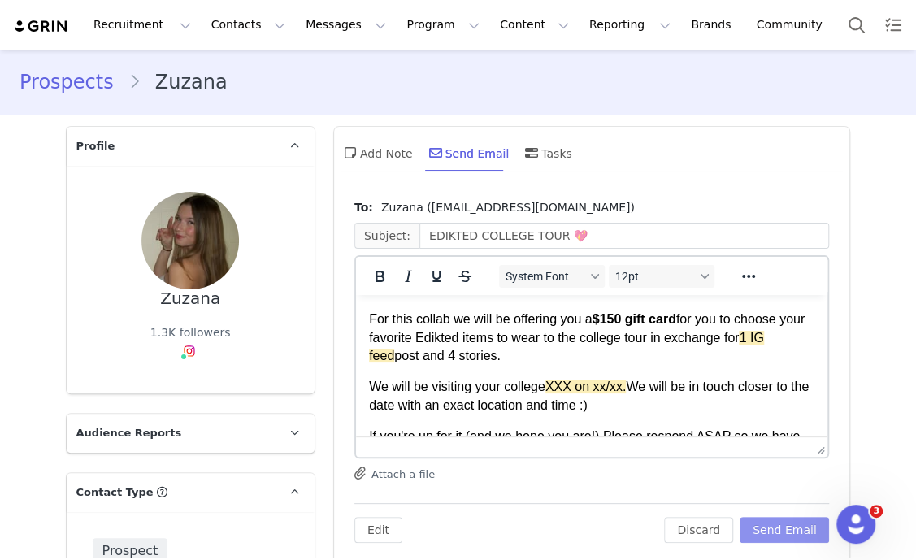
scroll to position [305, 0]
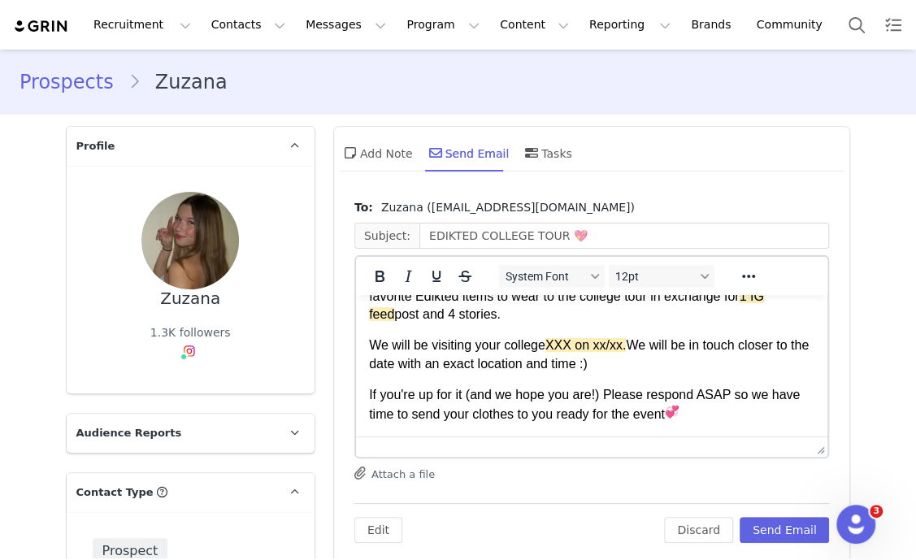
click at [610, 338] on span "XXX on xx/xx." at bounding box center [584, 345] width 81 height 14
click at [609, 338] on span "XXX on xx/xx." at bounding box center [584, 345] width 81 height 14
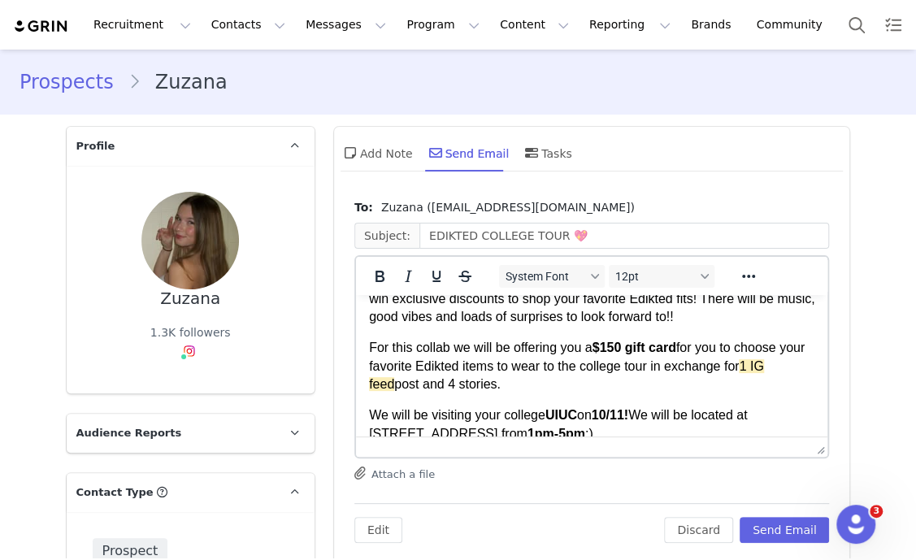
scroll to position [202, 0]
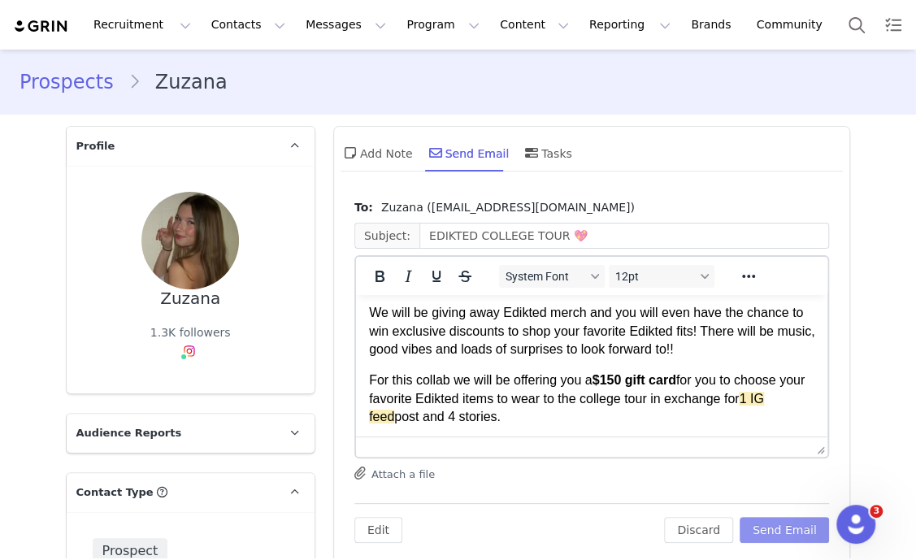
click at [801, 526] on button "Send Email" at bounding box center [784, 530] width 90 height 26
click at [801, 526] on div "To: Zuzana (zuzkab06@gmail.com) Subject: EDIKTED COLLEGE TOUR 💖 System Font 12p…" at bounding box center [591, 371] width 475 height 344
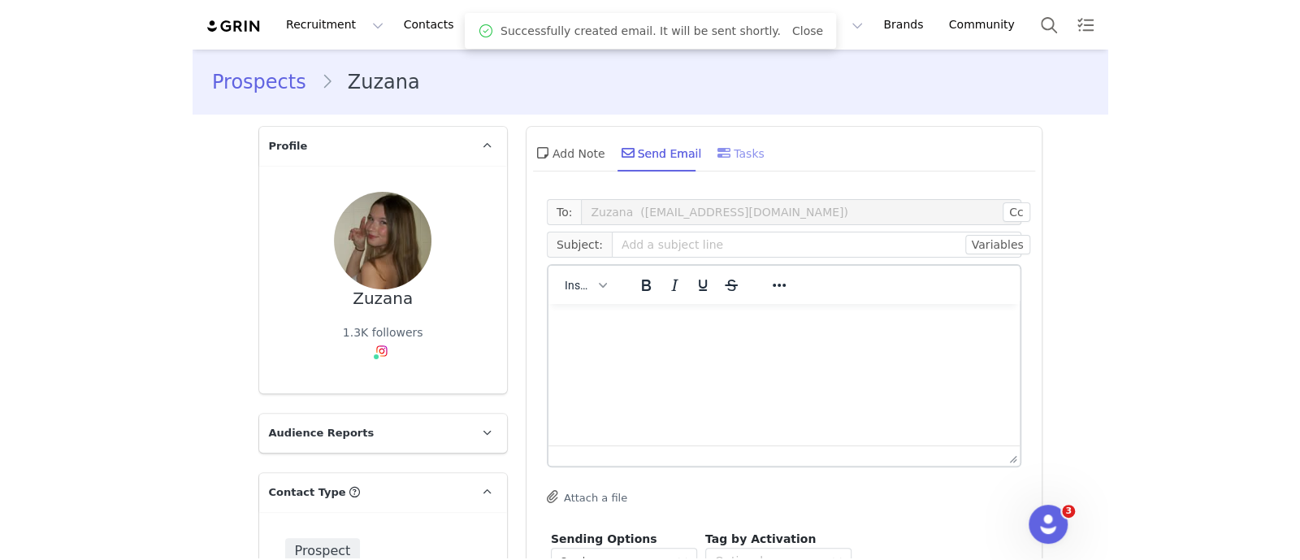
scroll to position [0, 0]
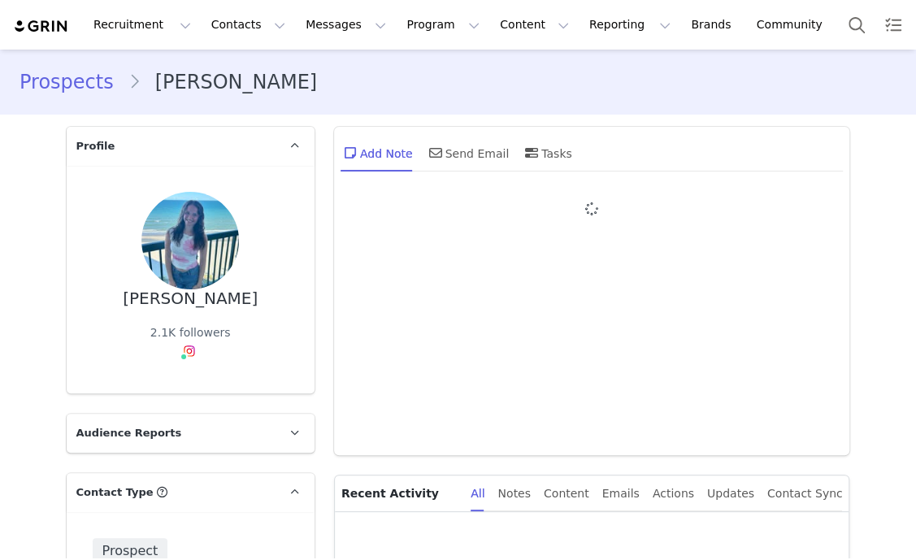
type input "+1 ([GEOGRAPHIC_DATA])"
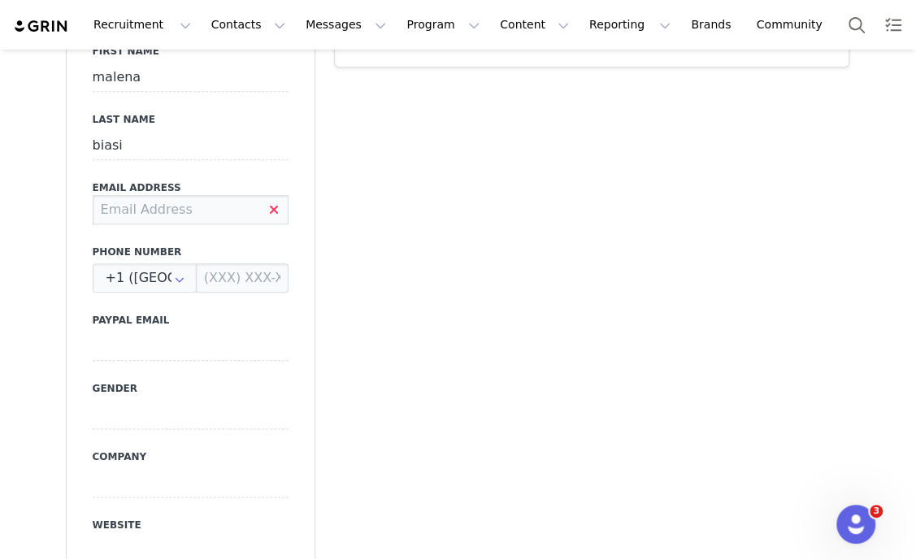
click at [171, 214] on input at bounding box center [191, 209] width 196 height 29
type input "malenabiasi04@icloud.com"
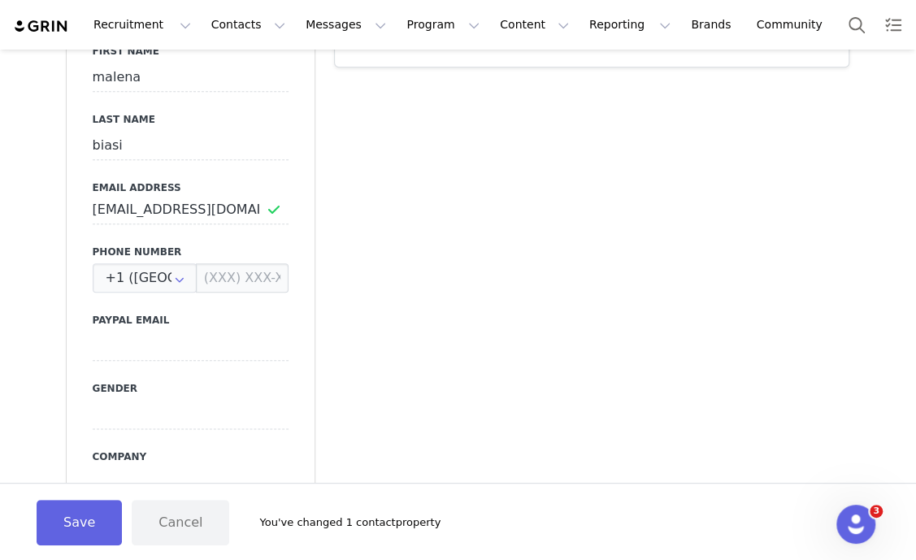
click at [46, 518] on button "Save" at bounding box center [79, 522] width 85 height 45
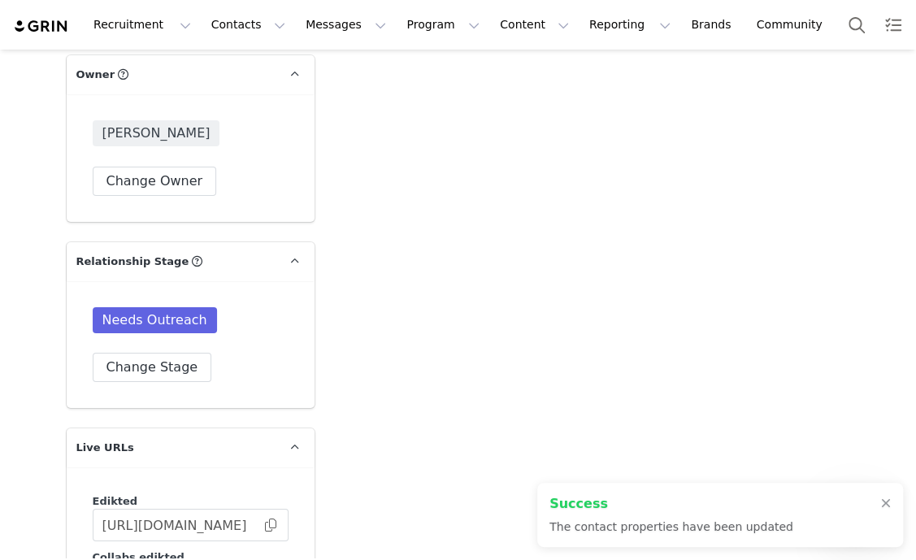
scroll to position [2741, 0]
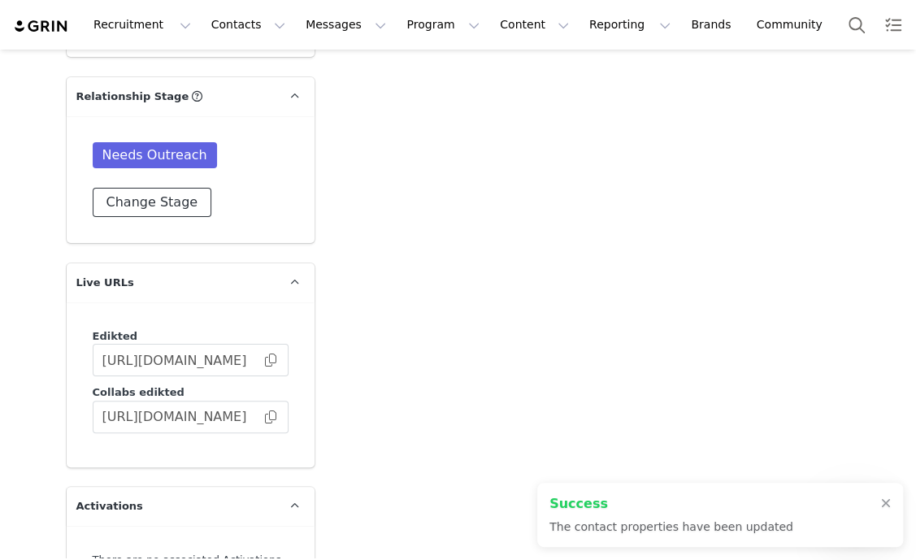
click at [122, 197] on button "Change Stage" at bounding box center [152, 202] width 119 height 29
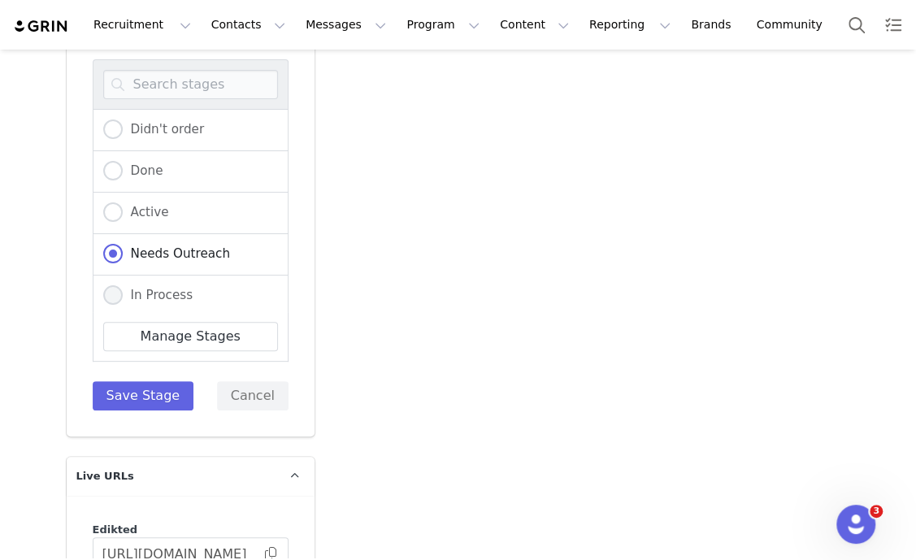
scroll to position [2843, 0]
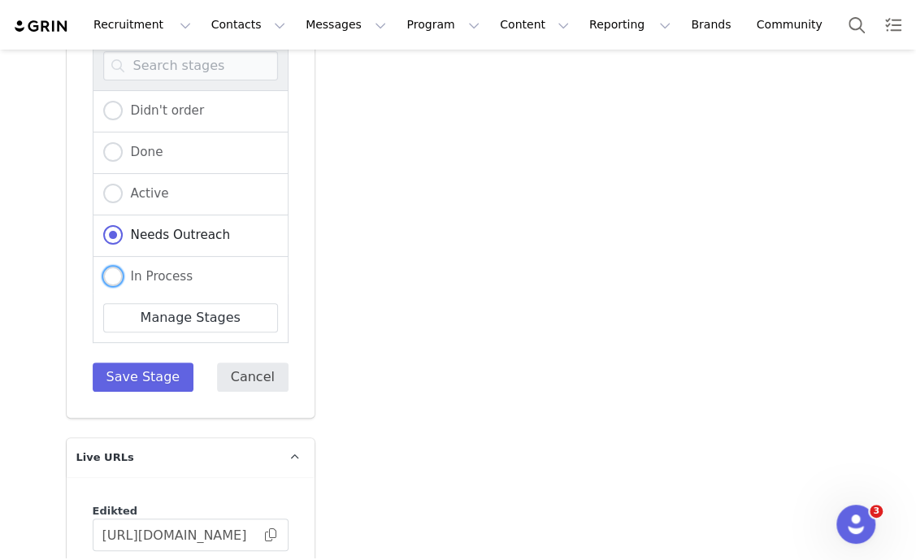
drag, startPoint x: 129, startPoint y: 266, endPoint x: 215, endPoint y: 372, distance: 136.9
click at [130, 269] on span "In Process" at bounding box center [158, 276] width 71 height 15
click at [123, 266] on input "In Process" at bounding box center [112, 276] width 19 height 21
radio input "true"
radio input "false"
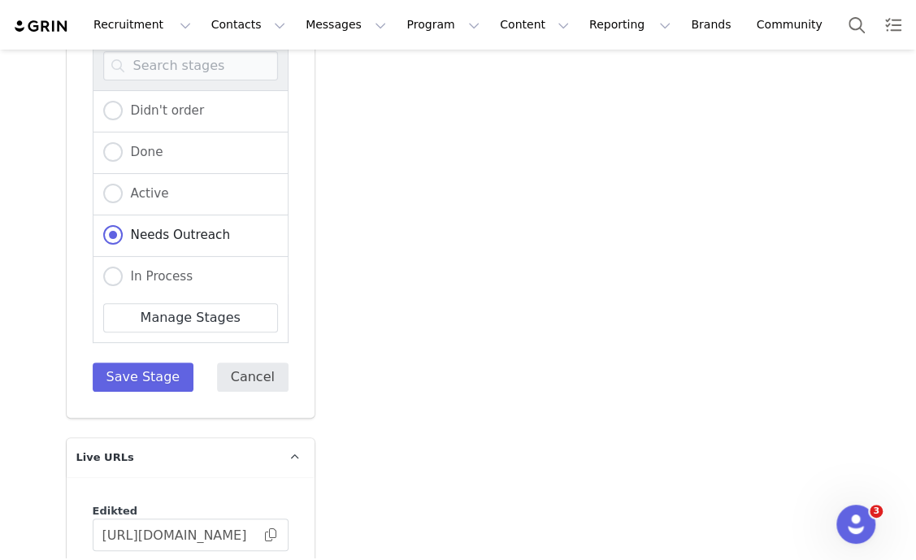
radio input "true"
click at [129, 376] on button "Save Stage" at bounding box center [144, 376] width 102 height 29
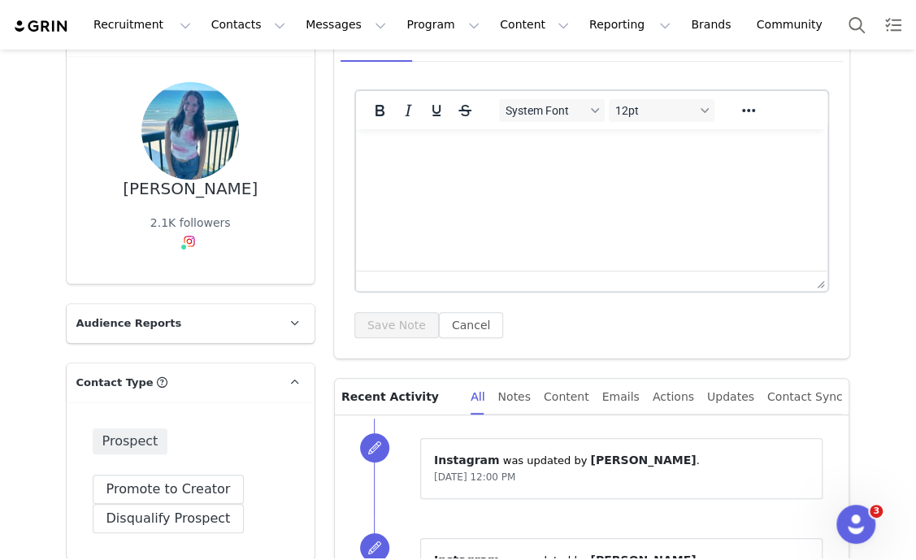
scroll to position [12, 0]
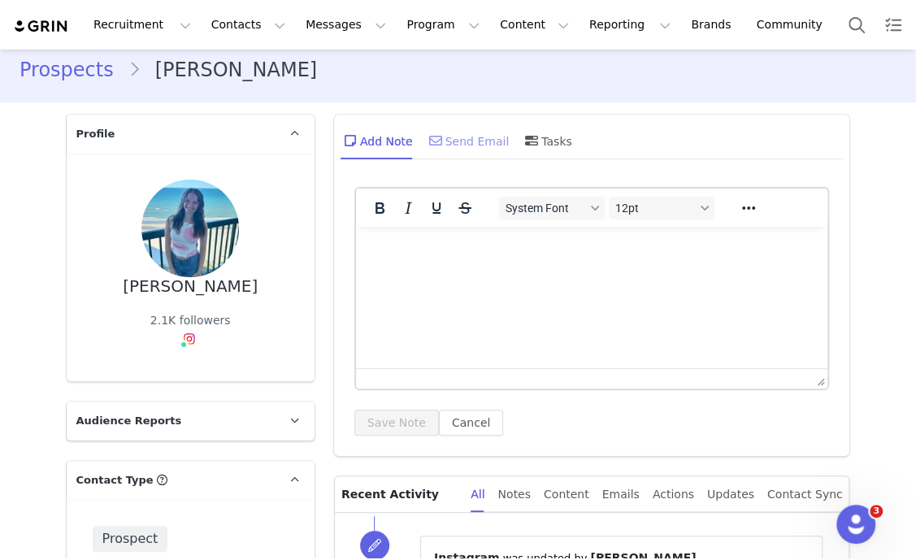
click at [435, 128] on div "Send Email" at bounding box center [468, 140] width 84 height 39
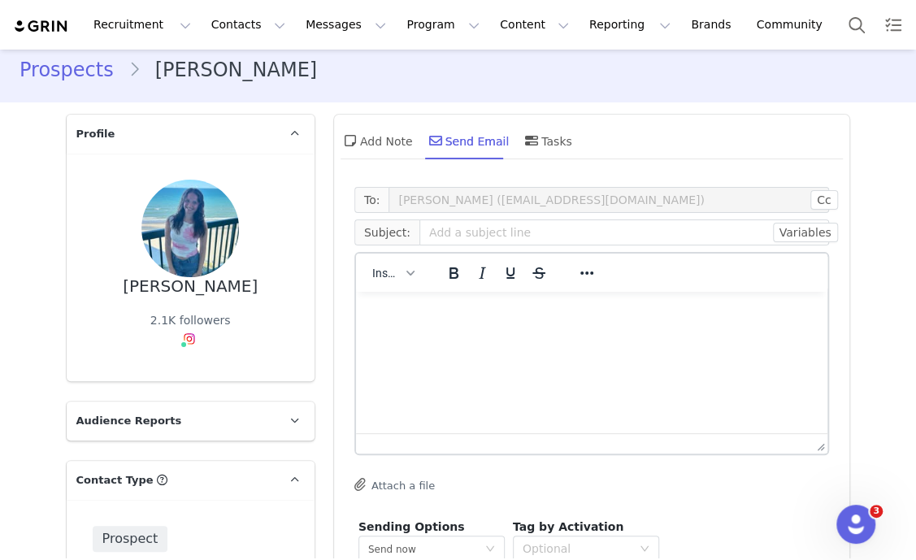
scroll to position [0, 0]
click at [391, 270] on span "Insert" at bounding box center [386, 272] width 28 height 13
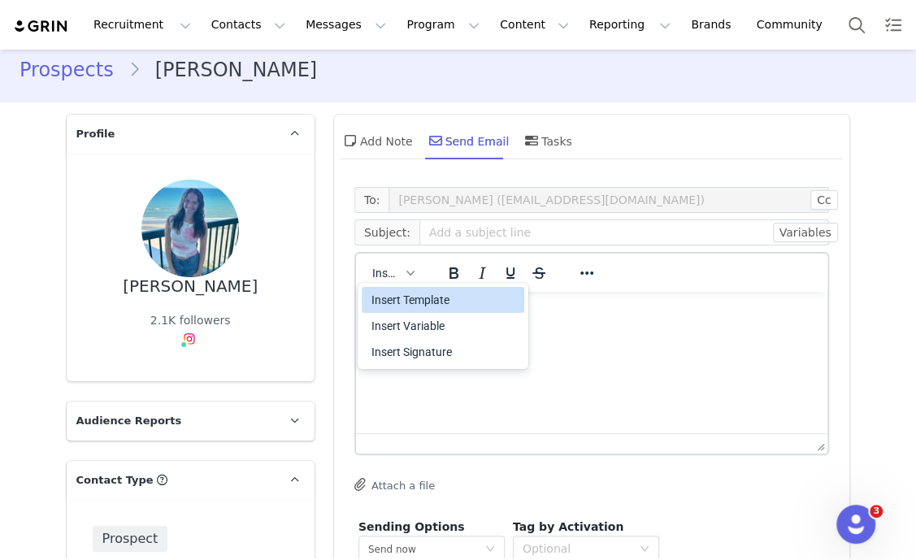
click at [414, 304] on div "Insert Template" at bounding box center [444, 299] width 146 height 19
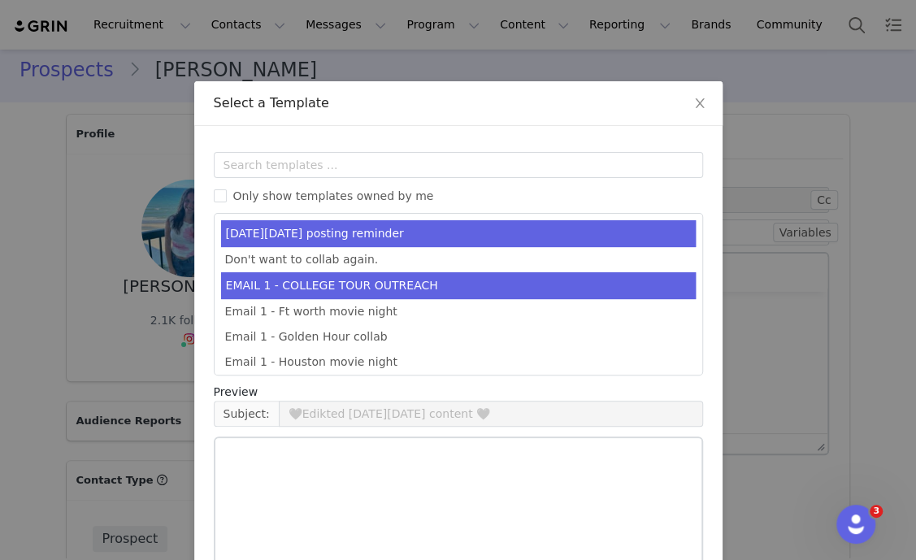
click at [398, 281] on li "EMAIL 1 - COLLEGE TOUR OUTREACH" at bounding box center [458, 285] width 474 height 27
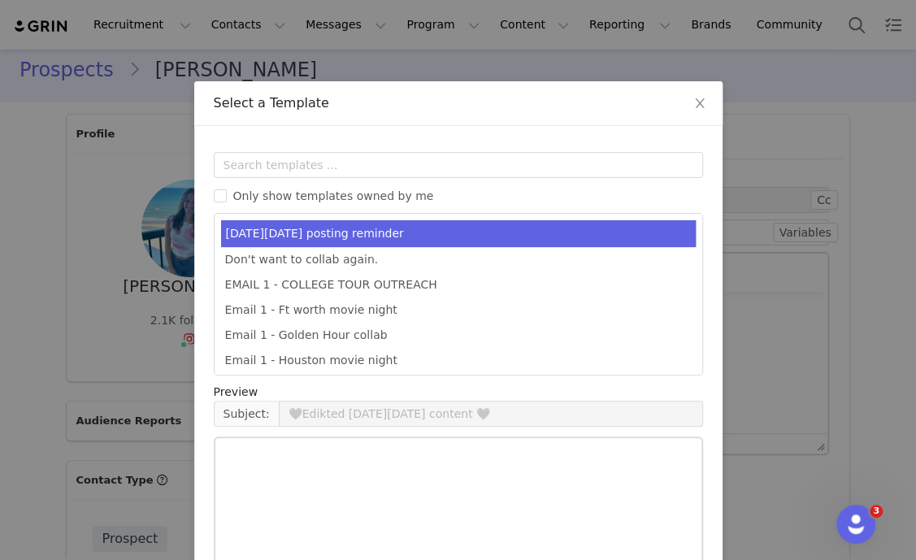
type input "EDIKTED COLLEGE TOUR 💖"
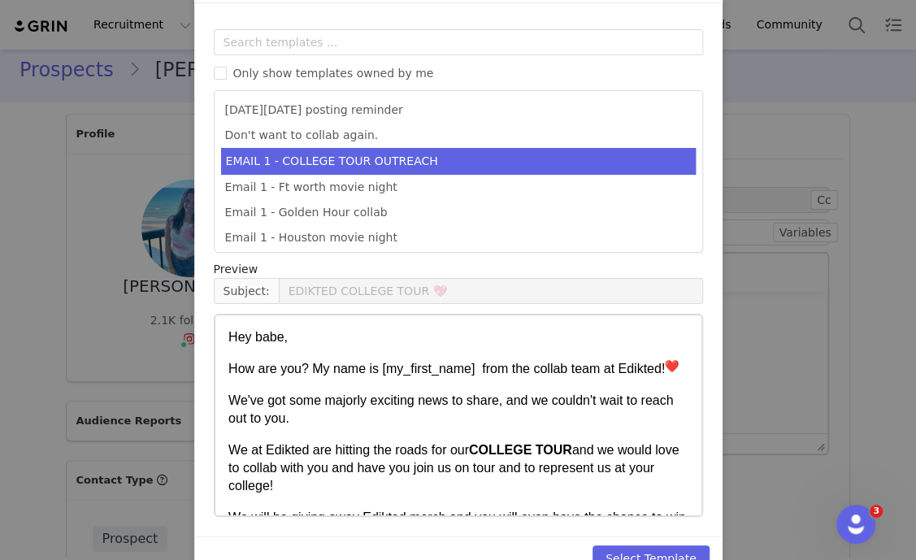
scroll to position [161, 0]
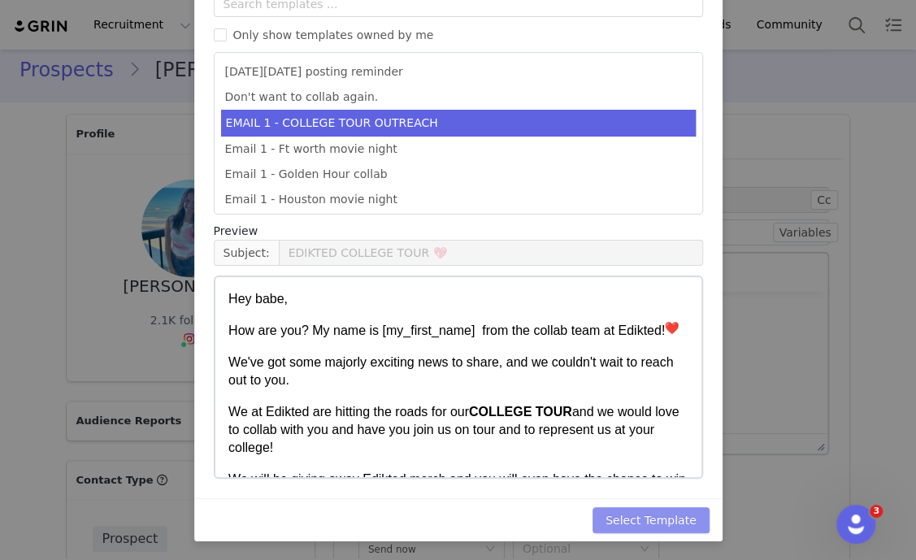
click at [663, 519] on button "Select Template" at bounding box center [650, 520] width 117 height 26
type input "EDIKTED COLLEGE TOUR 💖"
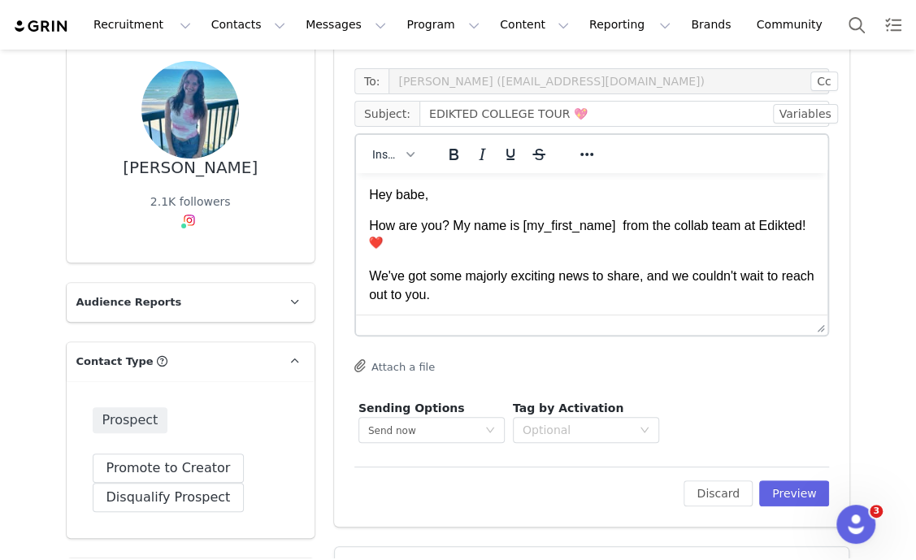
scroll to position [215, 0]
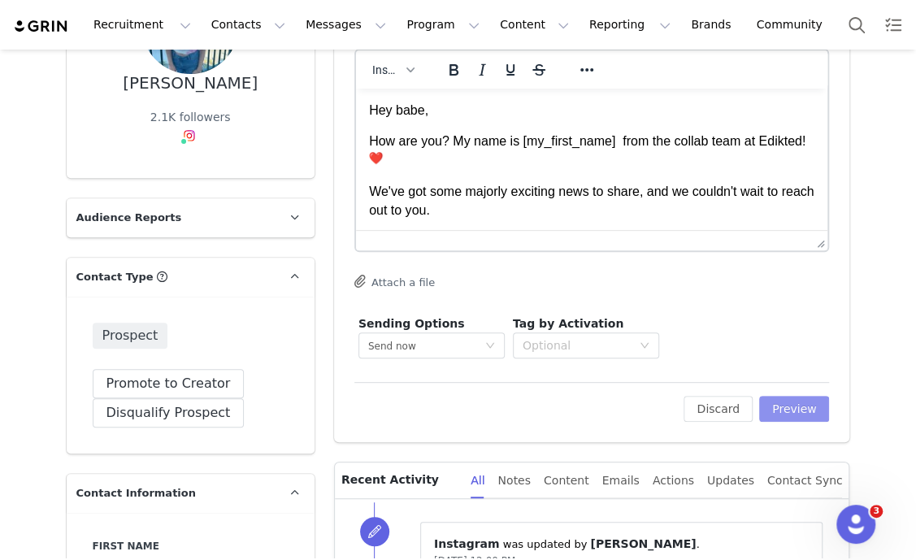
click at [784, 407] on button "Preview" at bounding box center [794, 409] width 71 height 26
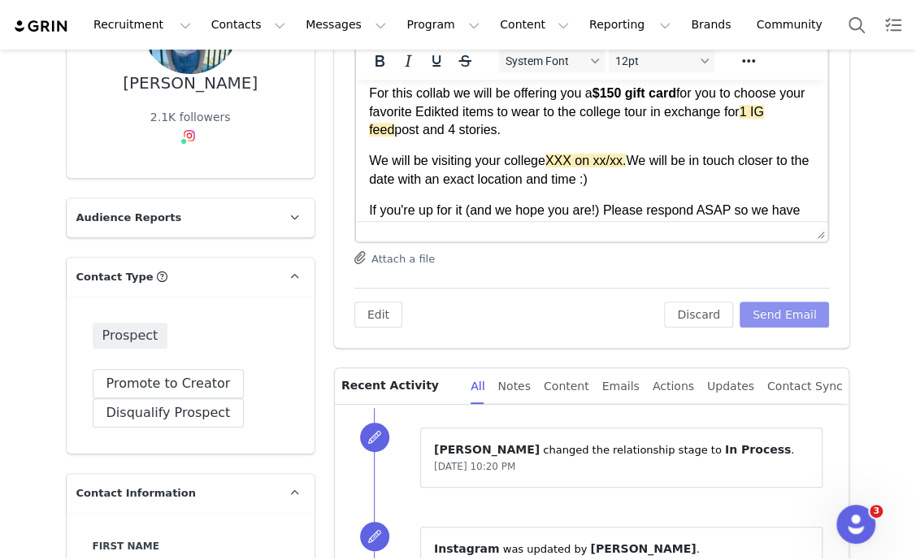
scroll to position [305, 0]
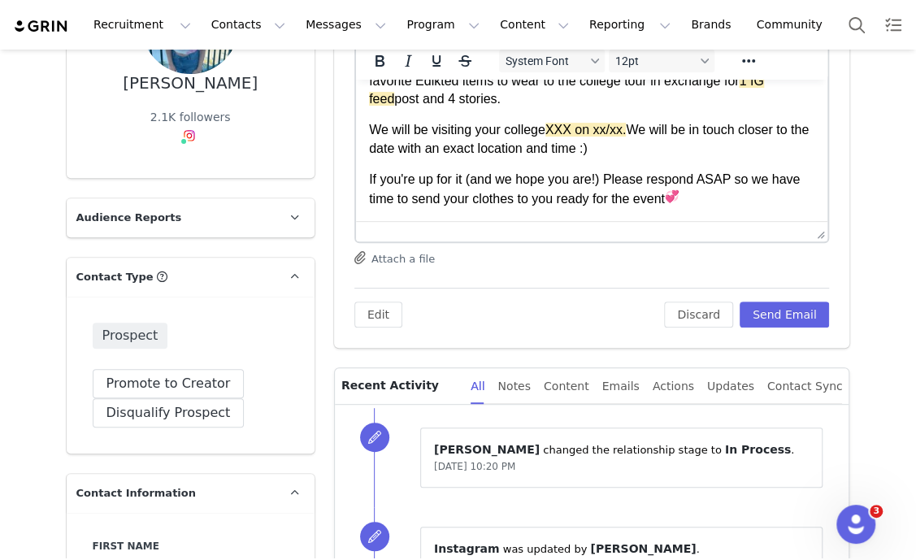
click at [526, 122] on p "We will be visiting your college XXX on xx/xx. We will be in touch closer to th…" at bounding box center [591, 139] width 446 height 37
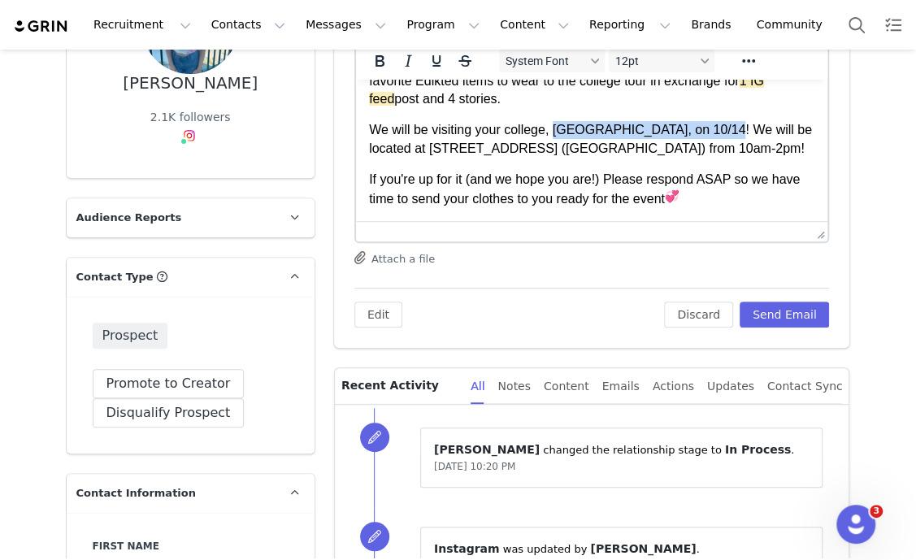
drag, startPoint x: 552, startPoint y: 114, endPoint x: 708, endPoint y: 114, distance: 156.0
click at [708, 121] on p "We will be visiting your college, Miami University, on 10/14! We will be locate…" at bounding box center [591, 139] width 446 height 37
drag, startPoint x: 720, startPoint y: 128, endPoint x: 795, endPoint y: 134, distance: 75.0
click at [795, 134] on p "We will be visiting your college, Miami University, on 10/14! We will be locate…" at bounding box center [591, 139] width 446 height 37
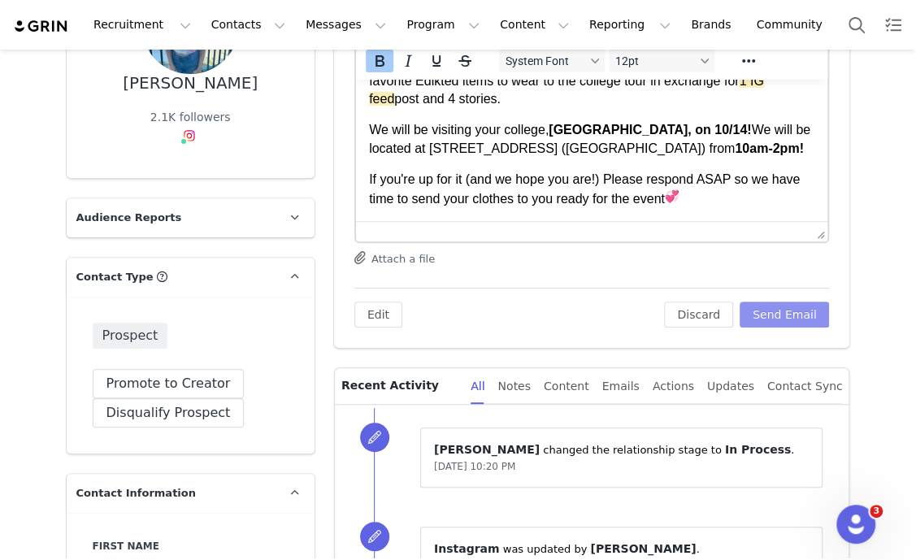
click at [787, 316] on button "Send Email" at bounding box center [784, 314] width 90 height 26
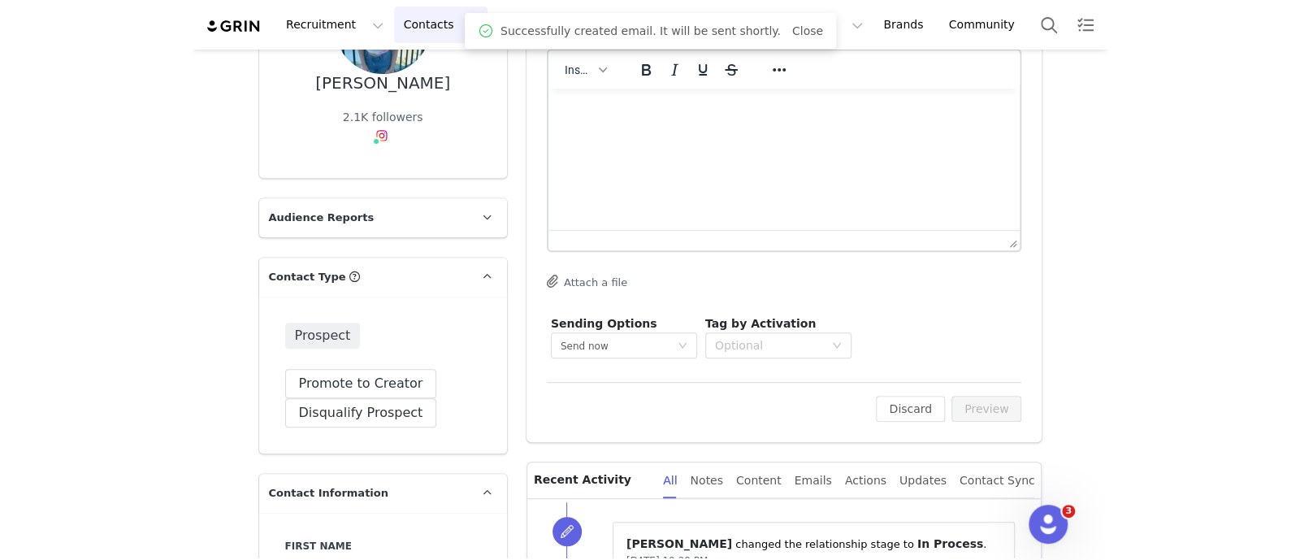
scroll to position [0, 0]
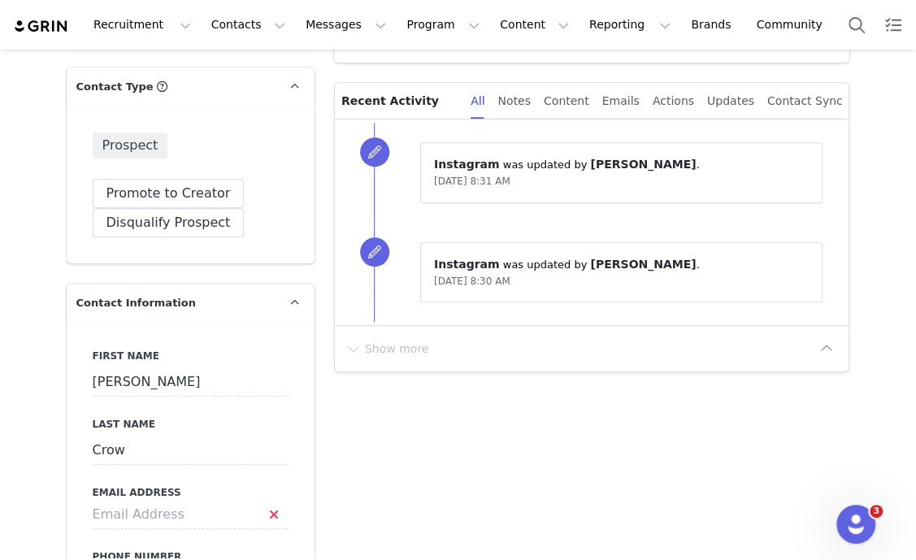
scroll to position [508, 0]
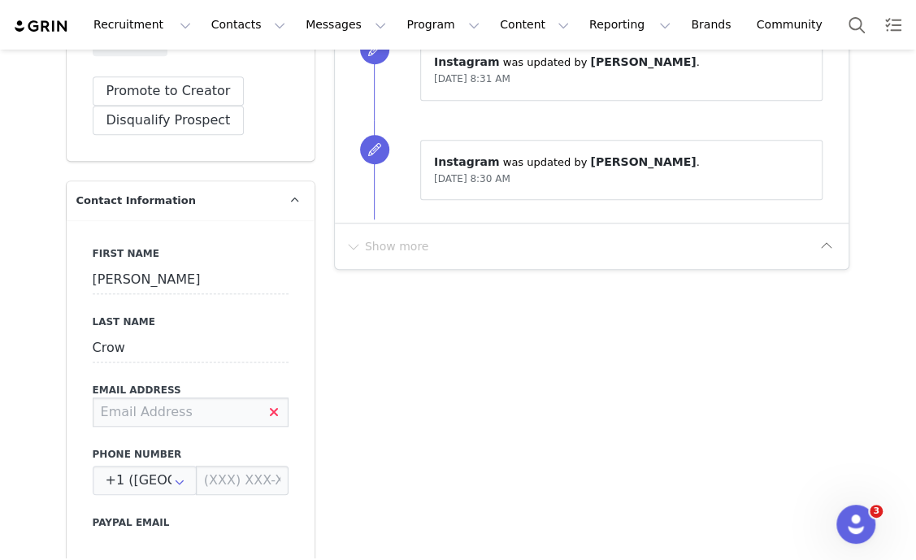
click at [183, 408] on input at bounding box center [191, 411] width 196 height 29
type input "[EMAIL_ADDRESS][DOMAIN_NAME]"
drag, startPoint x: 400, startPoint y: 422, endPoint x: 370, endPoint y: 453, distance: 43.1
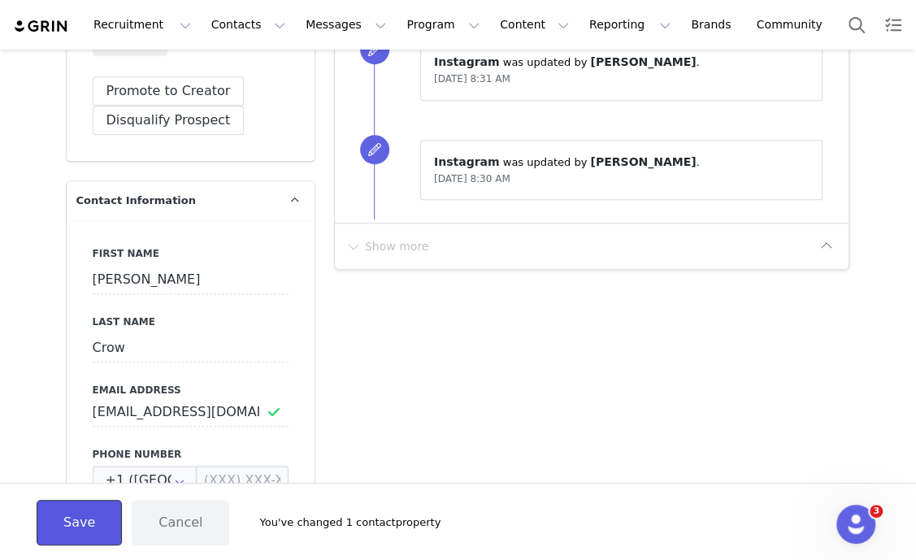
click at [71, 518] on button "Save" at bounding box center [79, 522] width 85 height 45
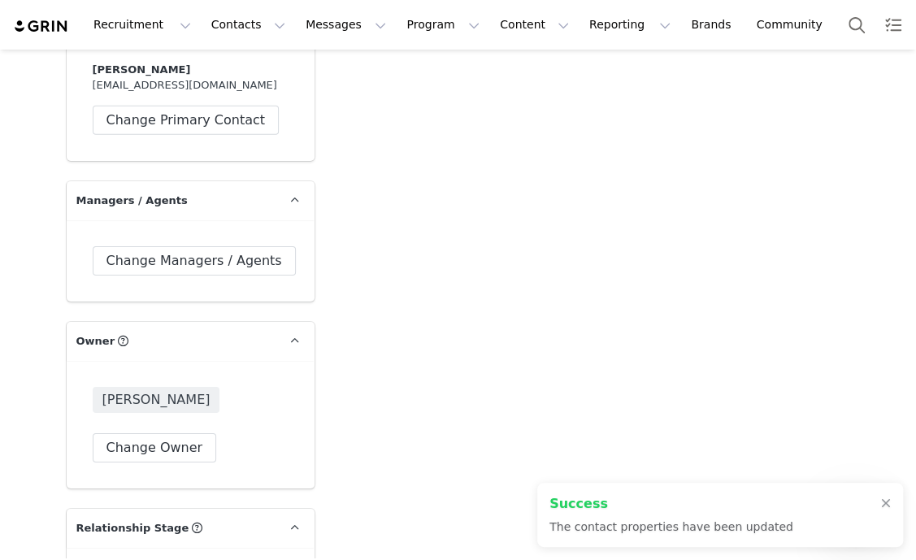
scroll to position [2538, 0]
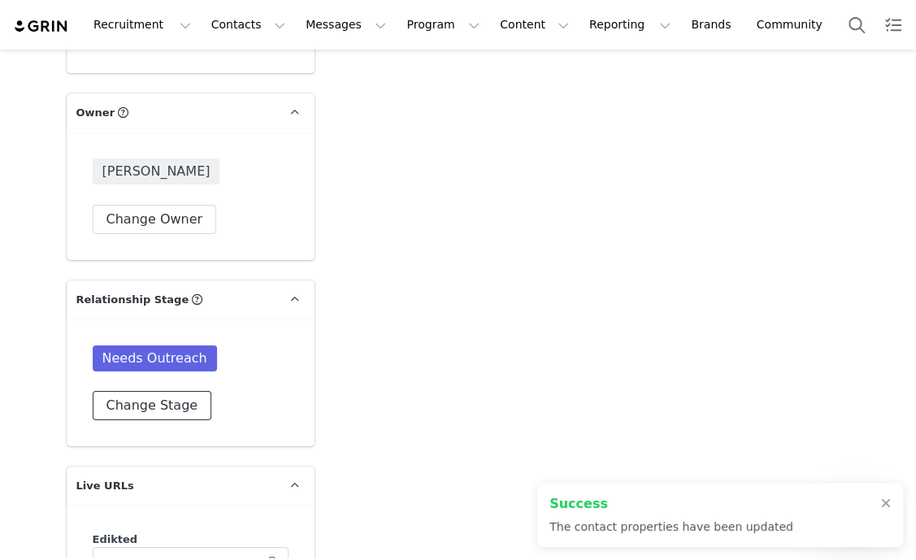
click at [162, 408] on button "Change Stage" at bounding box center [152, 405] width 119 height 29
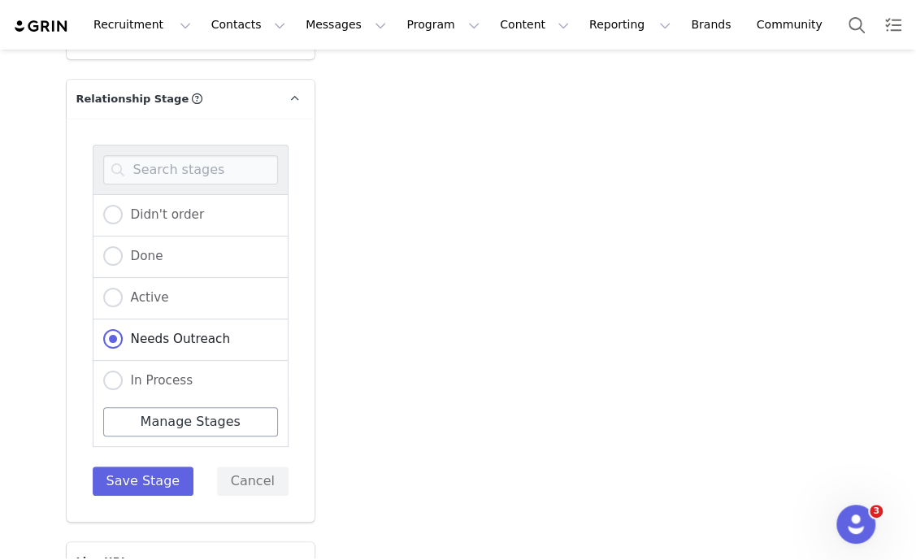
scroll to position [2741, 0]
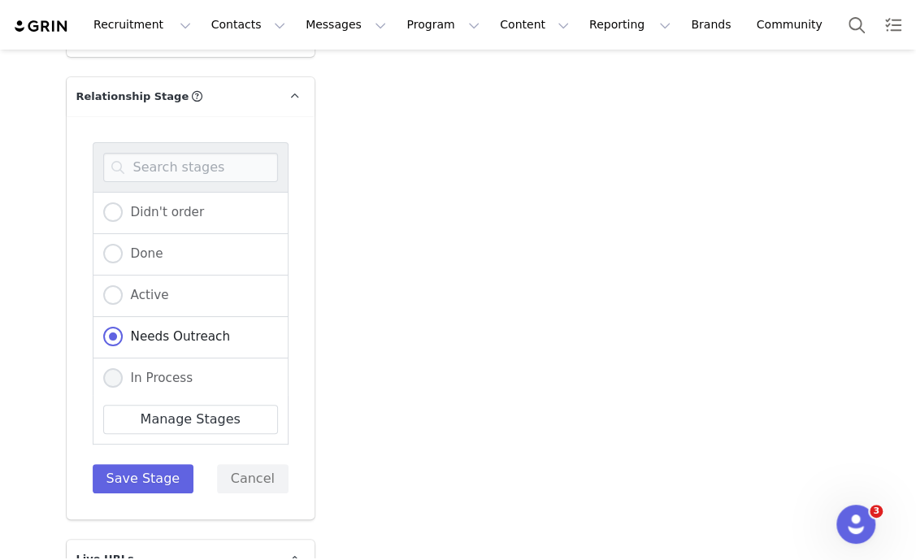
drag, startPoint x: 157, startPoint y: 361, endPoint x: 165, endPoint y: 367, distance: 10.4
click at [157, 359] on div "In Process" at bounding box center [191, 378] width 196 height 41
click at [158, 375] on span "In Process" at bounding box center [158, 377] width 71 height 15
click at [123, 375] on input "In Process" at bounding box center [112, 378] width 19 height 21
radio input "true"
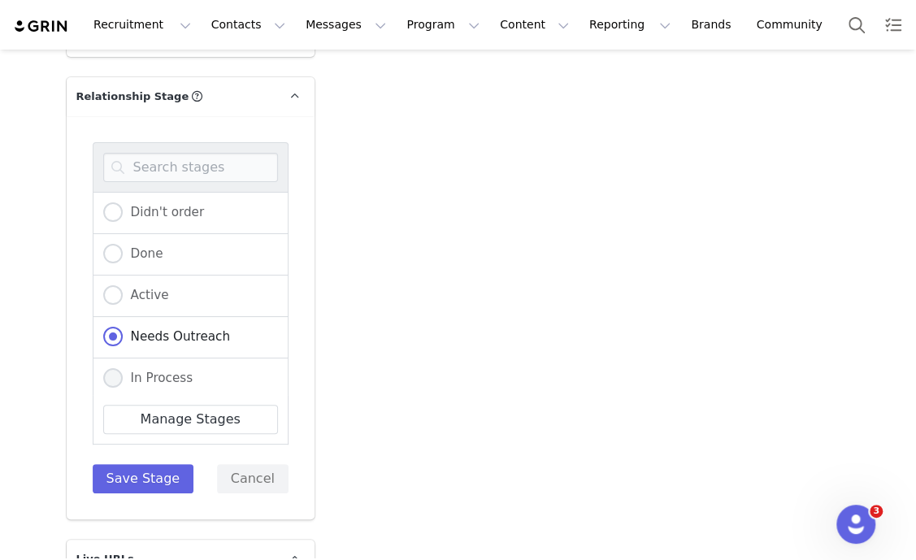
radio input "false"
radio input "true"
click at [136, 473] on button "Save Stage" at bounding box center [144, 478] width 102 height 29
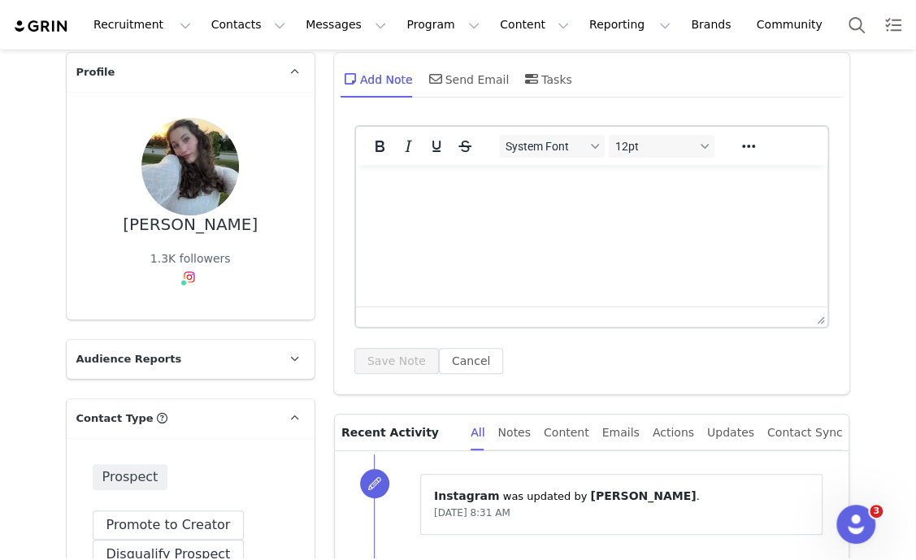
scroll to position [0, 0]
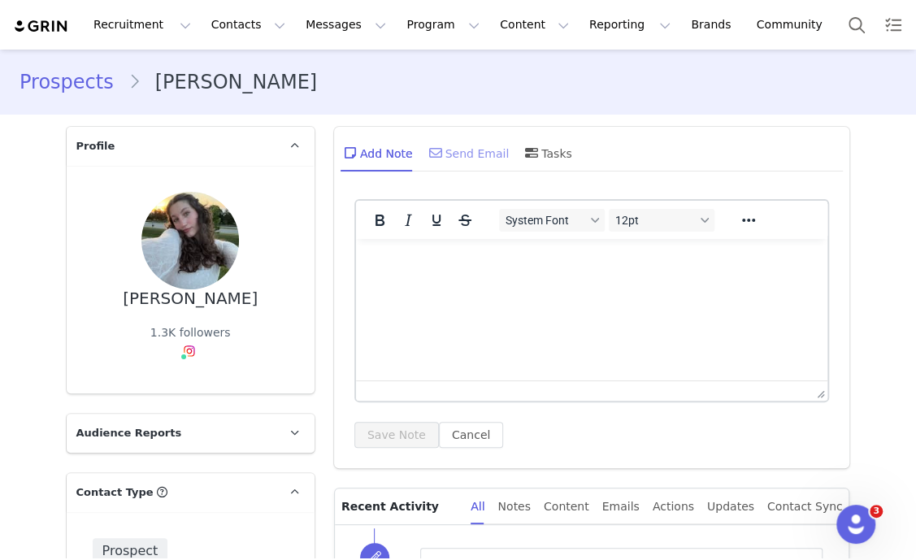
click at [451, 149] on div "Send Email" at bounding box center [468, 152] width 84 height 39
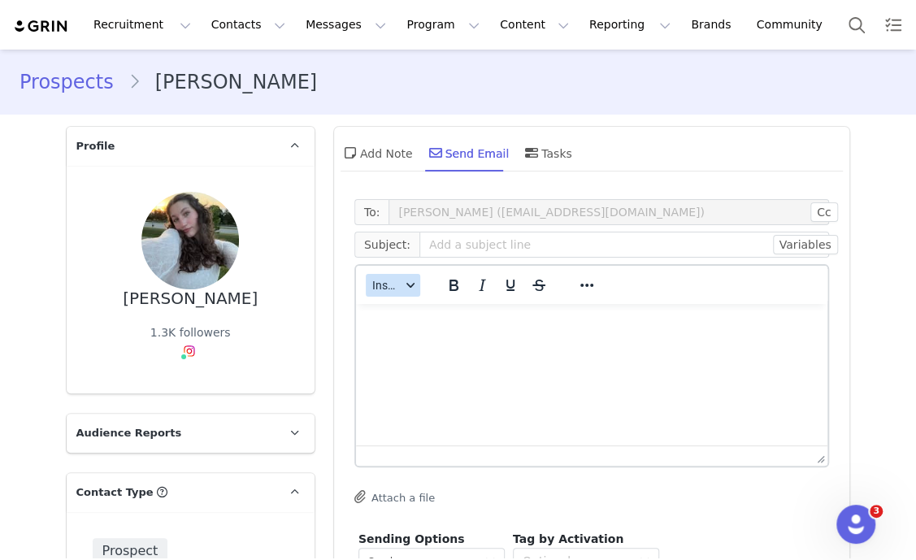
click at [405, 283] on icon "button" at bounding box center [409, 285] width 8 height 5
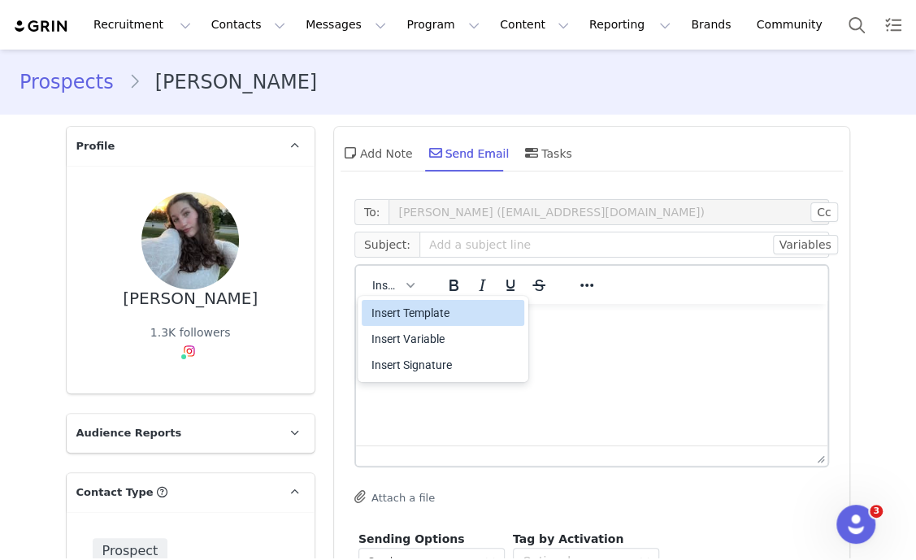
click at [442, 318] on div "Insert Template" at bounding box center [444, 312] width 146 height 19
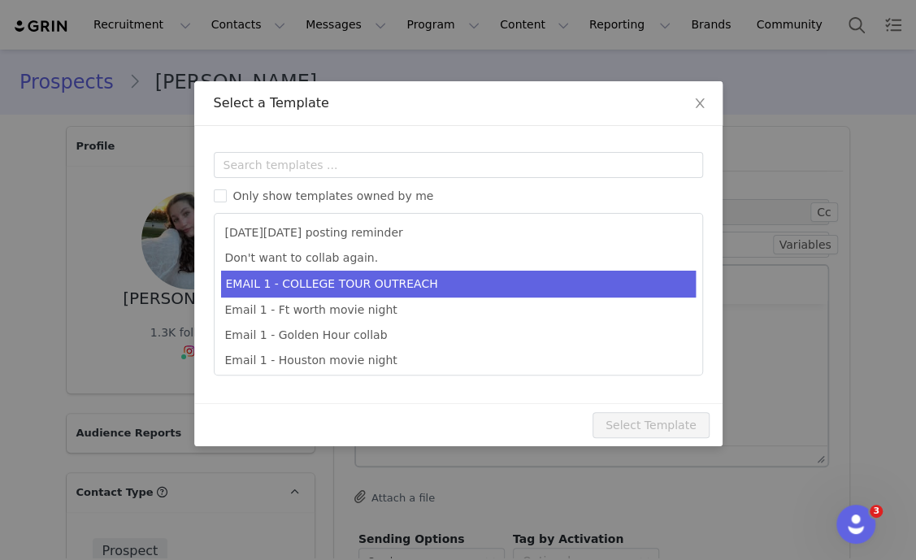
click at [414, 285] on li "EMAIL 1 - COLLEGE TOUR OUTREACH" at bounding box center [458, 284] width 474 height 27
type input "EDIKTED COLLEGE TOUR 💖"
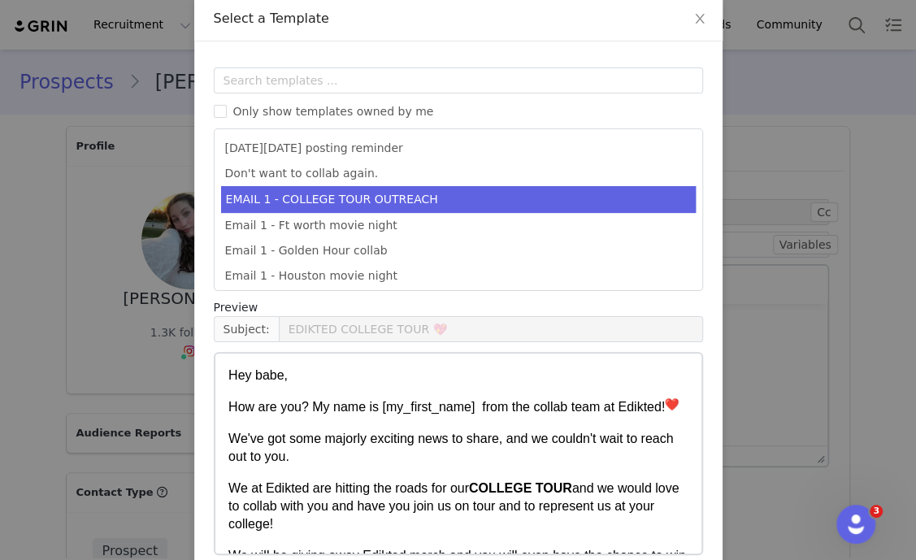
scroll to position [161, 0]
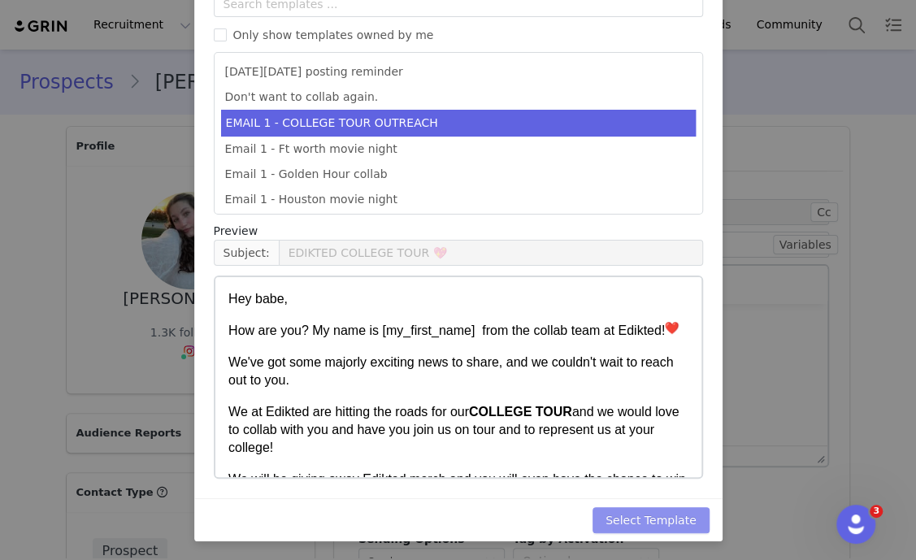
click at [667, 518] on button "Select Template" at bounding box center [650, 520] width 117 height 26
type input "EDIKTED COLLEGE TOUR 💖"
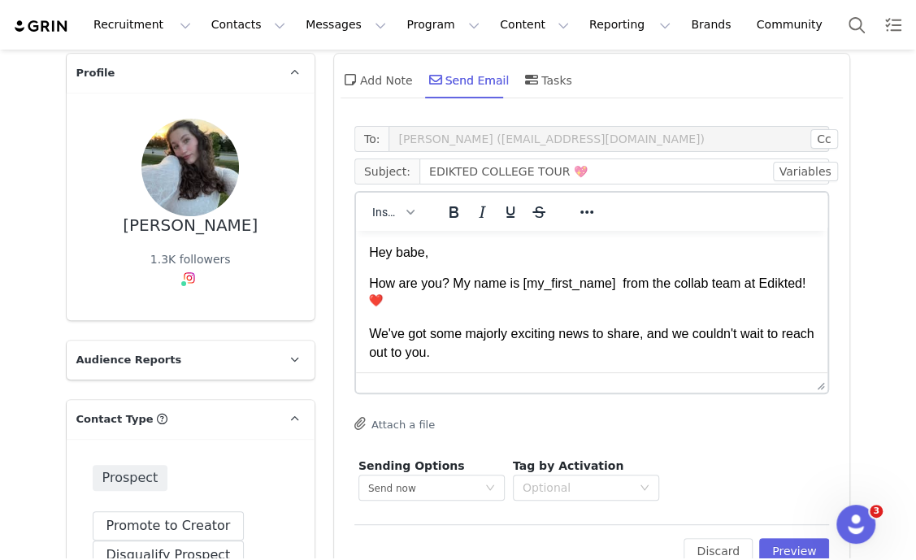
scroll to position [202, 0]
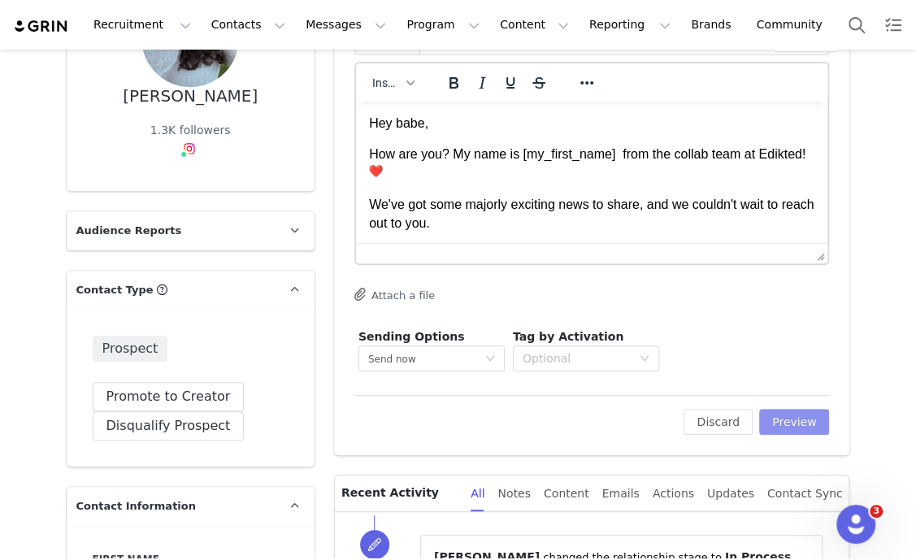
click at [799, 426] on button "Preview" at bounding box center [794, 422] width 71 height 26
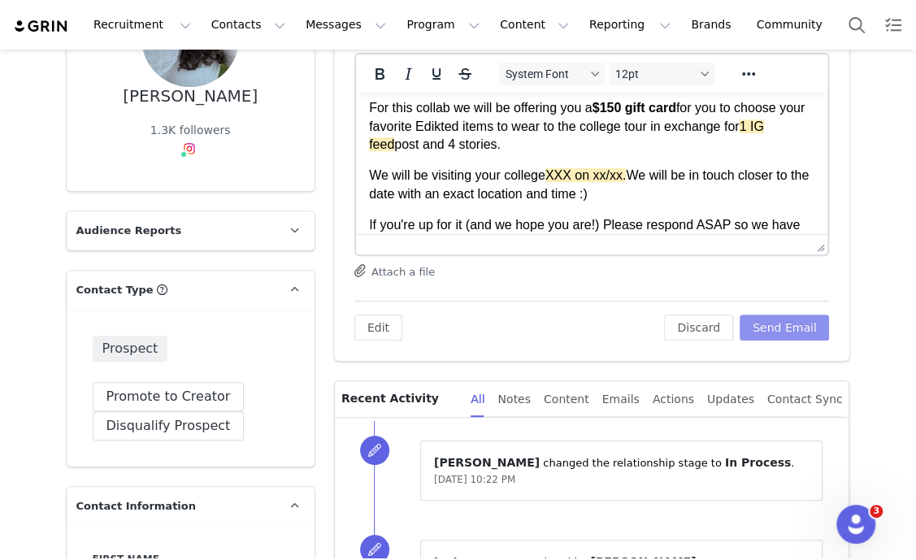
scroll to position [305, 0]
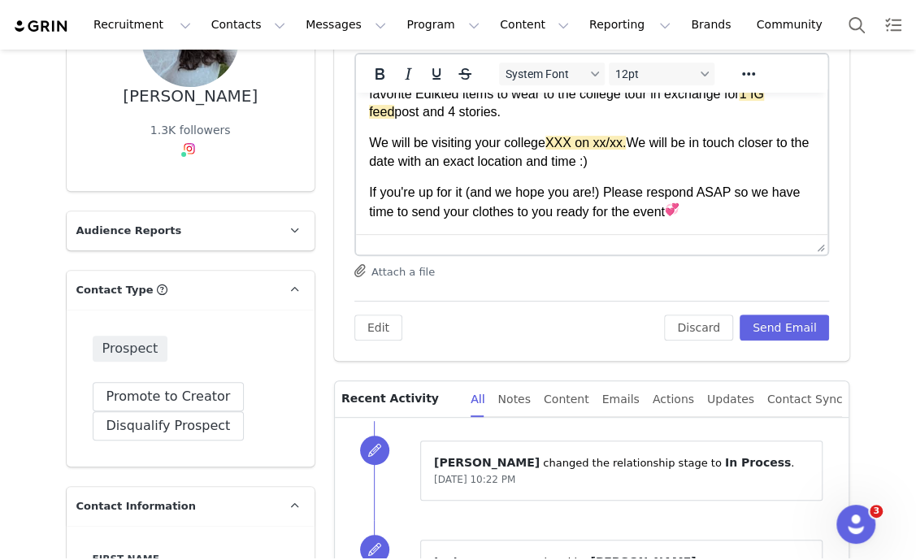
click at [570, 135] on p "We will be visiting your college XXX on xx/xx. We will be in touch closer to th…" at bounding box center [591, 152] width 446 height 37
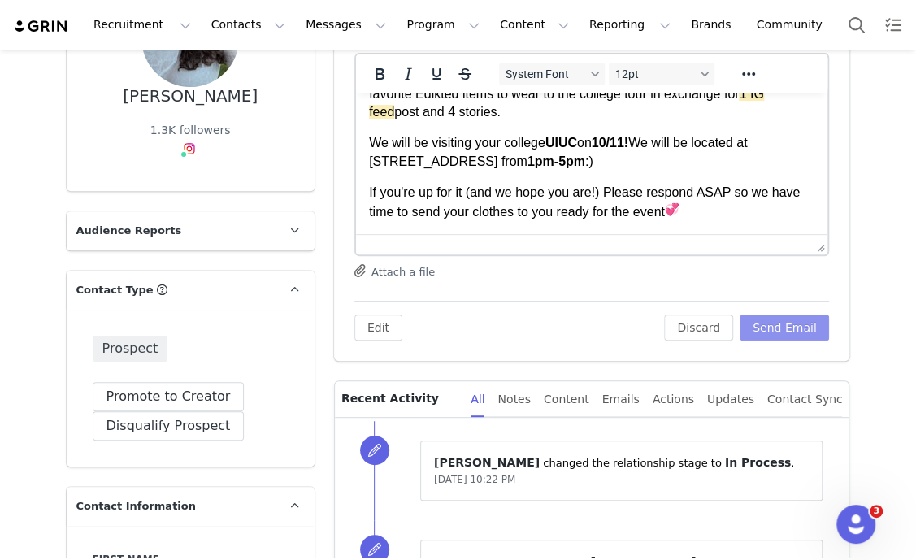
click at [773, 328] on button "Send Email" at bounding box center [784, 327] width 90 height 26
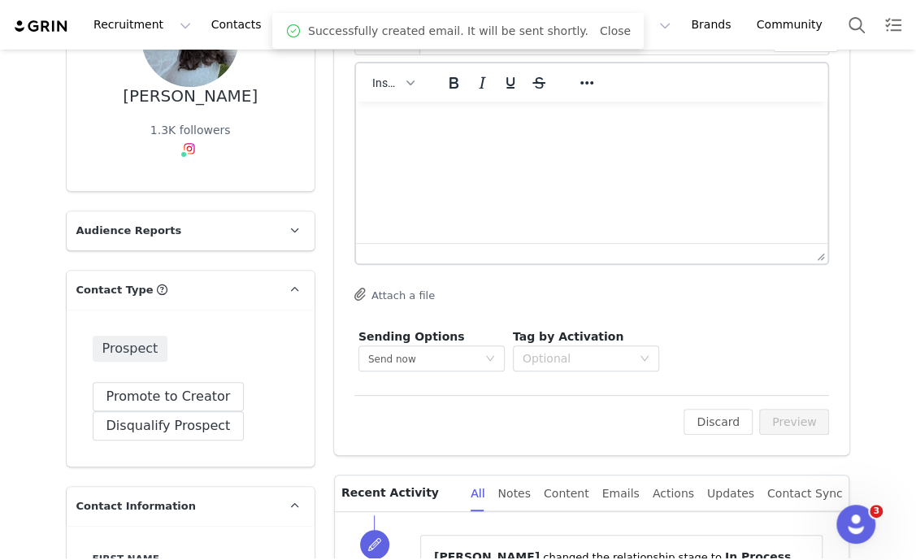
scroll to position [0, 0]
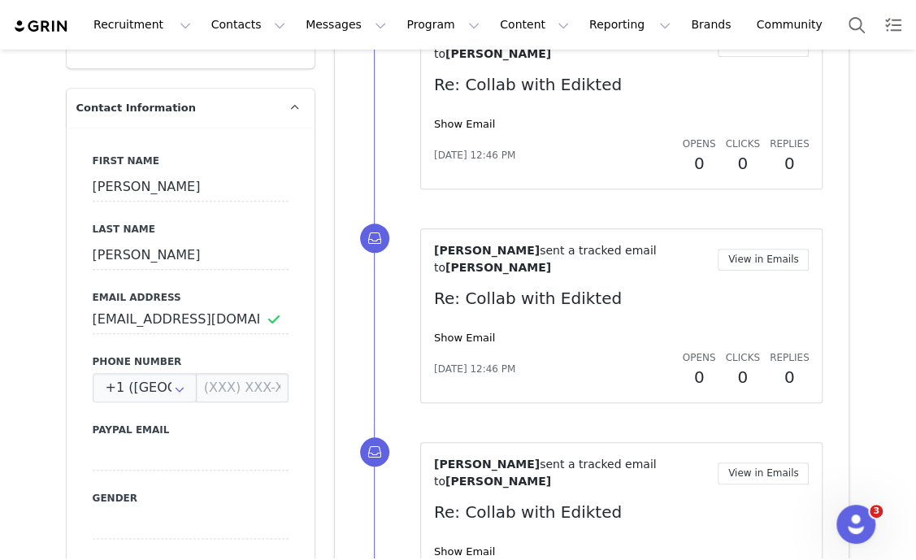
scroll to position [609, 0]
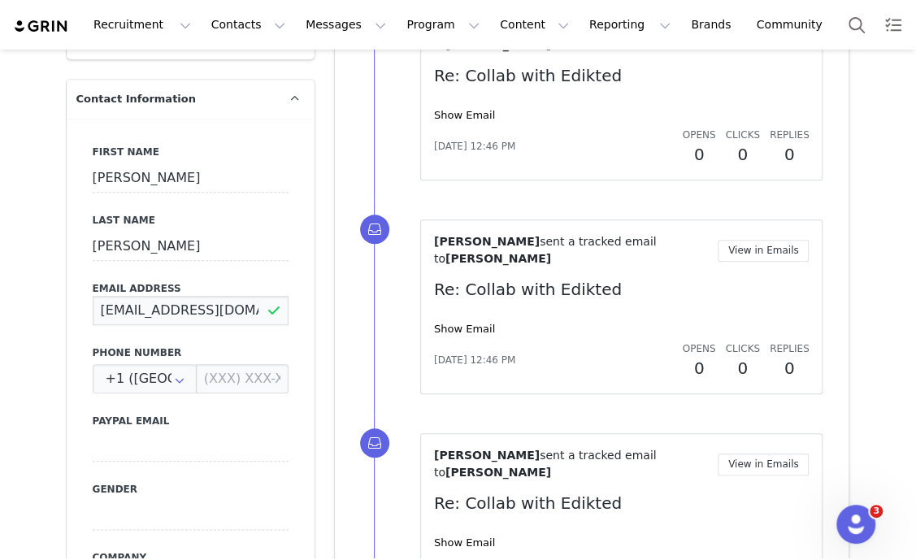
click at [212, 296] on input "[EMAIL_ADDRESS][DOMAIN_NAME]" at bounding box center [191, 310] width 196 height 29
click at [447, 298] on div "[PERSON_NAME] sent a tracked email to [PERSON_NAME] View in Emails Re: Collab w…" at bounding box center [621, 306] width 375 height 147
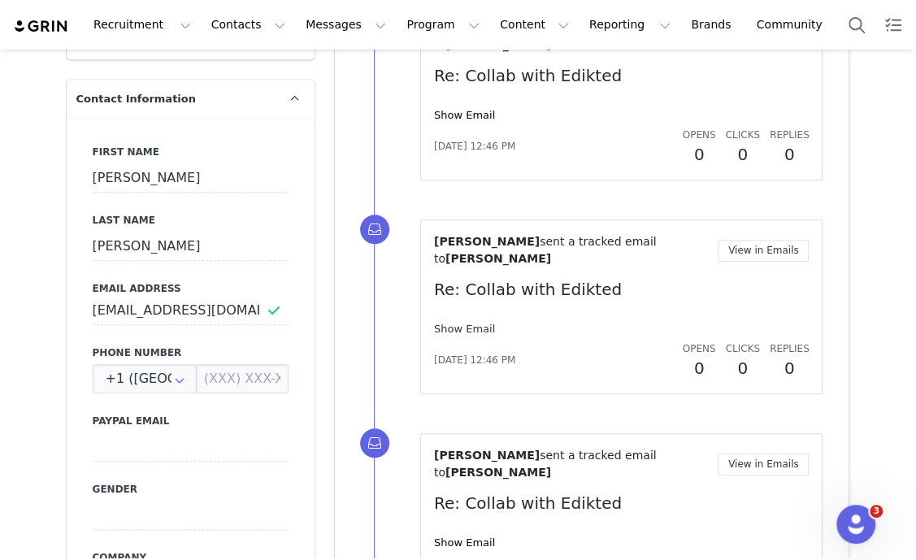
click at [453, 323] on link "Show Email" at bounding box center [464, 329] width 61 height 12
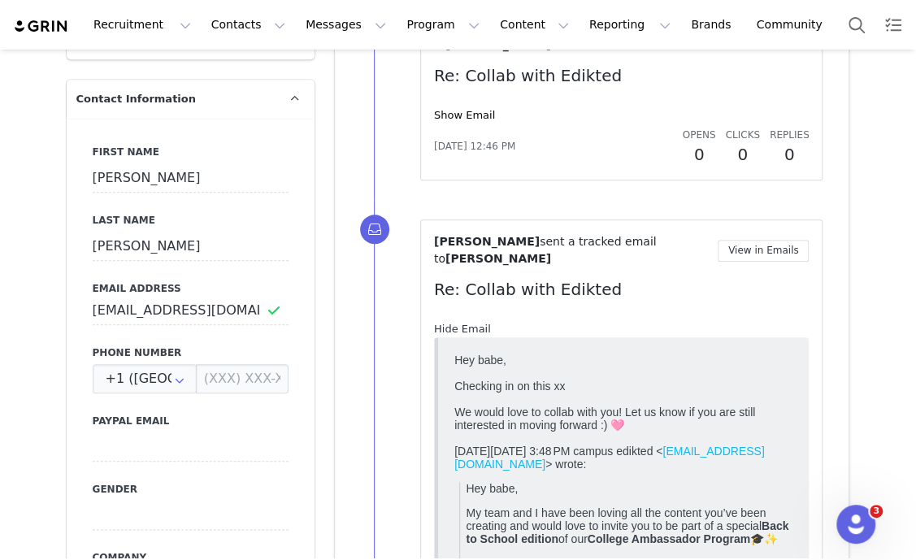
scroll to position [0, 0]
click at [453, 323] on link "Hide Email" at bounding box center [462, 329] width 57 height 12
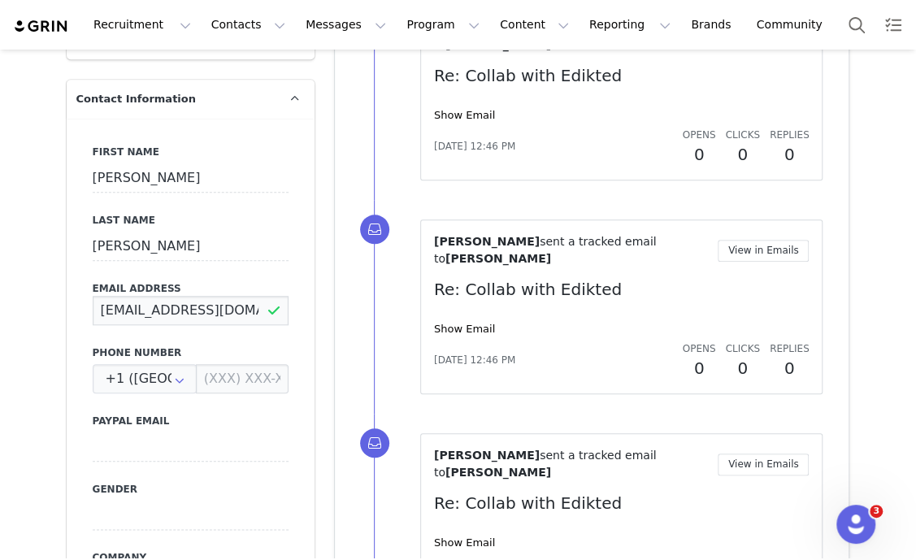
click at [212, 296] on input "[EMAIL_ADDRESS][DOMAIN_NAME]" at bounding box center [191, 310] width 196 height 29
click at [293, 262] on div "First Name Sam Last Name Troxell Email Address s Phone Number +1 (United States…" at bounding box center [191, 416] width 248 height 594
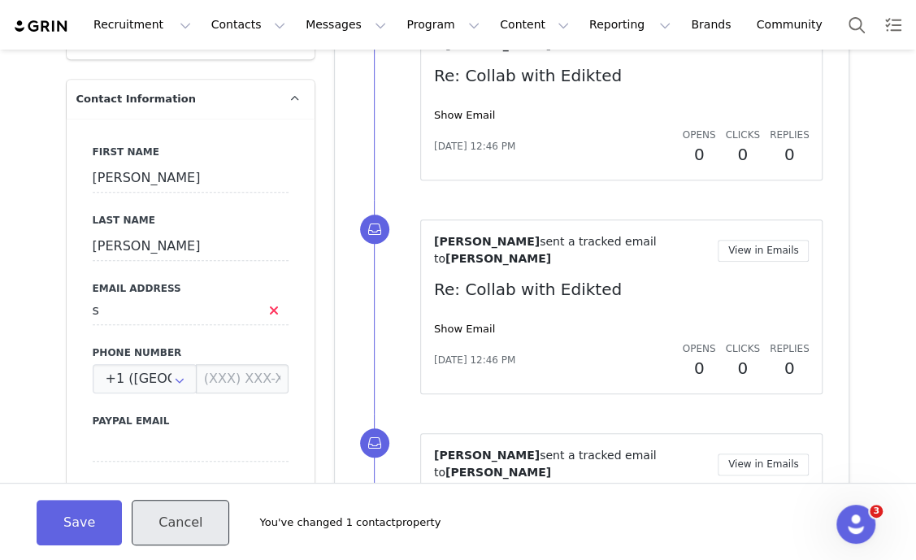
click at [161, 538] on button "Cancel" at bounding box center [180, 522] width 97 height 45
type input "samtroxell31@gmail.com"
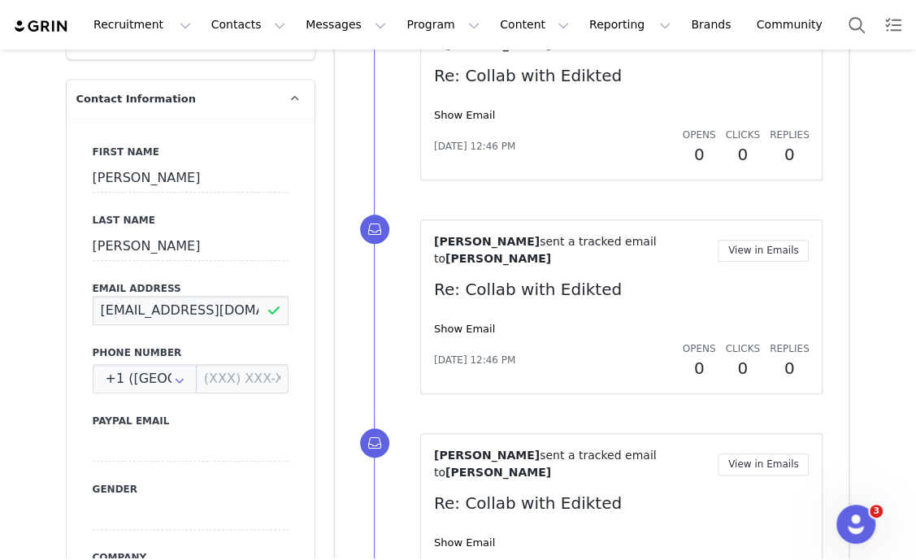
click at [162, 296] on input "samtroxell31@gmail.com" at bounding box center [191, 310] width 196 height 29
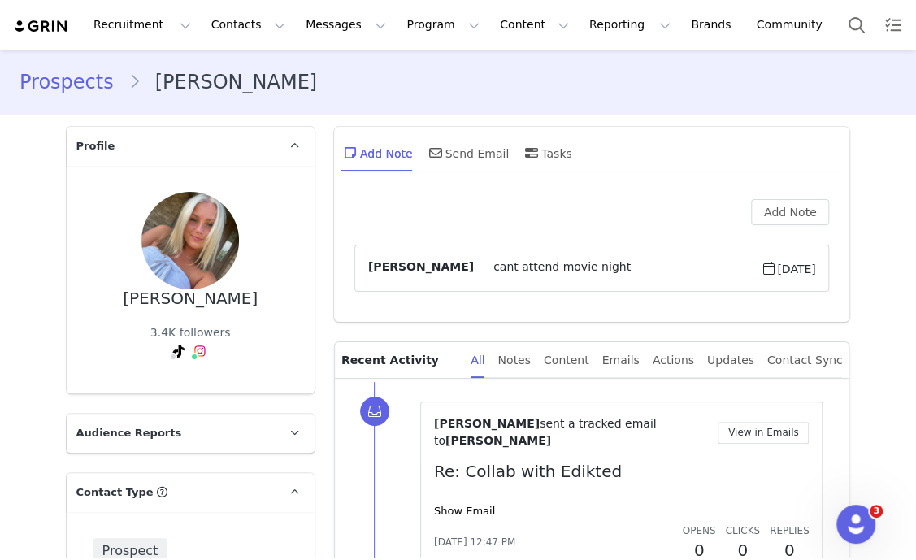
click at [573, 270] on span "cant attend movie night" at bounding box center [617, 267] width 287 height 19
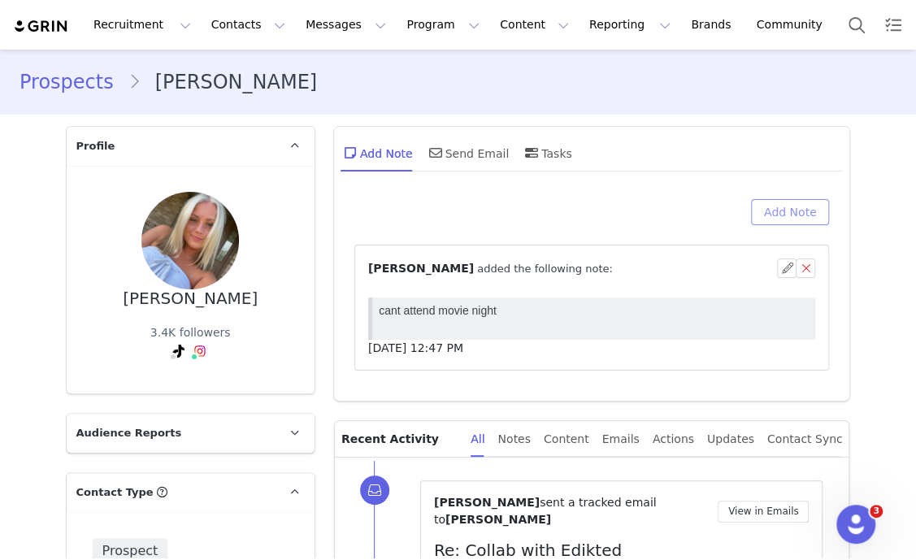
click at [790, 205] on button "Add Note" at bounding box center [790, 212] width 79 height 26
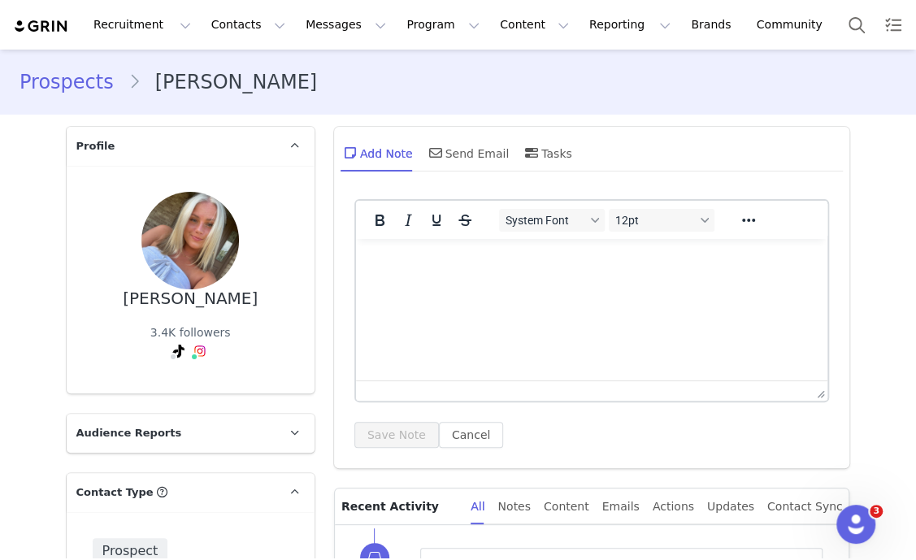
click at [538, 266] on p "Rich Text Area. Press ALT-0 for help." at bounding box center [591, 261] width 446 height 18
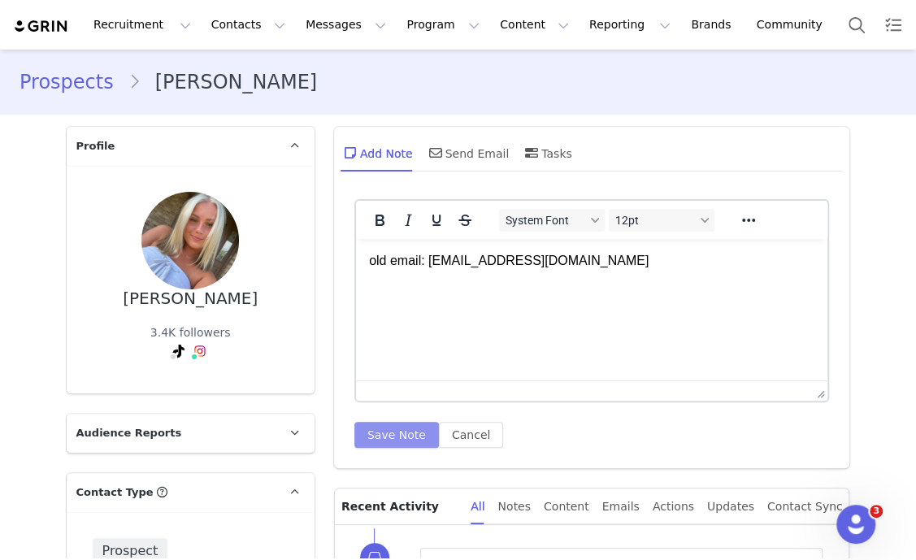
click at [374, 440] on button "Save Note" at bounding box center [396, 435] width 84 height 26
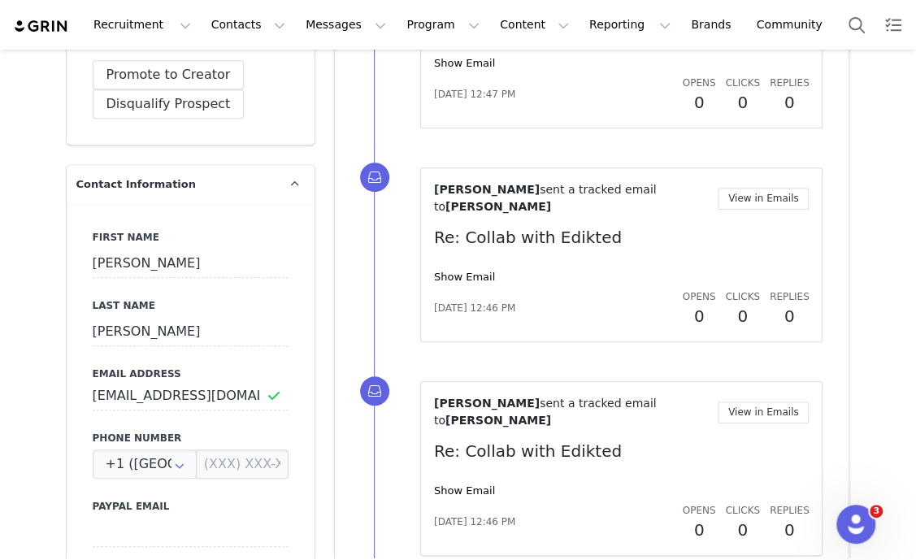
scroll to position [508, 0]
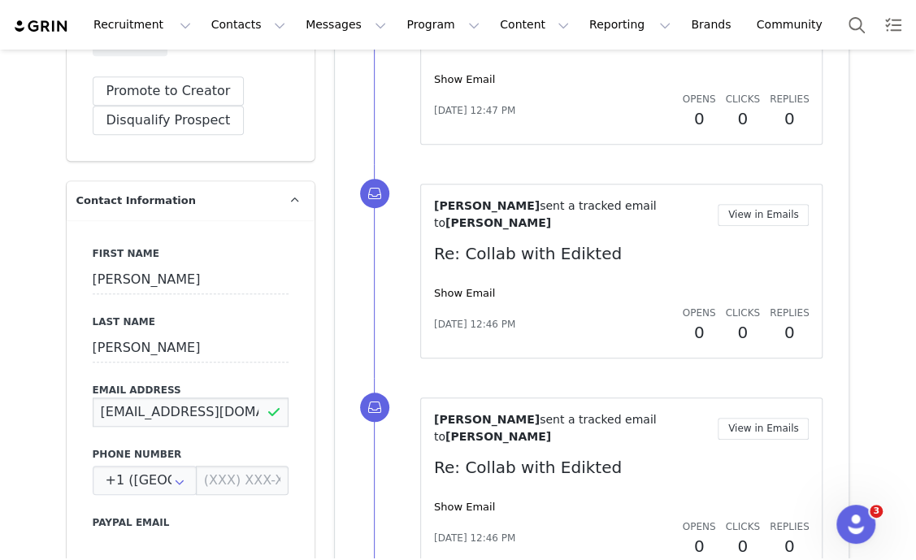
click at [192, 397] on input "samtroxell31@gmail.com" at bounding box center [191, 411] width 196 height 29
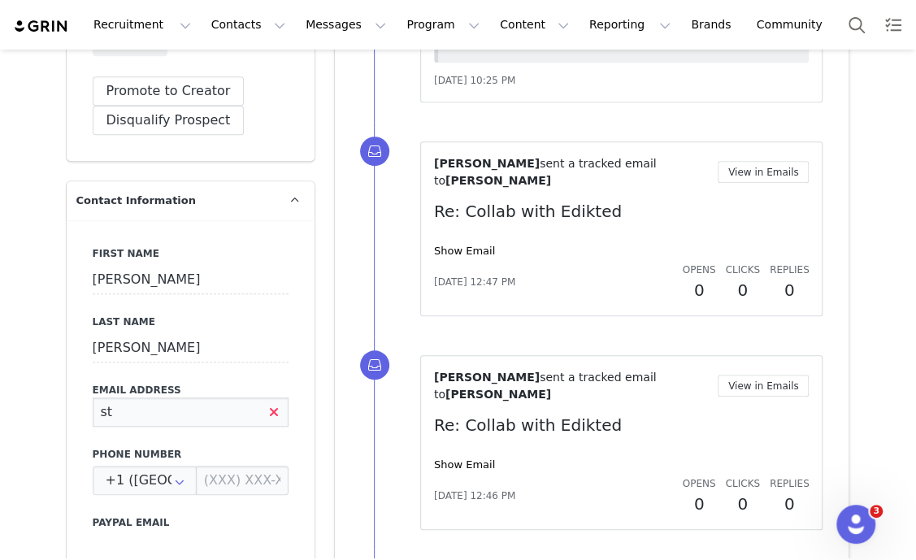
scroll to position [0, 0]
type input "st49@illinois.edu"
click at [388, 243] on div "Guadalupe Poeta sent a tracked email to Sam Troxell View in Emails Re: Collab w…" at bounding box center [611, 229] width 475 height 214
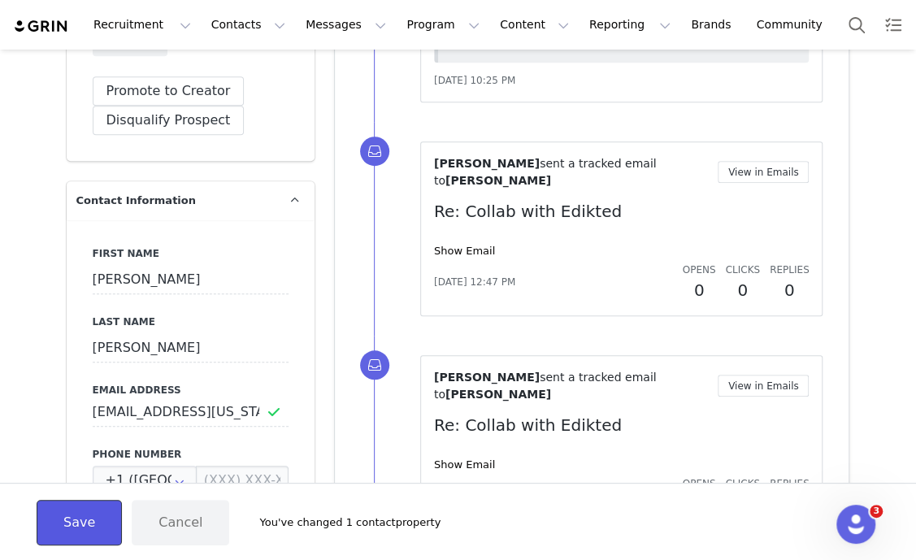
click at [78, 534] on button "Save" at bounding box center [79, 522] width 85 height 45
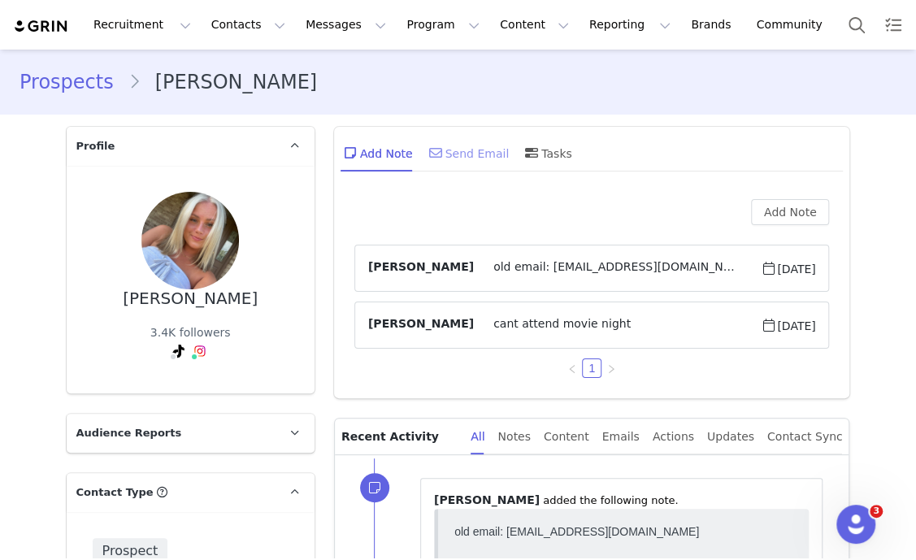
click at [446, 160] on div "Send Email" at bounding box center [468, 152] width 84 height 39
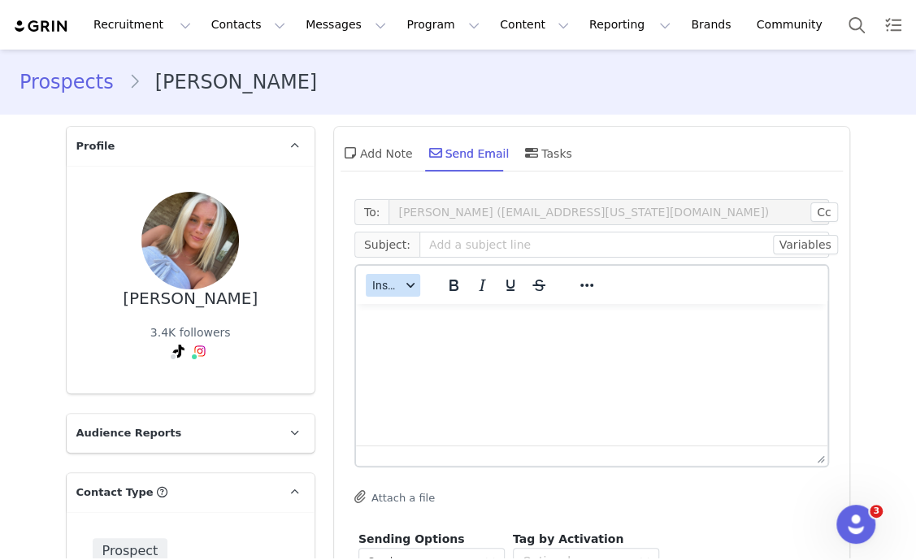
click at [388, 290] on span "Insert" at bounding box center [386, 285] width 28 height 13
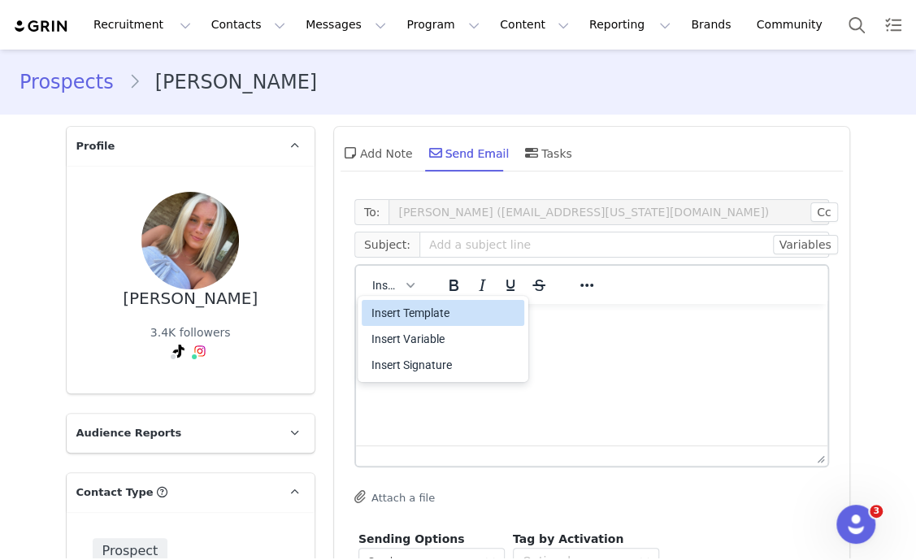
click at [406, 314] on div "Insert Template" at bounding box center [444, 312] width 146 height 19
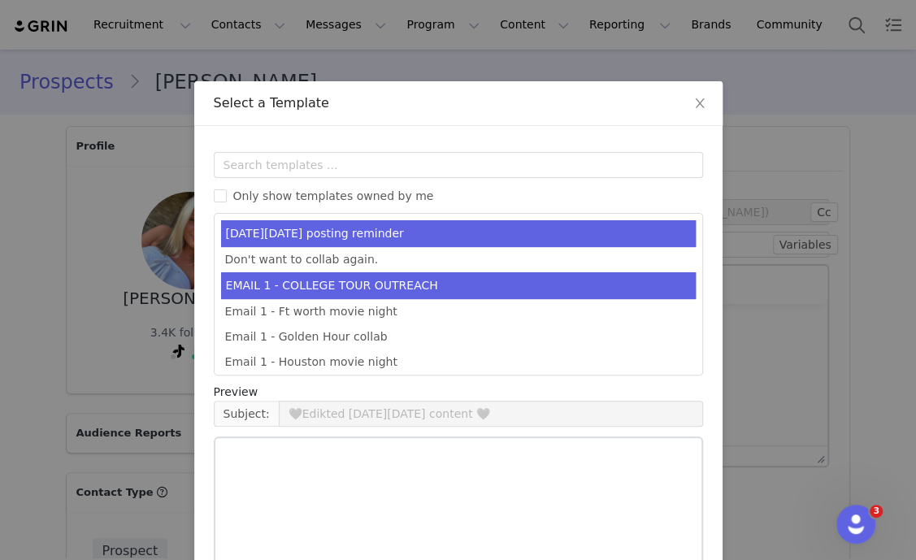
click at [483, 275] on li "EMAIL 1 - COLLEGE TOUR OUTREACH" at bounding box center [458, 285] width 474 height 27
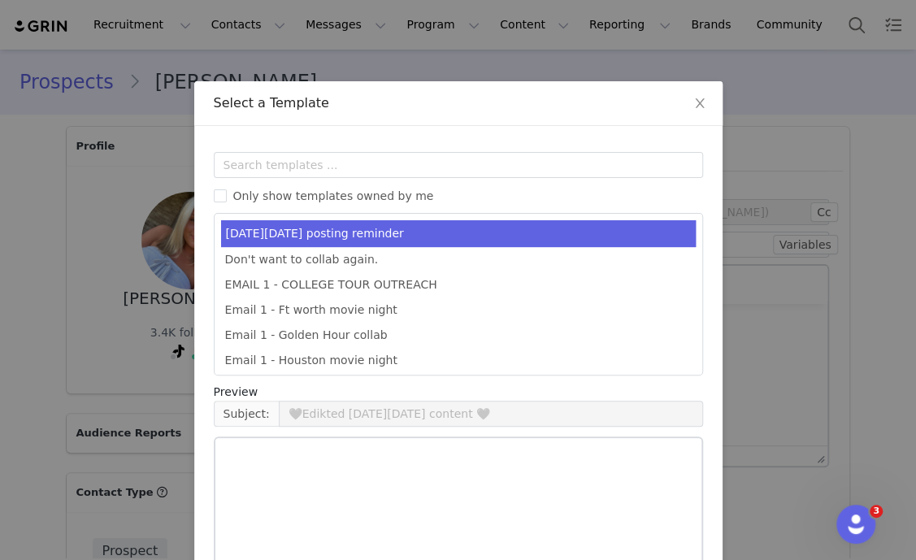
type input "EDIKTED COLLEGE TOUR 💖"
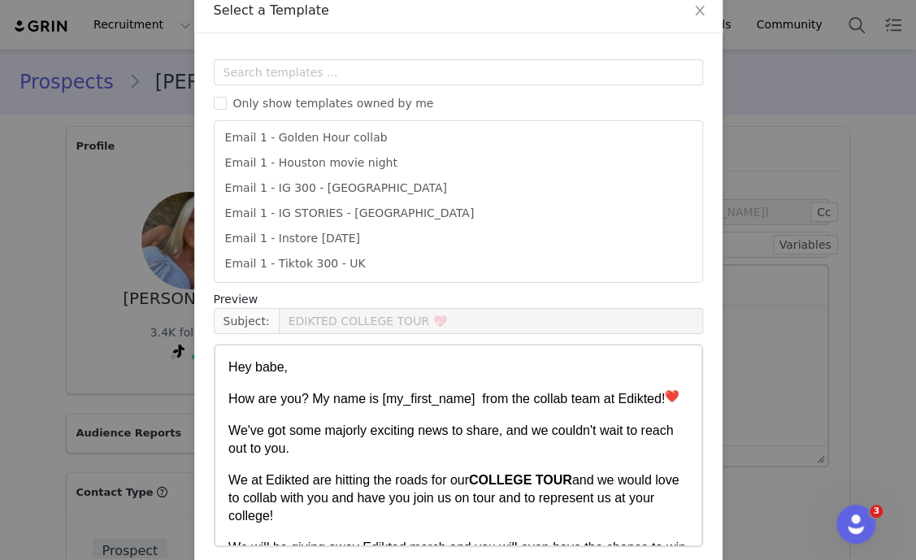
scroll to position [161, 0]
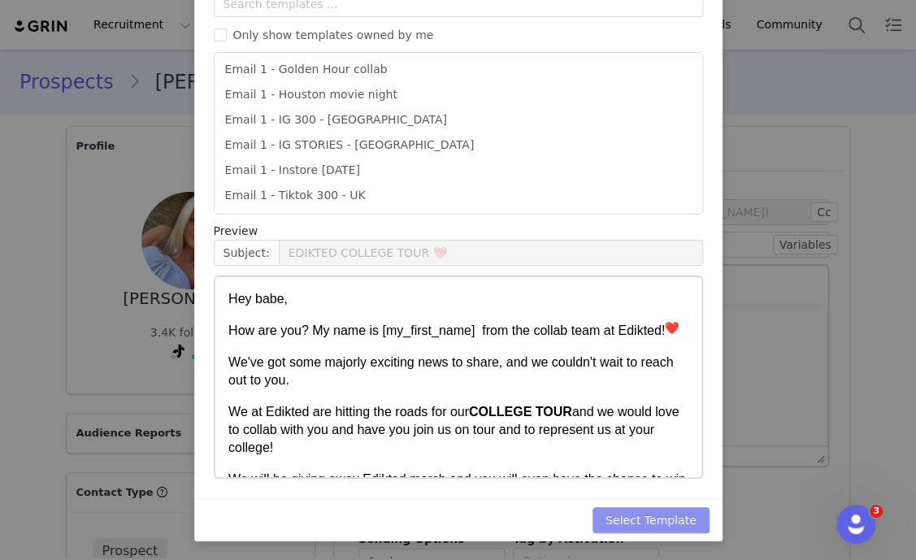
click at [674, 514] on button "Select Template" at bounding box center [650, 520] width 117 height 26
type input "EDIKTED COLLEGE TOUR 💖"
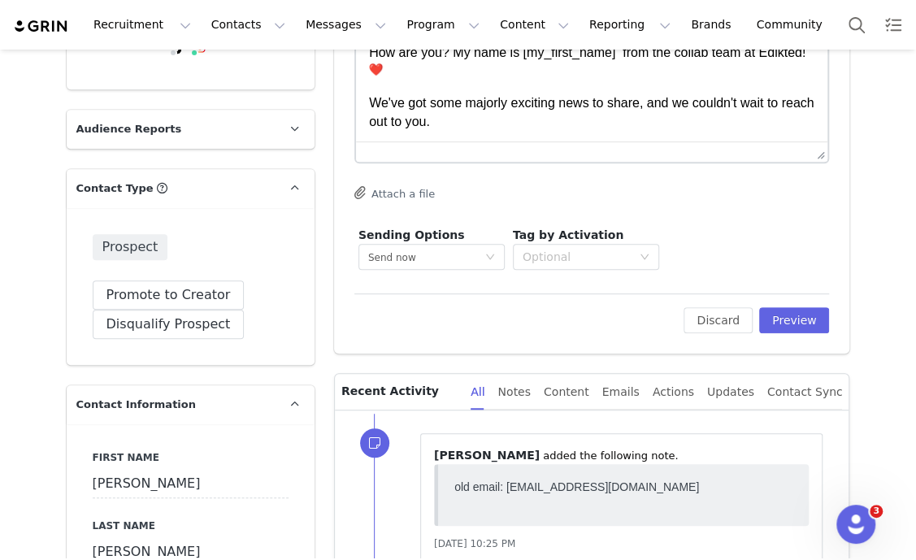
scroll to position [305, 0]
click at [810, 310] on button "Preview" at bounding box center [794, 319] width 71 height 26
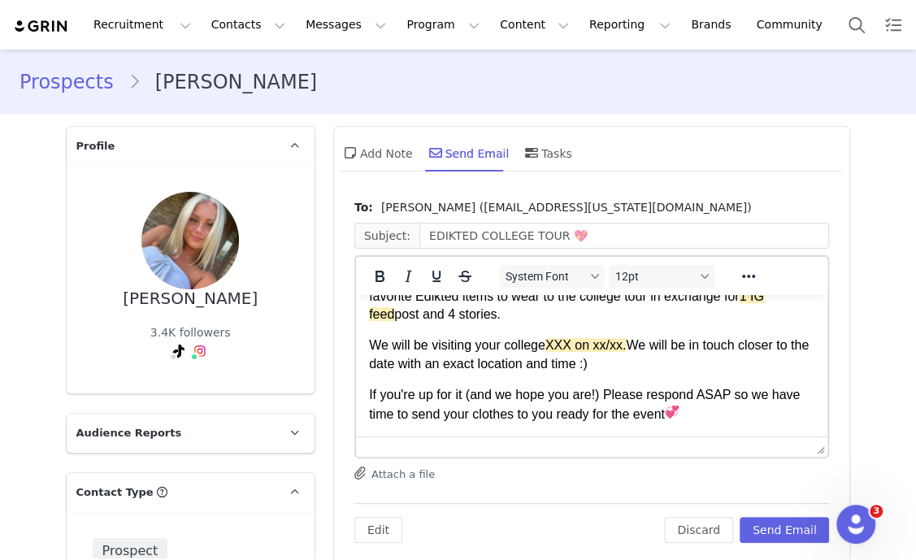
click at [523, 337] on p "We will be visiting your college XXX on xx/xx. We will be in touch closer to th…" at bounding box center [591, 354] width 446 height 37
paste body "Rich Text Area. Press ALT-0 for help."
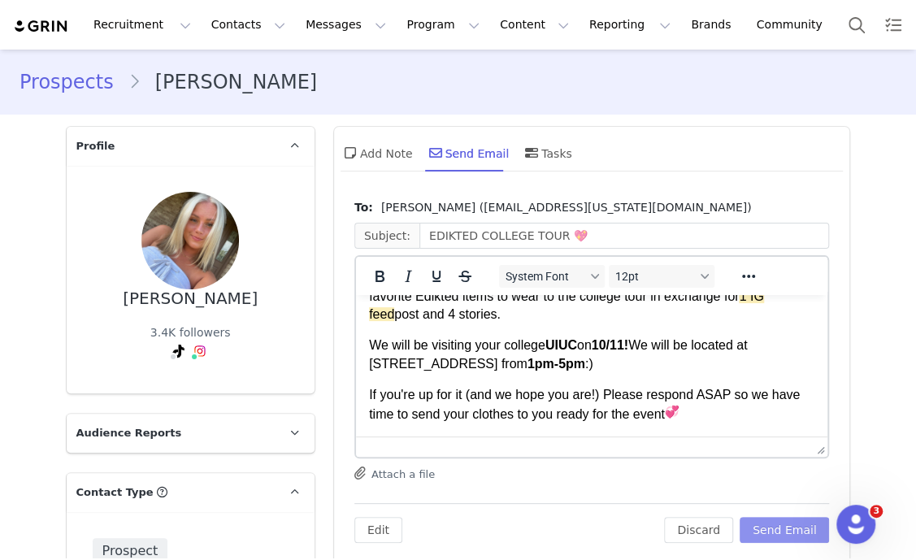
click at [780, 534] on button "Send Email" at bounding box center [784, 530] width 90 height 26
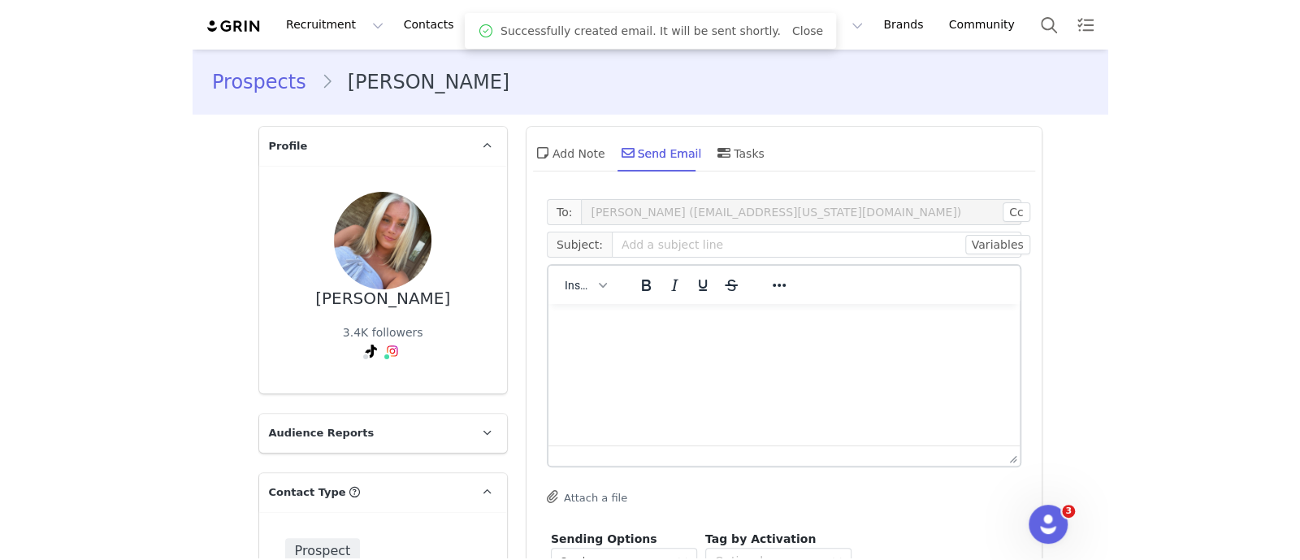
scroll to position [0, 0]
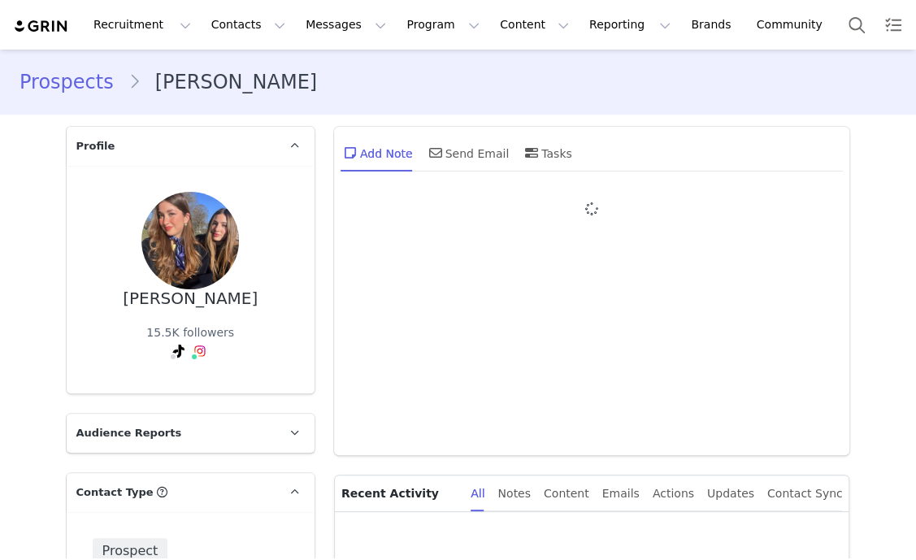
type input "+1 ([GEOGRAPHIC_DATA])"
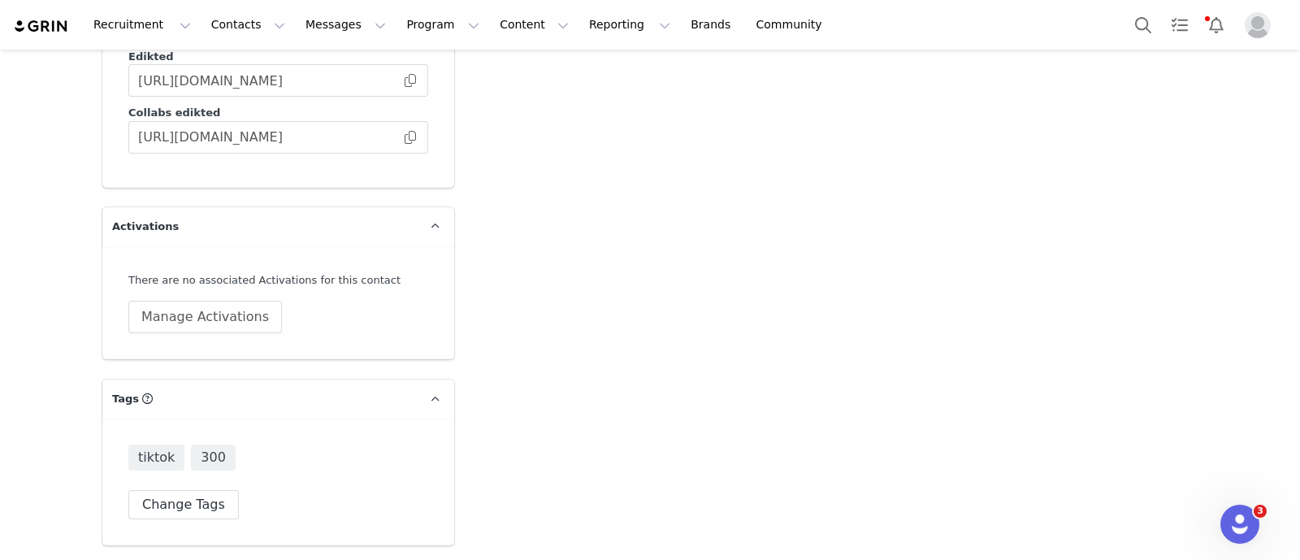
scroll to position [2989, 0]
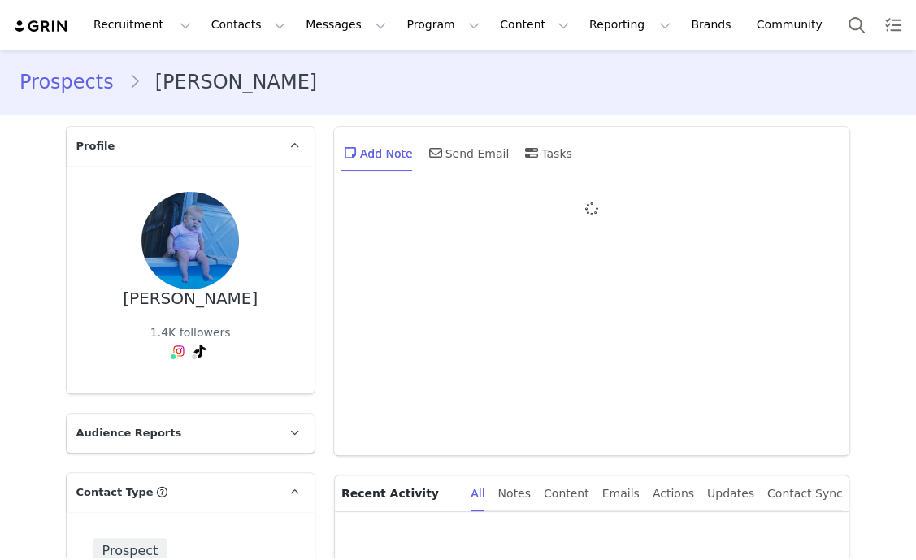
type input "+1 ([GEOGRAPHIC_DATA])"
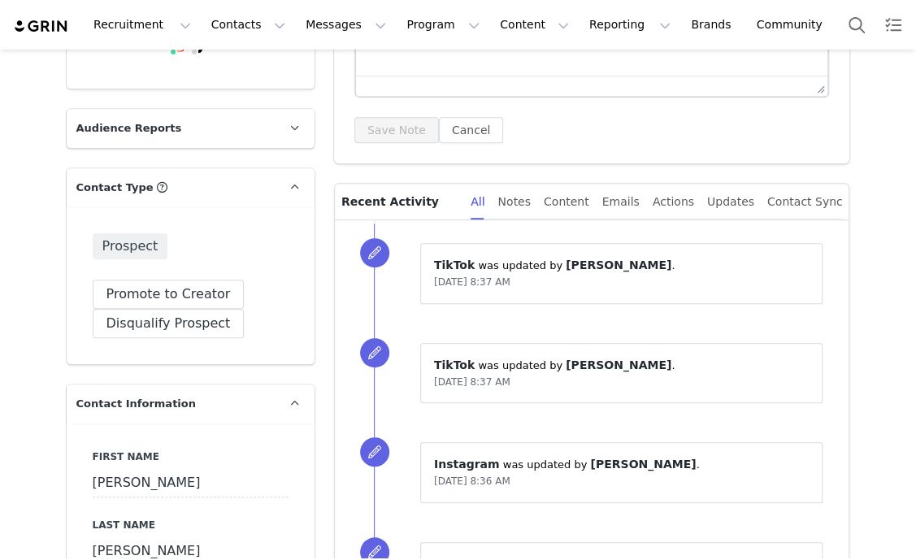
scroll to position [609, 0]
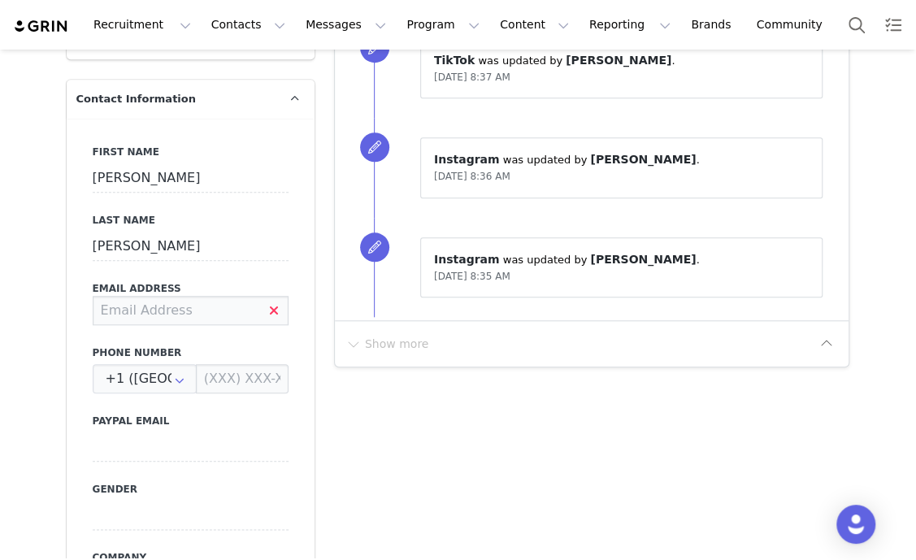
click at [197, 316] on input at bounding box center [191, 310] width 196 height 29
type input "[EMAIL_ADDRESS][DOMAIN_NAME]"
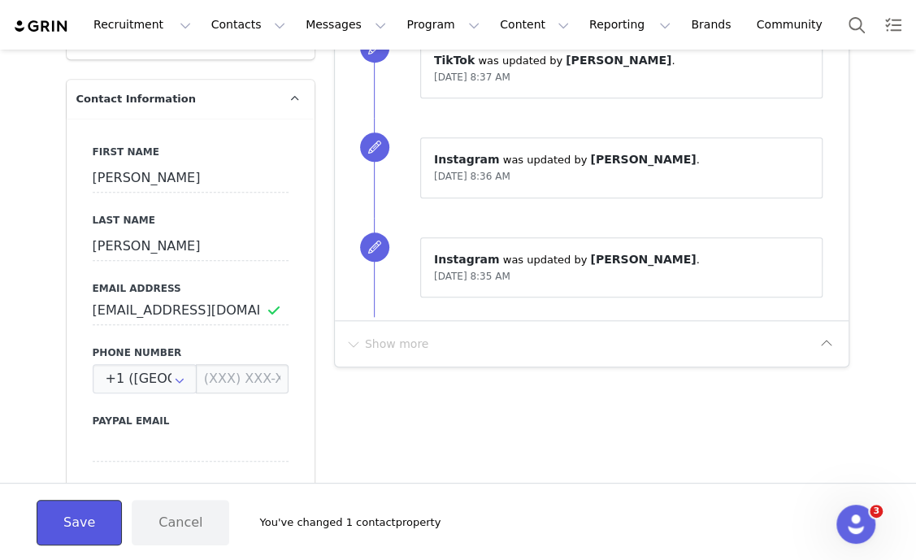
click at [65, 526] on button "Save" at bounding box center [79, 522] width 85 height 45
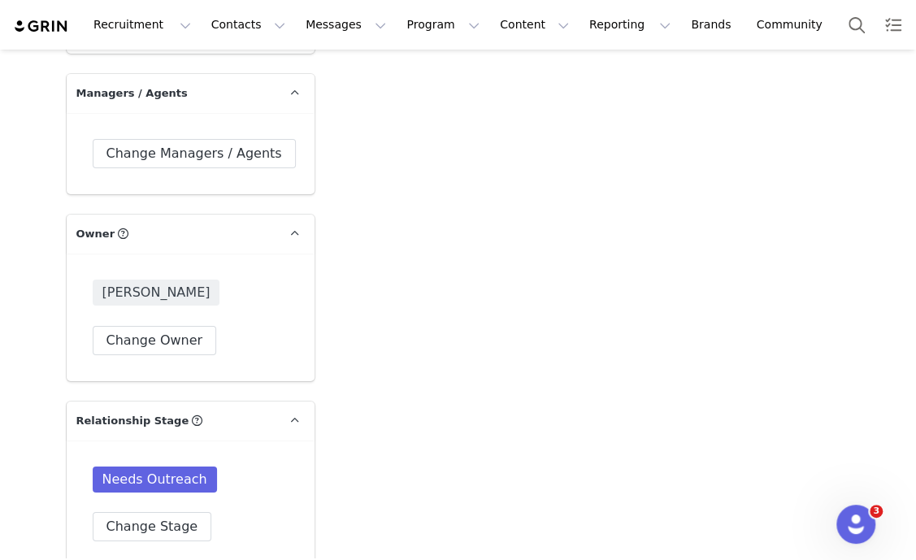
scroll to position [2538, 0]
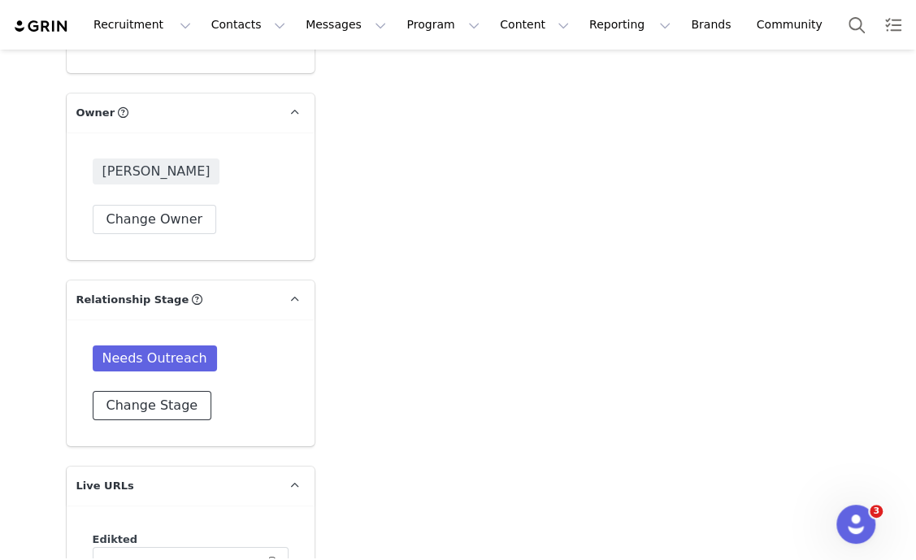
click at [142, 401] on button "Change Stage" at bounding box center [152, 405] width 119 height 29
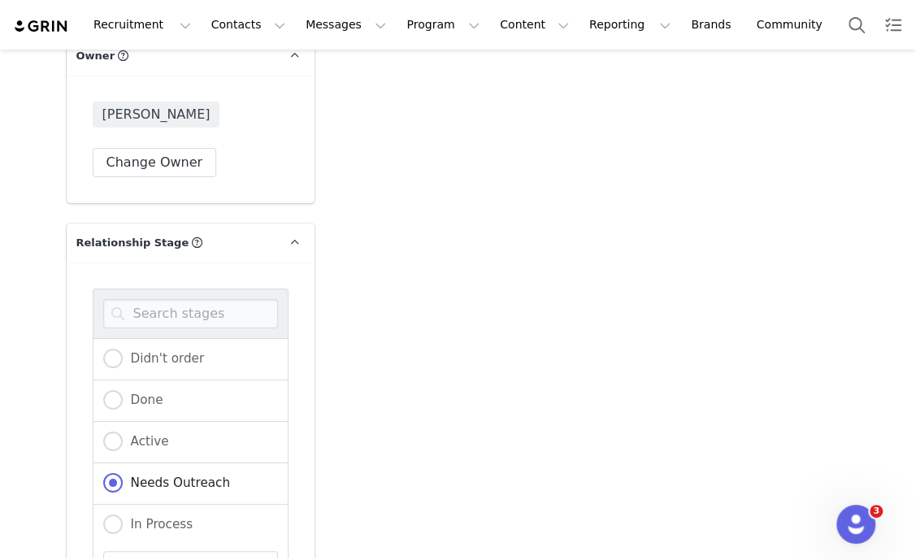
scroll to position [2640, 0]
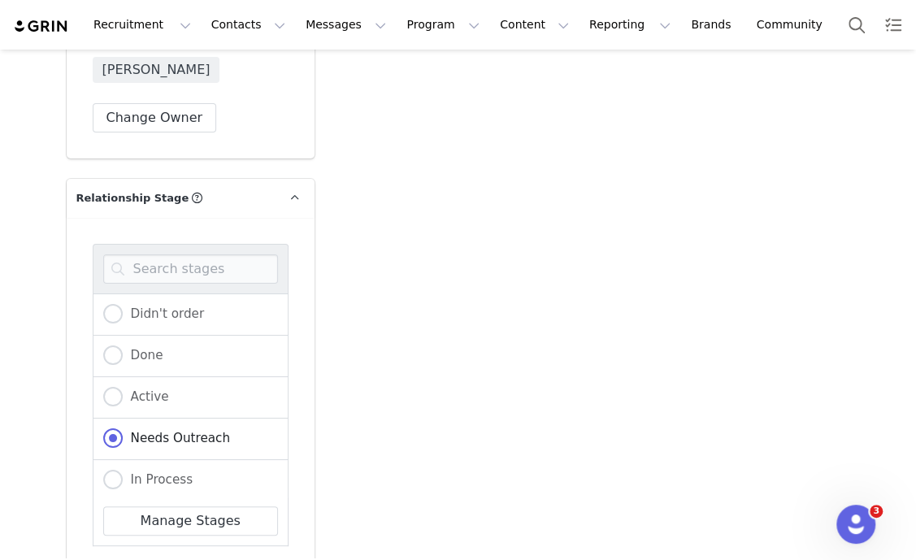
click at [175, 487] on div "In Process" at bounding box center [191, 480] width 196 height 41
click at [175, 482] on label "In Process" at bounding box center [148, 480] width 90 height 21
click at [123, 482] on input "In Process" at bounding box center [112, 480] width 19 height 21
radio input "true"
radio input "false"
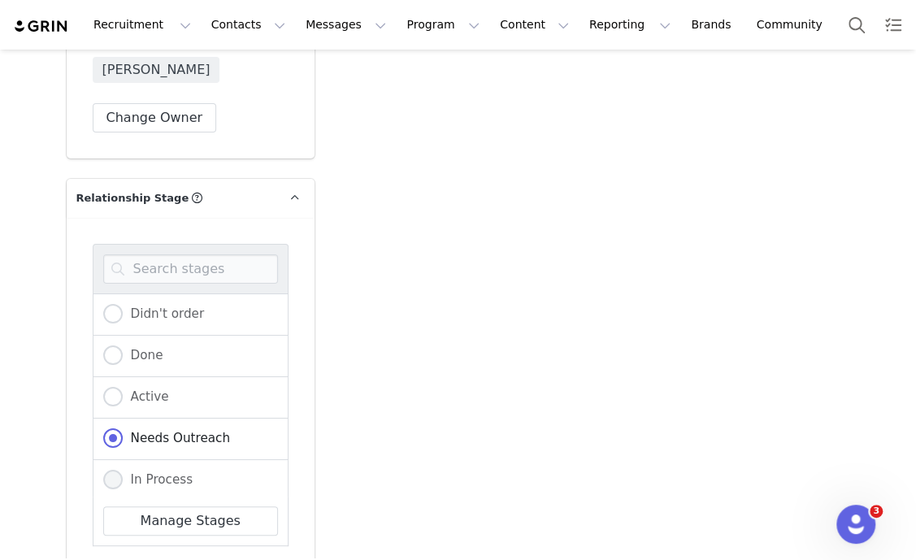
radio input "true"
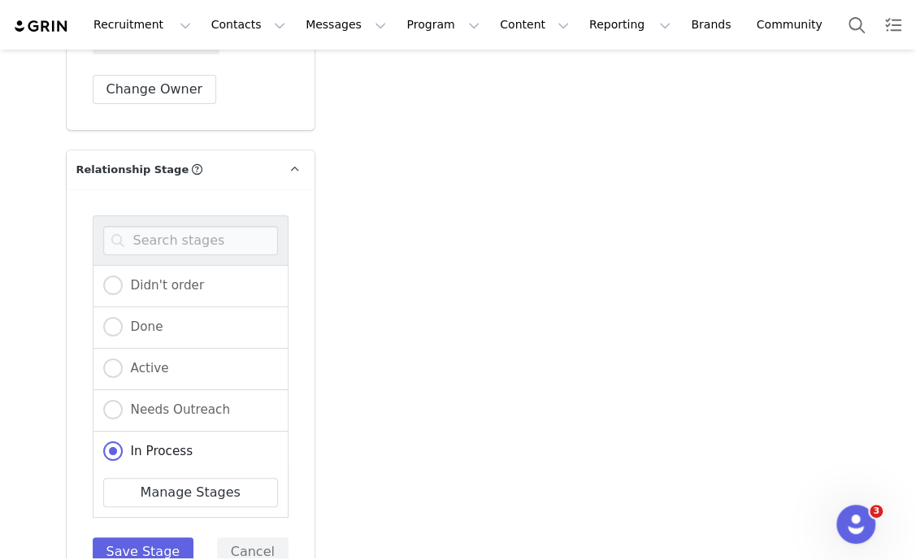
scroll to position [2741, 0]
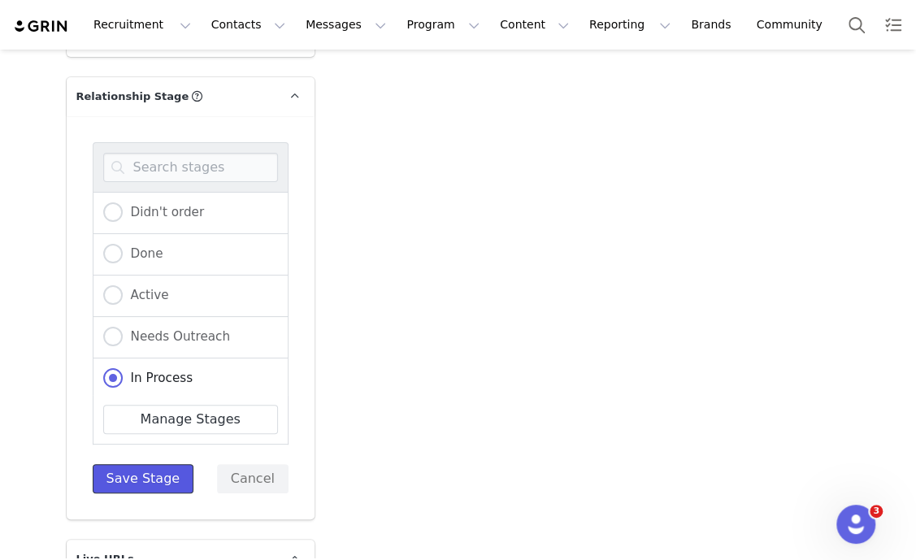
click at [146, 474] on button "Save Stage" at bounding box center [144, 478] width 102 height 29
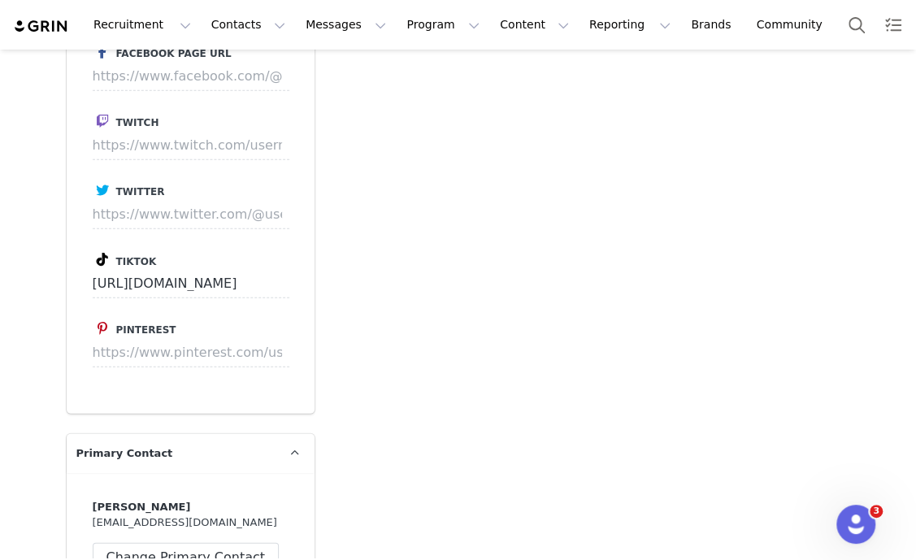
scroll to position [0, 0]
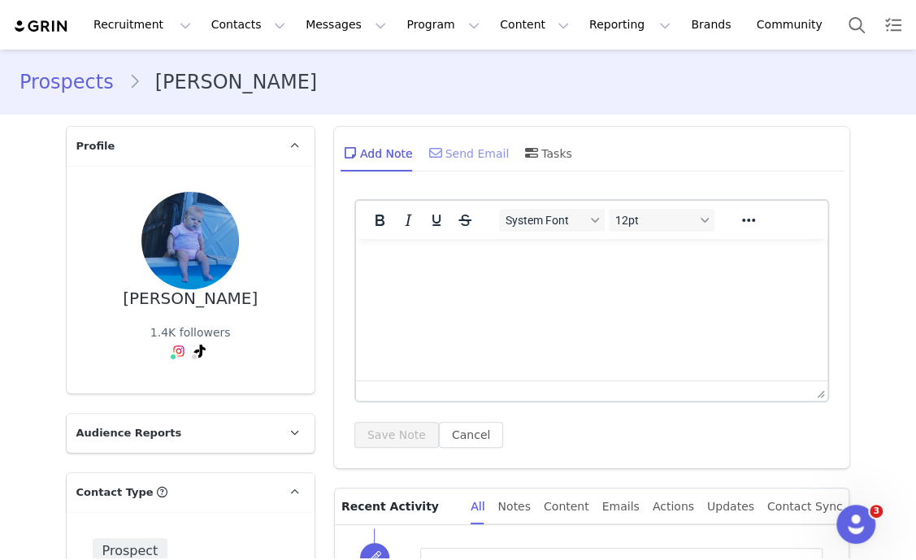
click at [448, 167] on div "Send Email" at bounding box center [468, 152] width 84 height 39
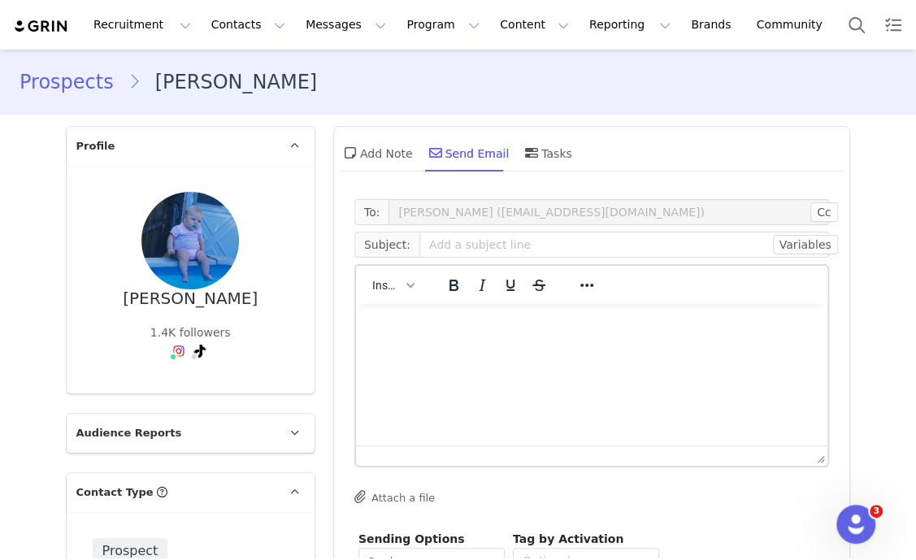
click at [401, 299] on div "Insert" at bounding box center [393, 285] width 75 height 32
click at [401, 288] on button "Insert" at bounding box center [393, 285] width 54 height 23
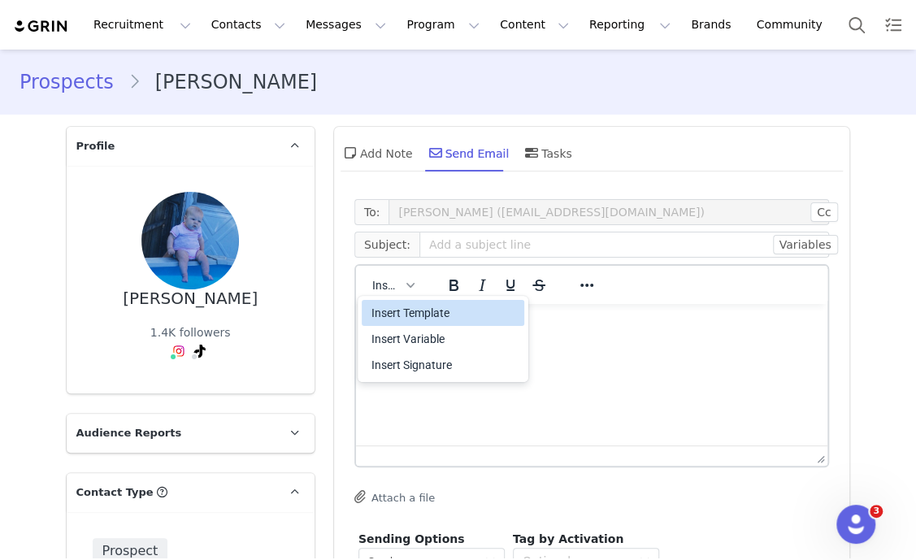
click at [418, 314] on div "Insert Template" at bounding box center [444, 312] width 146 height 19
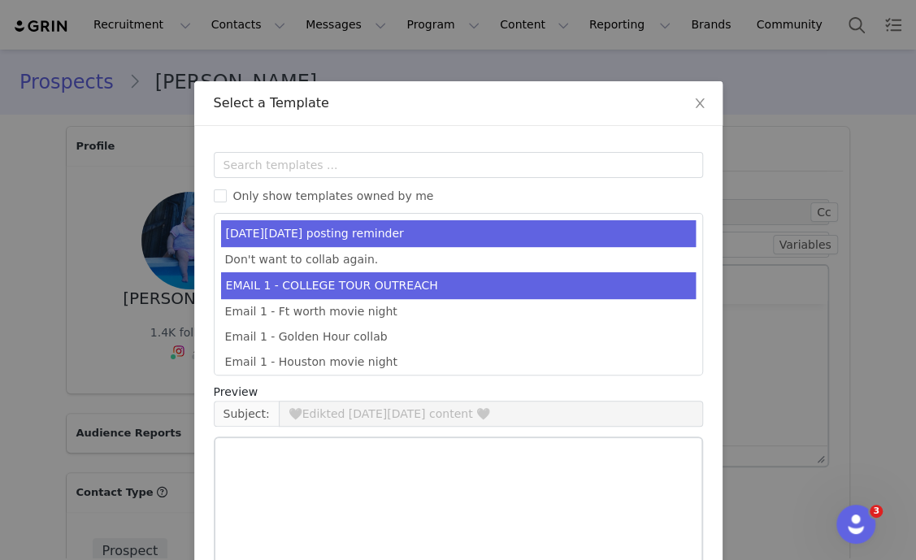
click at [383, 294] on li "EMAIL 1 - COLLEGE TOUR OUTREACH" at bounding box center [458, 285] width 474 height 27
type input "EDIKTED COLLEGE TOUR 💖"
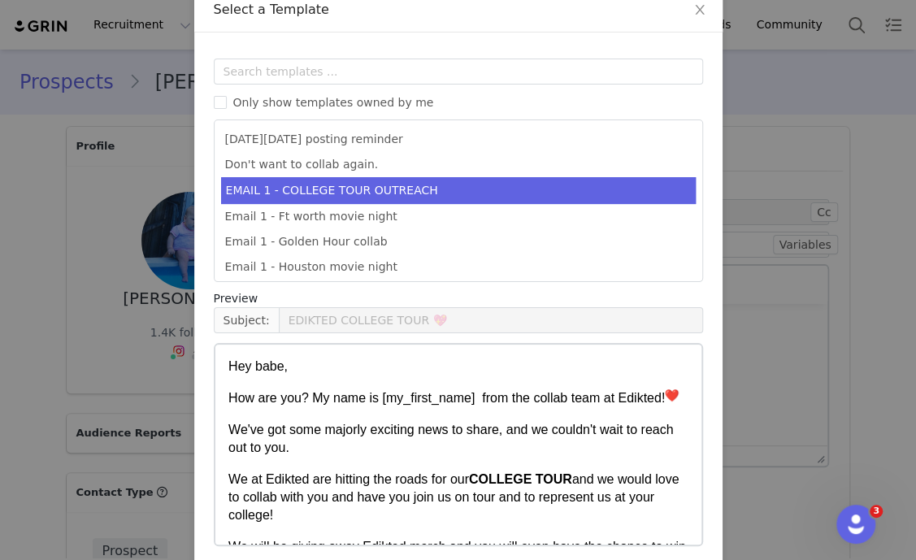
scroll to position [161, 0]
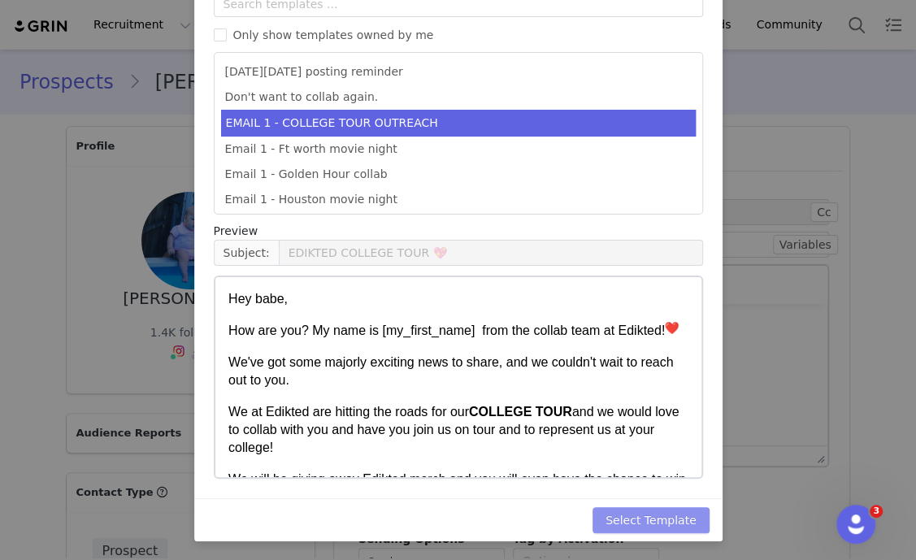
click at [666, 518] on button "Select Template" at bounding box center [650, 520] width 117 height 26
type input "EDIKTED COLLEGE TOUR 💖"
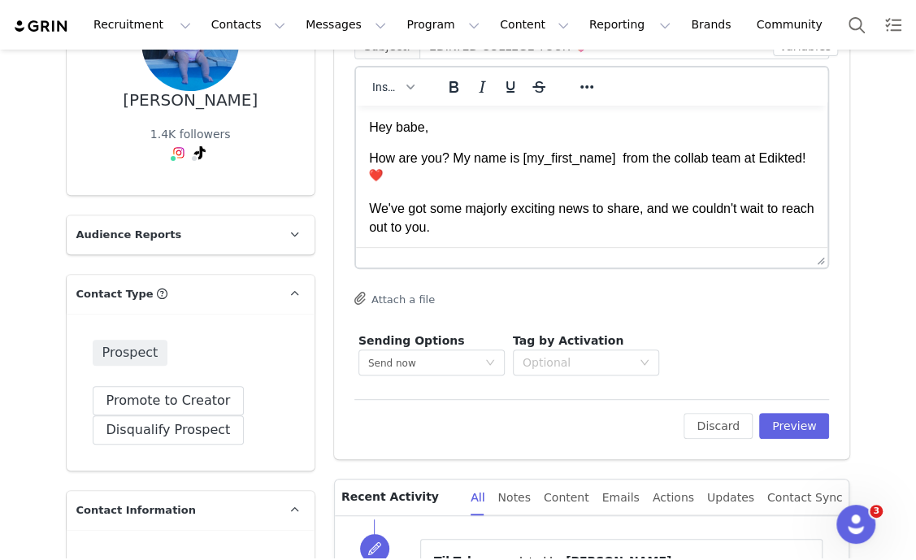
scroll to position [202, 0]
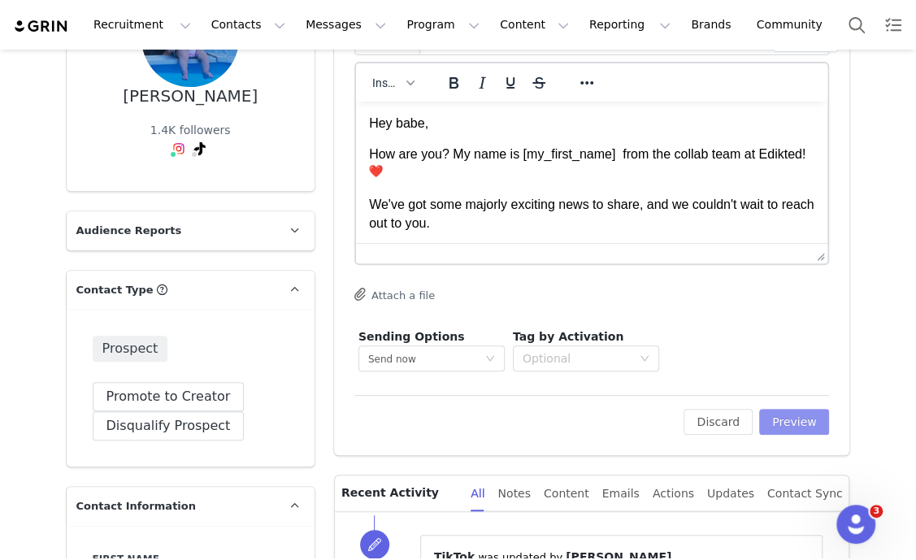
click at [789, 418] on button "Preview" at bounding box center [794, 422] width 71 height 26
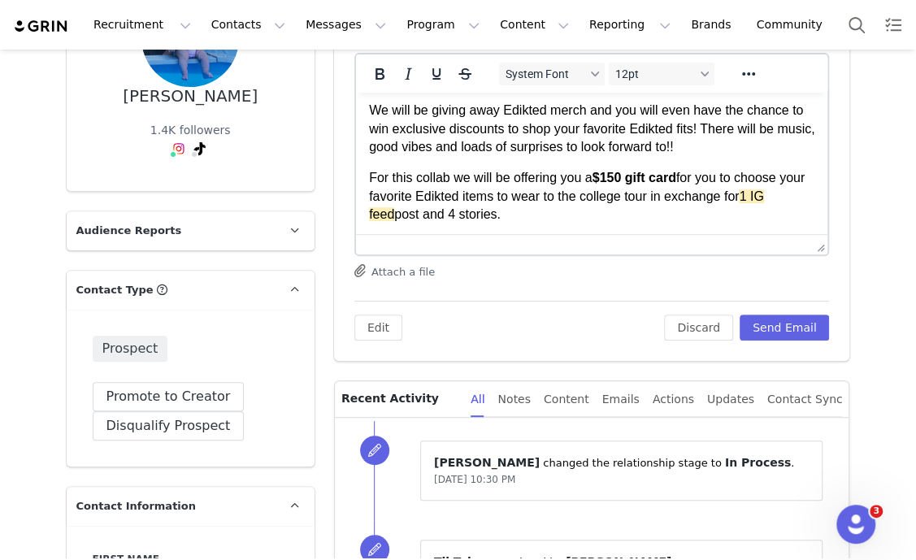
click at [601, 171] on strong "$150 gift card" at bounding box center [633, 178] width 84 height 14
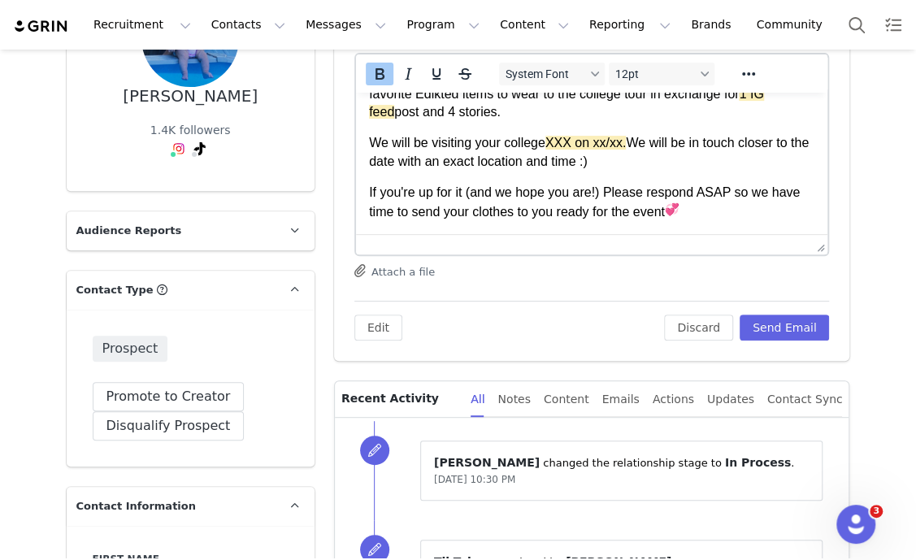
click at [548, 141] on p "We will be visiting your college XXX on xx/xx. We will be in touch closer to th…" at bounding box center [591, 152] width 446 height 37
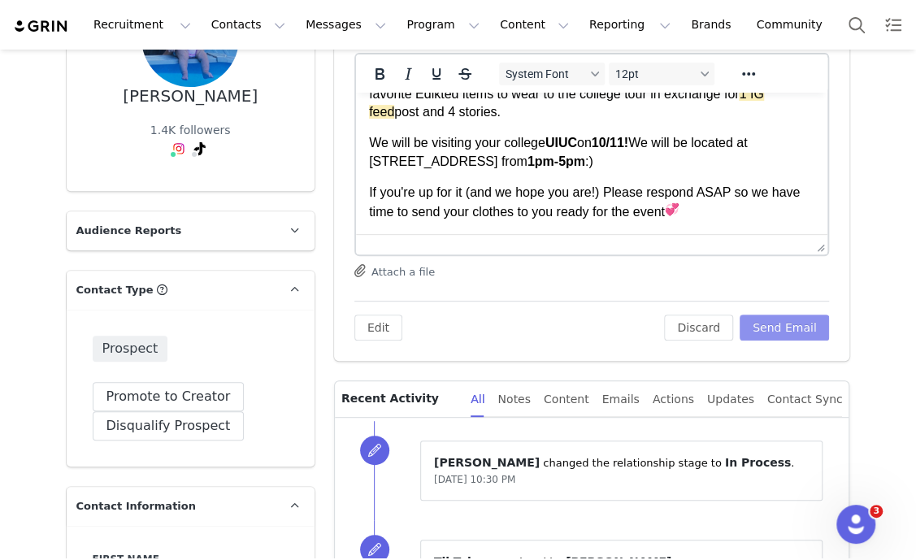
click at [803, 334] on button "Send Email" at bounding box center [784, 327] width 90 height 26
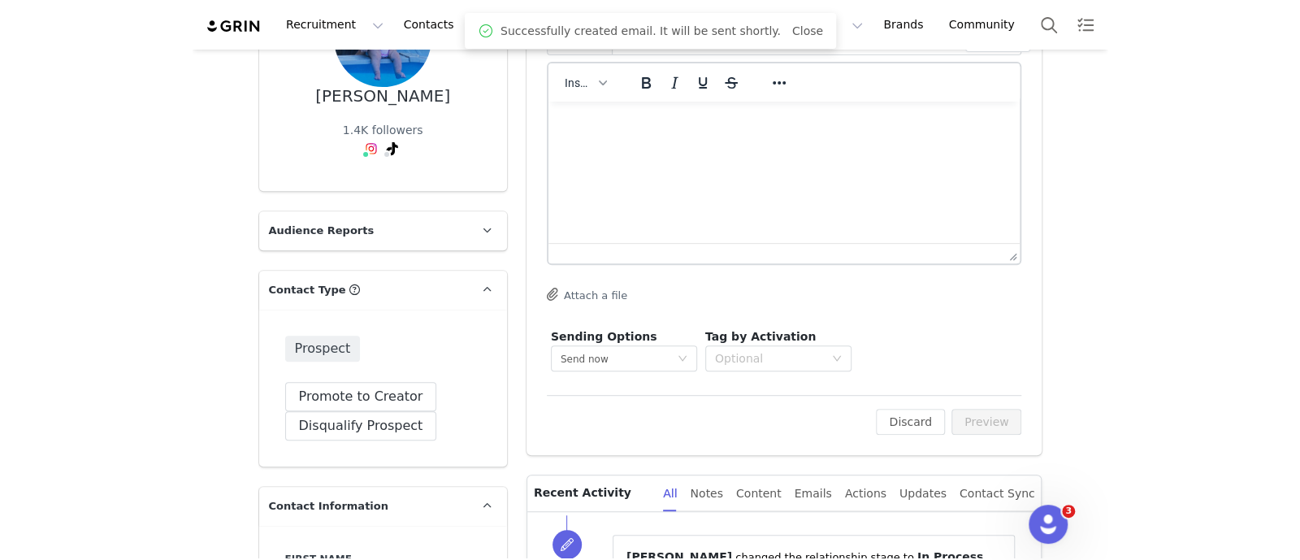
scroll to position [0, 0]
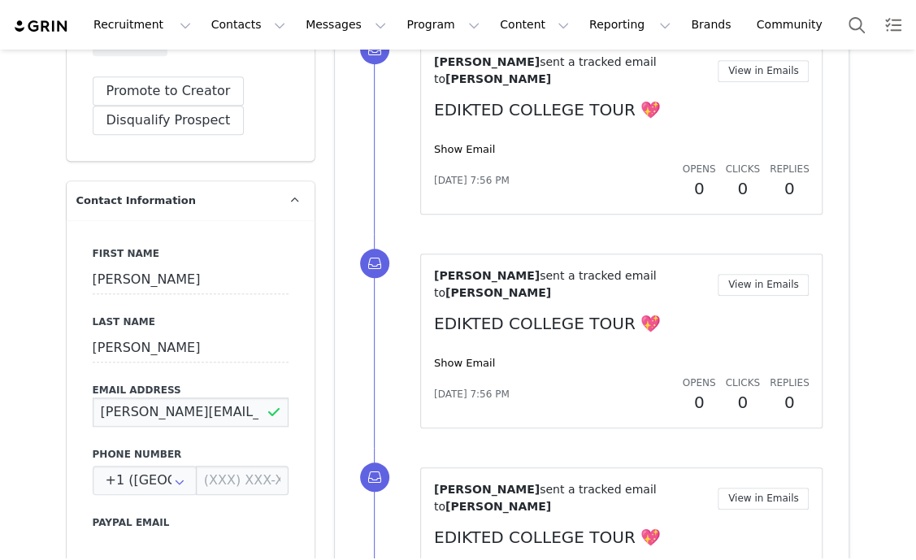
click at [162, 405] on input "laura.makoid@gmail.com" at bounding box center [191, 411] width 196 height 29
type input "lauramakoidpsu@gmail.com"
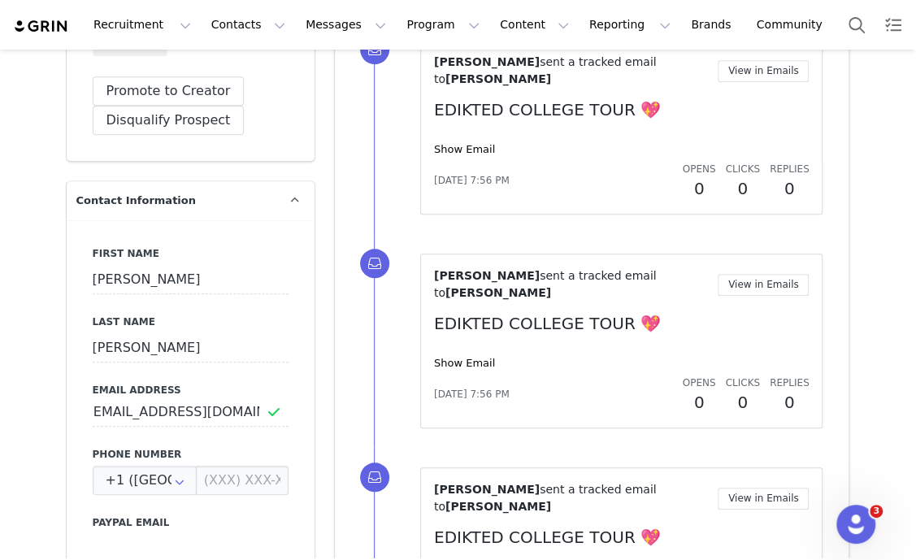
drag, startPoint x: 320, startPoint y: 408, endPoint x: 292, endPoint y: 435, distance: 38.5
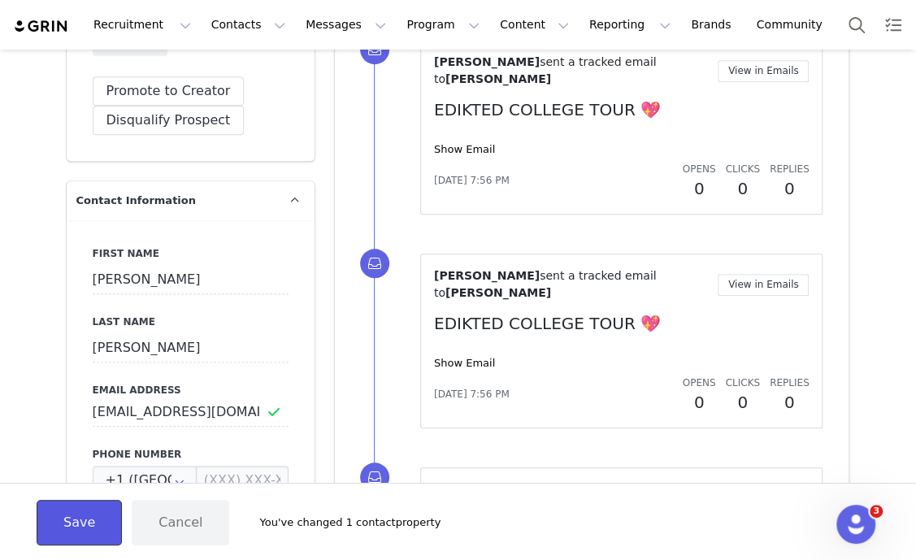
click at [52, 528] on button "Save" at bounding box center [79, 522] width 85 height 45
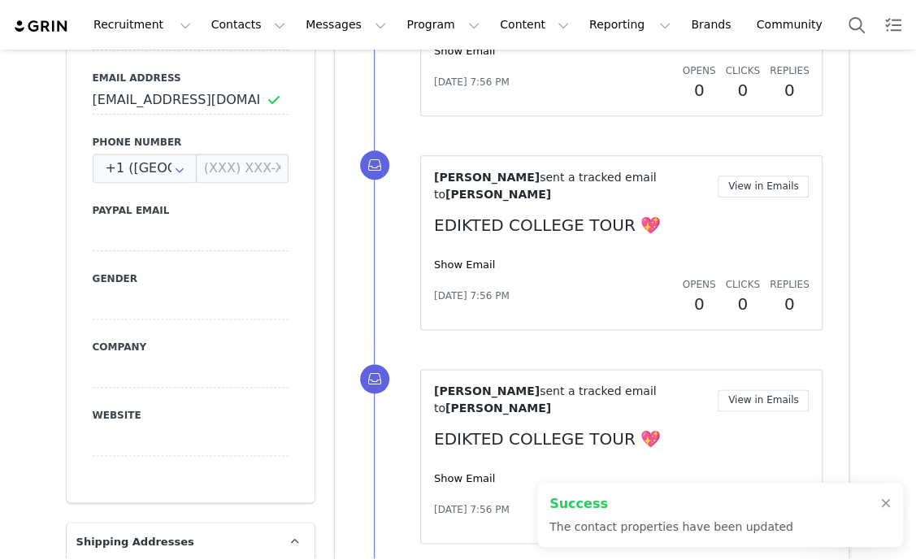
scroll to position [1016, 0]
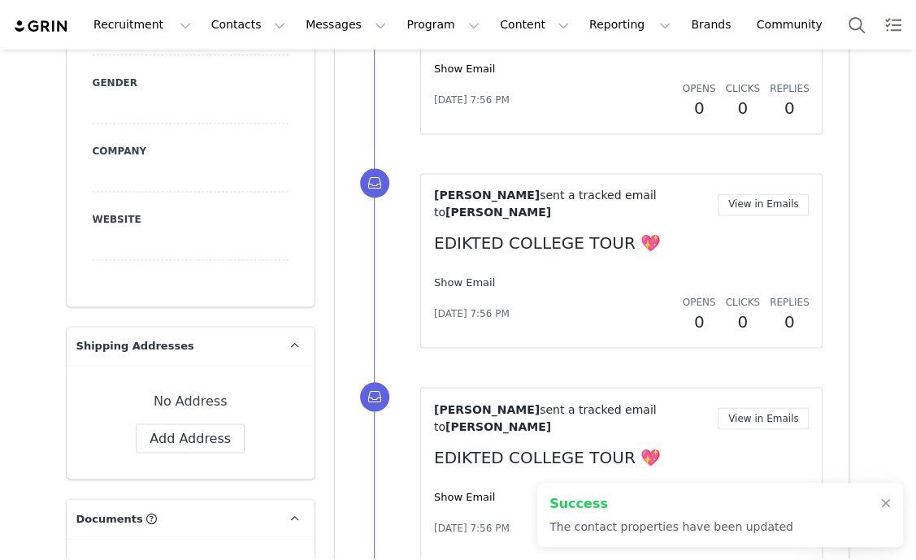
click at [449, 276] on link "Show Email" at bounding box center [464, 282] width 61 height 12
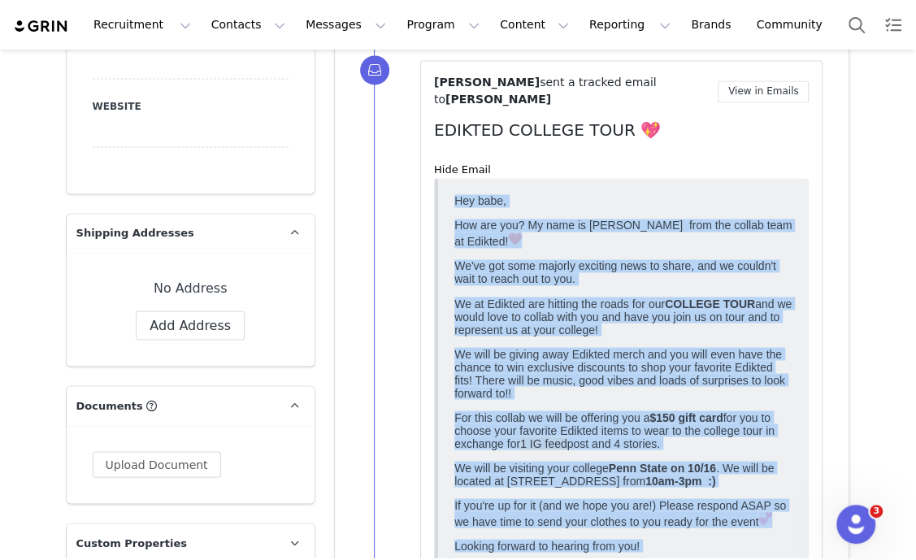
scroll to position [1069, 0]
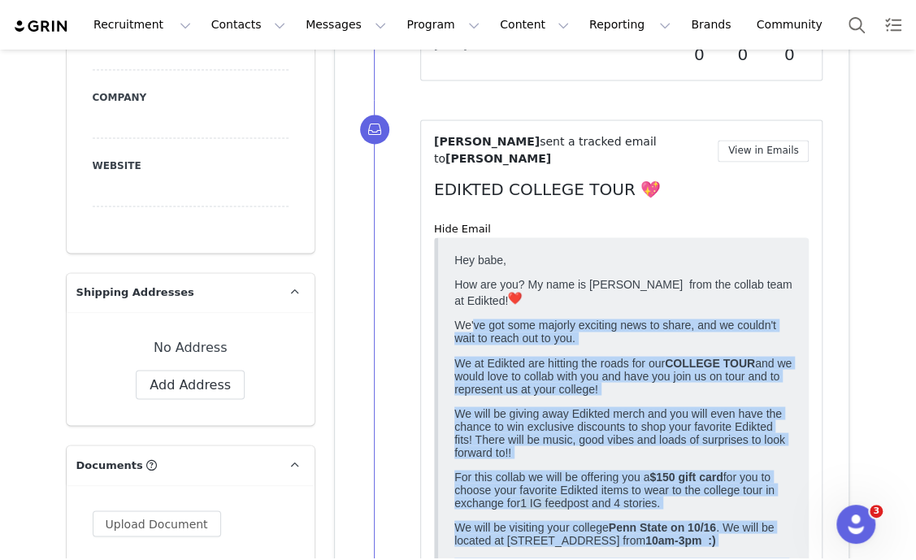
drag, startPoint x: 505, startPoint y: 695, endPoint x: 473, endPoint y: 312, distance: 384.0
click at [473, 312] on body "Hey babe, How are you? My name is Hannah from the collab team at Edikted! We've…" at bounding box center [622, 510] width 339 height 515
click at [668, 545] on strong "10am-3pm :)" at bounding box center [679, 538] width 70 height 13
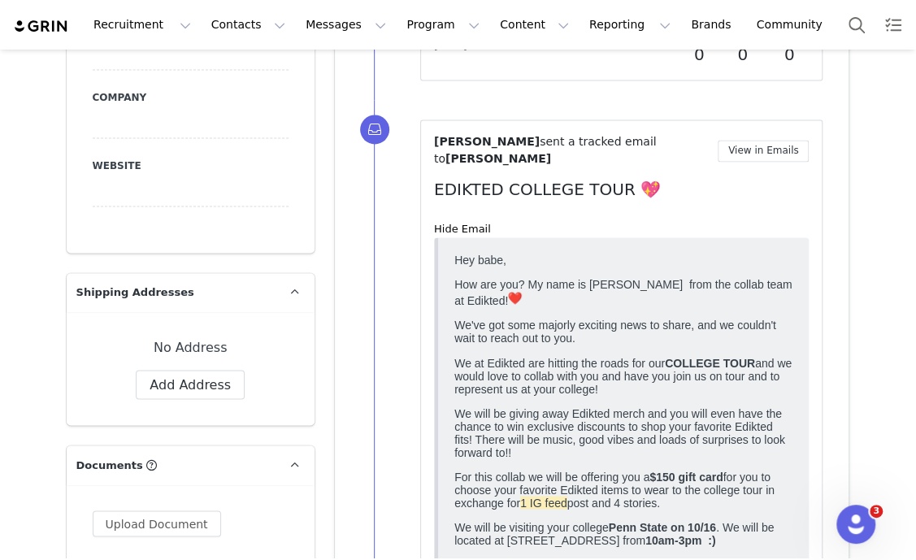
click at [667, 545] on strong "10am-3pm :)" at bounding box center [679, 538] width 70 height 13
click at [664, 545] on strong "10am-3pm :)" at bounding box center [679, 538] width 70 height 13
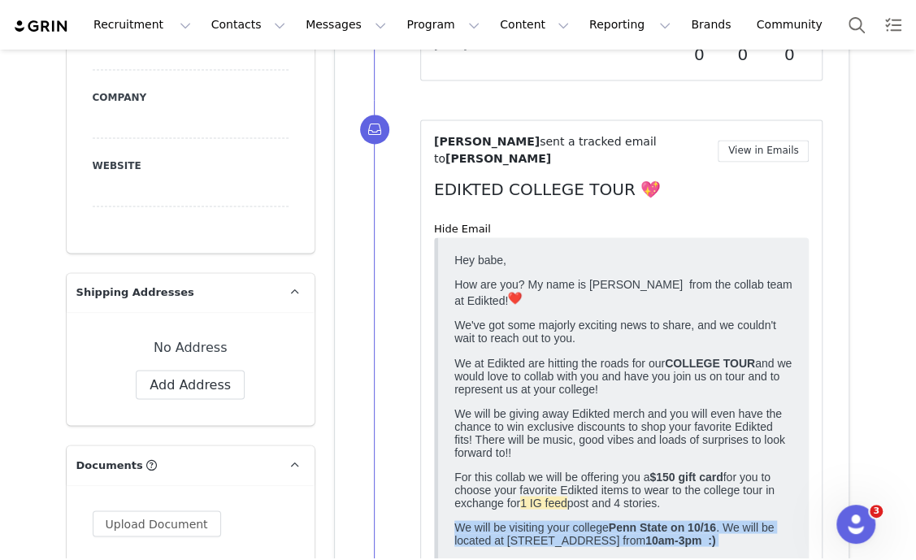
click at [664, 545] on strong "10am-3pm :)" at bounding box center [679, 538] width 70 height 13
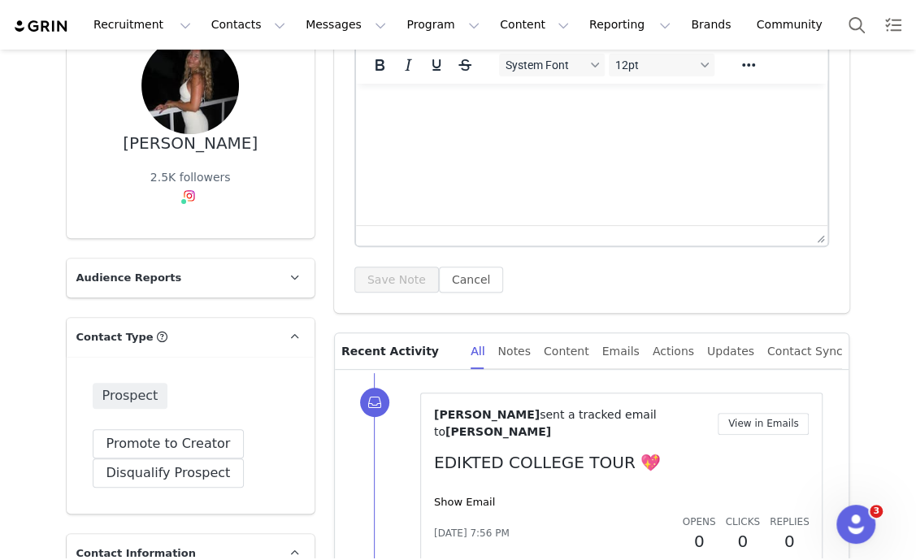
scroll to position [0, 0]
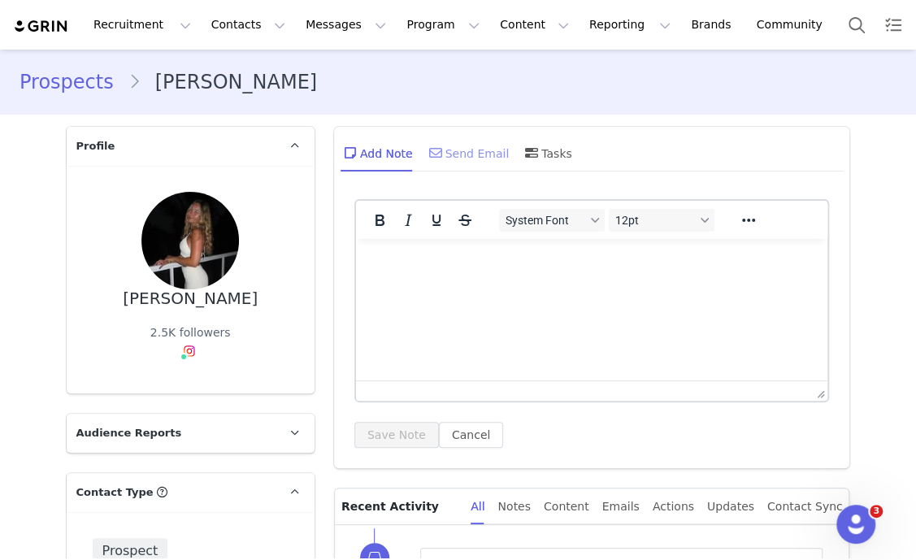
click at [489, 145] on div "Send Email" at bounding box center [468, 152] width 84 height 39
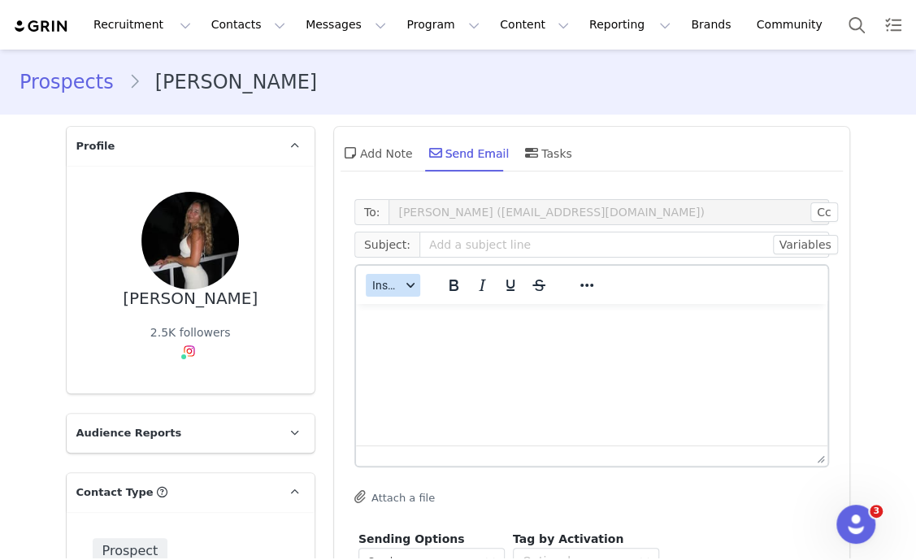
click at [404, 286] on div "button" at bounding box center [410, 285] width 13 height 8
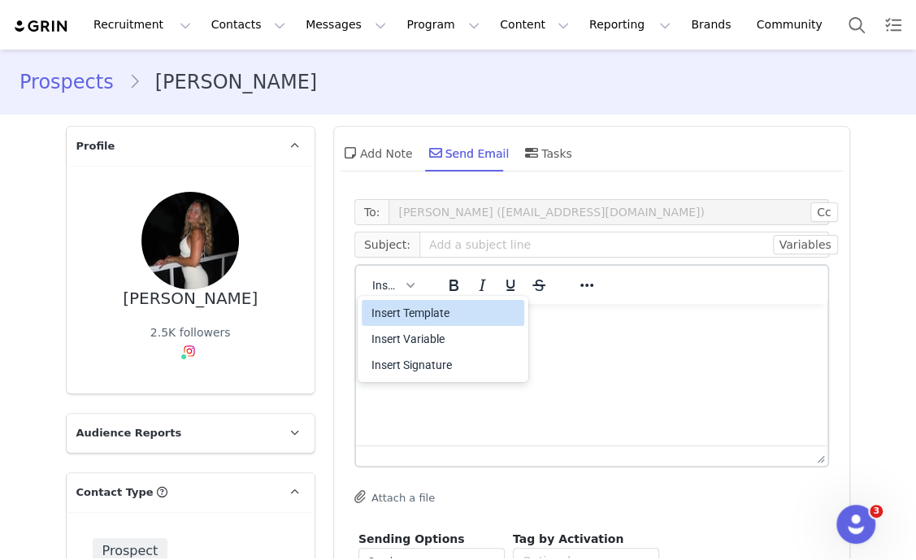
click at [406, 310] on div "Insert Template" at bounding box center [444, 312] width 146 height 19
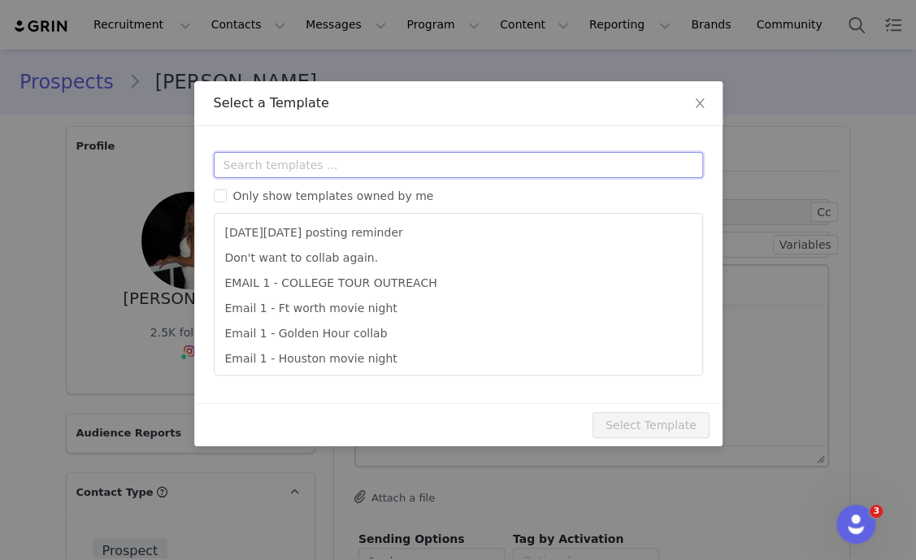
click at [421, 160] on input "text" at bounding box center [458, 165] width 489 height 26
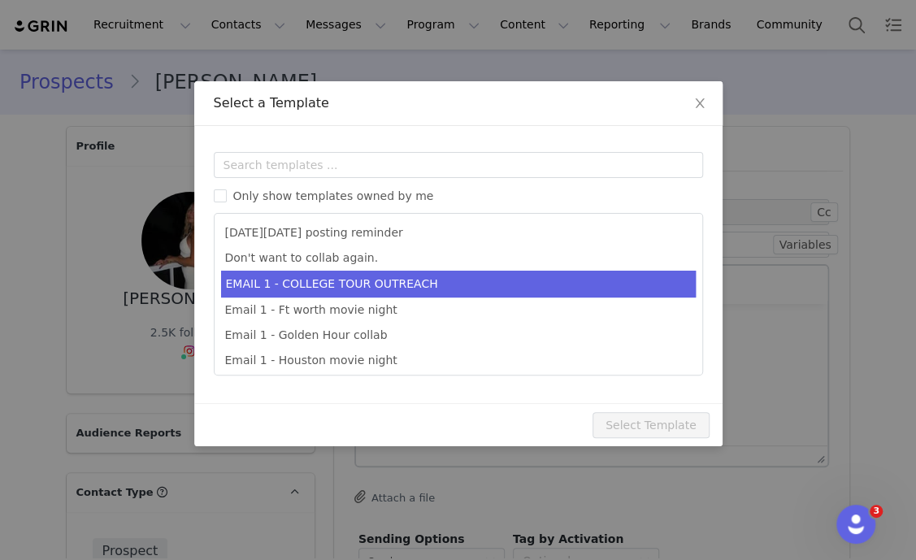
click at [422, 283] on li "EMAIL 1 - COLLEGE TOUR OUTREACH" at bounding box center [458, 284] width 474 height 27
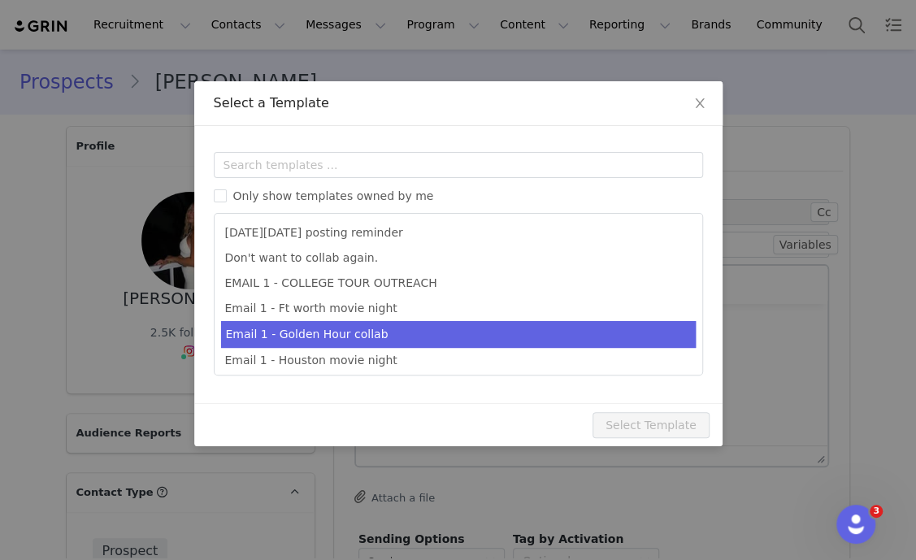
type input "EDIKTED COLLEGE TOUR 💖"
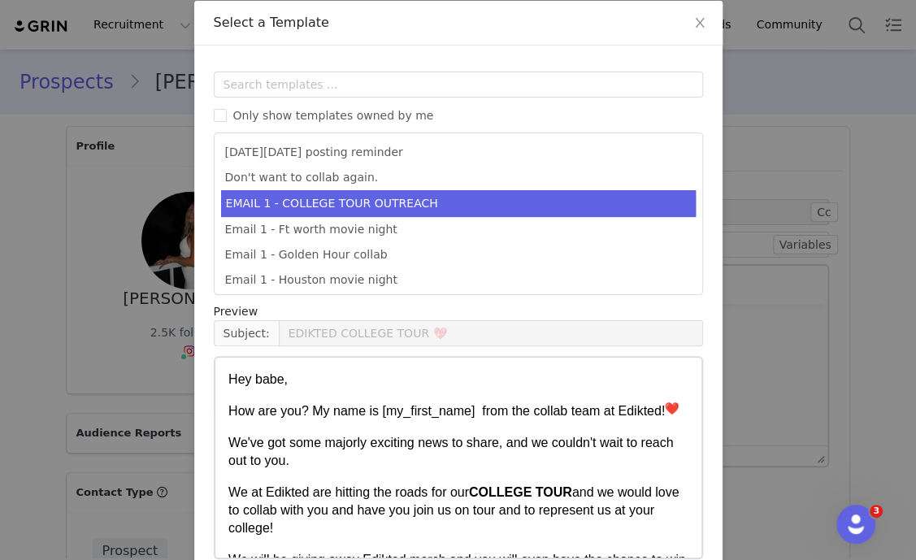
scroll to position [161, 0]
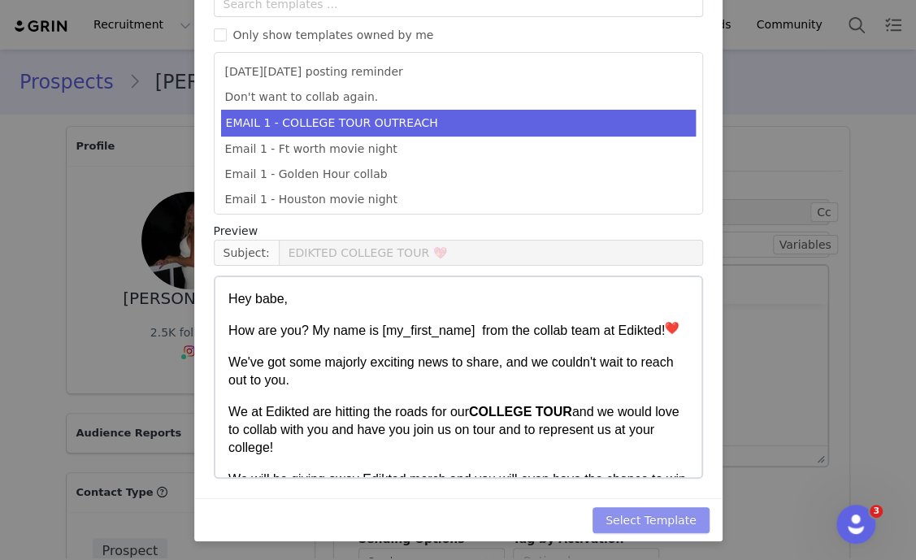
click at [671, 515] on button "Select Template" at bounding box center [650, 520] width 117 height 26
type input "EDIKTED COLLEGE TOUR 💖"
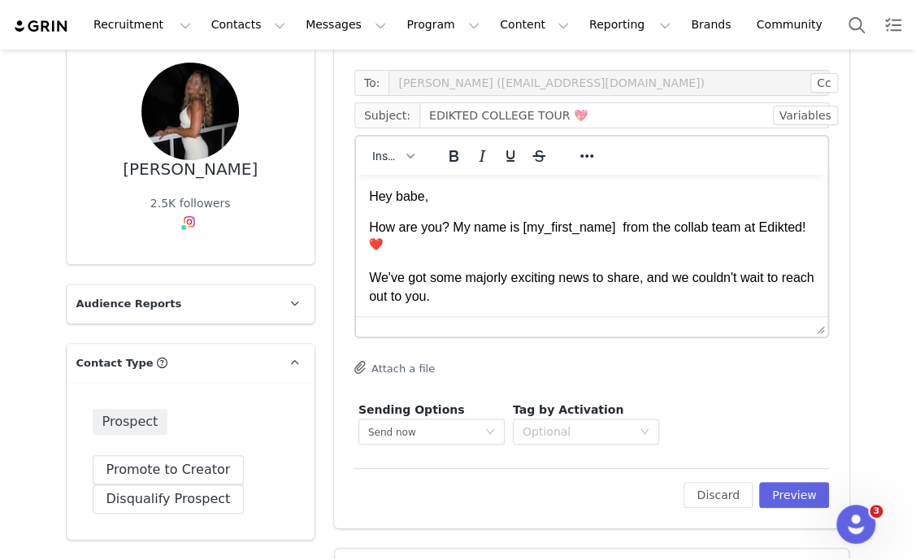
scroll to position [202, 0]
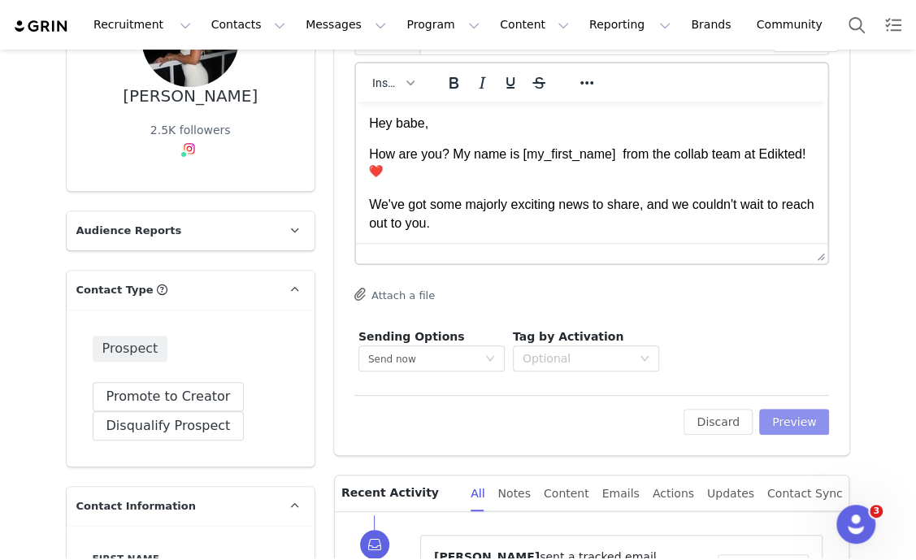
click at [781, 422] on button "Preview" at bounding box center [794, 422] width 71 height 26
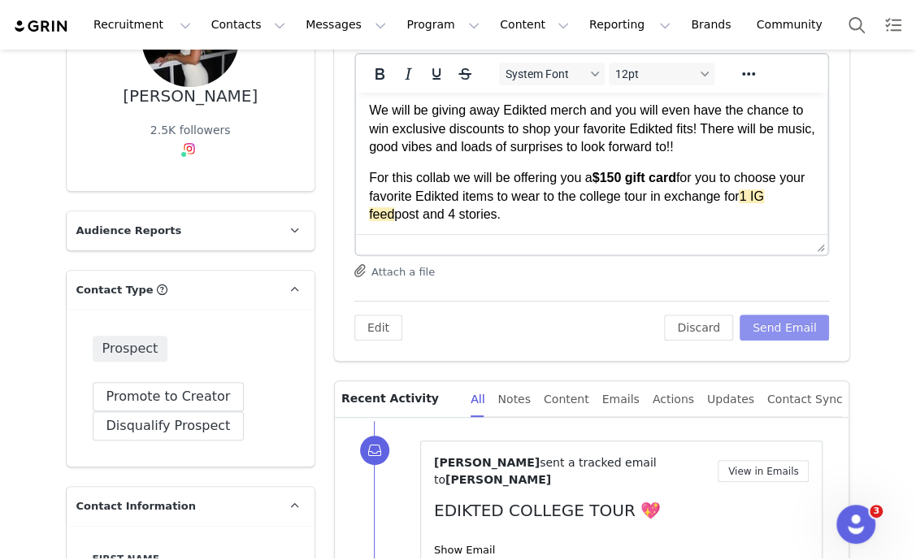
scroll to position [305, 0]
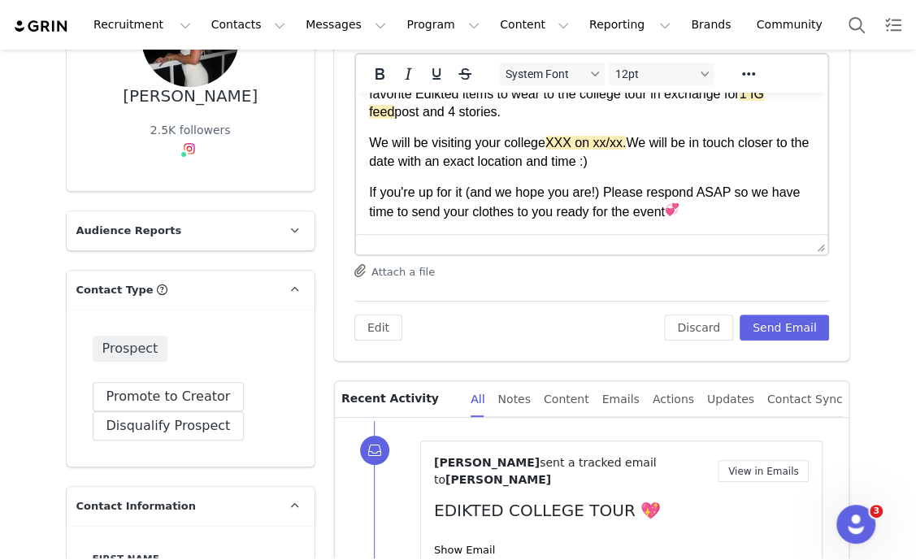
click at [544, 135] on p "We will be visiting your college XXX on xx/xx. We will be in touch closer to th…" at bounding box center [591, 152] width 446 height 37
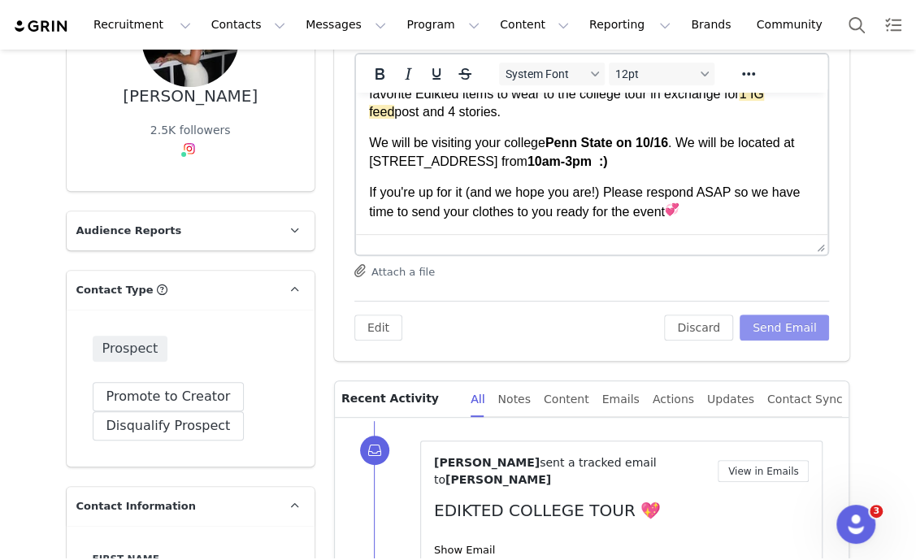
click at [796, 323] on button "Send Email" at bounding box center [784, 327] width 90 height 26
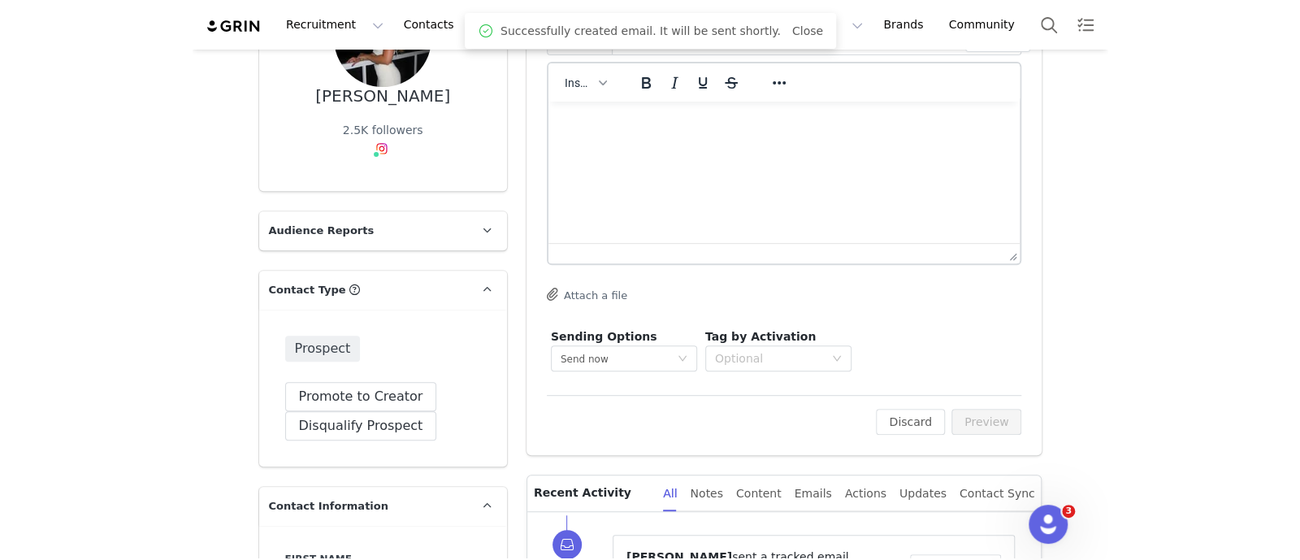
scroll to position [0, 0]
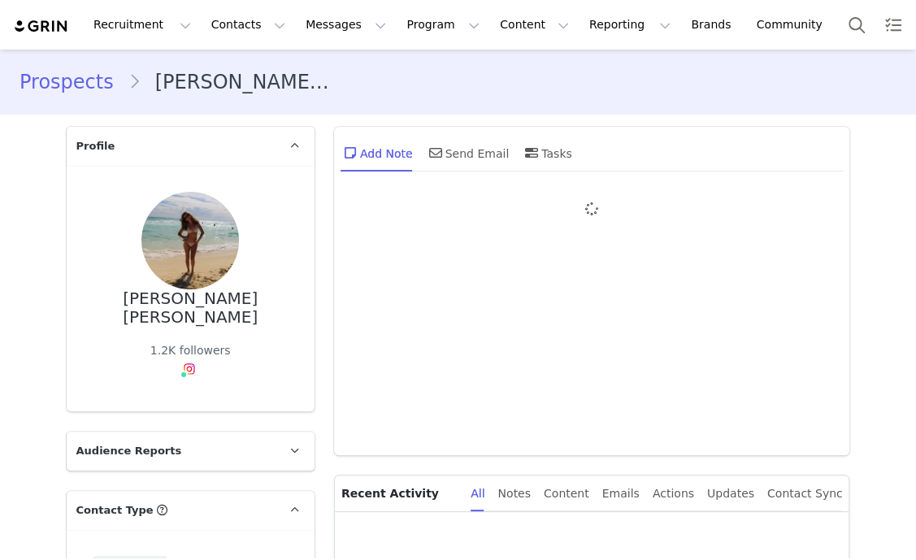
type input "+1 ([GEOGRAPHIC_DATA])"
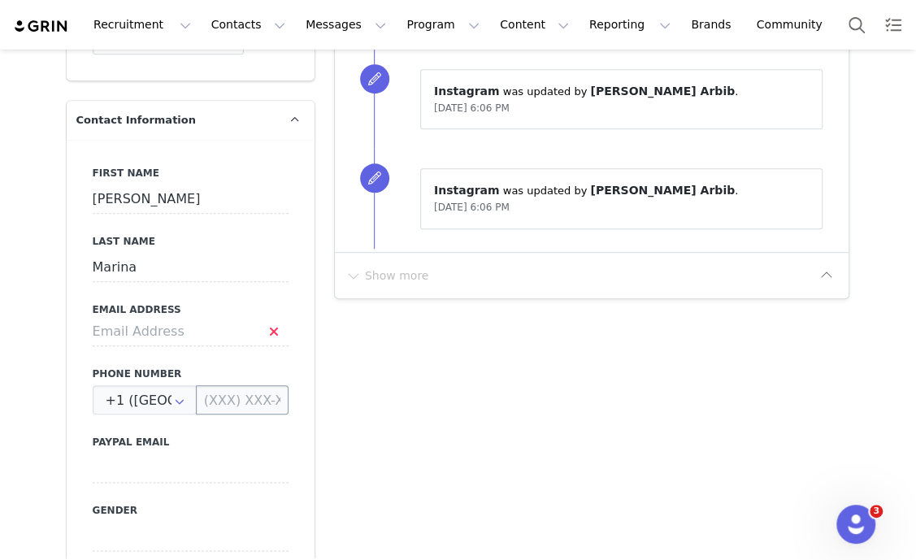
scroll to position [609, 0]
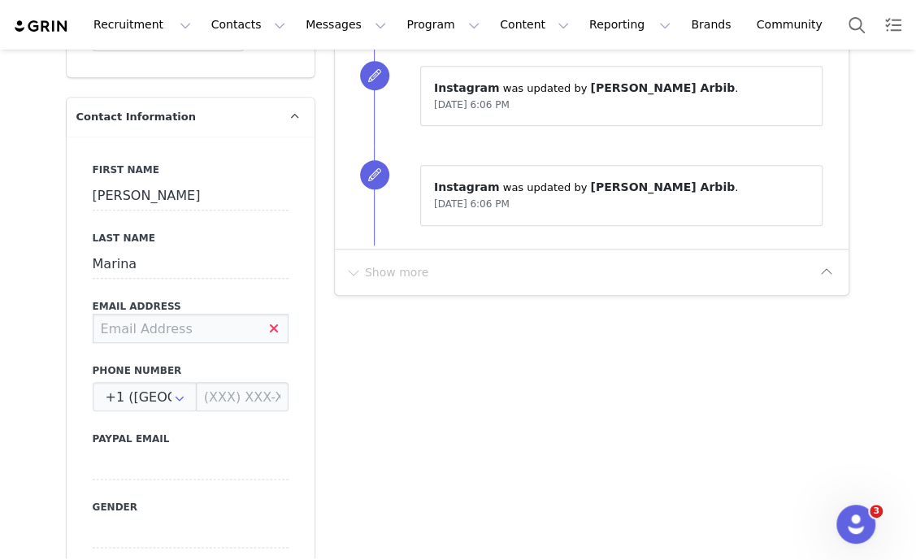
click at [187, 314] on input at bounding box center [191, 328] width 196 height 29
type input "jane271419@gmail.com"
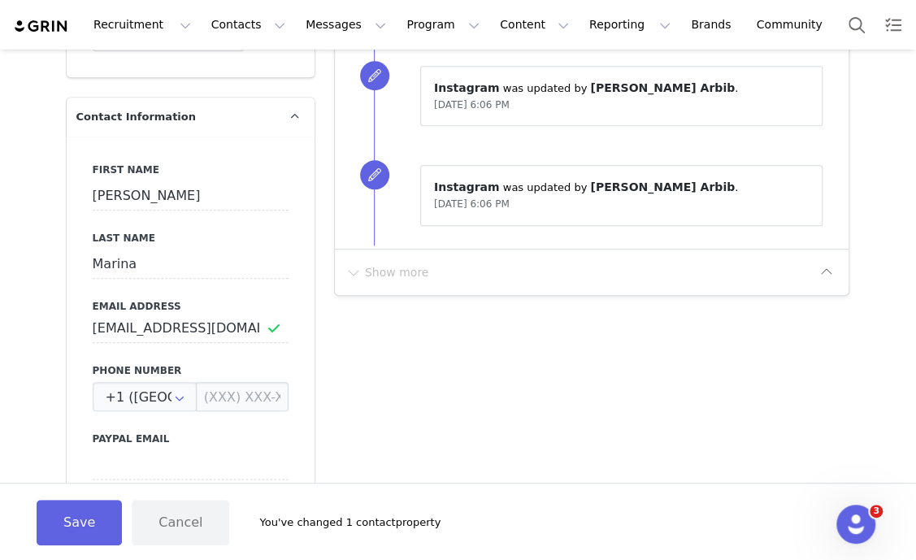
drag, startPoint x: 414, startPoint y: 427, endPoint x: 286, endPoint y: 467, distance: 134.6
click at [61, 518] on button "Save" at bounding box center [79, 522] width 85 height 45
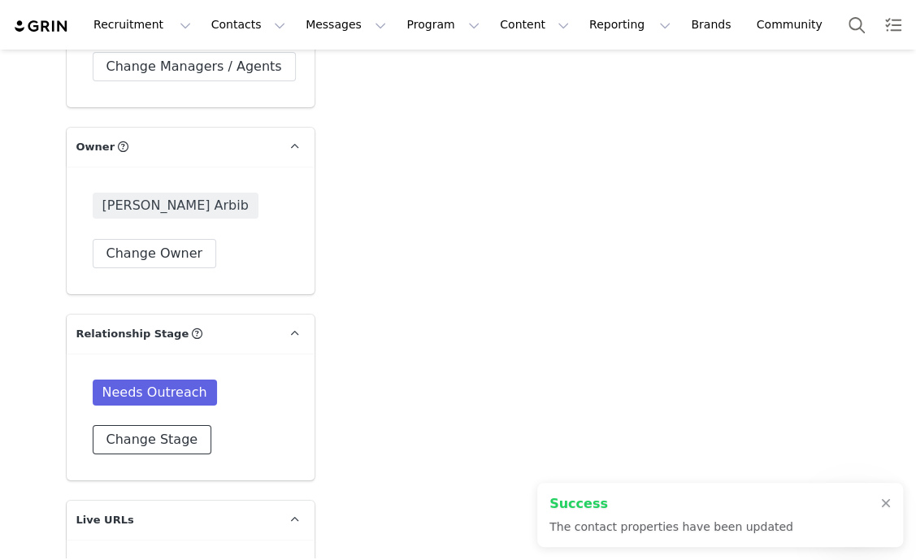
click at [121, 425] on button "Change Stage" at bounding box center [152, 439] width 119 height 29
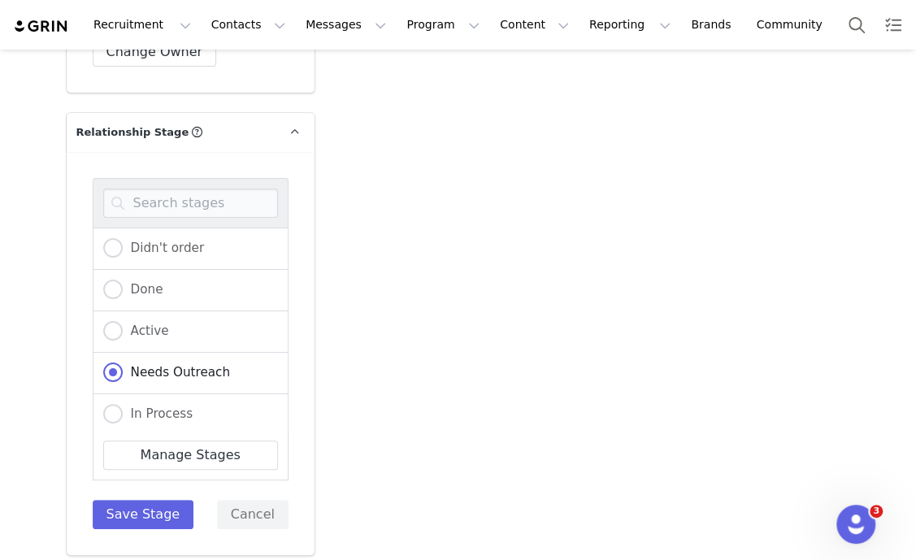
scroll to position [2741, 0]
click at [162, 405] on span "In Process" at bounding box center [158, 412] width 71 height 15
click at [123, 402] on input "In Process" at bounding box center [112, 412] width 19 height 21
radio input "true"
radio input "false"
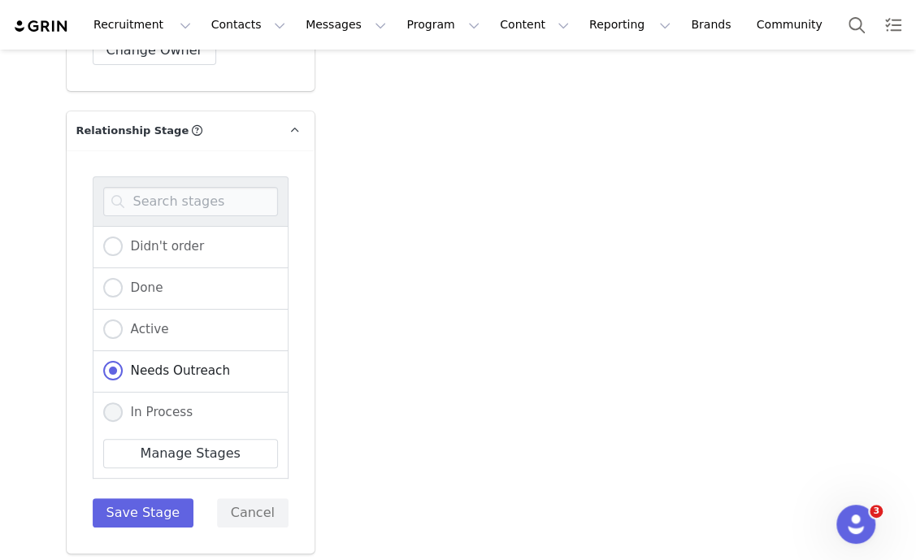
radio input "true"
click at [151, 498] on button "Save Stage" at bounding box center [144, 512] width 102 height 29
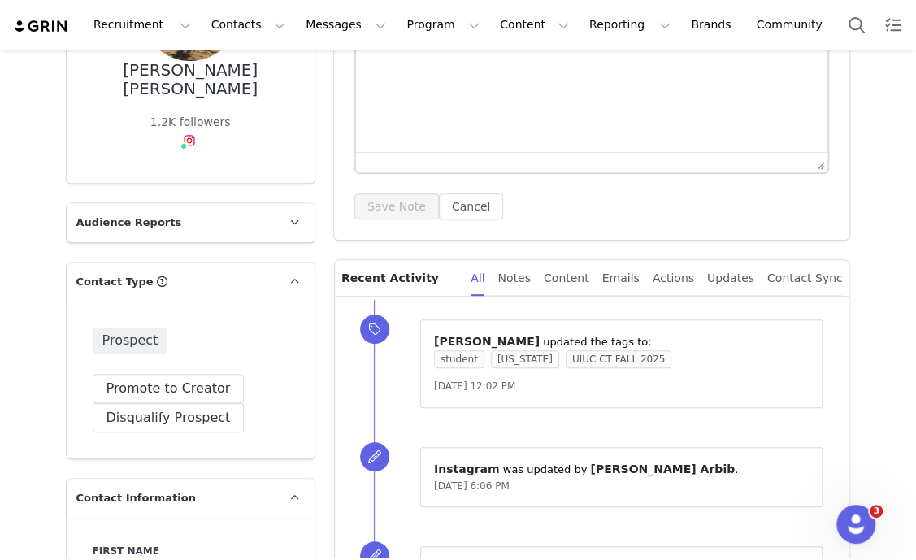
scroll to position [0, 0]
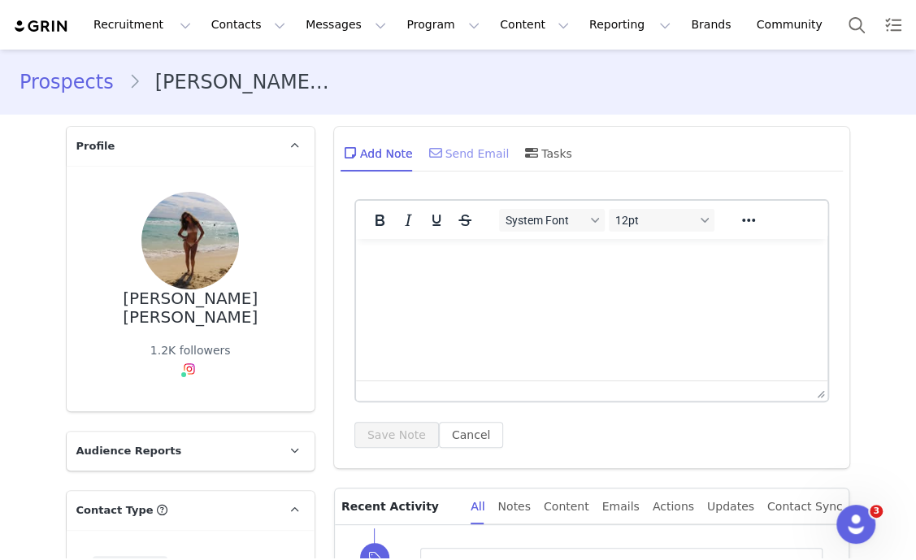
click at [466, 145] on div "Send Email" at bounding box center [468, 152] width 84 height 39
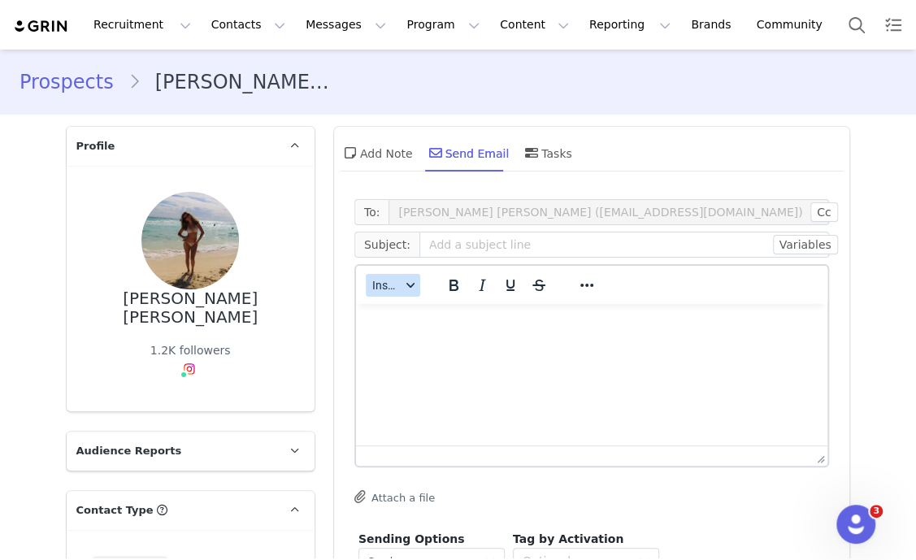
drag, startPoint x: 370, startPoint y: 287, endPoint x: 381, endPoint y: 288, distance: 11.4
click at [373, 288] on span "Insert" at bounding box center [386, 285] width 28 height 13
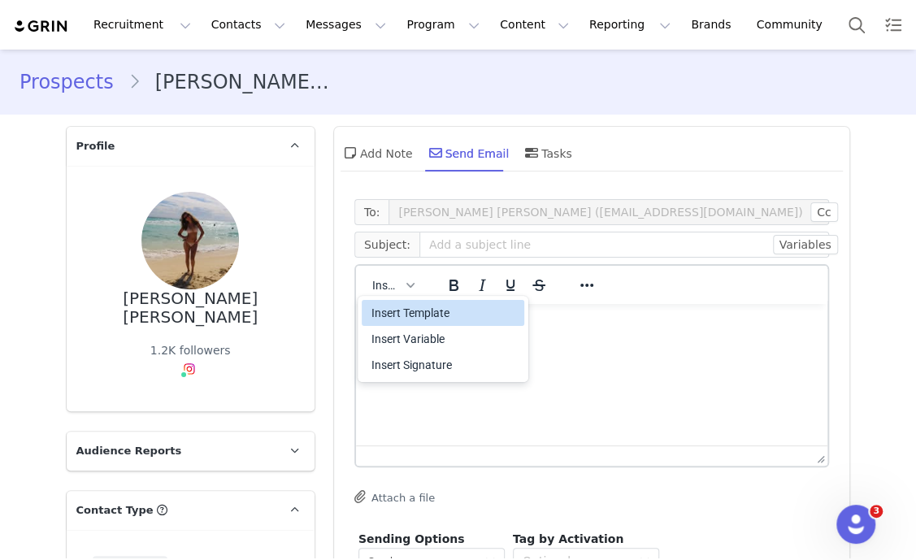
click at [418, 310] on div "Insert Template" at bounding box center [444, 312] width 146 height 19
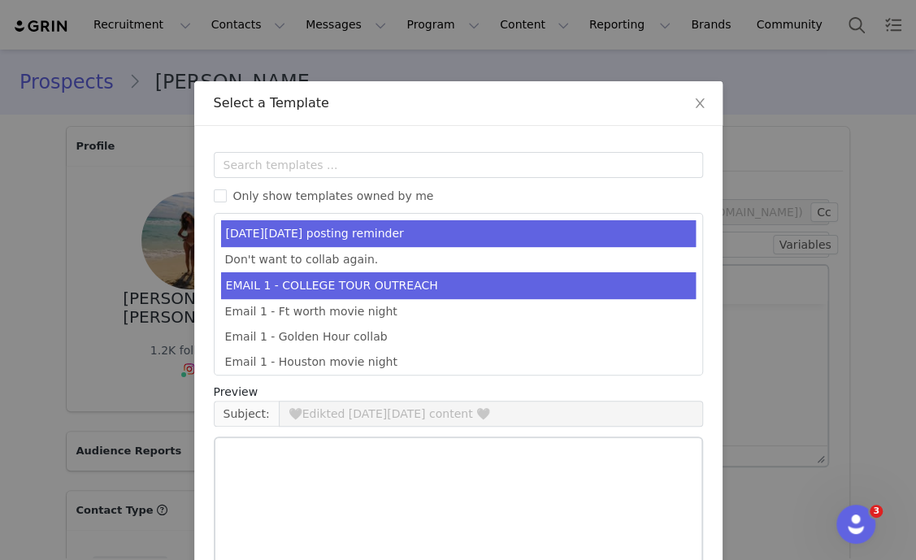
click at [431, 289] on li "EMAIL 1 - COLLEGE TOUR OUTREACH" at bounding box center [458, 285] width 474 height 27
type input "EDIKTED COLLEGE TOUR 💖"
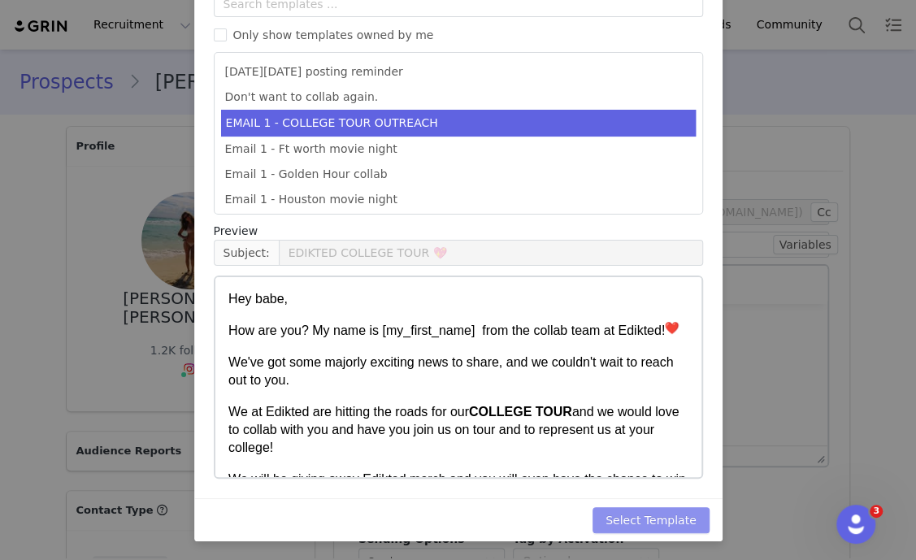
click at [685, 518] on button "Select Template" at bounding box center [650, 520] width 117 height 26
type input "EDIKTED COLLEGE TOUR 💖"
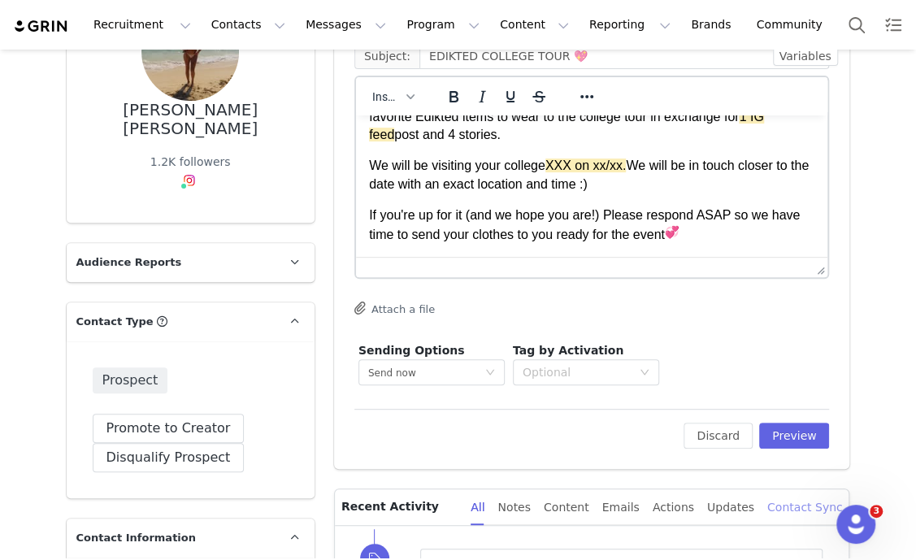
scroll to position [202, 0]
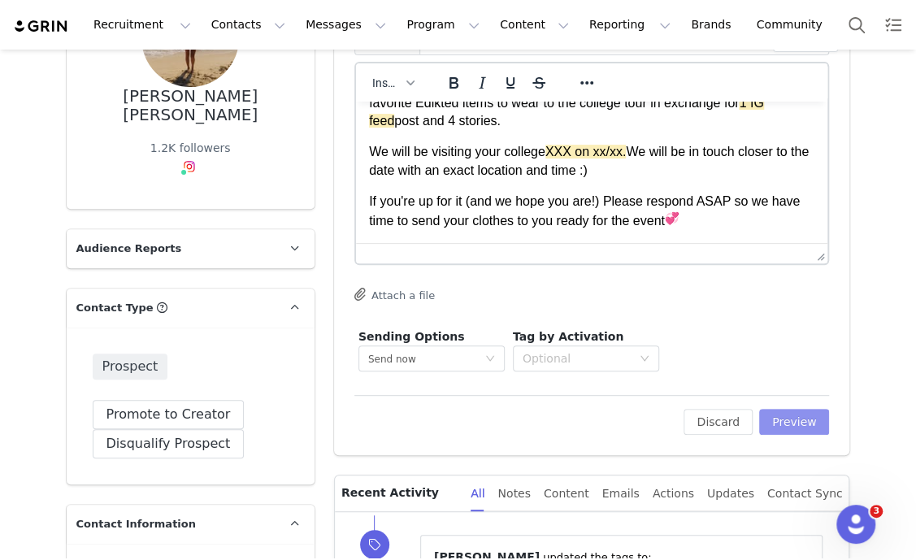
click at [796, 419] on button "Preview" at bounding box center [794, 422] width 71 height 26
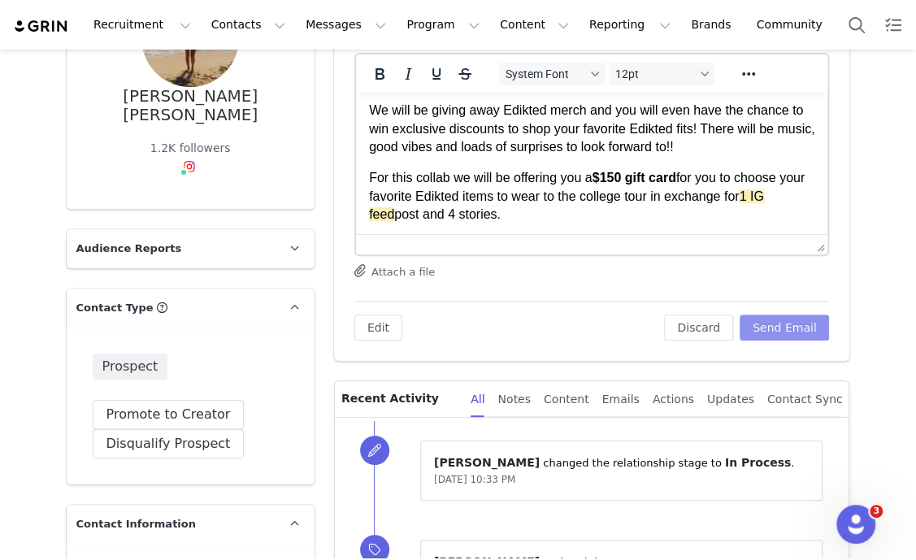
scroll to position [305, 0]
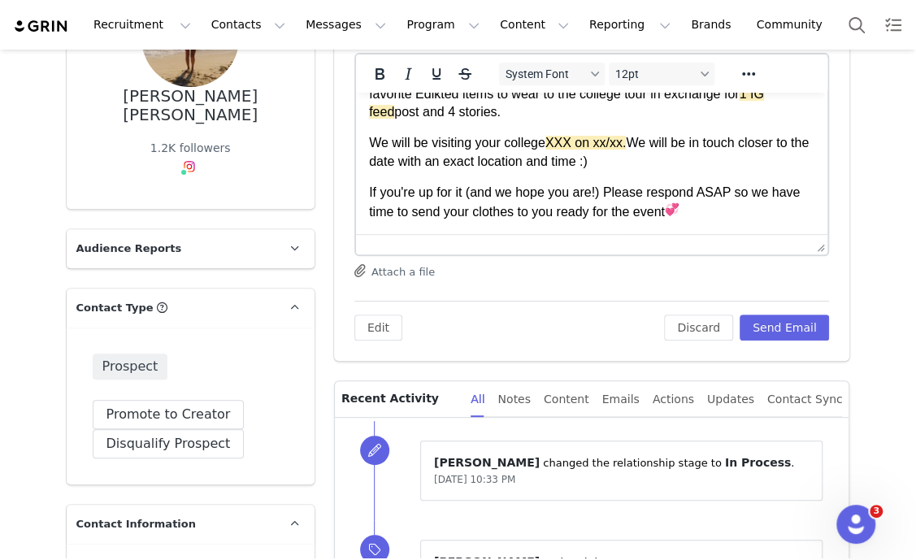
click at [585, 139] on p "We will be visiting your college XXX on xx/xx. We will be in touch closer to th…" at bounding box center [591, 152] width 446 height 37
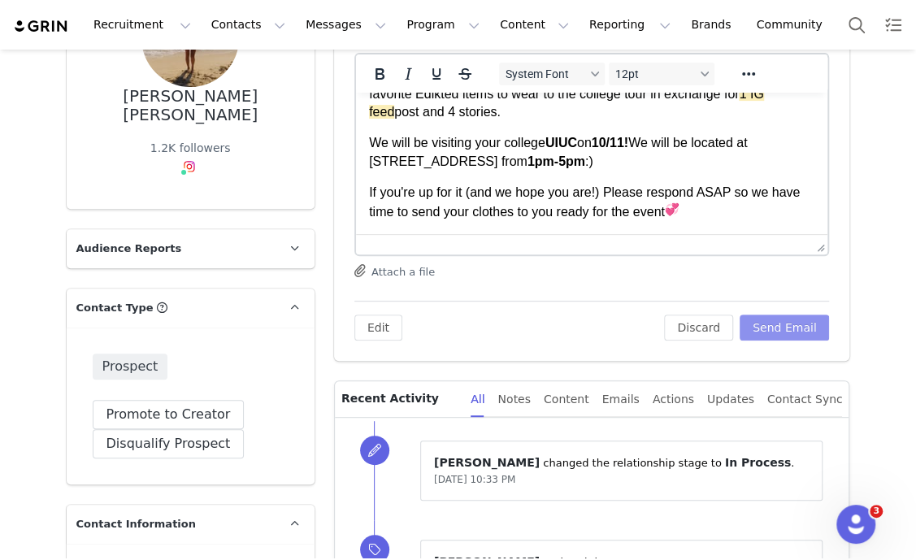
click at [794, 329] on button "Send Email" at bounding box center [784, 327] width 90 height 26
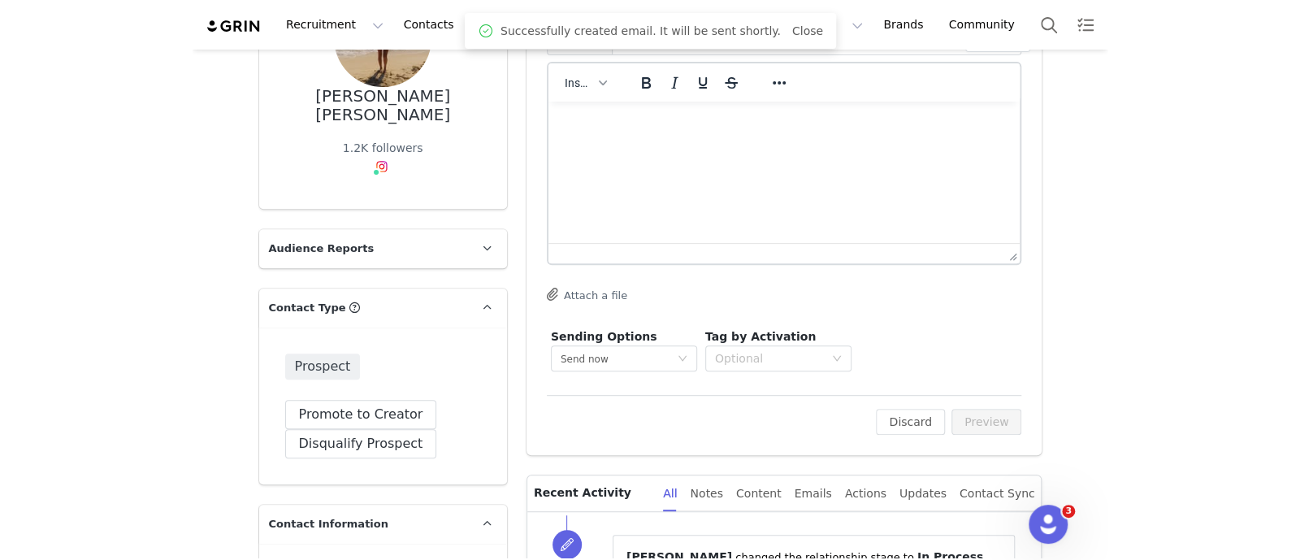
scroll to position [0, 0]
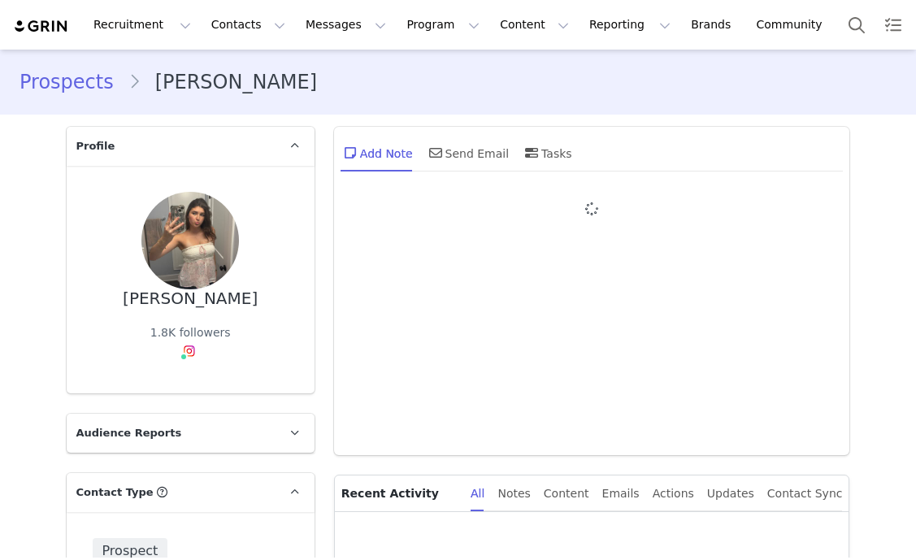
type input "+1 ([GEOGRAPHIC_DATA])"
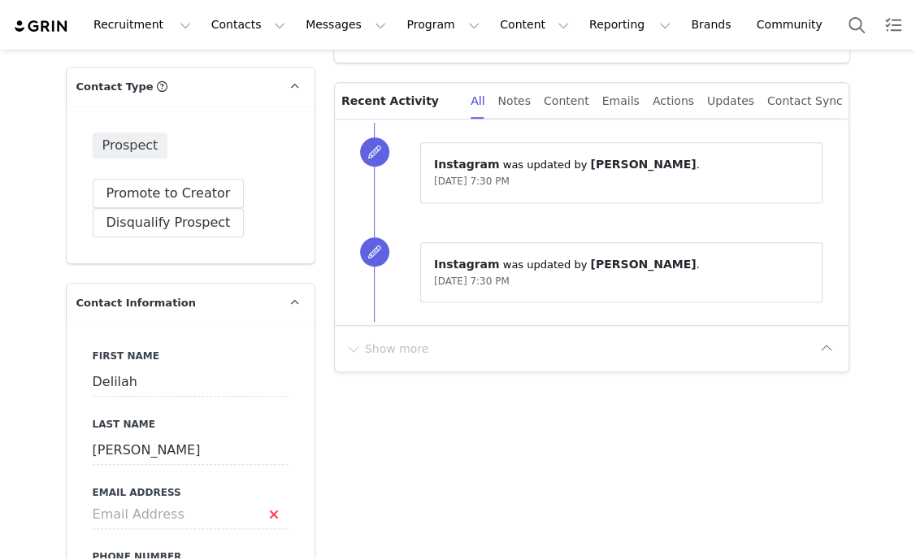
scroll to position [609, 0]
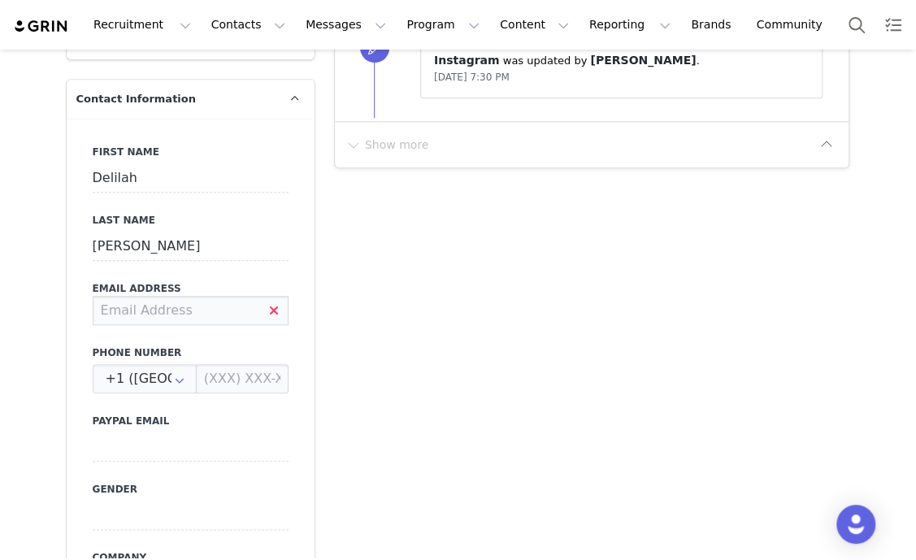
click at [188, 317] on input at bounding box center [191, 310] width 196 height 29
type input "[EMAIL_ADDRESS][DOMAIN_NAME]"
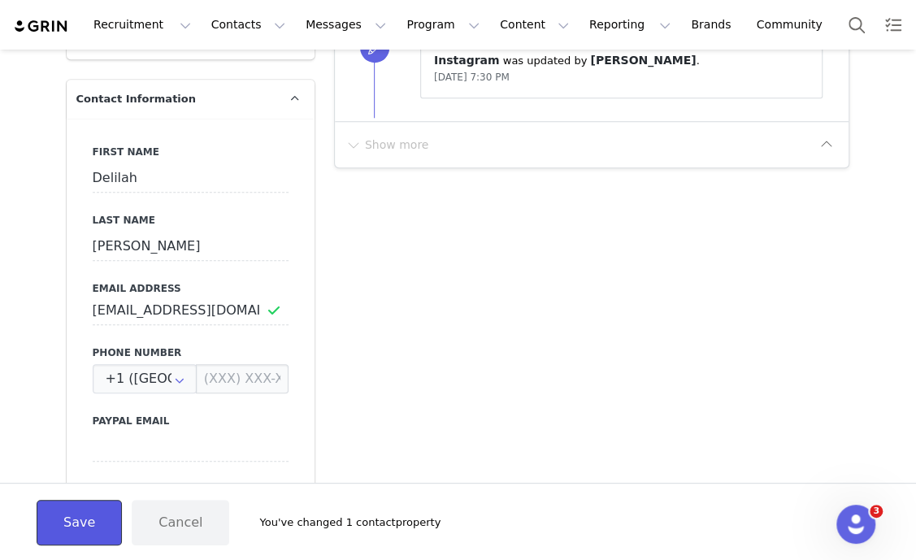
click at [106, 534] on button "Save" at bounding box center [79, 522] width 85 height 45
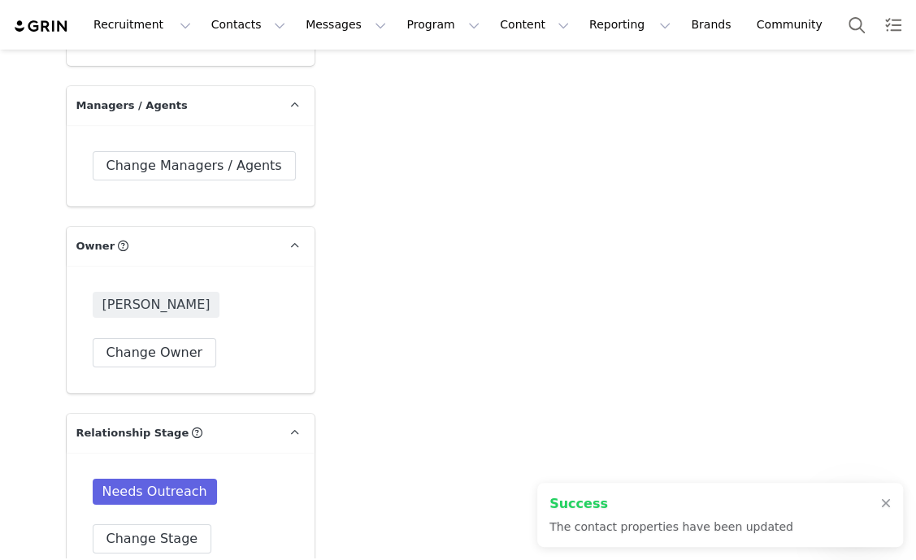
scroll to position [2437, 0]
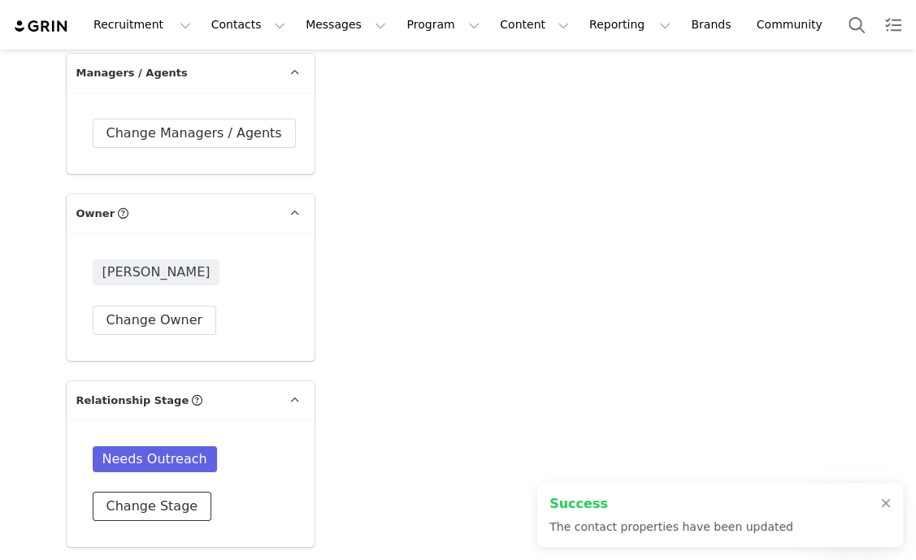
click at [188, 492] on button "Change Stage" at bounding box center [152, 506] width 119 height 29
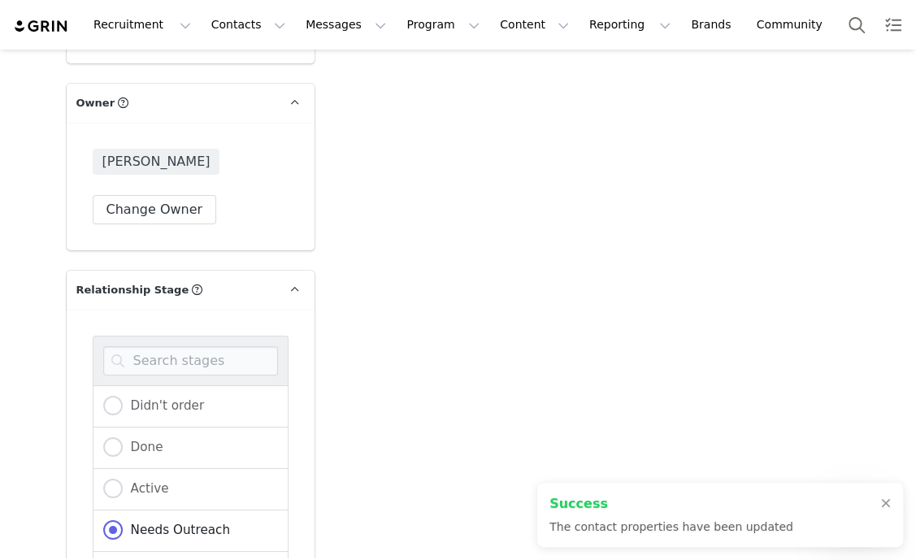
scroll to position [2640, 0]
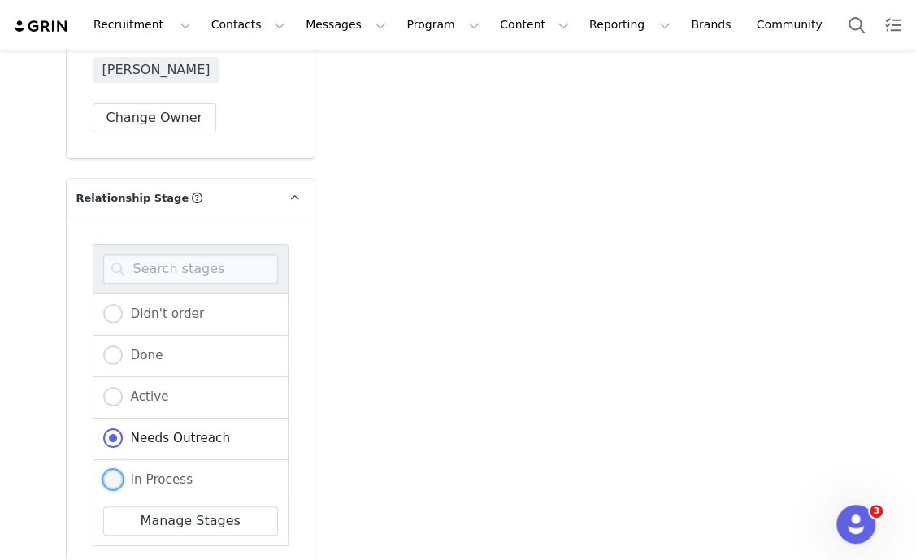
click at [154, 472] on span "In Process" at bounding box center [158, 479] width 71 height 15
click at [123, 472] on input "In Process" at bounding box center [112, 480] width 19 height 21
radio input "true"
radio input "false"
radio input "true"
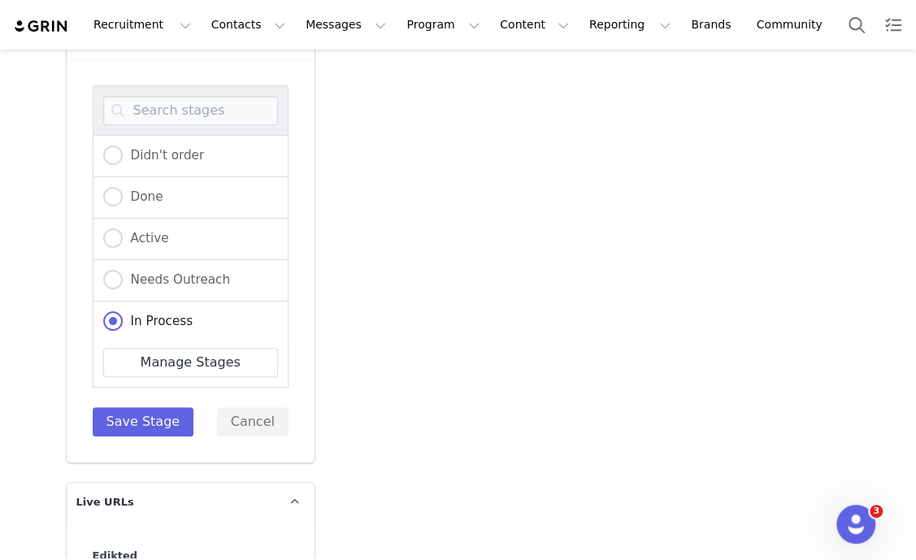
scroll to position [2843, 0]
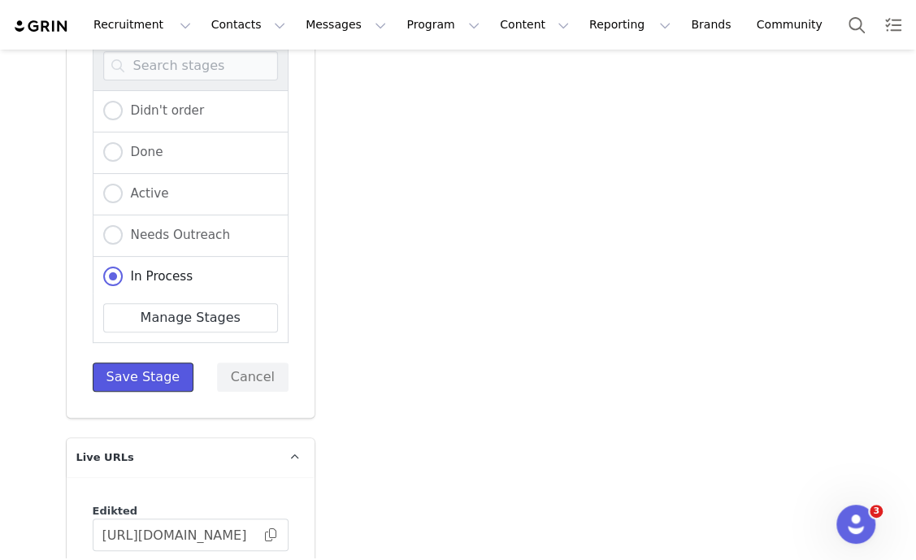
click at [146, 363] on button "Save Stage" at bounding box center [144, 376] width 102 height 29
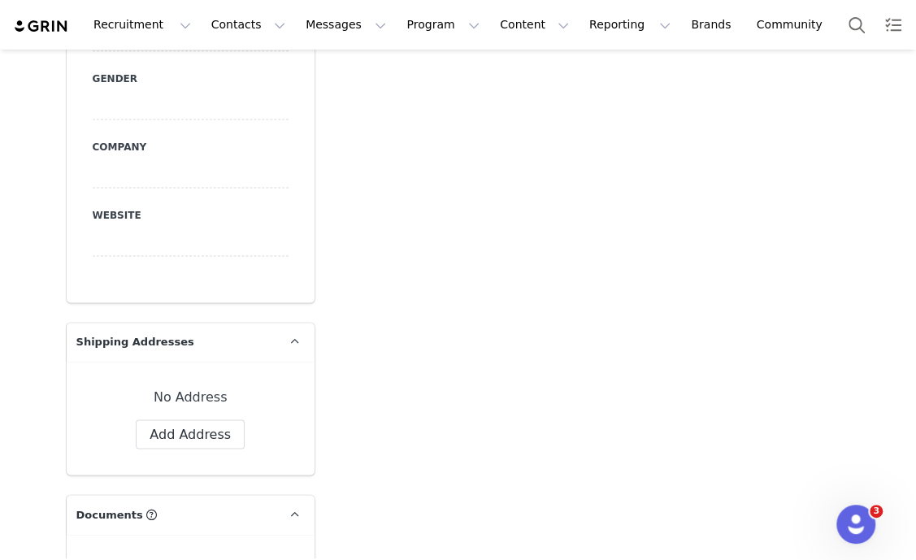
scroll to position [0, 0]
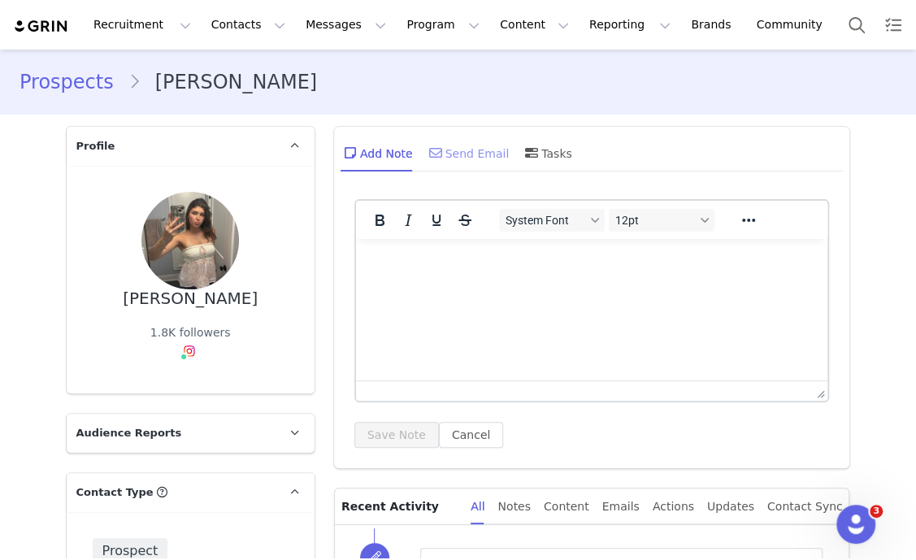
click at [479, 156] on div "Send Email" at bounding box center [468, 152] width 84 height 39
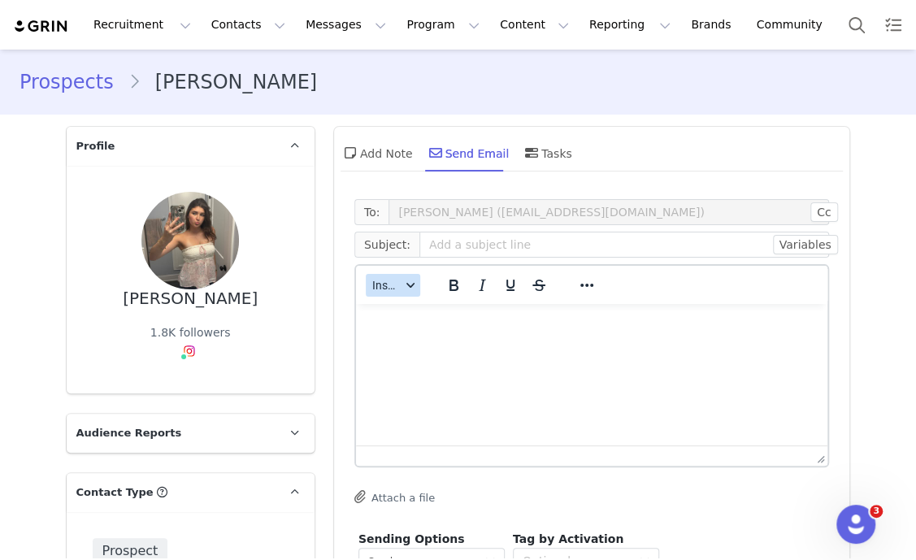
click at [401, 289] on button "Insert" at bounding box center [393, 285] width 54 height 23
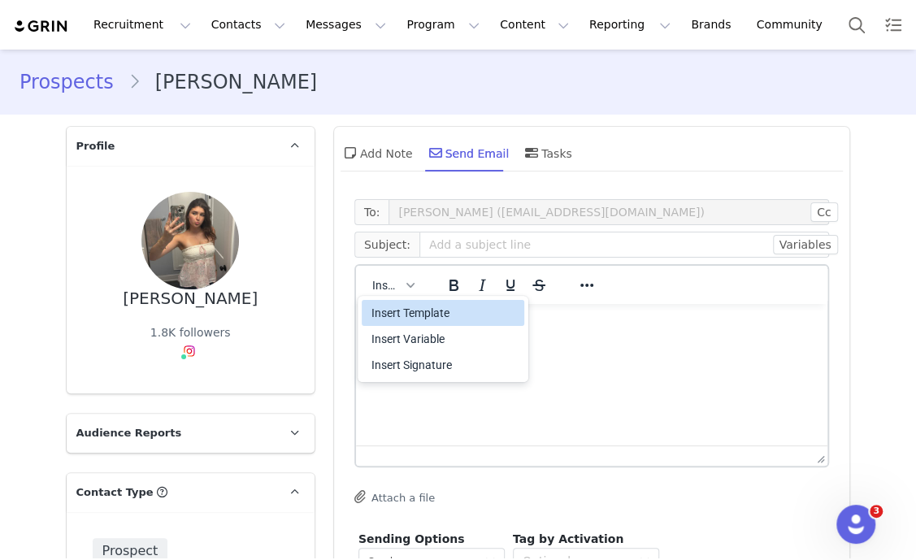
click at [449, 314] on div "Insert Template" at bounding box center [444, 312] width 146 height 19
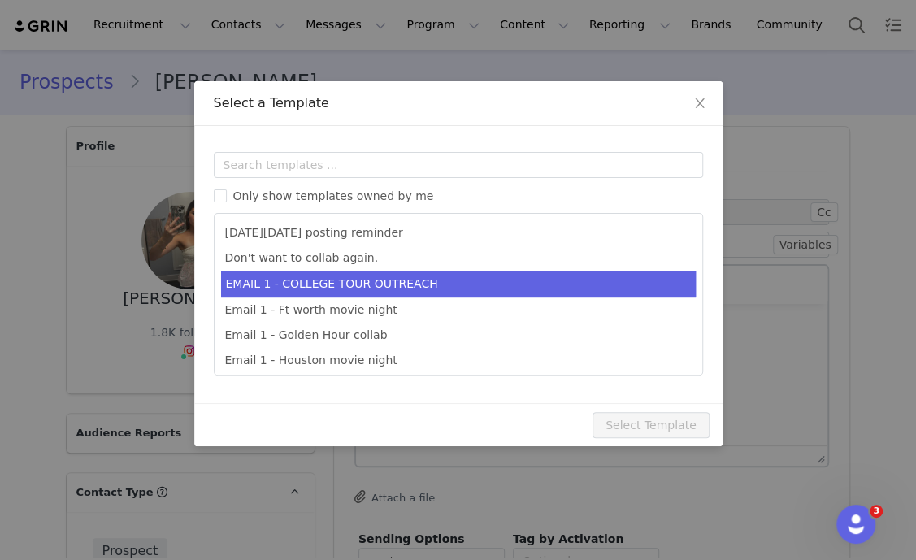
click at [460, 282] on li "EMAIL 1 - COLLEGE TOUR OUTREACH" at bounding box center [458, 284] width 474 height 27
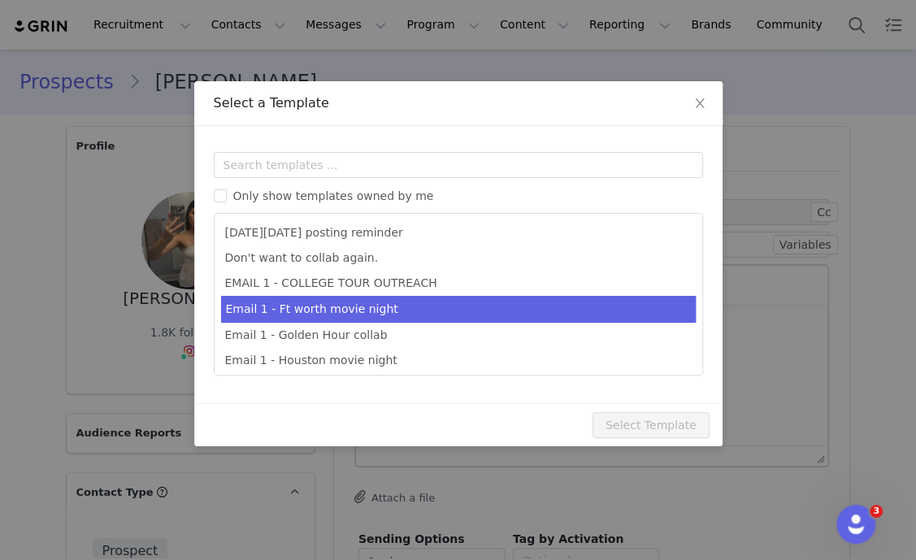
type input "EDIKTED COLLEGE TOUR 💖"
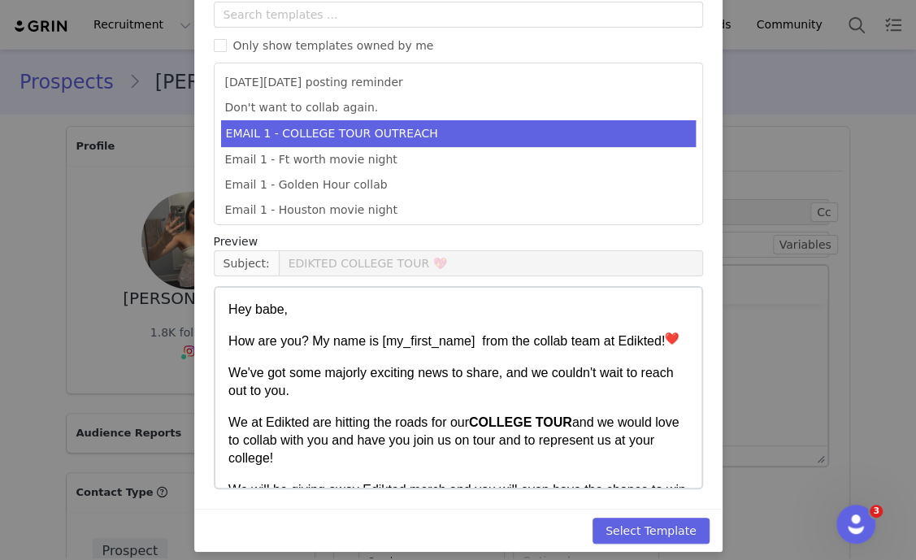
scroll to position [161, 0]
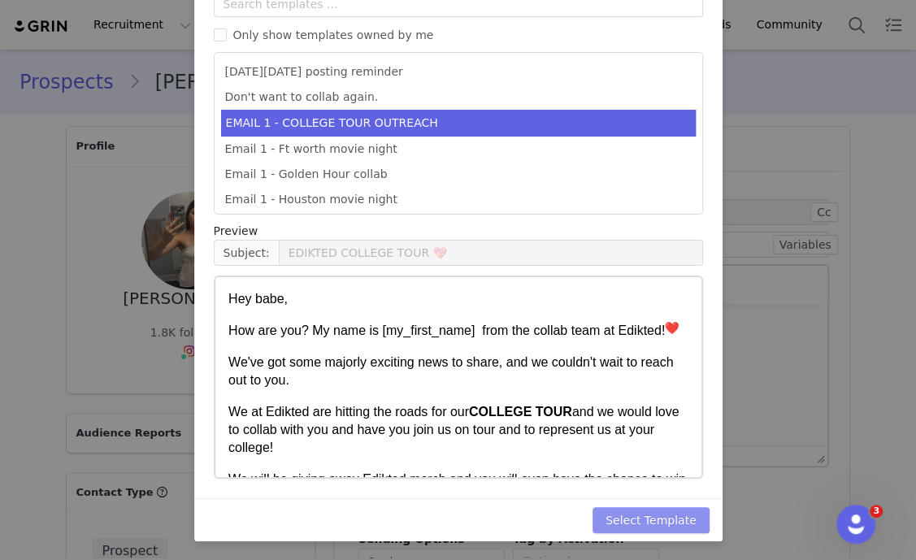
click at [677, 513] on button "Select Template" at bounding box center [650, 520] width 117 height 26
type input "EDIKTED COLLEGE TOUR 💖"
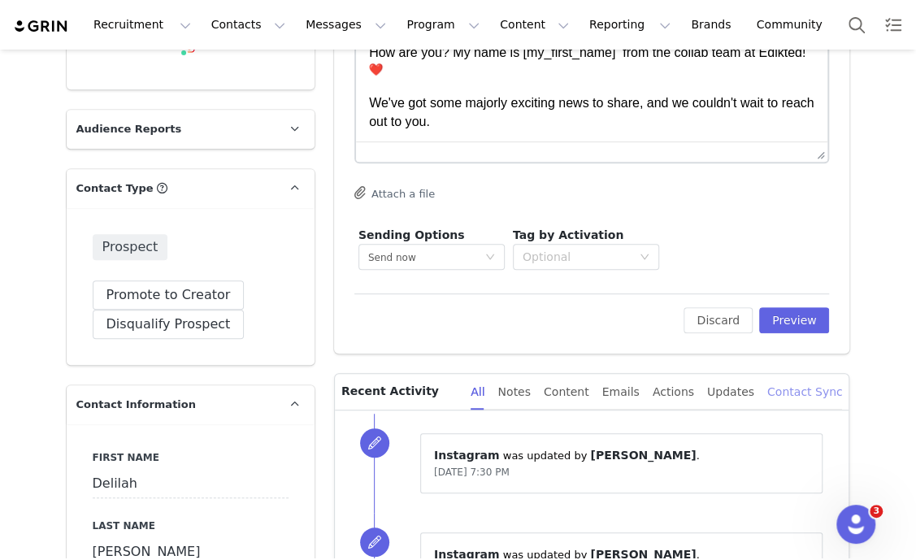
scroll to position [305, 0]
click at [784, 313] on button "Preview" at bounding box center [794, 319] width 71 height 26
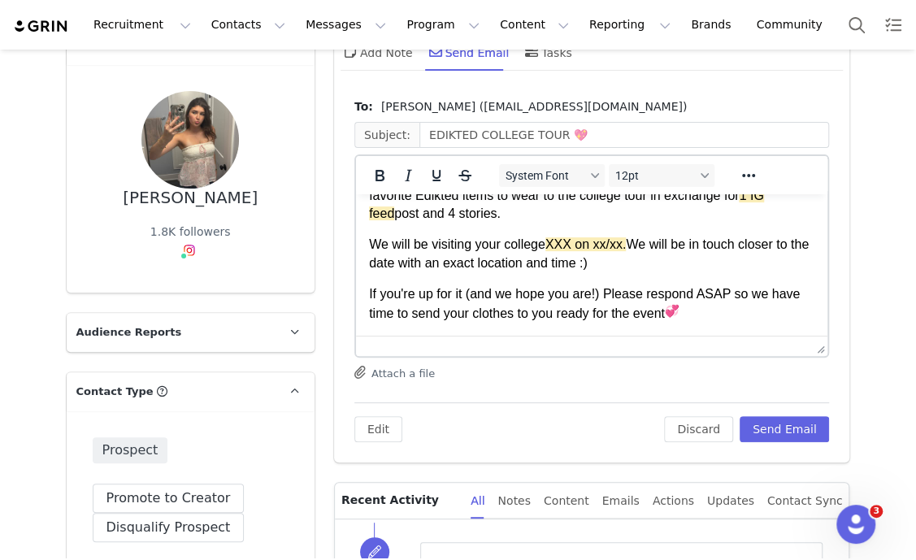
click at [570, 244] on p "We will be visiting your college XXX on xx/xx. We will be in touch closer to th…" at bounding box center [591, 254] width 446 height 37
paste body "Rich Text Area. Press ALT-0 for help."
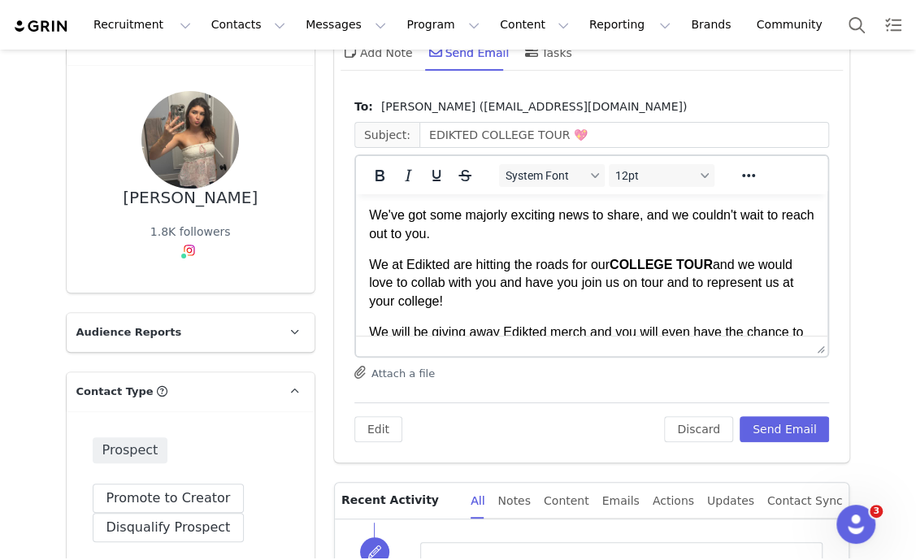
scroll to position [202, 0]
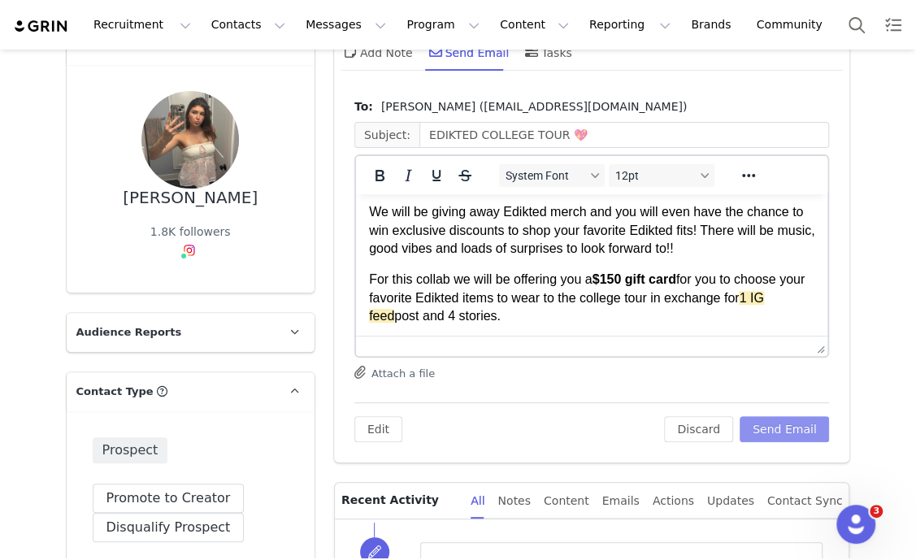
click at [785, 432] on button "Send Email" at bounding box center [784, 429] width 90 height 26
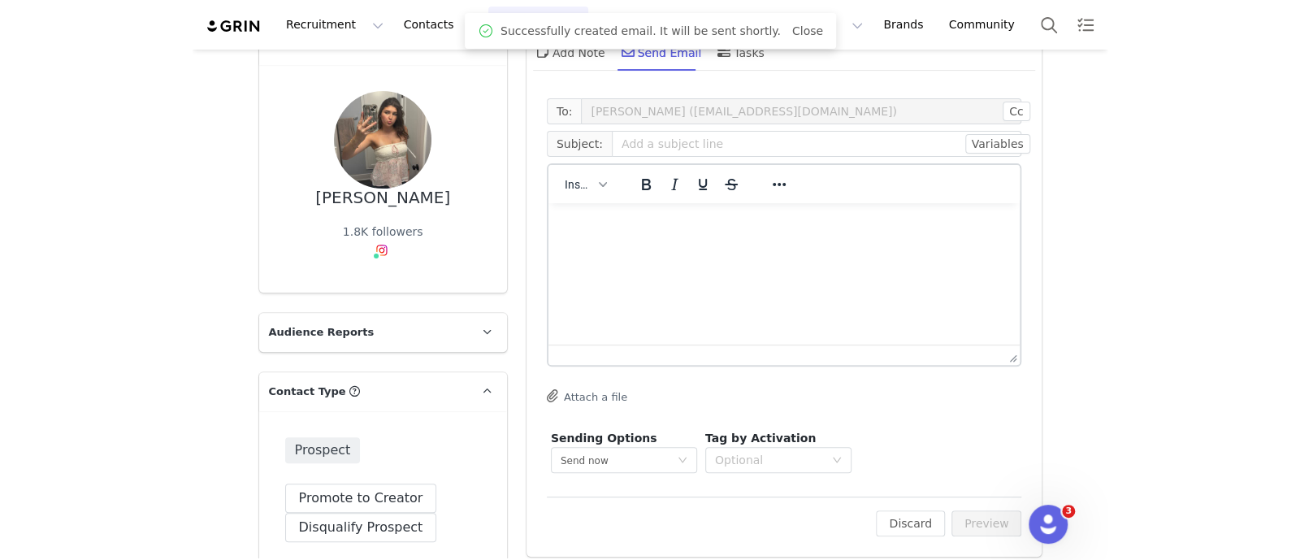
scroll to position [0, 0]
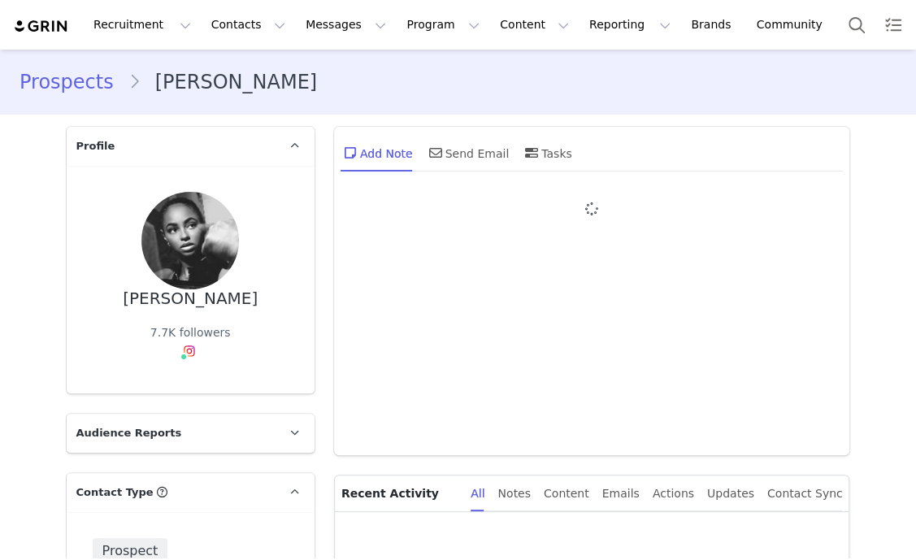
type input "+1 ([GEOGRAPHIC_DATA])"
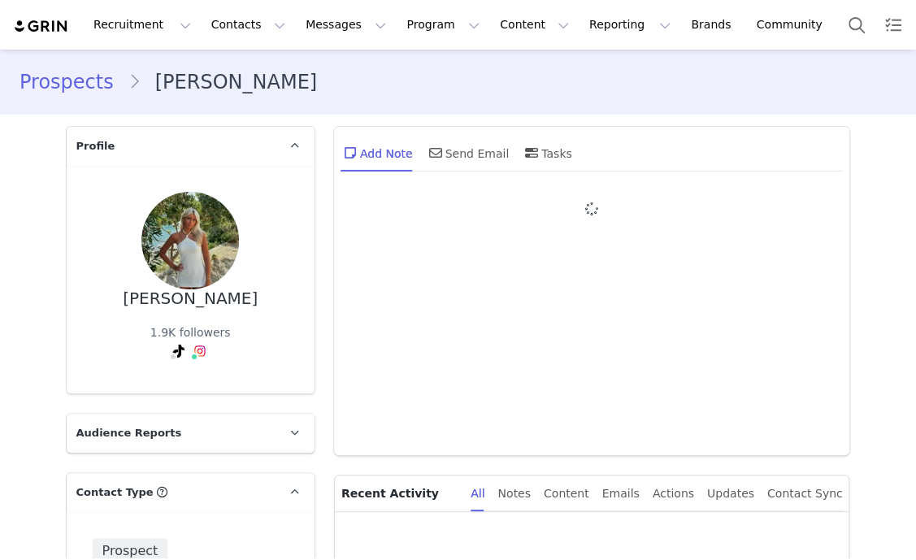
type input "+1 ([GEOGRAPHIC_DATA])"
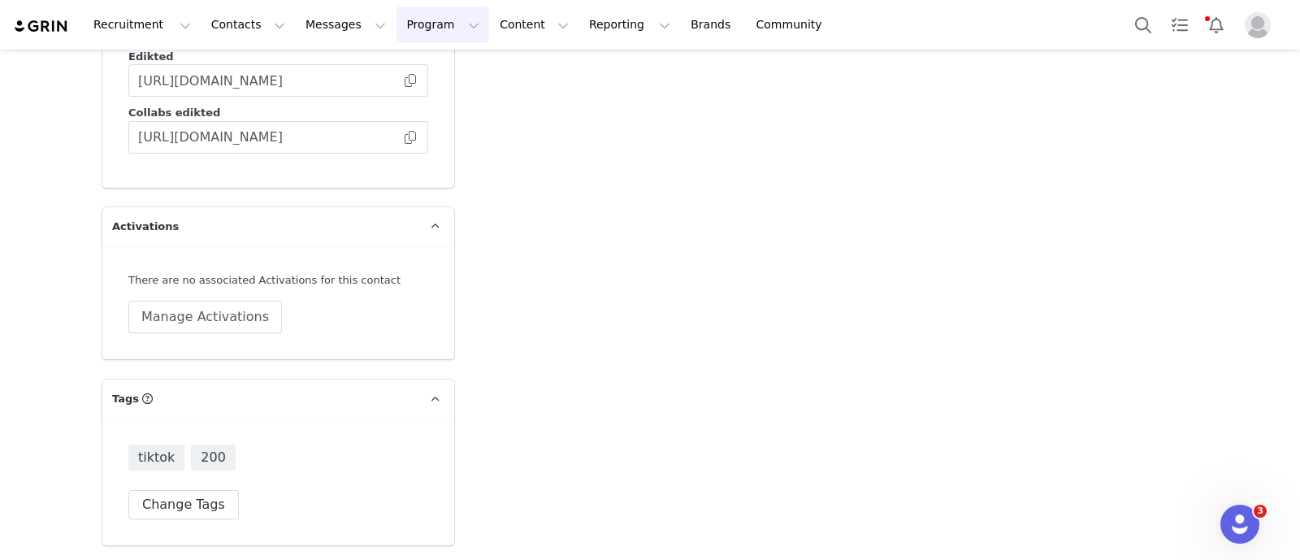
scroll to position [2989, 0]
